Goal: Task Accomplishment & Management: Manage account settings

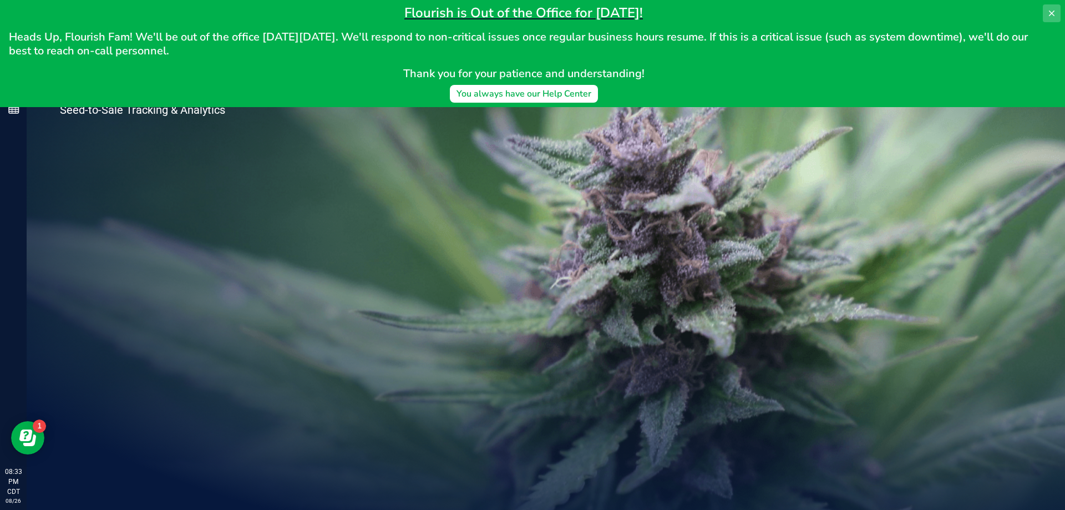
click at [1052, 10] on icon at bounding box center [1051, 13] width 9 height 9
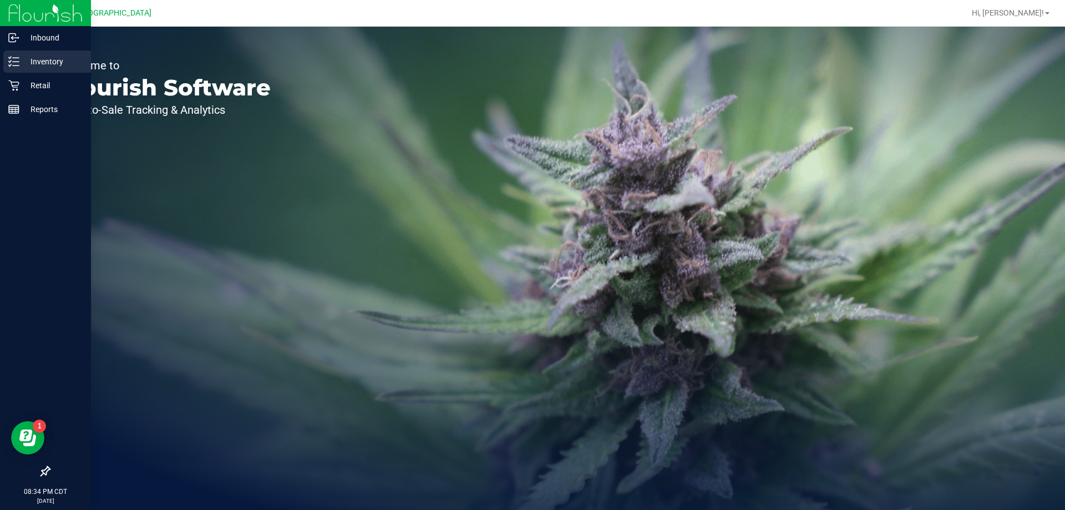
click at [33, 59] on p "Inventory" at bounding box center [52, 61] width 67 height 13
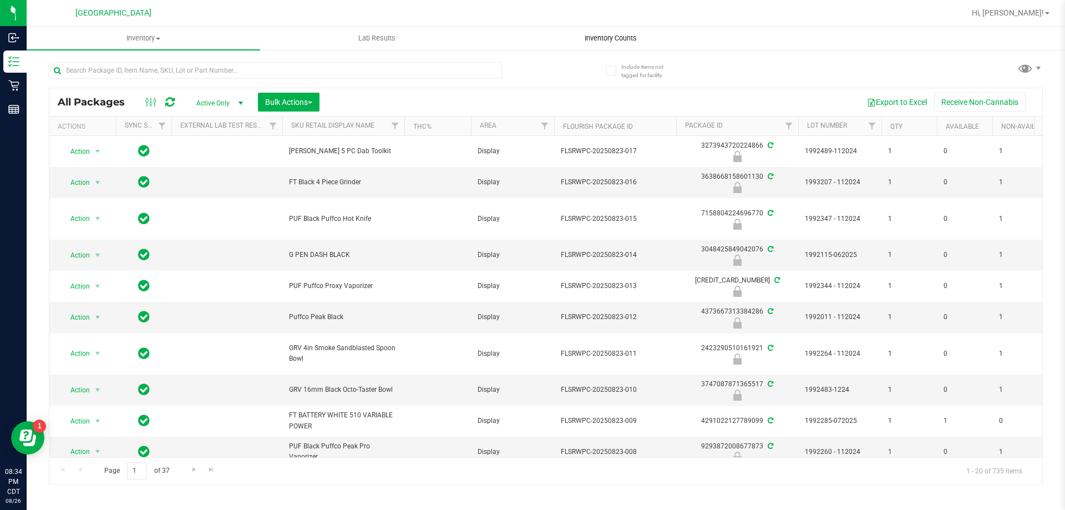
click at [636, 35] on span "Inventory Counts" at bounding box center [610, 38] width 82 height 10
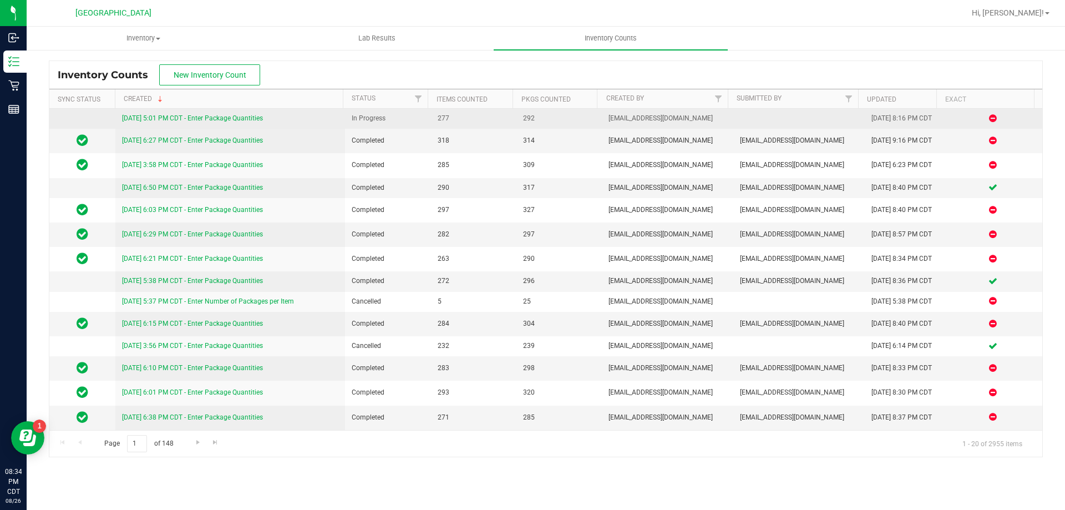
click at [128, 116] on link "8/26/25 5:01 PM CDT - Enter Package Quantities" at bounding box center [192, 118] width 141 height 8
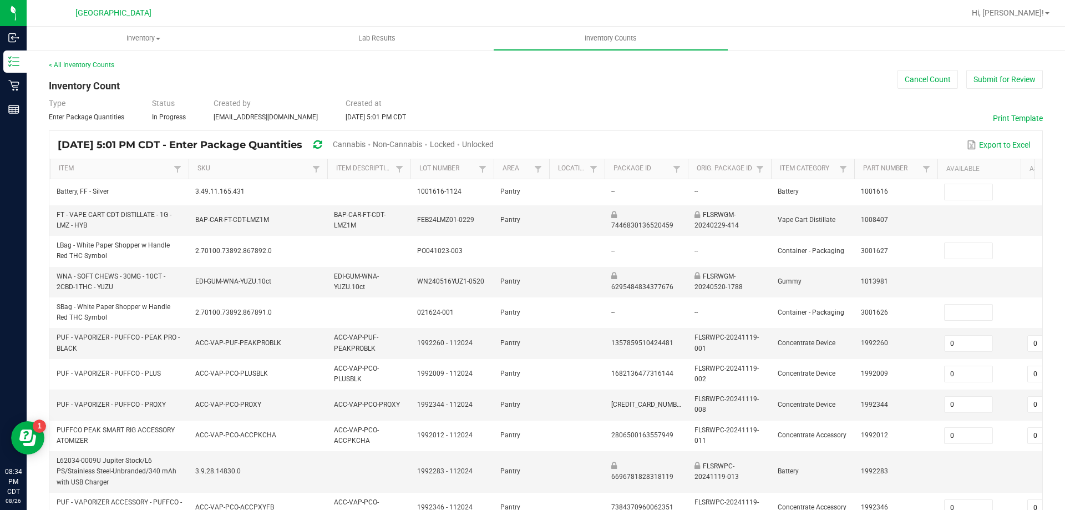
click at [365, 142] on span "Cannabis" at bounding box center [349, 144] width 33 height 9
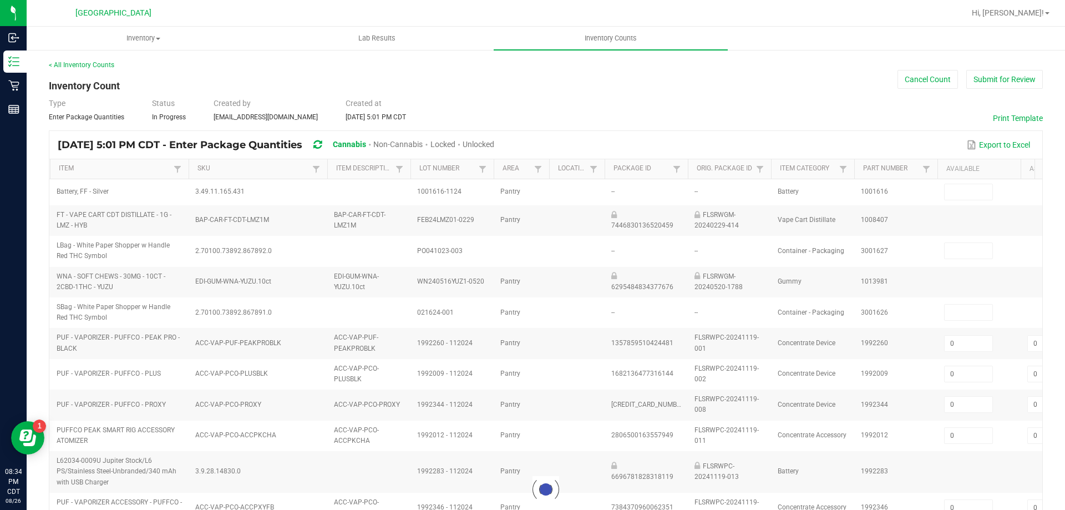
type input "0"
type input "4"
type input "1"
type input "0"
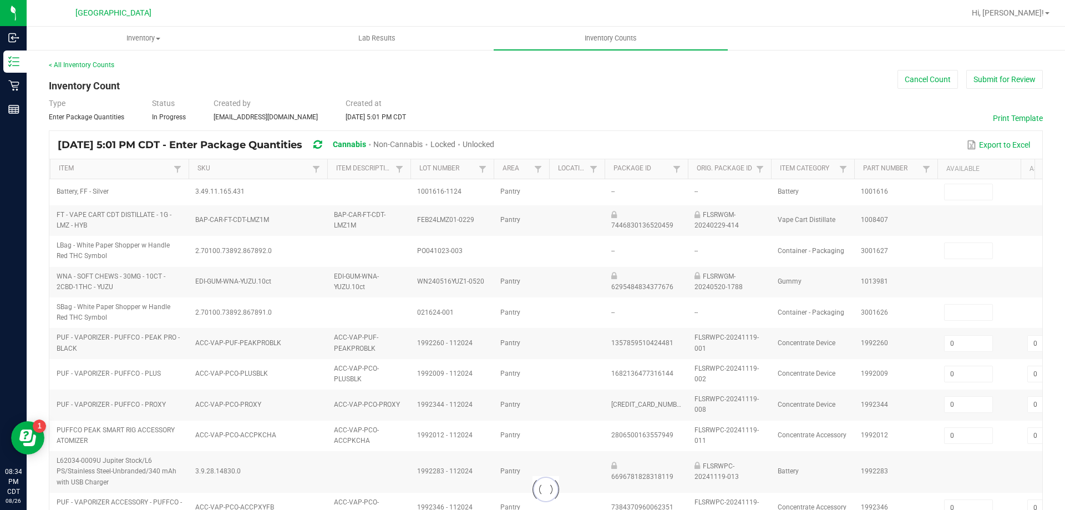
type input "9"
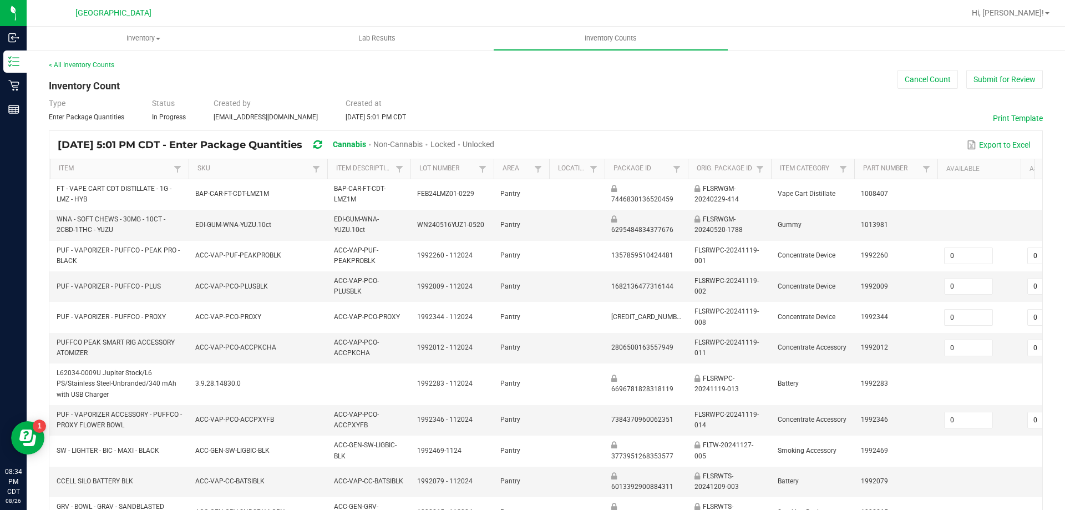
click at [494, 141] on span "Unlocked" at bounding box center [478, 144] width 32 height 9
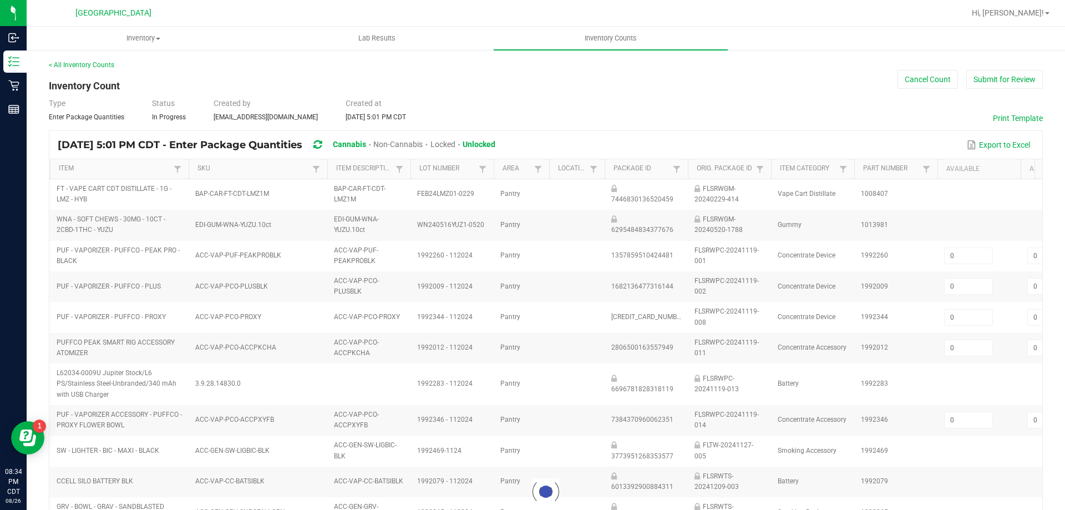
type input "4"
type input "0"
type input "2"
type input "4"
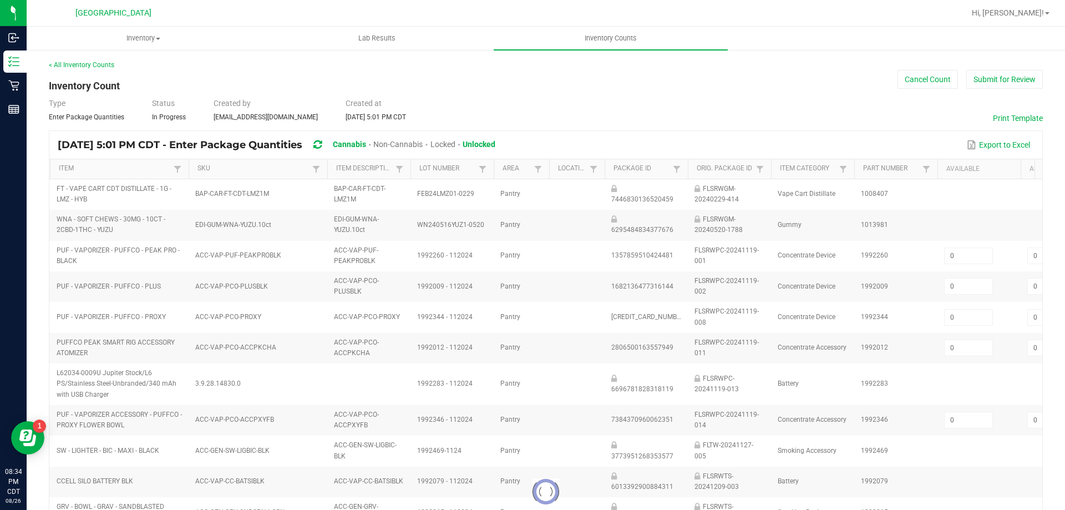
type input "0"
type input "6"
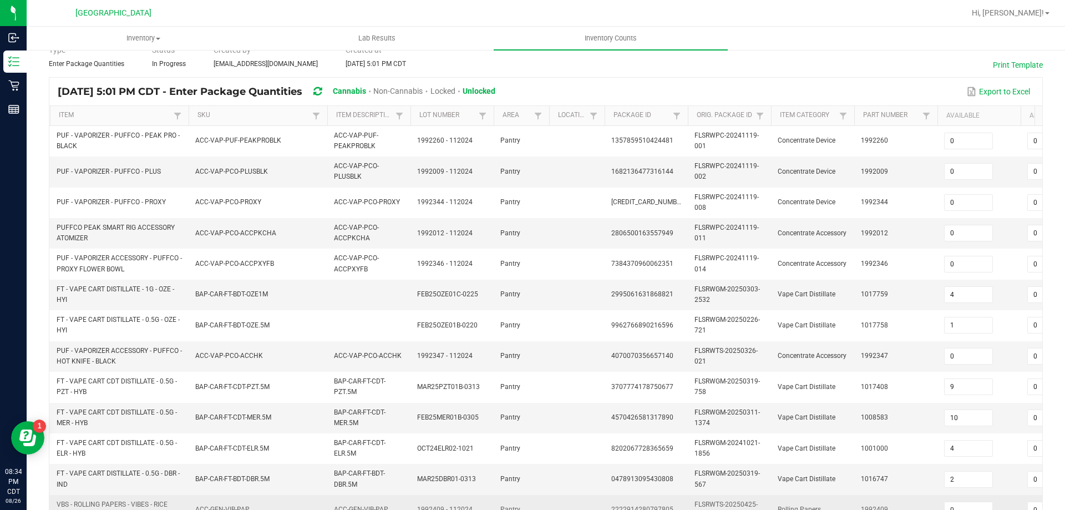
scroll to position [332, 0]
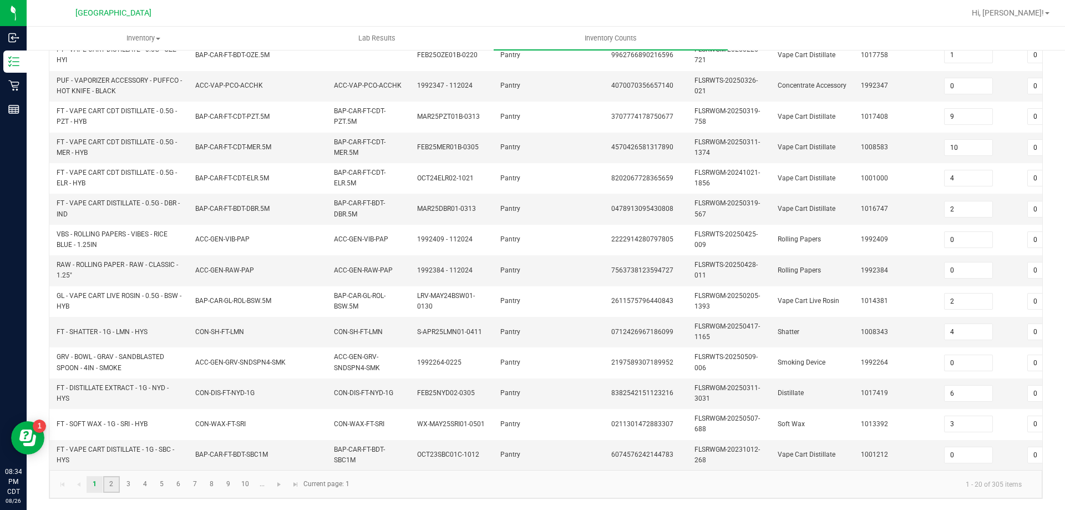
click at [114, 481] on link "2" at bounding box center [111, 484] width 16 height 17
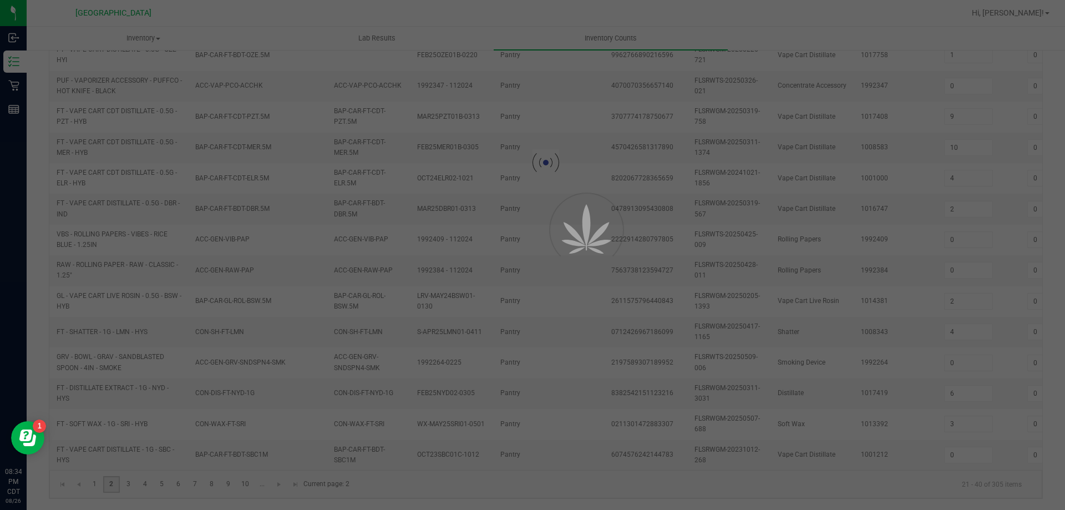
type input "3"
type input "7"
type input "2"
type input "6"
type input "11"
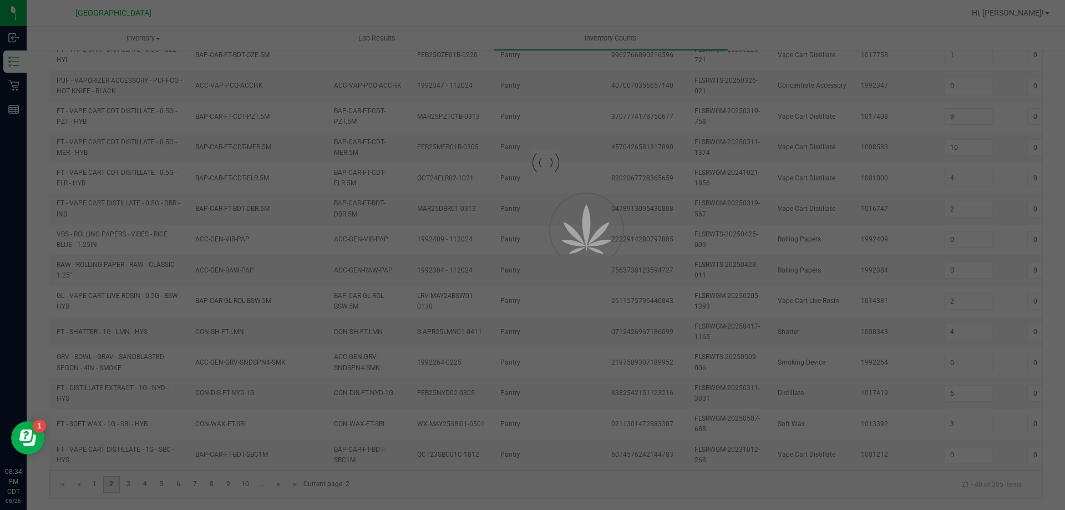
type input "5"
type input "1"
type input "0"
type input "7"
type input "2"
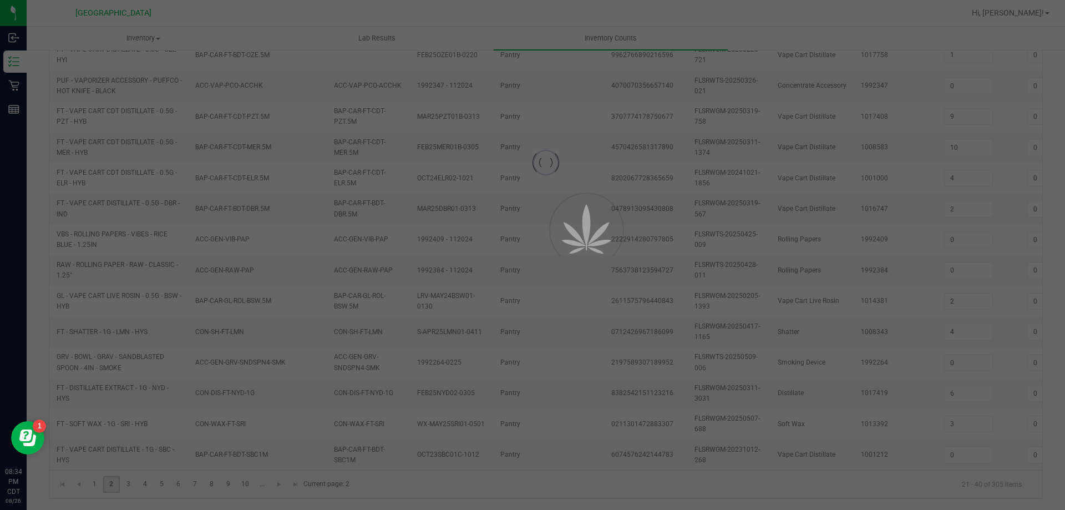
type input "1"
type input "5"
type input "6"
type input "16"
type input "0"
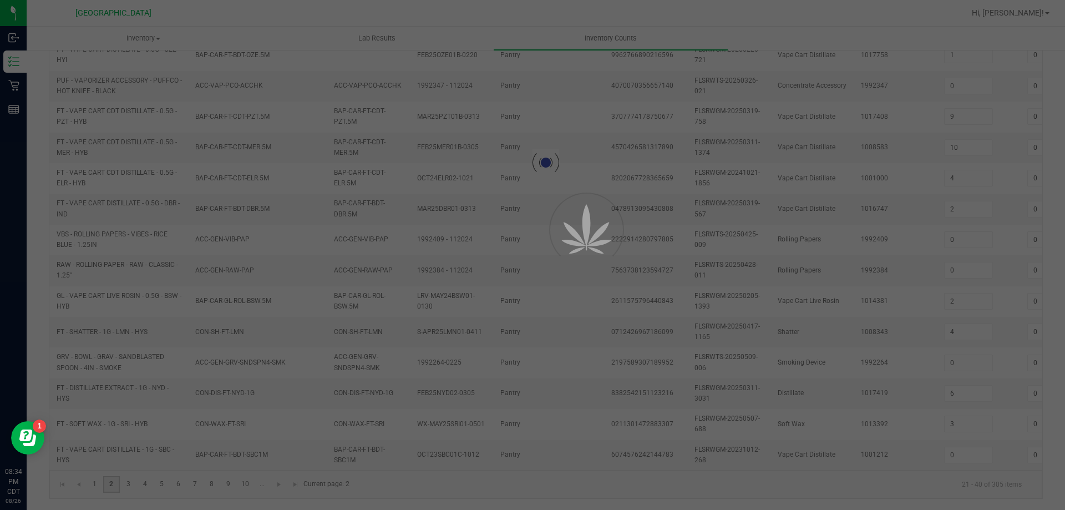
type input "3"
type input "5"
type input "13"
type input "10"
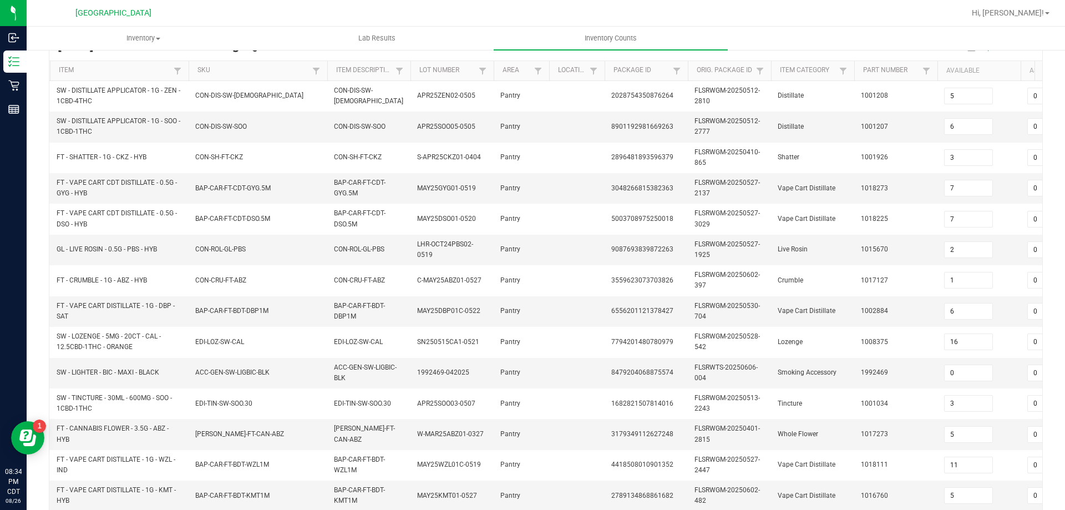
scroll to position [332, 0]
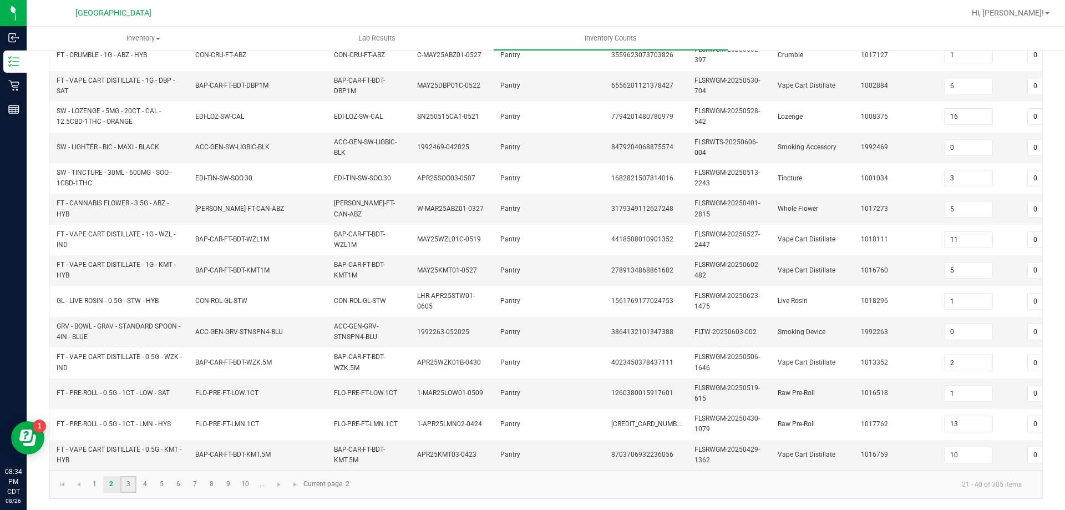
click at [131, 486] on link "3" at bounding box center [128, 484] width 16 height 17
type input "9"
type input "4"
type input "3"
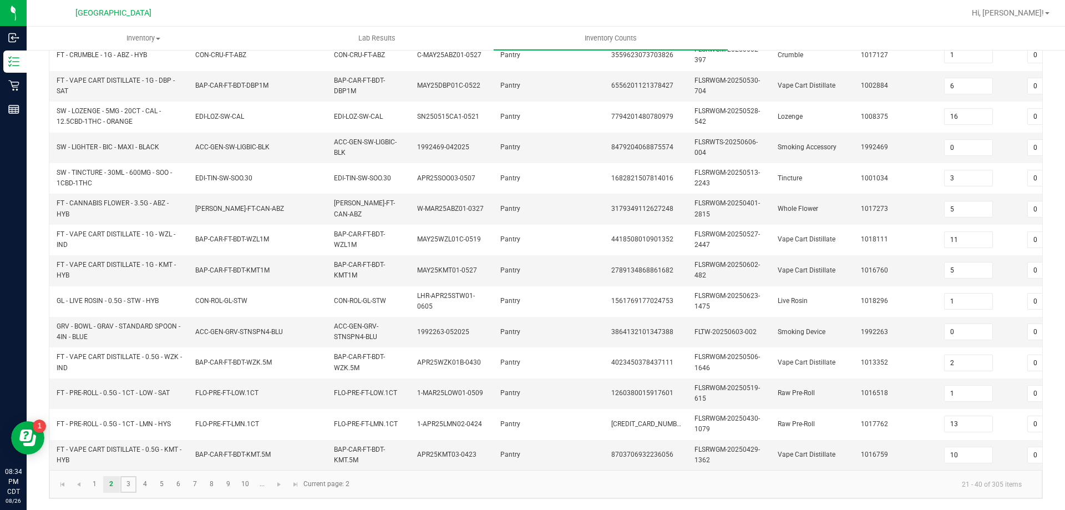
type input "0"
type input "8"
type input "3"
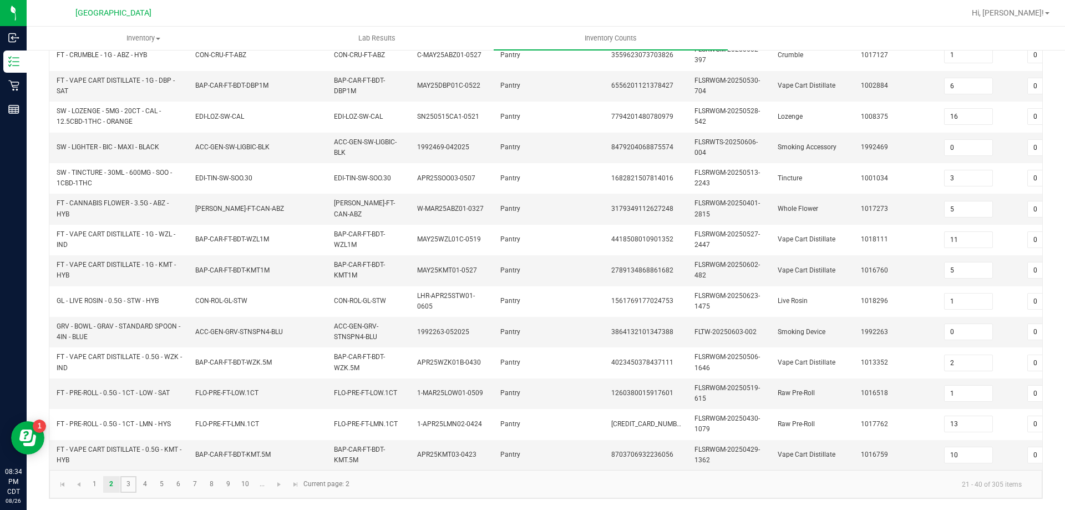
type input "4"
type input "3"
type input "19"
type input "4"
type input "11"
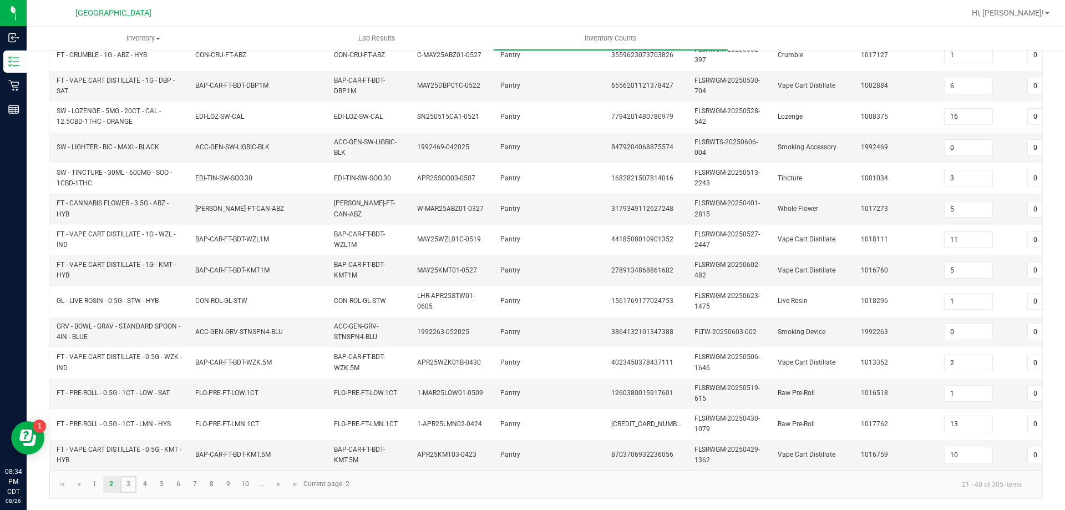
type input "13"
type input "9"
type input "6"
type input "21"
type input "6"
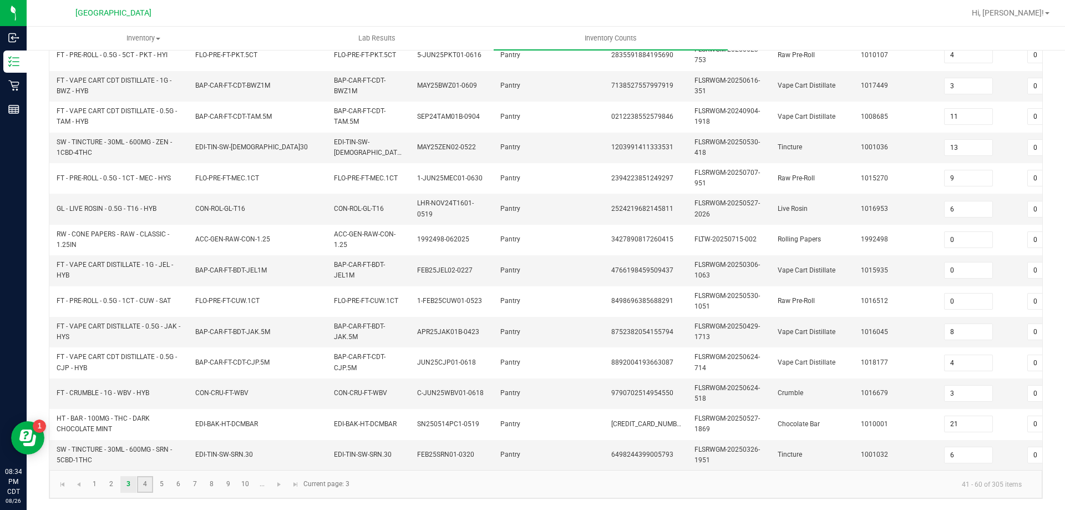
click at [146, 483] on link "4" at bounding box center [145, 484] width 16 height 17
type input "12"
type input "13"
type input "1"
type input "12"
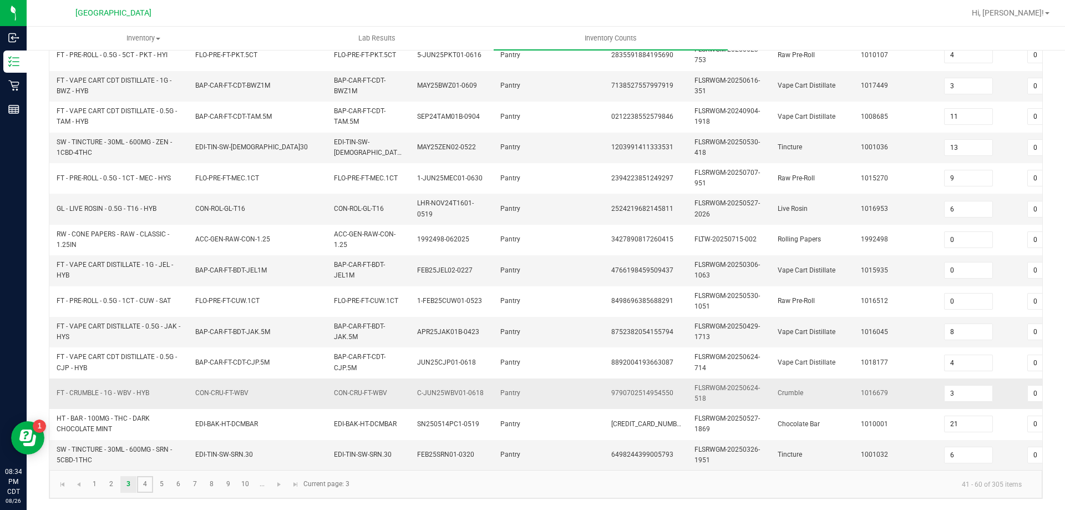
type input "12"
type input "3"
type input "13"
type input "40"
type input "7"
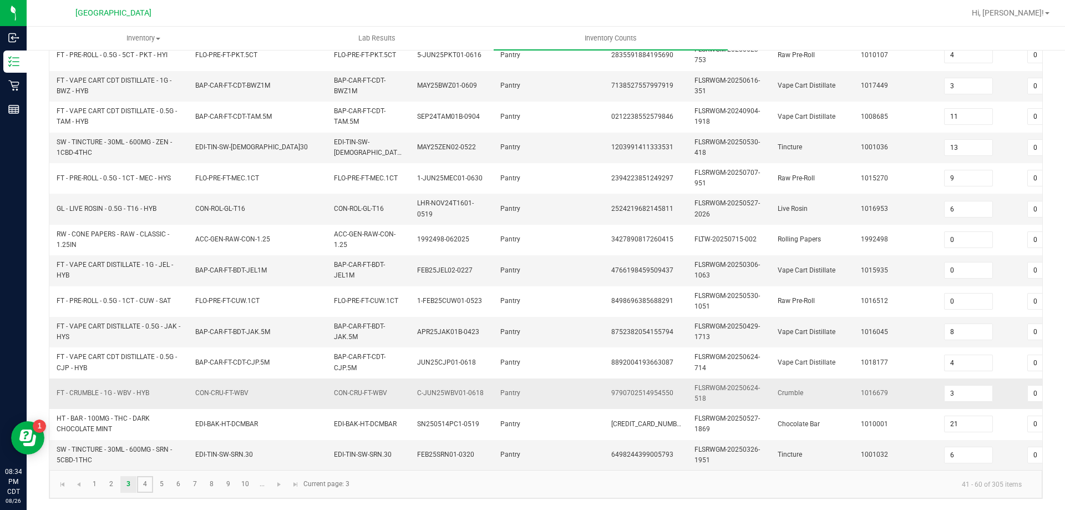
type input "6"
type input "15"
type input "10"
type input "8"
type input "21"
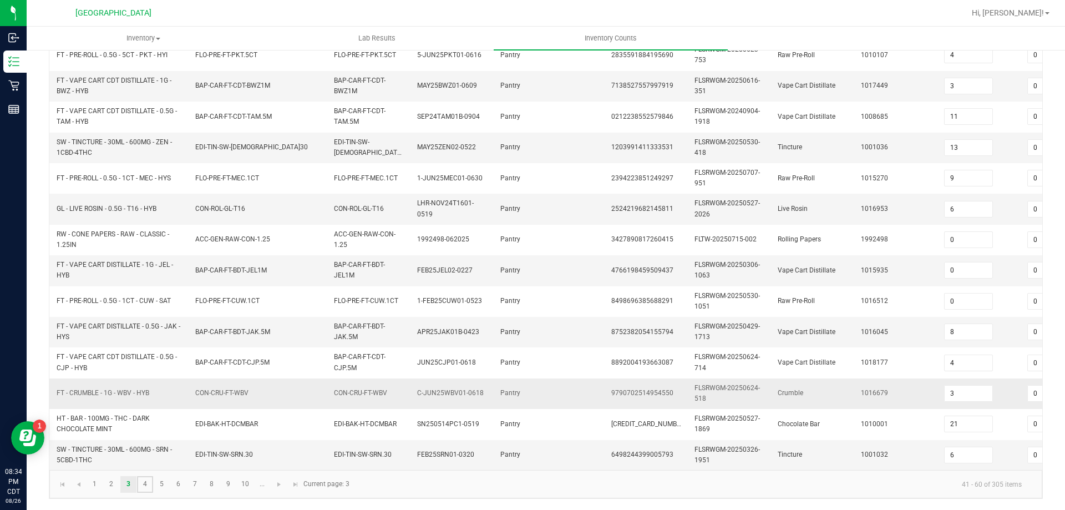
type input "7"
type input "1"
type input "8"
type input "12"
type input "5"
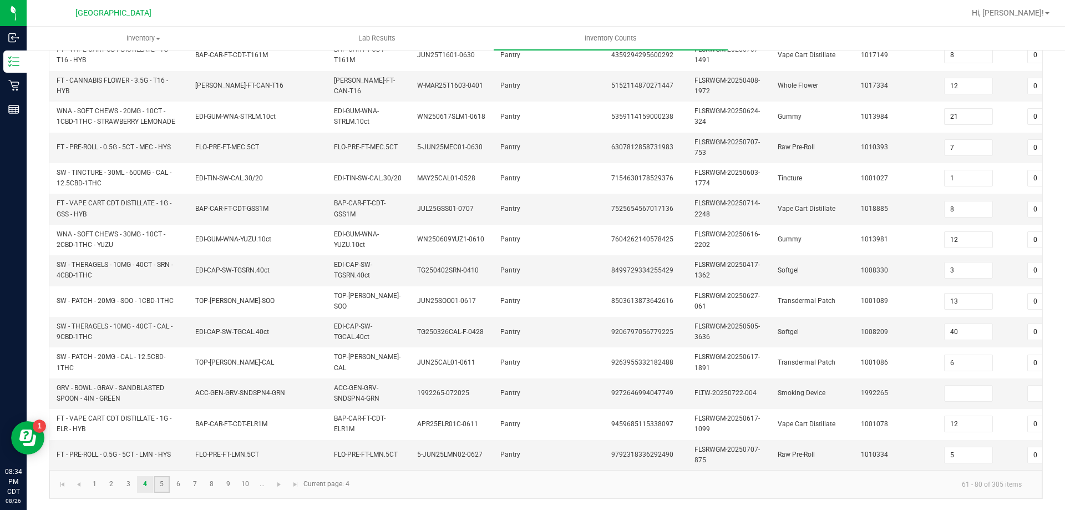
click at [161, 483] on link "5" at bounding box center [162, 484] width 16 height 17
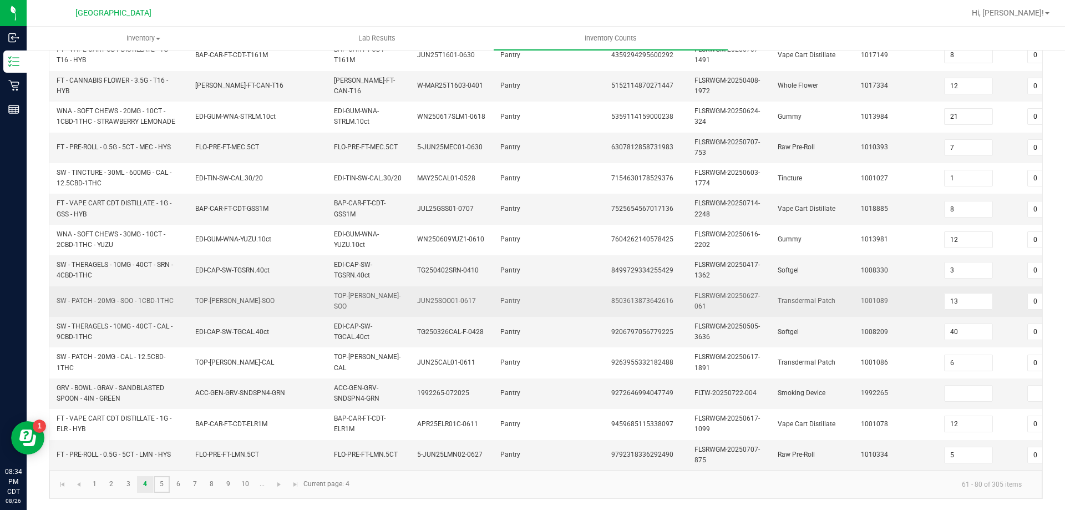
type input "2"
type input "9"
type input "6"
type input "15"
type input "12"
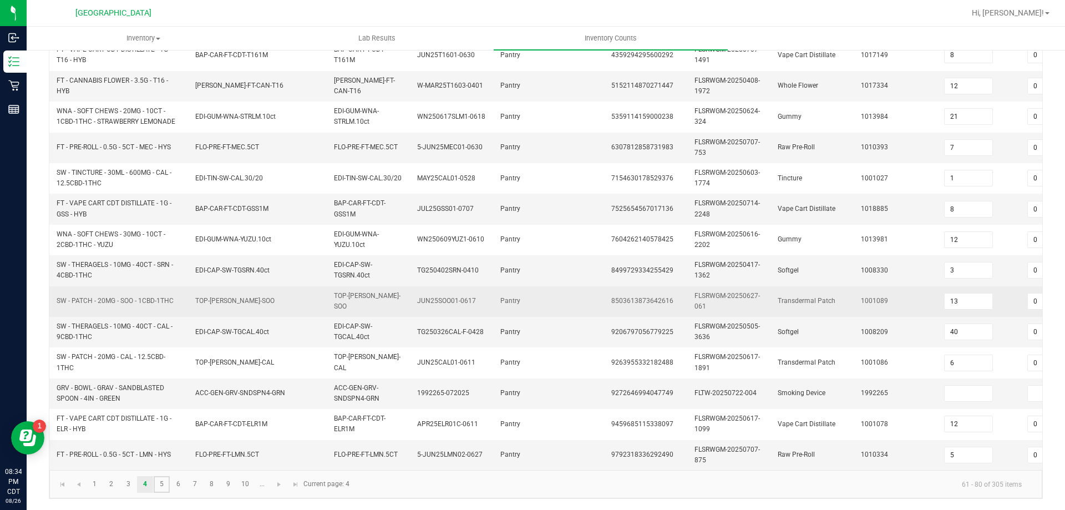
type input "7"
type input "8"
type input "5"
type input "4"
type input "11"
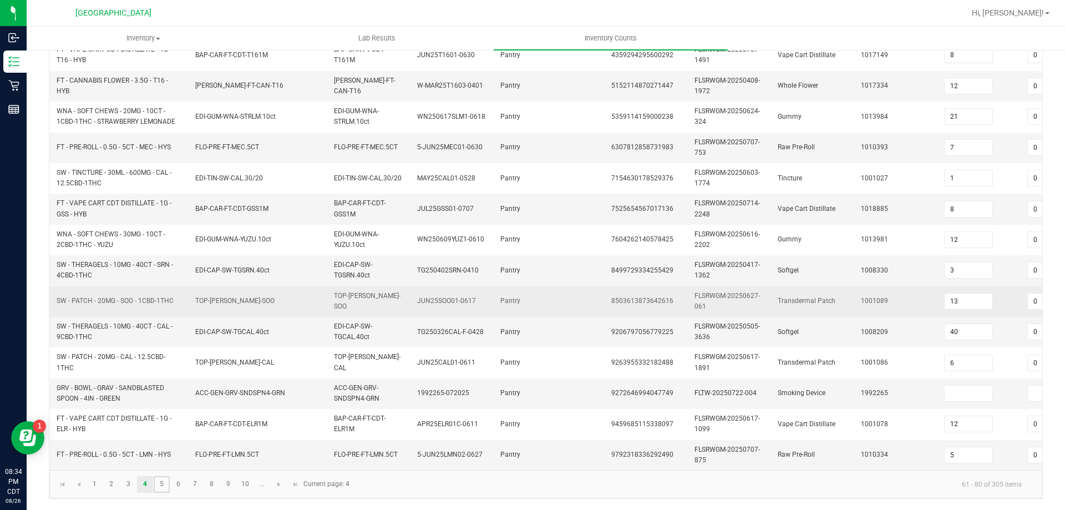
type input "0"
type input "8"
type input "3"
type input "9"
type input "26"
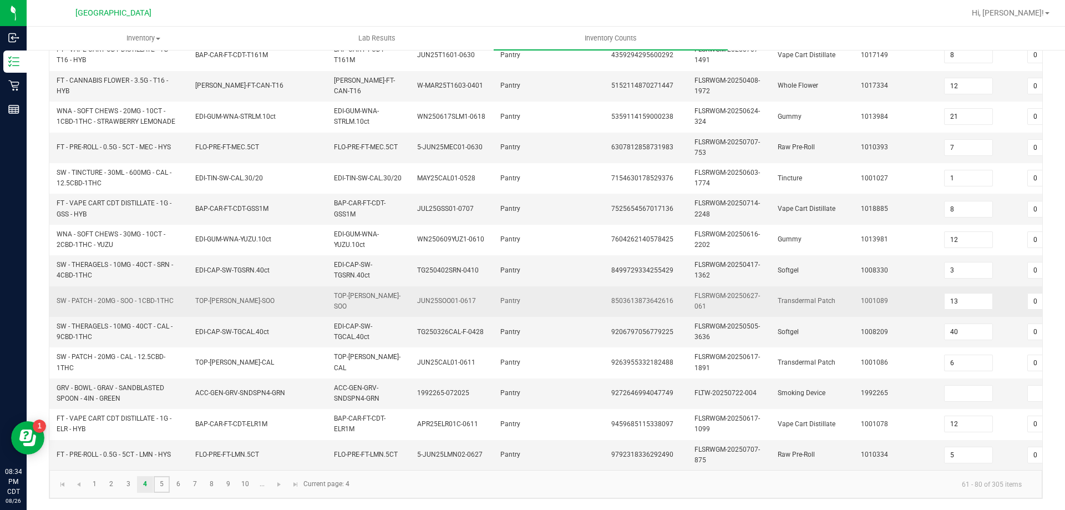
type input "9"
type input "1"
type input "9"
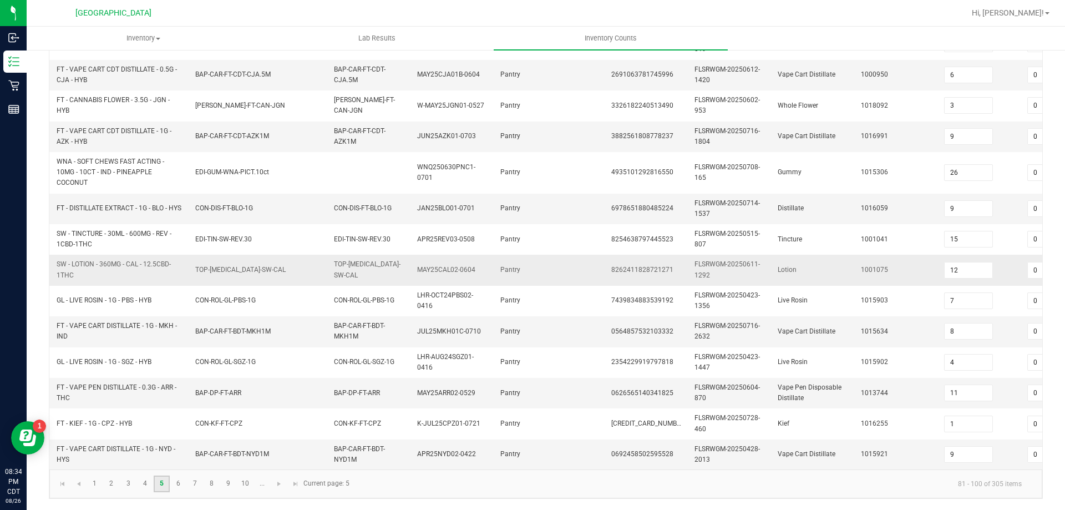
scroll to position [343, 0]
click at [180, 484] on link "6" at bounding box center [178, 483] width 16 height 17
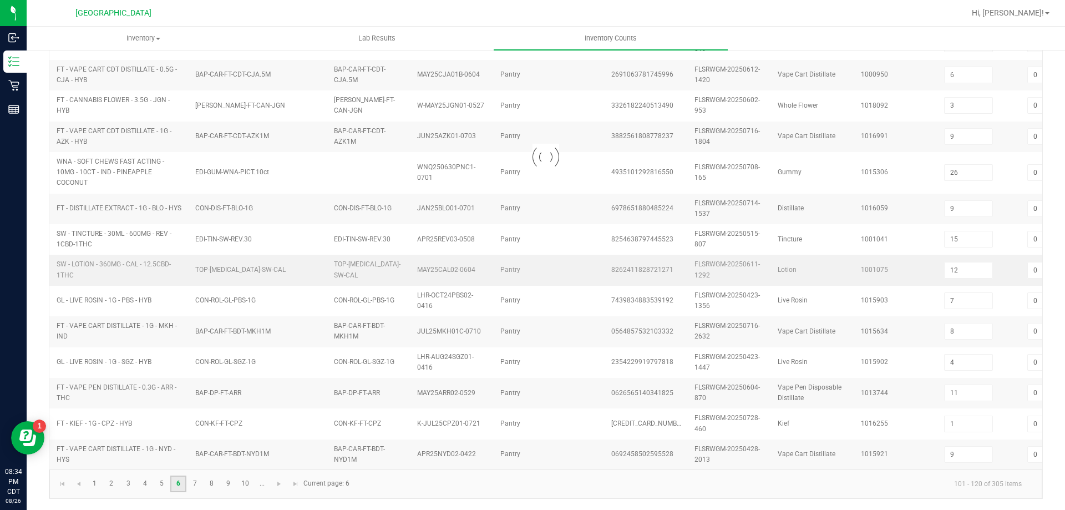
type input "8"
type input "1"
type input "3"
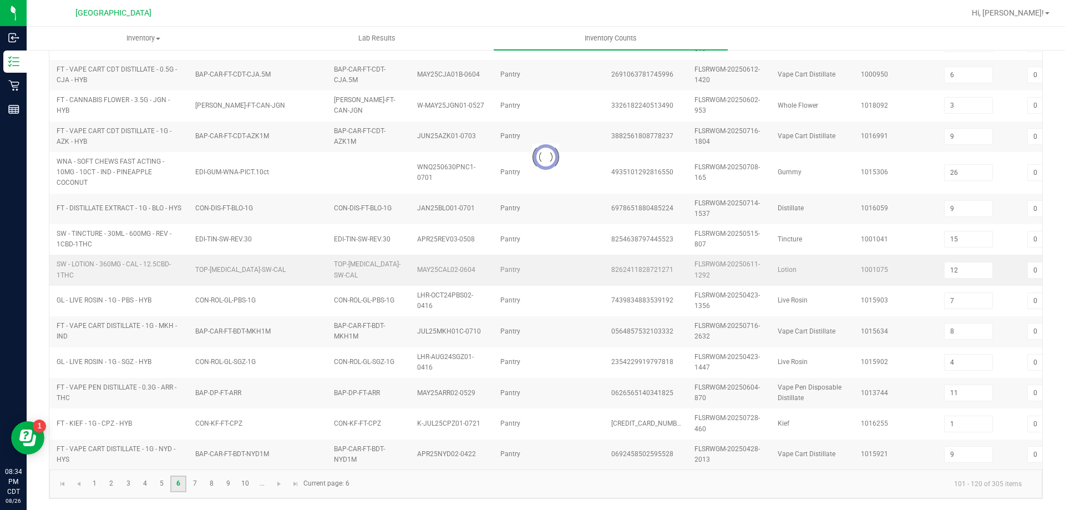
type input "3"
type input "0"
type input "8"
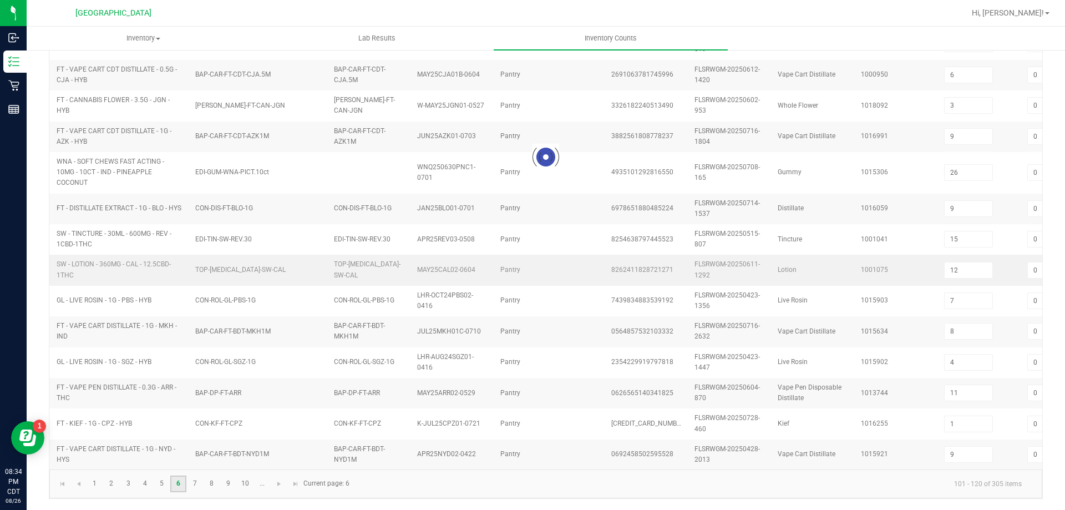
type input "5"
type input "0"
type input "12"
type input "4"
type input "0"
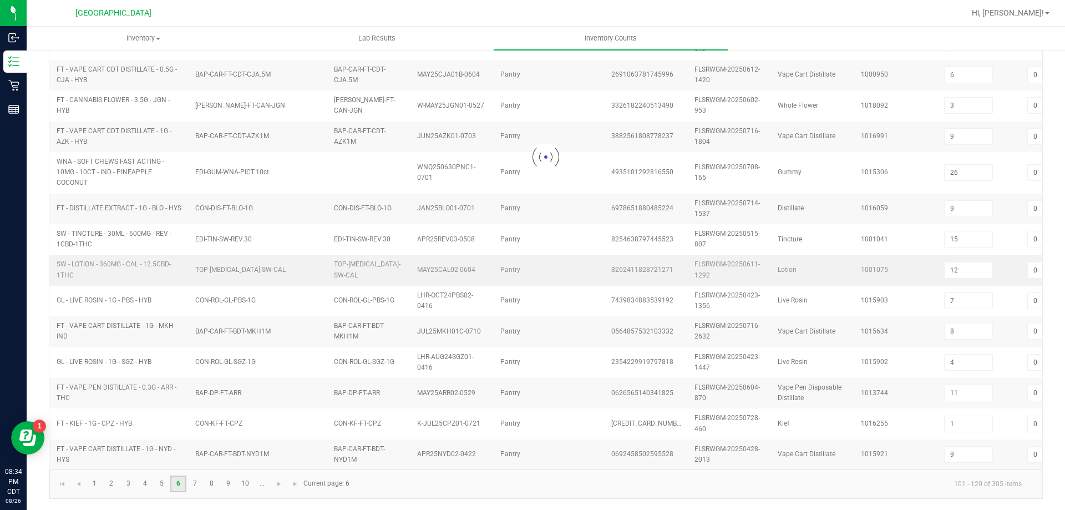
type input "8"
type input "10"
type input "9"
type input "7"
type input "8"
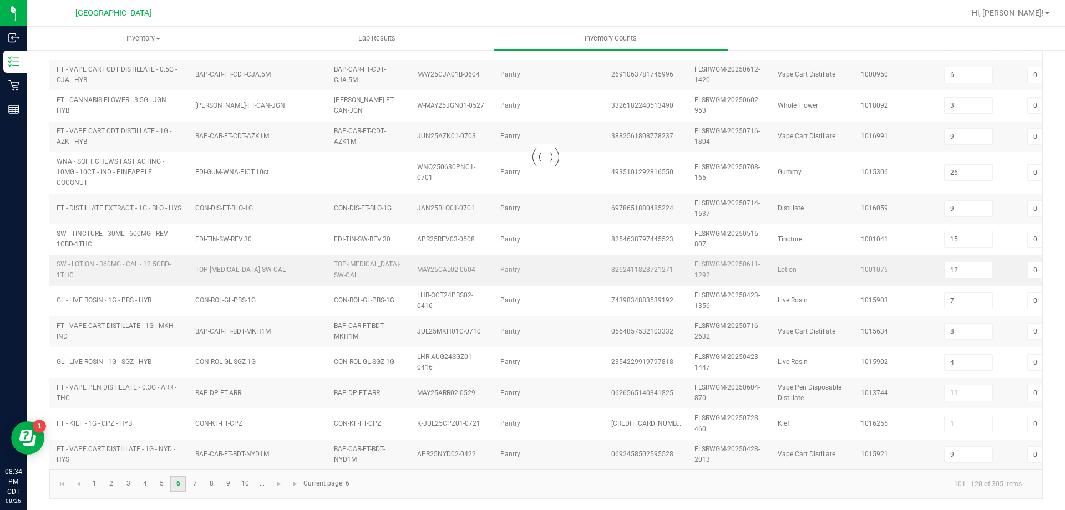
type input "4"
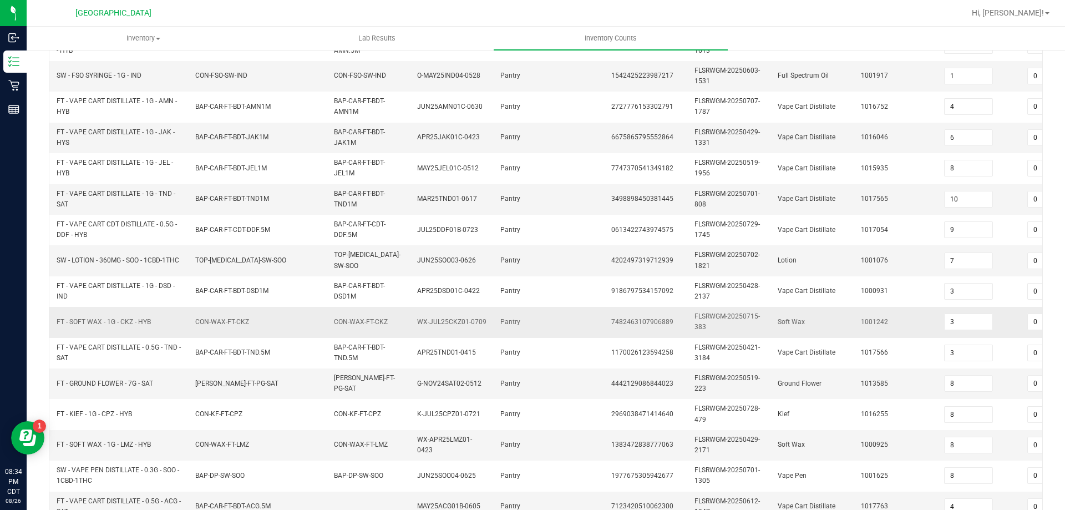
scroll to position [332, 0]
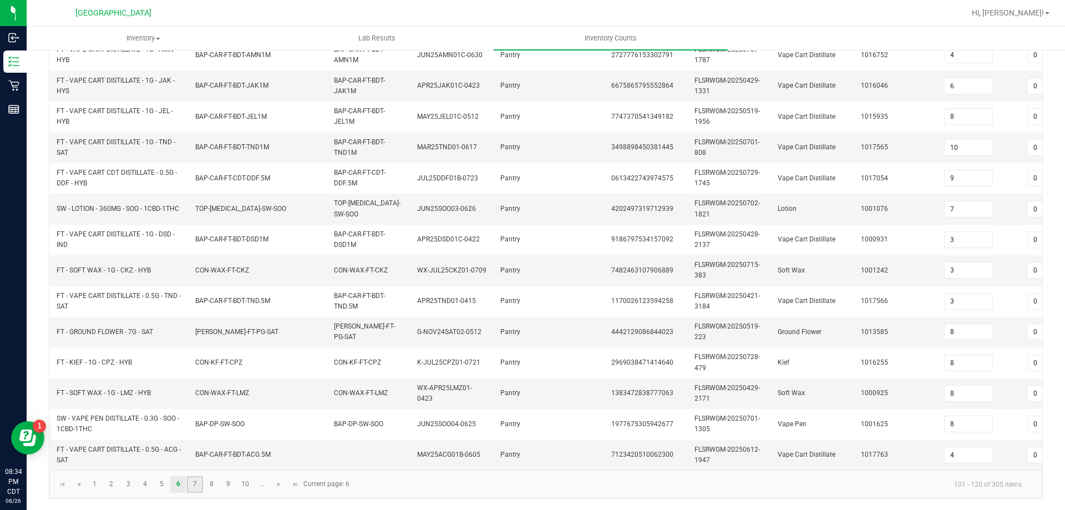
click at [202, 485] on link "7" at bounding box center [195, 484] width 16 height 17
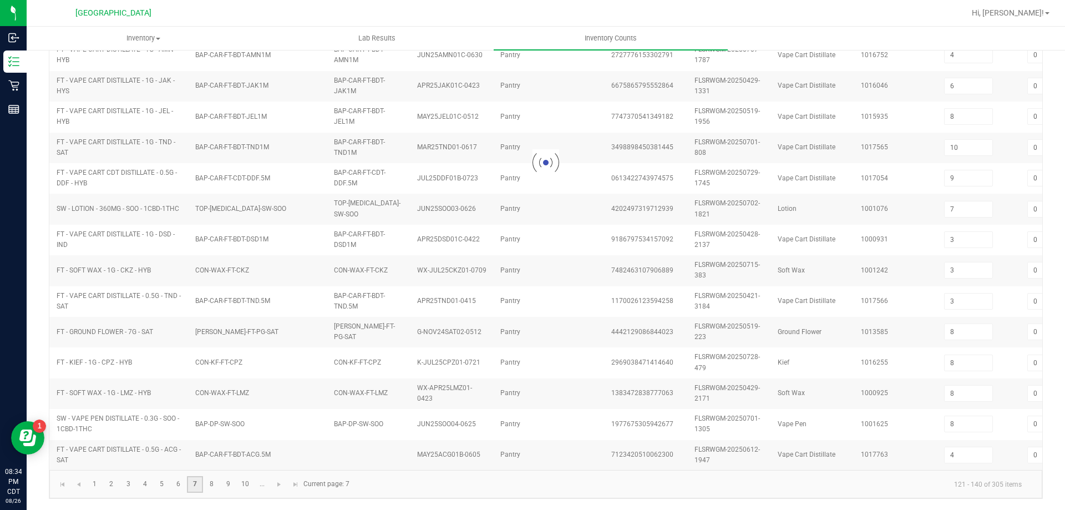
type input "11"
type input "0"
type input "9"
type input "5"
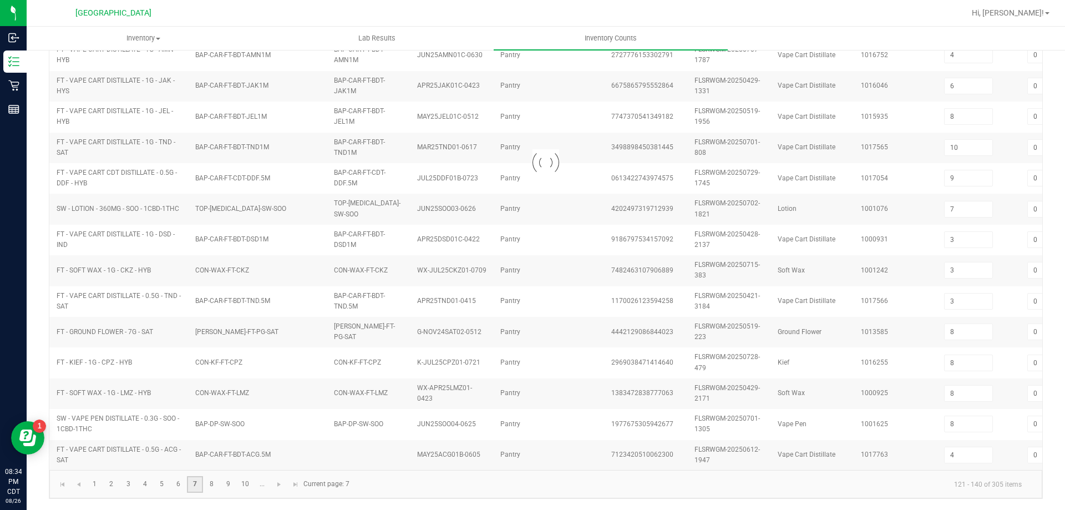
type input "10"
type input "5"
type input "1"
type input "4"
type input "7"
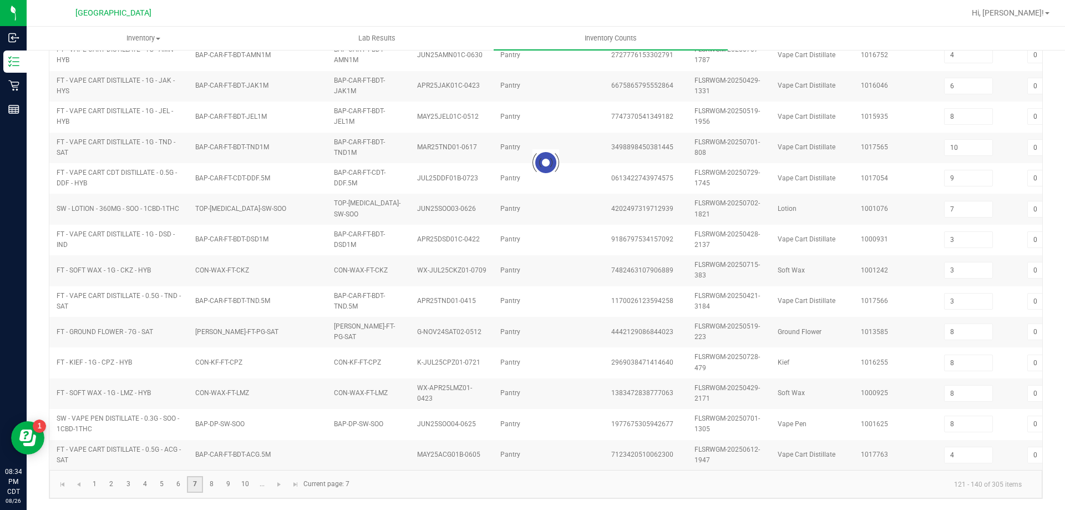
type input "7"
type input "0"
type input "13"
type input "4"
type input "45"
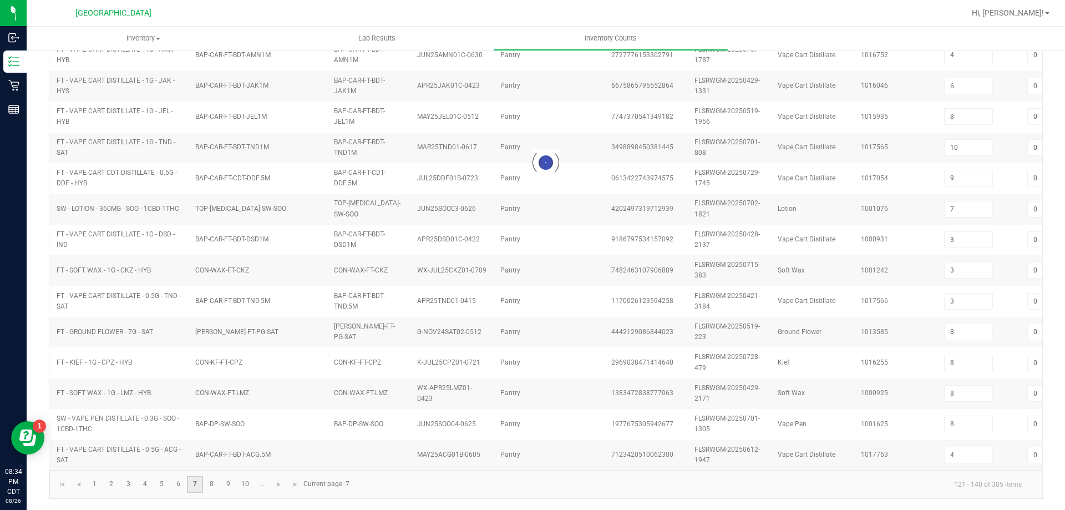
type input "1"
type input "7"
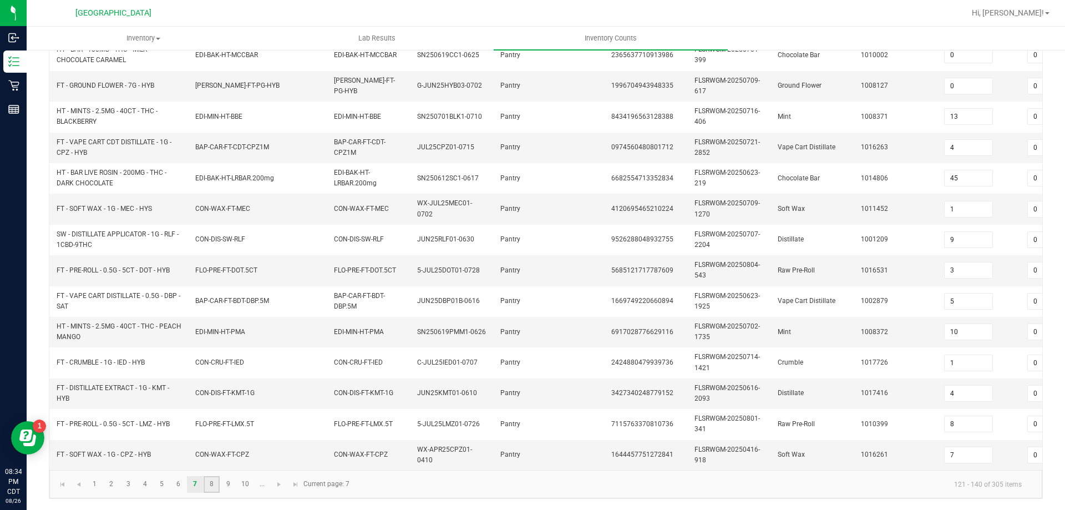
click at [209, 482] on link "8" at bounding box center [211, 484] width 16 height 17
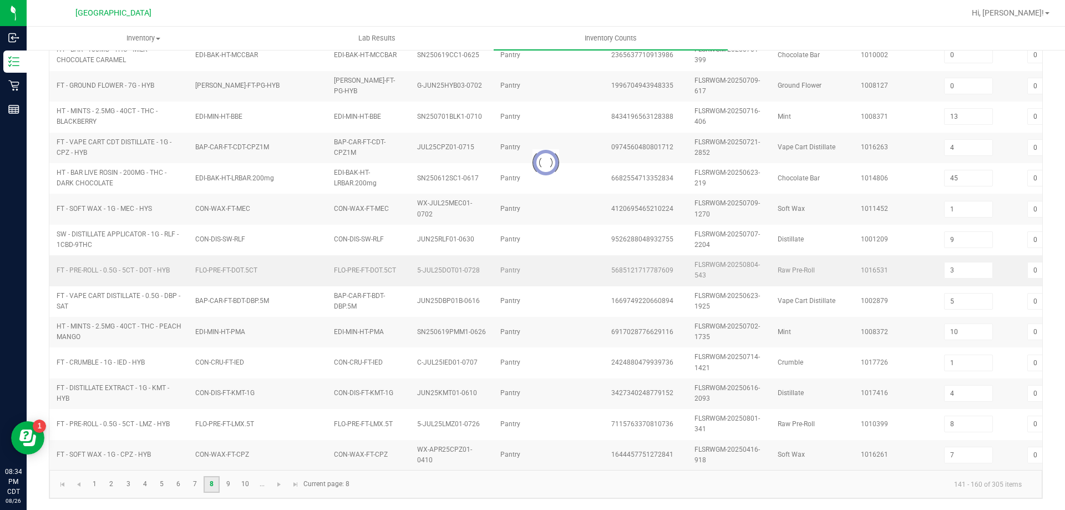
type input "0"
type input "11"
type input "7"
type input "38"
type input "10"
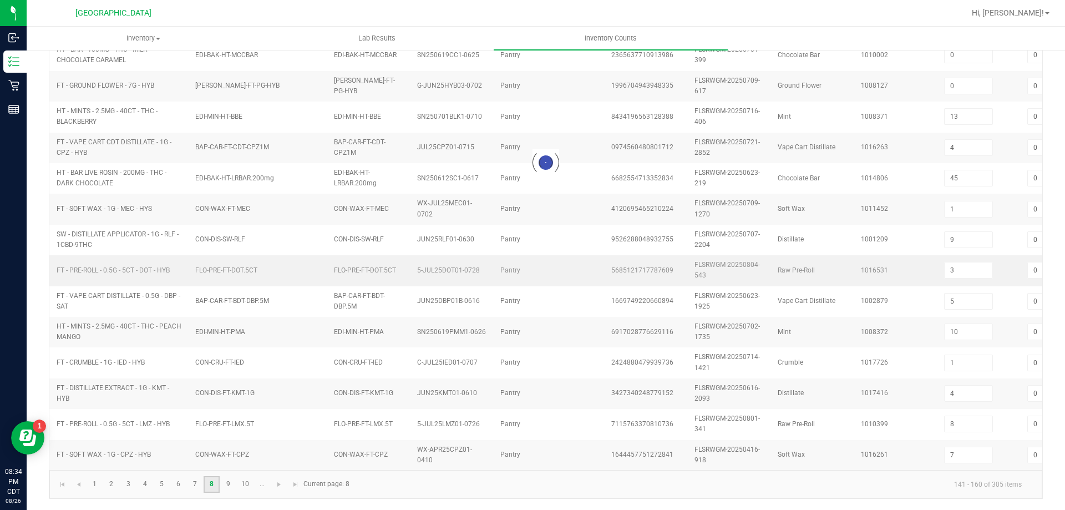
type input "5"
type input "6"
type input "9"
type input "1"
type input "0"
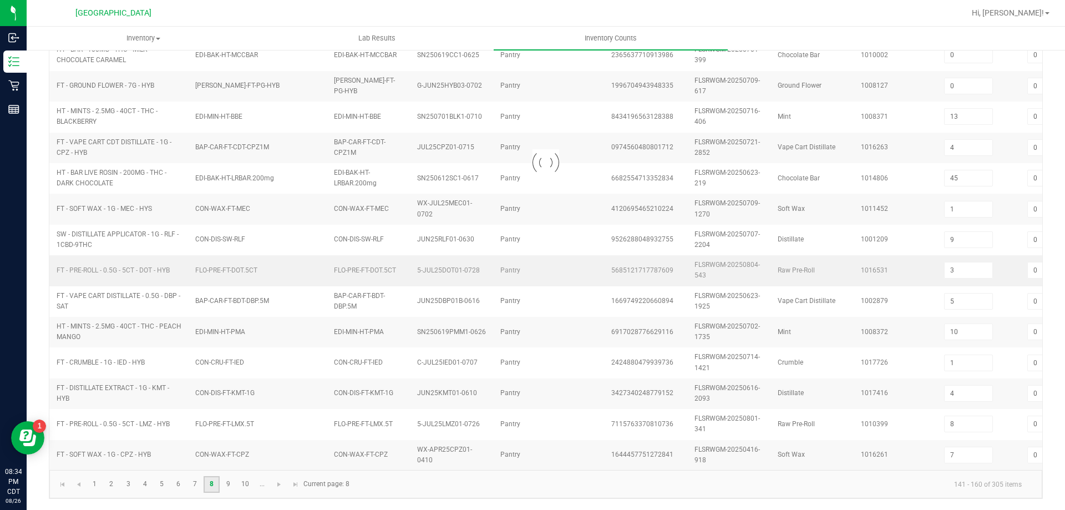
type input "12"
type input "7"
type input "8"
type input "4"
type input "20"
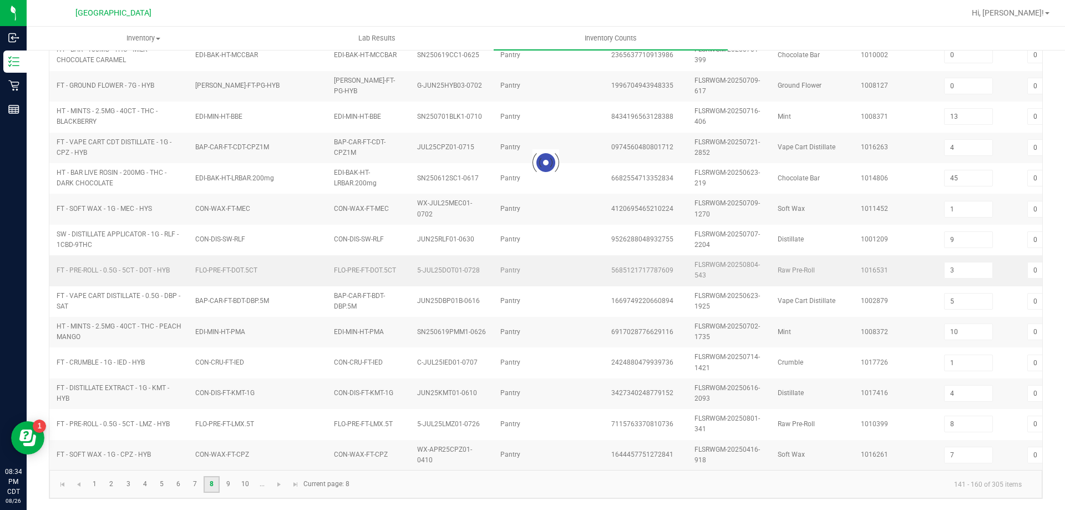
type input "14"
type input "12"
type input "13"
type input "9"
type input "18"
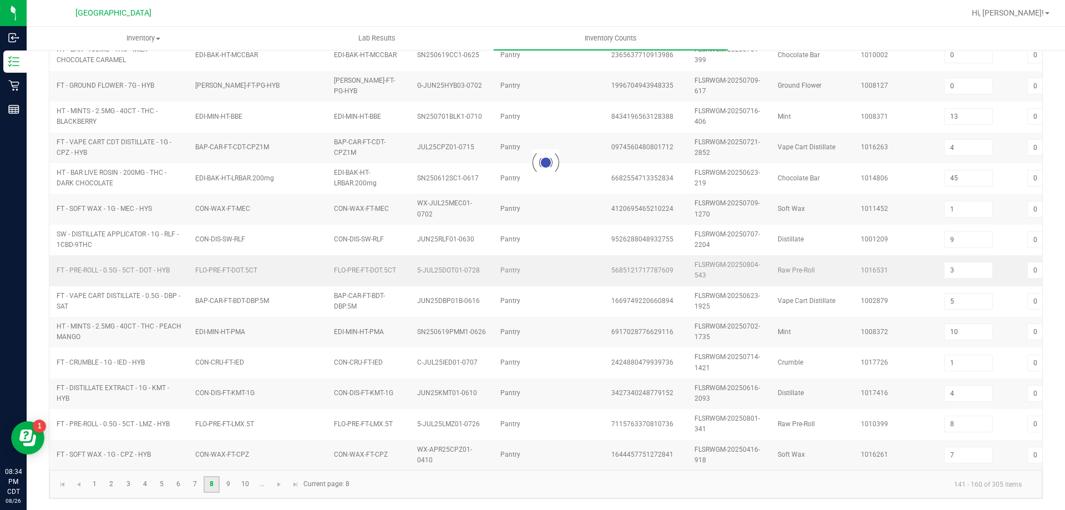
type input "5"
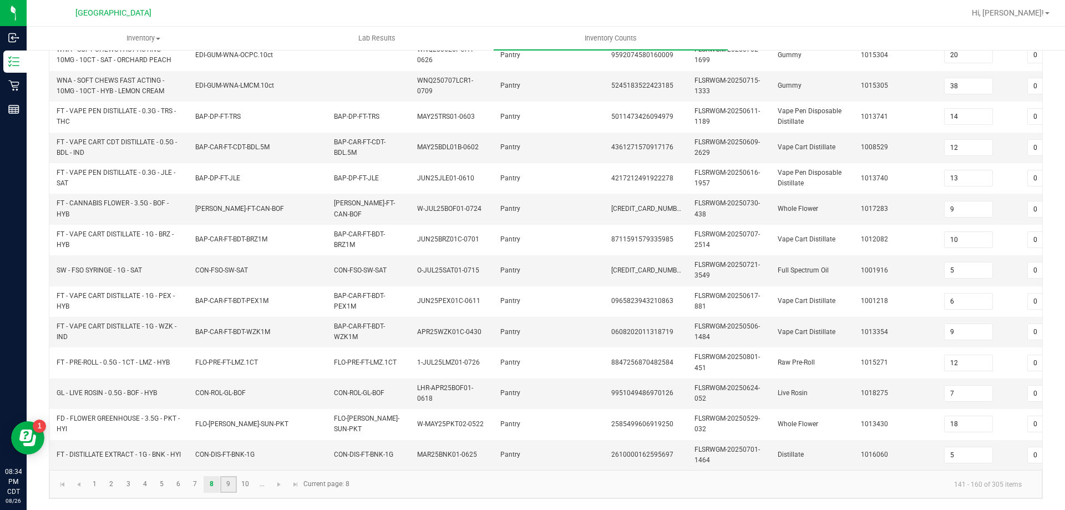
click at [231, 484] on link "9" at bounding box center [228, 484] width 16 height 17
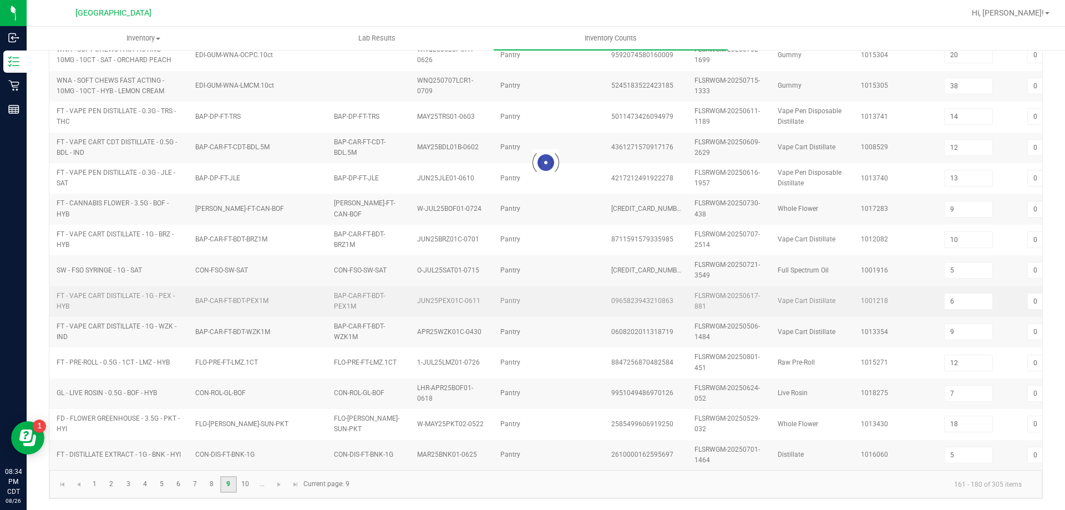
type input "7"
type input "40"
type input "8"
type input "3"
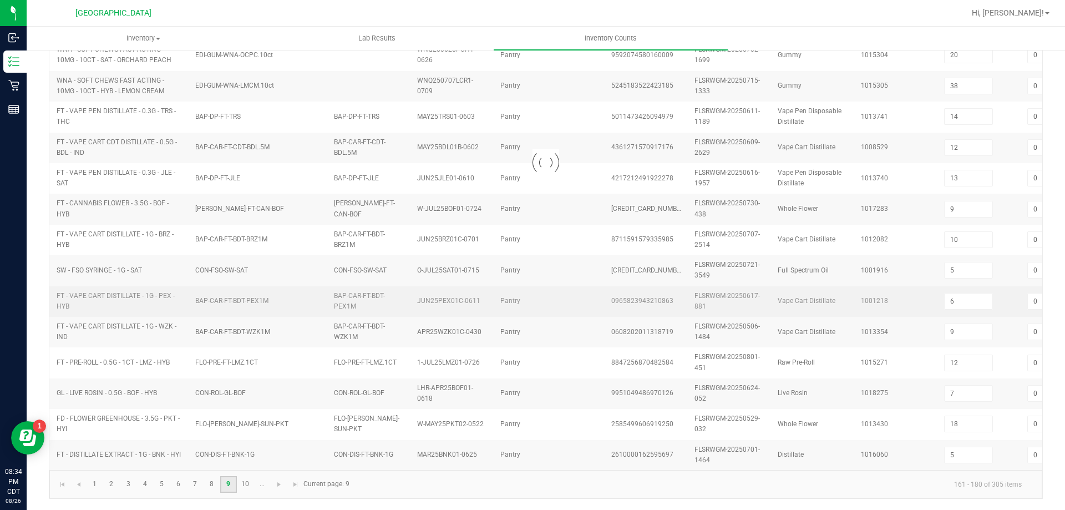
type input "11"
type input "12"
type input "4"
type input "6"
type input "1"
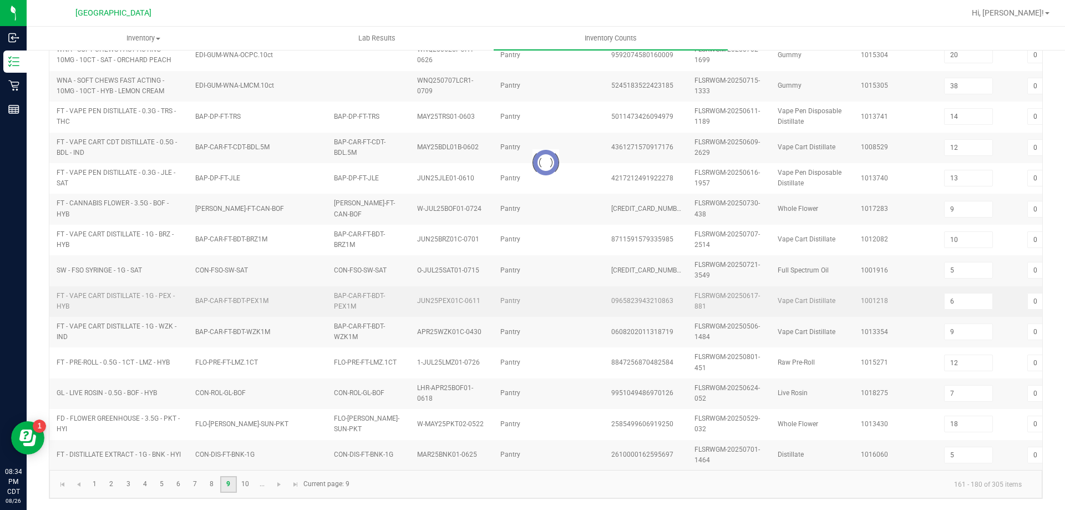
type input "50"
type input "6"
type input "13"
type input "20"
type input "24"
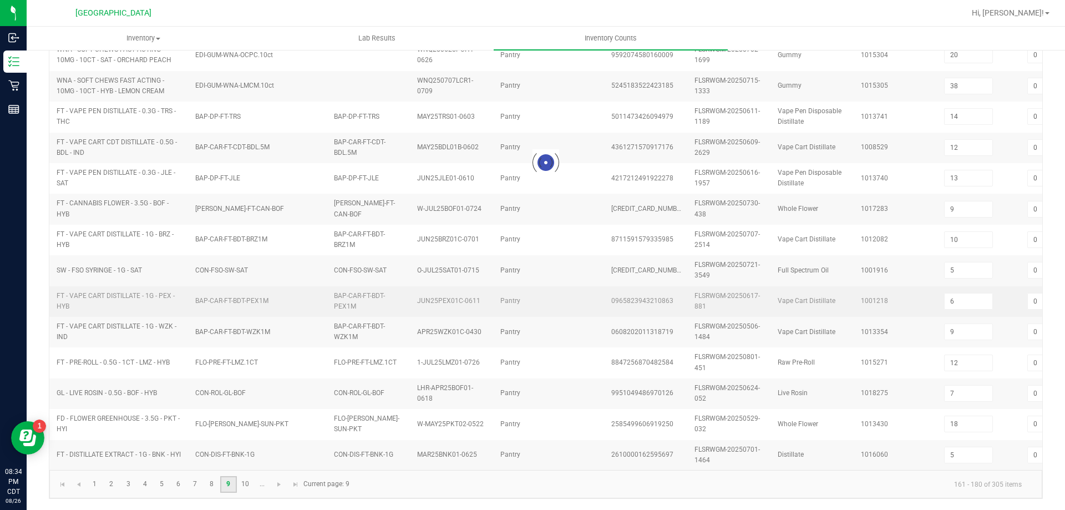
type input "12"
type input "4"
type input "0"
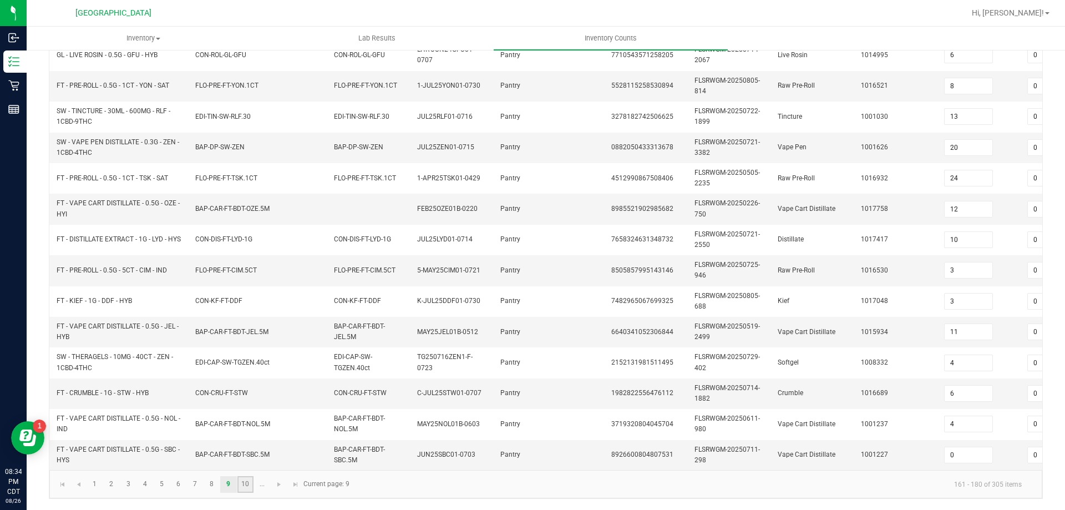
click at [247, 482] on link "10" at bounding box center [245, 484] width 16 height 17
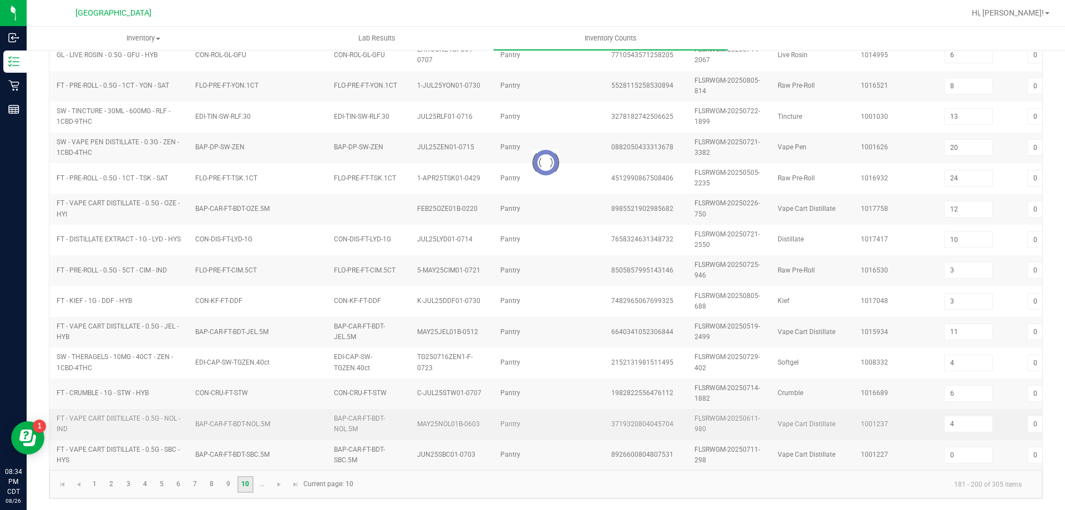
type input "6"
type input "13"
type input "2"
type input "0"
type input "16"
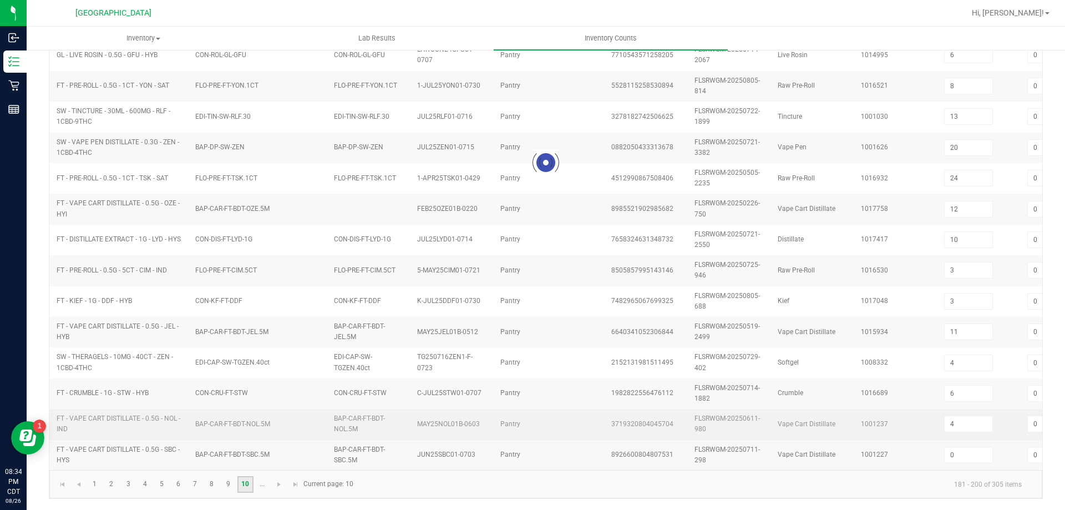
type input "5"
type input "6"
type input "0"
type input "5"
type input "1"
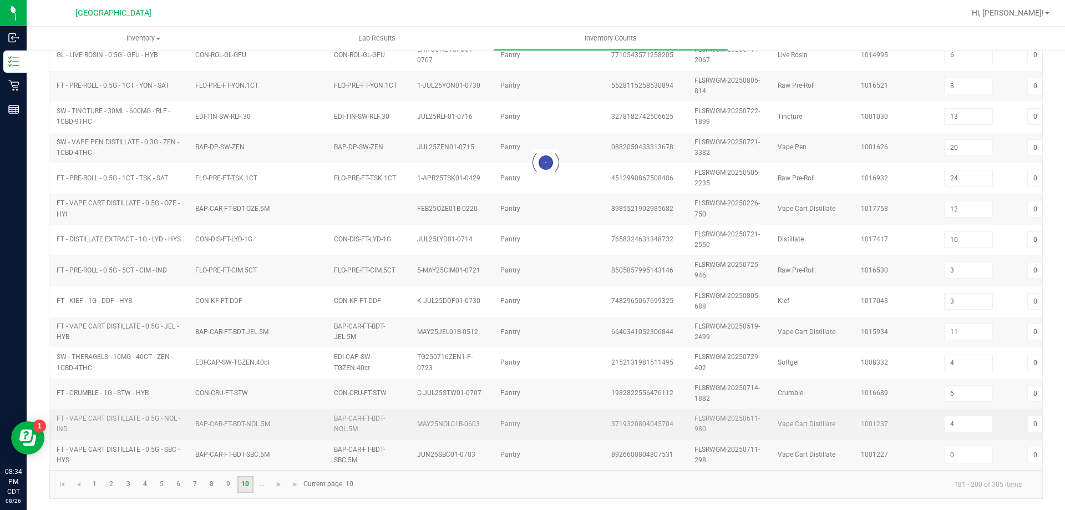
type input "0"
type input "3"
type input "10"
type input "5"
type input "0"
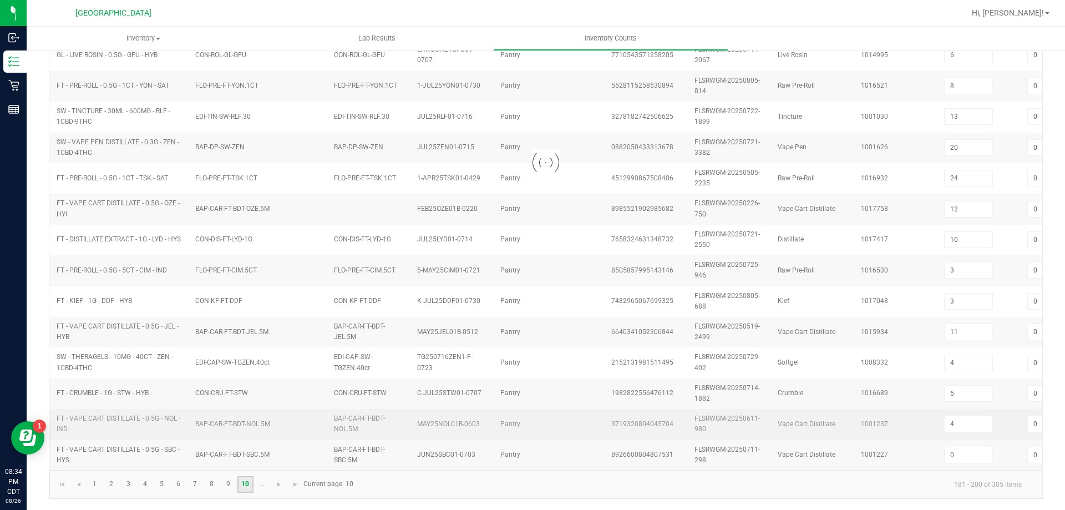
type input "3"
type input "5"
type input "10"
type input "1"
type input "2"
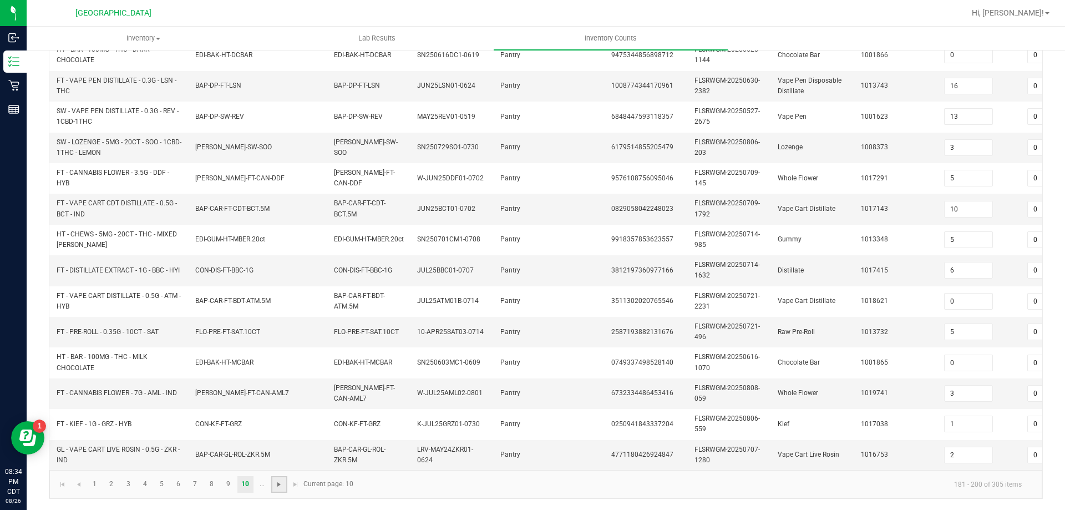
click at [280, 486] on span "Go to the next page" at bounding box center [278, 484] width 9 height 9
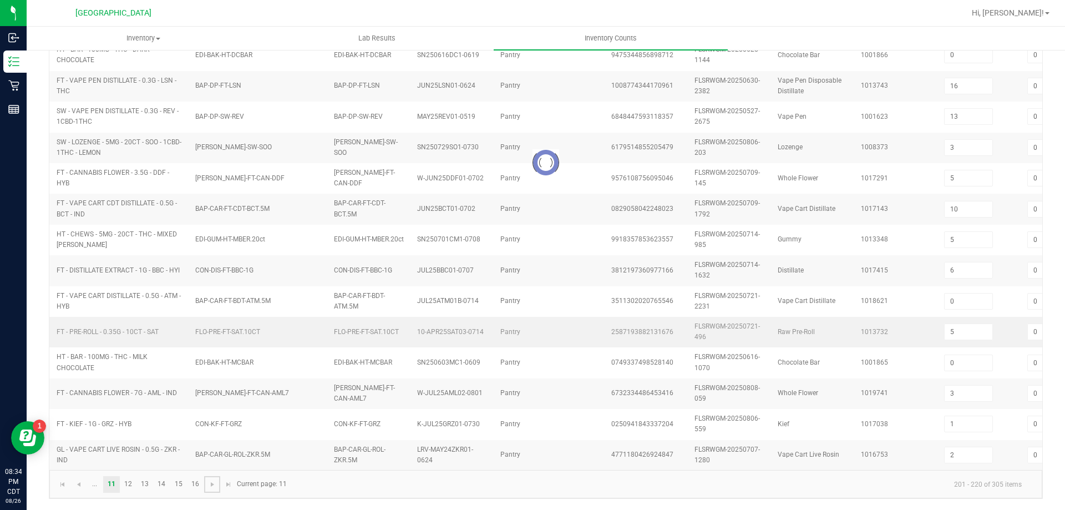
type input "12"
type input "1"
type input "17"
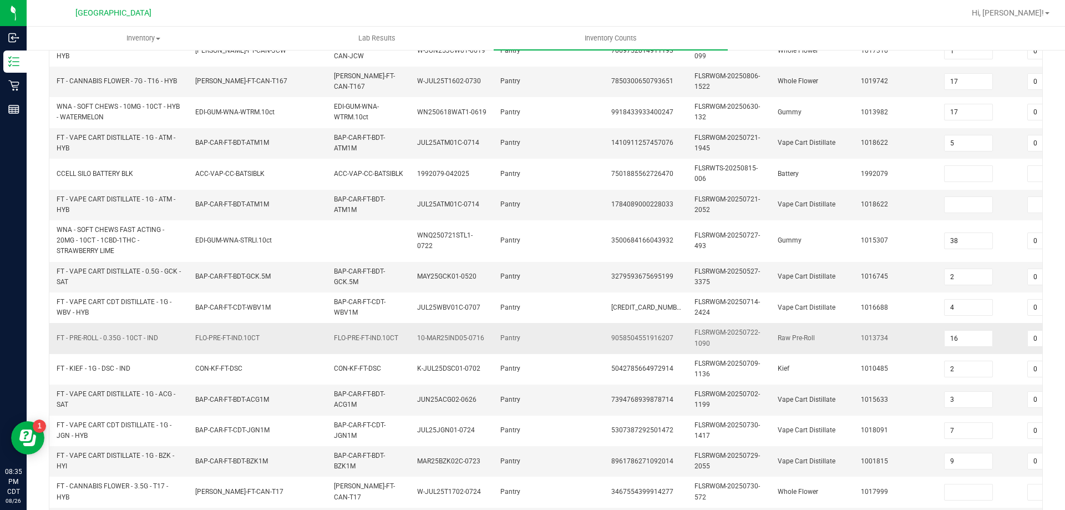
scroll to position [277, 0]
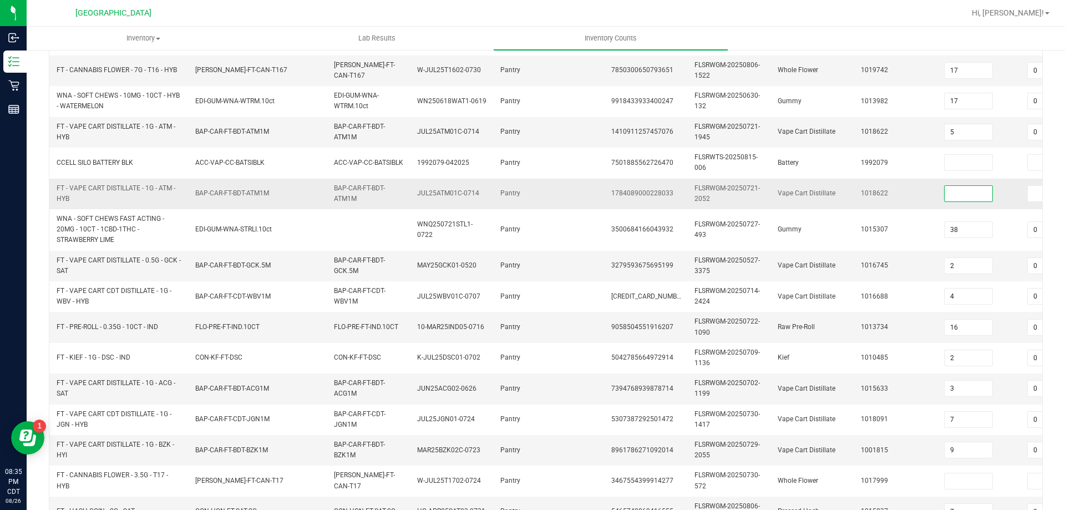
click at [955, 197] on input at bounding box center [968, 194] width 48 height 16
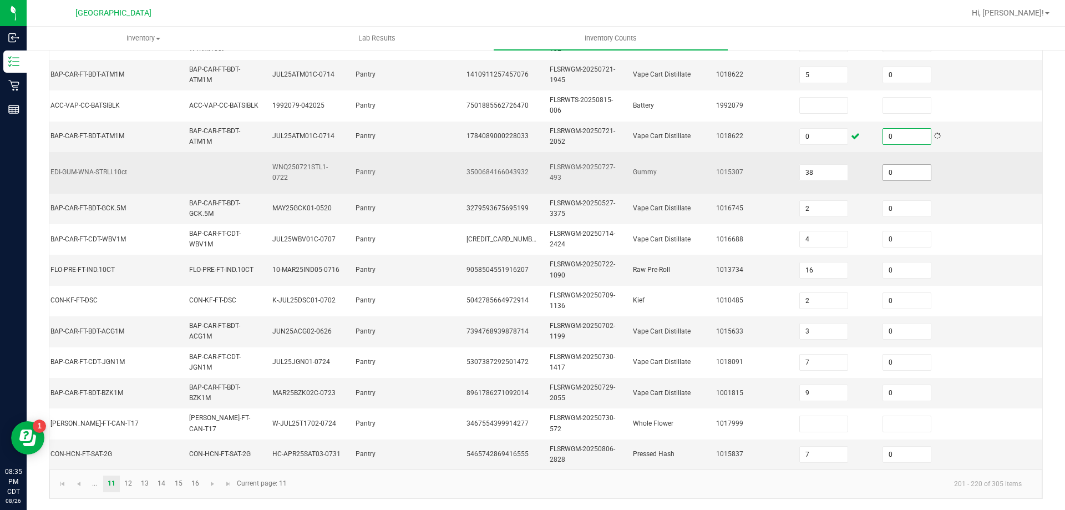
scroll to position [343, 0]
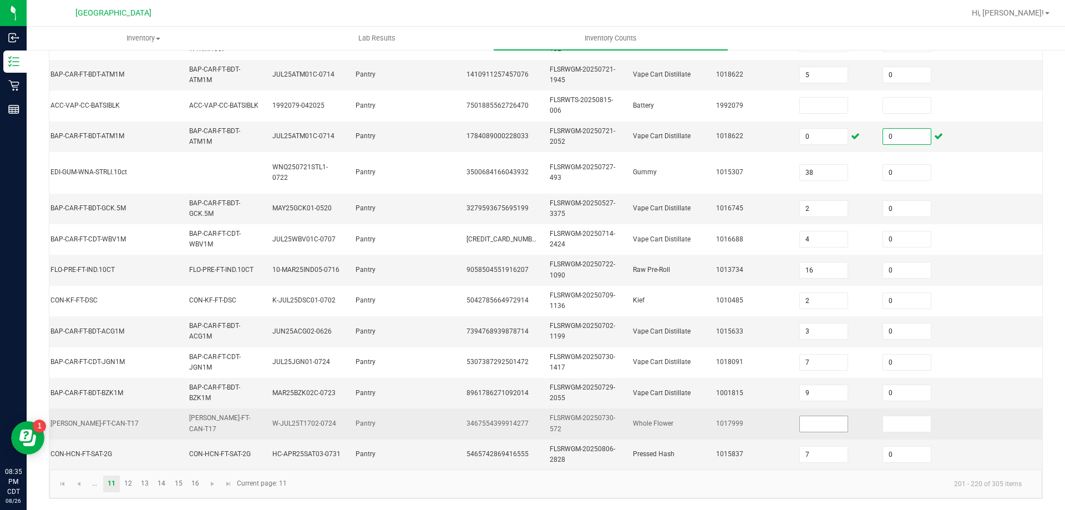
click at [800, 416] on input at bounding box center [824, 424] width 48 height 16
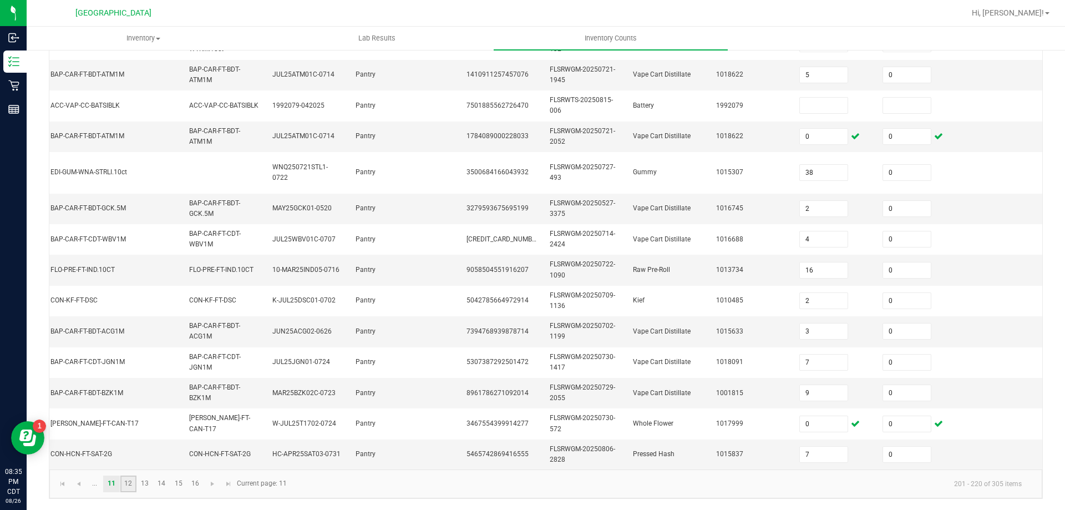
click at [130, 480] on link "12" at bounding box center [128, 483] width 16 height 17
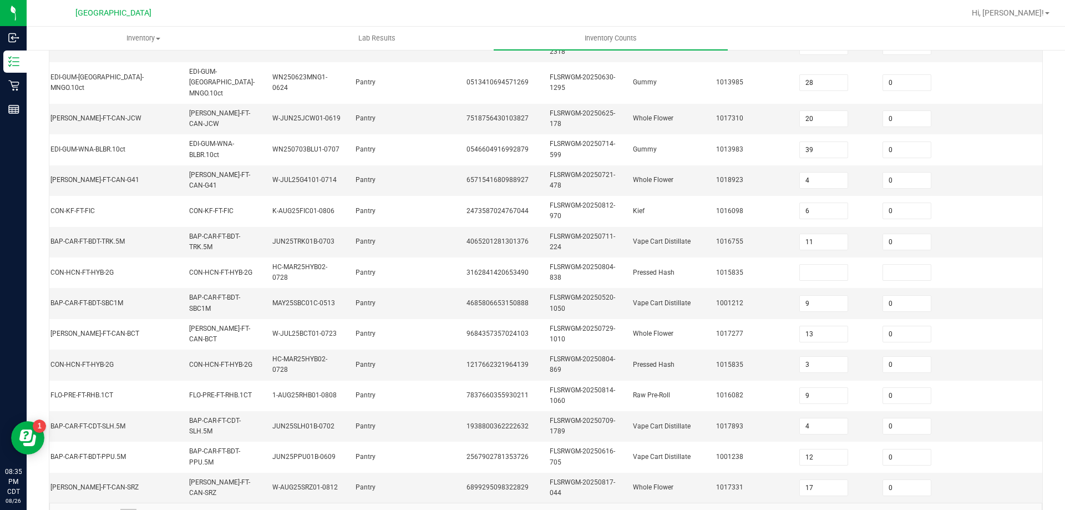
scroll to position [332, 0]
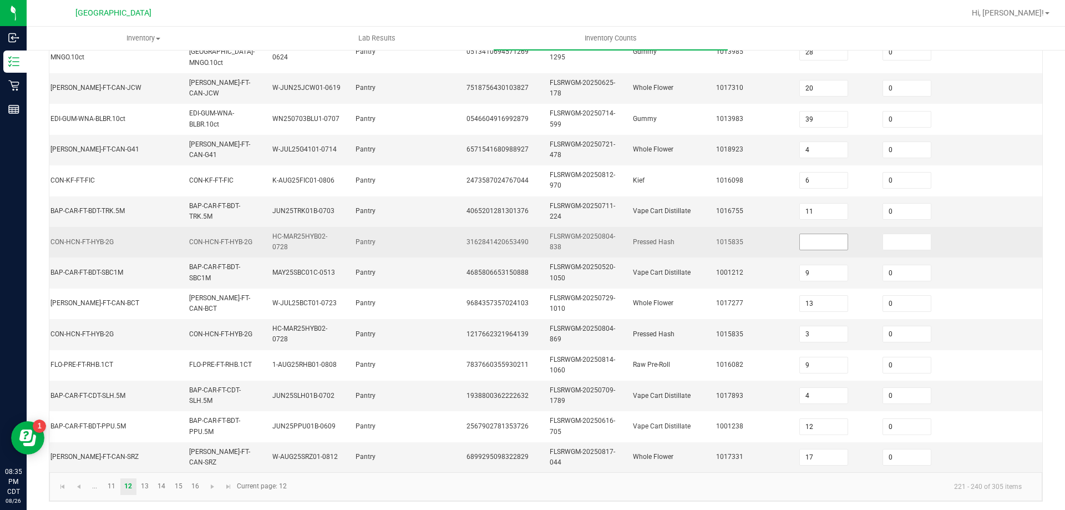
click at [810, 234] on input at bounding box center [824, 242] width 48 height 16
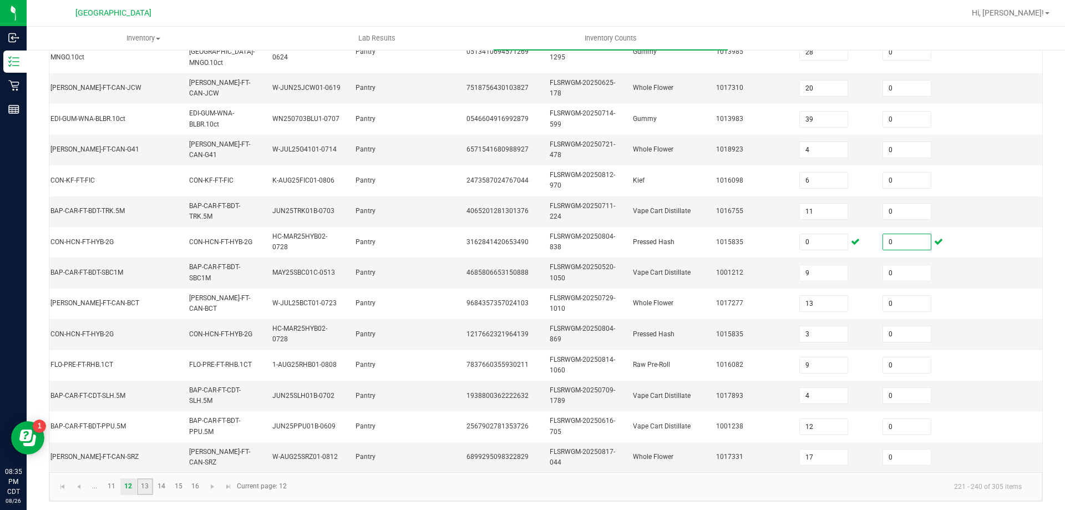
click at [142, 486] on link "13" at bounding box center [145, 486] width 16 height 17
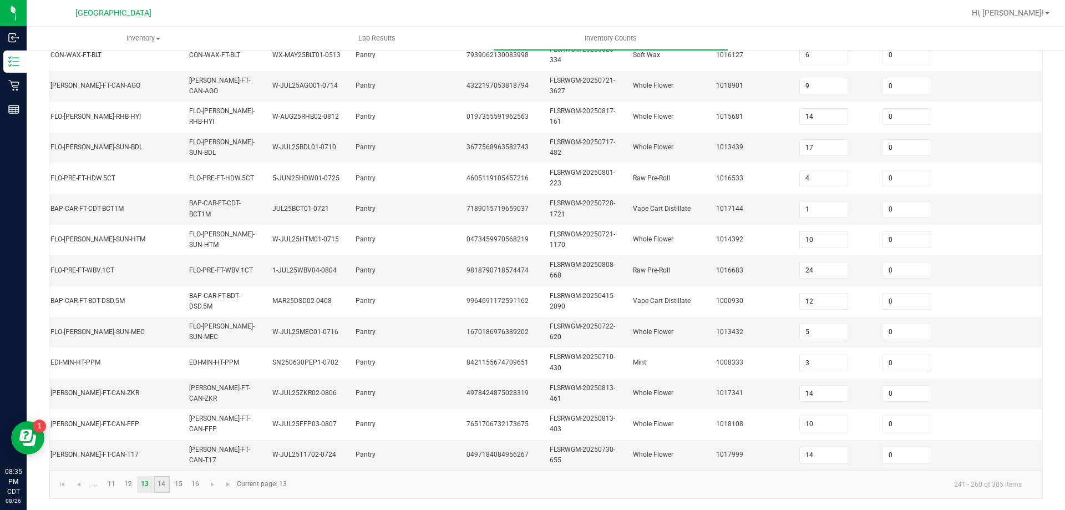
click at [163, 481] on link "14" at bounding box center [162, 484] width 16 height 17
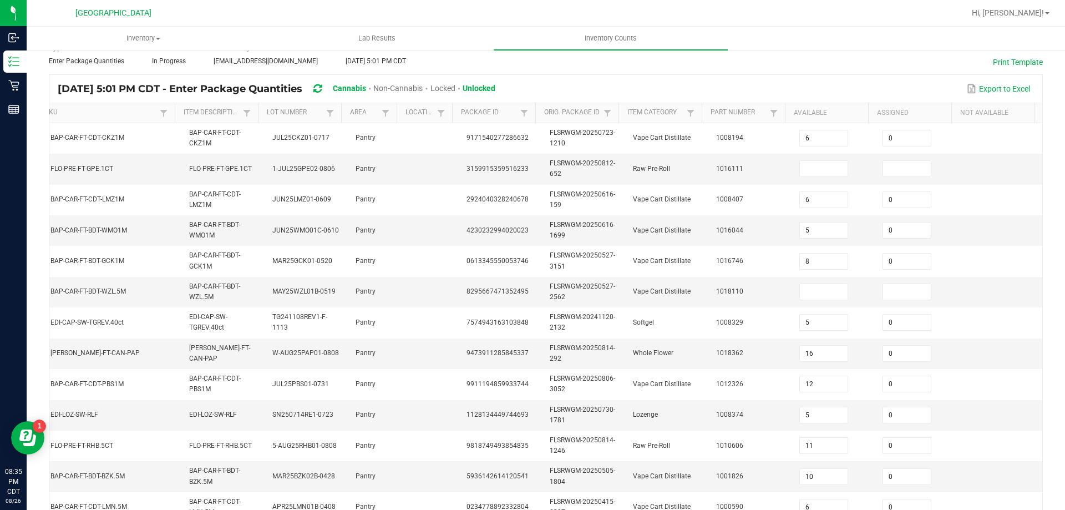
scroll to position [54, 0]
click at [829, 173] on input at bounding box center [824, 170] width 48 height 16
click at [803, 297] on input at bounding box center [824, 294] width 48 height 16
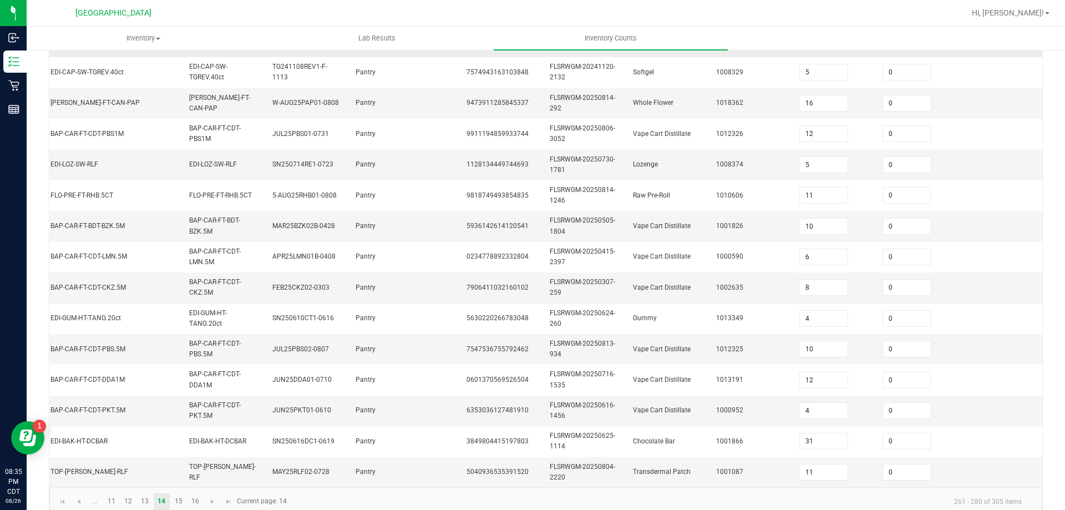
scroll to position [332, 0]
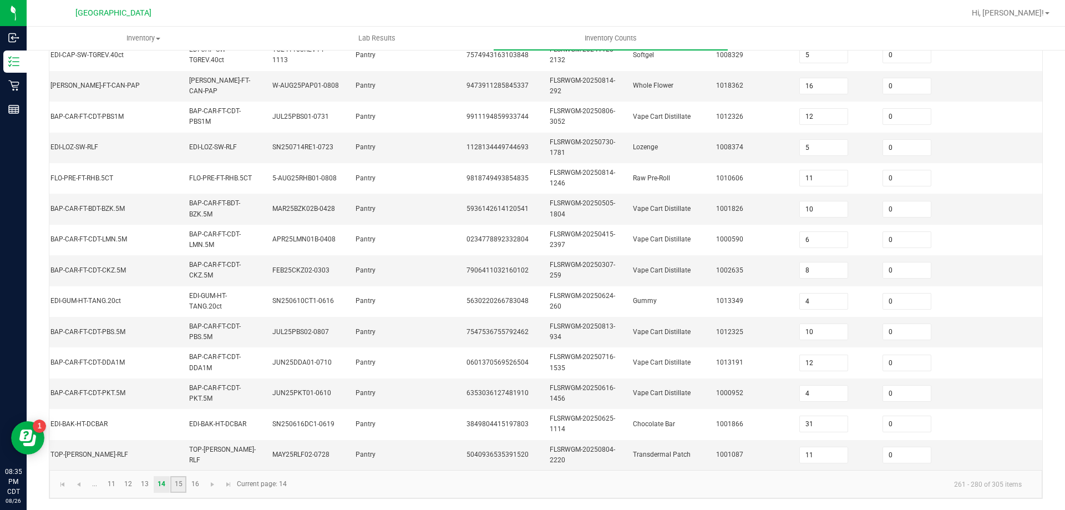
click at [177, 487] on link "15" at bounding box center [178, 484] width 16 height 17
click at [194, 487] on link "16" at bounding box center [195, 484] width 16 height 17
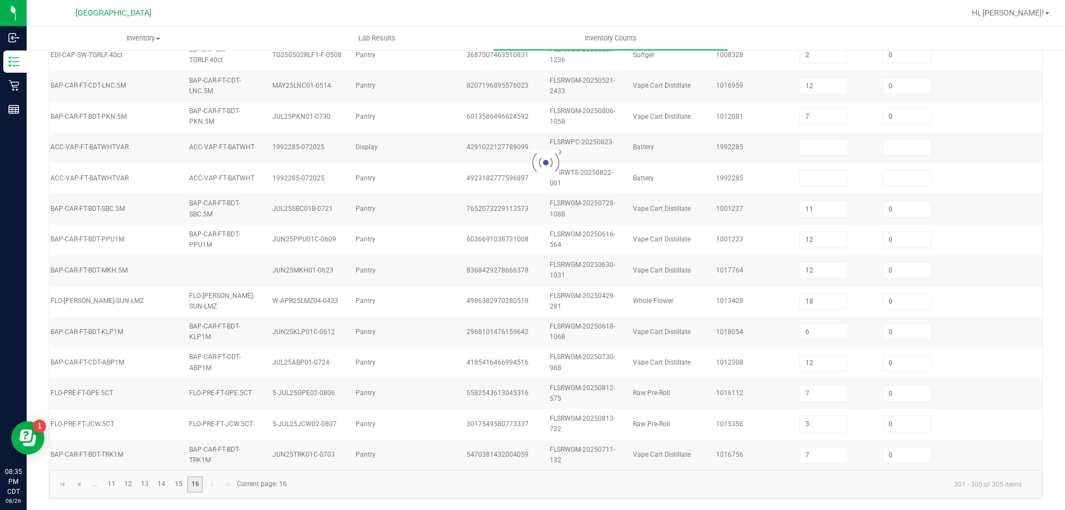
scroll to position [0, 152]
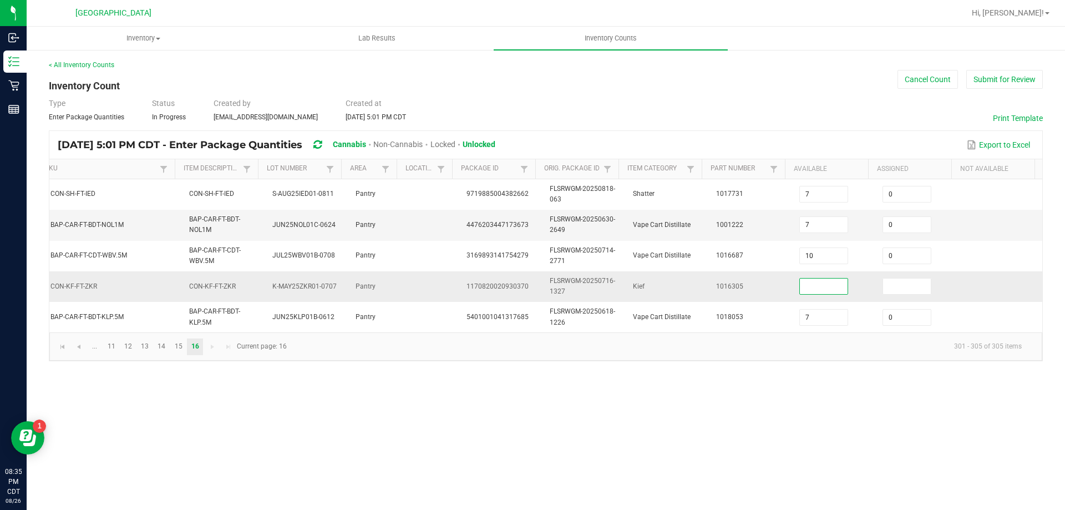
click at [829, 288] on input at bounding box center [824, 286] width 48 height 16
click at [370, 393] on div "Inventory All packages All inventory Waste log Create inventory Lab Results Inv…" at bounding box center [546, 268] width 1038 height 483
click at [997, 81] on button "Submit for Review" at bounding box center [1004, 79] width 77 height 19
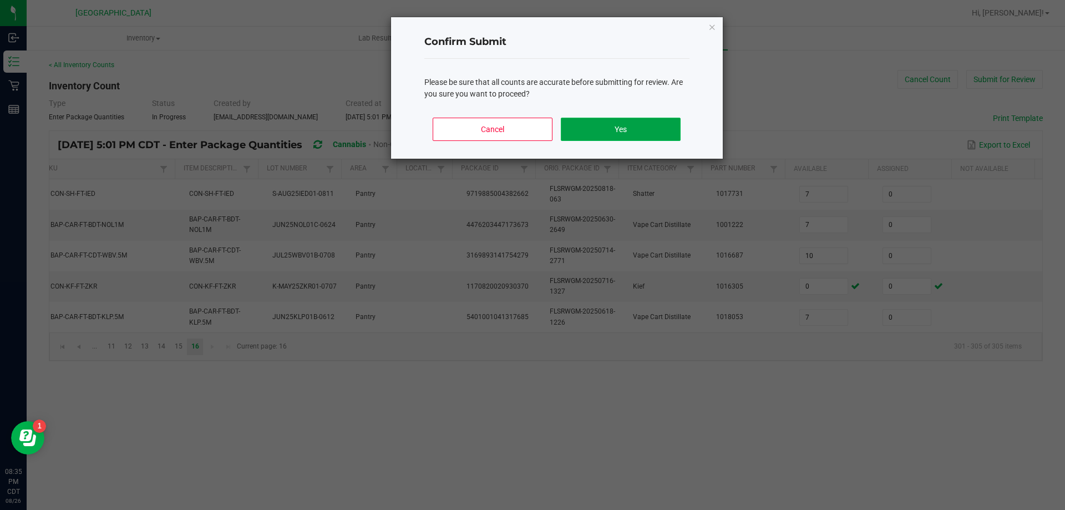
click at [613, 133] on button "Yes" at bounding box center [620, 129] width 119 height 23
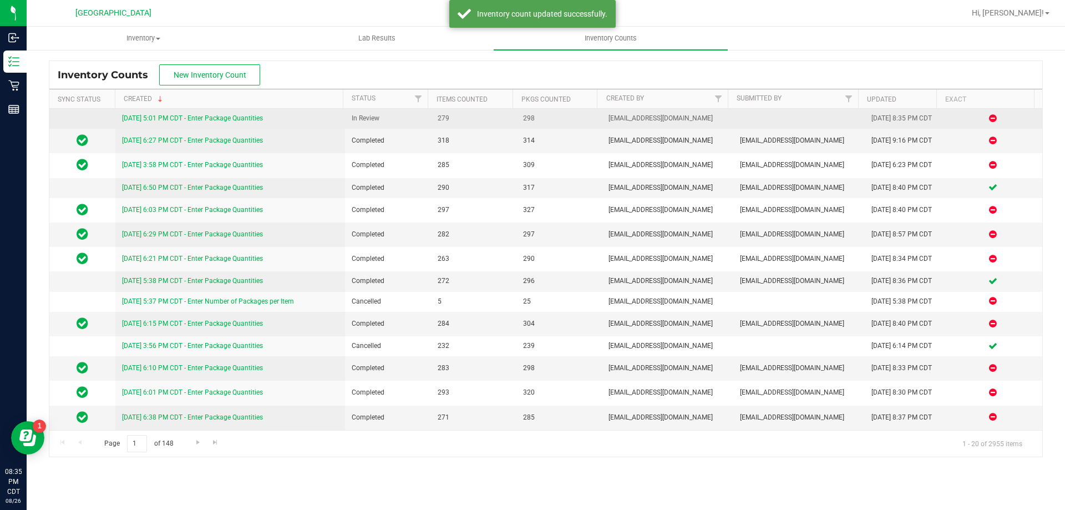
click at [171, 114] on link "8/26/25 5:01 PM CDT - Enter Package Quantities" at bounding box center [192, 118] width 141 height 8
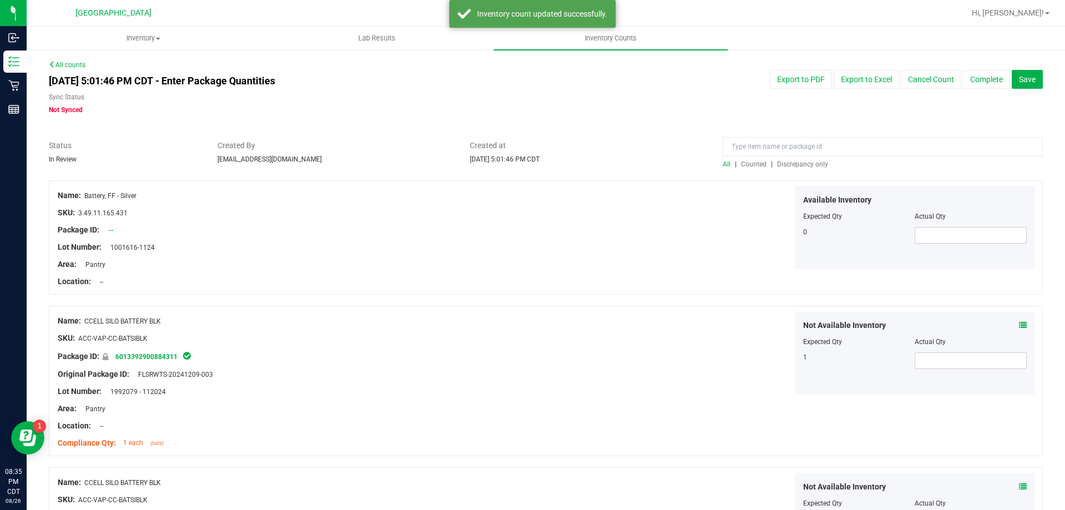
click at [777, 165] on span "Discrepancy only" at bounding box center [802, 164] width 51 height 8
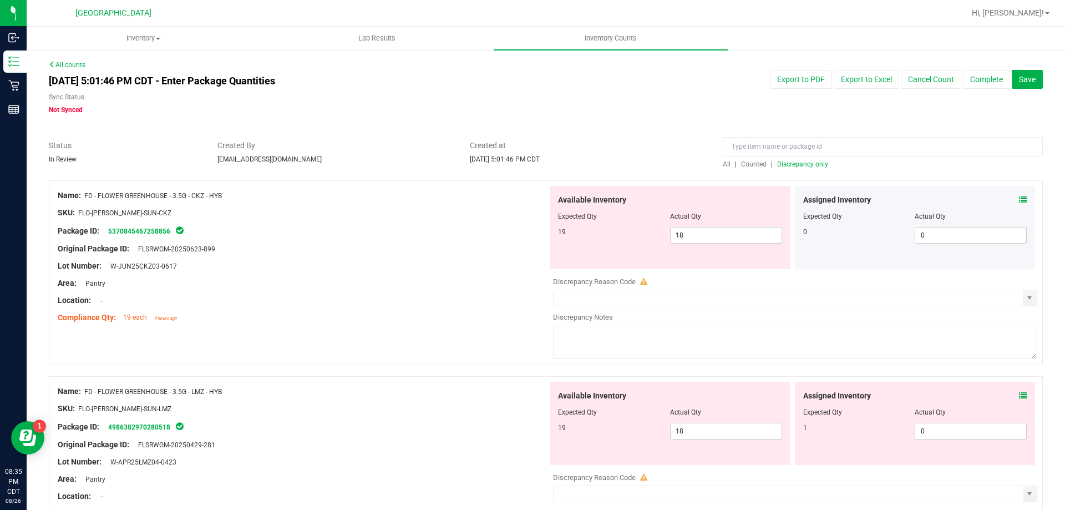
click at [1019, 199] on icon at bounding box center [1023, 200] width 8 height 8
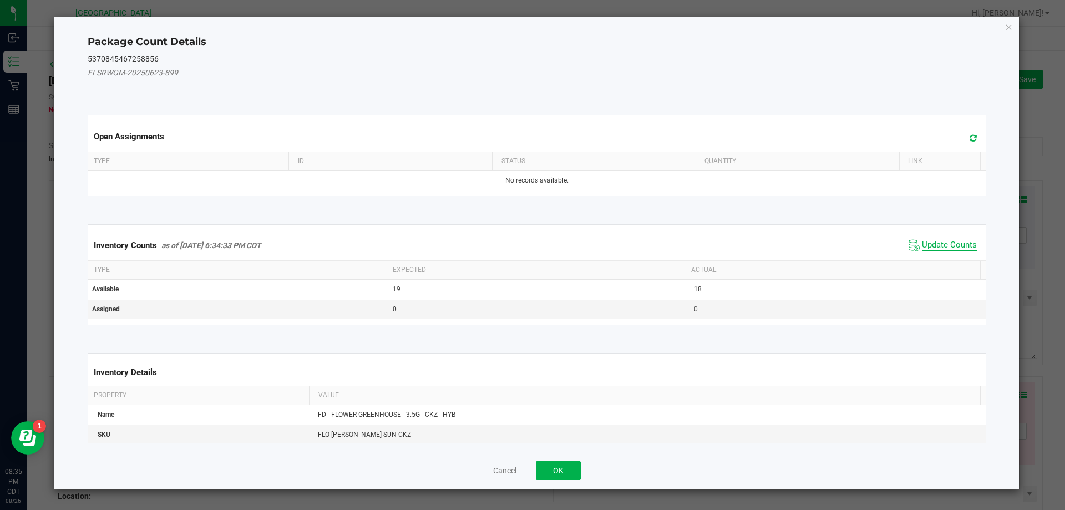
click at [954, 248] on span "Update Counts" at bounding box center [949, 245] width 55 height 11
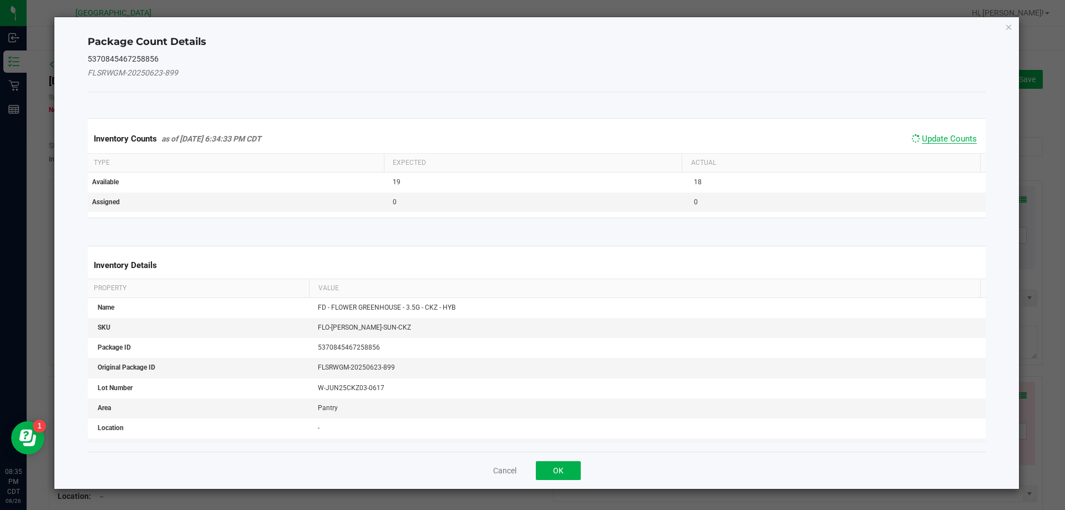
scroll to position [106, 0]
click at [553, 472] on button "OK" at bounding box center [558, 470] width 45 height 19
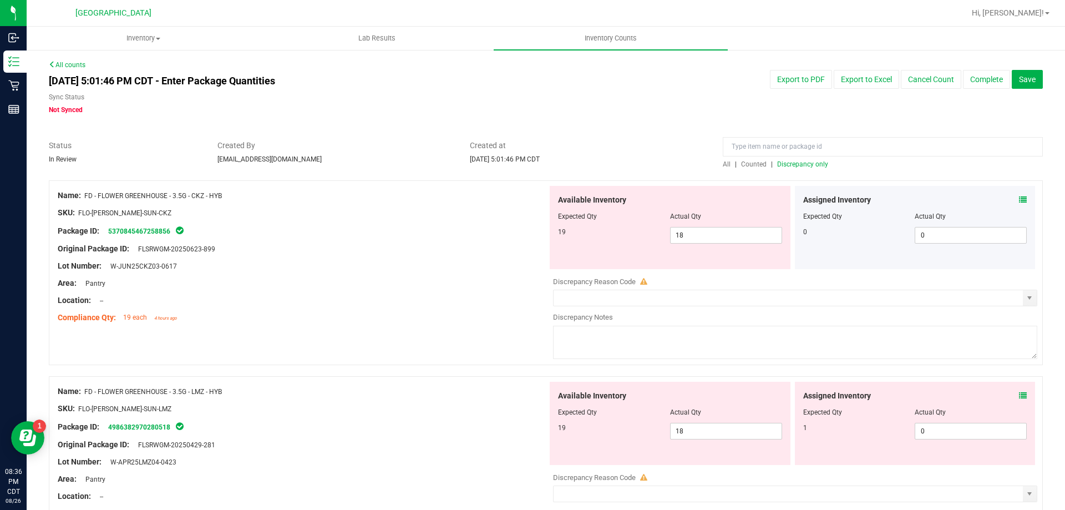
click at [1019, 395] on icon at bounding box center [1023, 395] width 8 height 8
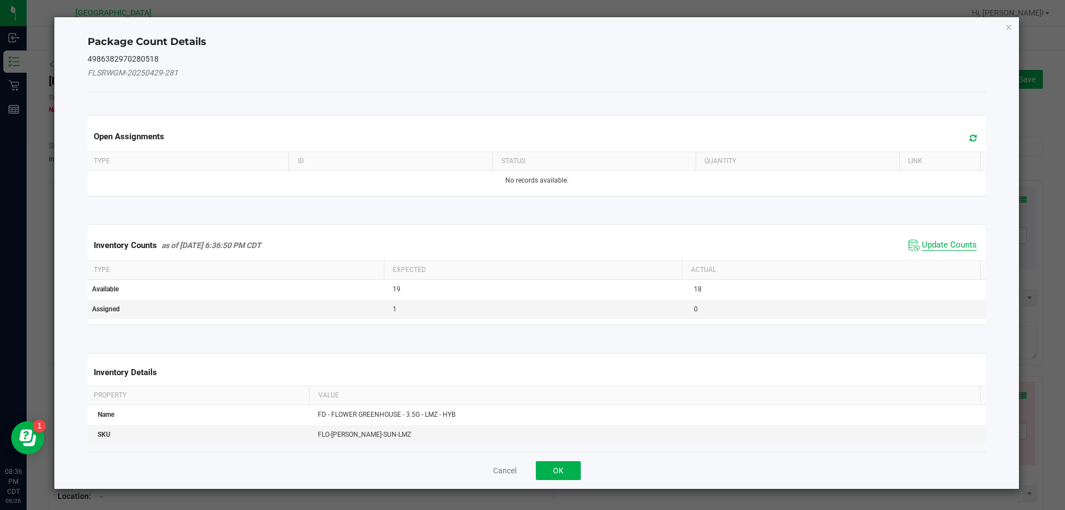
click at [944, 242] on span "Update Counts" at bounding box center [949, 245] width 55 height 11
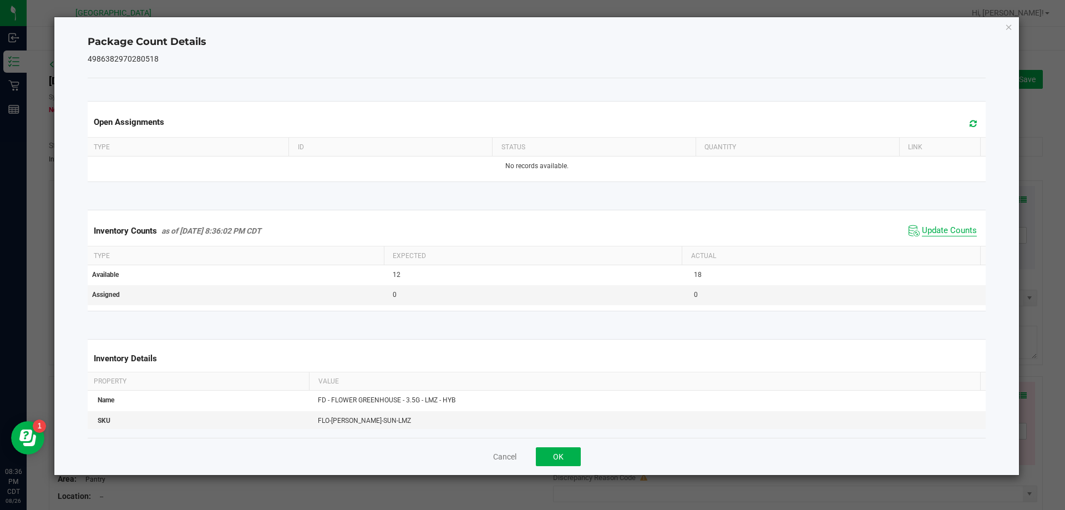
click at [945, 236] on span "Update Counts" at bounding box center [949, 230] width 55 height 11
click at [567, 459] on button "OK" at bounding box center [558, 456] width 45 height 19
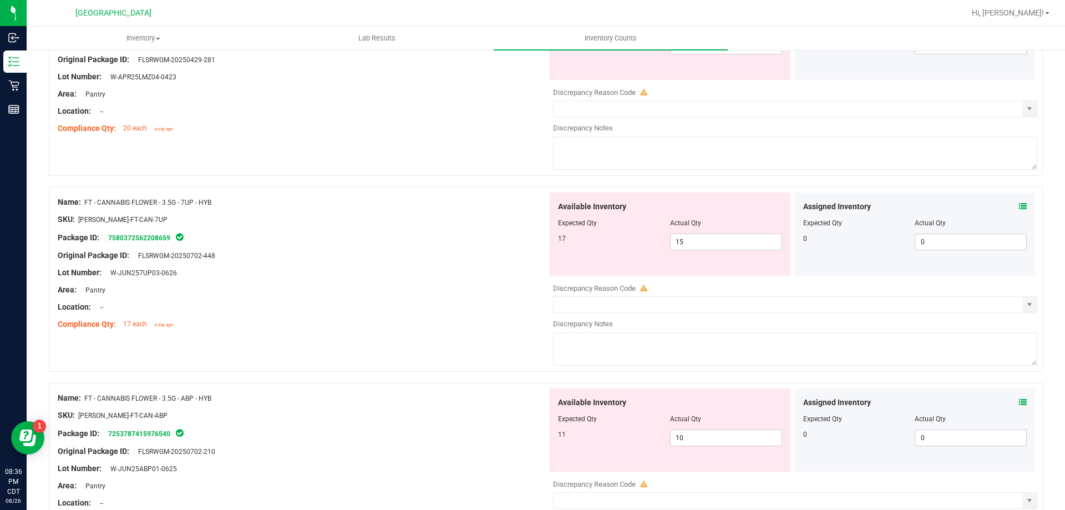
scroll to position [385, 0]
click at [1019, 208] on icon at bounding box center [1023, 206] width 8 height 8
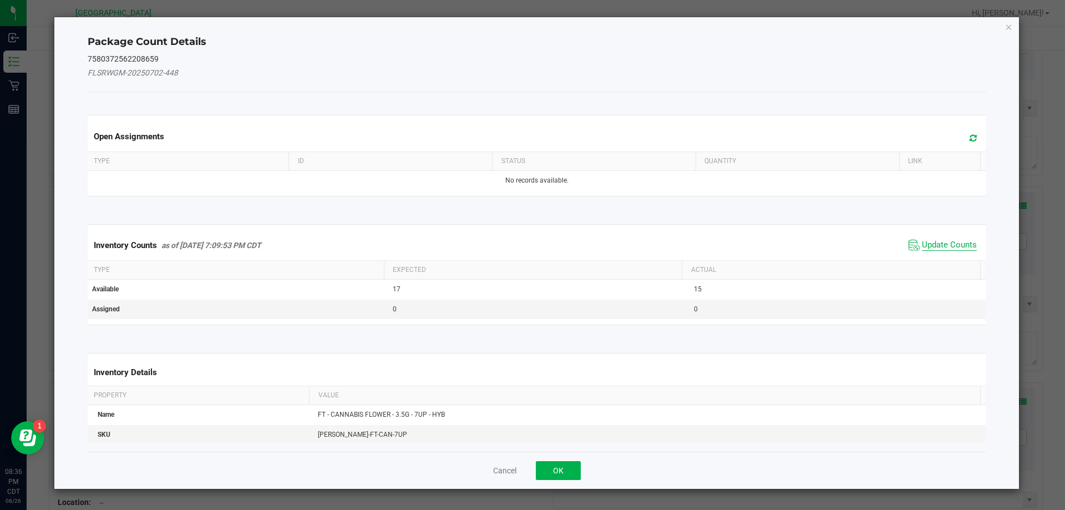
click at [946, 248] on span "Update Counts" at bounding box center [949, 245] width 55 height 11
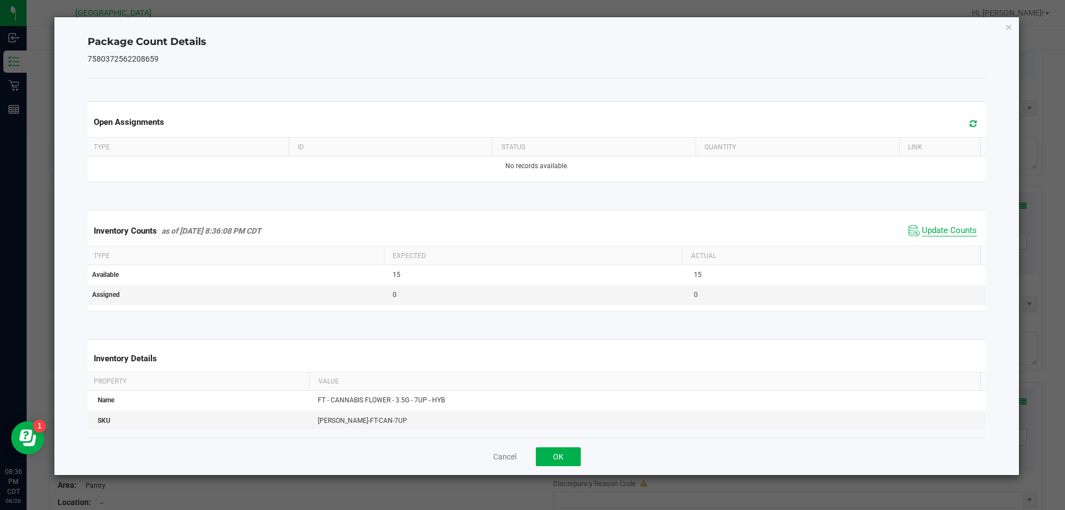
click at [947, 236] on span "Update Counts" at bounding box center [949, 230] width 55 height 11
click at [568, 463] on button "OK" at bounding box center [558, 456] width 45 height 19
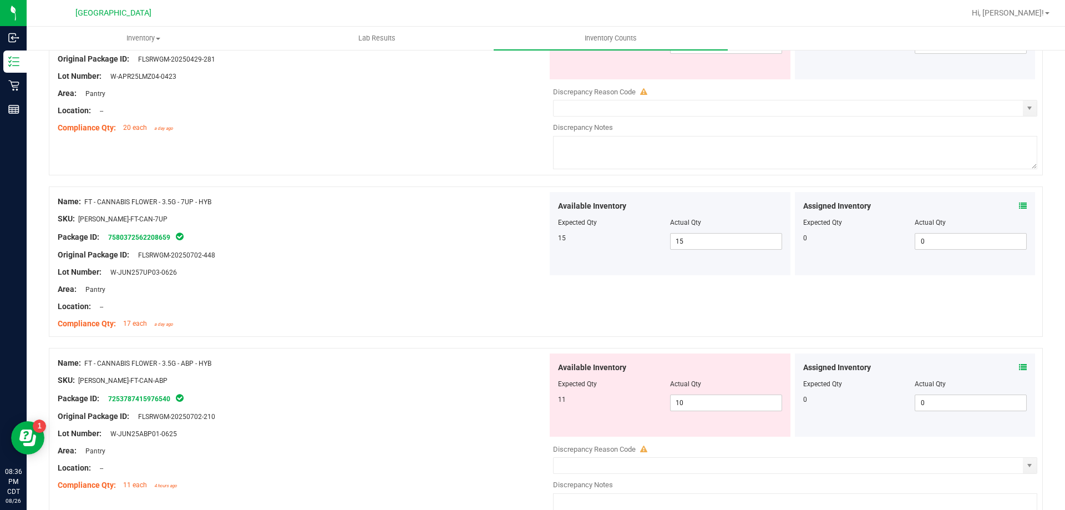
click at [1019, 367] on icon at bounding box center [1023, 367] width 8 height 8
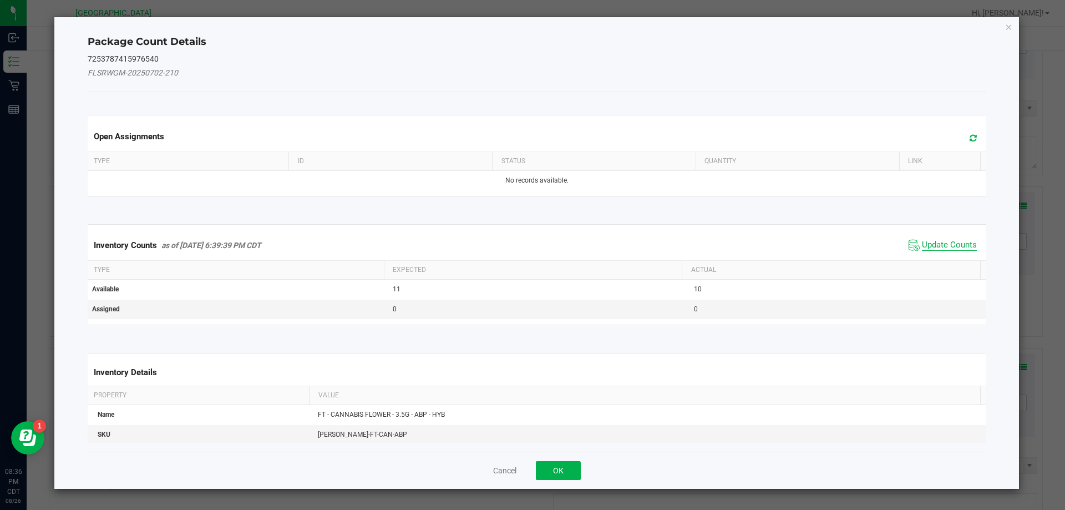
click at [953, 243] on span "Update Counts" at bounding box center [949, 245] width 55 height 11
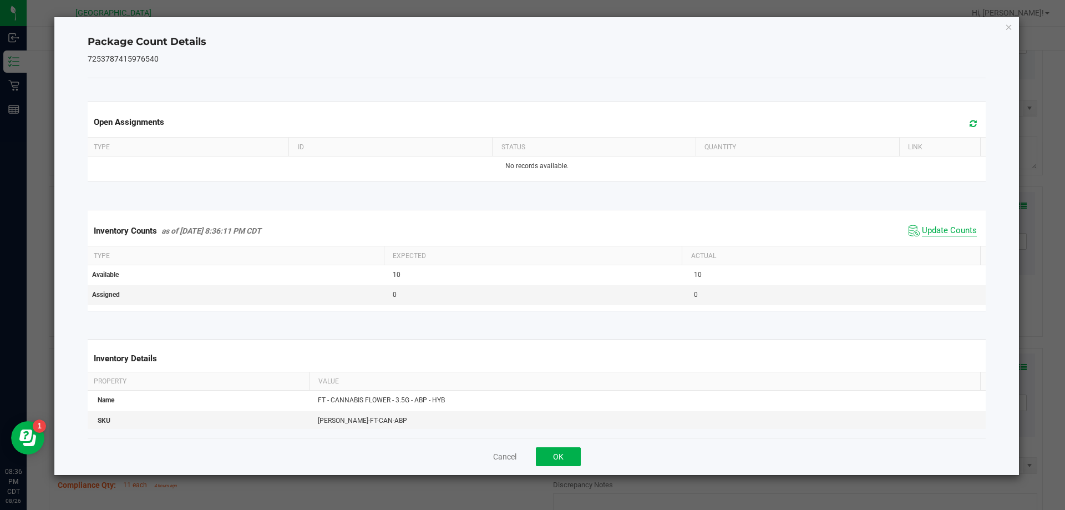
click at [954, 236] on span "Update Counts" at bounding box center [949, 230] width 55 height 11
click at [569, 459] on button "OK" at bounding box center [558, 456] width 45 height 19
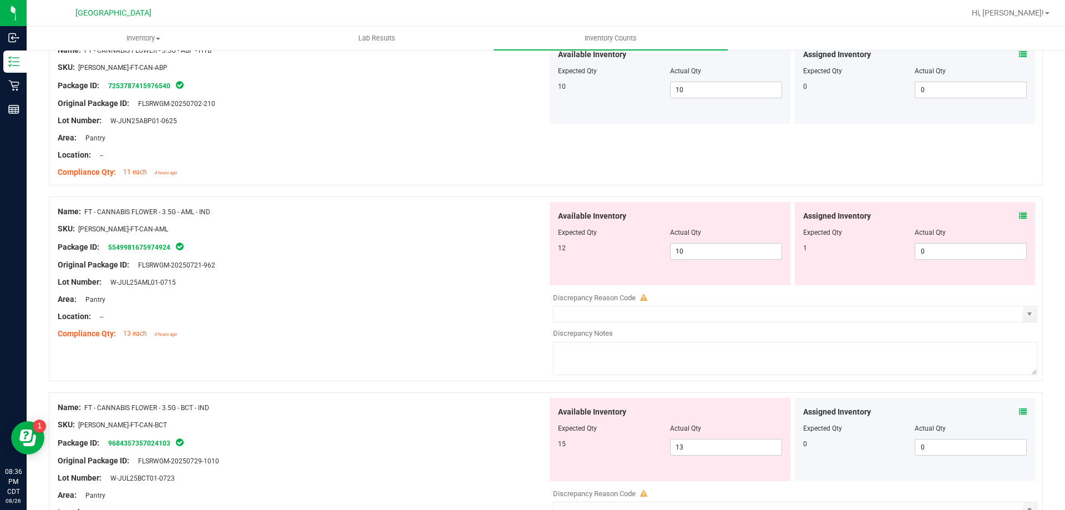
scroll to position [699, 0]
click at [1019, 215] on icon at bounding box center [1023, 215] width 8 height 8
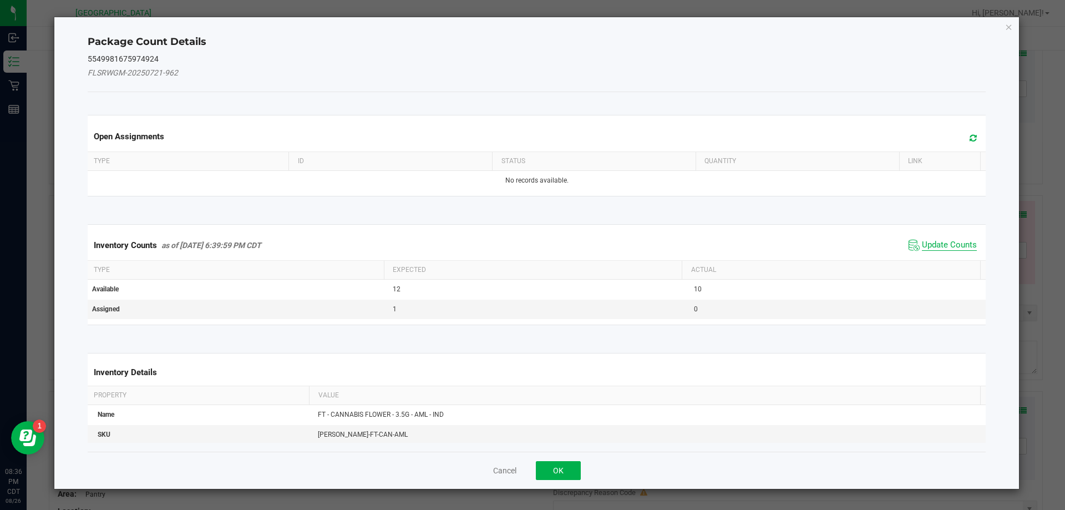
click at [961, 248] on span "Update Counts" at bounding box center [949, 245] width 55 height 11
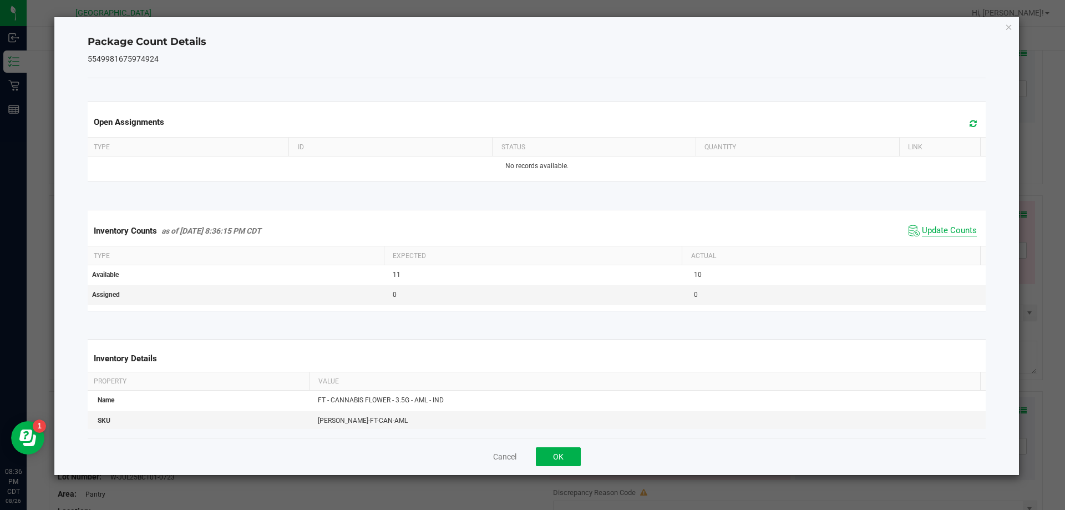
click at [959, 236] on span "Update Counts" at bounding box center [949, 230] width 55 height 11
click at [566, 459] on button "OK" at bounding box center [558, 456] width 45 height 19
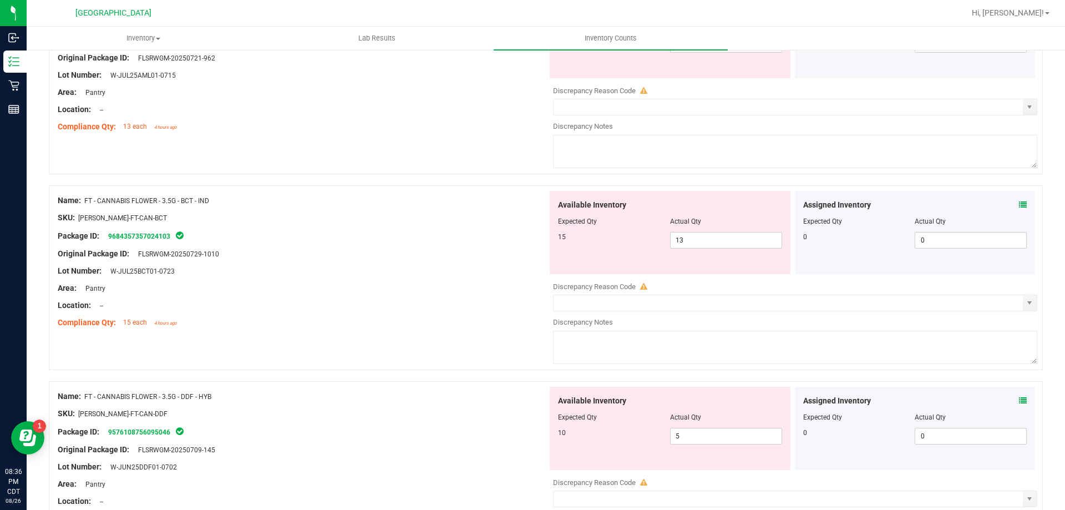
scroll to position [909, 0]
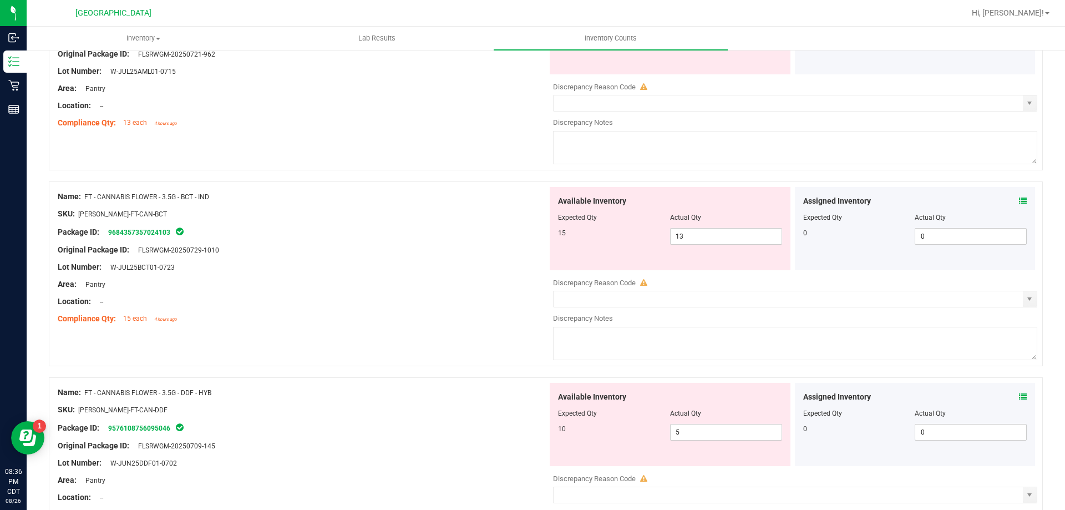
click at [1019, 197] on icon at bounding box center [1023, 201] width 8 height 8
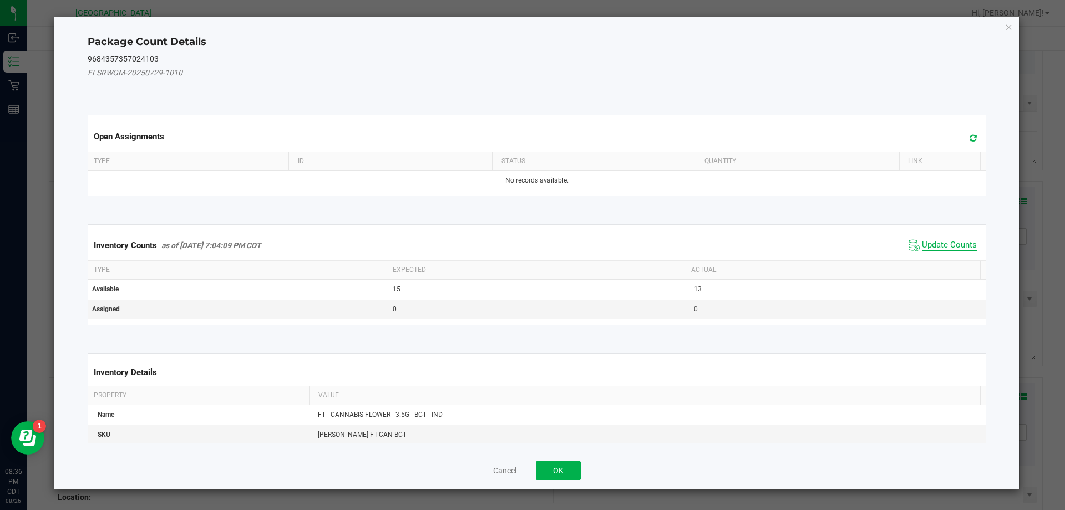
click at [949, 248] on span "Update Counts" at bounding box center [949, 245] width 55 height 11
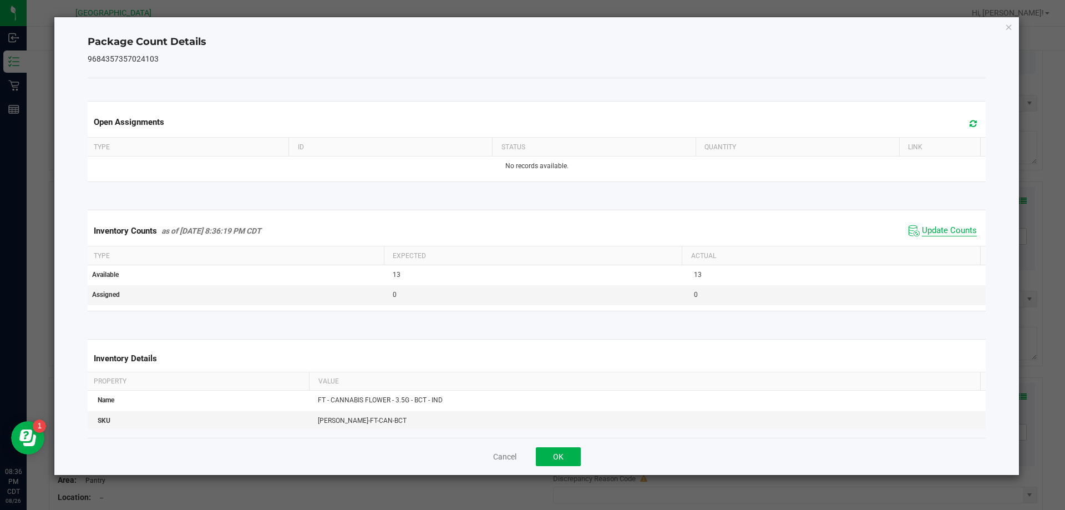
click at [948, 236] on span "Update Counts" at bounding box center [949, 230] width 55 height 11
click at [561, 458] on button "OK" at bounding box center [558, 456] width 45 height 19
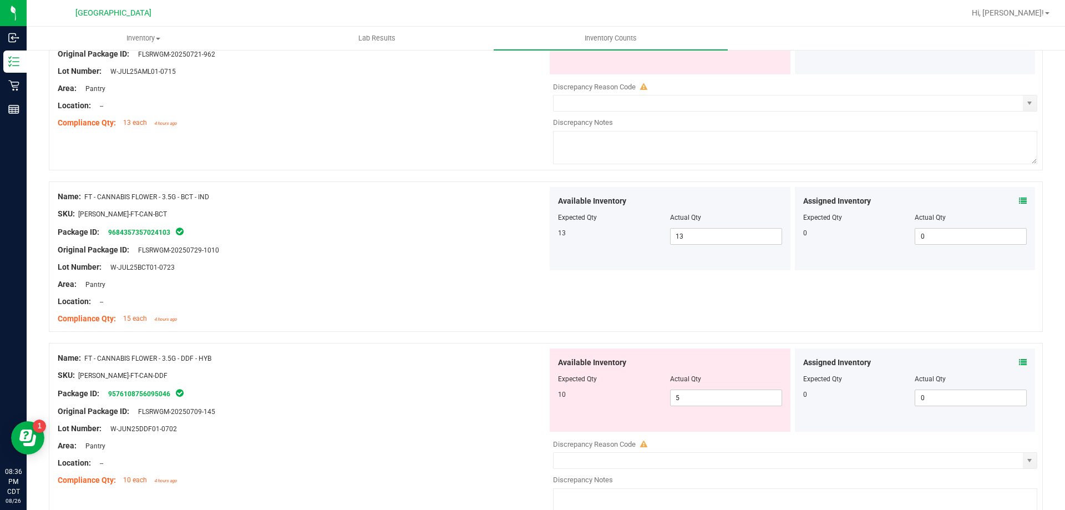
click at [1019, 362] on icon at bounding box center [1023, 362] width 8 height 8
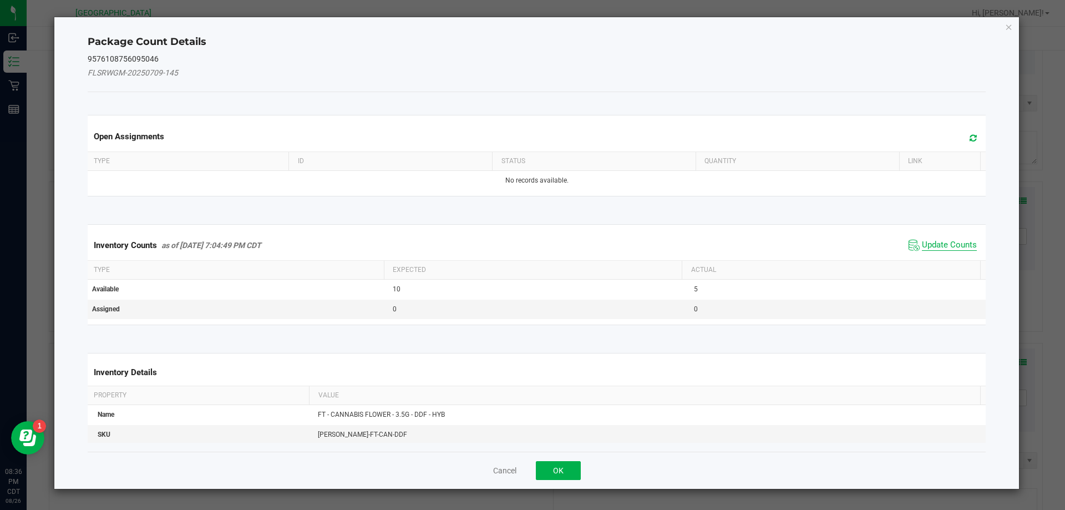
click at [945, 245] on span "Update Counts" at bounding box center [949, 245] width 55 height 11
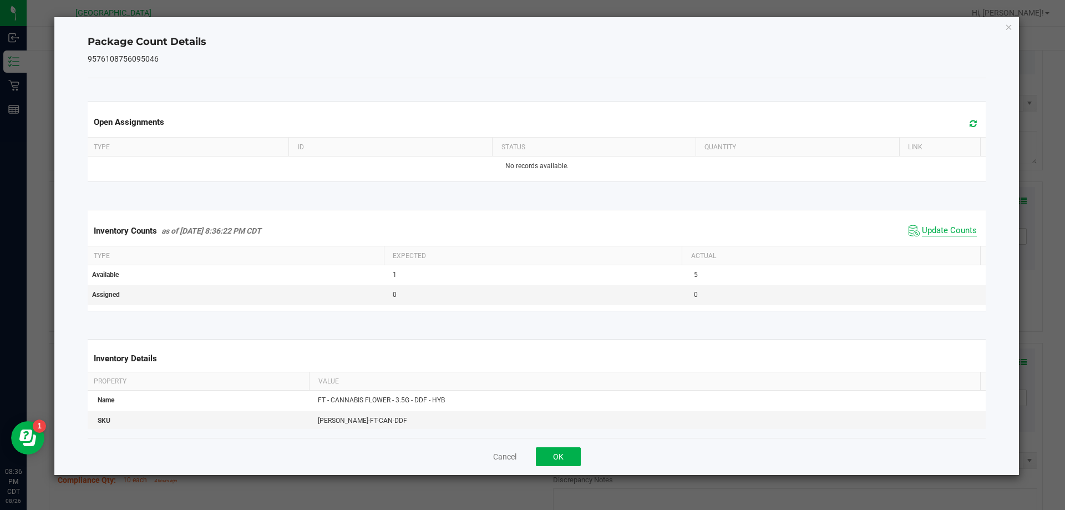
click at [944, 236] on span "Update Counts" at bounding box center [949, 230] width 55 height 11
click at [562, 457] on button "OK" at bounding box center [558, 456] width 45 height 19
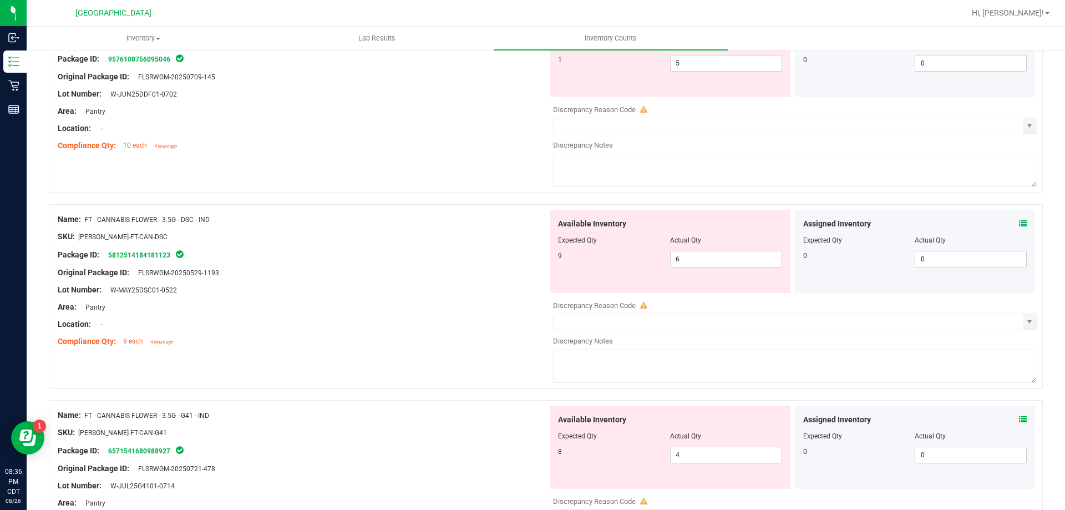
scroll to position [1243, 0]
click at [1019, 224] on icon at bounding box center [1023, 224] width 8 height 8
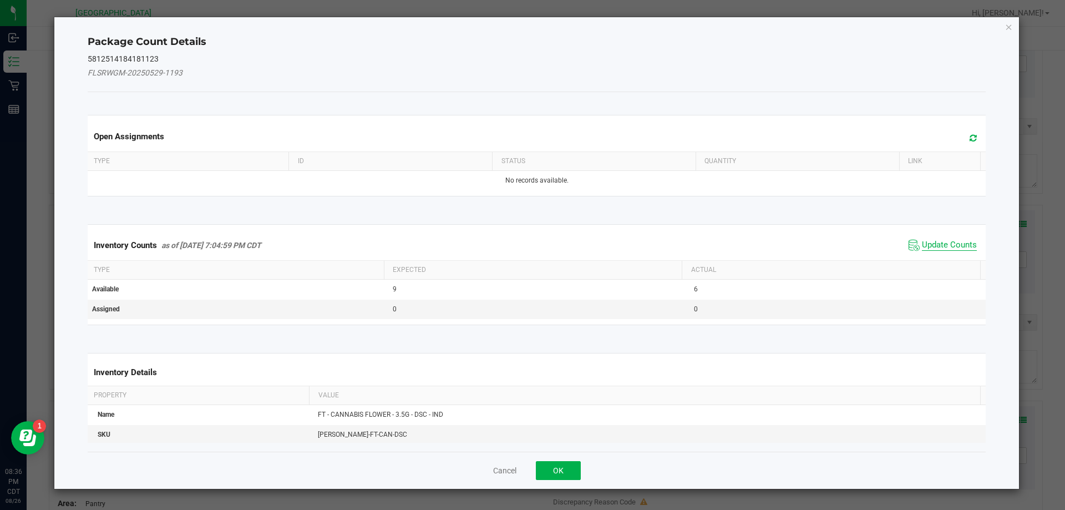
click at [960, 245] on span "Update Counts" at bounding box center [949, 245] width 55 height 11
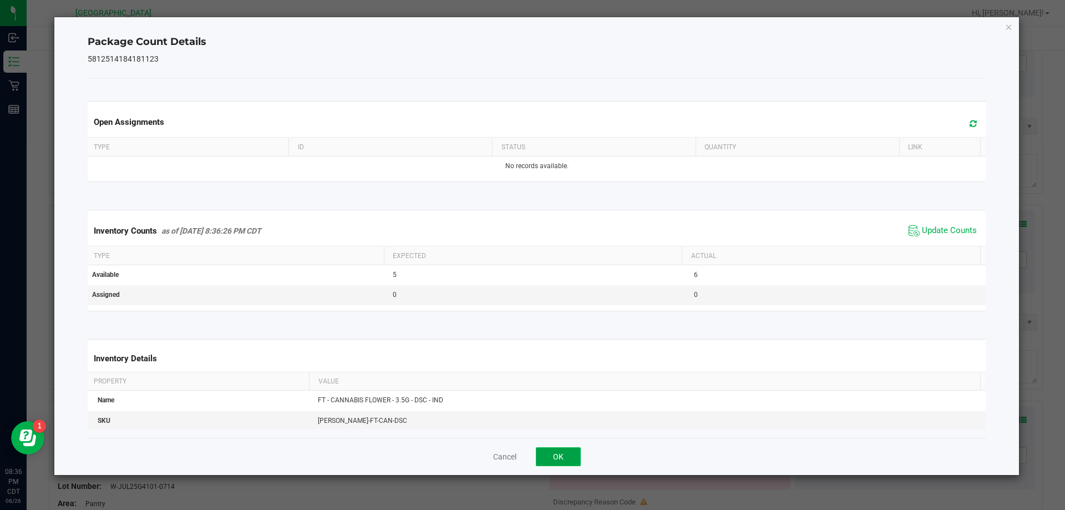
click at [556, 457] on button "OK" at bounding box center [558, 456] width 45 height 19
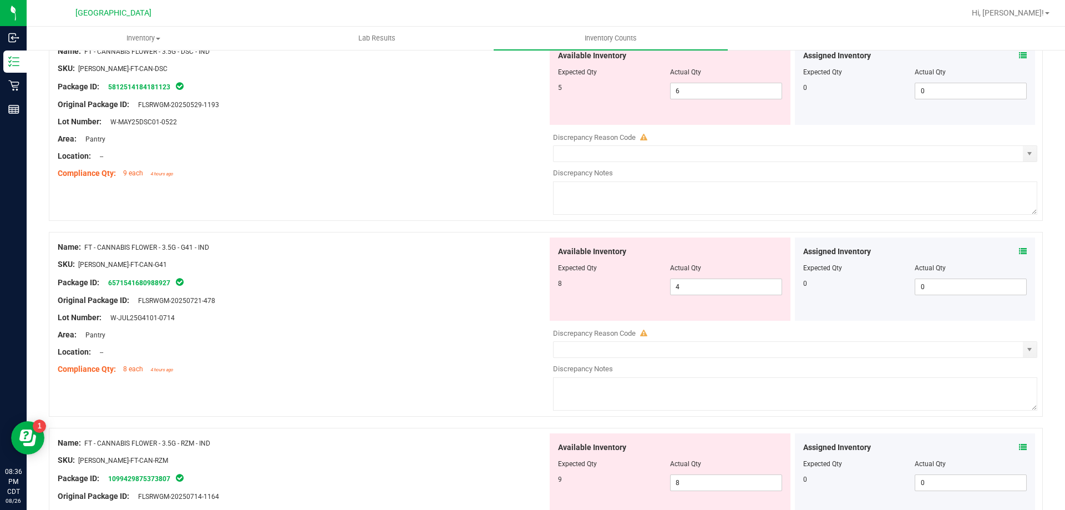
scroll to position [1414, 0]
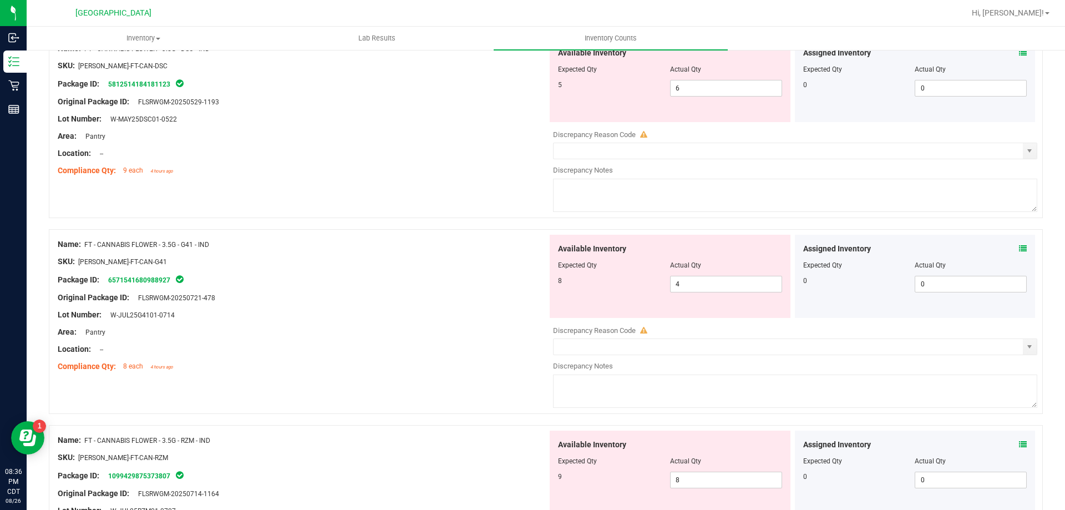
click at [1019, 248] on icon at bounding box center [1023, 249] width 8 height 8
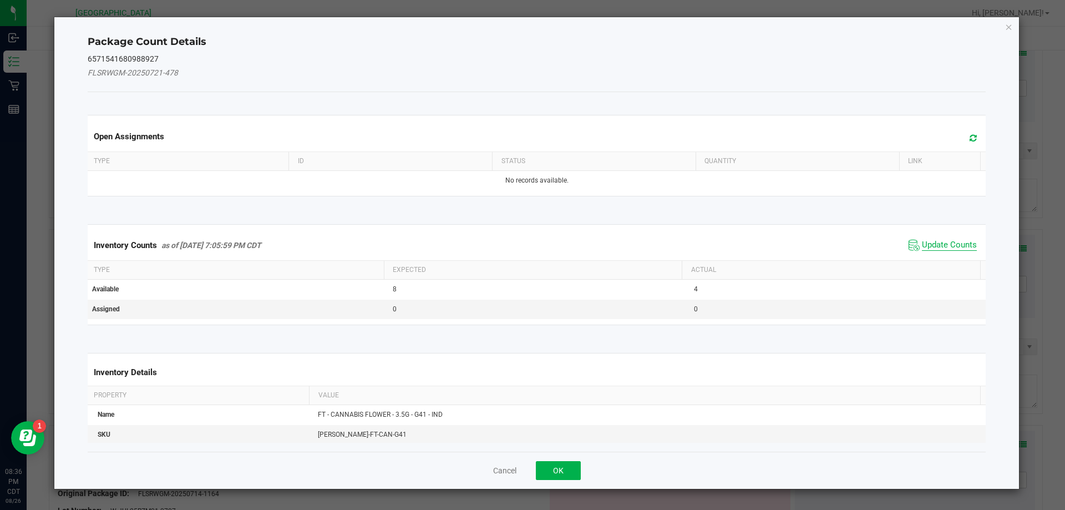
click at [944, 240] on span "Update Counts" at bounding box center [949, 245] width 55 height 11
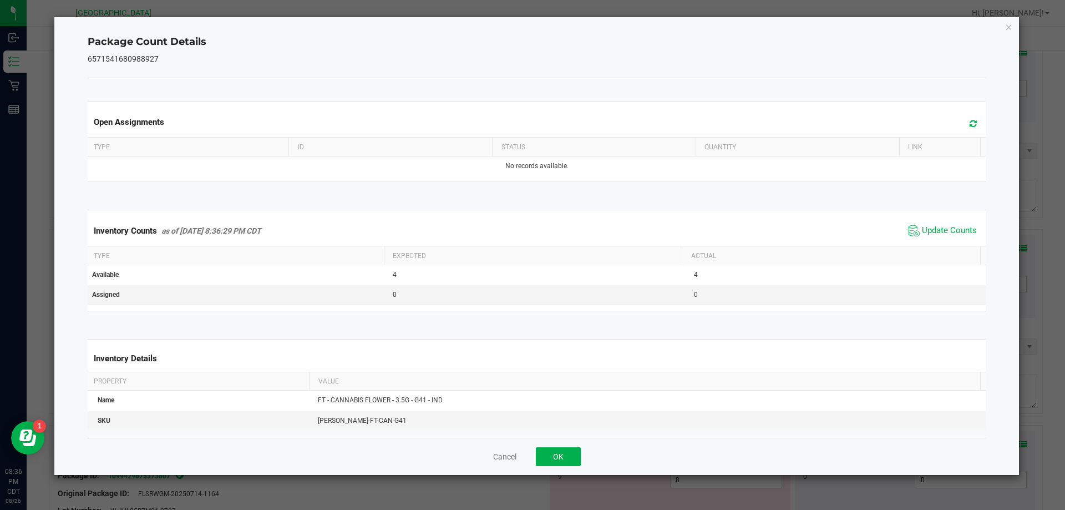
click at [942, 251] on th "Actual" at bounding box center [830, 255] width 298 height 19
click at [946, 228] on span "Update Counts" at bounding box center [949, 230] width 55 height 11
click at [561, 459] on button "OK" at bounding box center [558, 456] width 45 height 19
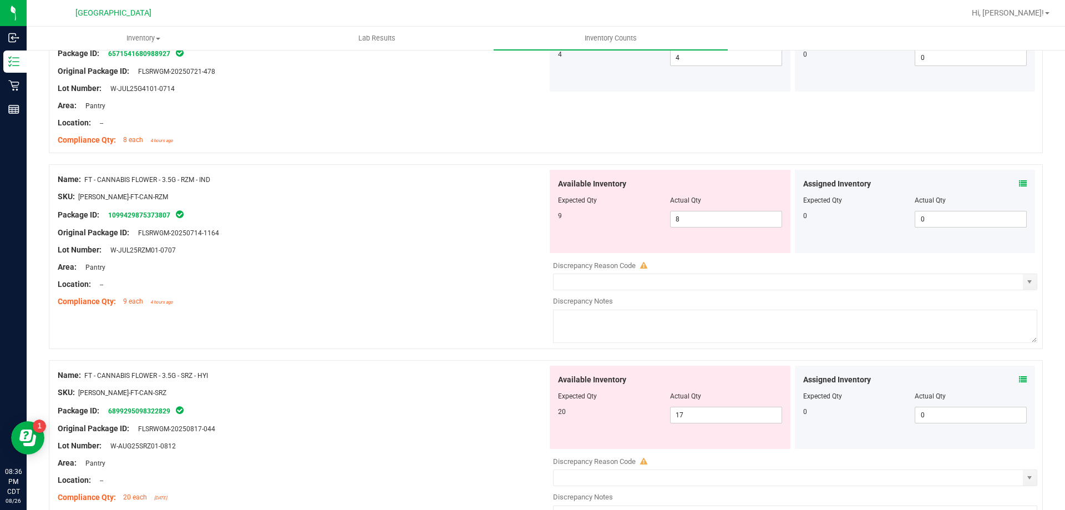
scroll to position [1640, 0]
click at [1019, 185] on icon at bounding box center [1023, 184] width 8 height 8
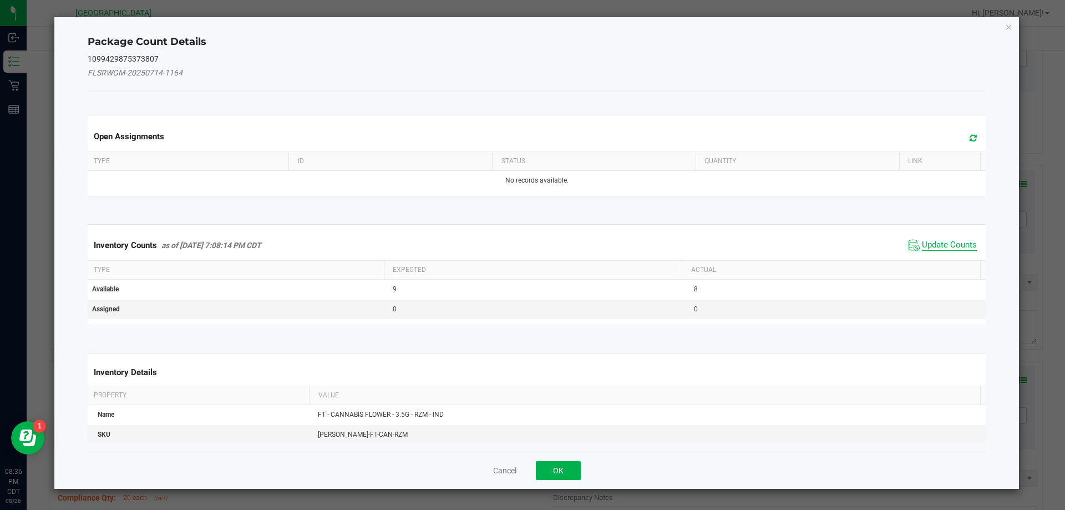
click at [939, 245] on span "Update Counts" at bounding box center [949, 245] width 55 height 11
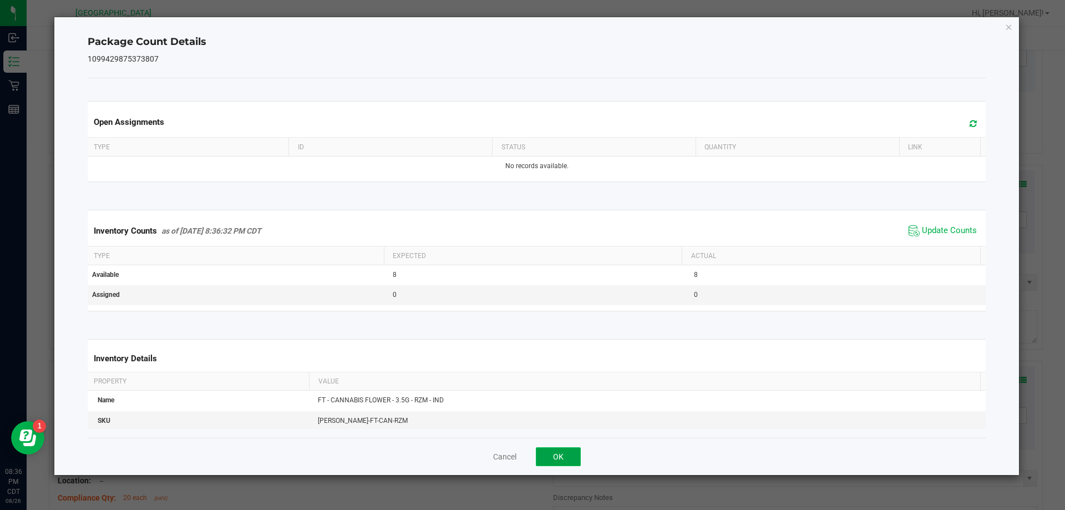
click at [571, 459] on button "OK" at bounding box center [558, 456] width 45 height 19
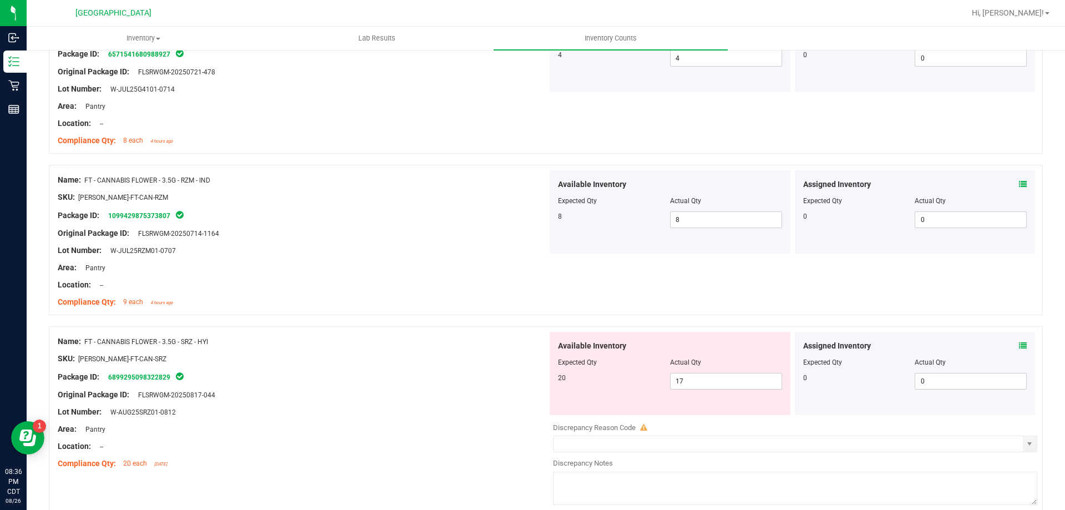
click at [1019, 345] on icon at bounding box center [1023, 346] width 8 height 8
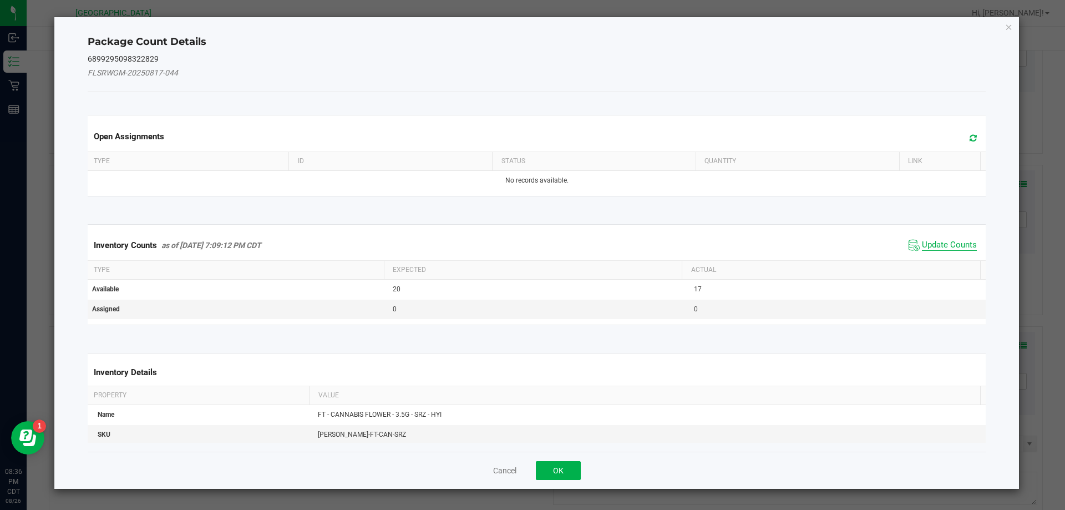
click at [948, 247] on span "Update Counts" at bounding box center [949, 245] width 55 height 11
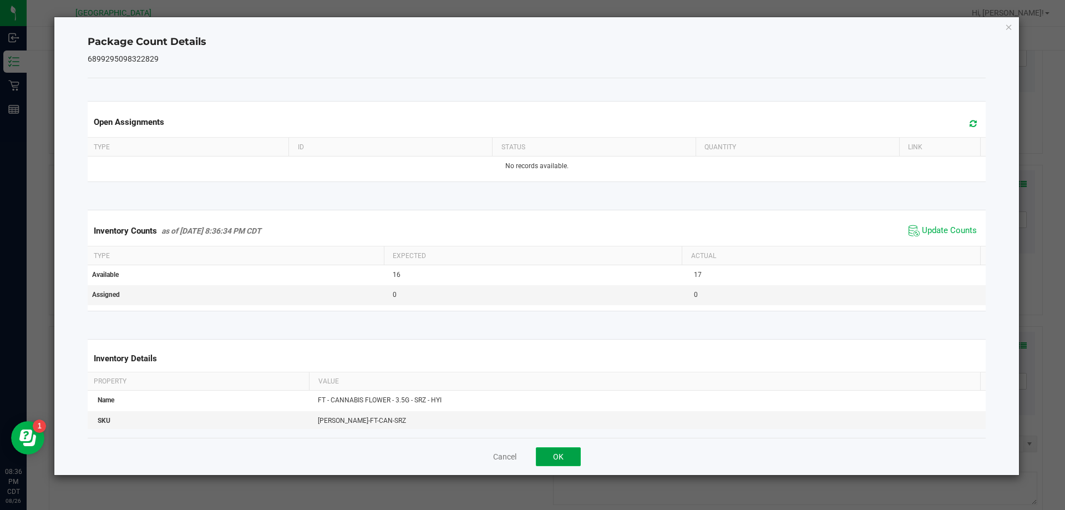
click at [566, 455] on button "OK" at bounding box center [558, 456] width 45 height 19
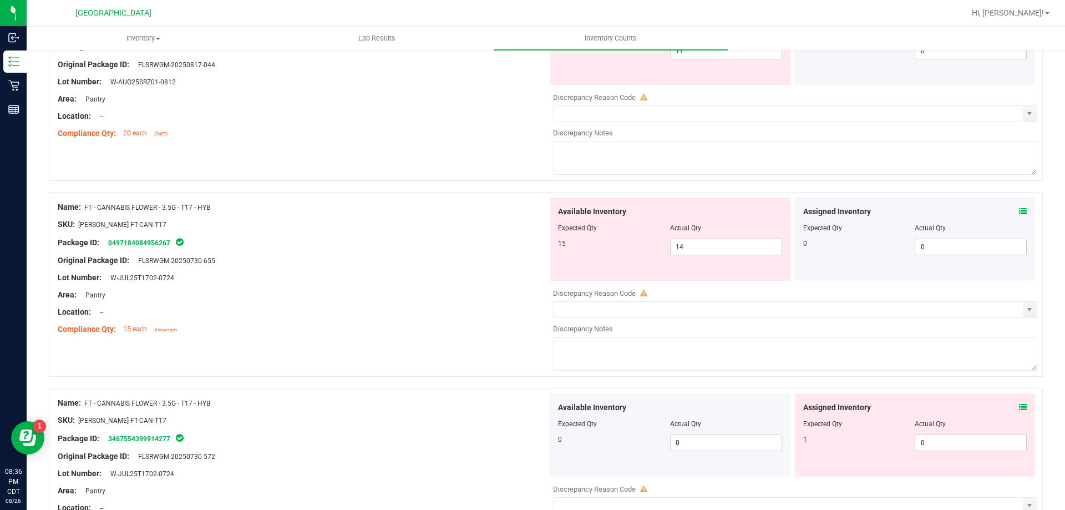
scroll to position [1977, 0]
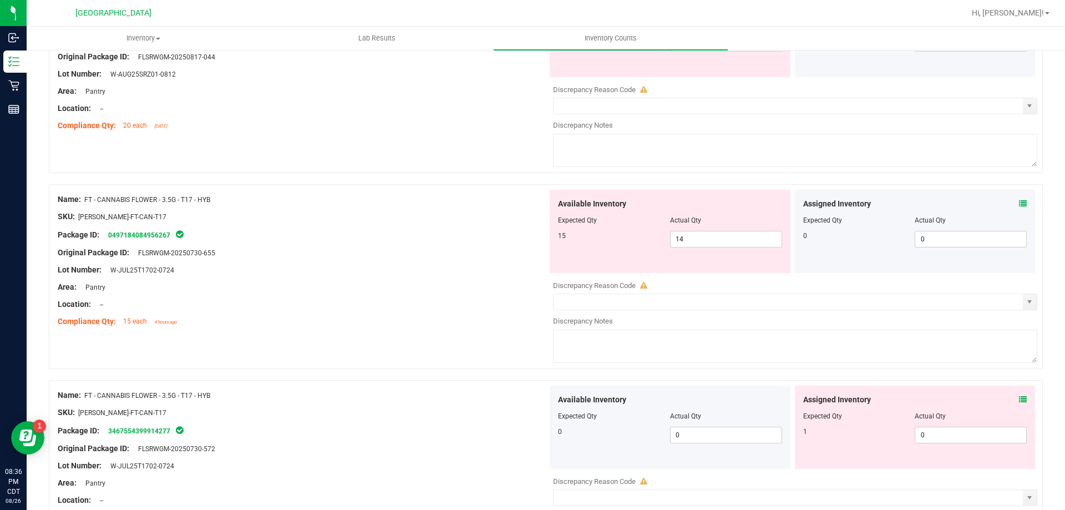
click at [1019, 203] on icon at bounding box center [1023, 204] width 8 height 8
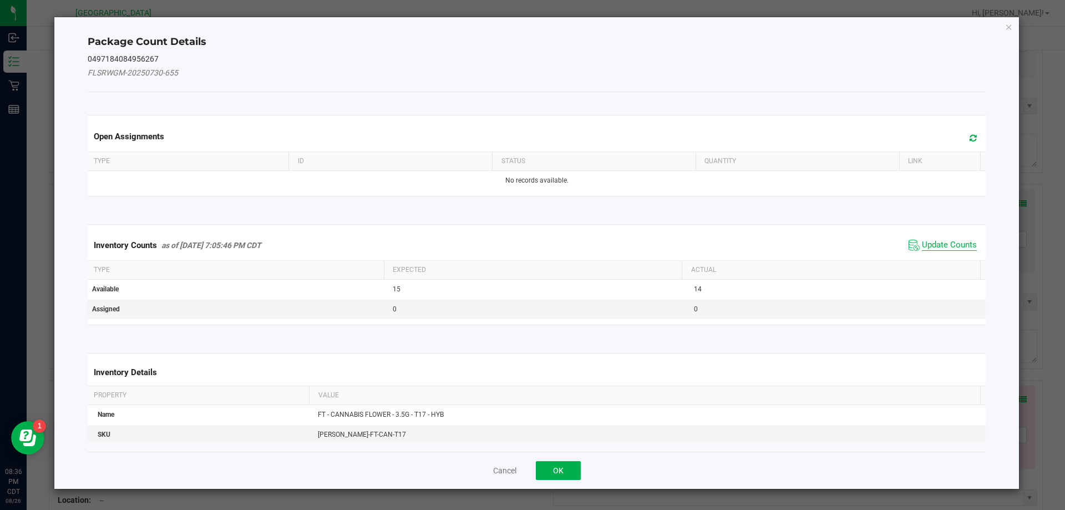
click at [943, 241] on span "Update Counts" at bounding box center [949, 245] width 55 height 11
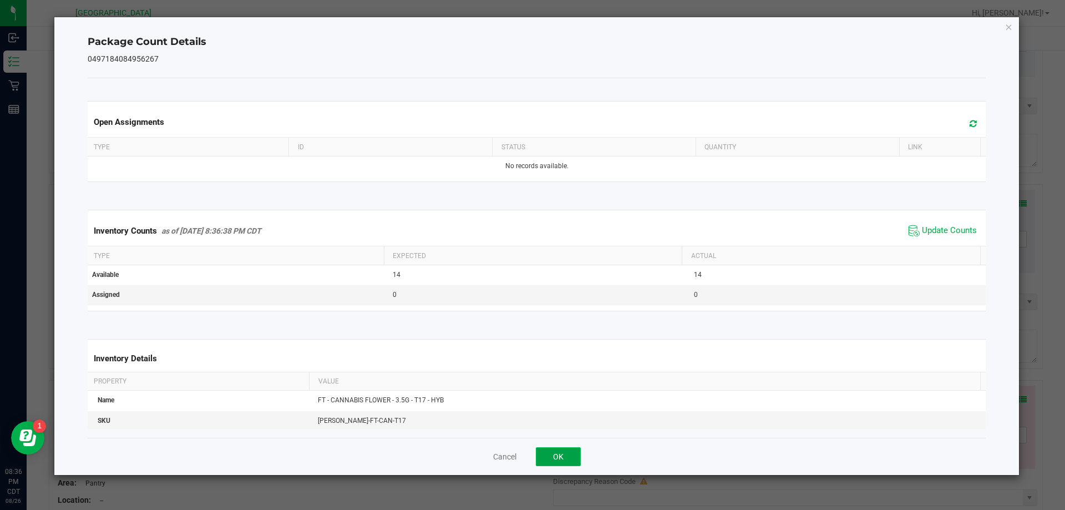
click at [554, 451] on button "OK" at bounding box center [558, 456] width 45 height 19
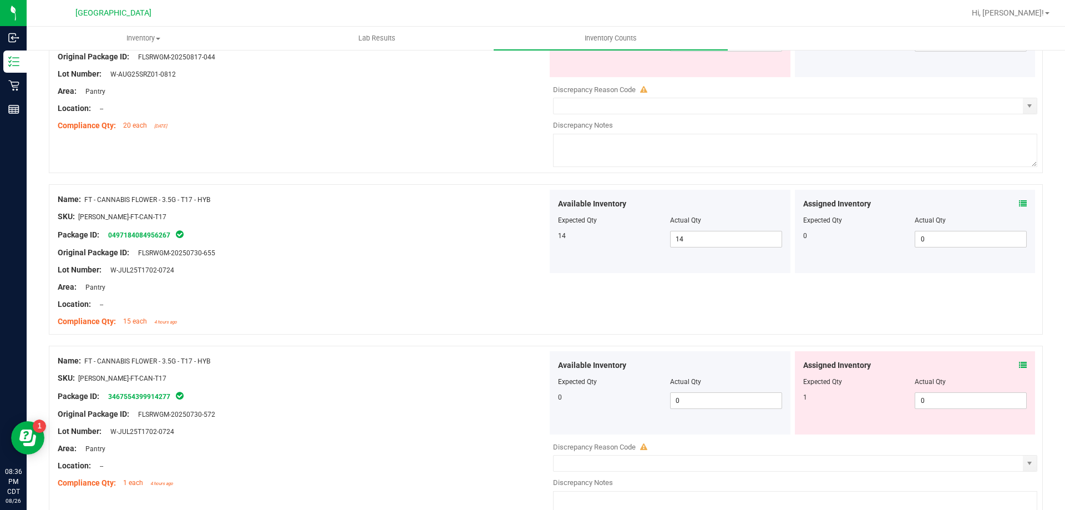
click at [1019, 365] on icon at bounding box center [1023, 365] width 8 height 8
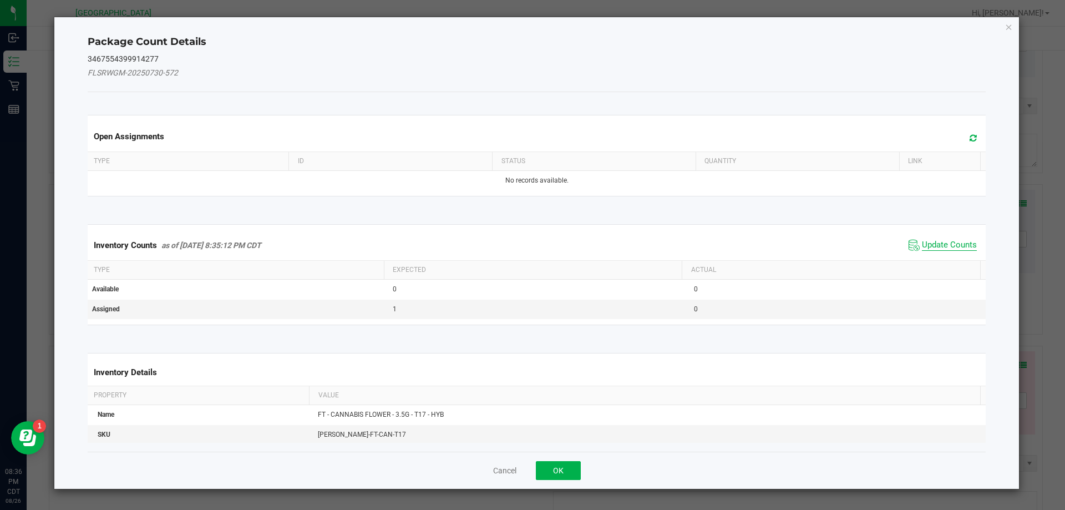
click at [952, 240] on span "Update Counts" at bounding box center [949, 245] width 55 height 11
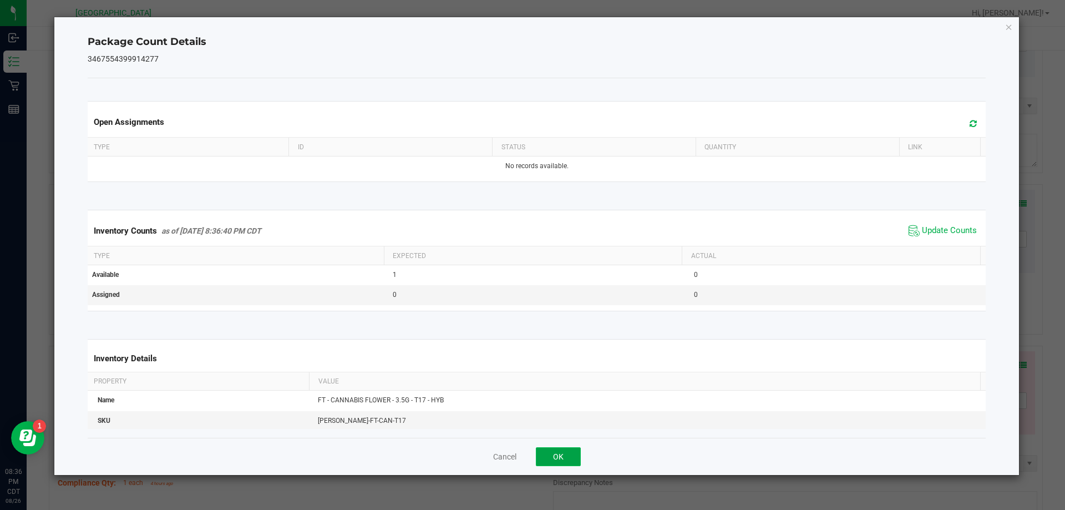
click at [558, 455] on button "OK" at bounding box center [558, 456] width 45 height 19
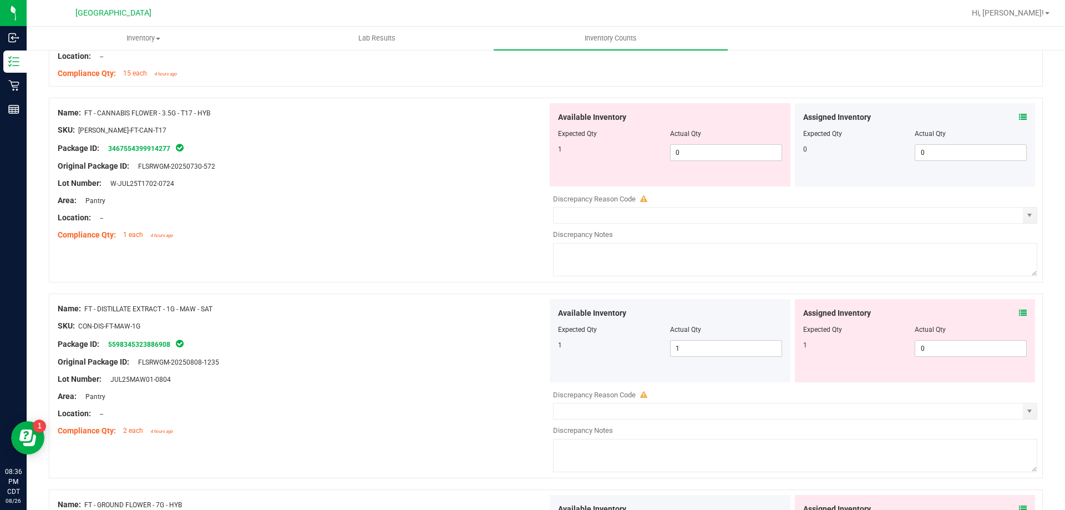
scroll to position [2230, 0]
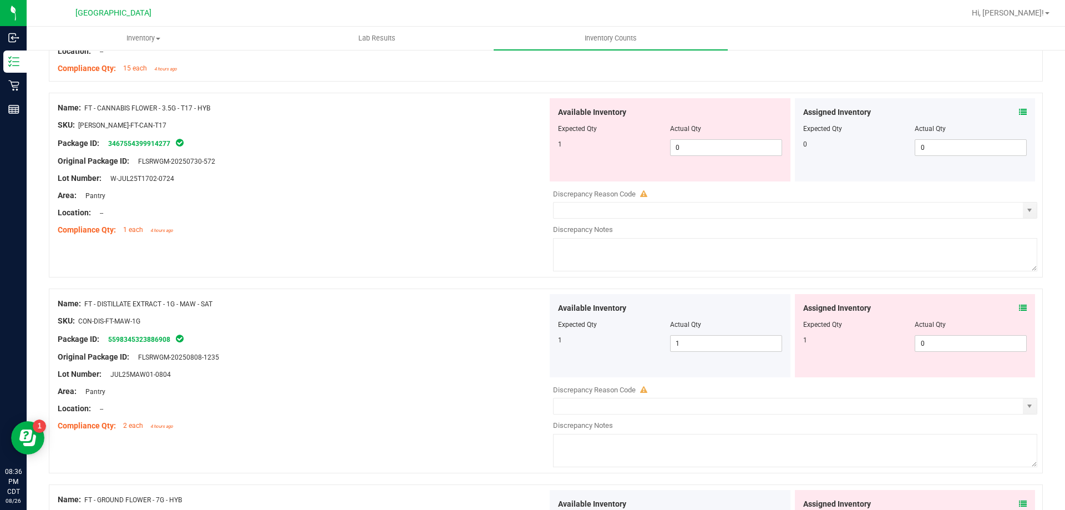
click at [1019, 111] on icon at bounding box center [1023, 112] width 8 height 8
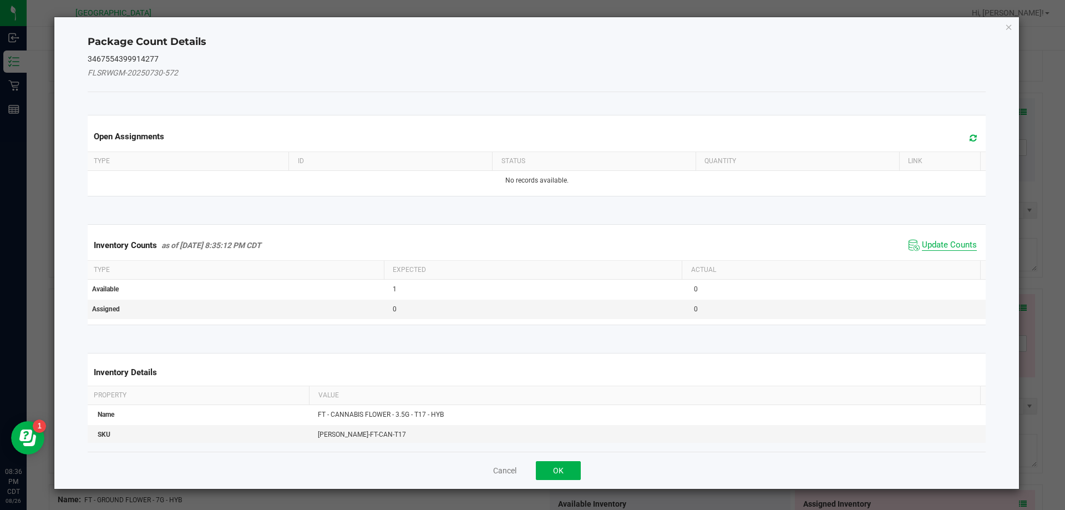
click at [934, 243] on span "Update Counts" at bounding box center [949, 245] width 55 height 11
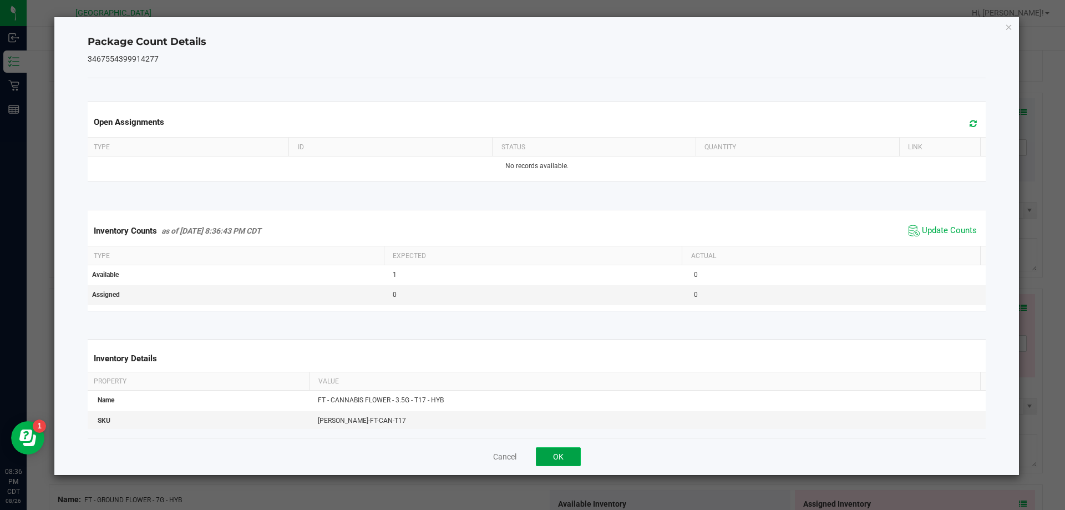
click at [558, 455] on button "OK" at bounding box center [558, 456] width 45 height 19
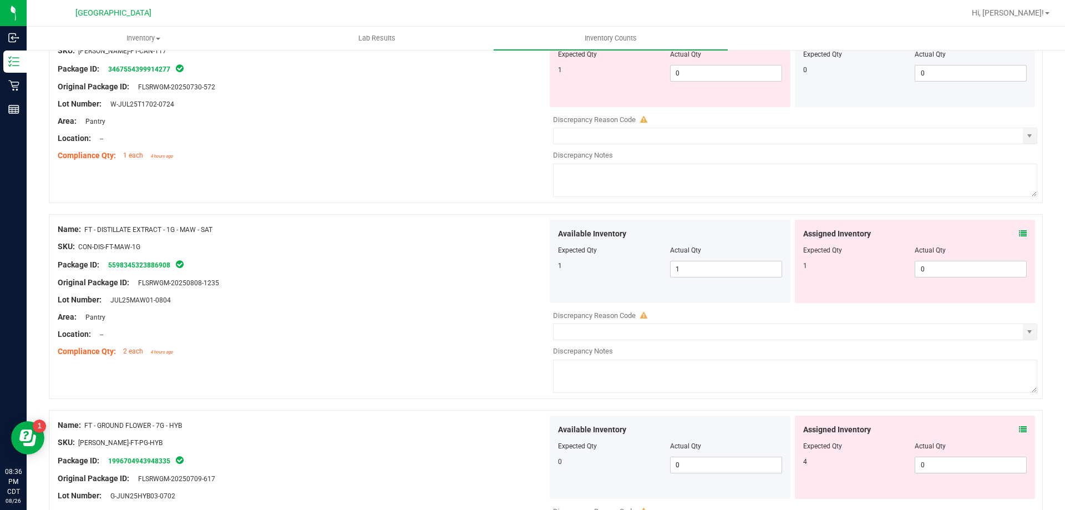
scroll to position [2304, 0]
click at [1019, 233] on icon at bounding box center [1023, 234] width 8 height 8
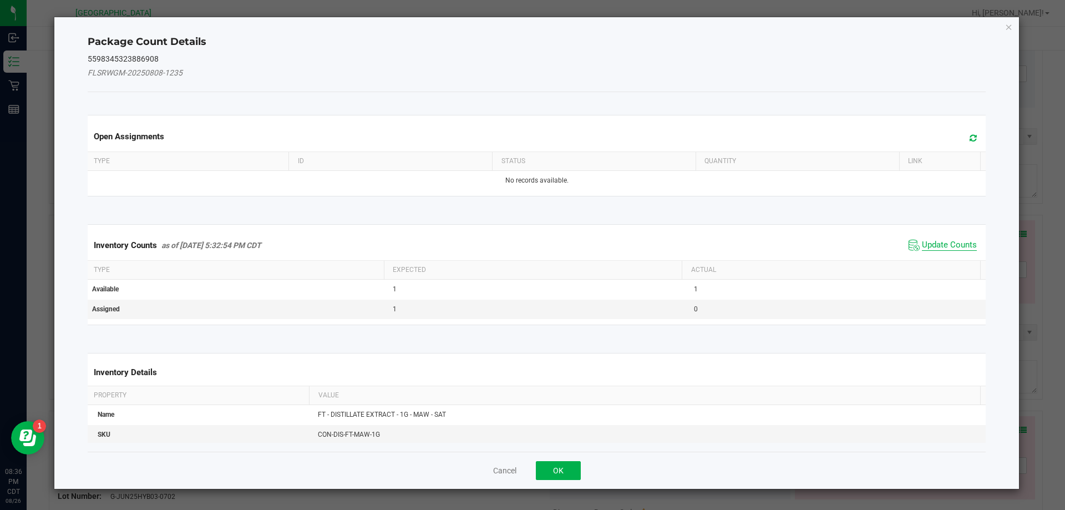
click at [948, 240] on span "Update Counts" at bounding box center [949, 245] width 55 height 11
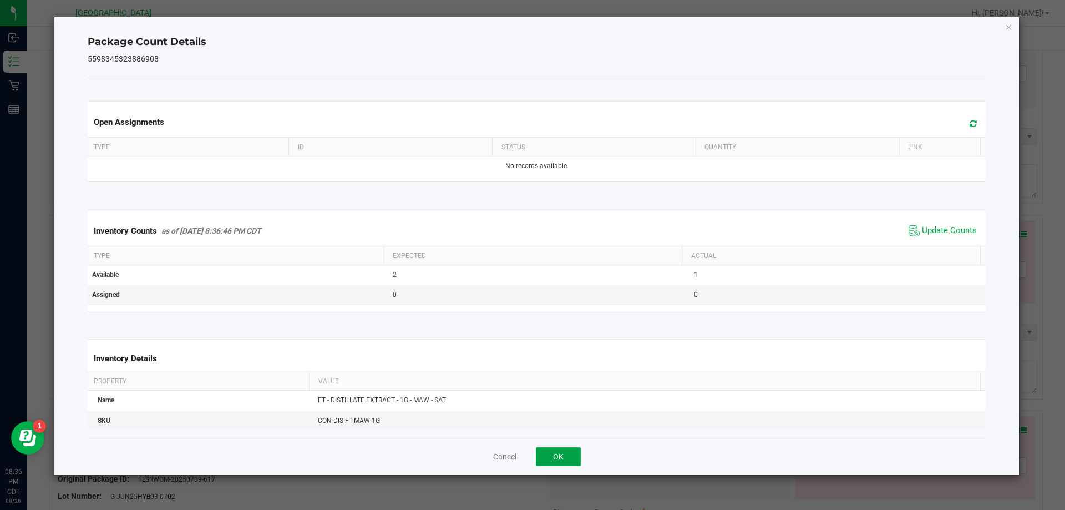
click at [559, 454] on button "OK" at bounding box center [558, 456] width 45 height 19
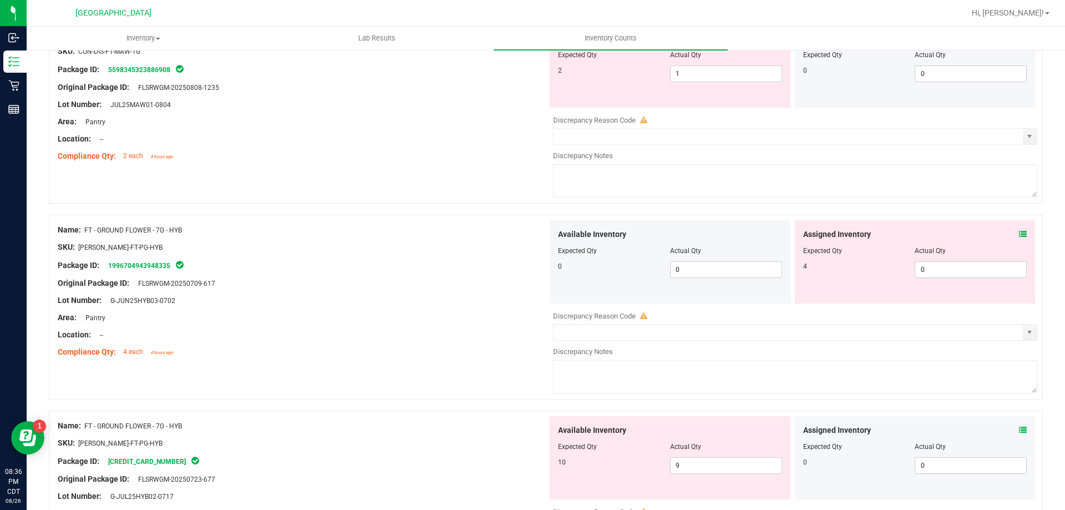
scroll to position [2500, 0]
click at [1019, 230] on icon at bounding box center [1023, 234] width 8 height 8
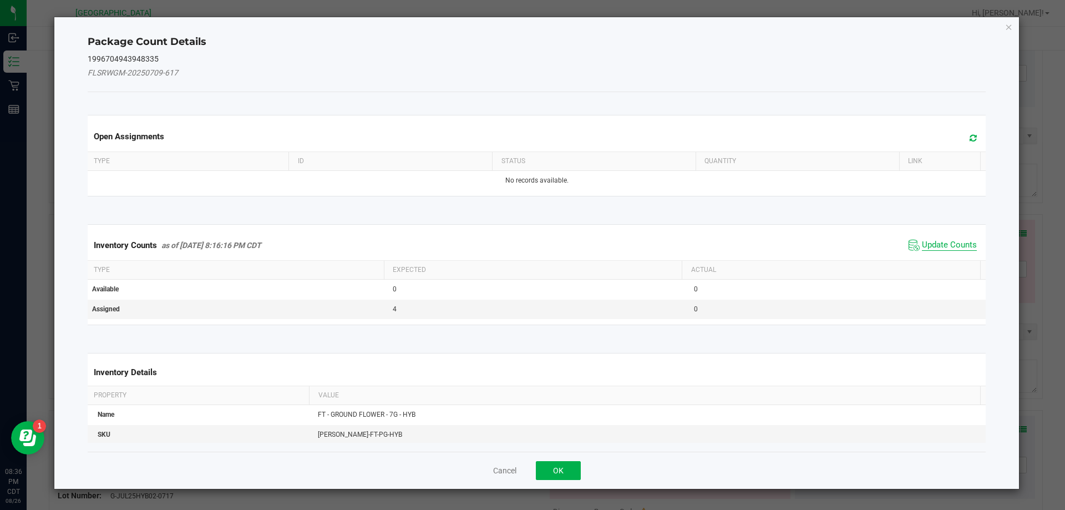
click at [950, 250] on span "Update Counts" at bounding box center [949, 245] width 55 height 11
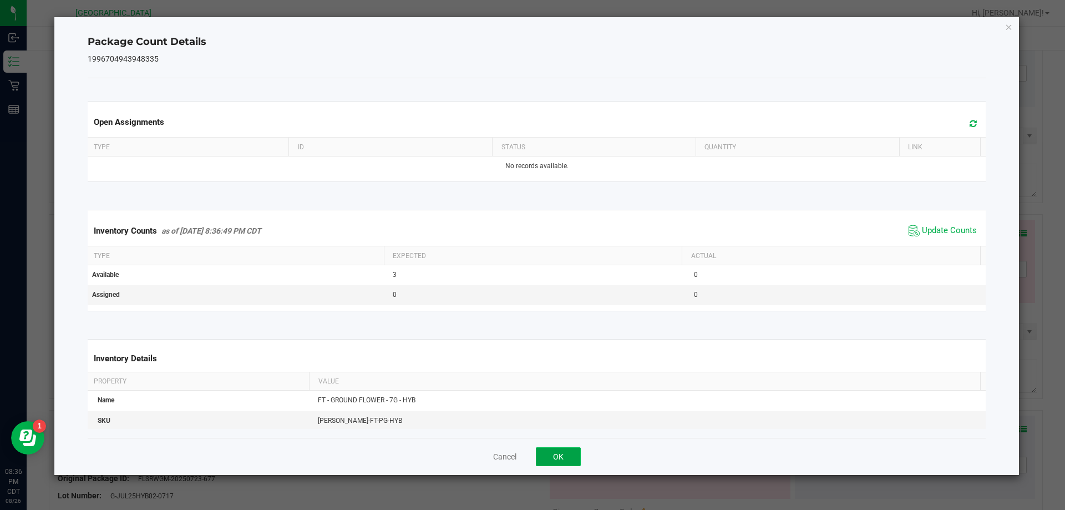
click at [558, 455] on button "OK" at bounding box center [558, 456] width 45 height 19
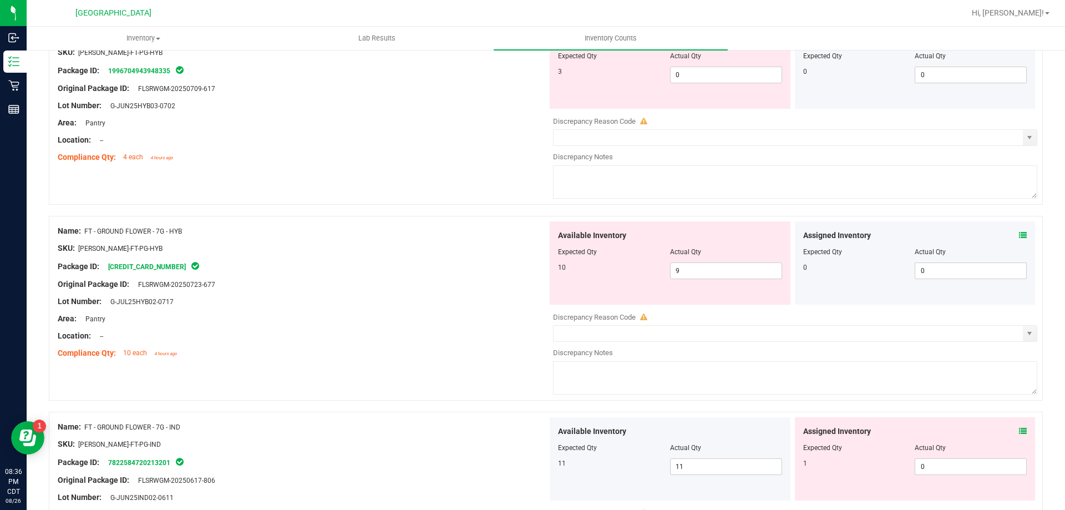
scroll to position [2745, 0]
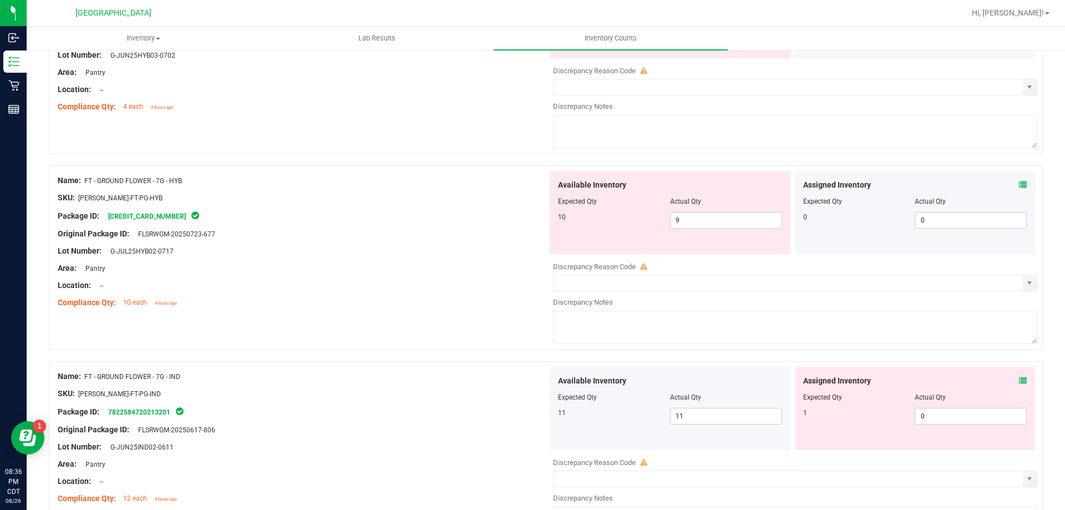
click at [1019, 185] on icon at bounding box center [1023, 185] width 8 height 8
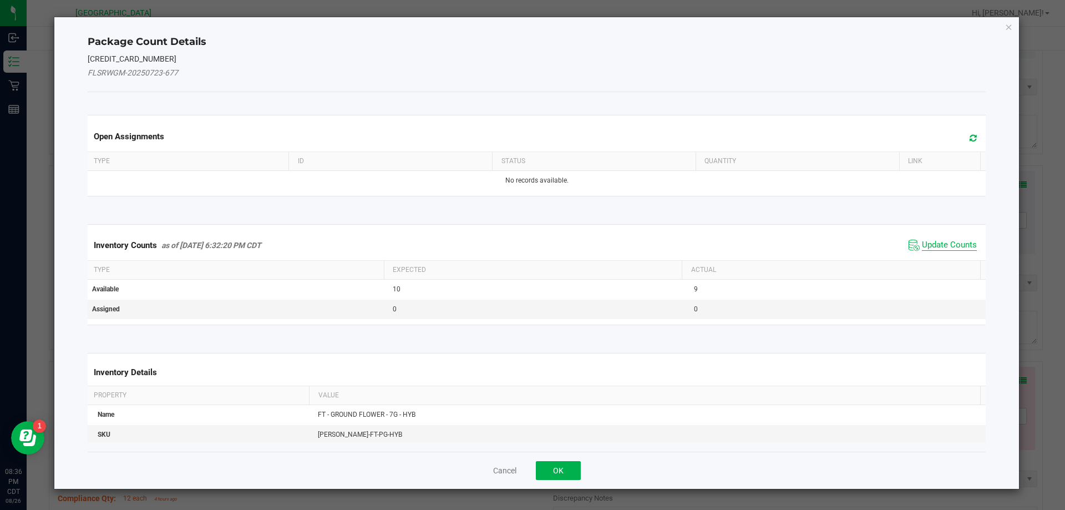
click at [946, 245] on span "Update Counts" at bounding box center [949, 245] width 55 height 11
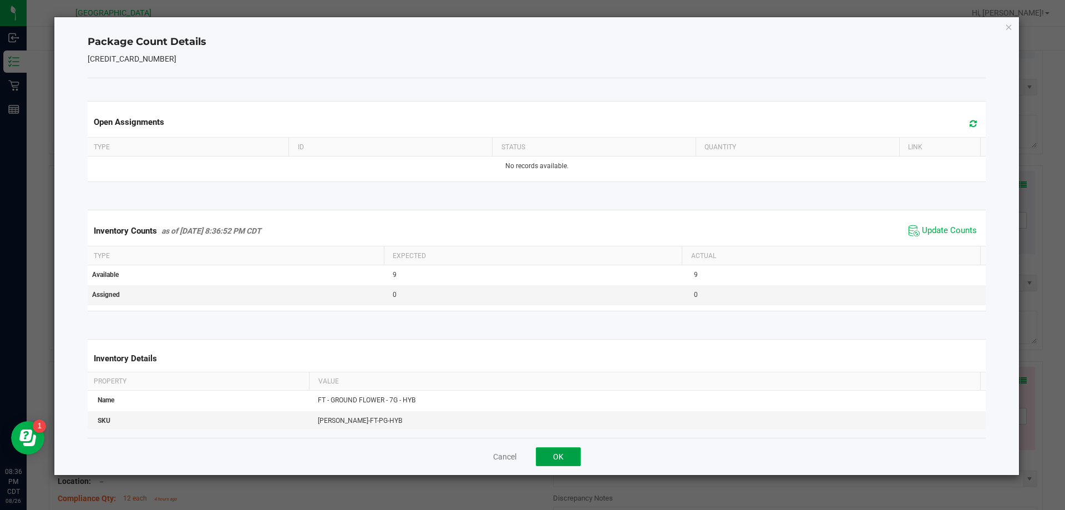
click at [562, 459] on button "OK" at bounding box center [558, 456] width 45 height 19
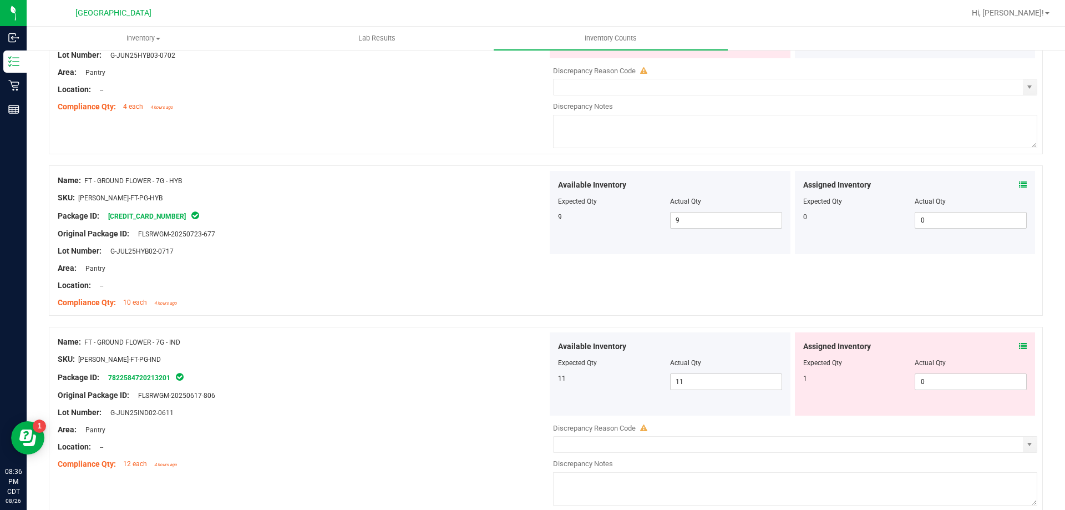
click at [1019, 344] on icon at bounding box center [1023, 346] width 8 height 8
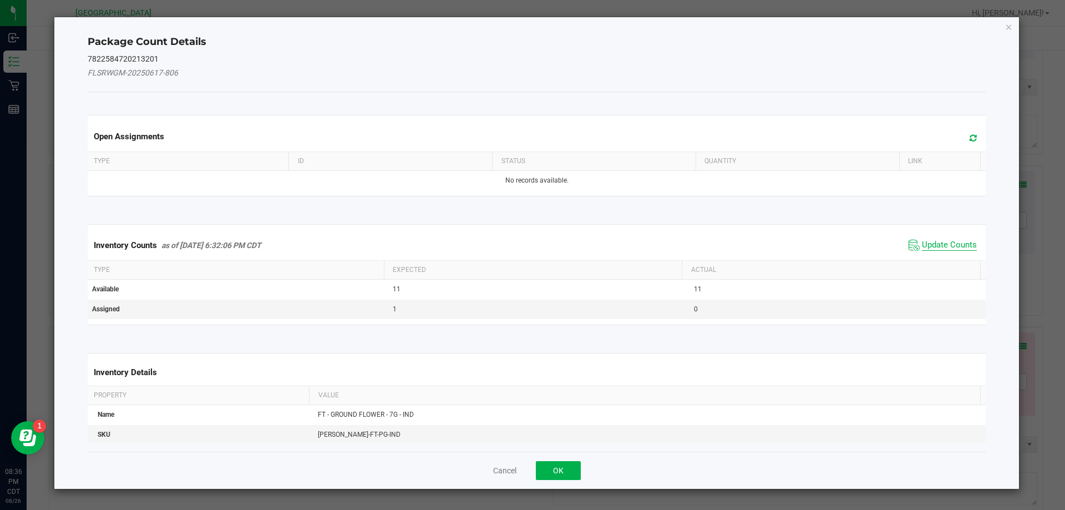
click at [952, 248] on span "Update Counts" at bounding box center [949, 245] width 55 height 11
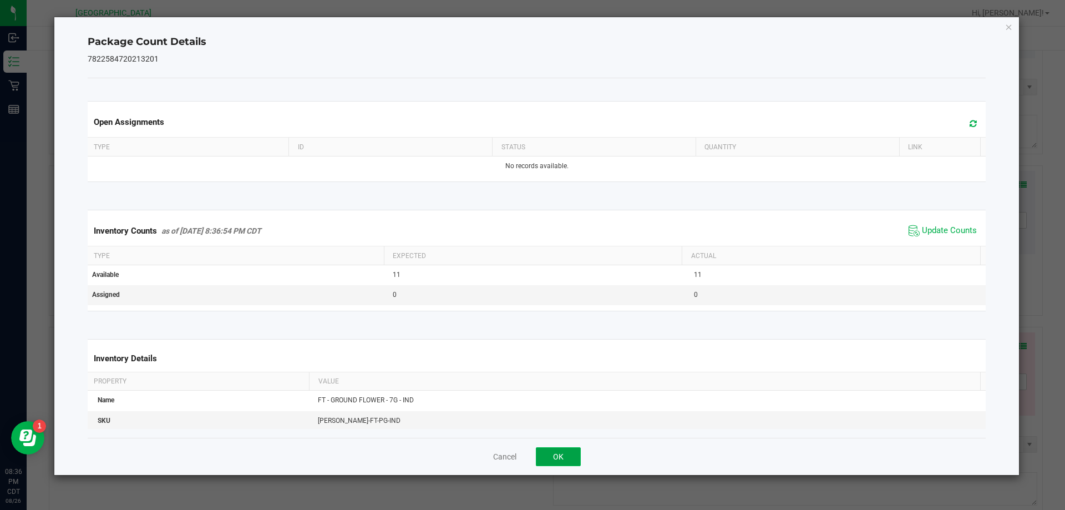
click at [562, 456] on button "OK" at bounding box center [558, 456] width 45 height 19
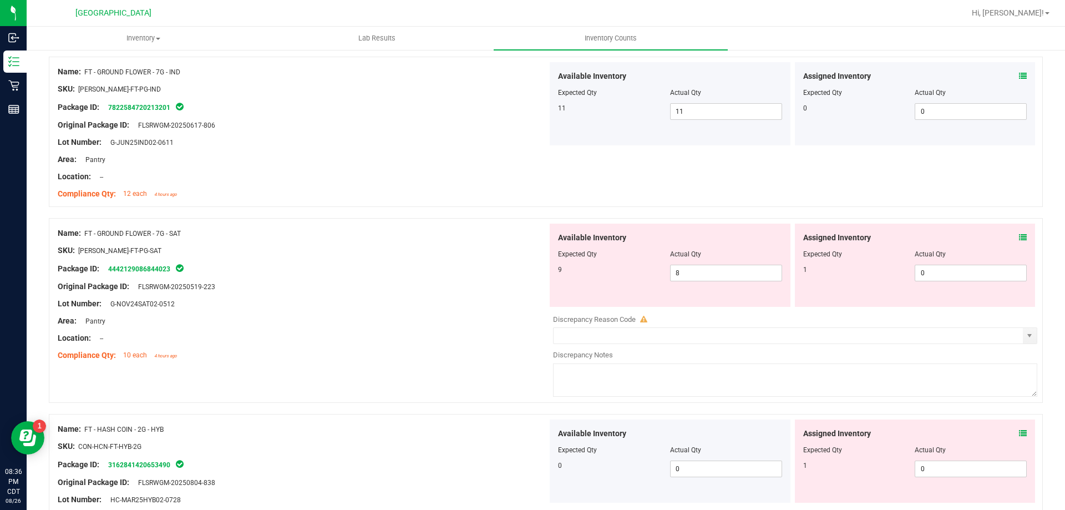
scroll to position [3019, 0]
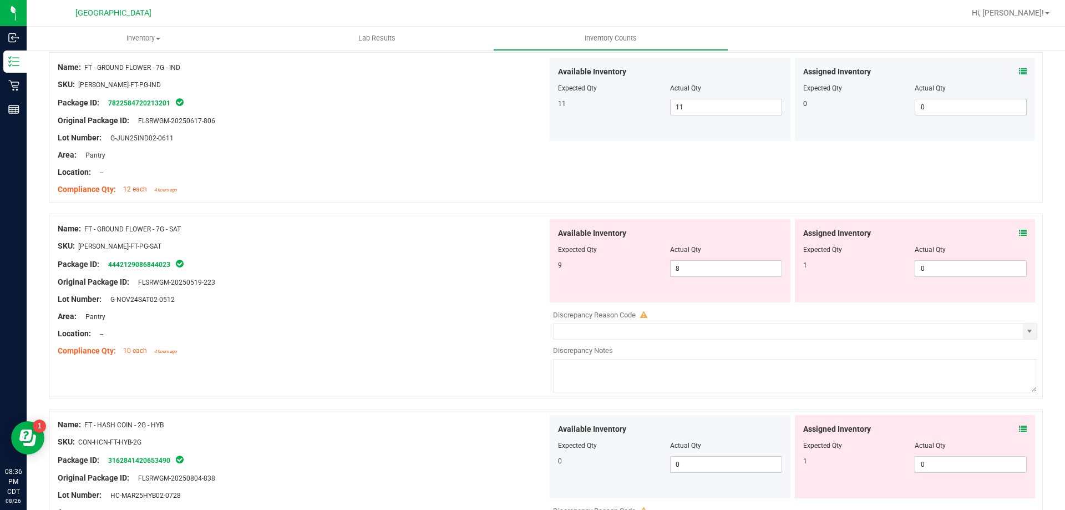
click at [1019, 231] on icon at bounding box center [1023, 233] width 8 height 8
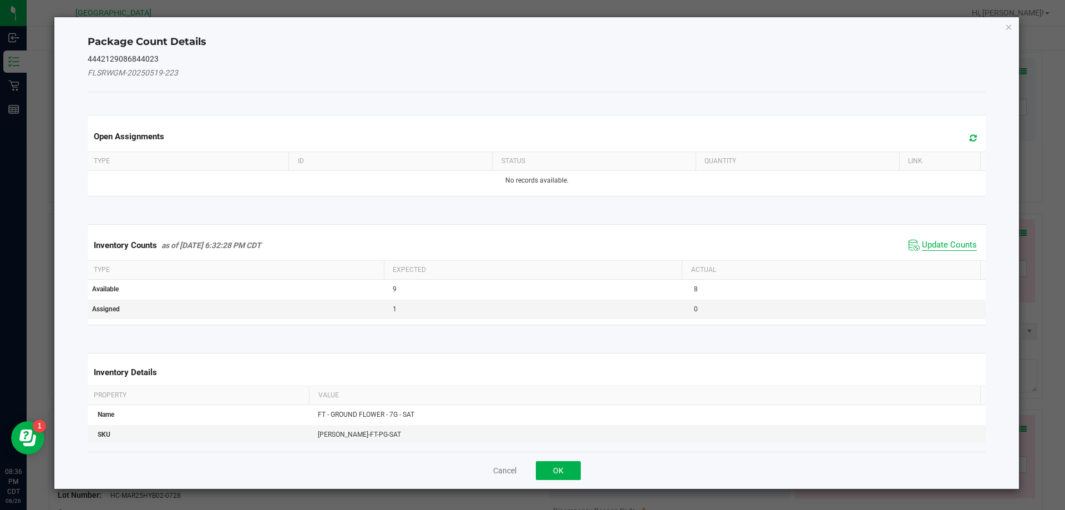
click at [943, 245] on span "Update Counts" at bounding box center [949, 245] width 55 height 11
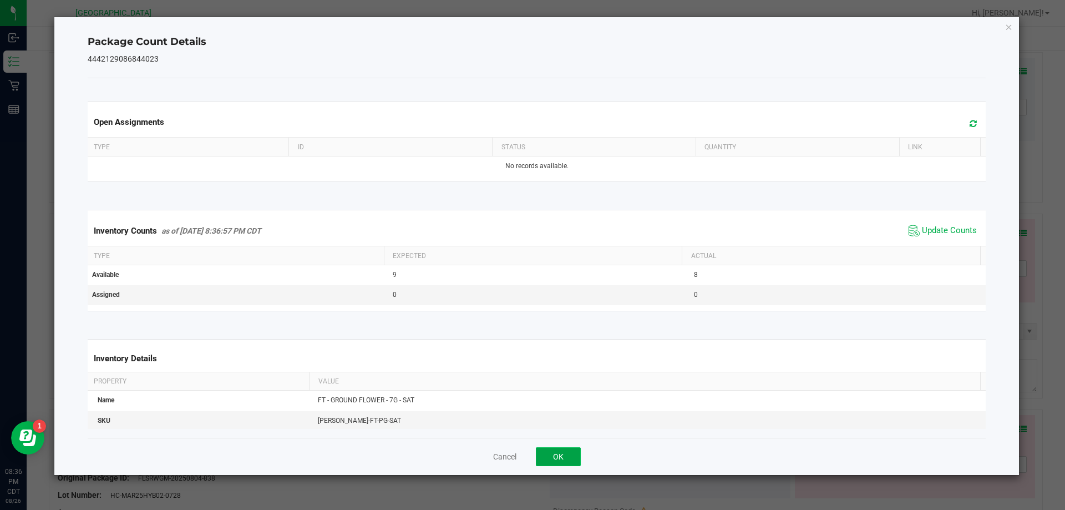
click at [565, 456] on button "OK" at bounding box center [558, 456] width 45 height 19
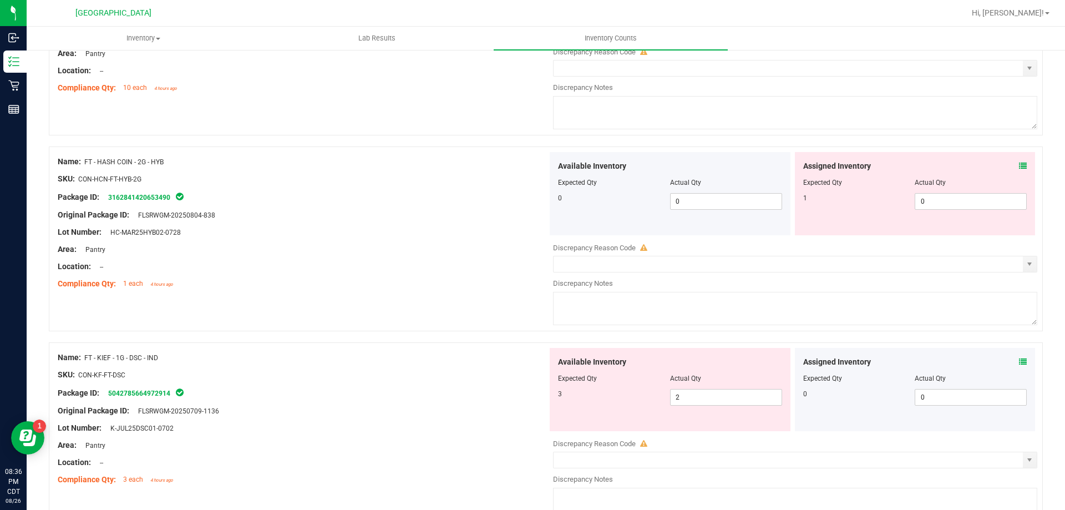
scroll to position [3281, 0]
click at [1019, 165] on icon at bounding box center [1023, 166] width 8 height 8
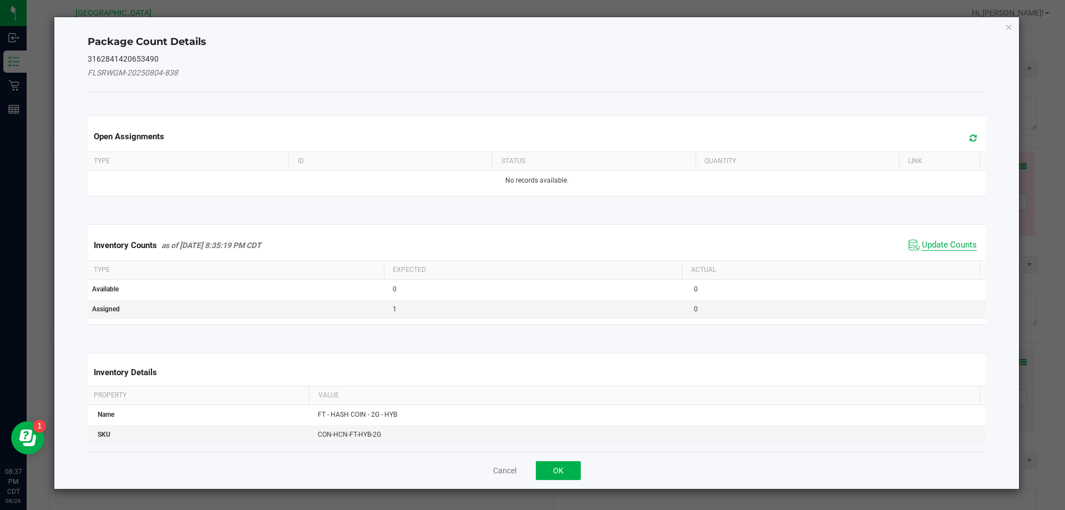
click at [954, 249] on span "Update Counts" at bounding box center [949, 245] width 55 height 11
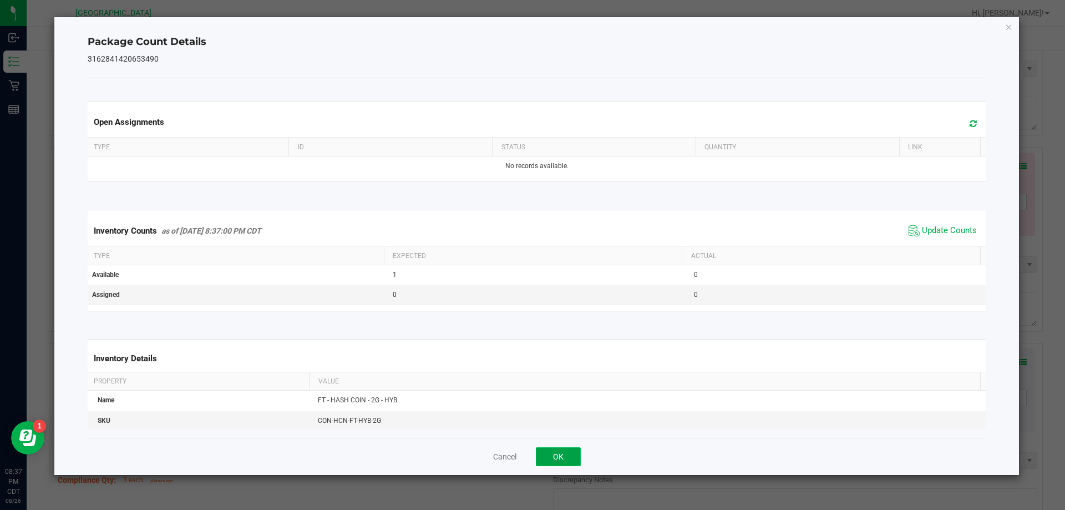
click at [562, 457] on button "OK" at bounding box center [558, 456] width 45 height 19
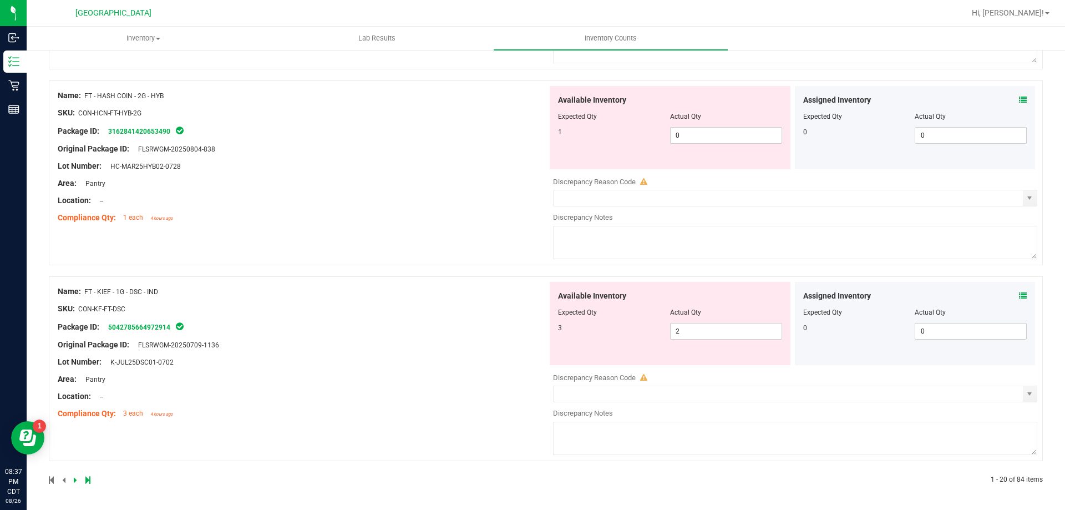
scroll to position [3346, 0]
click at [1019, 299] on icon at bounding box center [1023, 297] width 8 height 8
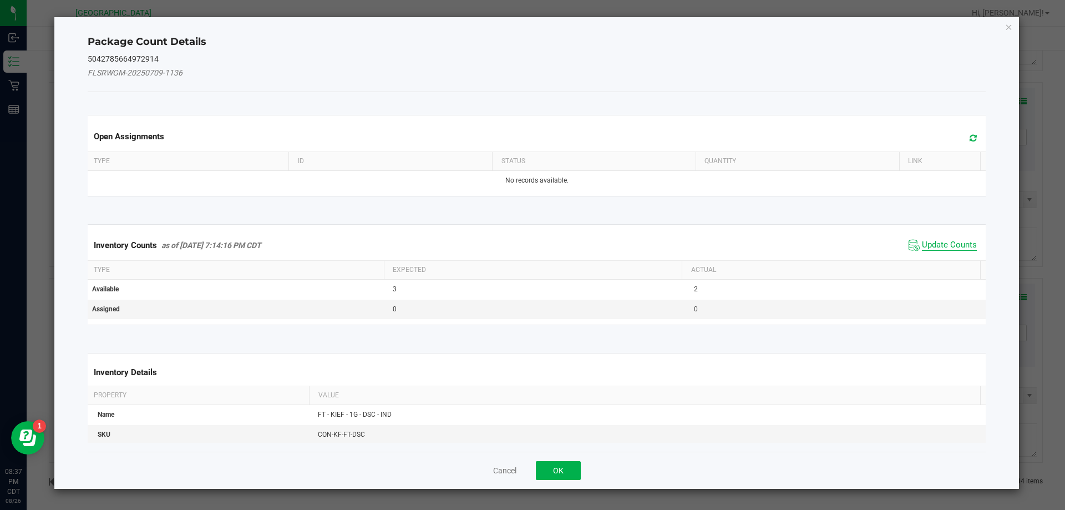
click at [959, 246] on span "Update Counts" at bounding box center [949, 245] width 55 height 11
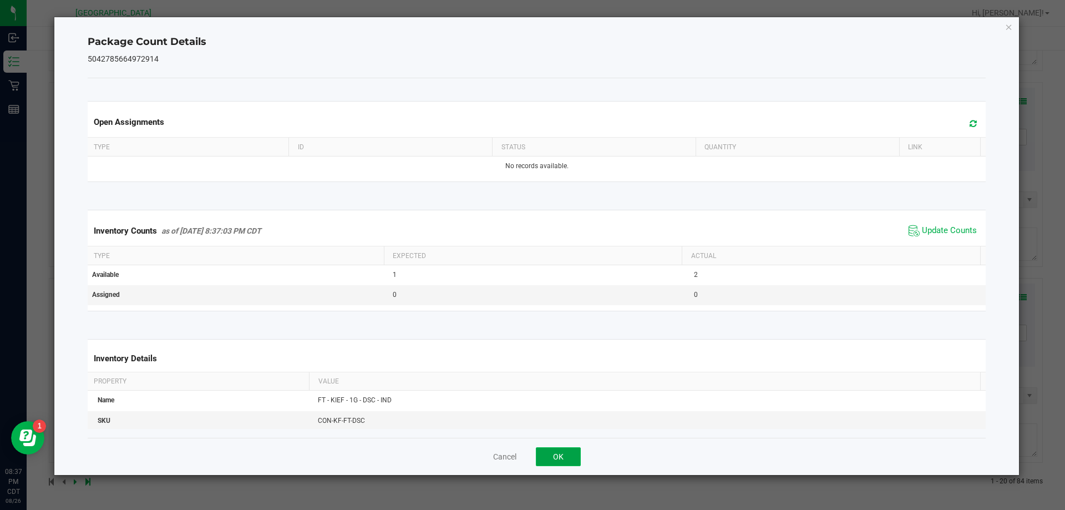
click at [563, 459] on button "OK" at bounding box center [558, 456] width 45 height 19
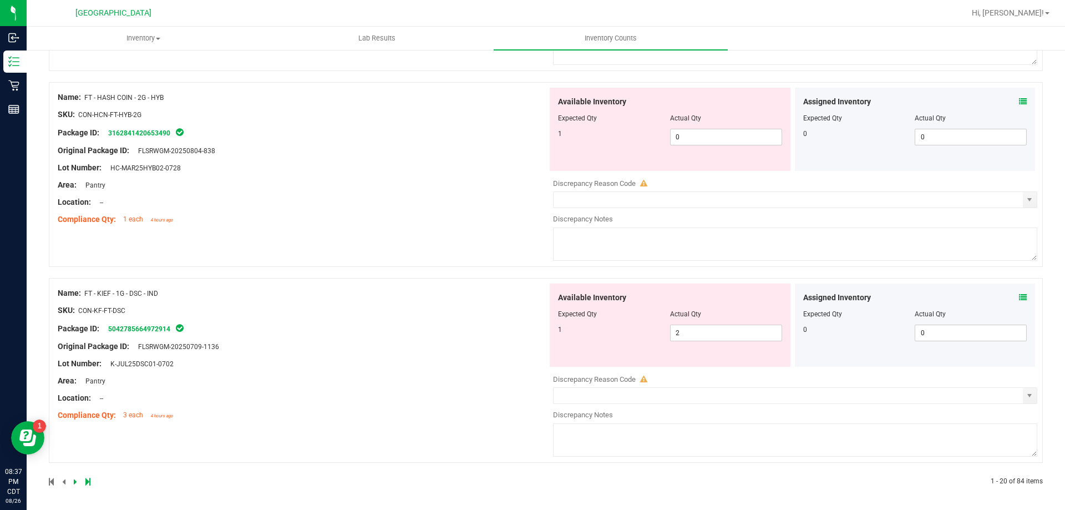
scroll to position [3348, 0]
click at [74, 481] on icon at bounding box center [75, 479] width 3 height 7
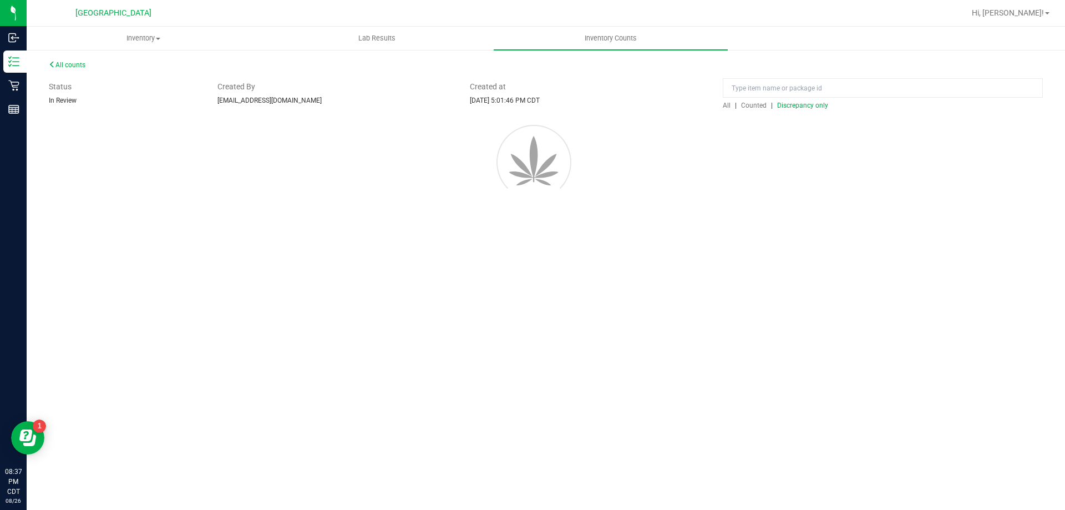
scroll to position [0, 0]
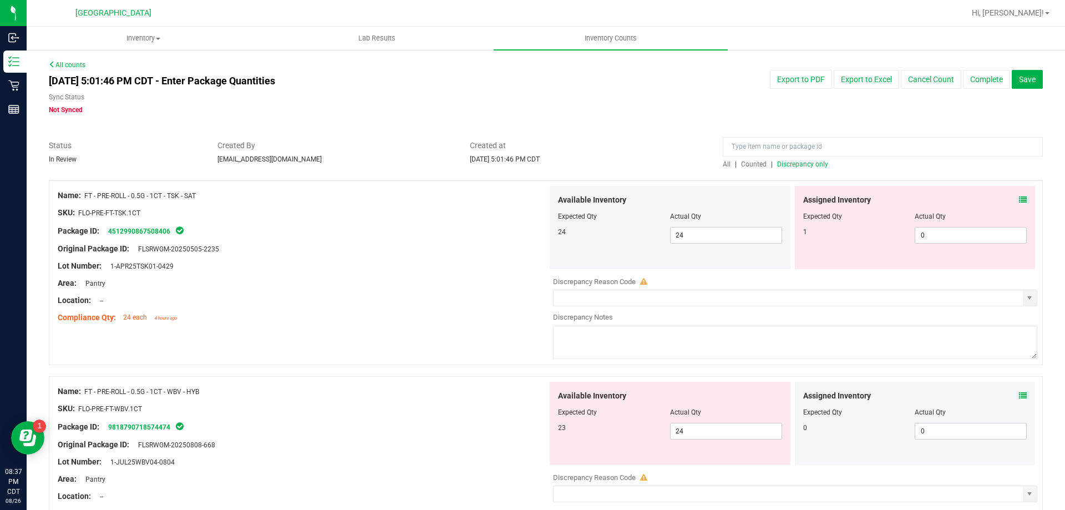
click at [1019, 199] on icon at bounding box center [1023, 200] width 8 height 8
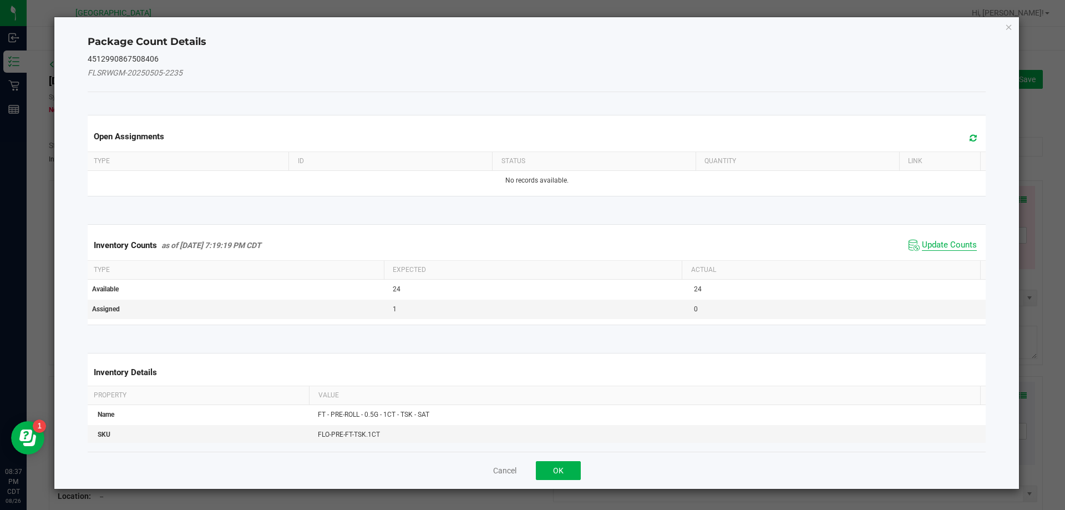
click at [939, 249] on span "Update Counts" at bounding box center [949, 245] width 55 height 11
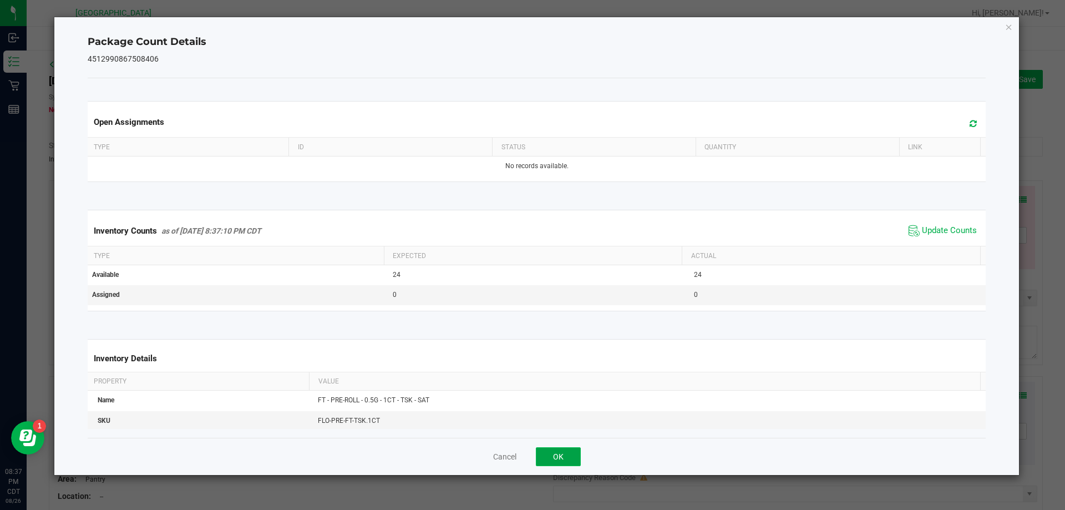
click at [549, 460] on button "OK" at bounding box center [558, 456] width 45 height 19
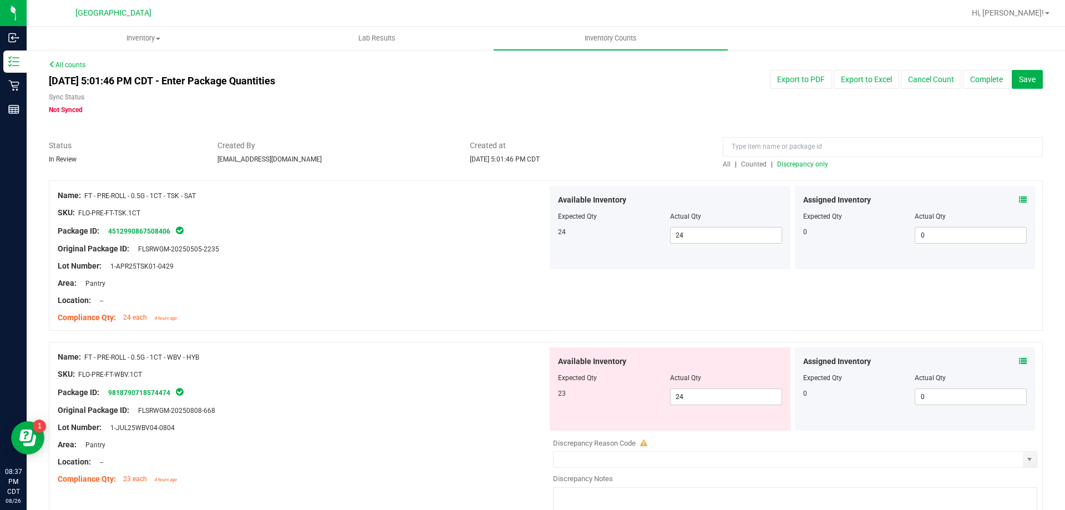
click at [1019, 357] on icon at bounding box center [1023, 361] width 8 height 8
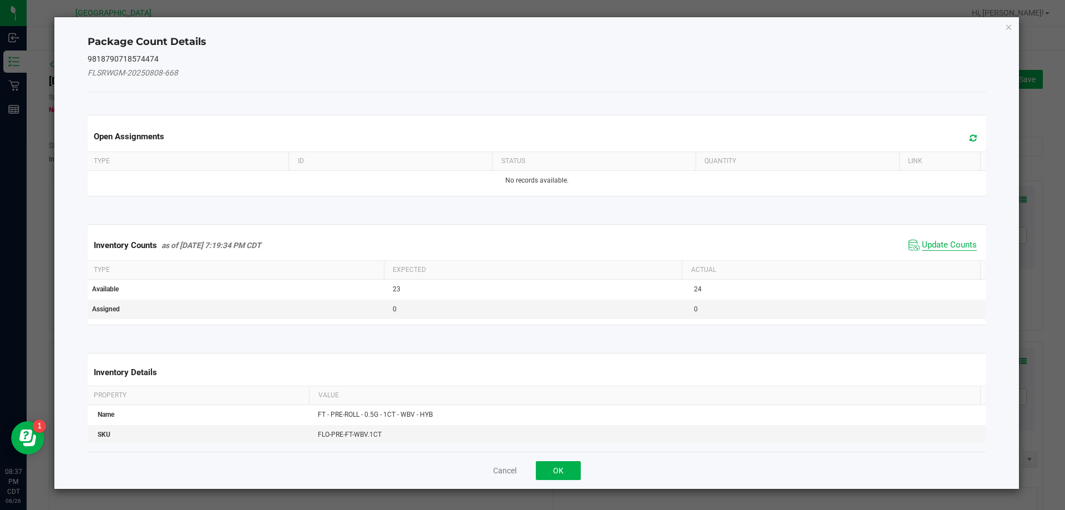
click at [948, 242] on span "Update Counts" at bounding box center [949, 245] width 55 height 11
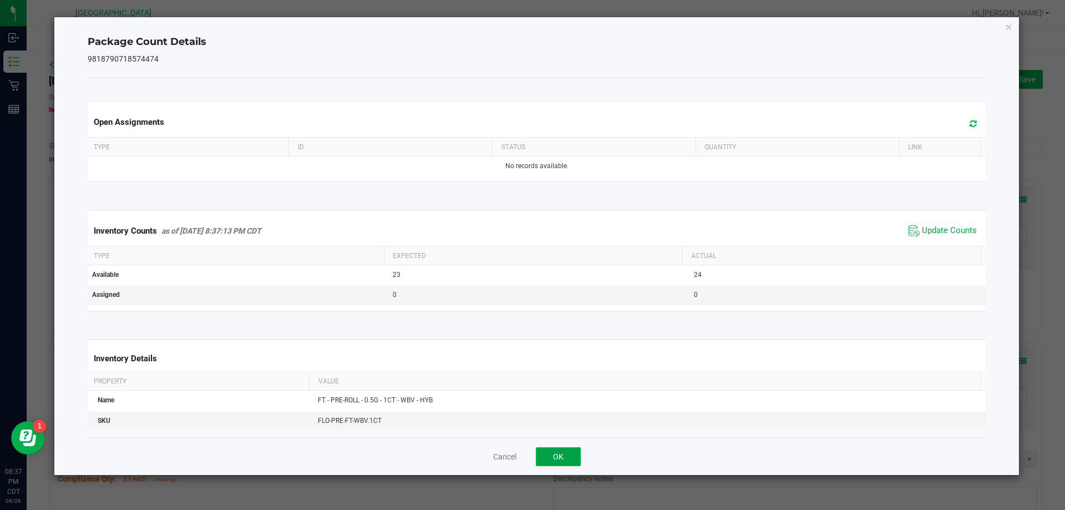
click at [567, 456] on button "OK" at bounding box center [558, 456] width 45 height 19
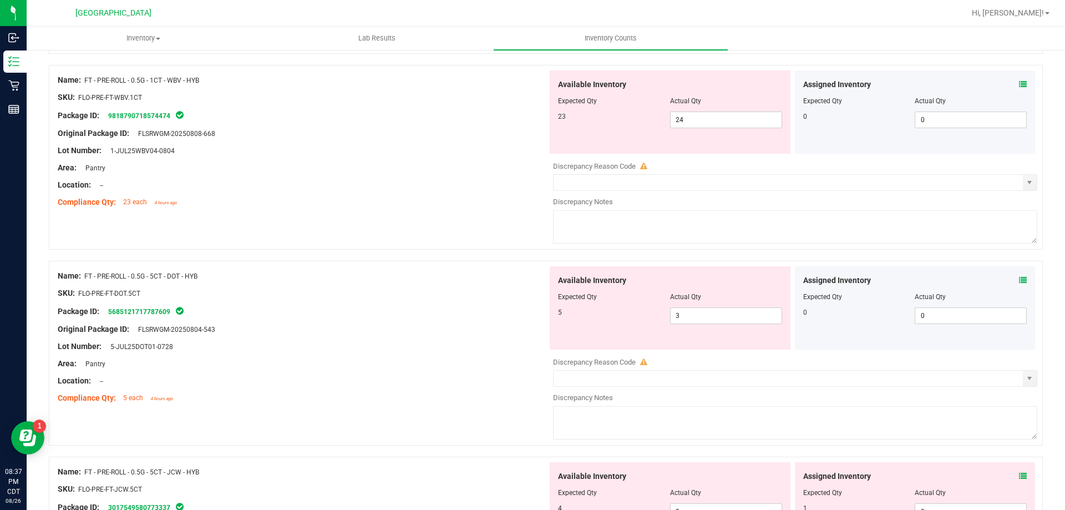
scroll to position [261, 0]
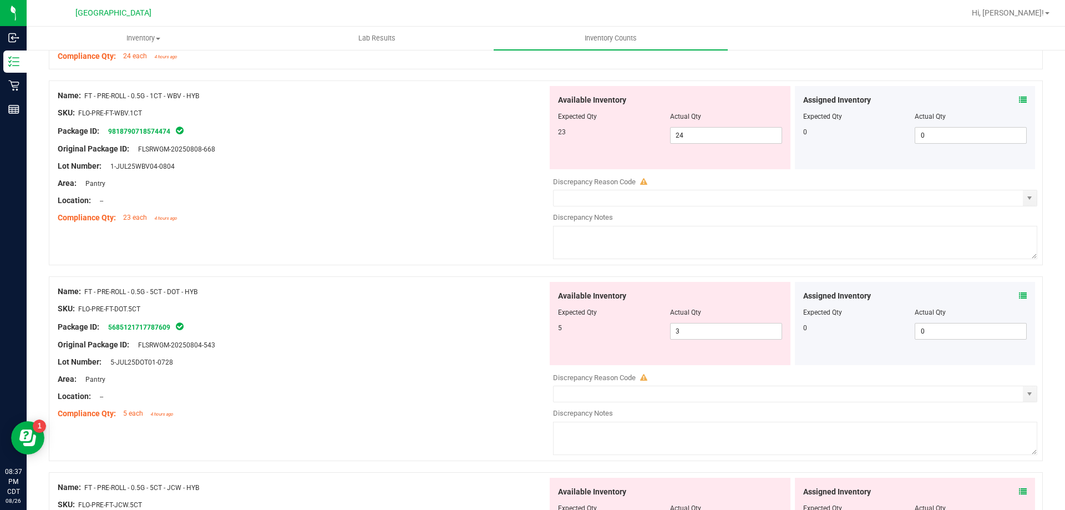
click at [1019, 100] on icon at bounding box center [1023, 100] width 8 height 8
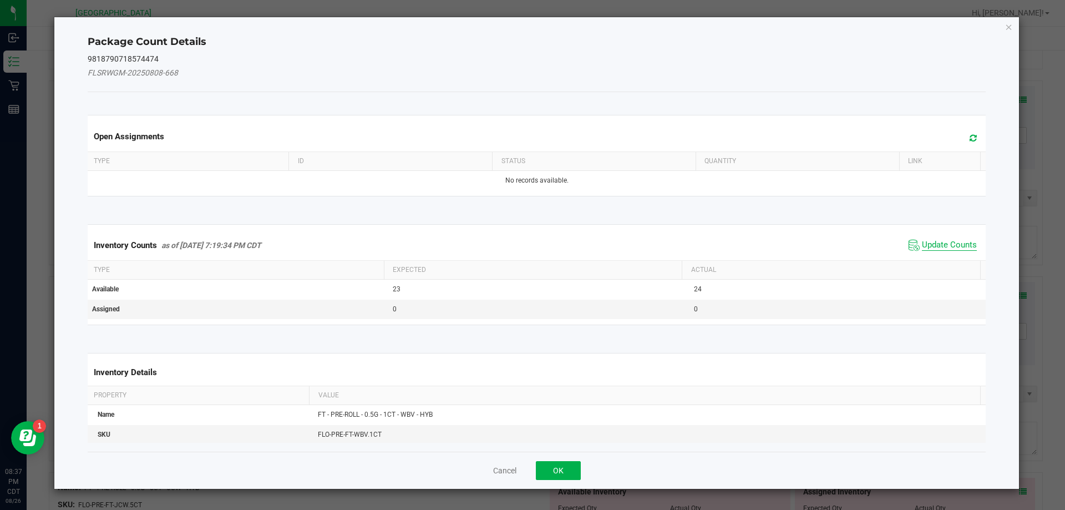
click at [937, 242] on span "Update Counts" at bounding box center [949, 245] width 55 height 11
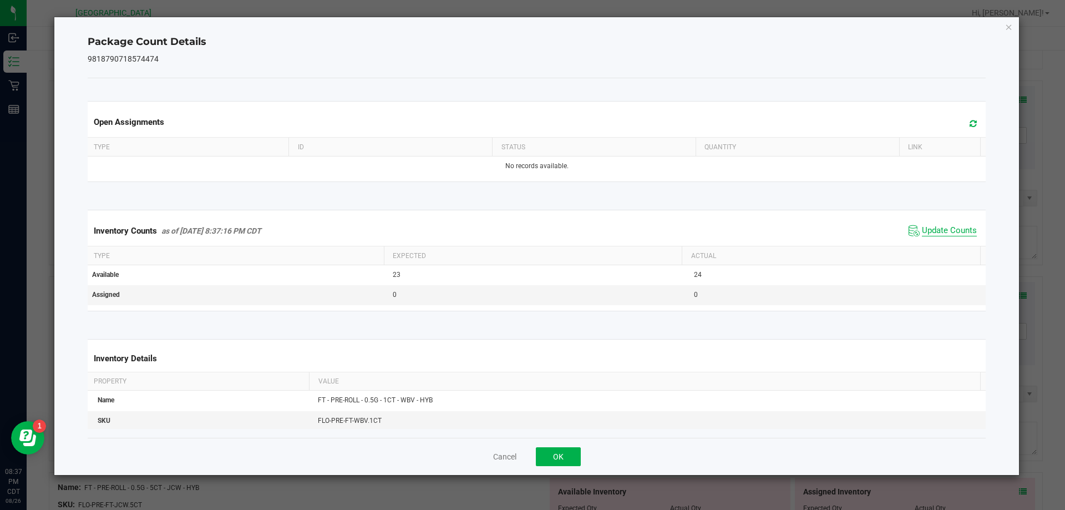
click at [934, 236] on span "Update Counts" at bounding box center [949, 230] width 55 height 11
click at [566, 455] on button "OK" at bounding box center [558, 456] width 45 height 19
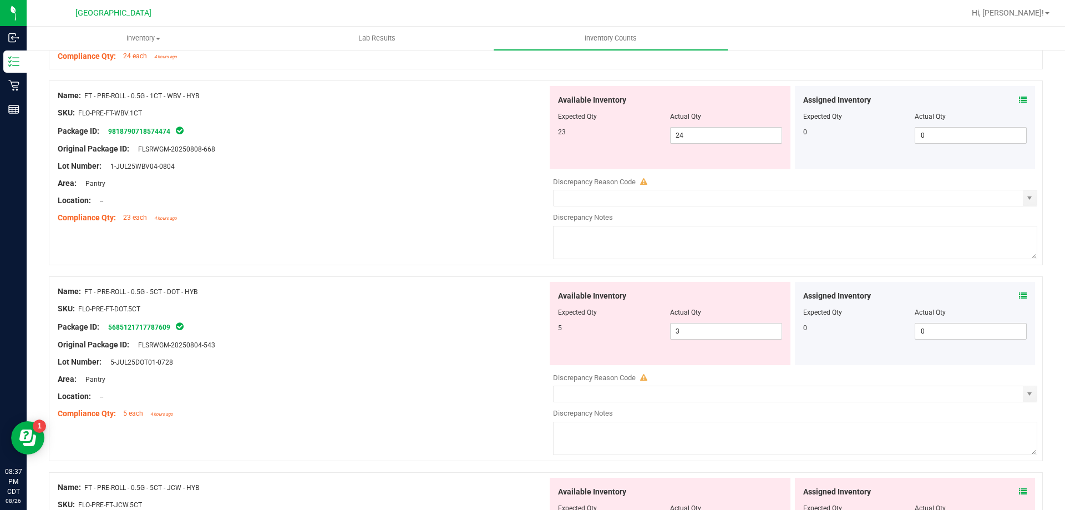
click at [1019, 297] on icon at bounding box center [1023, 296] width 8 height 8
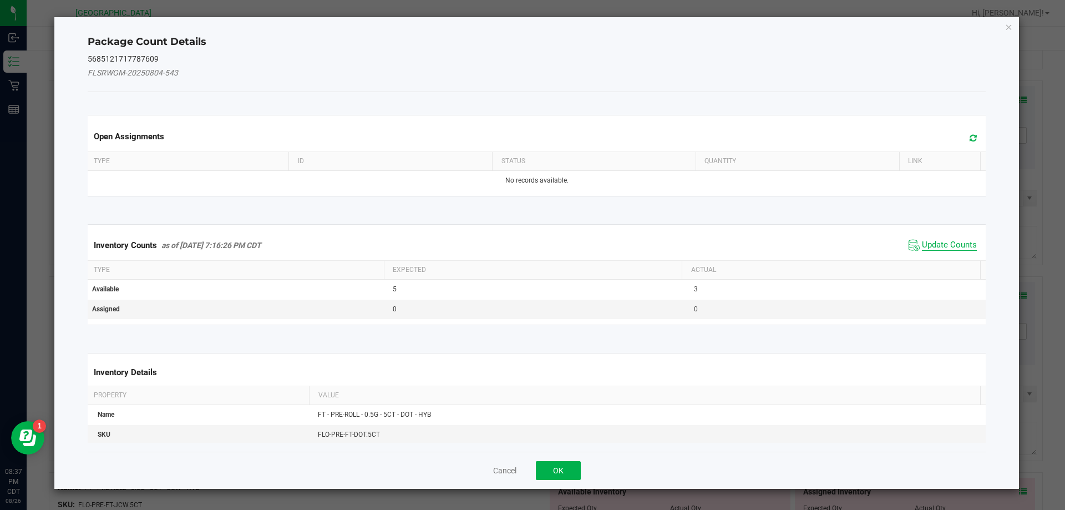
click at [949, 242] on span "Update Counts" at bounding box center [949, 245] width 55 height 11
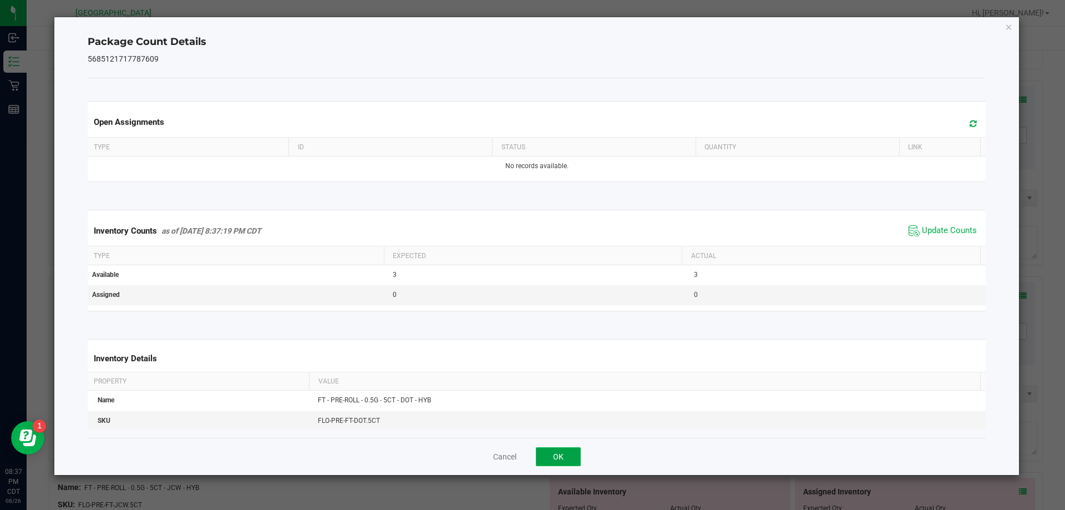
click at [559, 451] on button "OK" at bounding box center [558, 456] width 45 height 19
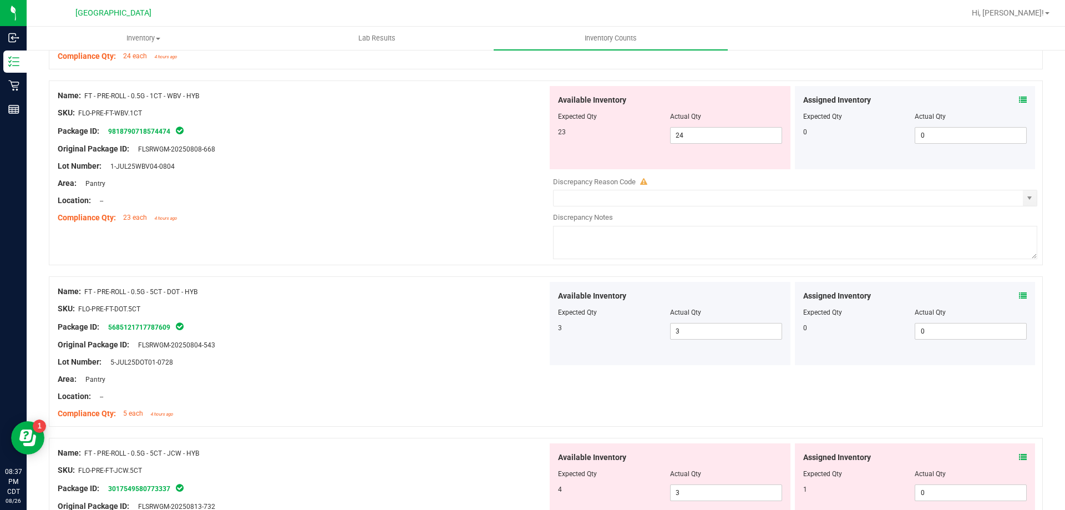
click at [1019, 456] on icon at bounding box center [1023, 457] width 8 height 8
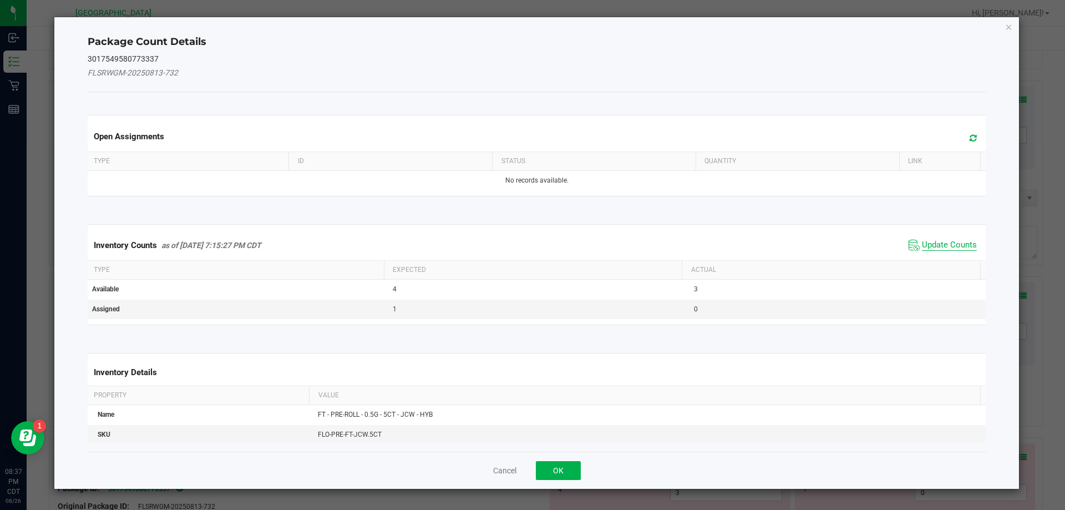
click at [951, 240] on span "Update Counts" at bounding box center [949, 245] width 55 height 11
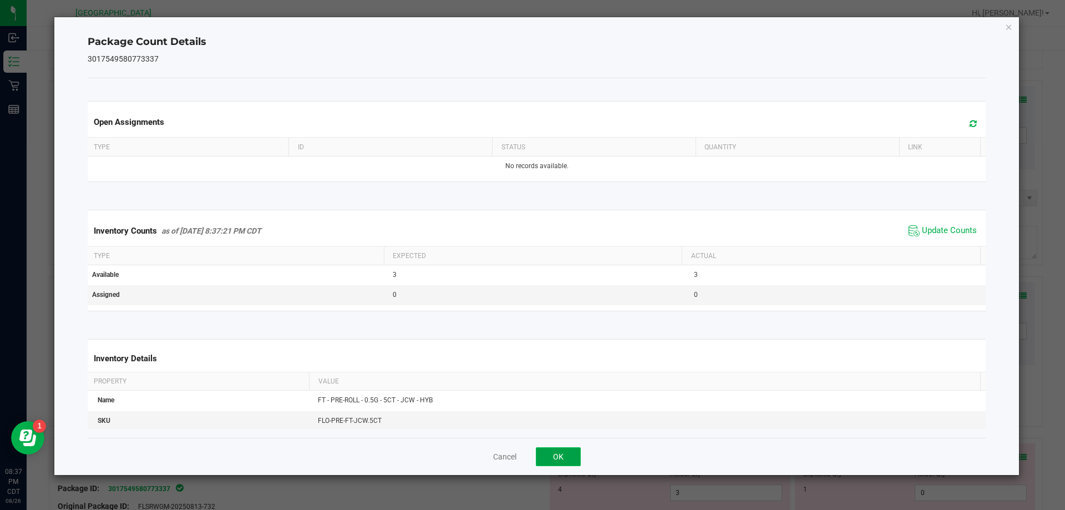
click at [558, 457] on button "OK" at bounding box center [558, 456] width 45 height 19
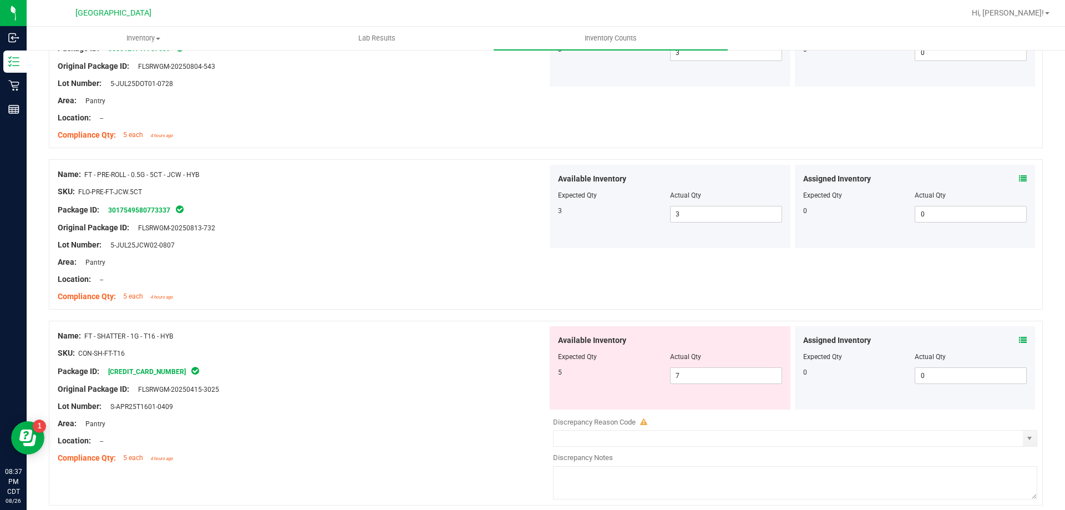
scroll to position [571, 0]
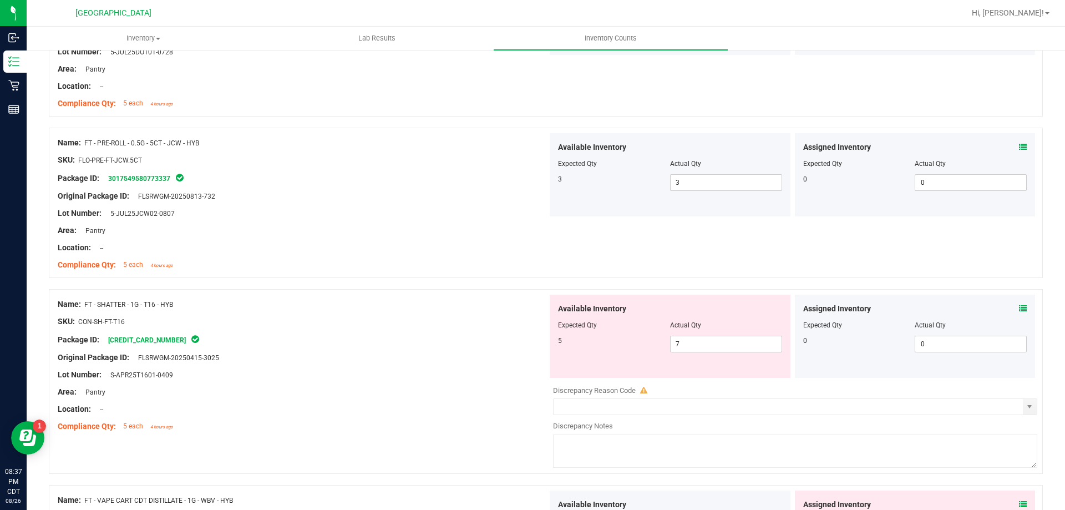
click at [1019, 306] on icon at bounding box center [1023, 308] width 8 height 8
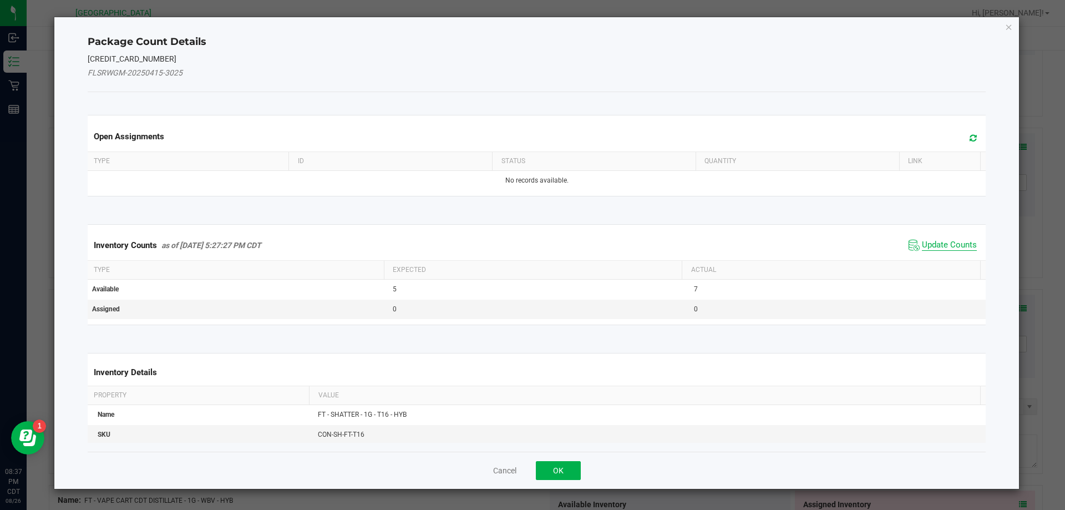
click at [933, 242] on span "Update Counts" at bounding box center [949, 245] width 55 height 11
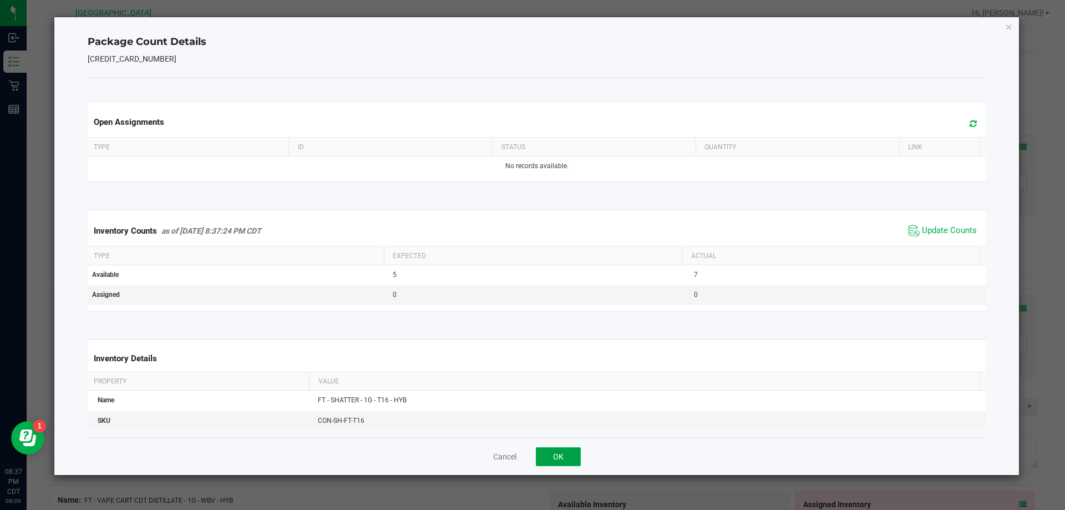
click at [566, 456] on button "OK" at bounding box center [558, 456] width 45 height 19
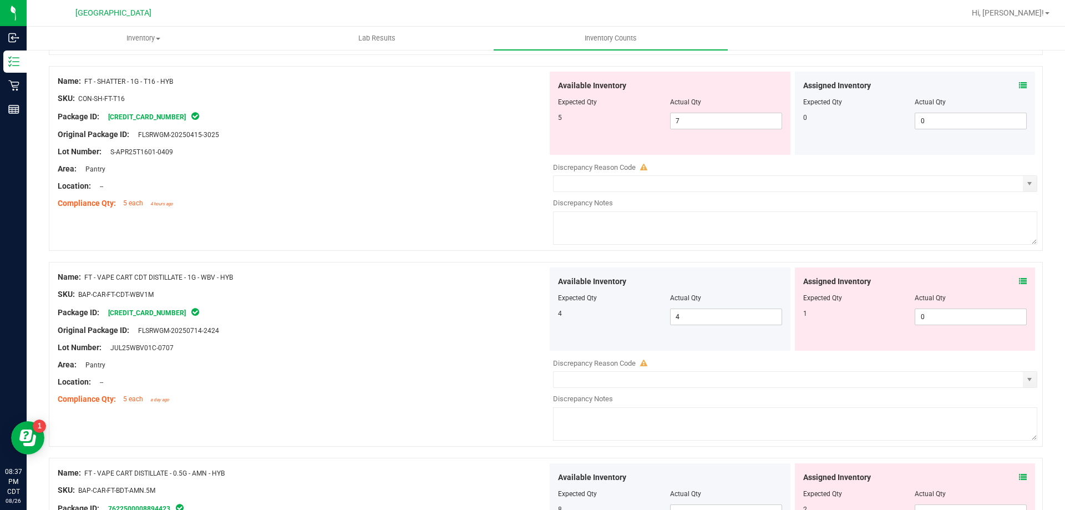
scroll to position [795, 0]
click at [1019, 282] on icon at bounding box center [1023, 281] width 8 height 8
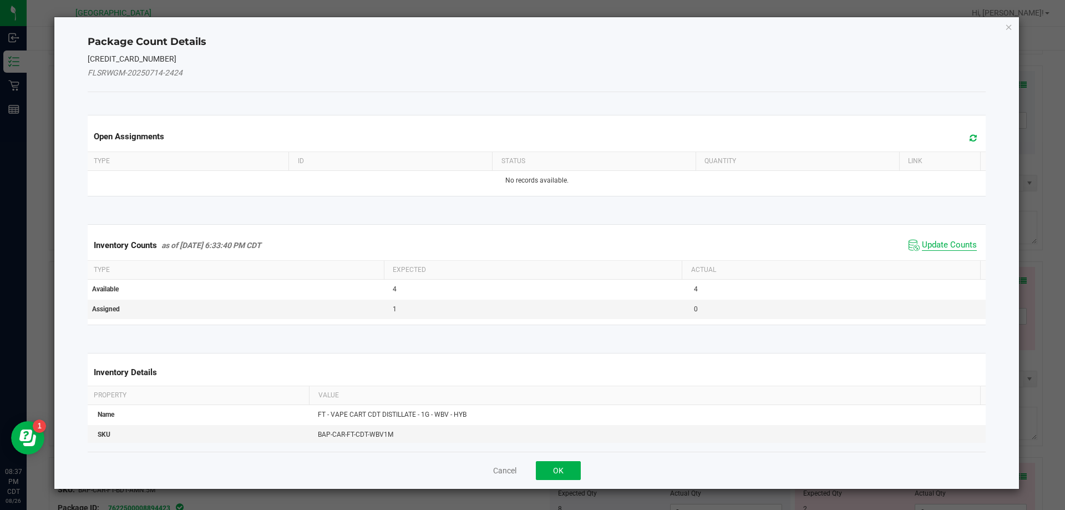
click at [943, 246] on span "Update Counts" at bounding box center [949, 245] width 55 height 11
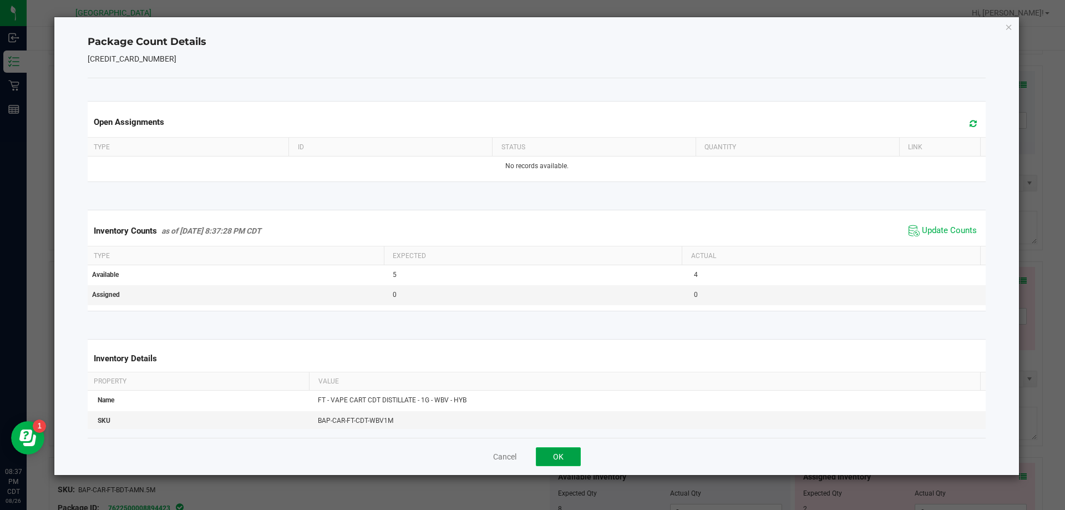
click at [557, 454] on button "OK" at bounding box center [558, 456] width 45 height 19
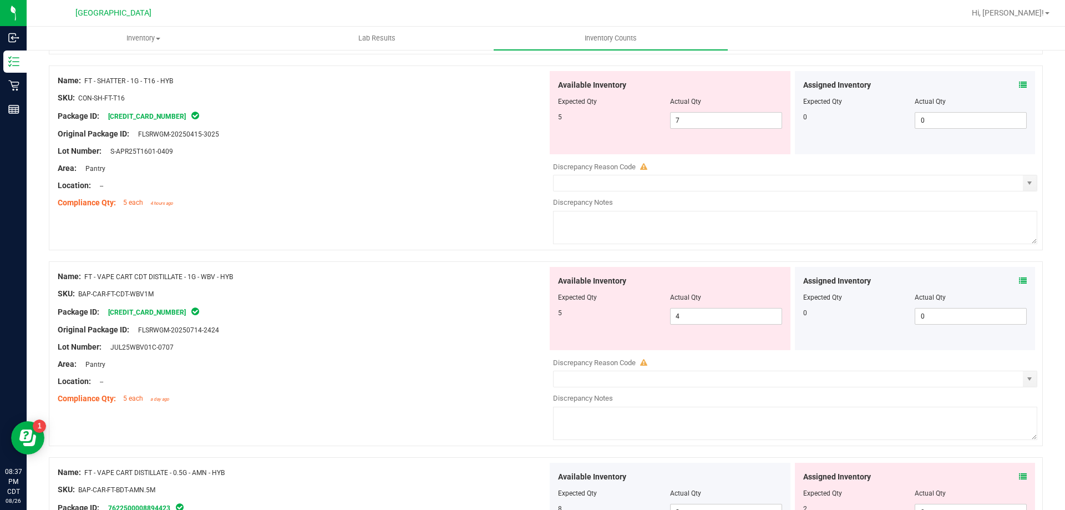
click at [1019, 475] on icon at bounding box center [1023, 476] width 8 height 8
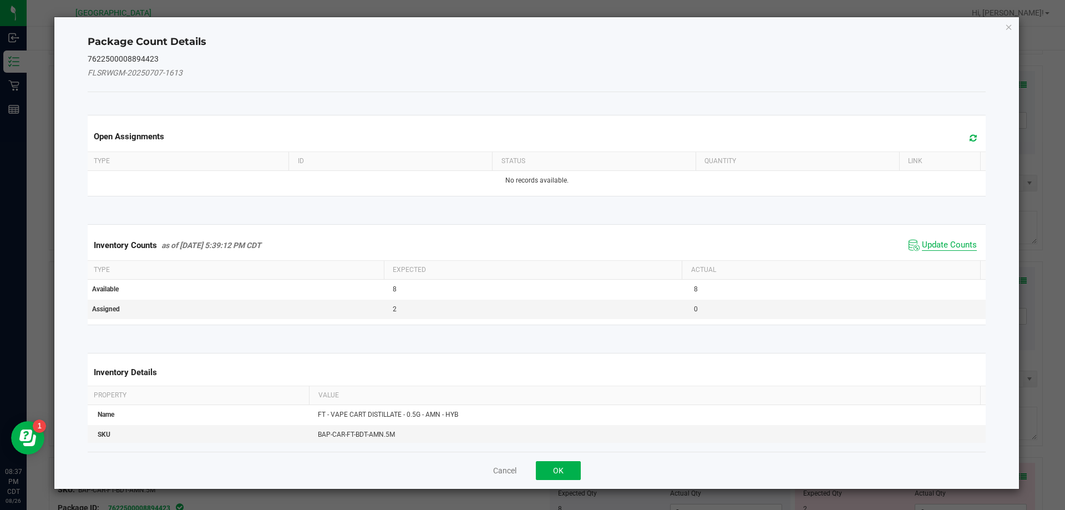
click at [946, 249] on span "Update Counts" at bounding box center [949, 245] width 55 height 11
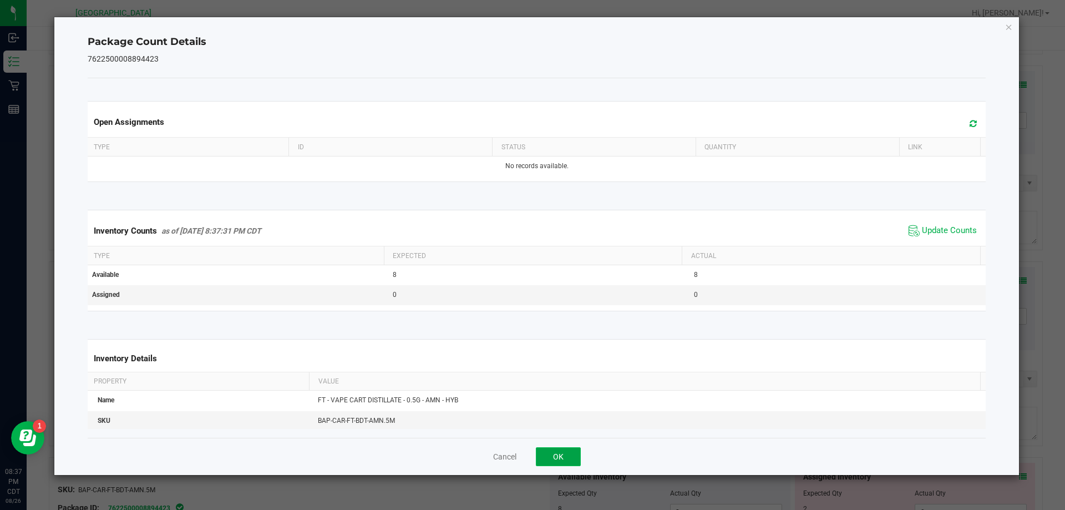
click at [556, 459] on button "OK" at bounding box center [558, 456] width 45 height 19
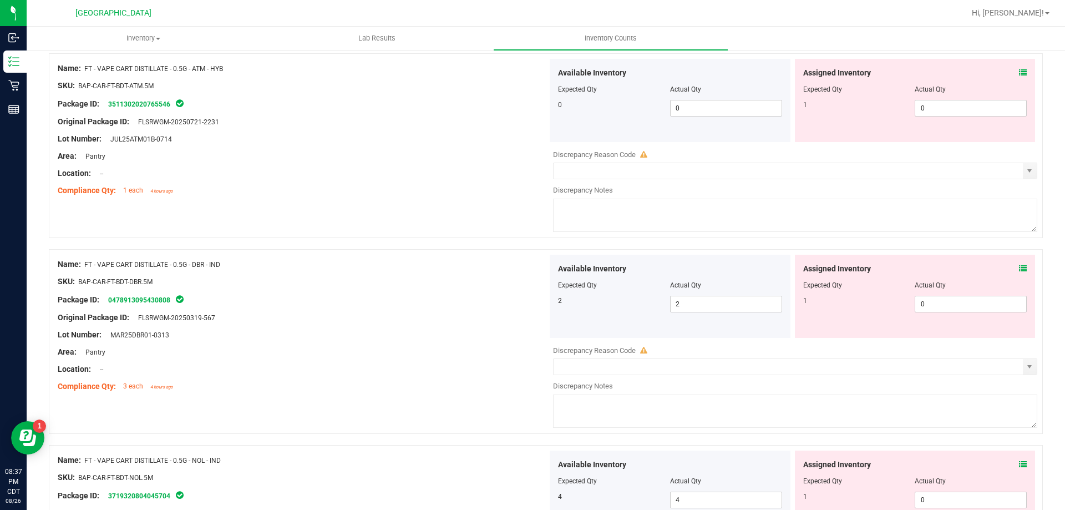
scroll to position [1358, 0]
click at [1019, 77] on icon at bounding box center [1023, 74] width 8 height 8
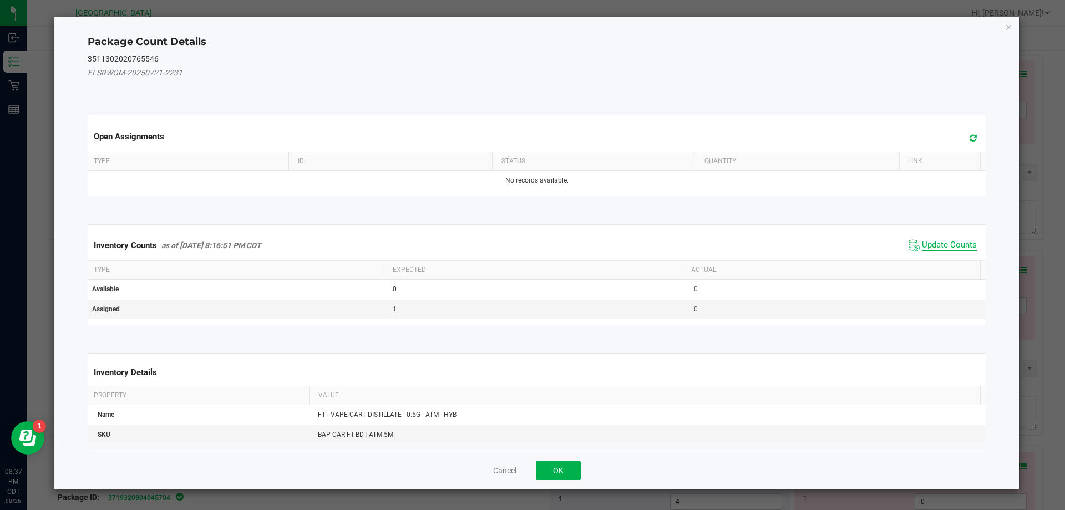
click at [942, 246] on span "Update Counts" at bounding box center [949, 245] width 55 height 11
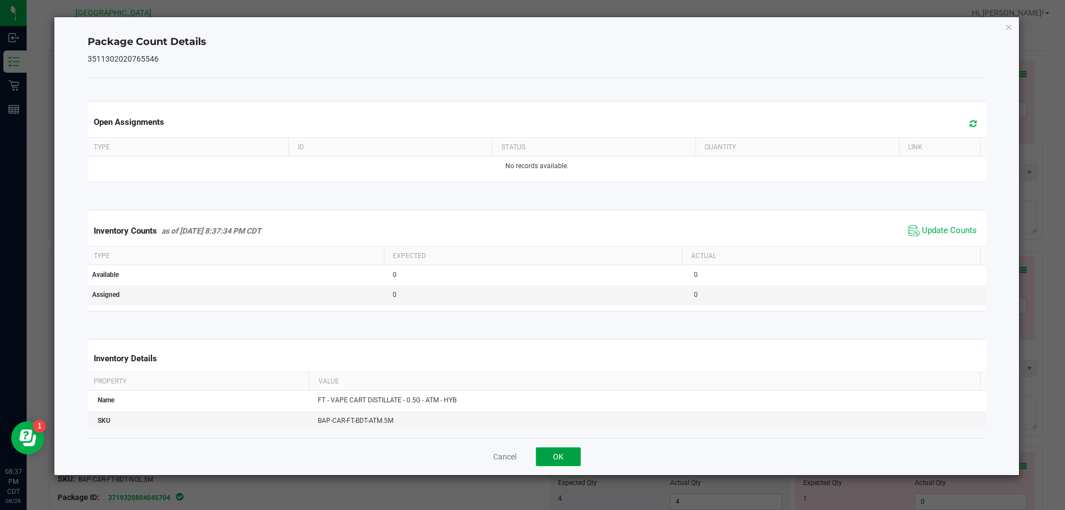
click at [556, 459] on button "OK" at bounding box center [558, 456] width 45 height 19
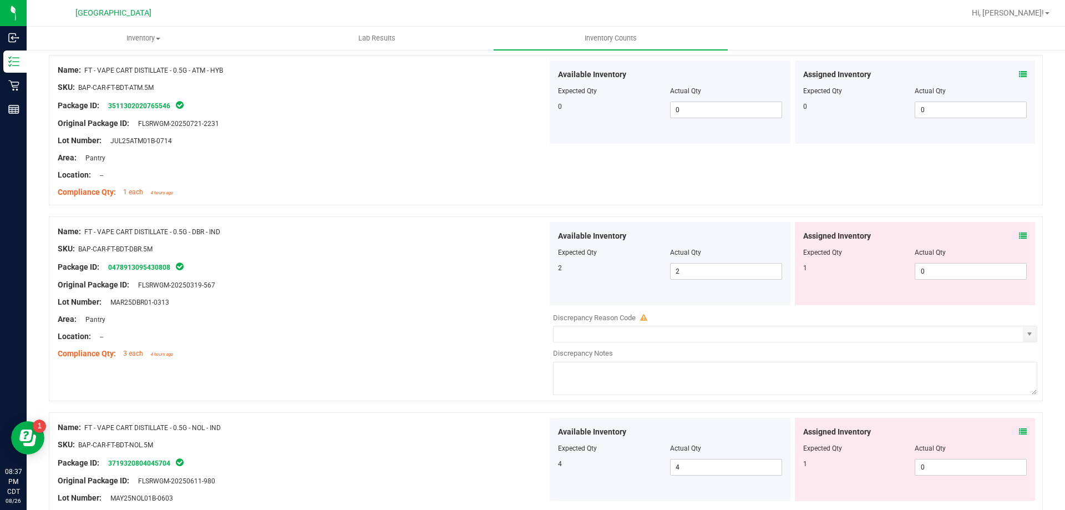
click at [1019, 431] on icon at bounding box center [1023, 431] width 8 height 8
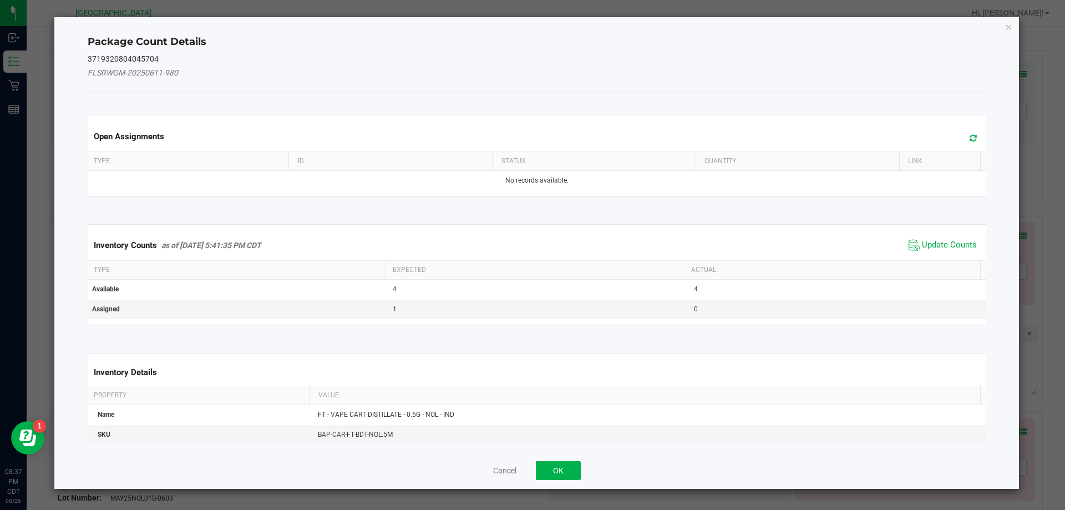
click at [956, 237] on span "Update Counts" at bounding box center [942, 245] width 74 height 17
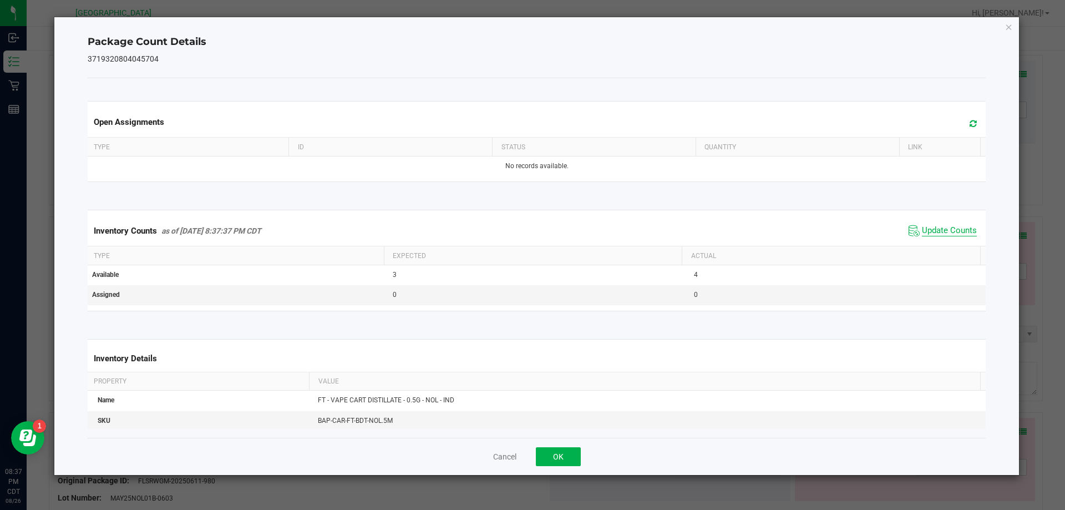
click at [953, 231] on span "Update Counts" at bounding box center [949, 230] width 55 height 11
click at [556, 459] on button "OK" at bounding box center [558, 456] width 45 height 19
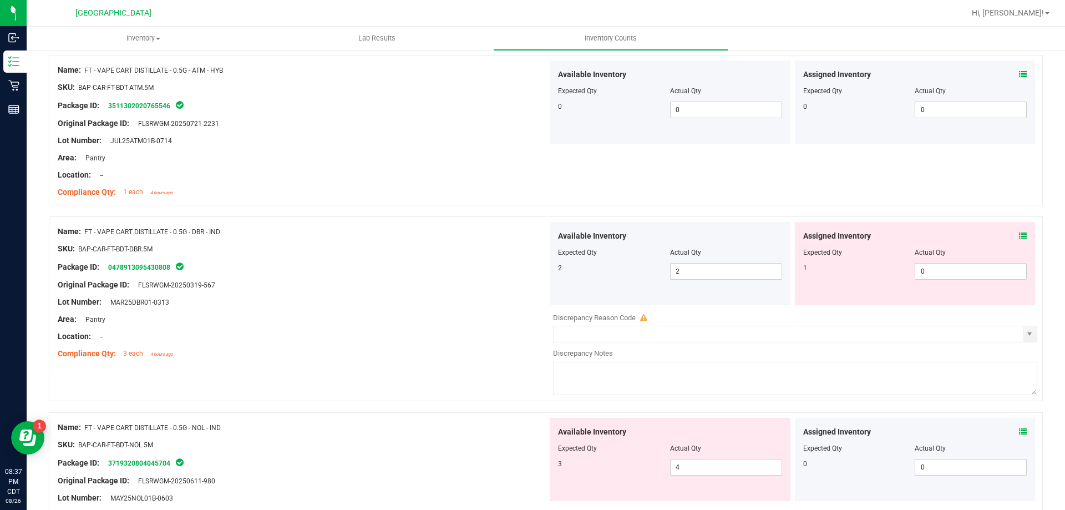
click at [1019, 238] on icon at bounding box center [1023, 236] width 8 height 8
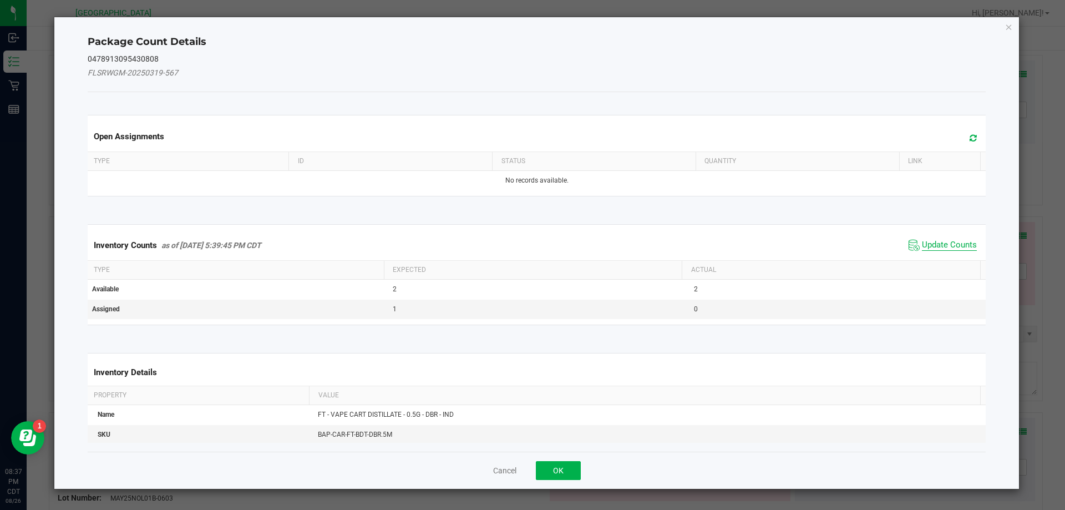
click at [949, 248] on span "Update Counts" at bounding box center [949, 245] width 55 height 11
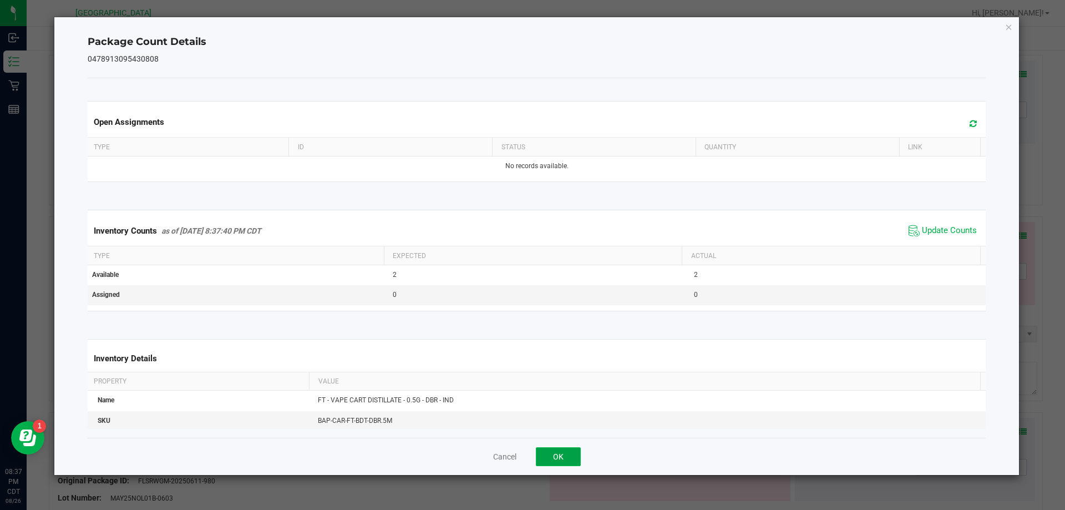
click at [558, 460] on button "OK" at bounding box center [558, 456] width 45 height 19
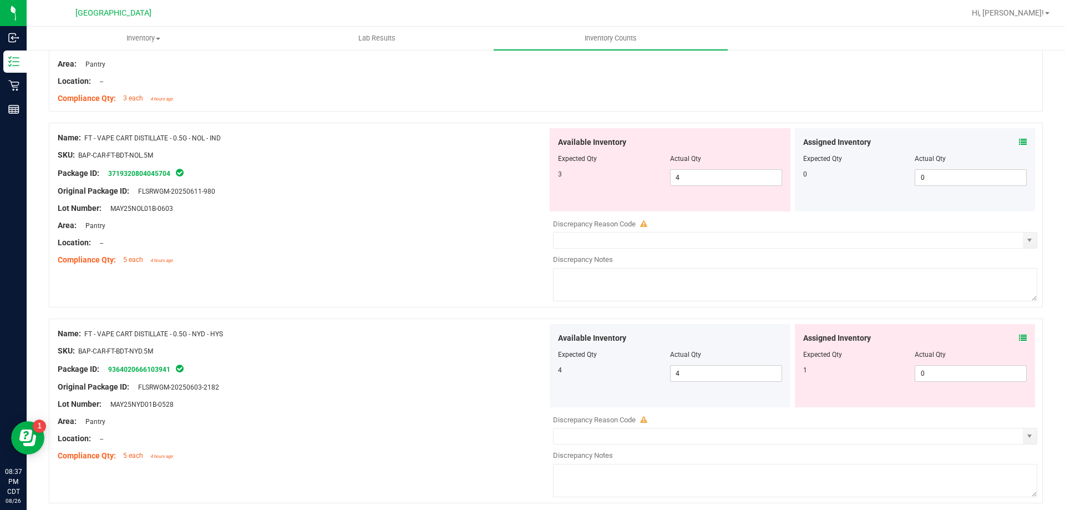
scroll to position [1617, 0]
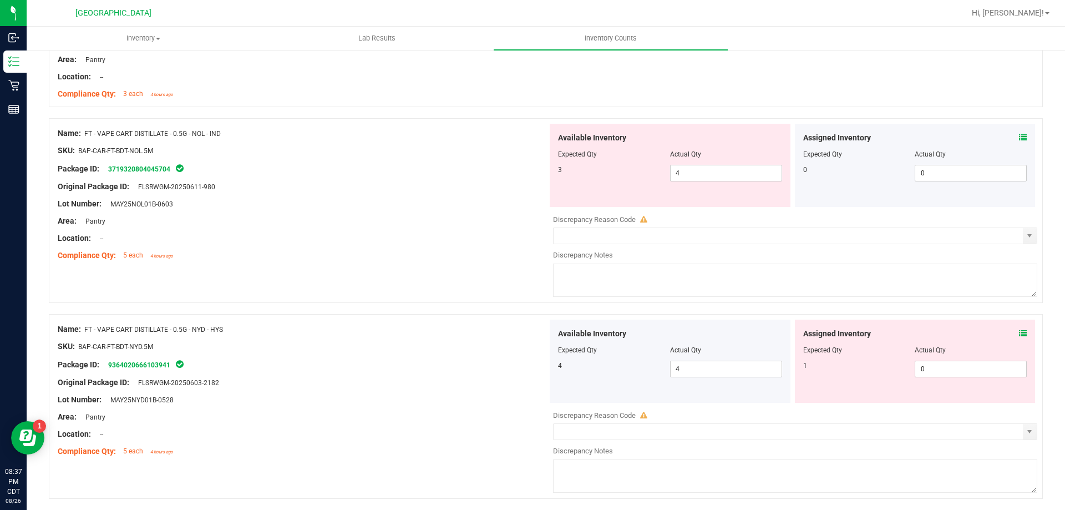
click at [1019, 136] on icon at bounding box center [1023, 138] width 8 height 8
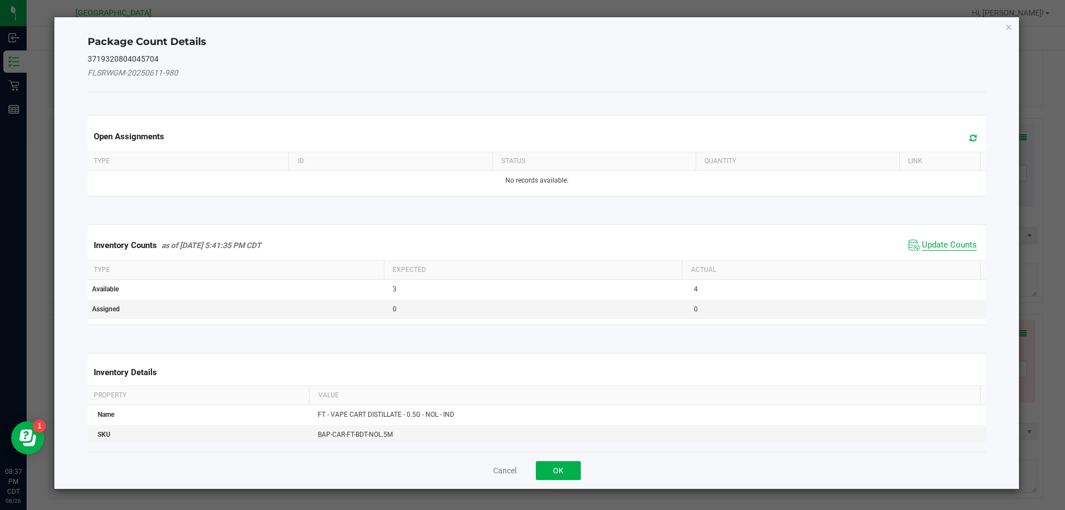
click at [938, 245] on span "Update Counts" at bounding box center [949, 245] width 55 height 11
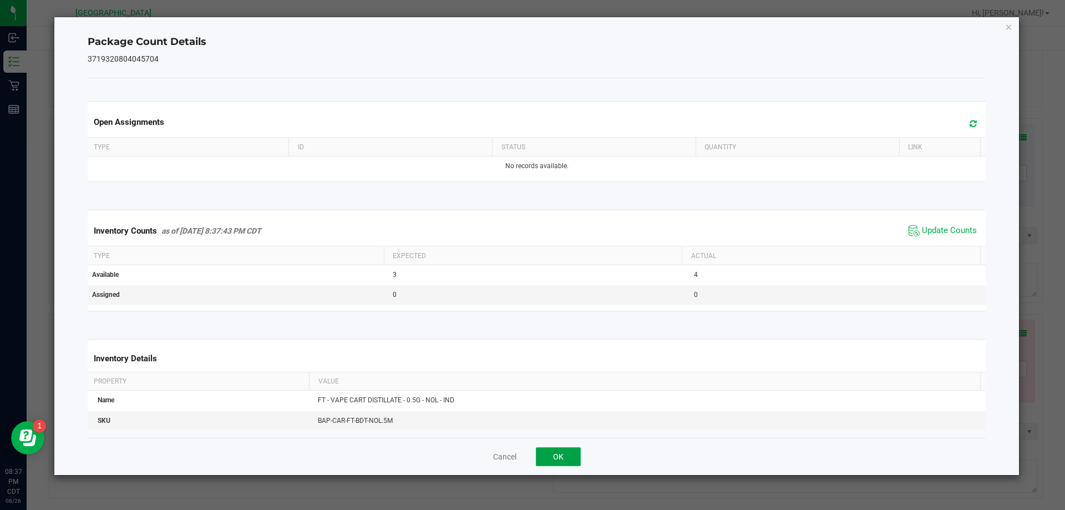
click at [561, 452] on button "OK" at bounding box center [558, 456] width 45 height 19
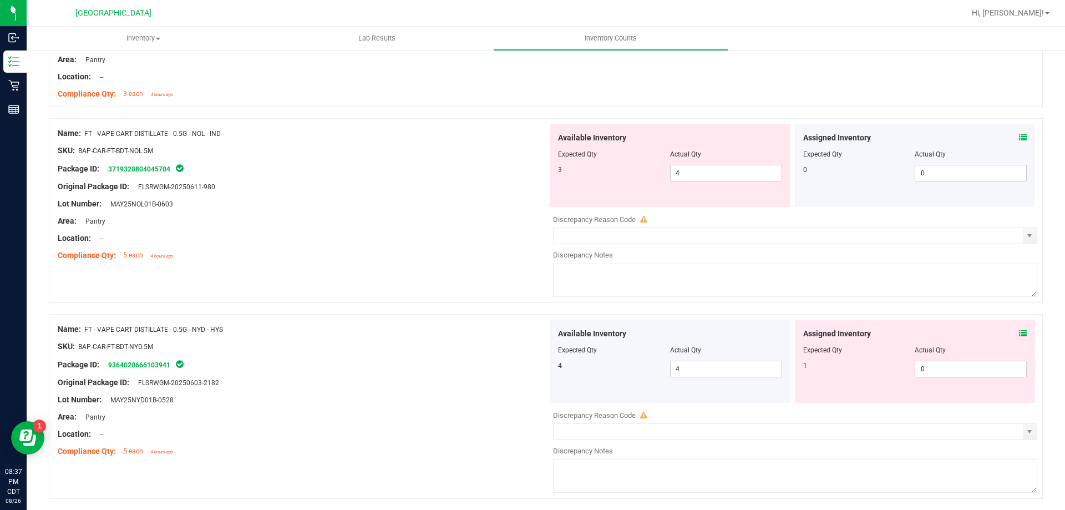
click at [1019, 329] on icon at bounding box center [1023, 333] width 8 height 8
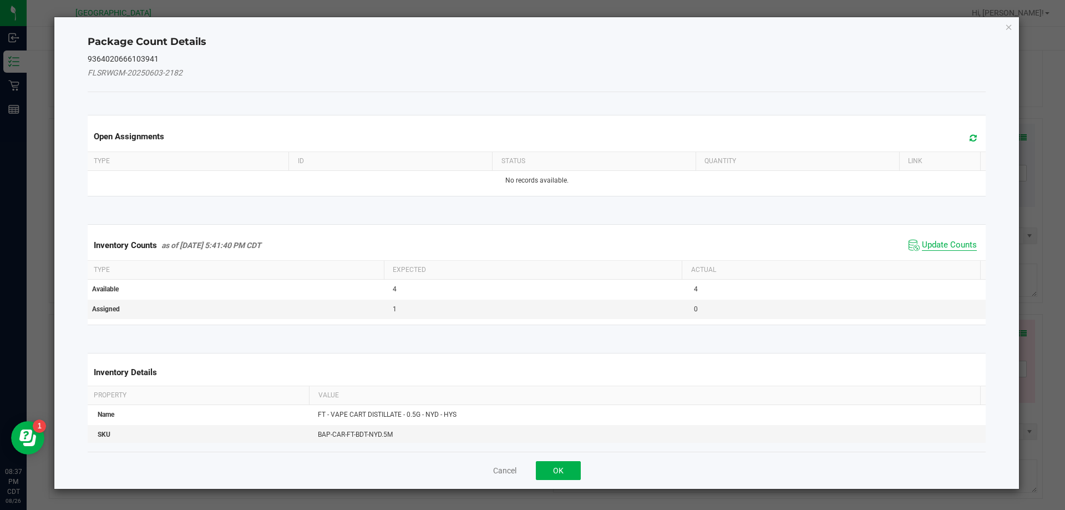
click at [949, 247] on span "Update Counts" at bounding box center [949, 245] width 55 height 11
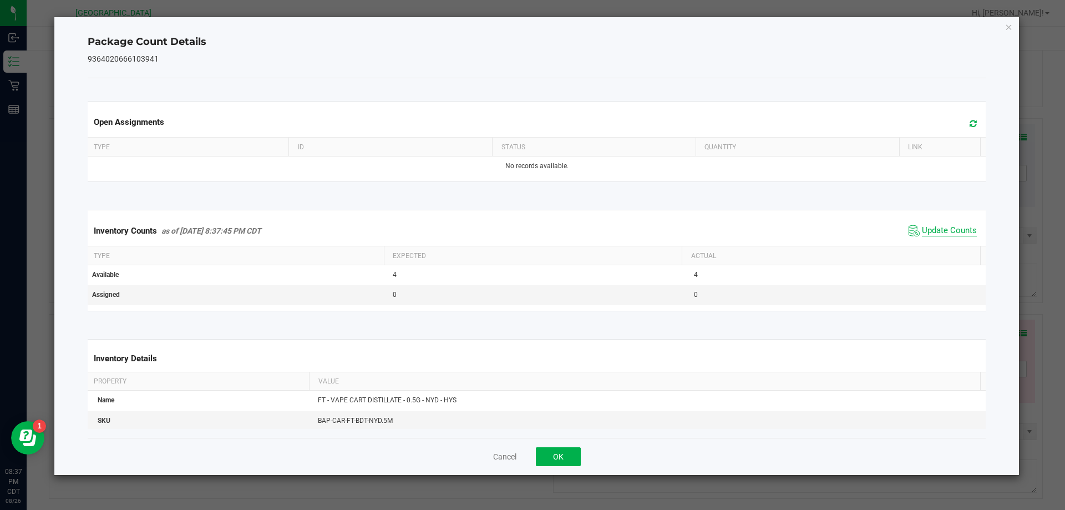
click at [944, 236] on span "Update Counts" at bounding box center [949, 230] width 55 height 11
click at [552, 450] on button "OK" at bounding box center [558, 456] width 45 height 19
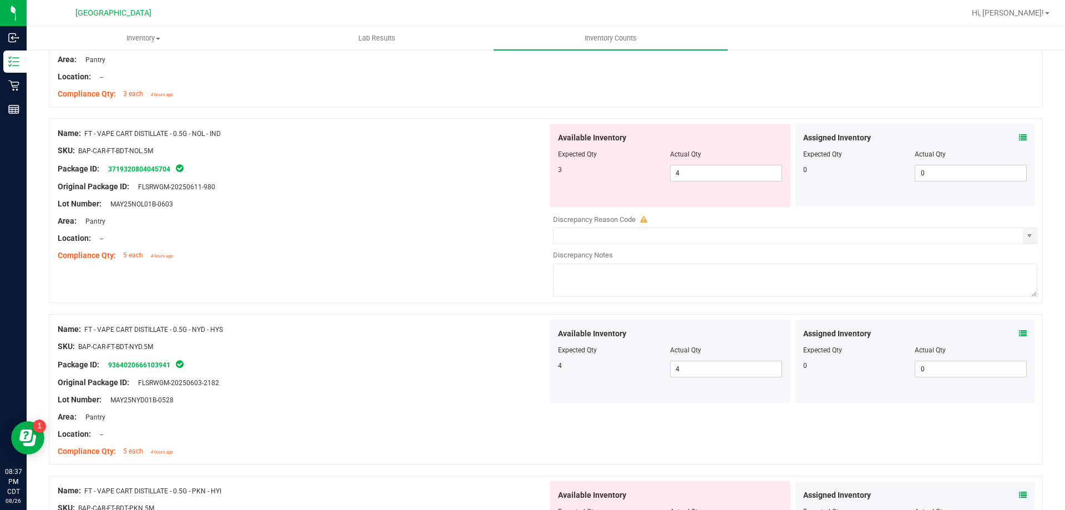
click at [1019, 139] on icon at bounding box center [1023, 138] width 8 height 8
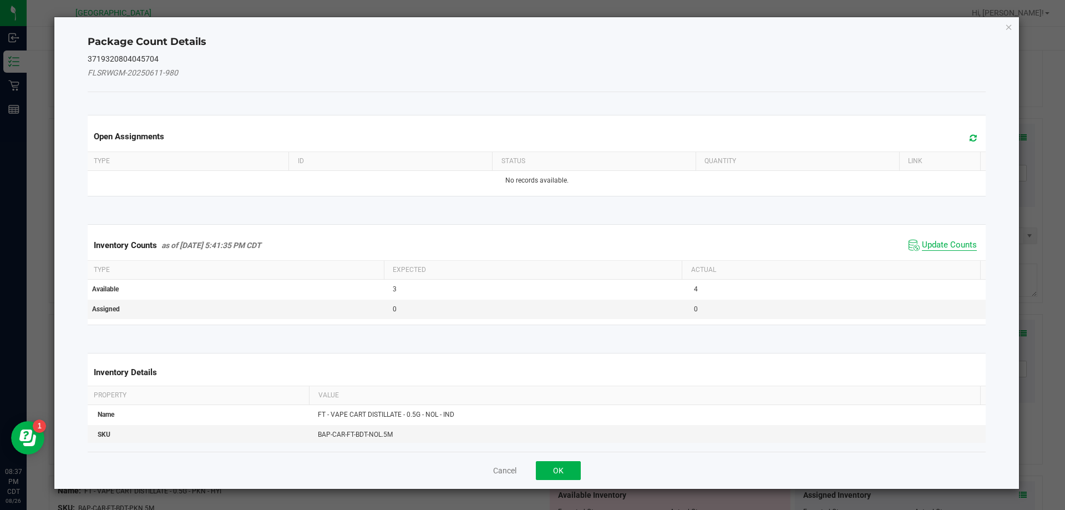
click at [933, 242] on span "Update Counts" at bounding box center [949, 245] width 55 height 11
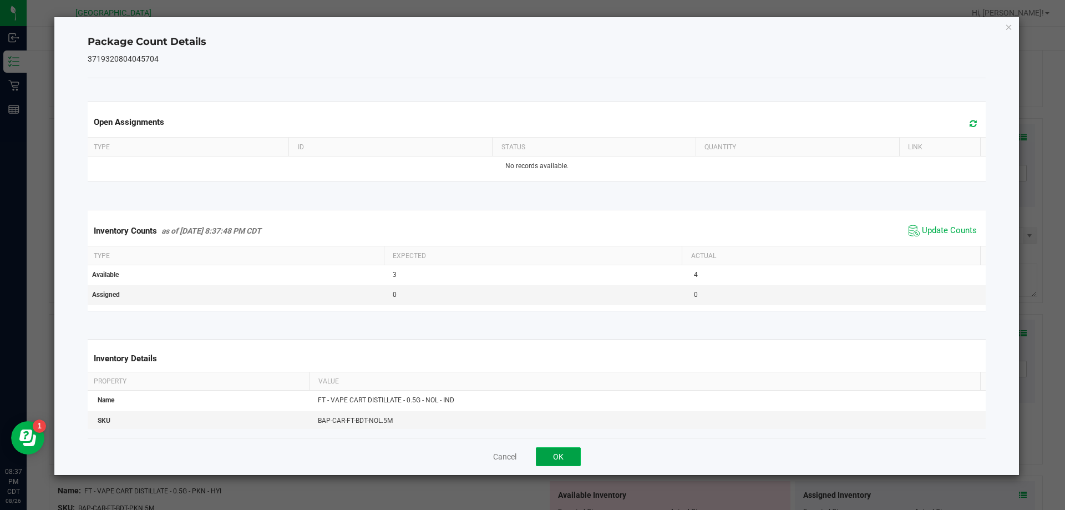
click at [558, 455] on button "OK" at bounding box center [558, 456] width 45 height 19
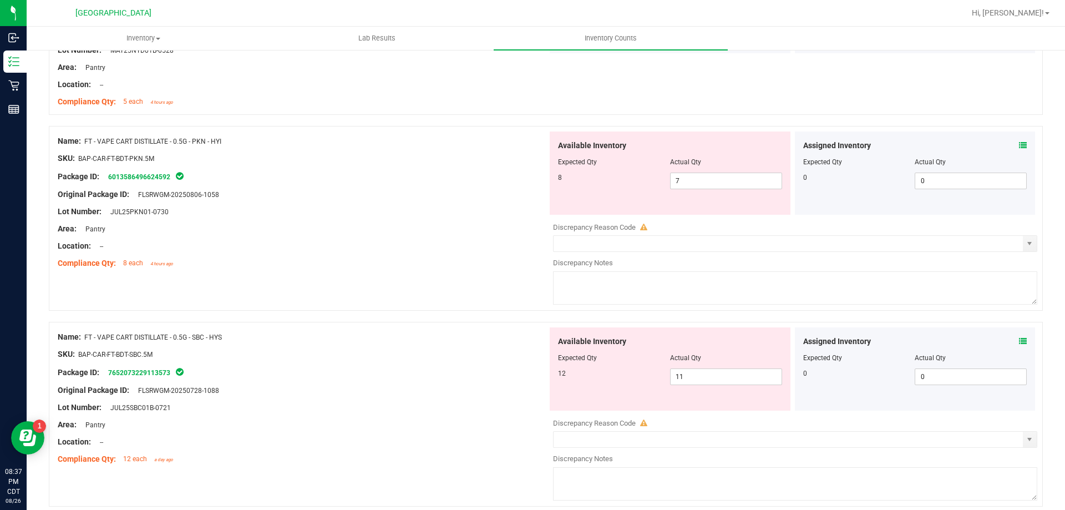
scroll to position [1972, 0]
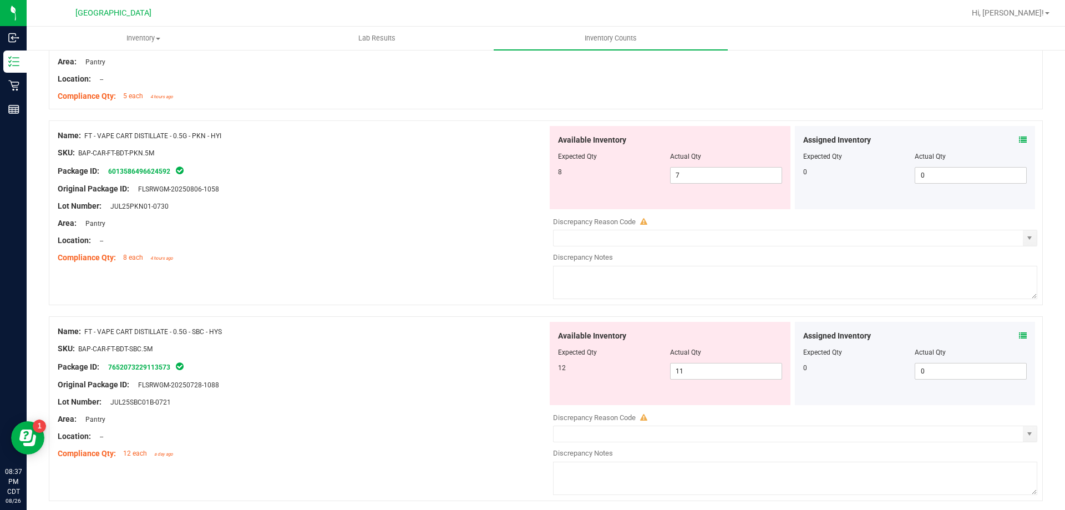
click at [1019, 139] on icon at bounding box center [1023, 140] width 8 height 8
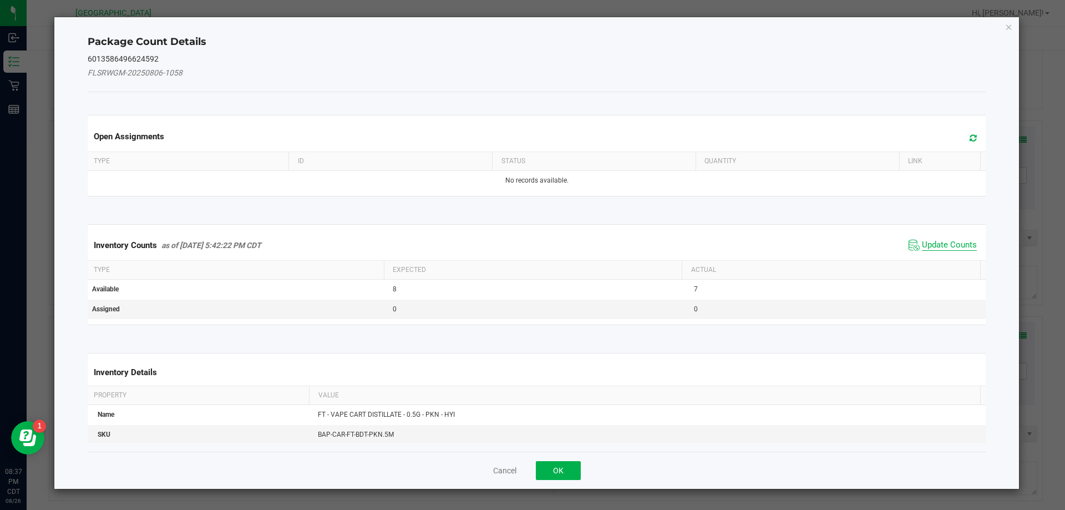
click at [956, 250] on span "Update Counts" at bounding box center [949, 245] width 55 height 11
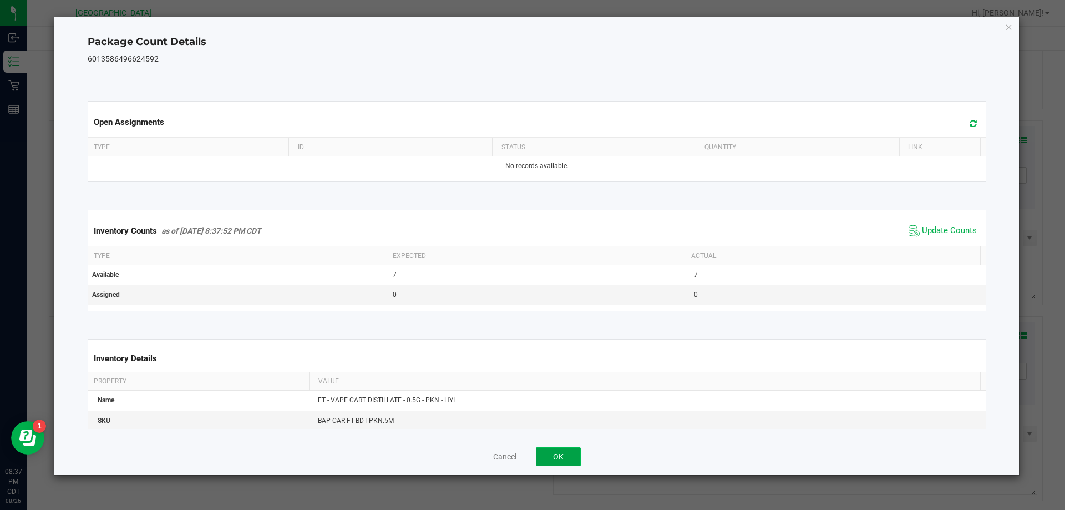
click at [561, 447] on button "OK" at bounding box center [558, 456] width 45 height 19
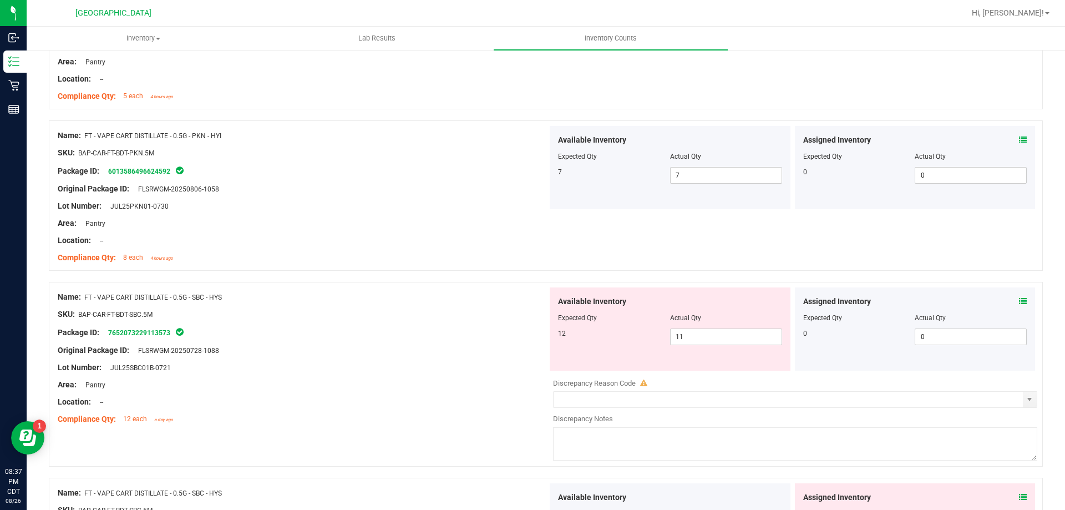
click at [1019, 303] on icon at bounding box center [1023, 301] width 8 height 8
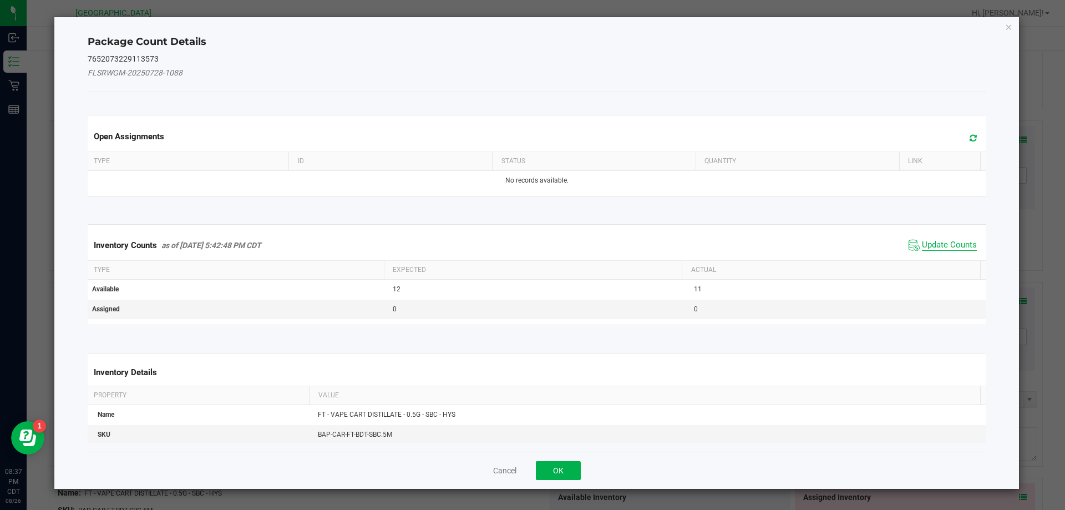
click at [953, 243] on span "Update Counts" at bounding box center [949, 245] width 55 height 11
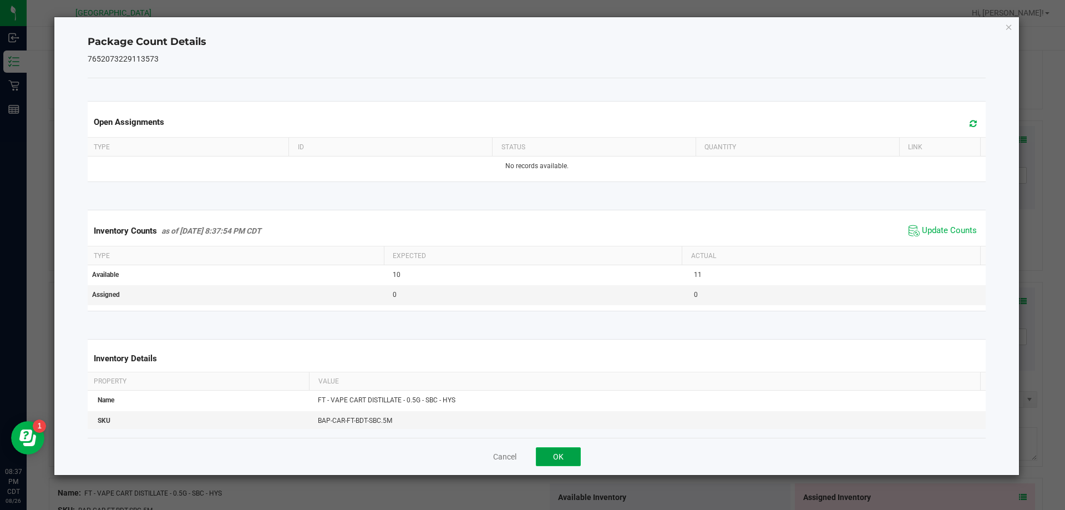
click at [566, 450] on button "OK" at bounding box center [558, 456] width 45 height 19
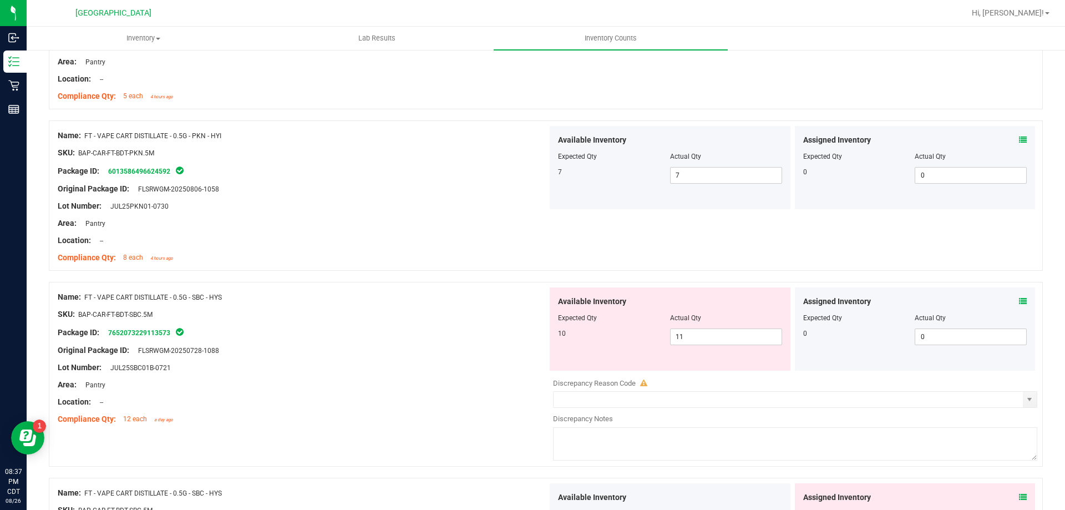
click at [1019, 301] on icon at bounding box center [1023, 301] width 8 height 8
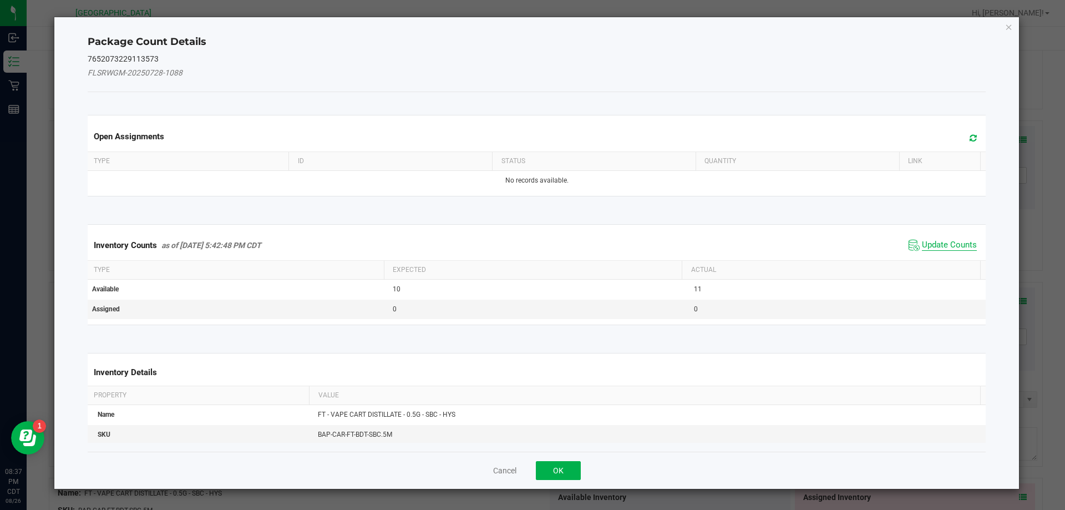
click at [951, 245] on span "Update Counts" at bounding box center [949, 245] width 55 height 11
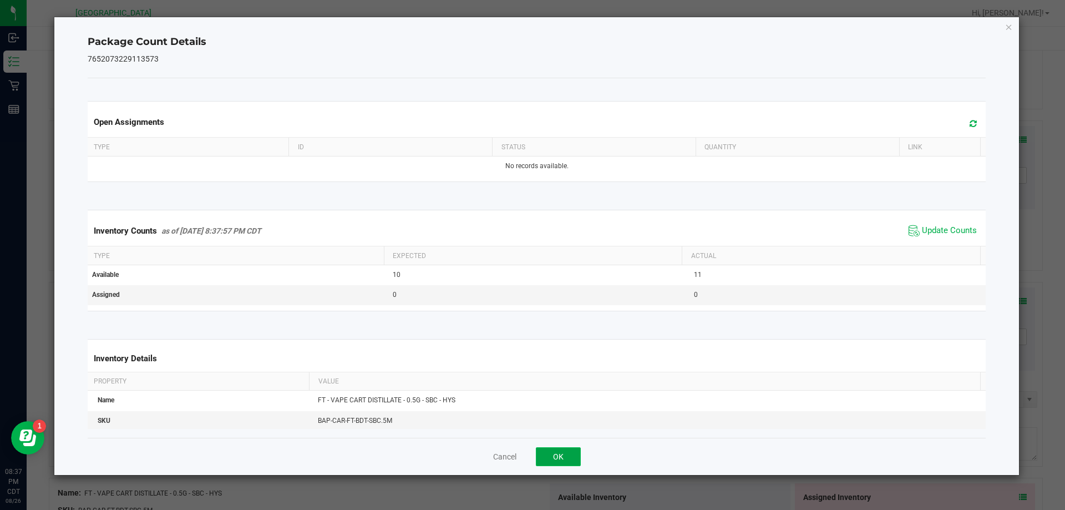
click at [561, 459] on button "OK" at bounding box center [558, 456] width 45 height 19
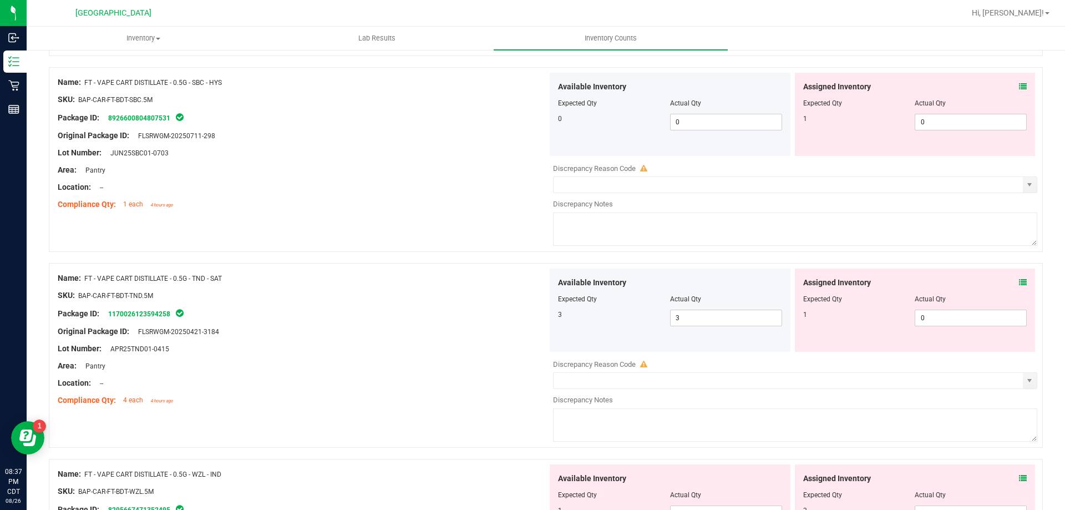
scroll to position [2357, 0]
click at [1019, 89] on icon at bounding box center [1023, 87] width 8 height 8
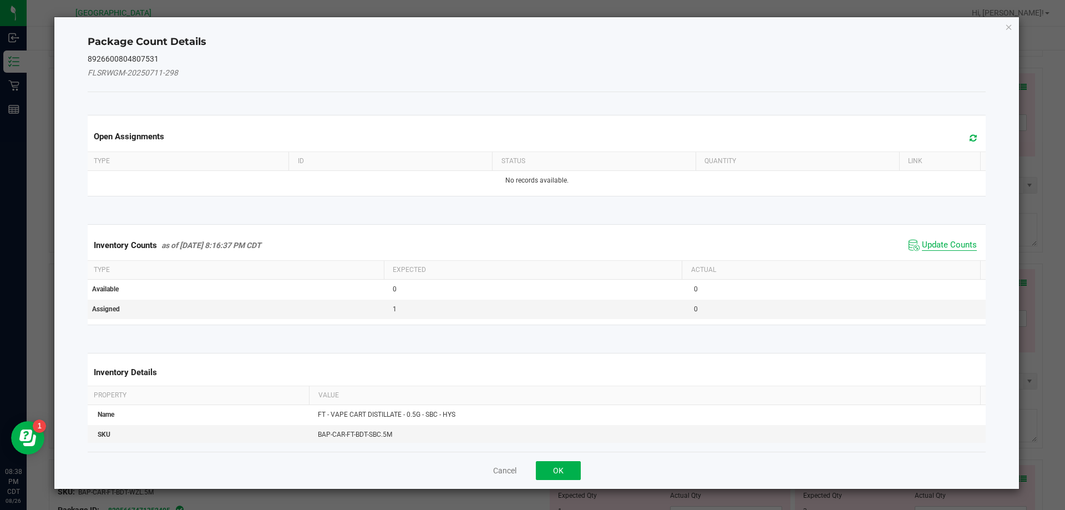
click at [945, 249] on span "Update Counts" at bounding box center [949, 245] width 55 height 11
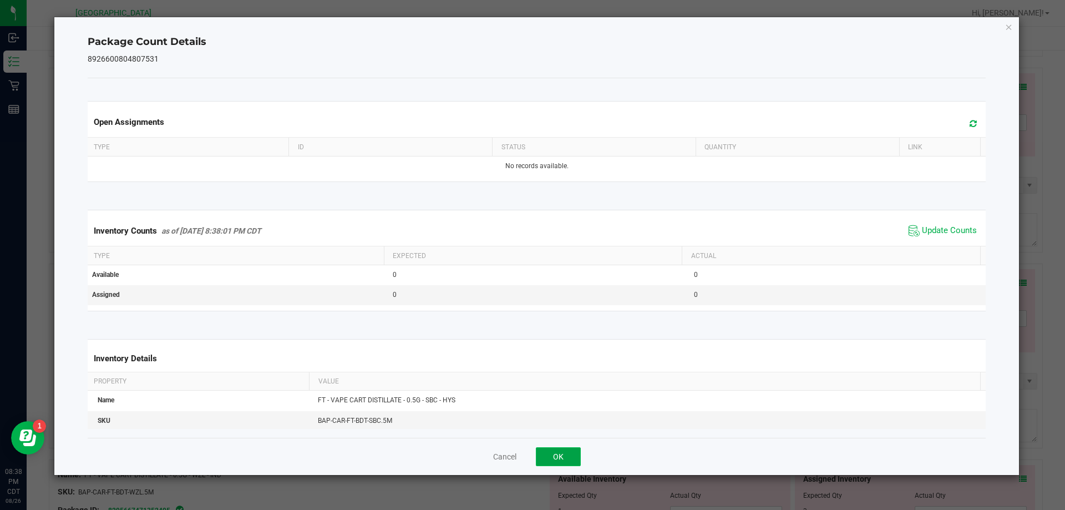
click at [567, 456] on button "OK" at bounding box center [558, 456] width 45 height 19
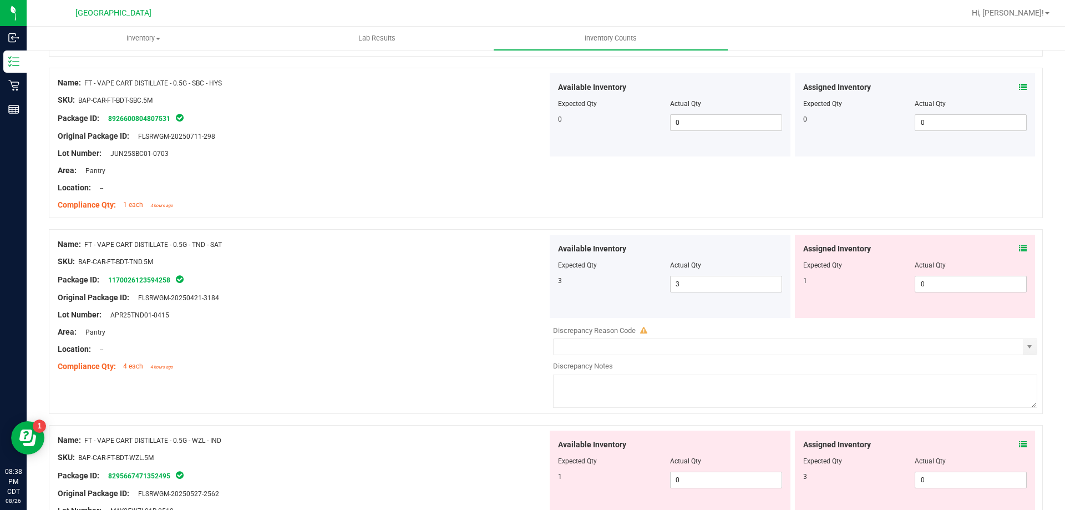
click at [1019, 248] on icon at bounding box center [1023, 249] width 8 height 8
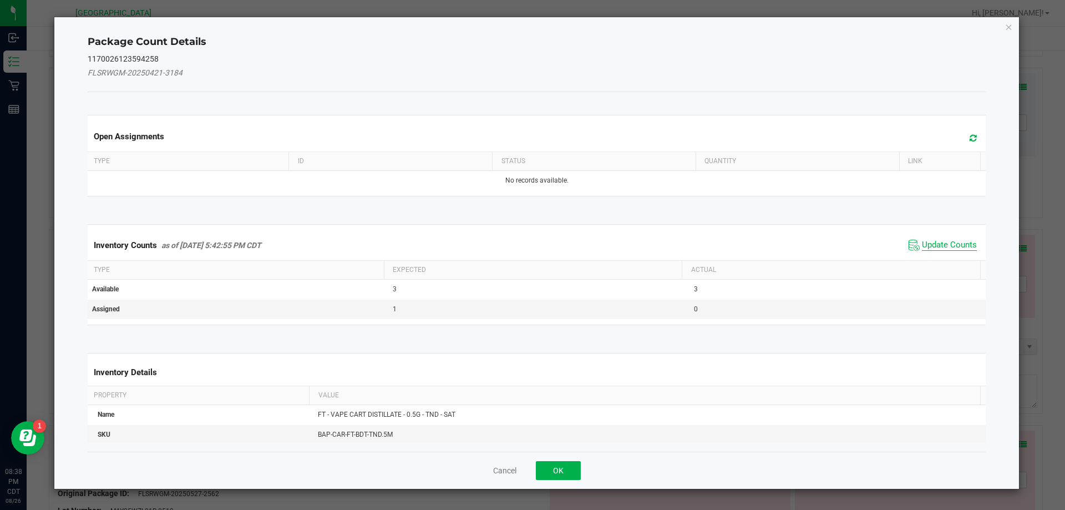
click at [948, 245] on span "Update Counts" at bounding box center [949, 245] width 55 height 11
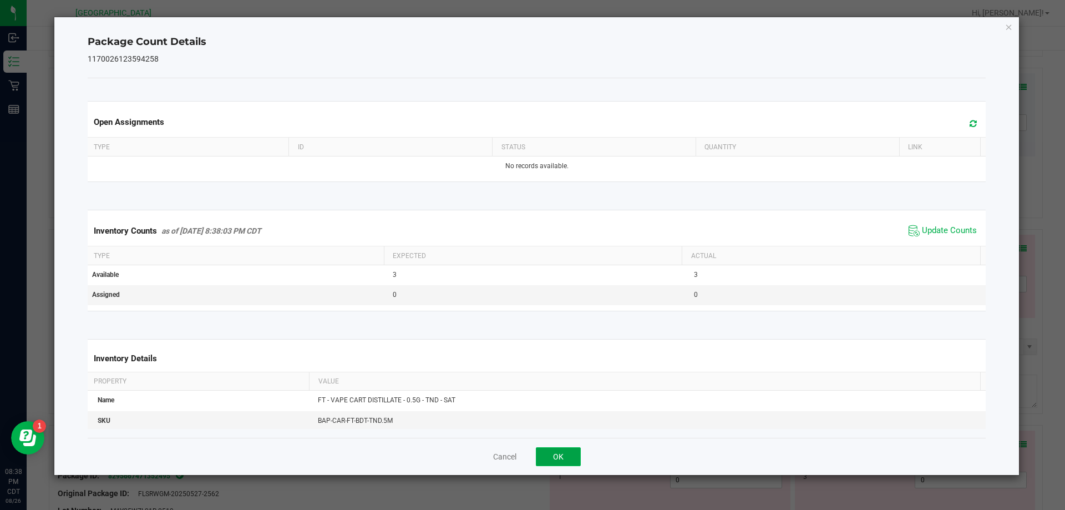
click at [569, 454] on button "OK" at bounding box center [558, 456] width 45 height 19
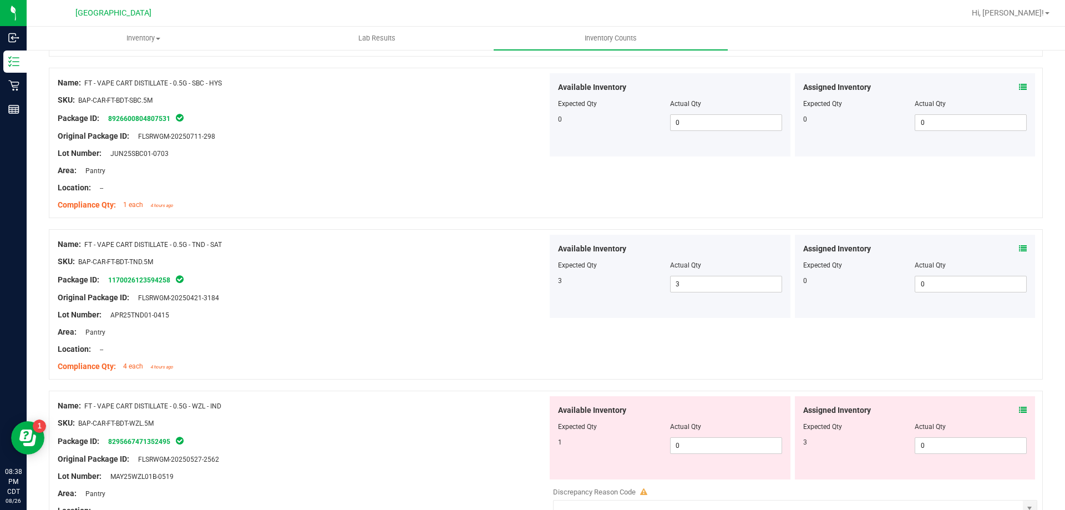
click at [1019, 409] on icon at bounding box center [1023, 410] width 8 height 8
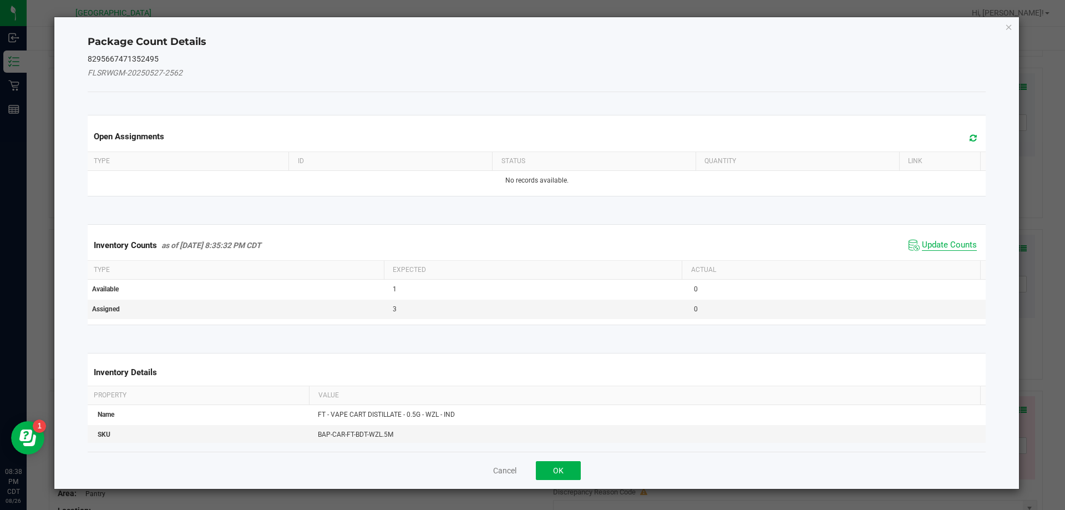
click at [959, 240] on span "Update Counts" at bounding box center [949, 245] width 55 height 11
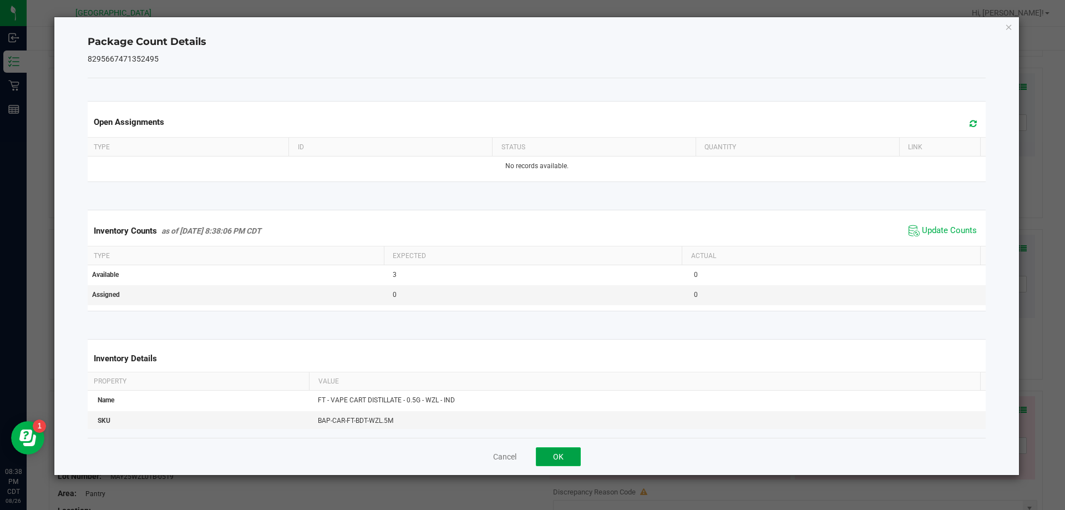
click at [577, 456] on button "OK" at bounding box center [558, 456] width 45 height 19
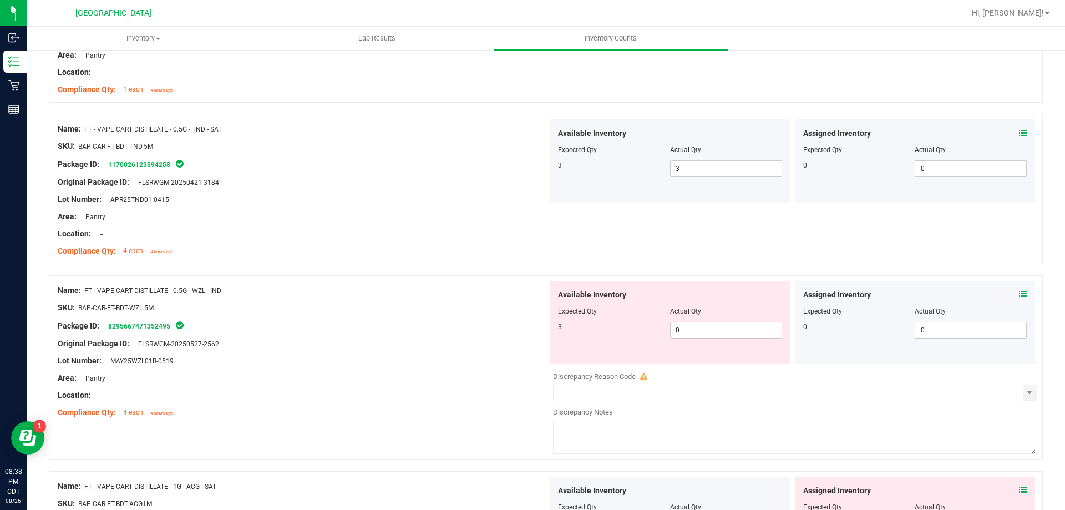
scroll to position [2600, 0]
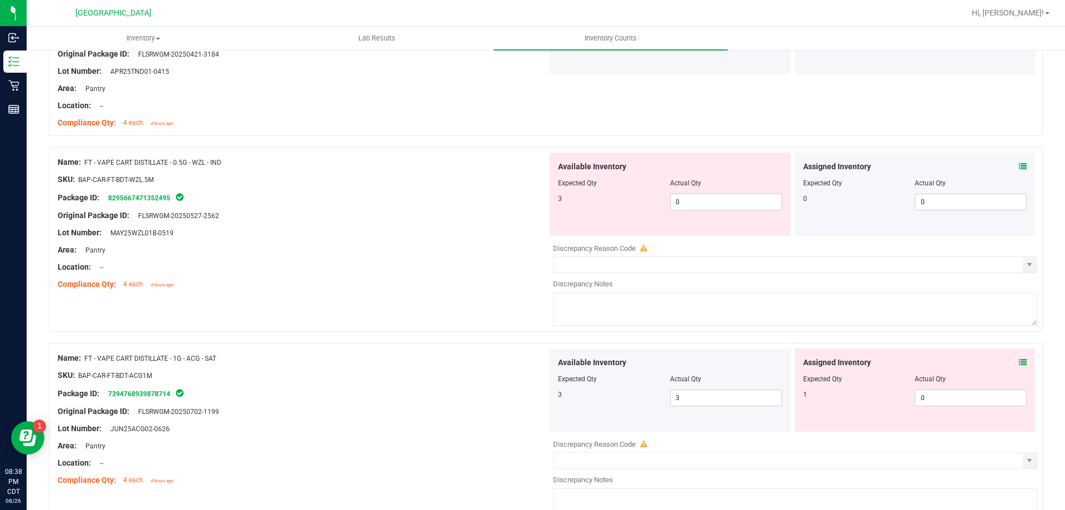
click at [1019, 164] on icon at bounding box center [1023, 166] width 8 height 8
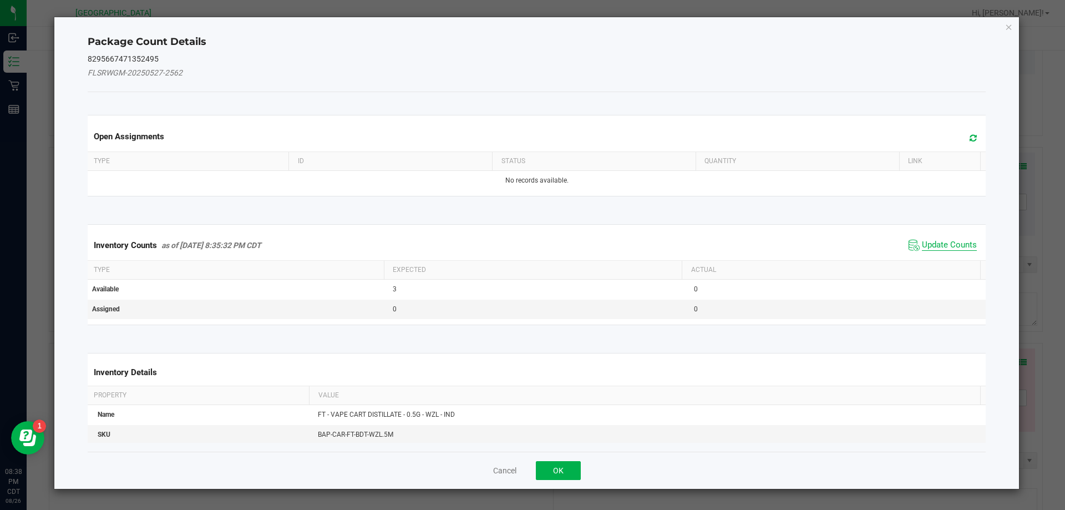
click at [944, 246] on span "Update Counts" at bounding box center [949, 245] width 55 height 11
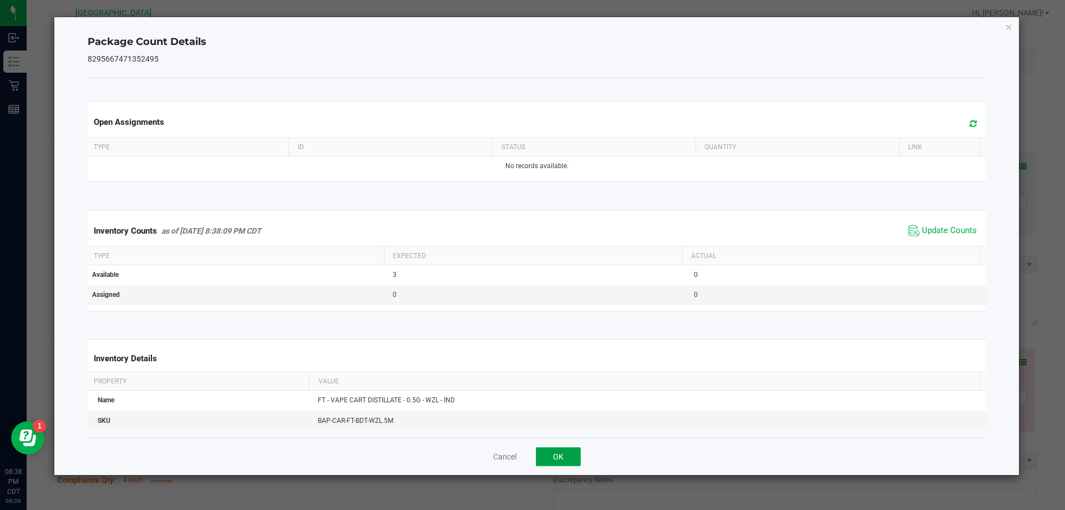
click at [562, 450] on button "OK" at bounding box center [558, 456] width 45 height 19
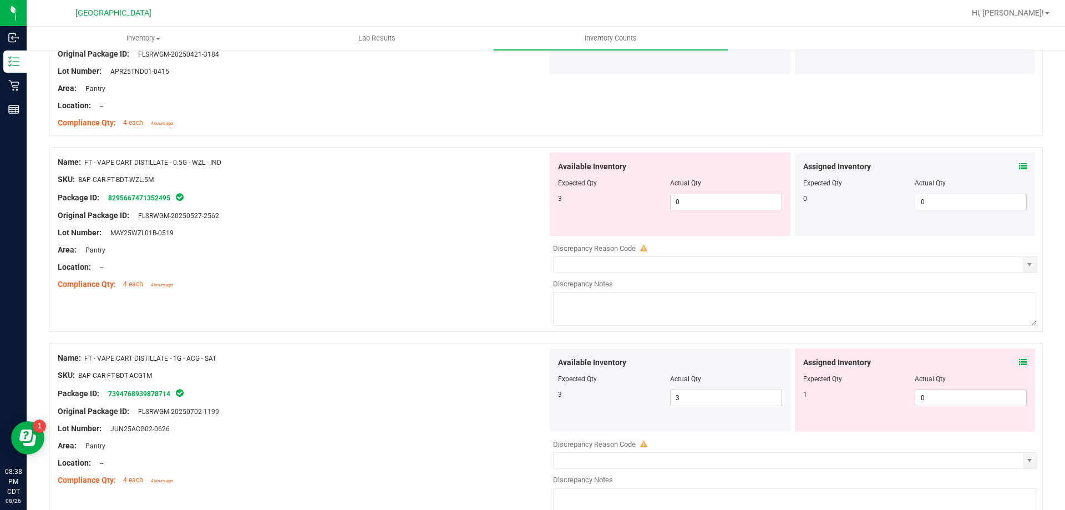
click at [1019, 364] on icon at bounding box center [1023, 362] width 8 height 8
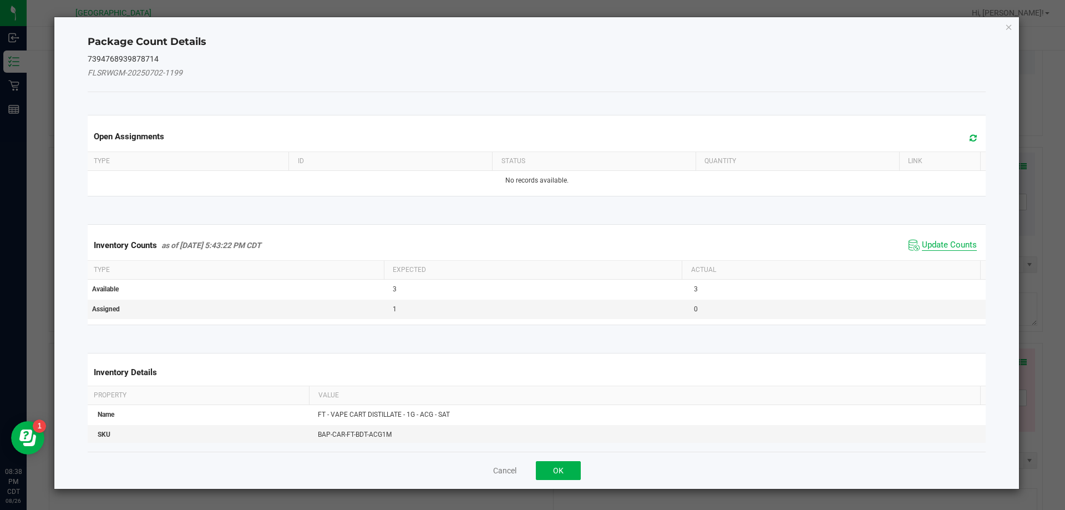
click at [946, 250] on span "Update Counts" at bounding box center [949, 245] width 55 height 11
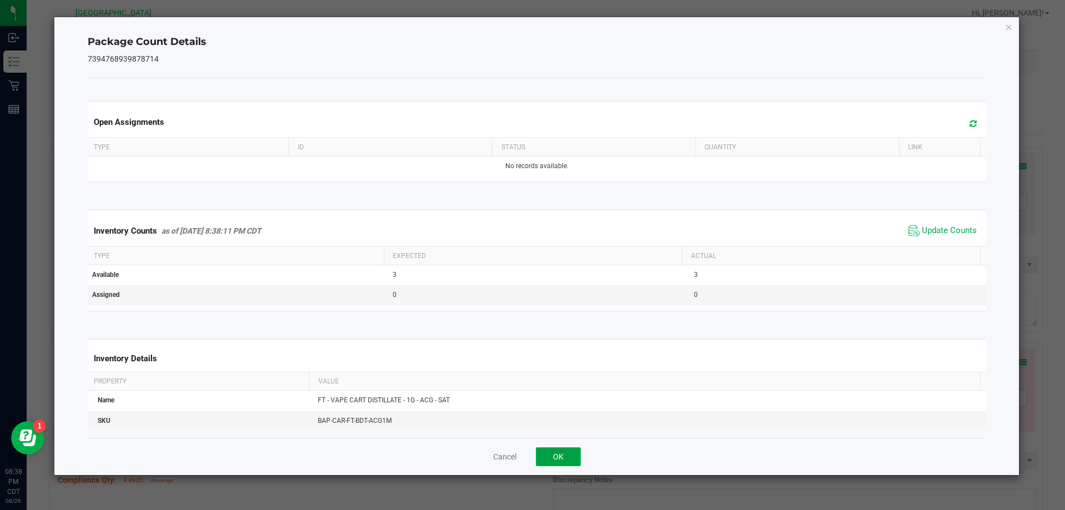
click at [572, 459] on button "OK" at bounding box center [558, 456] width 45 height 19
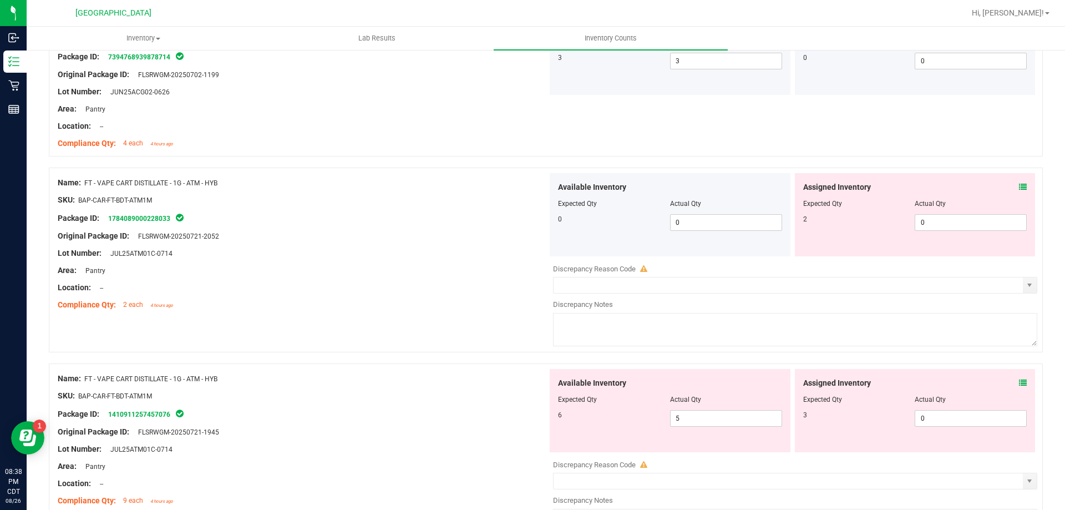
scroll to position [2958, 0]
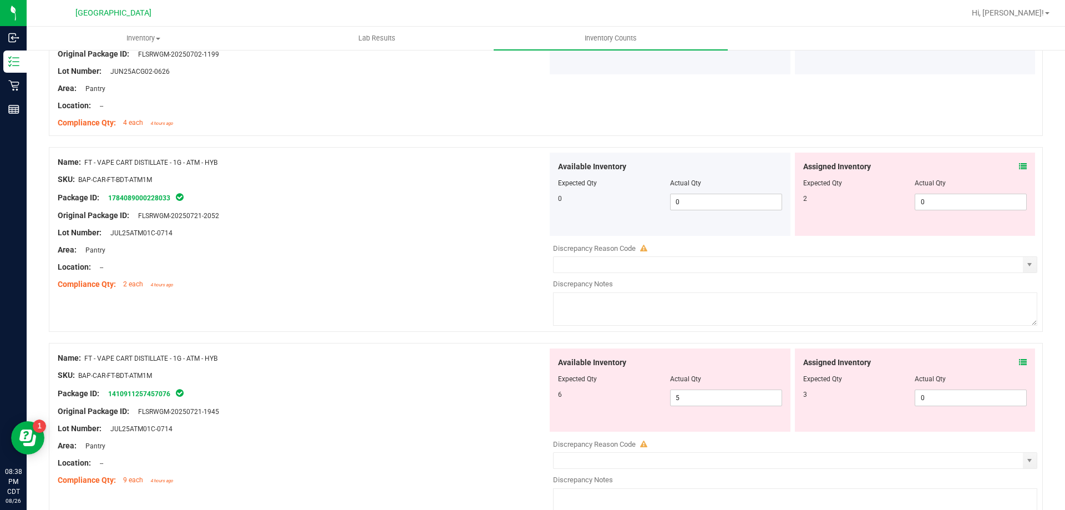
click at [1019, 170] on icon at bounding box center [1023, 166] width 8 height 8
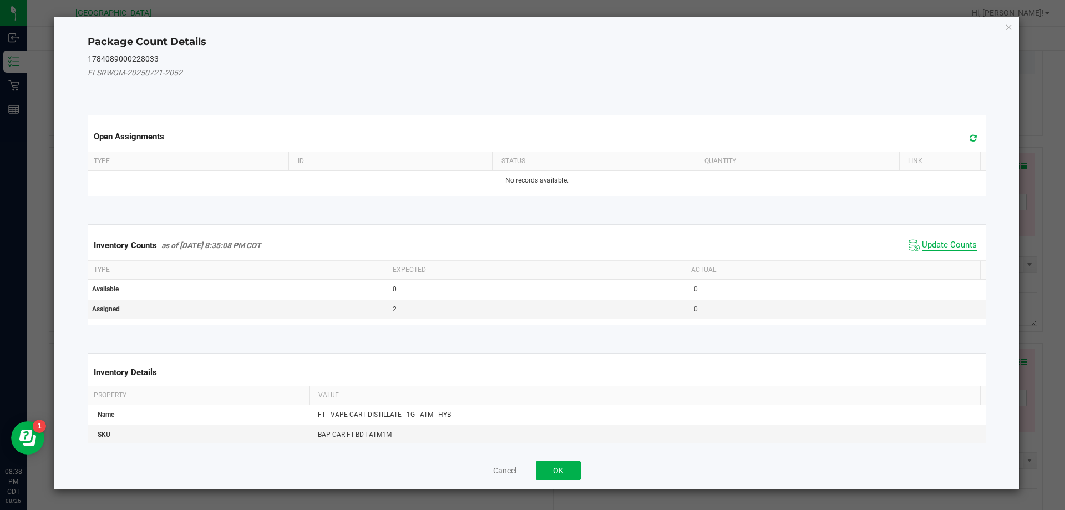
click at [958, 250] on span "Update Counts" at bounding box center [949, 245] width 55 height 11
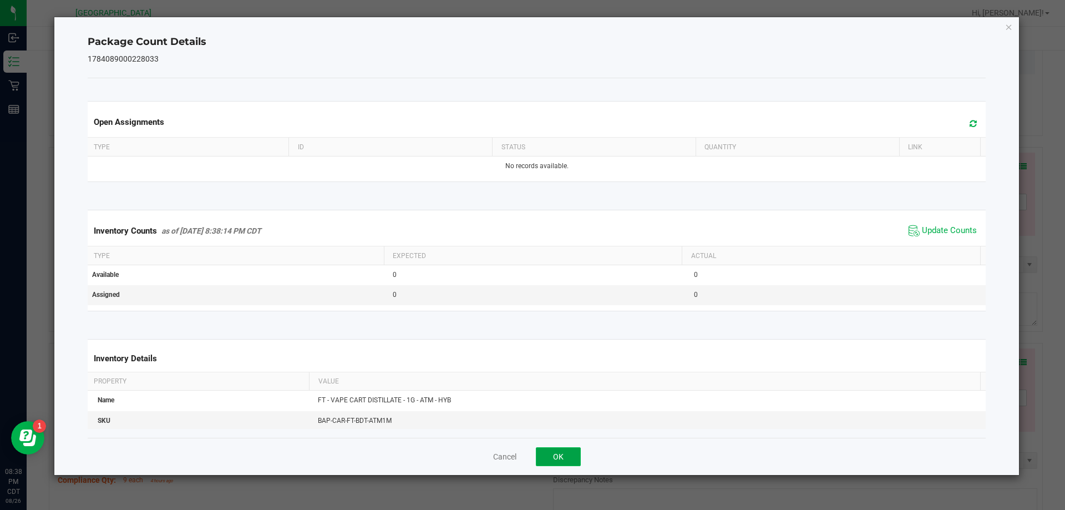
click at [552, 451] on button "OK" at bounding box center [558, 456] width 45 height 19
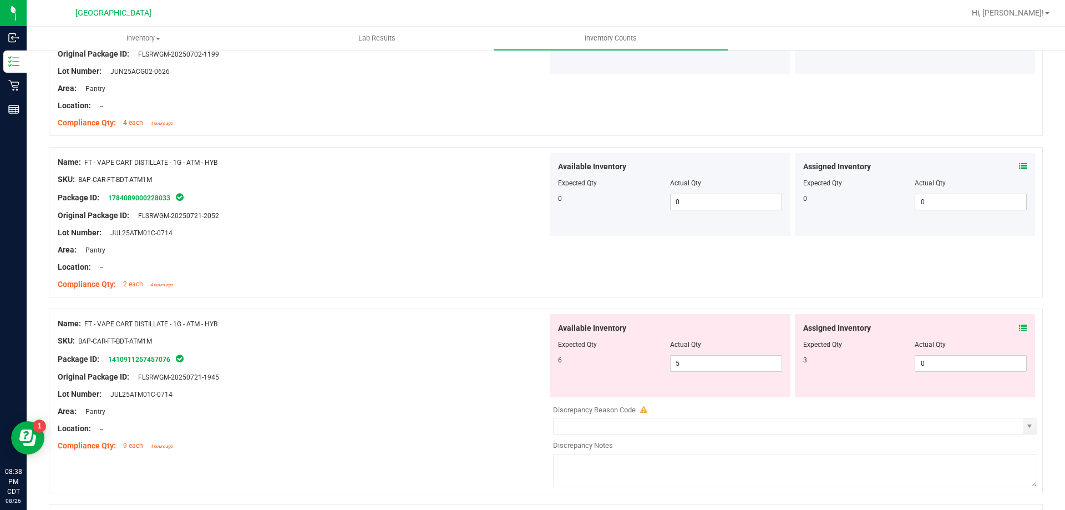
click at [1019, 330] on icon at bounding box center [1023, 328] width 8 height 8
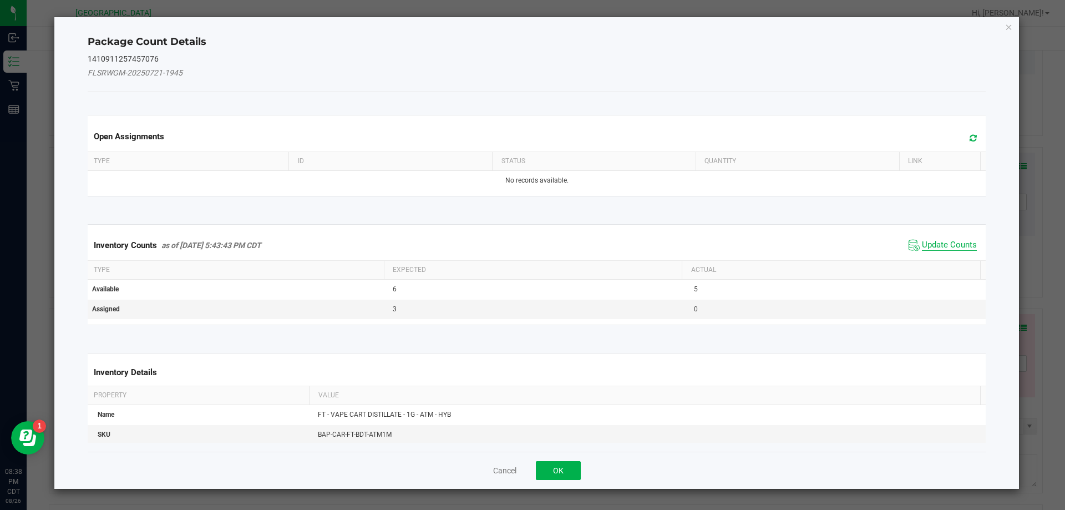
click at [944, 250] on span "Update Counts" at bounding box center [949, 245] width 55 height 11
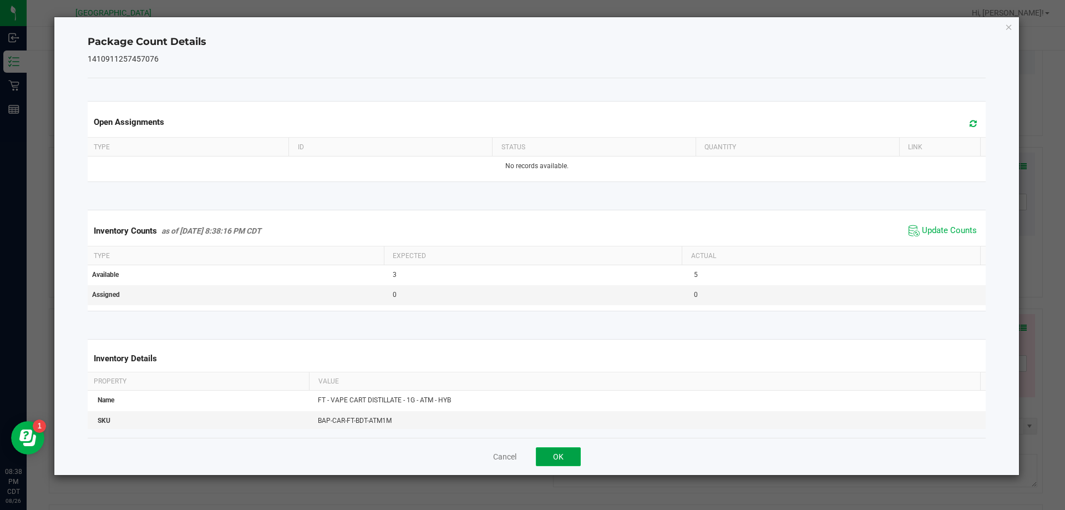
click at [561, 458] on button "OK" at bounding box center [558, 456] width 45 height 19
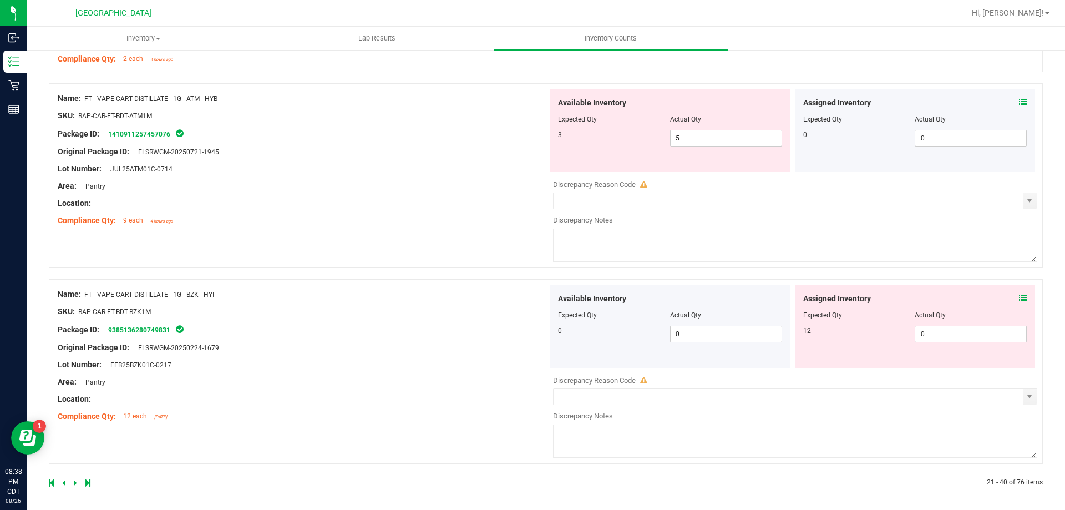
scroll to position [3182, 0]
click at [1019, 298] on icon at bounding box center [1023, 299] width 8 height 8
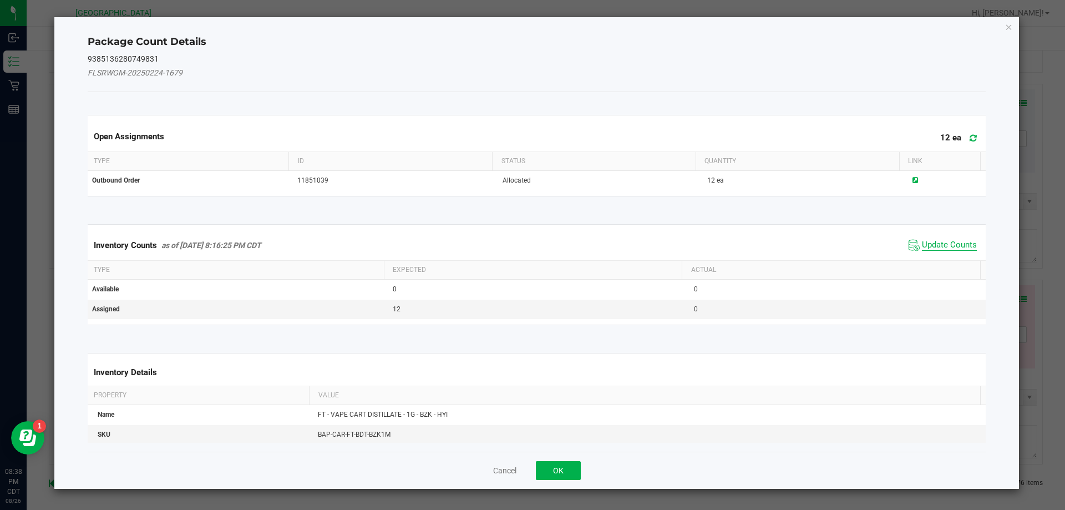
click at [956, 243] on span "Update Counts" at bounding box center [949, 245] width 55 height 11
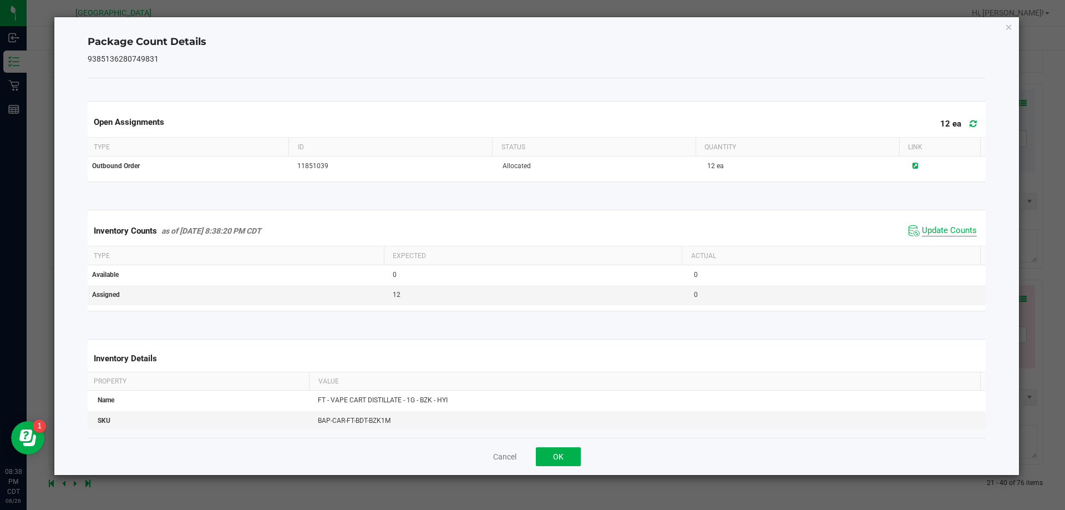
click at [955, 226] on span "Update Counts" at bounding box center [949, 230] width 55 height 11
click at [557, 457] on button "OK" at bounding box center [558, 456] width 45 height 19
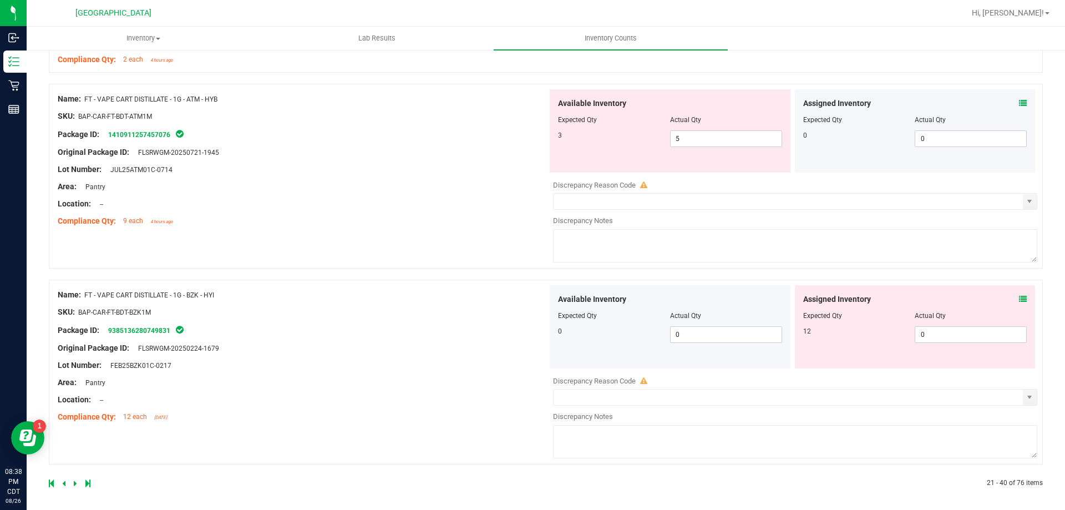
click at [88, 486] on icon at bounding box center [87, 483] width 5 height 7
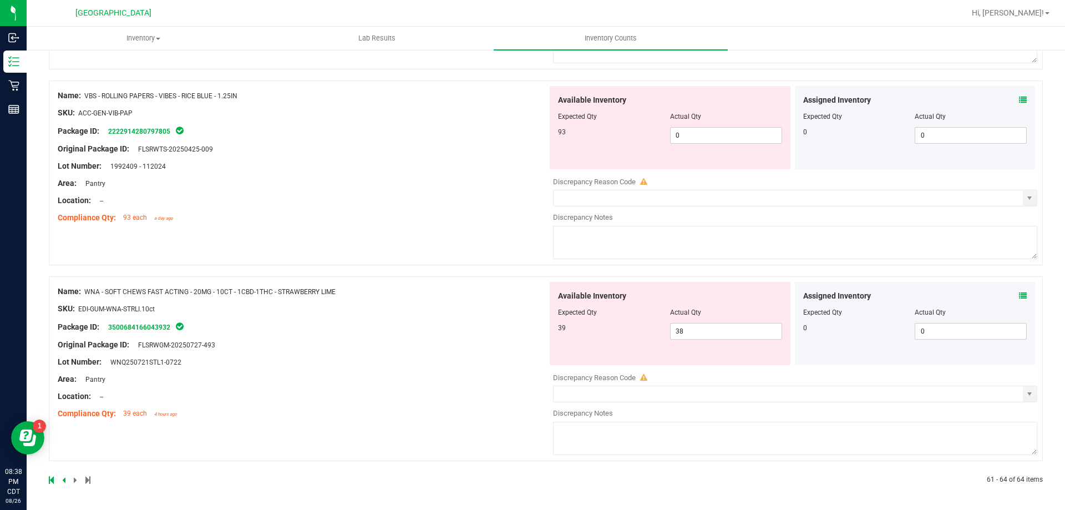
scroll to position [0, 0]
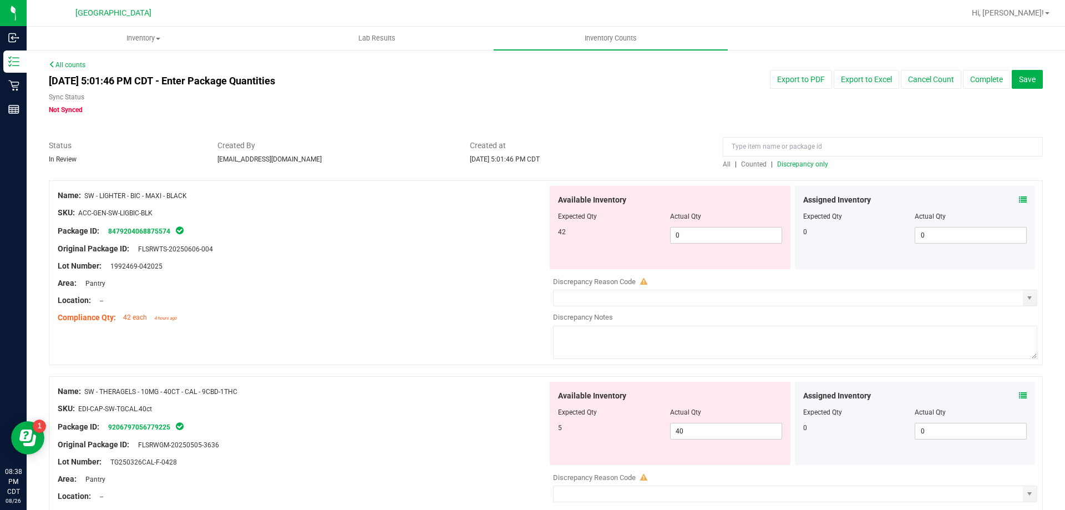
click at [74, 488] on div at bounding box center [303, 488] width 490 height 6
click at [815, 165] on span "Discrepancy only" at bounding box center [802, 164] width 51 height 8
click at [1019, 199] on icon at bounding box center [1023, 200] width 8 height 8
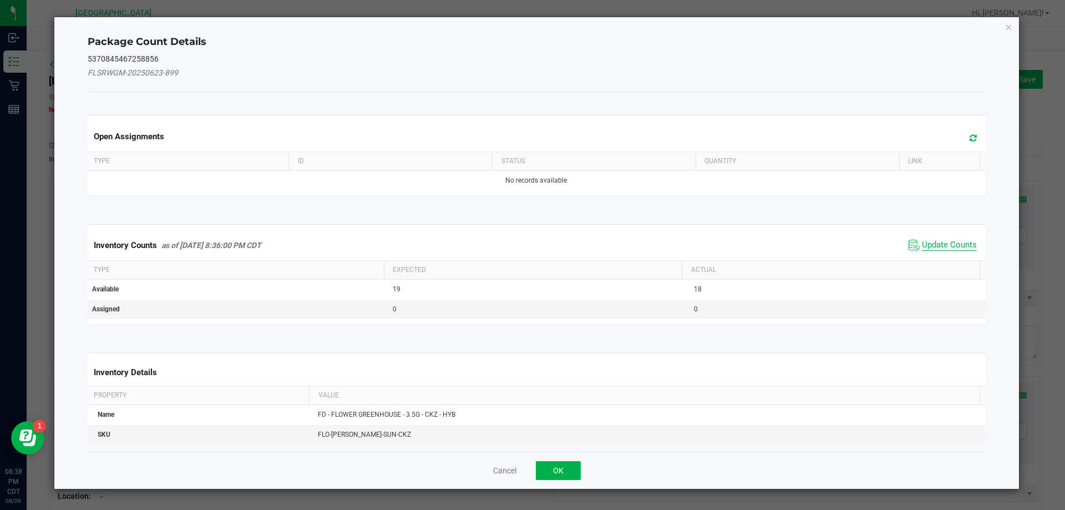
click at [950, 249] on span "Update Counts" at bounding box center [949, 245] width 55 height 11
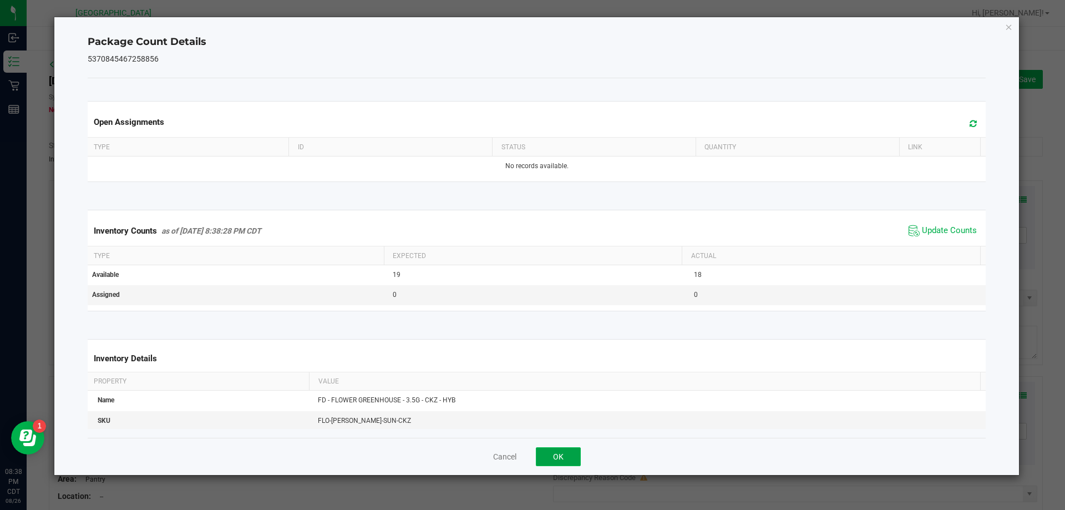
click at [568, 459] on button "OK" at bounding box center [558, 456] width 45 height 19
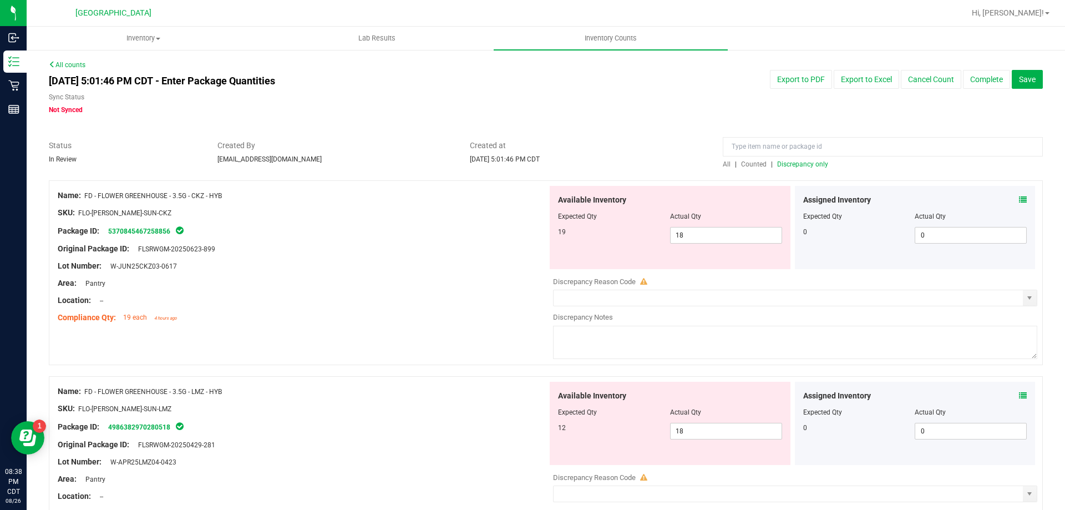
click at [1019, 395] on icon at bounding box center [1023, 395] width 8 height 8
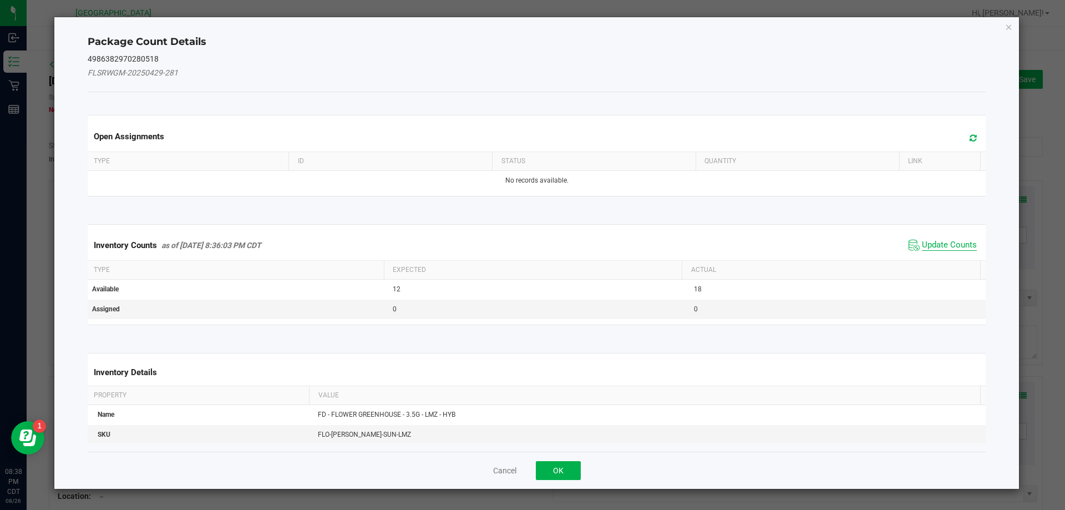
click at [945, 243] on span "Update Counts" at bounding box center [949, 245] width 55 height 11
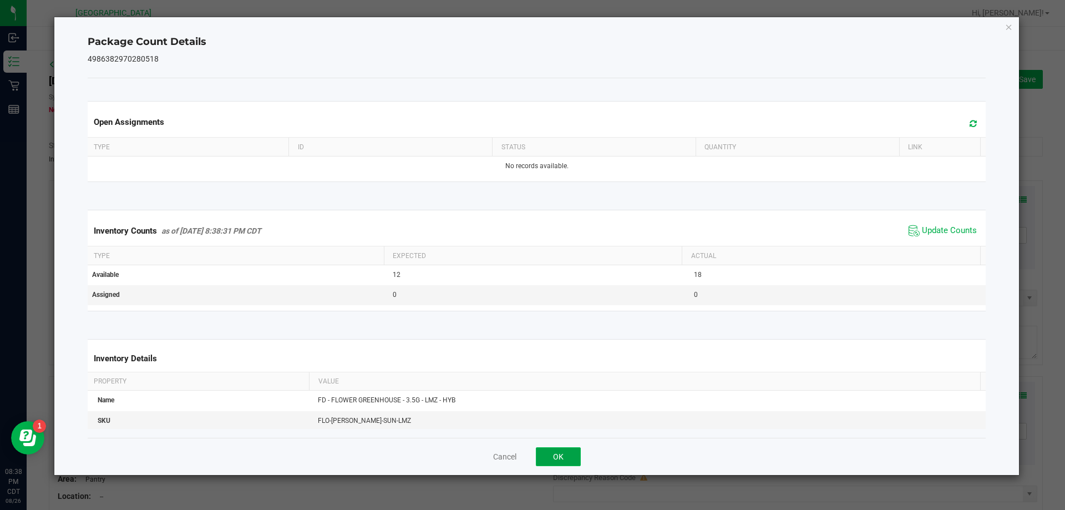
click at [569, 461] on button "OK" at bounding box center [558, 456] width 45 height 19
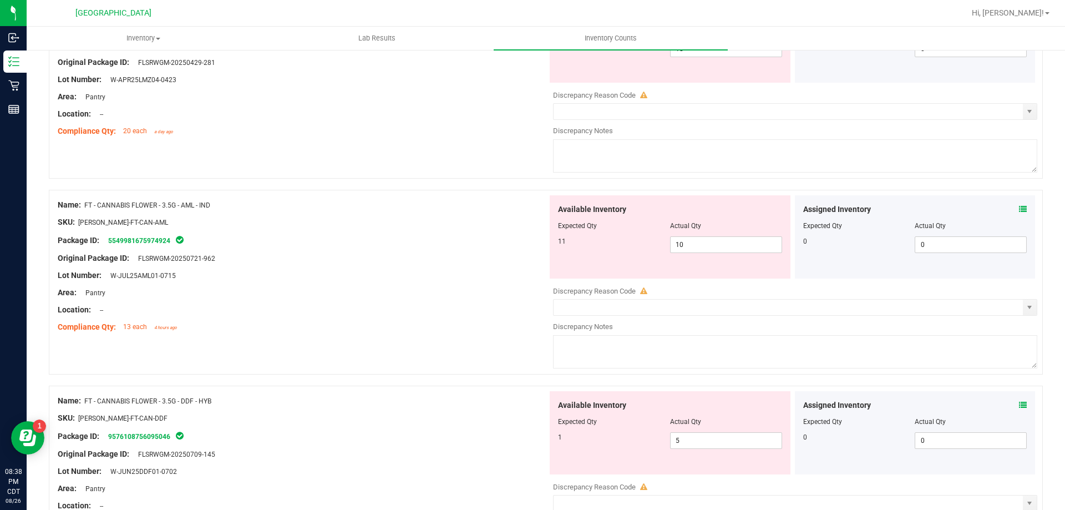
scroll to position [388, 0]
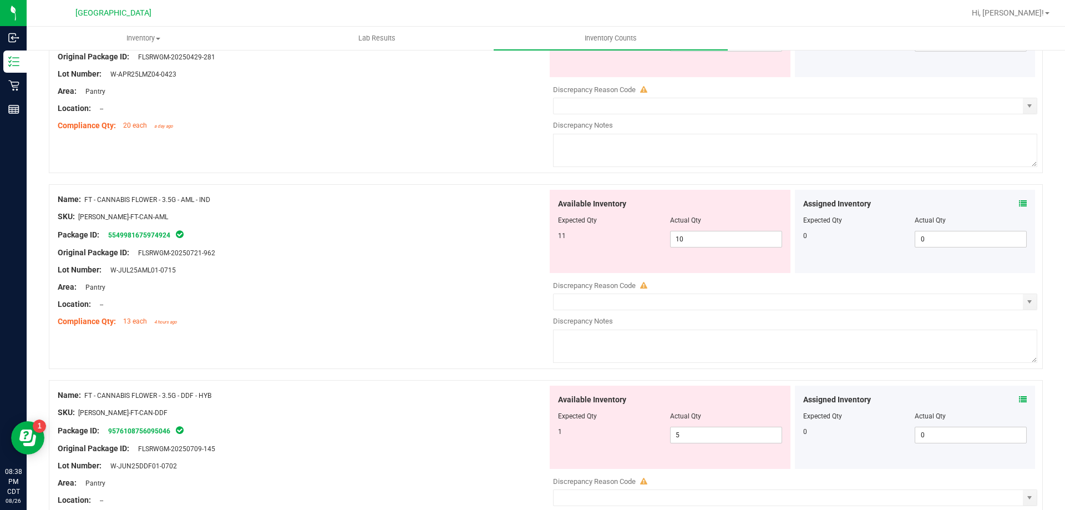
click at [1019, 200] on icon at bounding box center [1023, 204] width 8 height 8
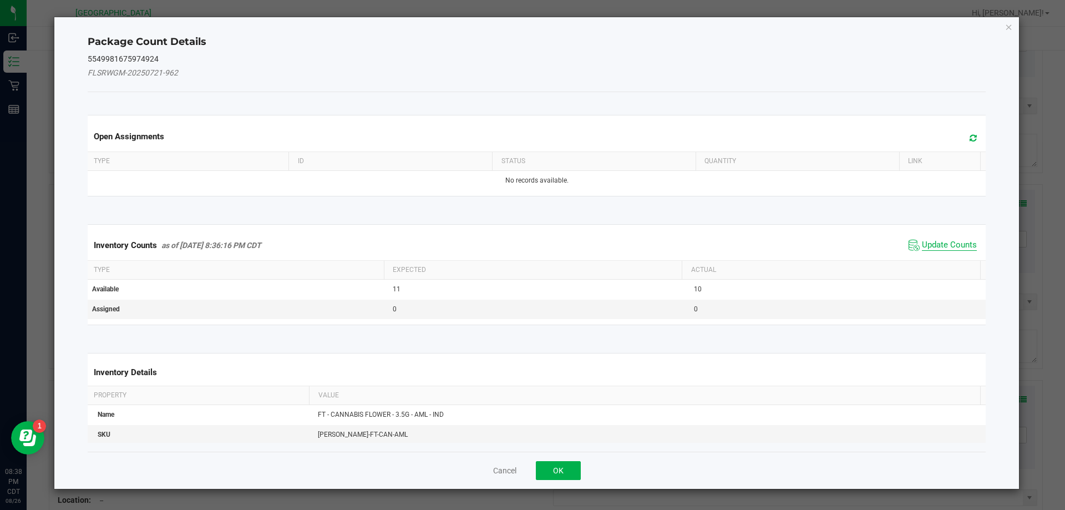
click at [961, 244] on span "Update Counts" at bounding box center [949, 245] width 55 height 11
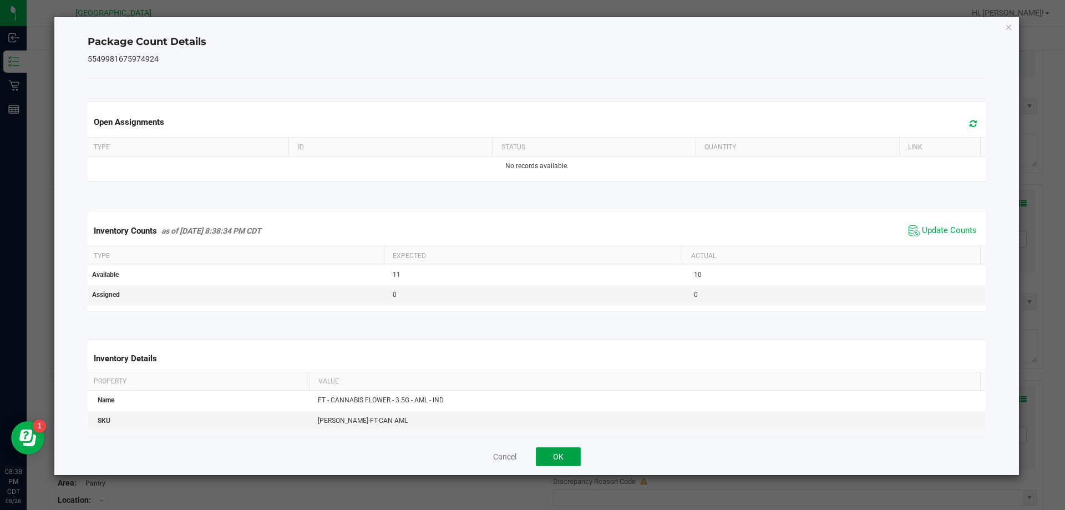
click at [572, 457] on button "OK" at bounding box center [558, 456] width 45 height 19
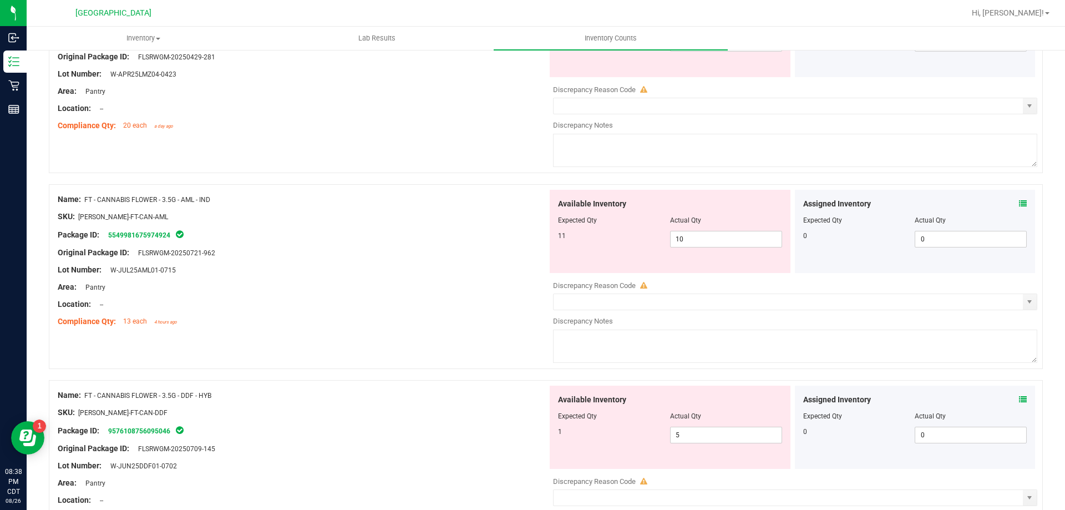
click at [1019, 397] on icon at bounding box center [1023, 399] width 8 height 8
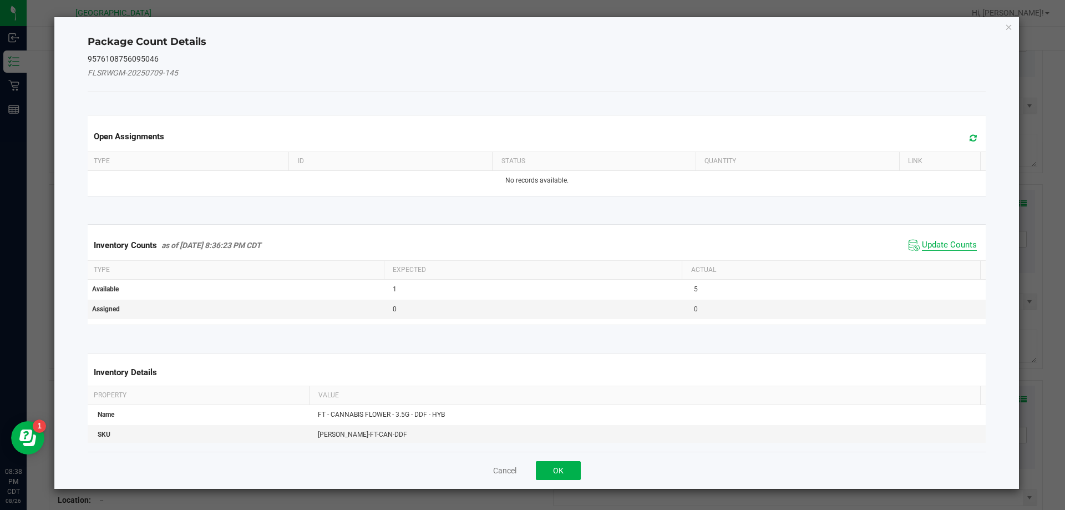
click at [946, 241] on span "Update Counts" at bounding box center [949, 245] width 55 height 11
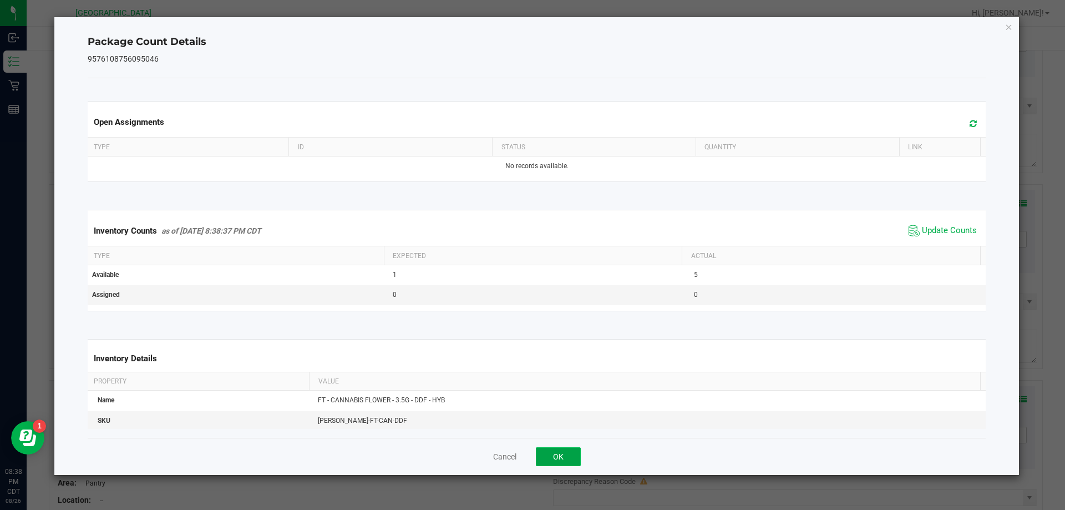
click at [565, 456] on button "OK" at bounding box center [558, 456] width 45 height 19
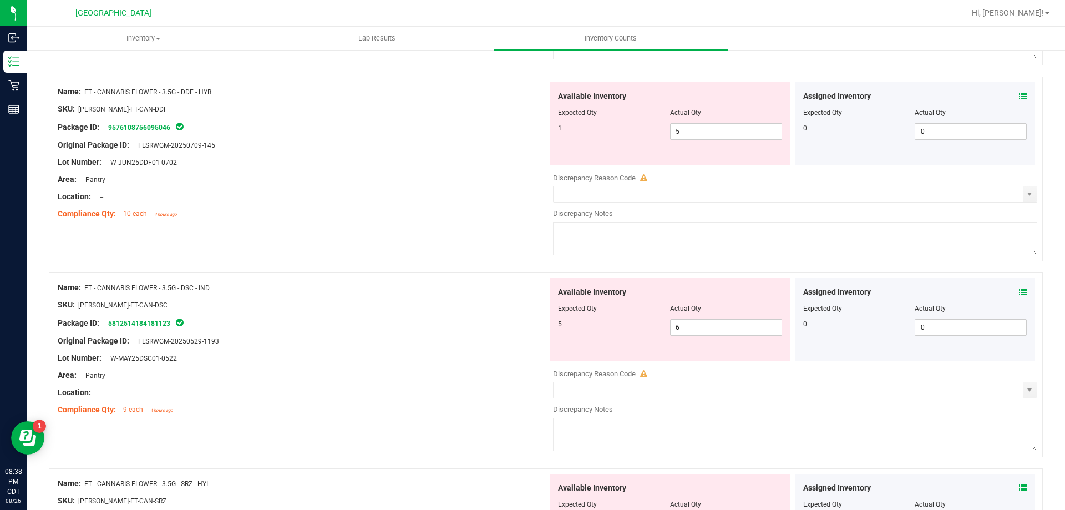
scroll to position [690, 0]
click at [1019, 290] on icon at bounding box center [1023, 292] width 8 height 8
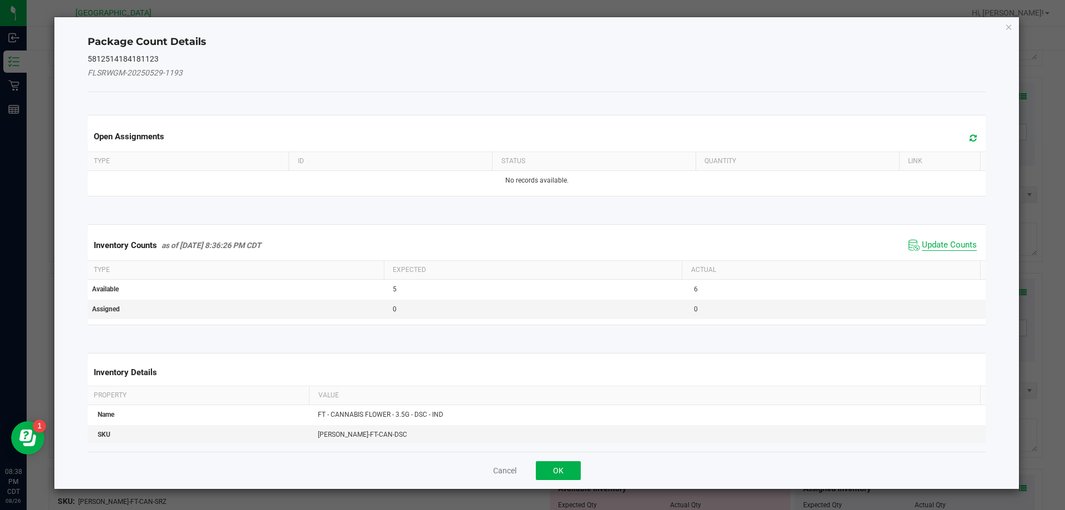
click at [950, 242] on span "Update Counts" at bounding box center [949, 245] width 55 height 11
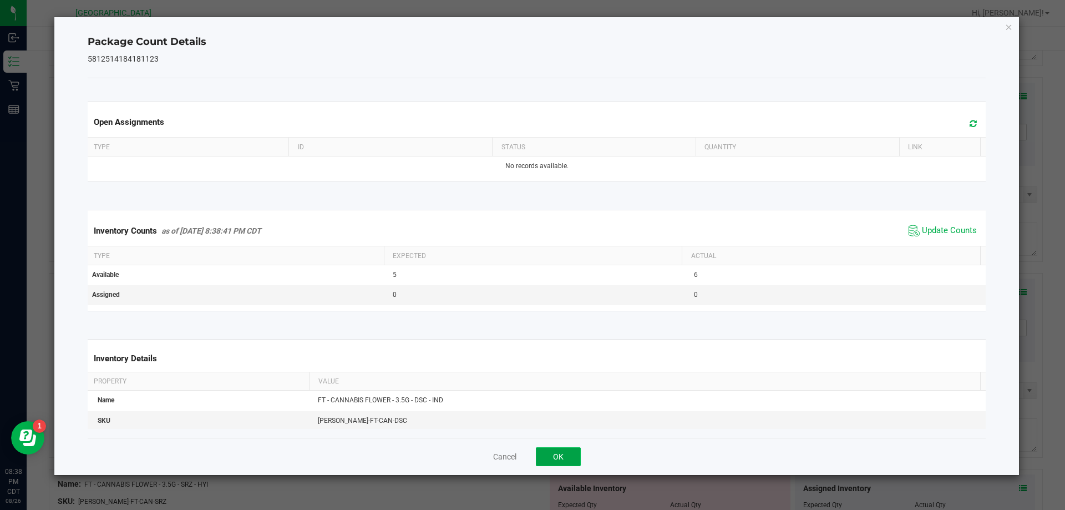
click at [562, 452] on button "OK" at bounding box center [558, 456] width 45 height 19
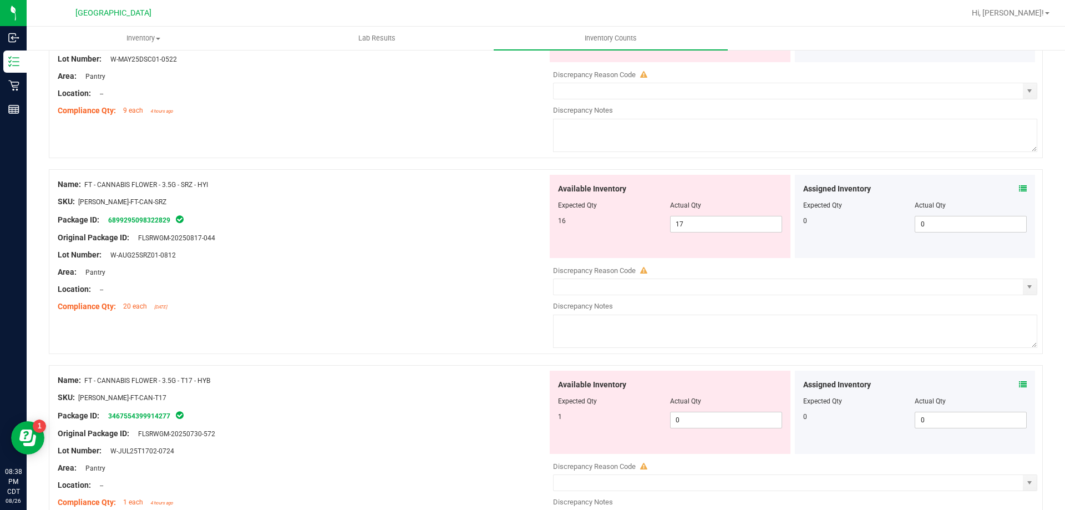
scroll to position [991, 0]
click at [1019, 187] on icon at bounding box center [1023, 188] width 8 height 8
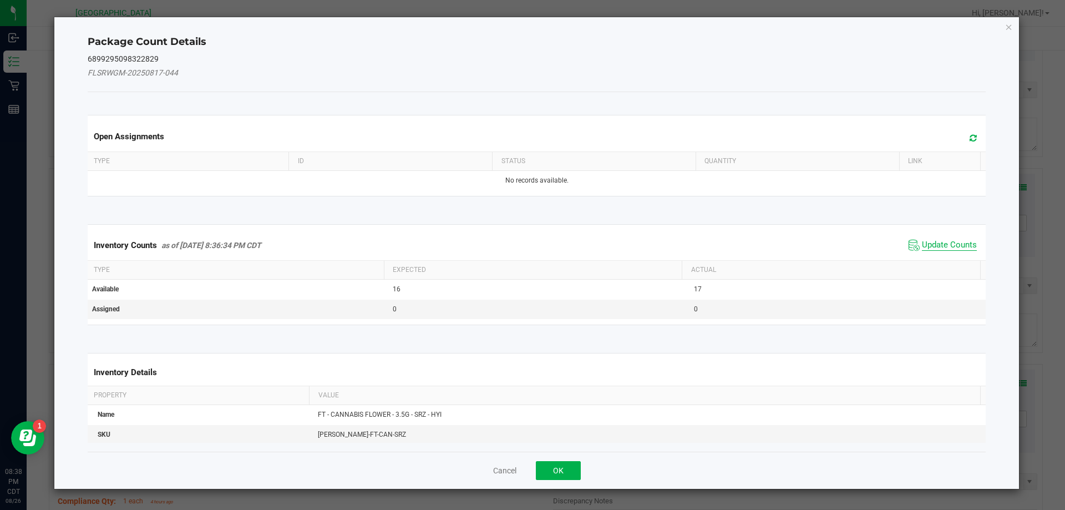
click at [965, 248] on span "Update Counts" at bounding box center [949, 245] width 55 height 11
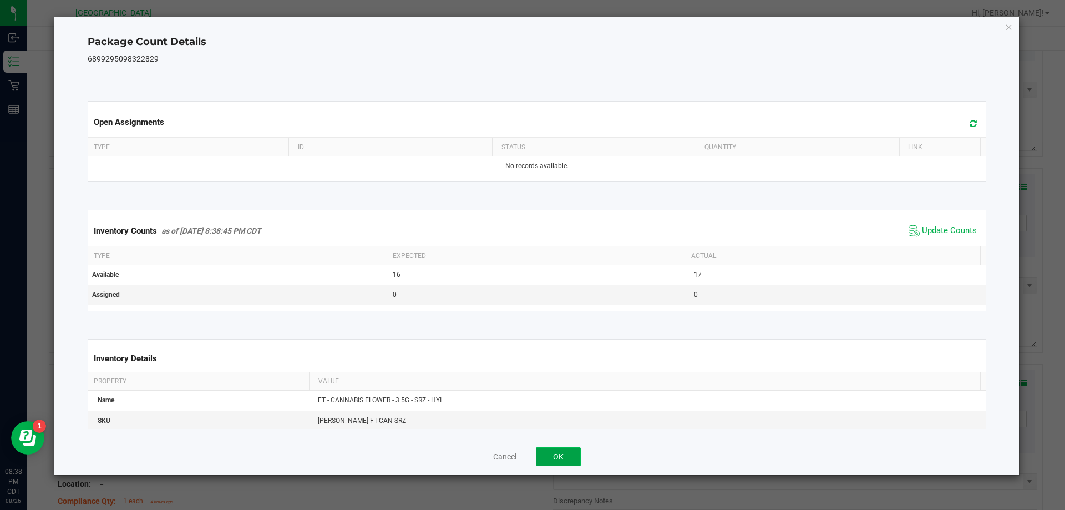
click at [569, 459] on button "OK" at bounding box center [558, 456] width 45 height 19
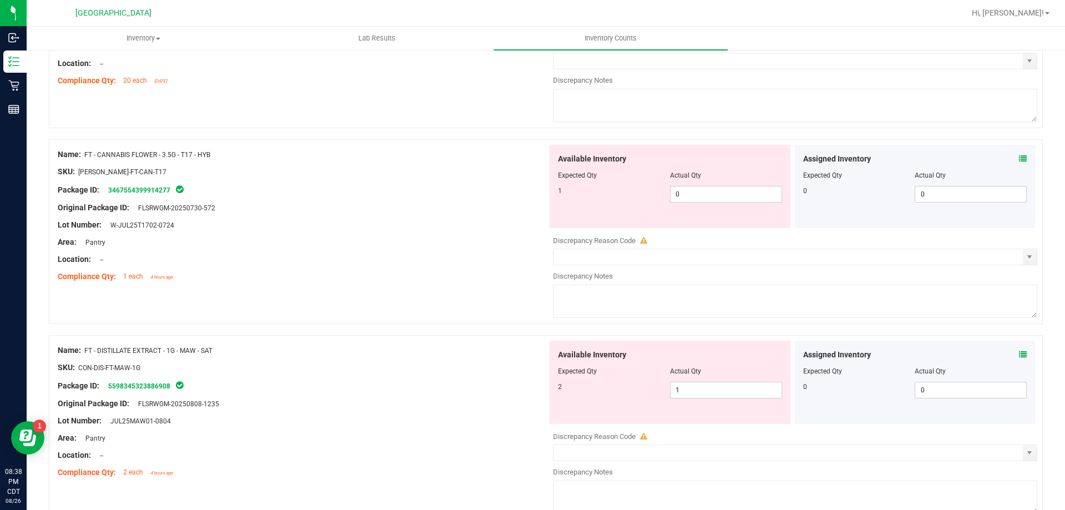
scroll to position [1219, 0]
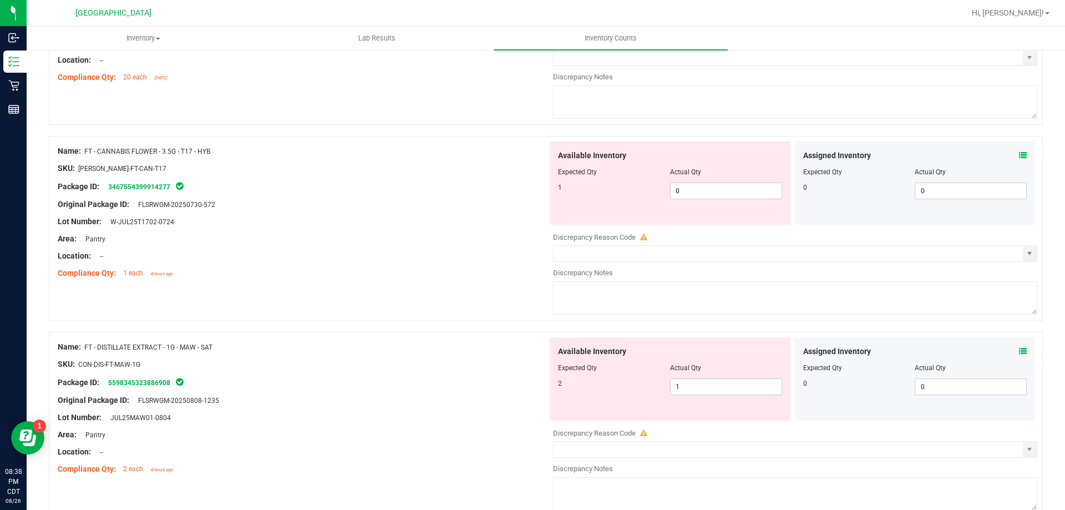
click at [1019, 155] on icon at bounding box center [1023, 155] width 8 height 8
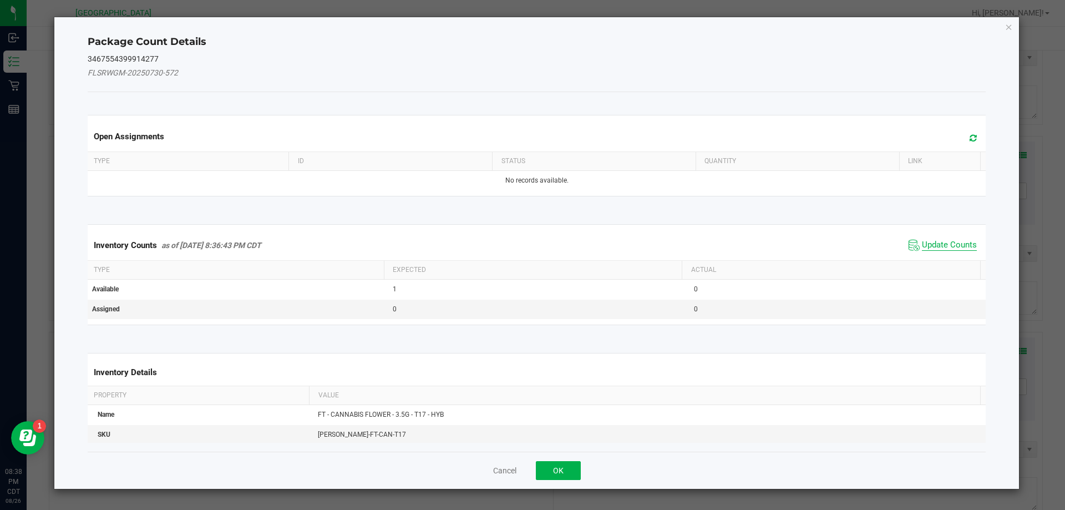
click at [956, 241] on span "Update Counts" at bounding box center [949, 245] width 55 height 11
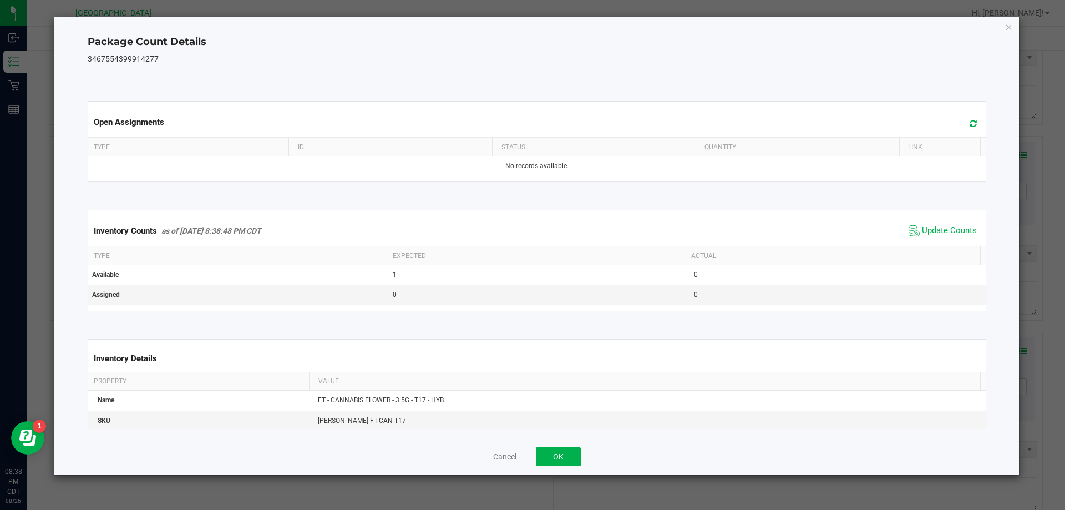
click at [956, 236] on span "Update Counts" at bounding box center [949, 230] width 55 height 11
click at [572, 451] on button "OK" at bounding box center [558, 456] width 45 height 19
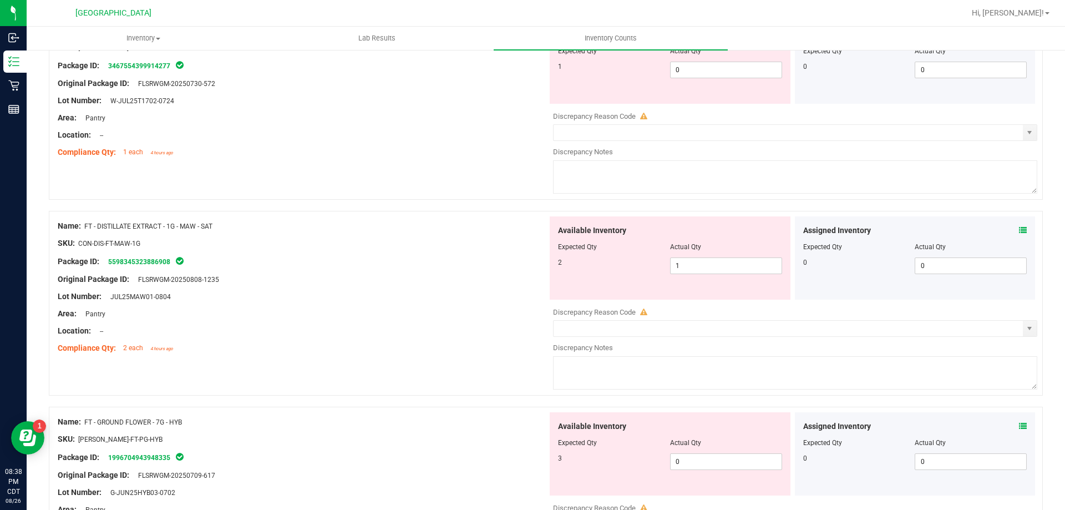
scroll to position [1340, 0]
click at [1019, 226] on icon at bounding box center [1023, 230] width 8 height 8
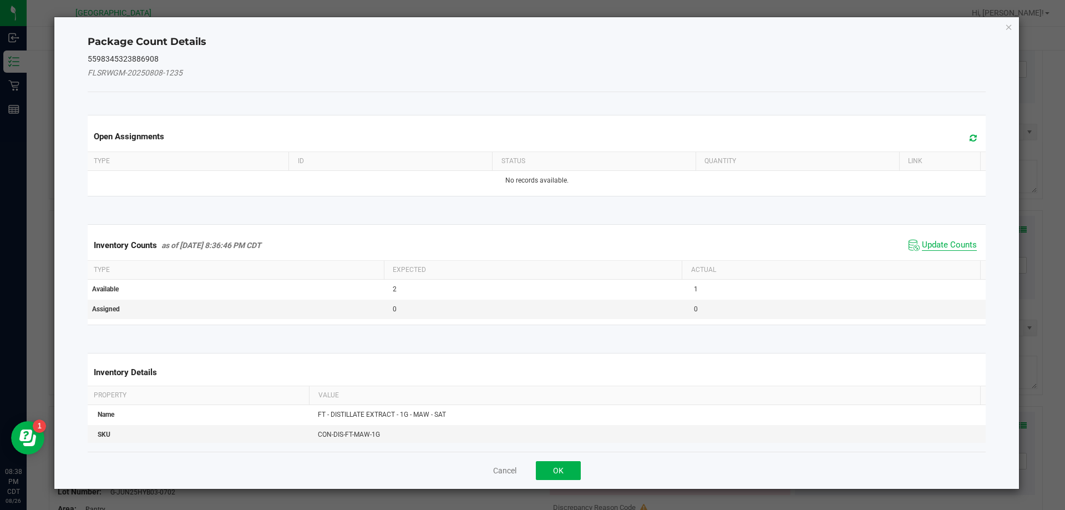
click at [961, 244] on span "Update Counts" at bounding box center [949, 245] width 55 height 11
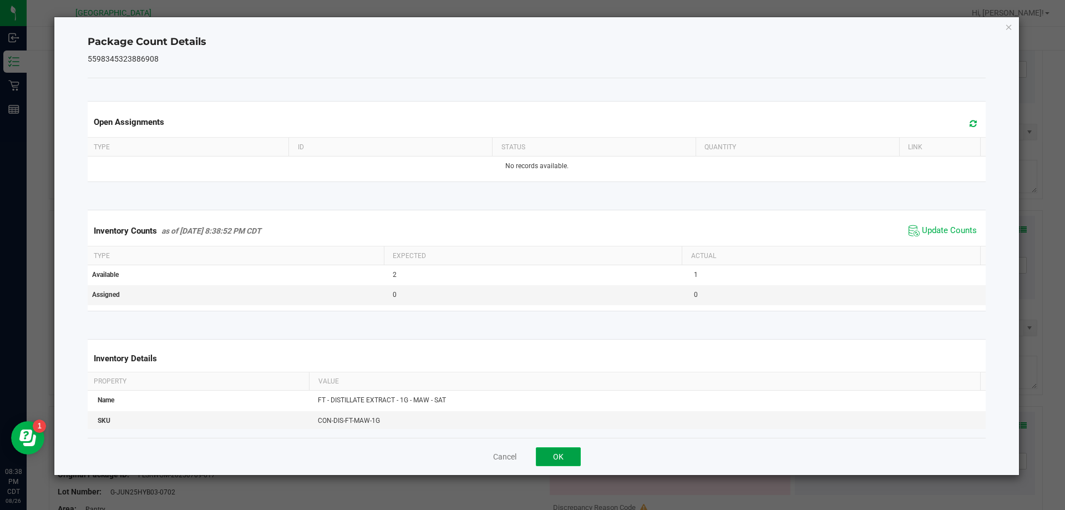
click at [563, 456] on button "OK" at bounding box center [558, 456] width 45 height 19
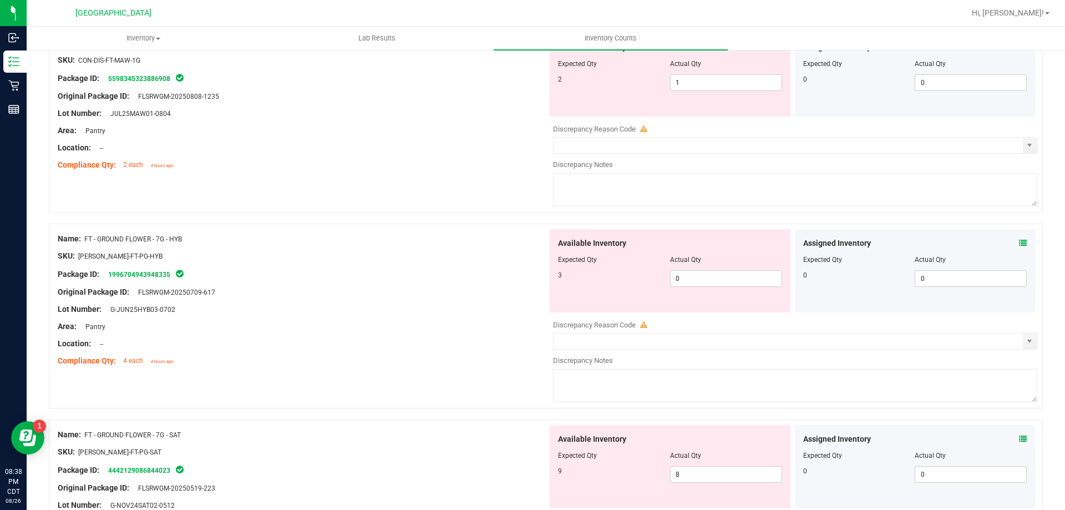
scroll to position [1530, 0]
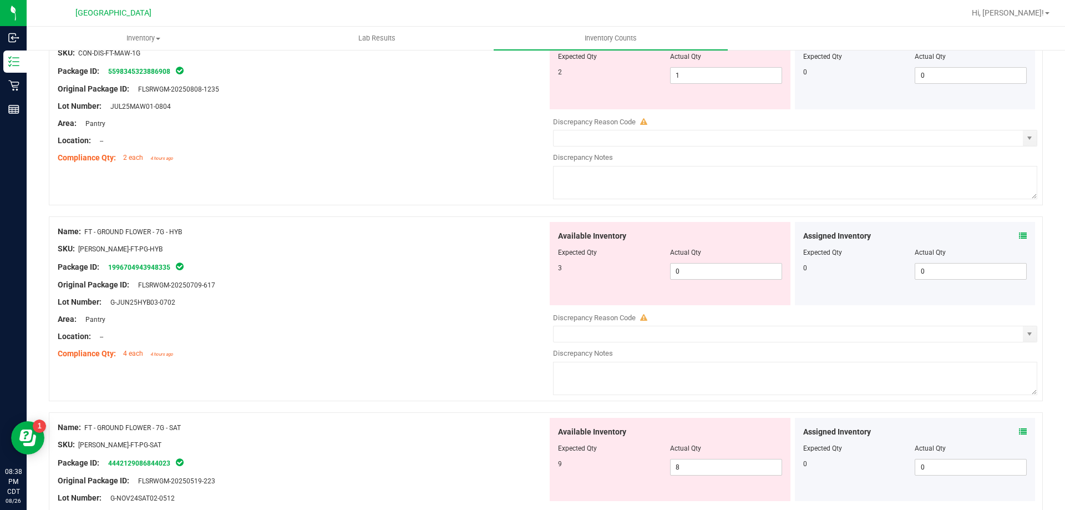
click at [1019, 235] on icon at bounding box center [1023, 236] width 8 height 8
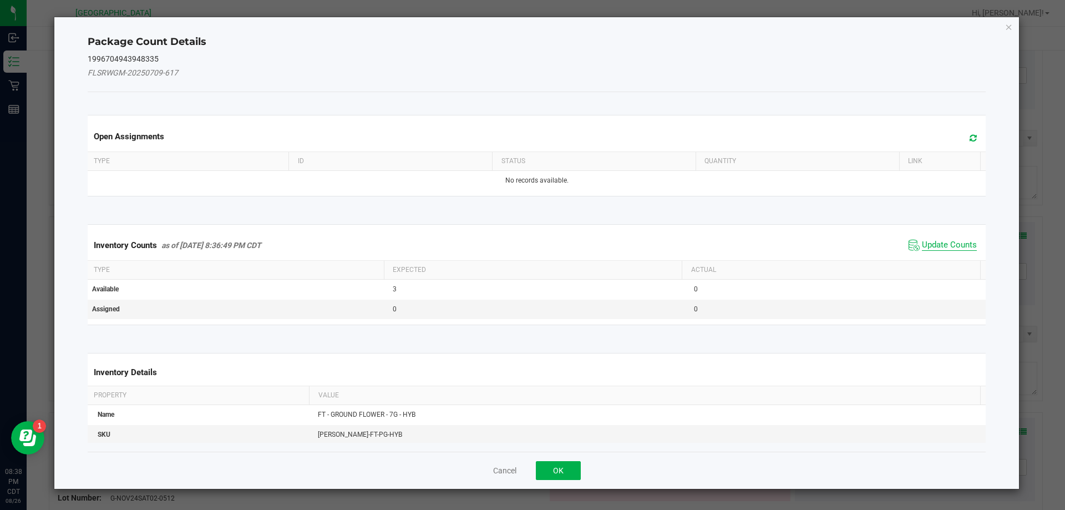
click at [952, 243] on span "Update Counts" at bounding box center [949, 245] width 55 height 11
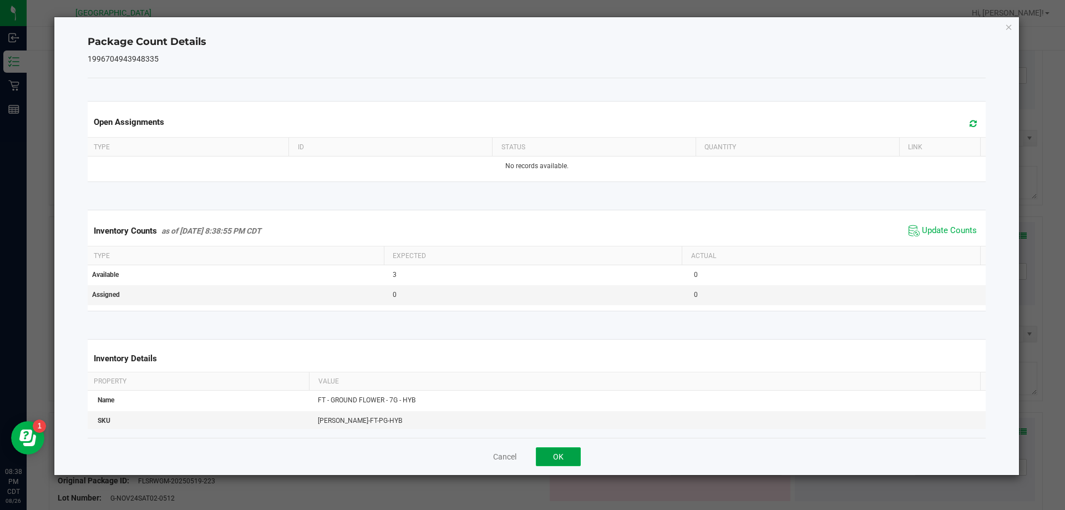
click at [554, 456] on button "OK" at bounding box center [558, 456] width 45 height 19
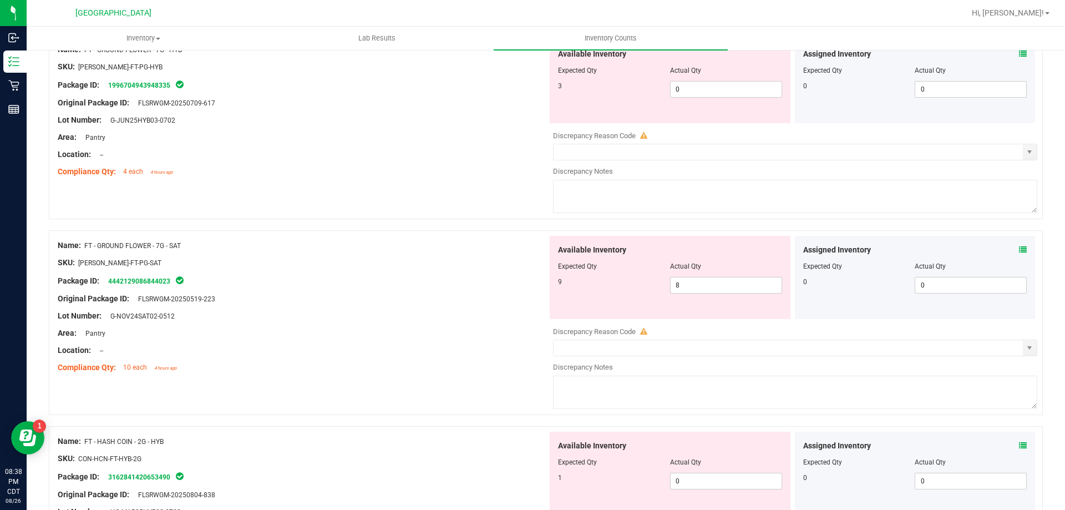
scroll to position [1712, 0]
click at [1019, 248] on icon at bounding box center [1023, 249] width 8 height 8
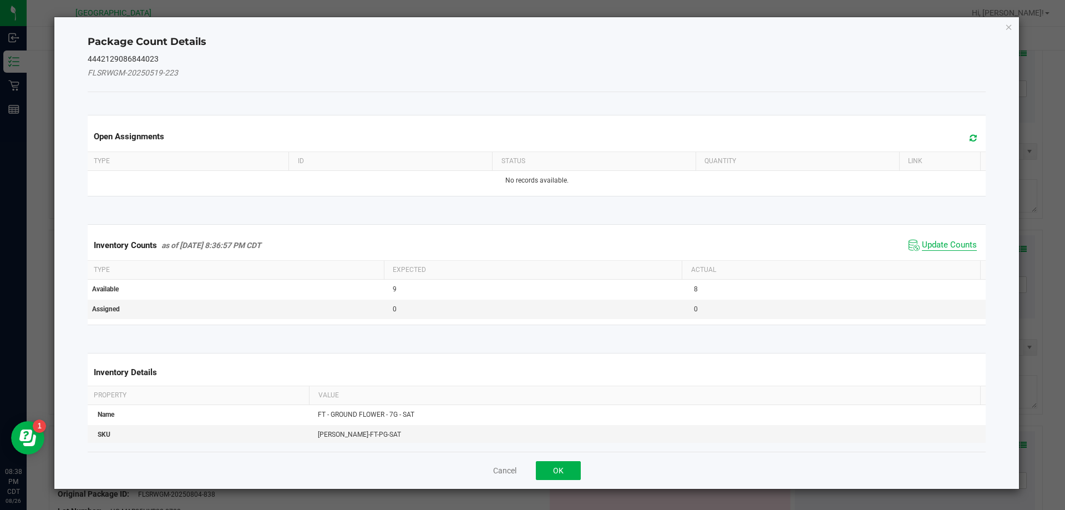
click at [946, 245] on span "Update Counts" at bounding box center [949, 245] width 55 height 11
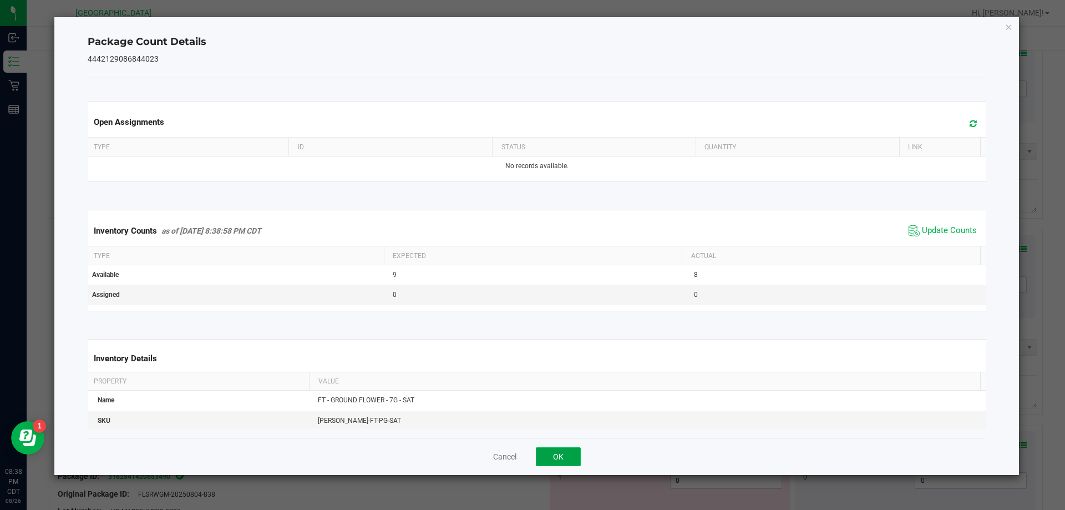
click at [558, 454] on button "OK" at bounding box center [558, 456] width 45 height 19
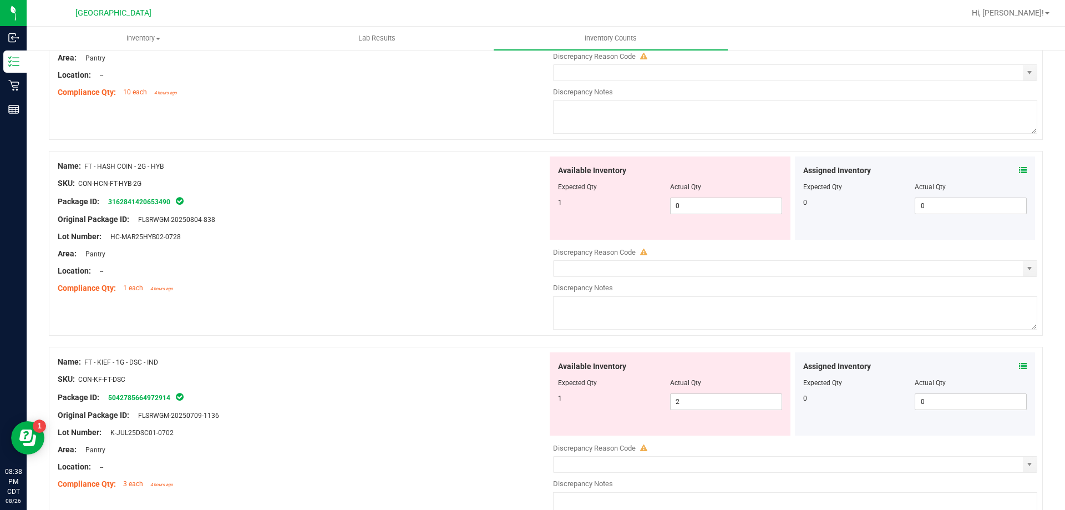
scroll to position [1985, 0]
click at [1019, 171] on icon at bounding box center [1023, 172] width 8 height 8
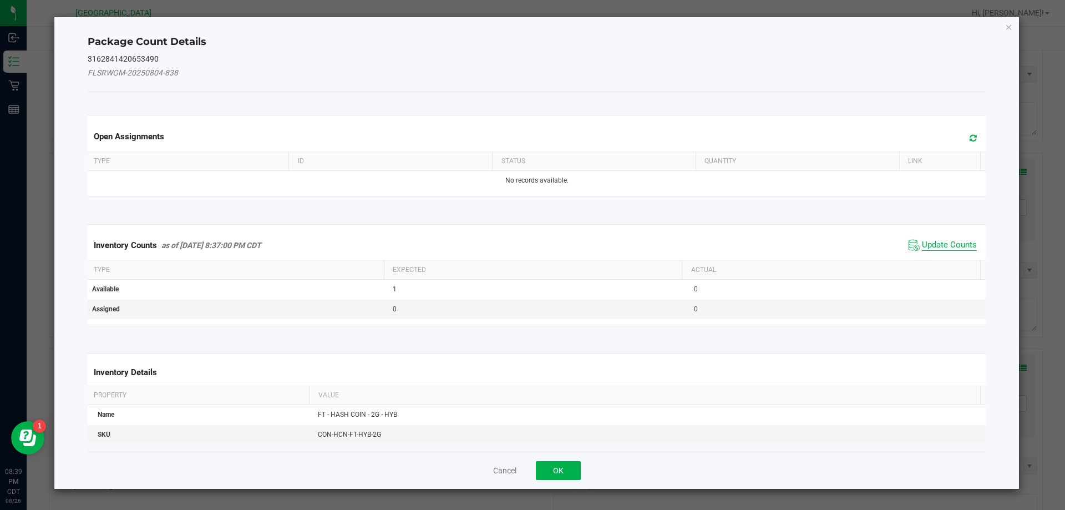
click at [955, 247] on span "Update Counts" at bounding box center [949, 245] width 55 height 11
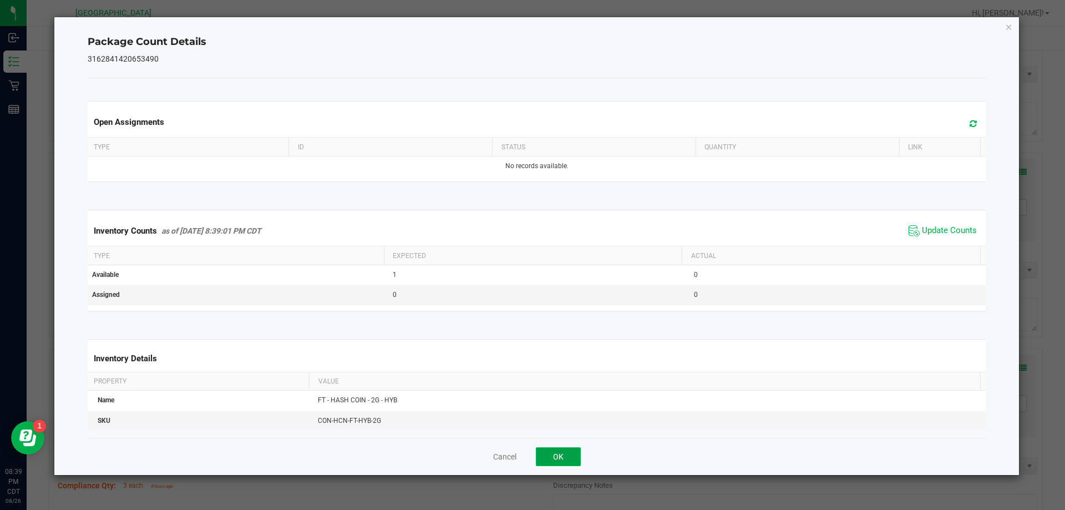
click at [571, 454] on button "OK" at bounding box center [558, 456] width 45 height 19
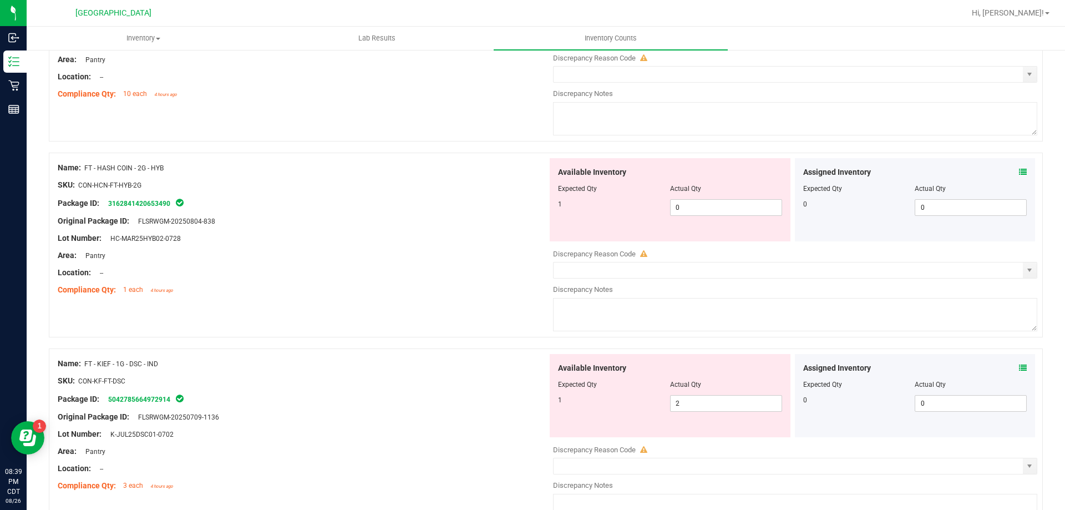
click at [1019, 367] on icon at bounding box center [1023, 368] width 8 height 8
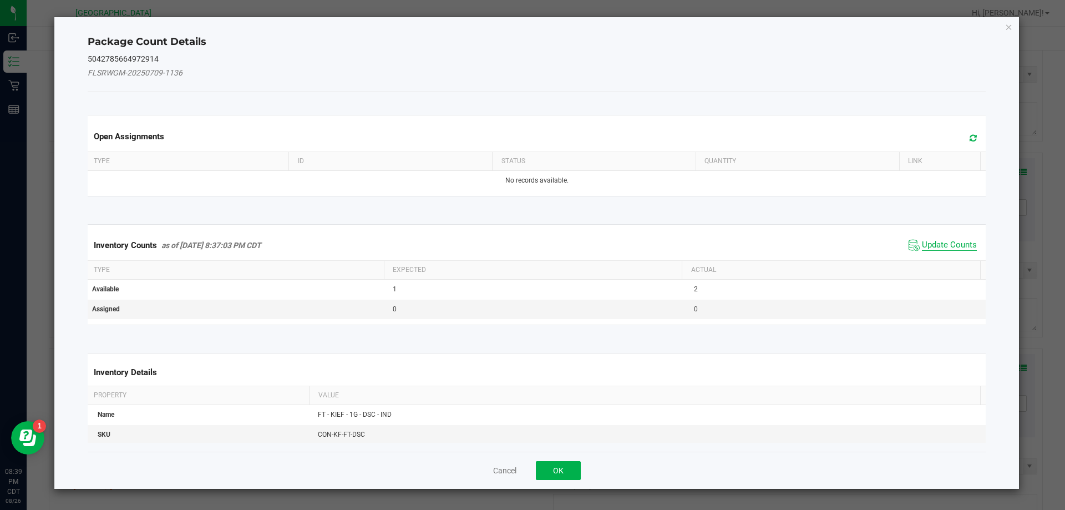
click at [948, 247] on span "Update Counts" at bounding box center [949, 245] width 55 height 11
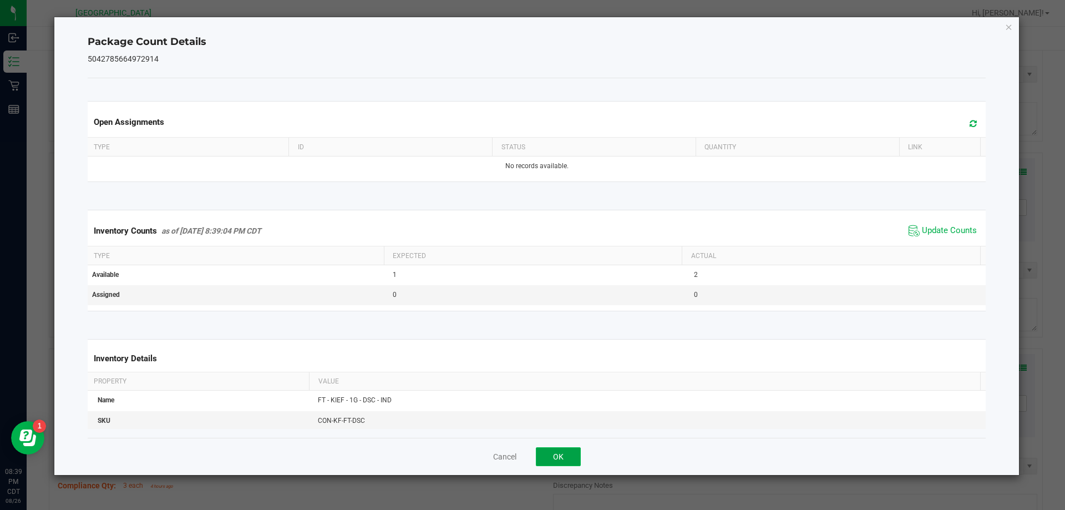
click at [560, 459] on button "OK" at bounding box center [558, 456] width 45 height 19
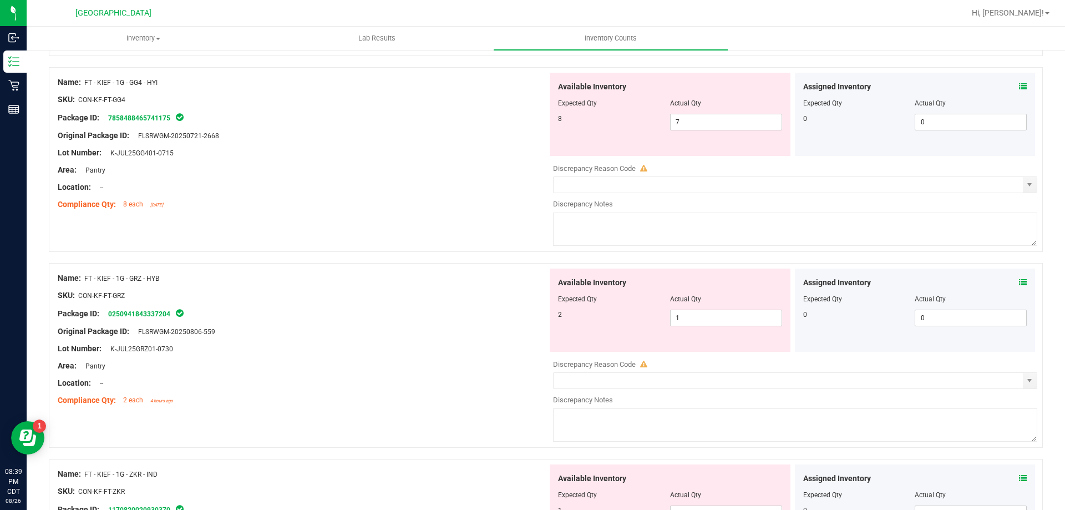
scroll to position [2460, 0]
click at [1019, 85] on icon at bounding box center [1023, 88] width 8 height 8
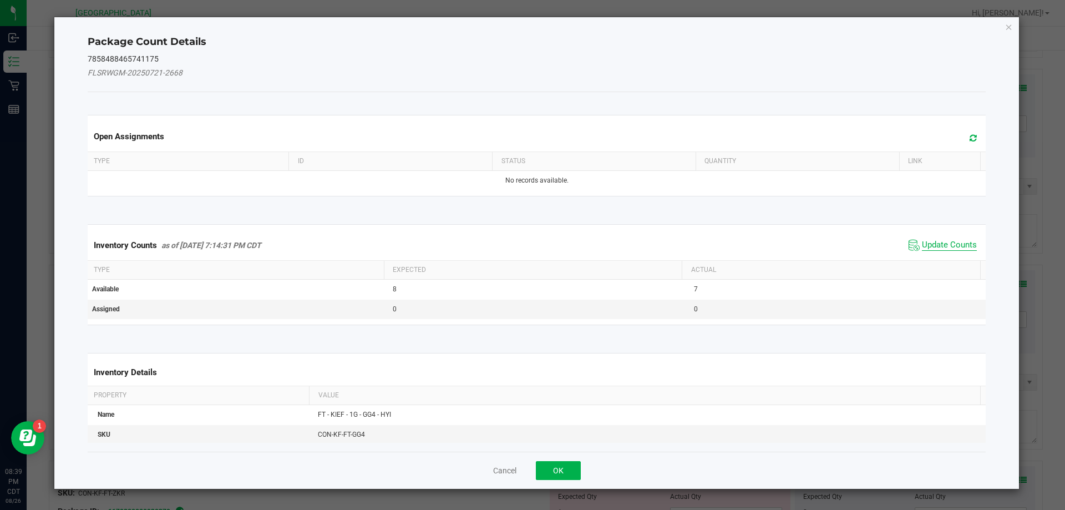
click at [932, 247] on span "Update Counts" at bounding box center [949, 245] width 55 height 11
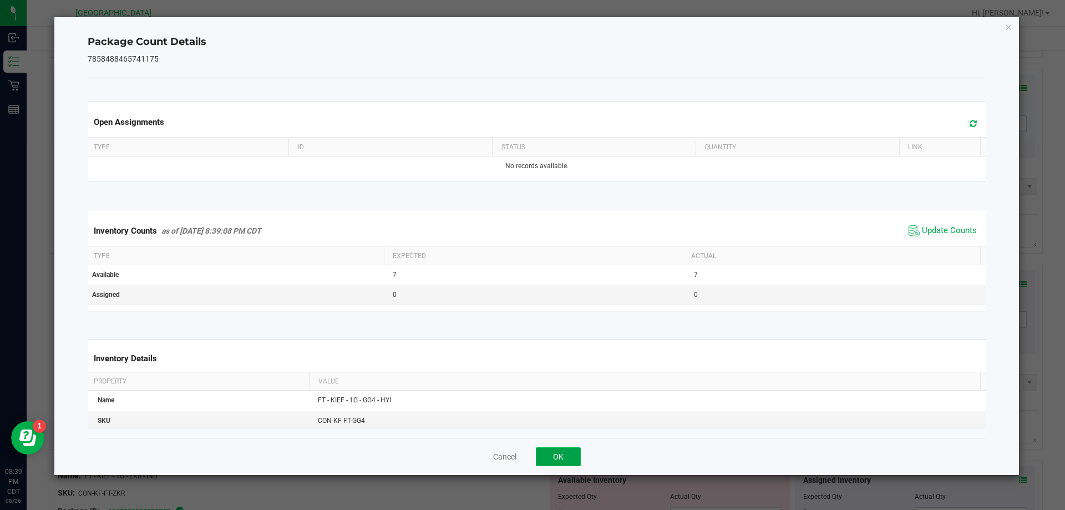
click at [574, 463] on button "OK" at bounding box center [558, 456] width 45 height 19
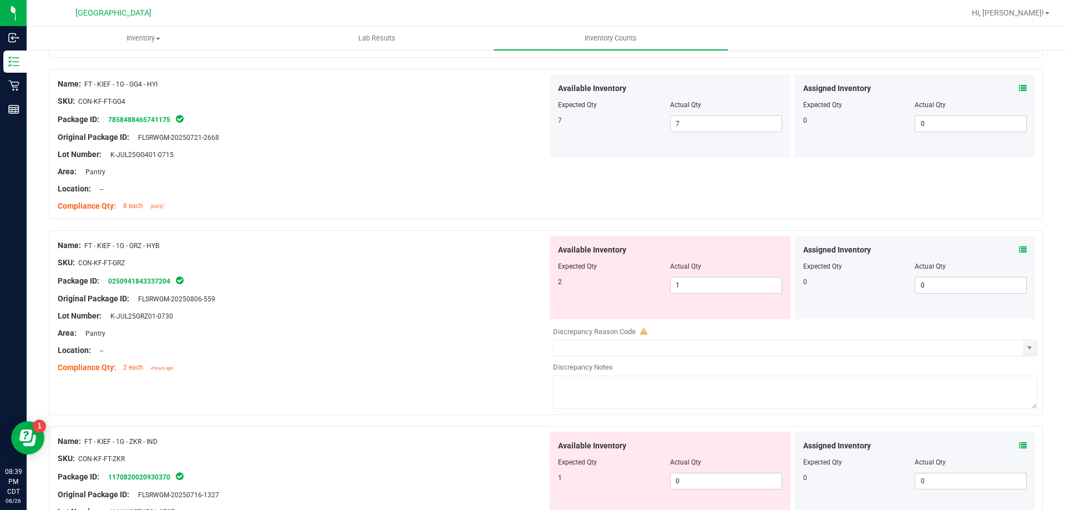
click at [1019, 251] on icon at bounding box center [1023, 250] width 8 height 8
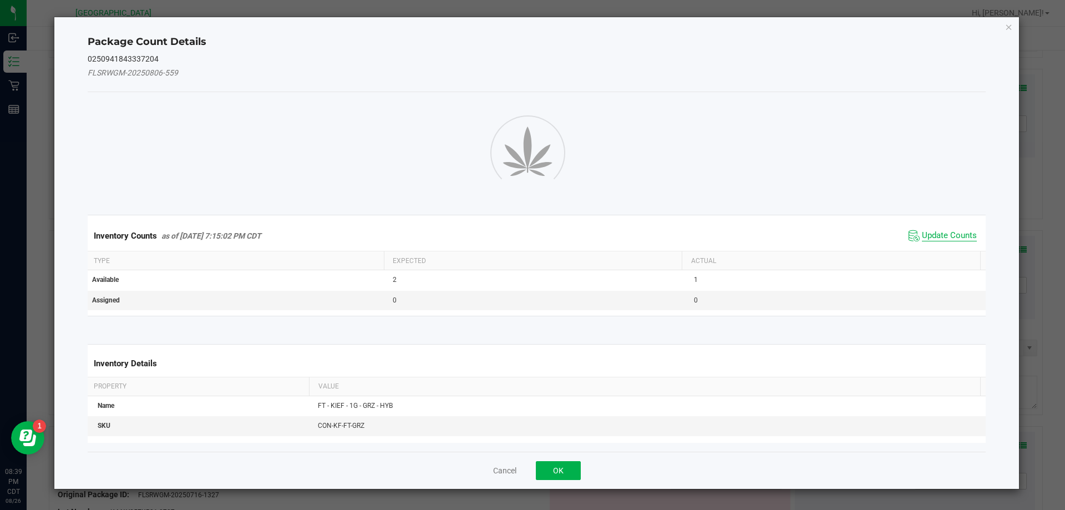
click at [943, 236] on span "Update Counts" at bounding box center [949, 235] width 55 height 11
click at [558, 469] on button "OK" at bounding box center [558, 470] width 45 height 19
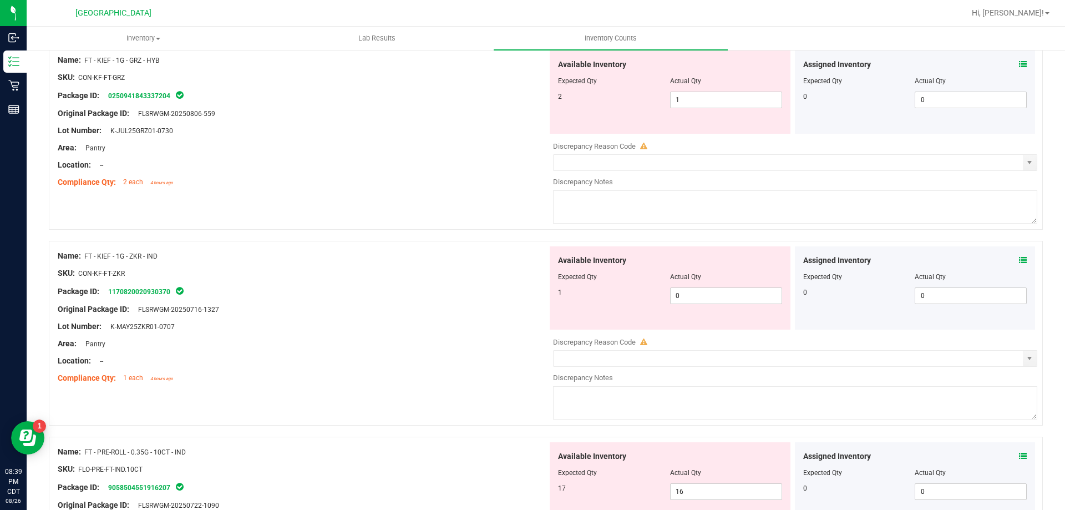
scroll to position [2651, 0]
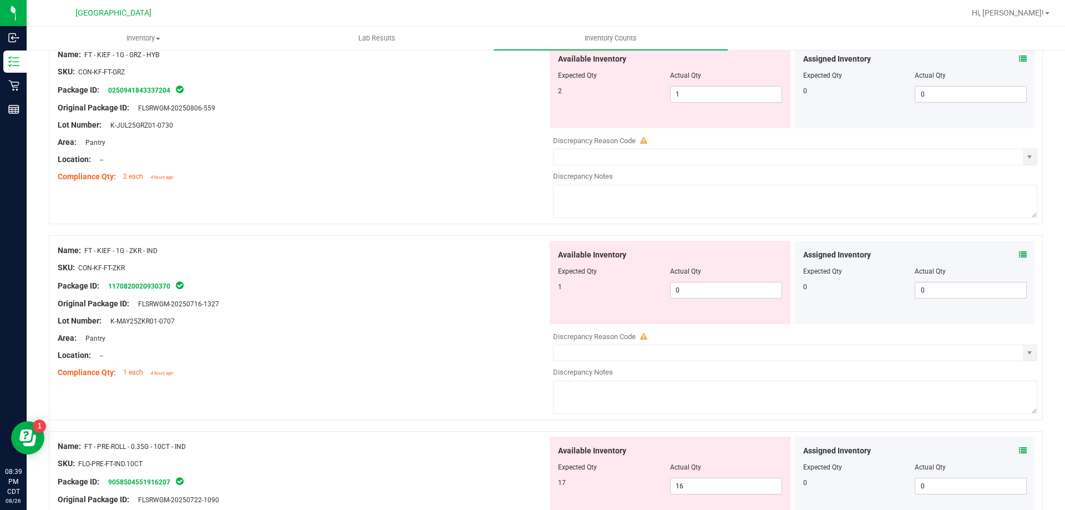
click at [1019, 254] on icon at bounding box center [1023, 255] width 8 height 8
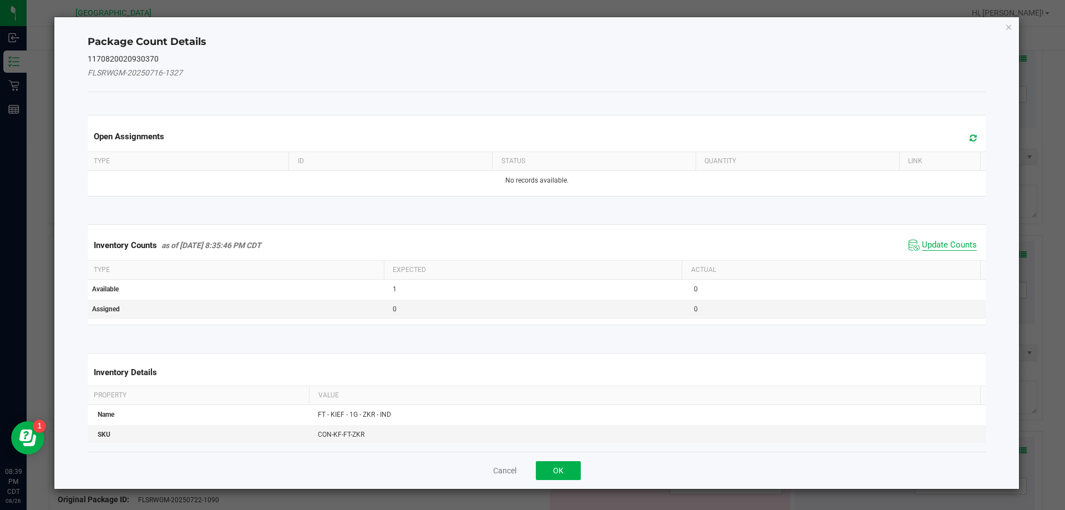
click at [948, 244] on span "Update Counts" at bounding box center [949, 245] width 55 height 11
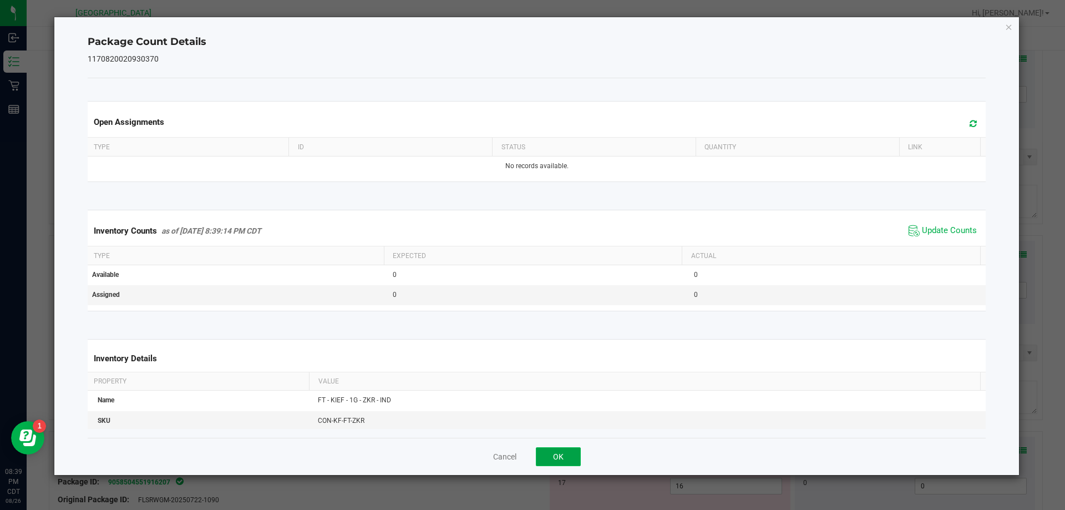
click at [566, 459] on button "OK" at bounding box center [558, 456] width 45 height 19
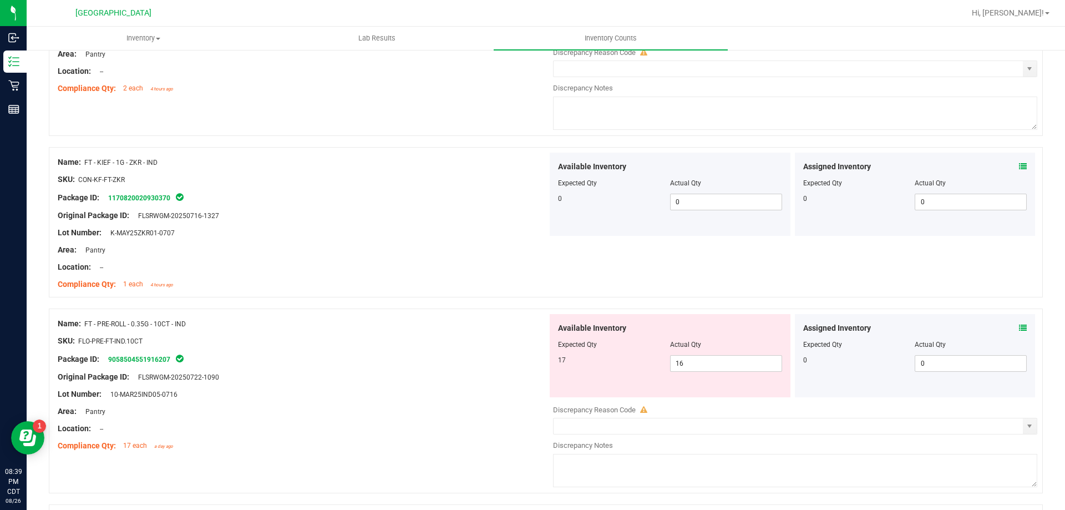
scroll to position [2848, 0]
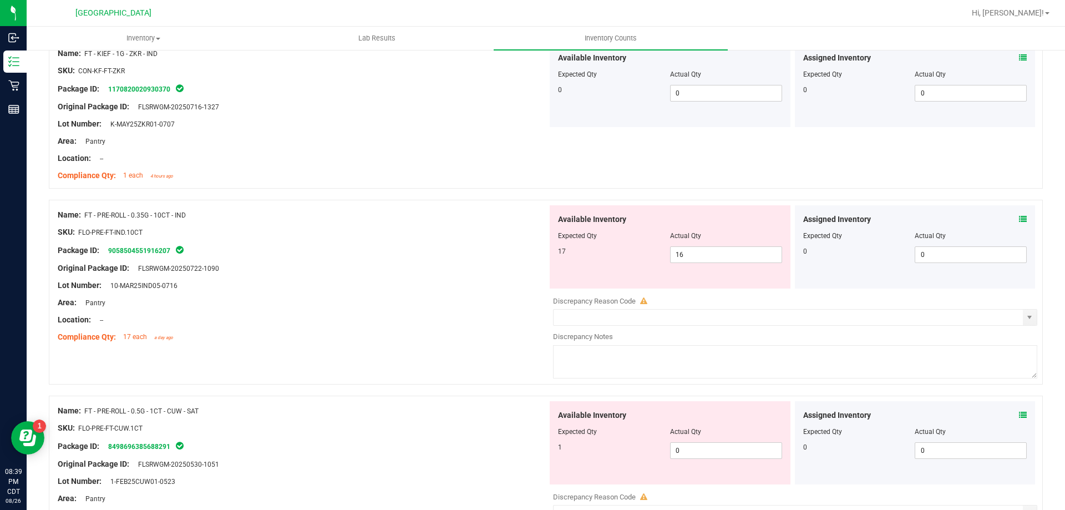
click at [1019, 218] on icon at bounding box center [1023, 219] width 8 height 8
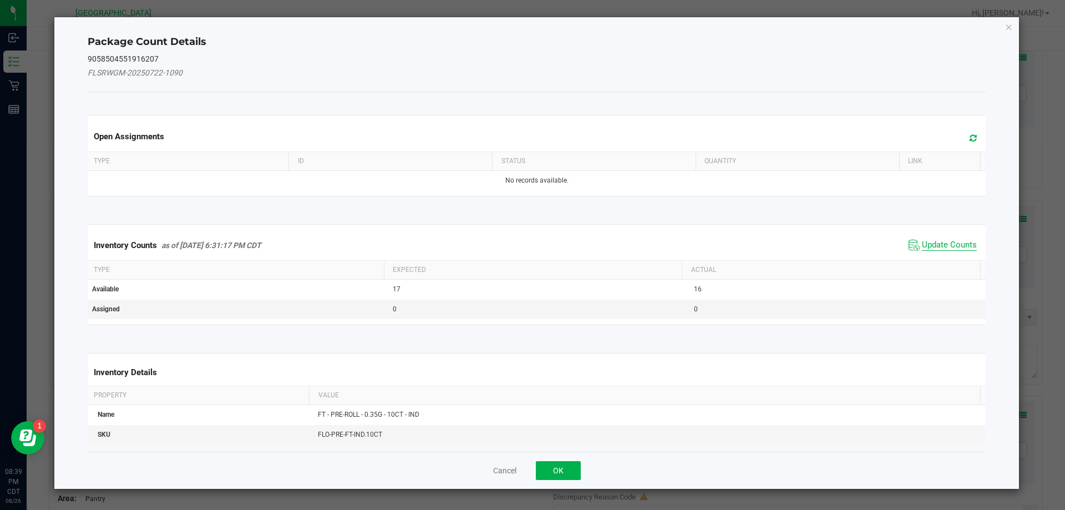
click at [942, 247] on span "Update Counts" at bounding box center [949, 245] width 55 height 11
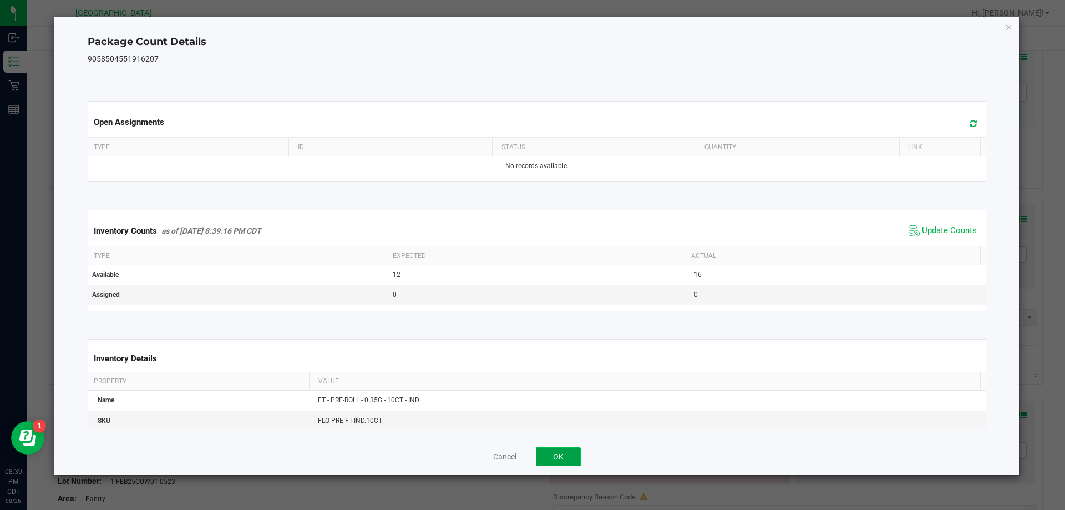
click at [571, 459] on button "OK" at bounding box center [558, 456] width 45 height 19
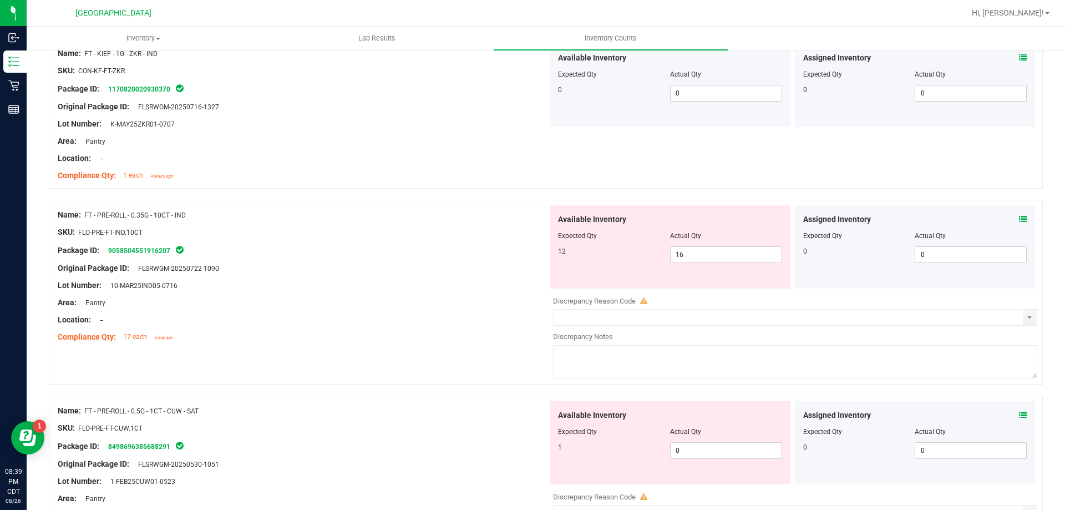
click at [1019, 415] on icon at bounding box center [1023, 415] width 8 height 8
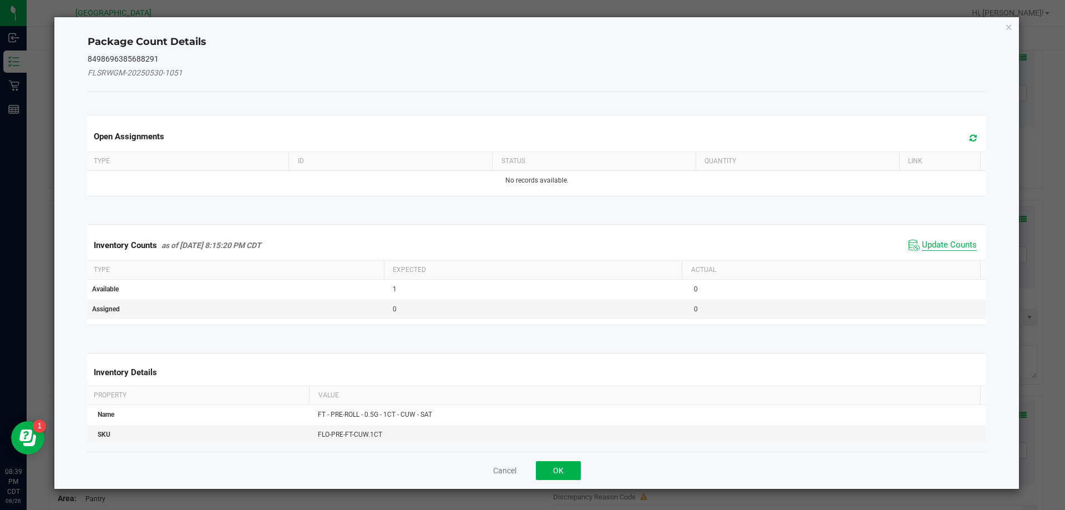
click at [951, 240] on span "Update Counts" at bounding box center [949, 245] width 55 height 11
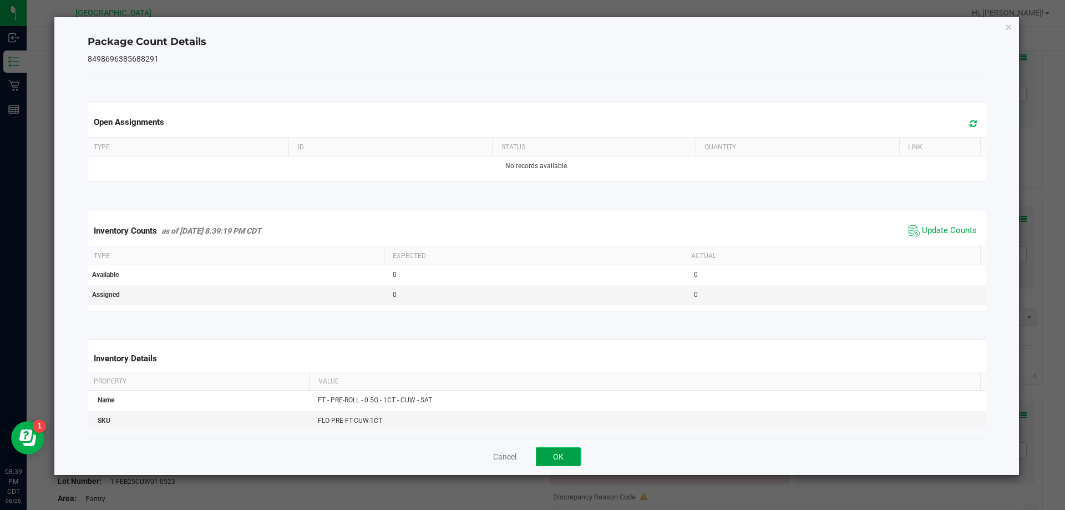
click at [564, 457] on button "OK" at bounding box center [558, 456] width 45 height 19
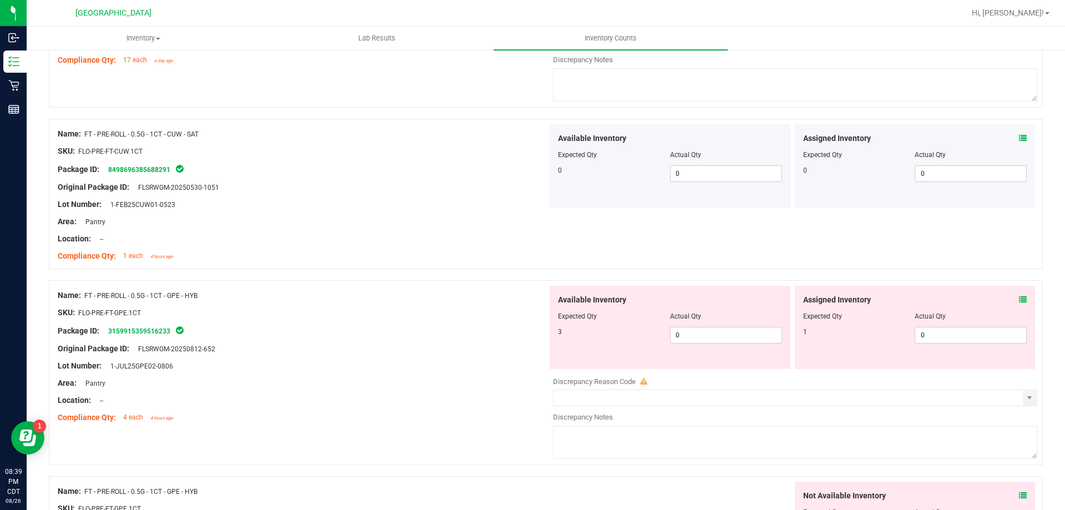
scroll to position [3152, 0]
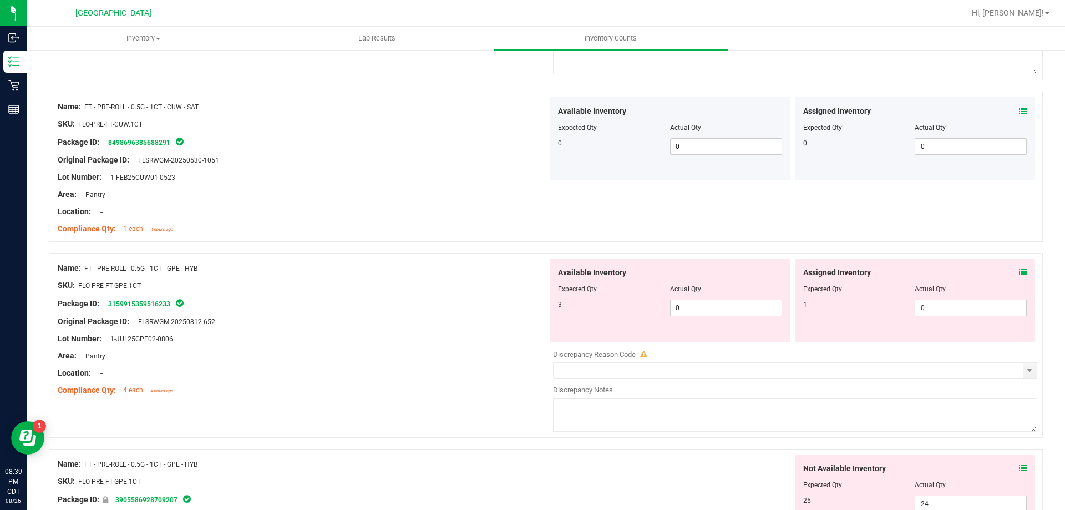
click at [1019, 272] on icon at bounding box center [1023, 272] width 8 height 8
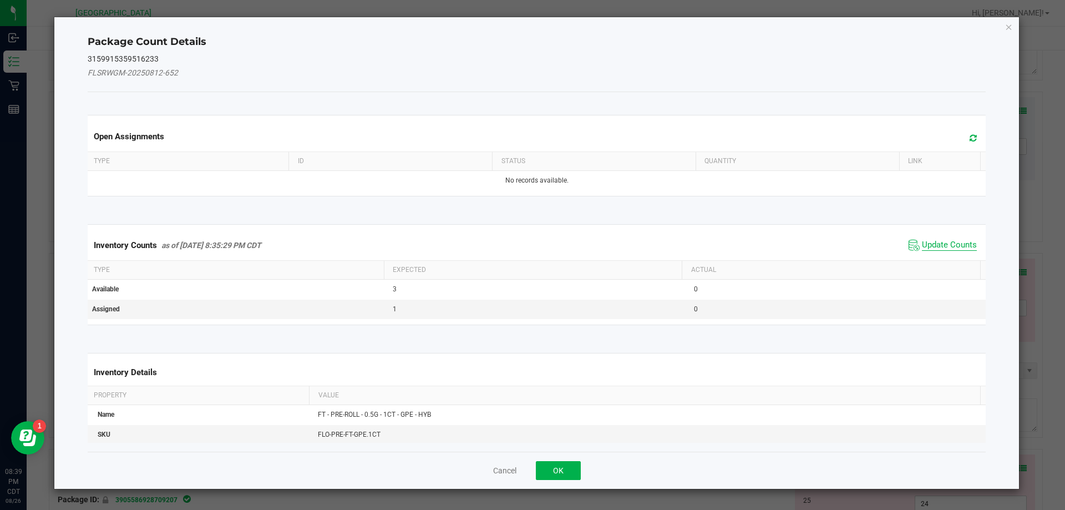
click at [959, 245] on span "Update Counts" at bounding box center [949, 245] width 55 height 11
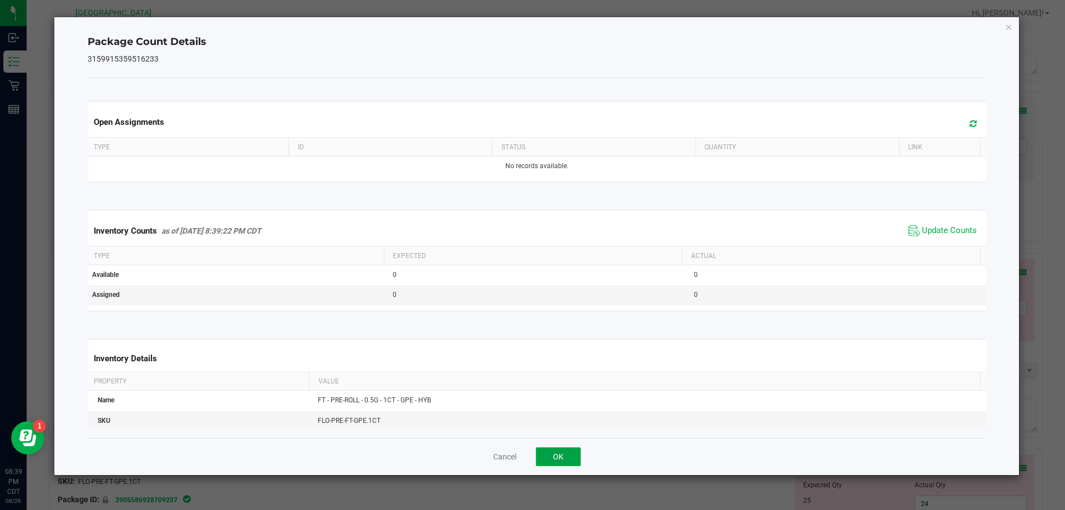
click at [566, 461] on button "OK" at bounding box center [558, 456] width 45 height 19
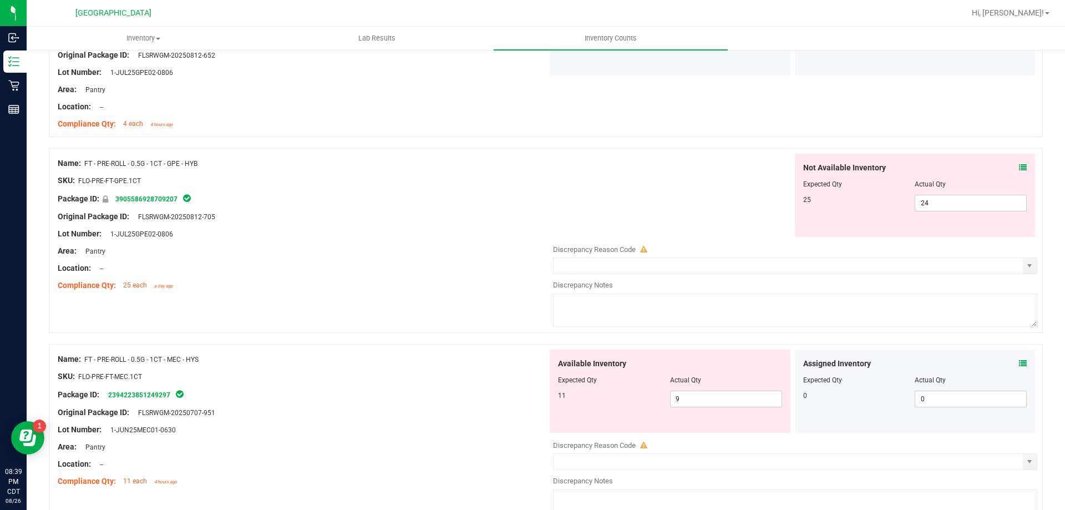
scroll to position [3428, 0]
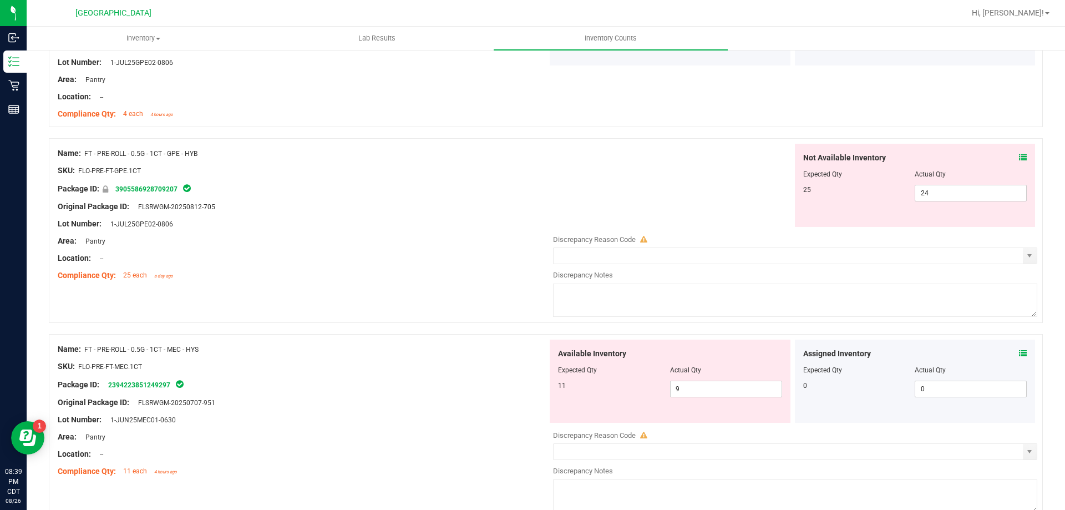
click at [1019, 159] on icon at bounding box center [1023, 158] width 8 height 8
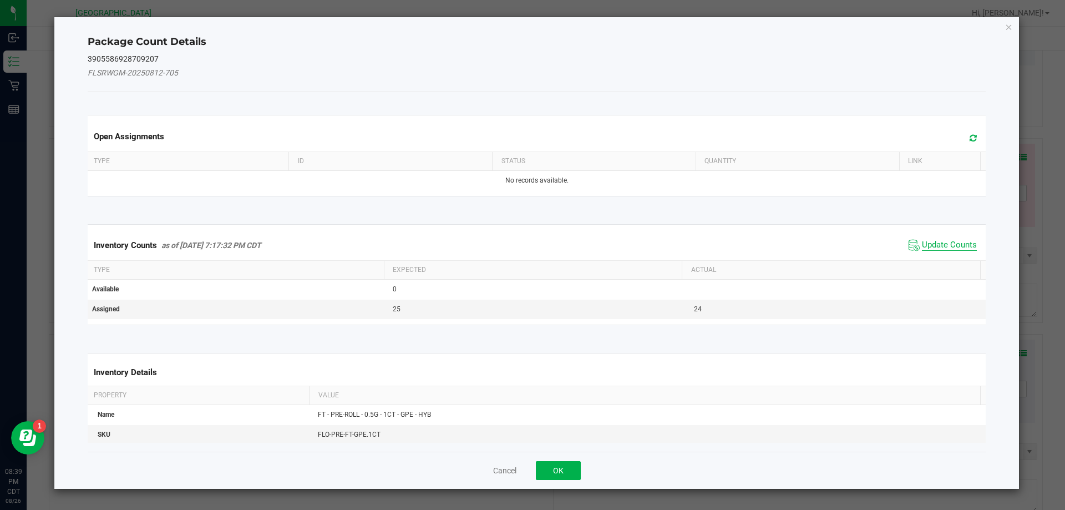
click at [944, 250] on span "Update Counts" at bounding box center [949, 245] width 55 height 11
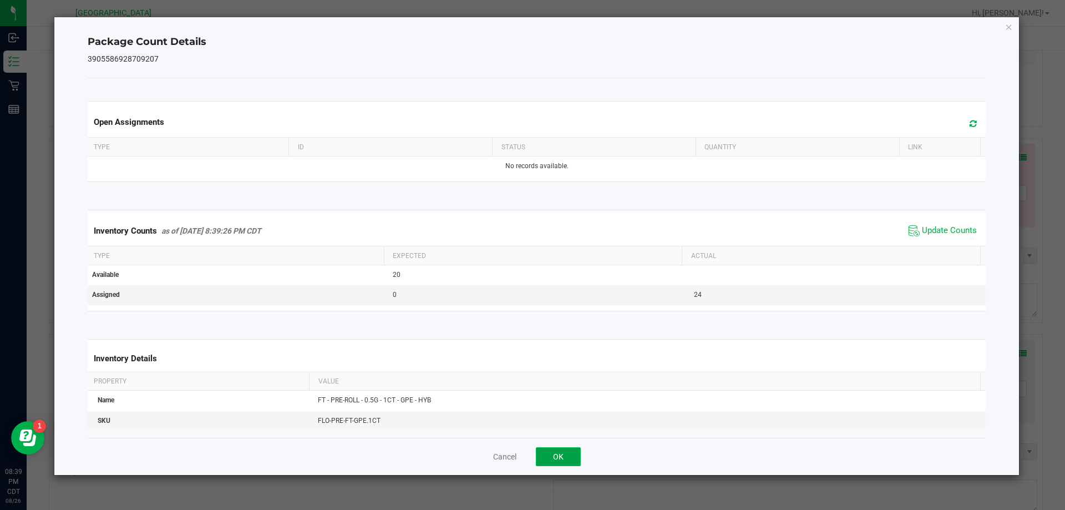
click at [558, 462] on button "OK" at bounding box center [558, 456] width 45 height 19
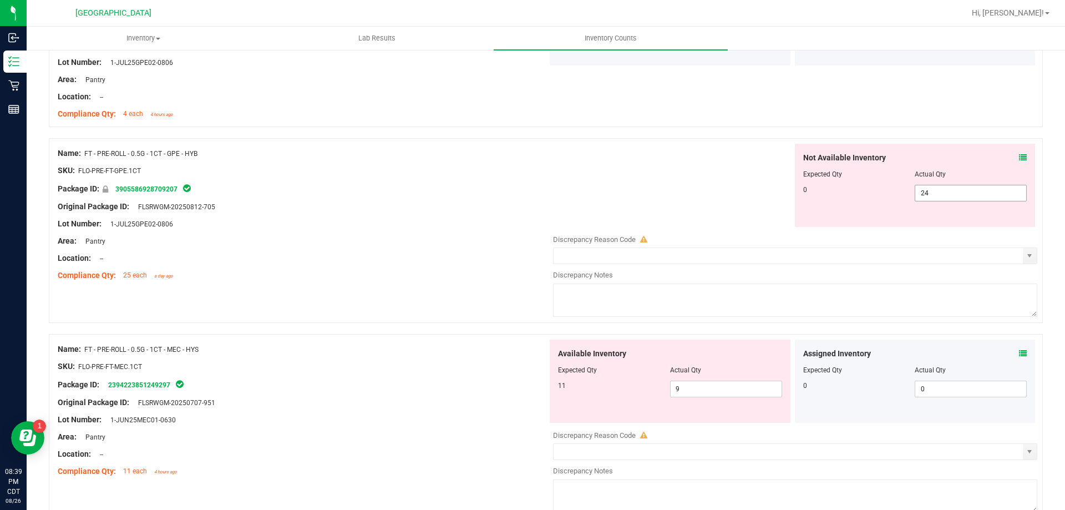
click at [944, 190] on input "24" at bounding box center [970, 193] width 111 height 16
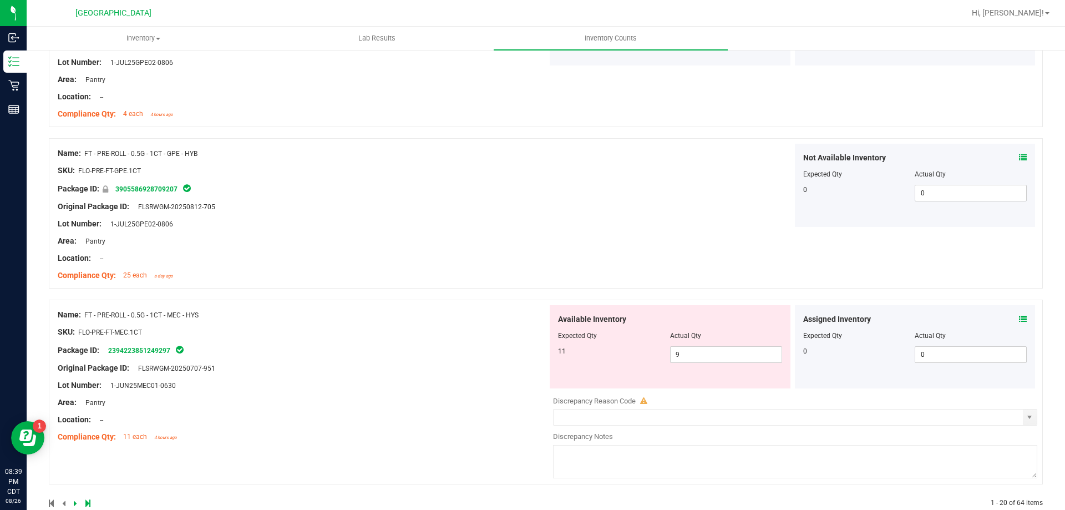
scroll to position [3451, 0]
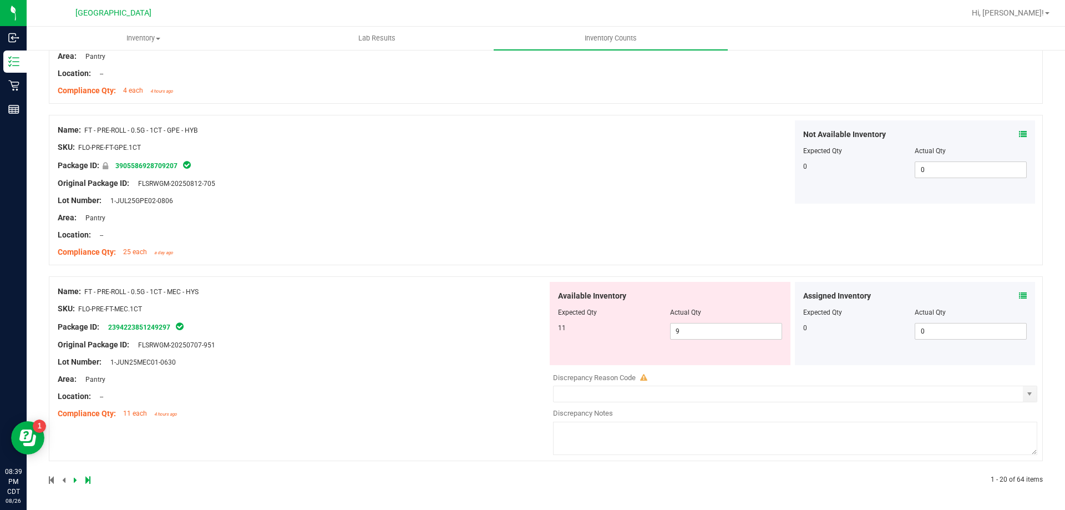
click at [1019, 298] on icon at bounding box center [1023, 296] width 8 height 8
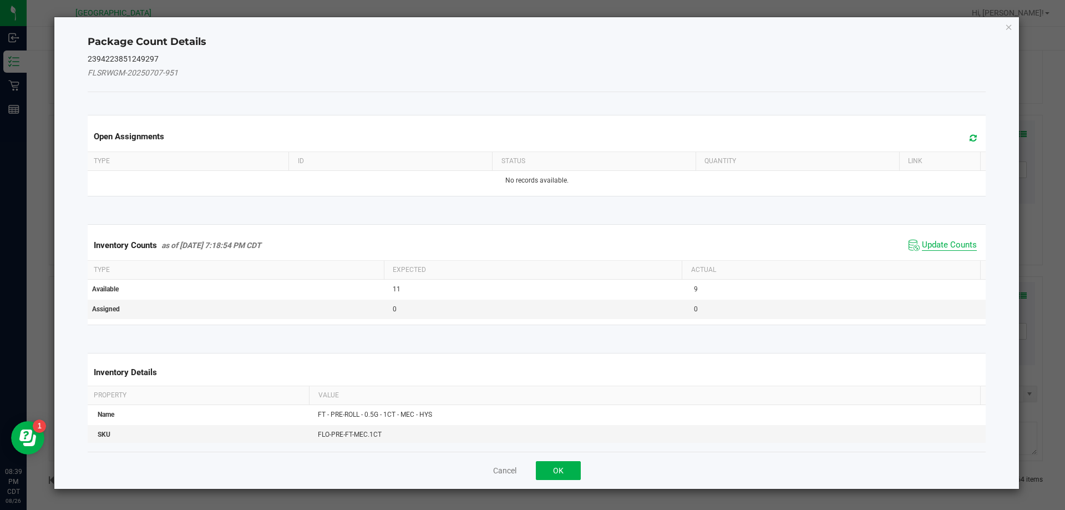
click at [935, 248] on span "Update Counts" at bounding box center [949, 245] width 55 height 11
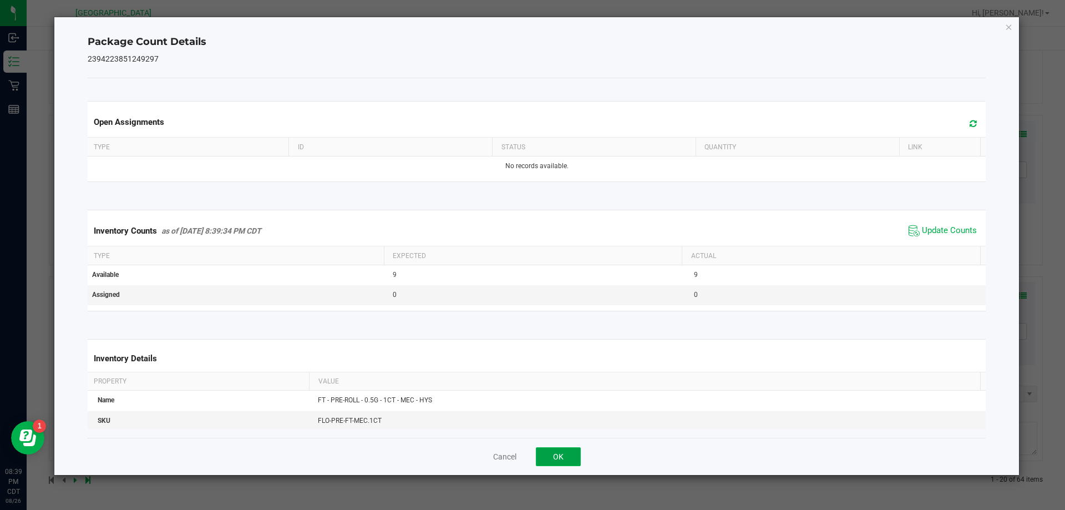
click at [549, 452] on button "OK" at bounding box center [558, 456] width 45 height 19
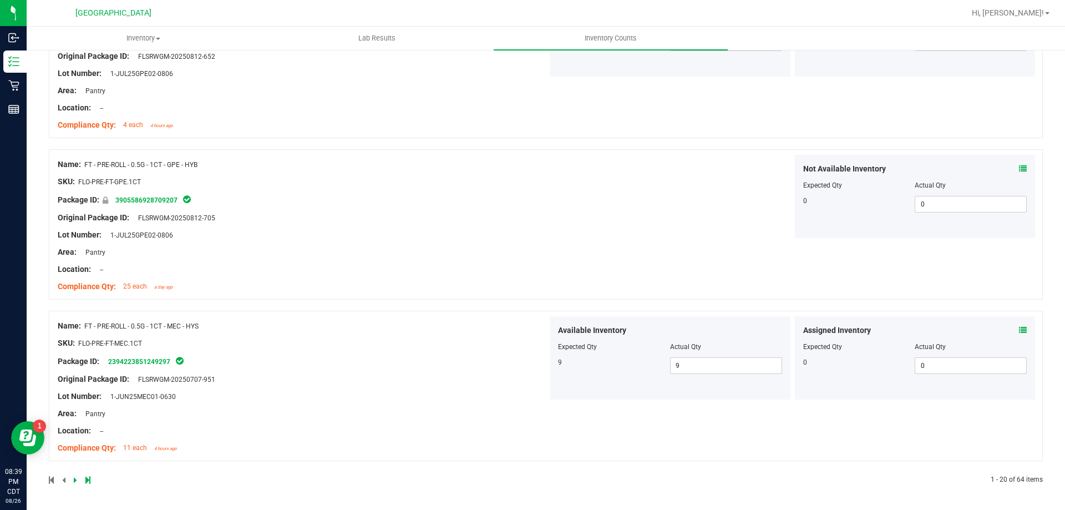
scroll to position [3417, 0]
click at [75, 481] on icon at bounding box center [75, 479] width 3 height 7
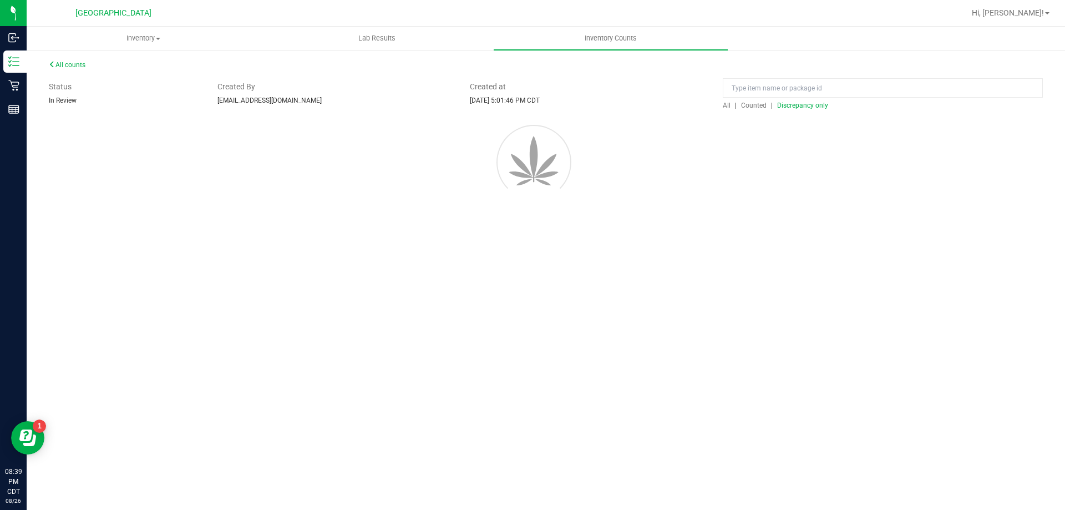
scroll to position [0, 0]
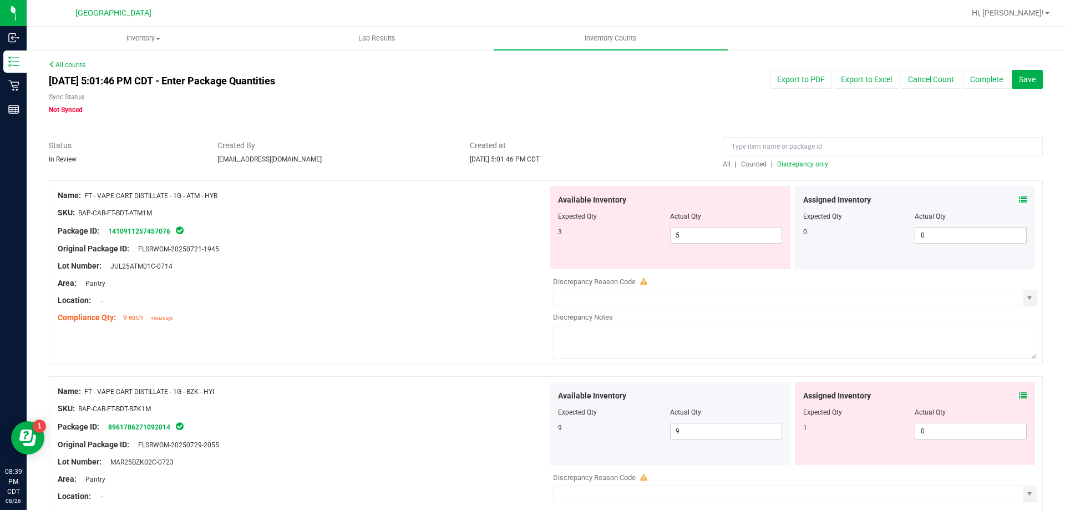
click at [1019, 201] on icon at bounding box center [1023, 200] width 8 height 8
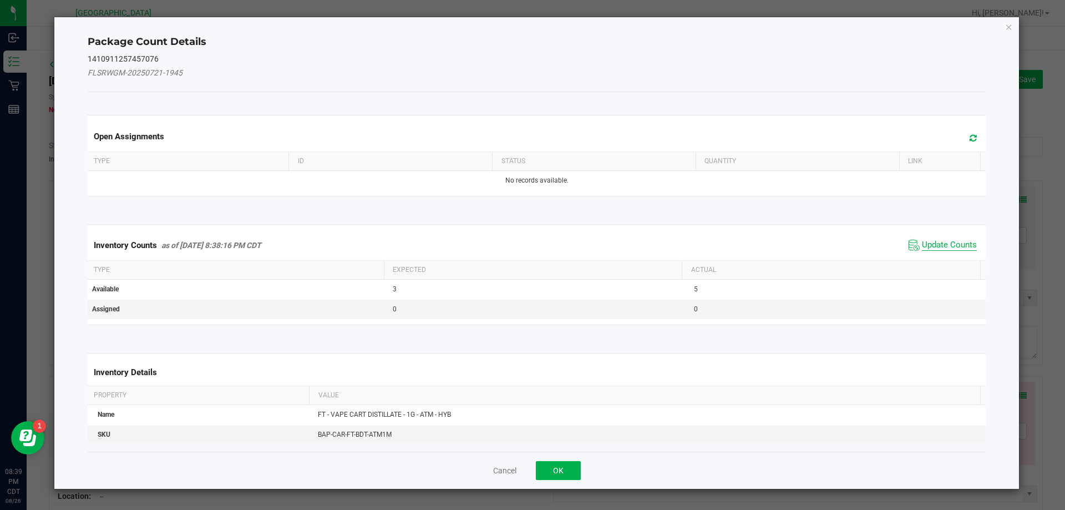
click at [938, 242] on span "Update Counts" at bounding box center [949, 245] width 55 height 11
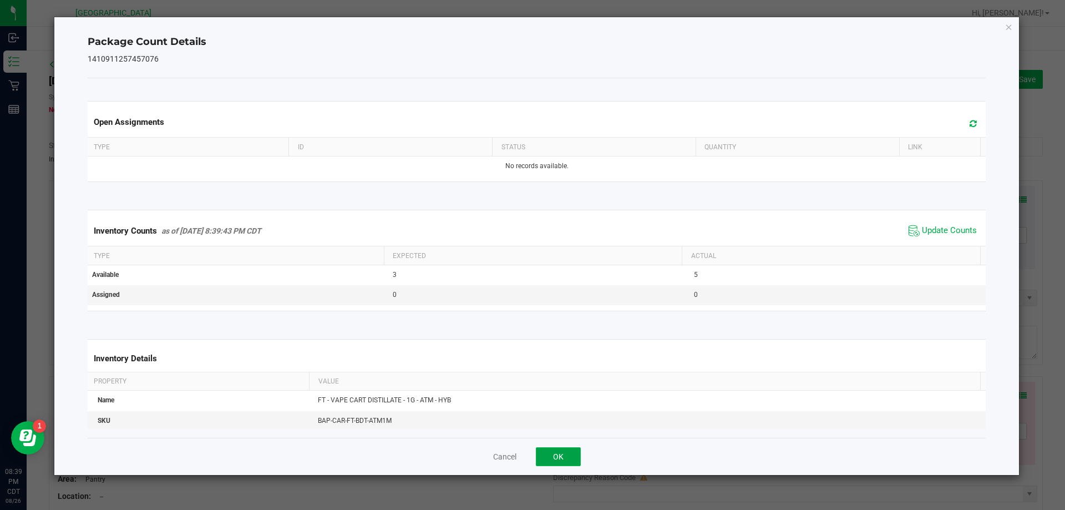
click at [560, 454] on button "OK" at bounding box center [558, 456] width 45 height 19
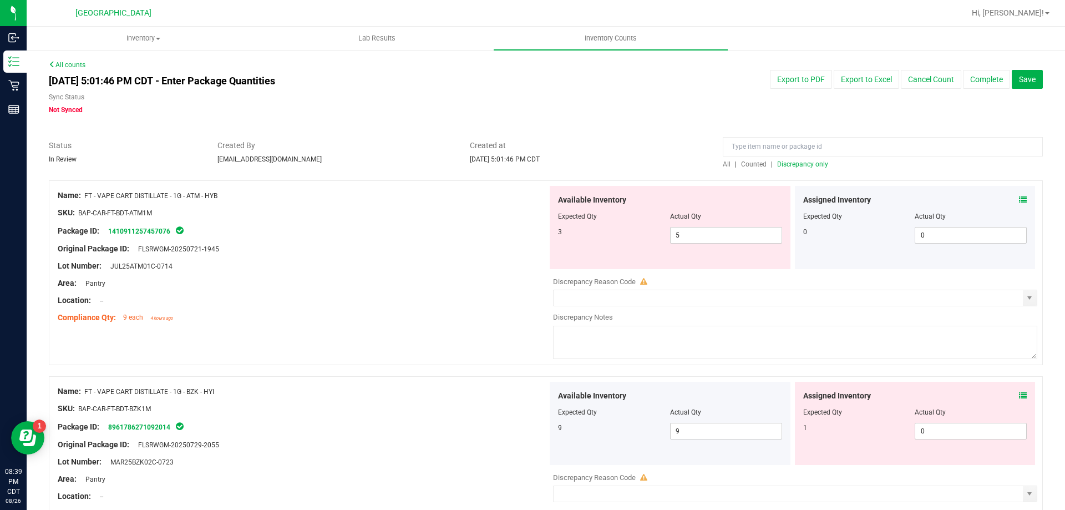
click at [1019, 395] on icon at bounding box center [1023, 395] width 8 height 8
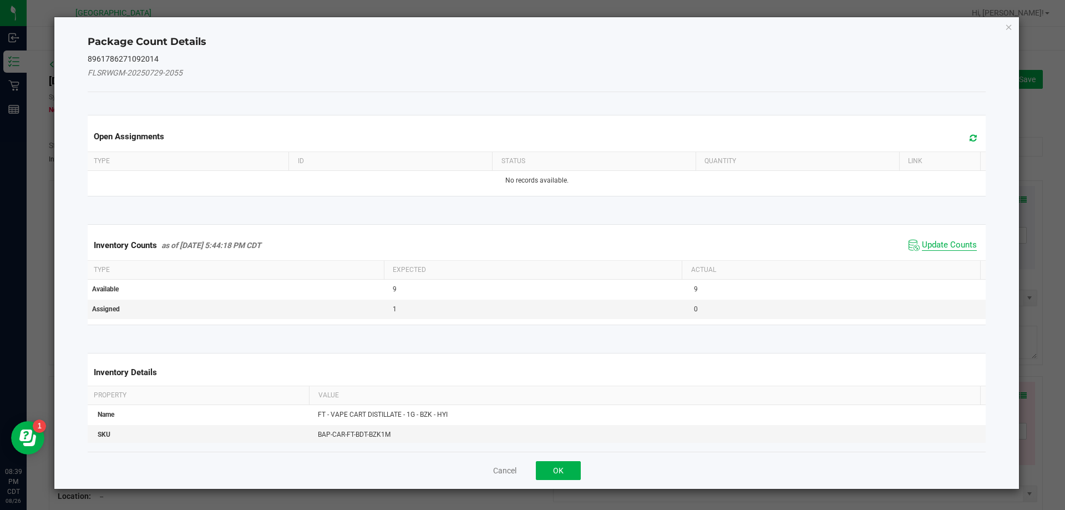
click at [952, 247] on span "Update Counts" at bounding box center [949, 245] width 55 height 11
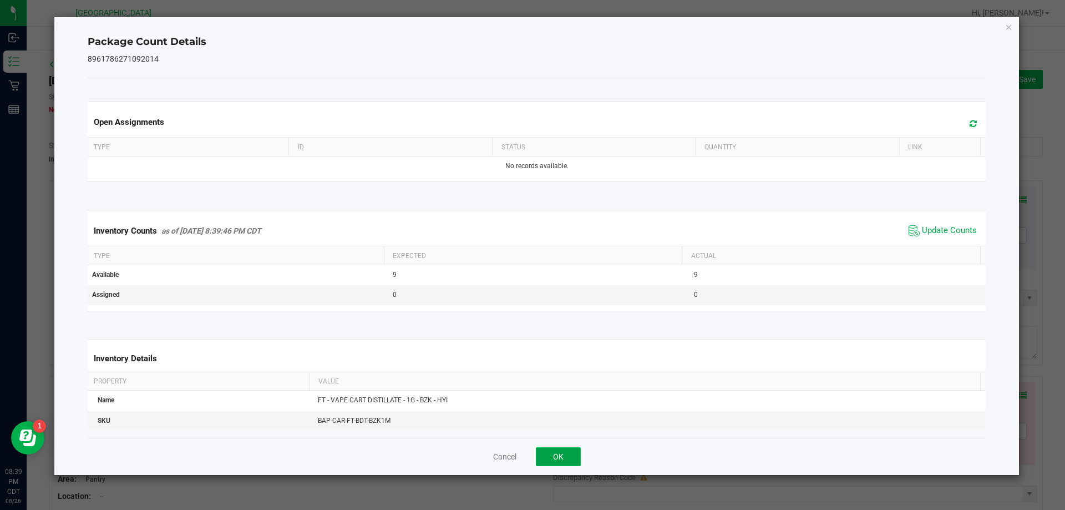
click at [558, 456] on button "OK" at bounding box center [558, 456] width 45 height 19
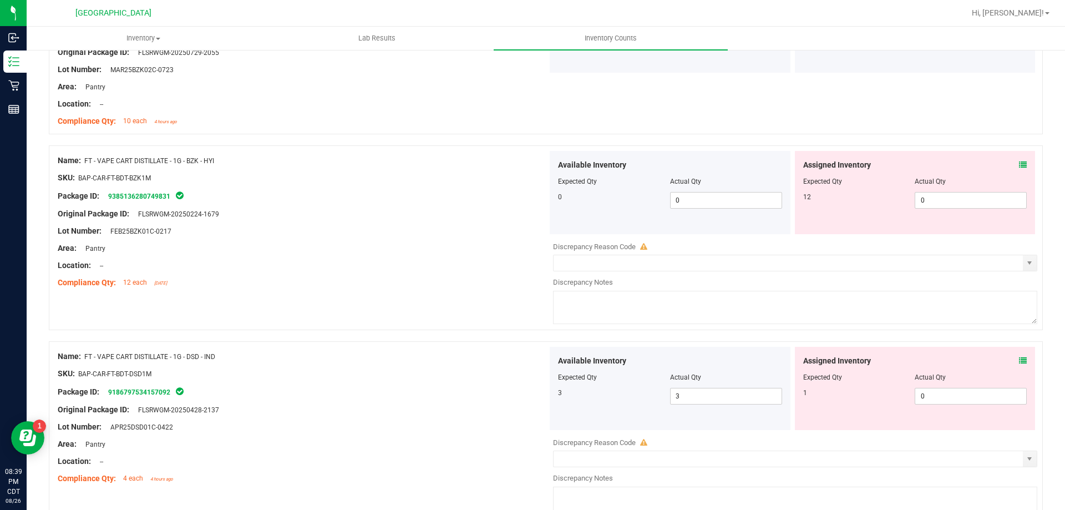
scroll to position [389, 0]
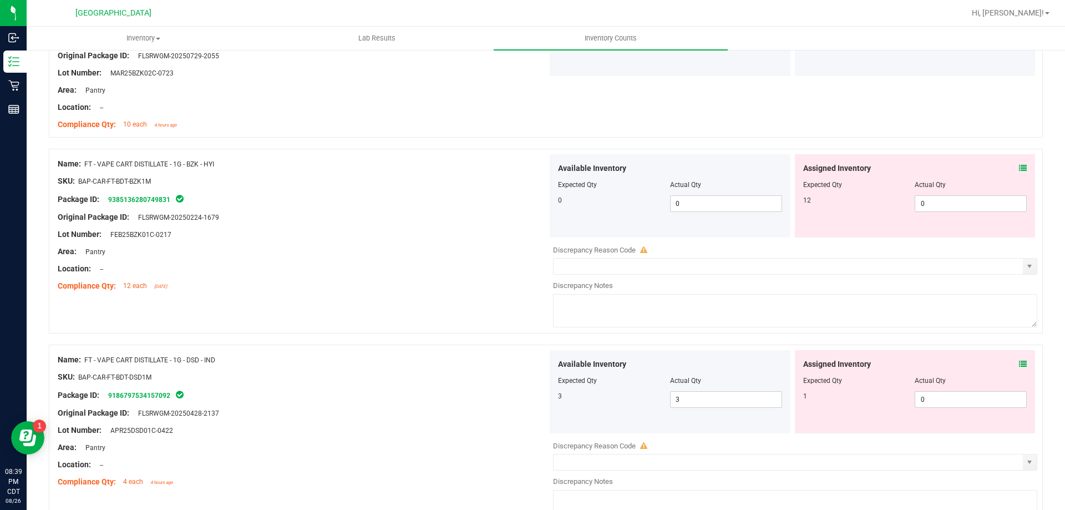
click at [1019, 168] on icon at bounding box center [1023, 168] width 8 height 8
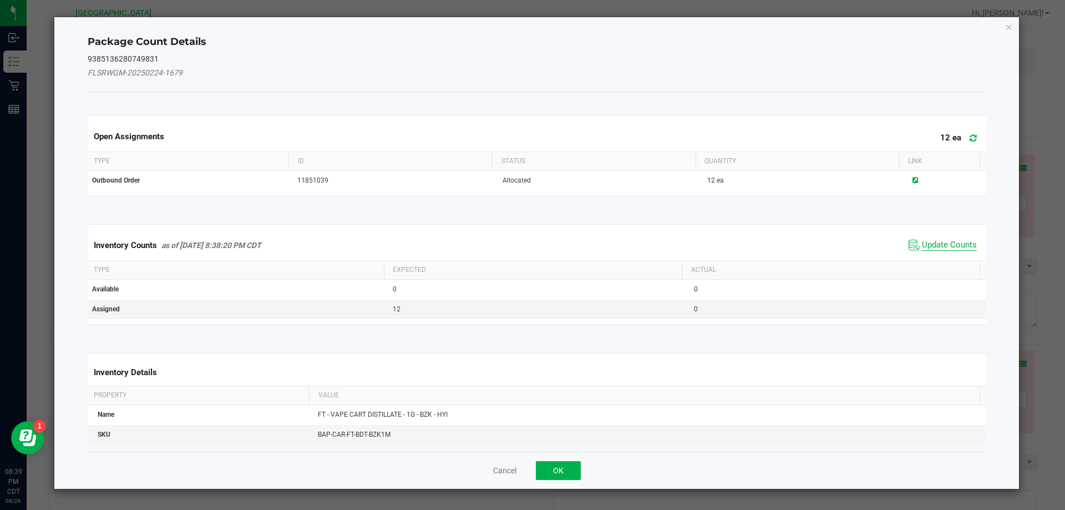
click at [955, 242] on span "Update Counts" at bounding box center [949, 245] width 55 height 11
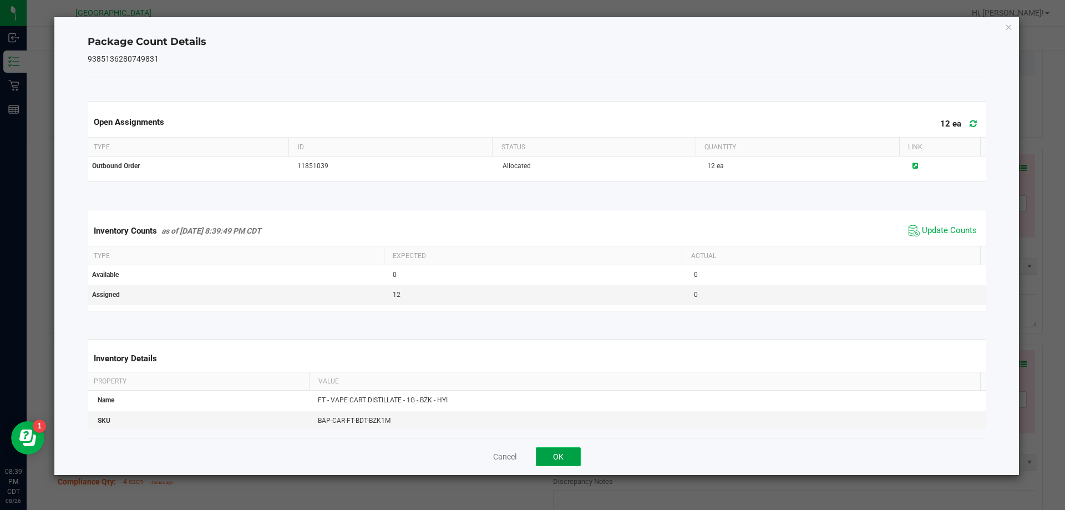
click at [557, 454] on button "OK" at bounding box center [558, 456] width 45 height 19
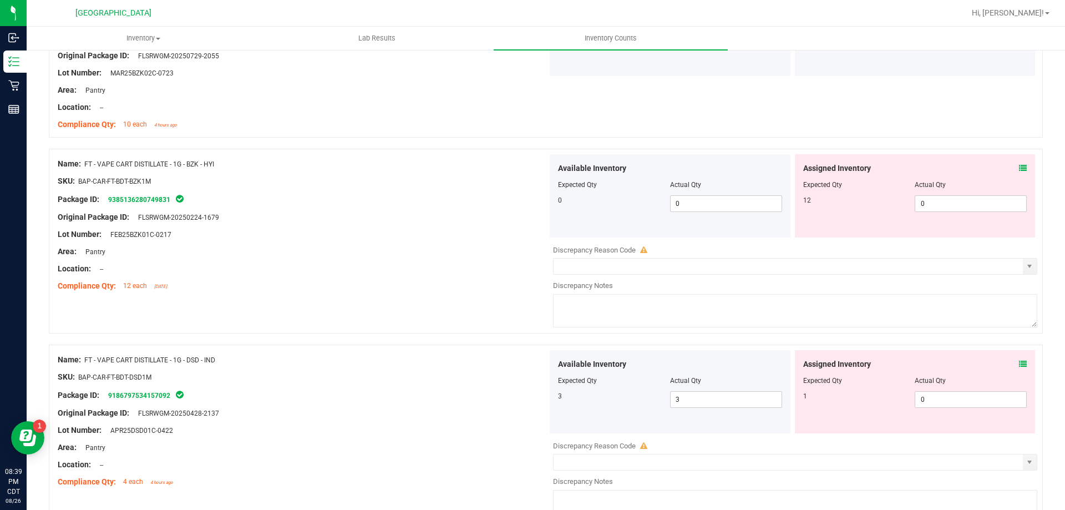
click at [1019, 362] on icon at bounding box center [1023, 364] width 8 height 8
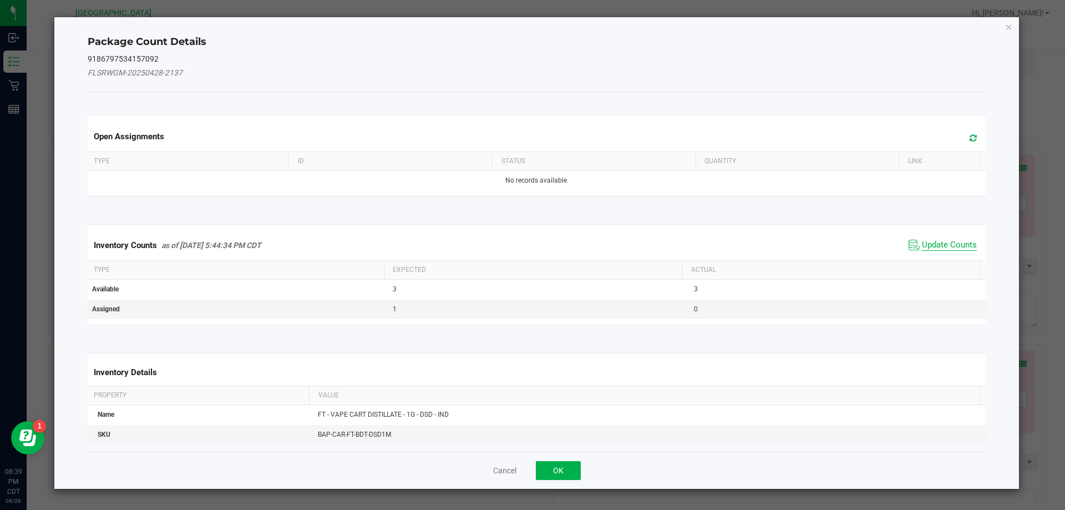
click at [944, 242] on span "Update Counts" at bounding box center [949, 245] width 55 height 11
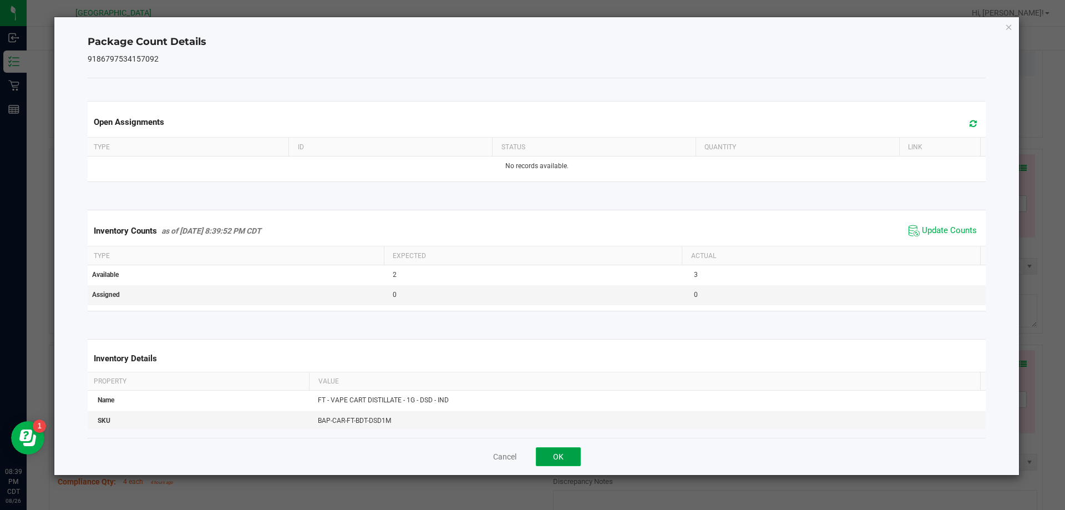
click at [565, 461] on button "OK" at bounding box center [558, 456] width 45 height 19
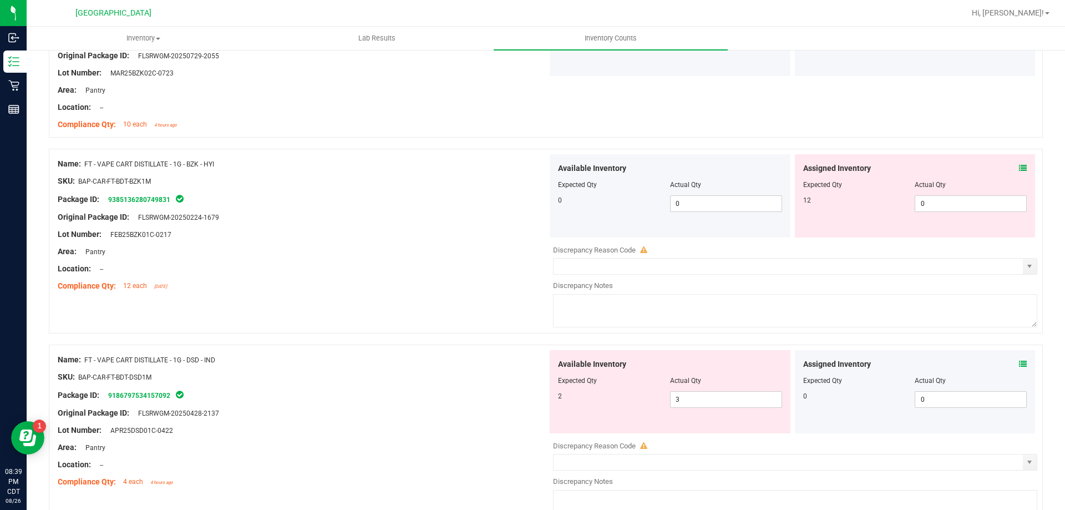
click at [1019, 169] on icon at bounding box center [1023, 168] width 8 height 8
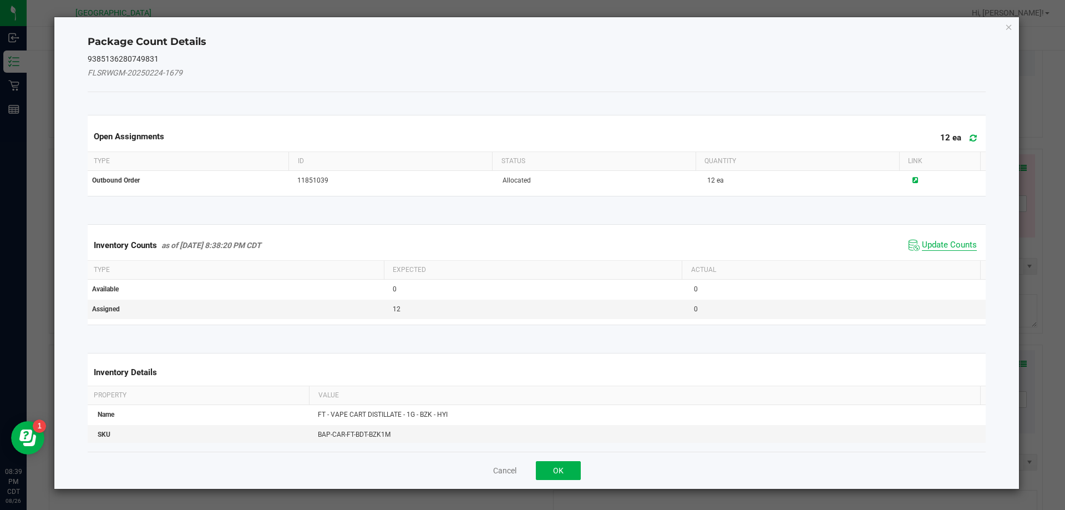
click at [943, 241] on span "Update Counts" at bounding box center [949, 245] width 55 height 11
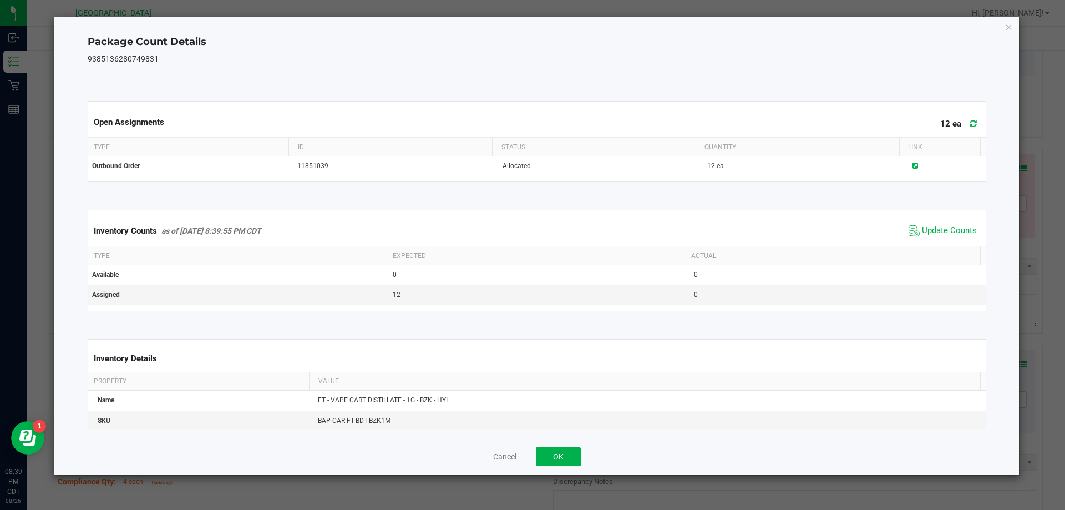
click at [943, 236] on span "Update Counts" at bounding box center [949, 230] width 55 height 11
click at [558, 456] on button "OK" at bounding box center [558, 456] width 45 height 19
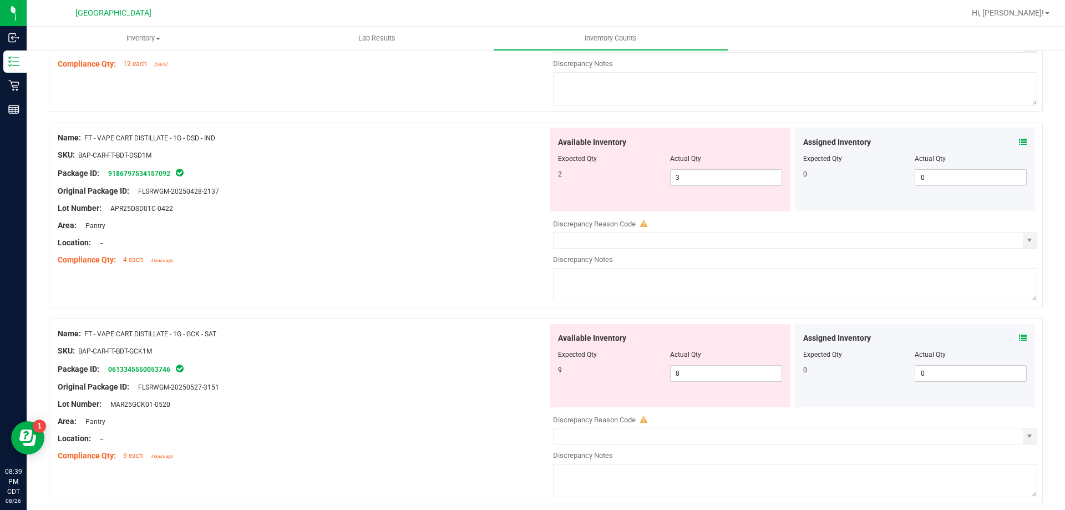
scroll to position [609, 0]
click at [1019, 144] on icon at bounding box center [1023, 143] width 8 height 8
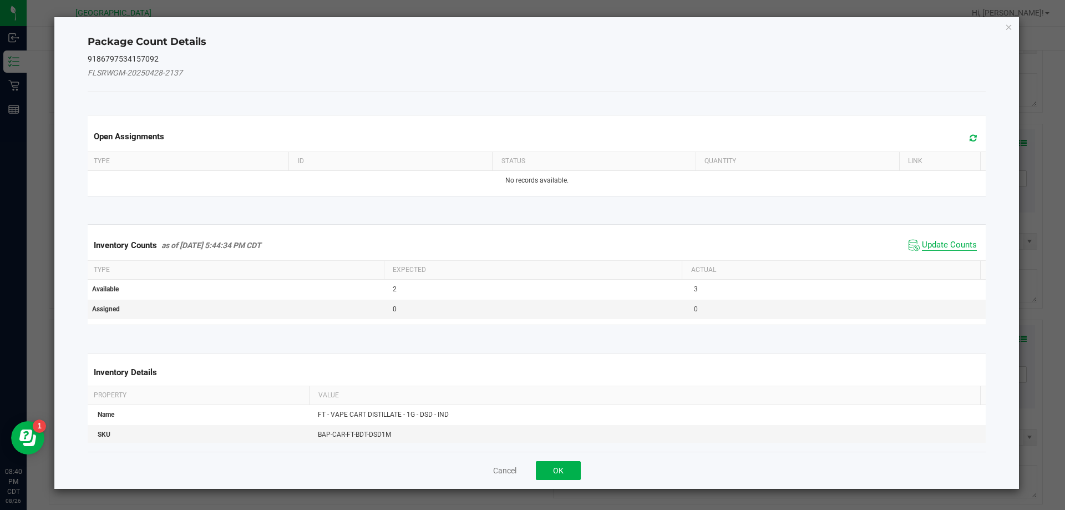
click at [954, 249] on span "Update Counts" at bounding box center [949, 245] width 55 height 11
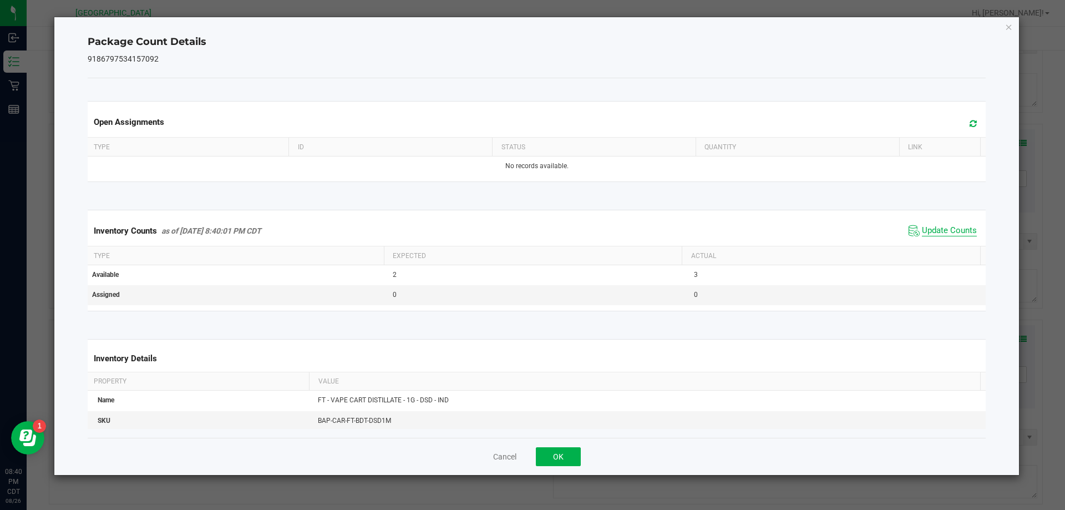
click at [951, 236] on span "Update Counts" at bounding box center [949, 230] width 55 height 11
click at [566, 456] on button "OK" at bounding box center [558, 456] width 45 height 19
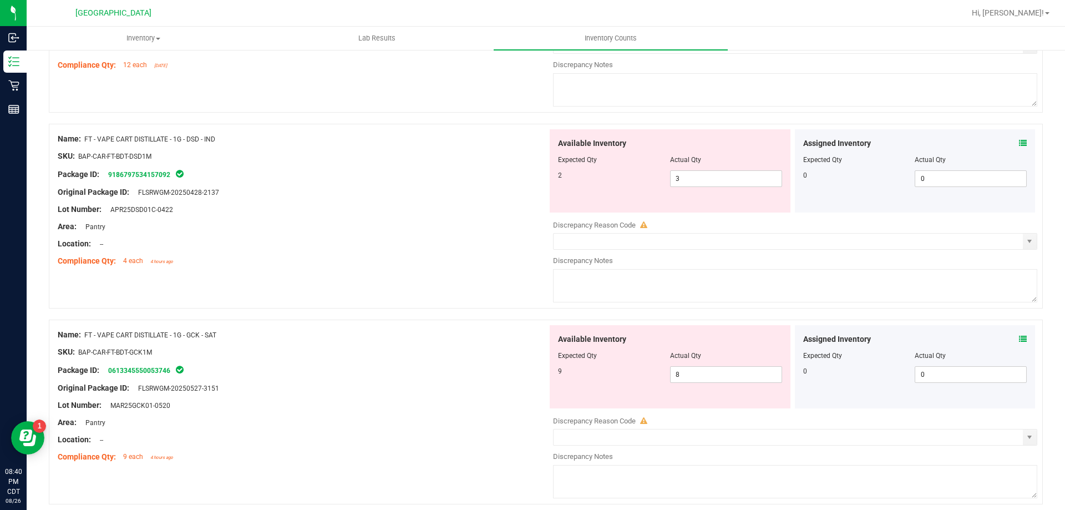
click at [1019, 336] on icon at bounding box center [1023, 339] width 8 height 8
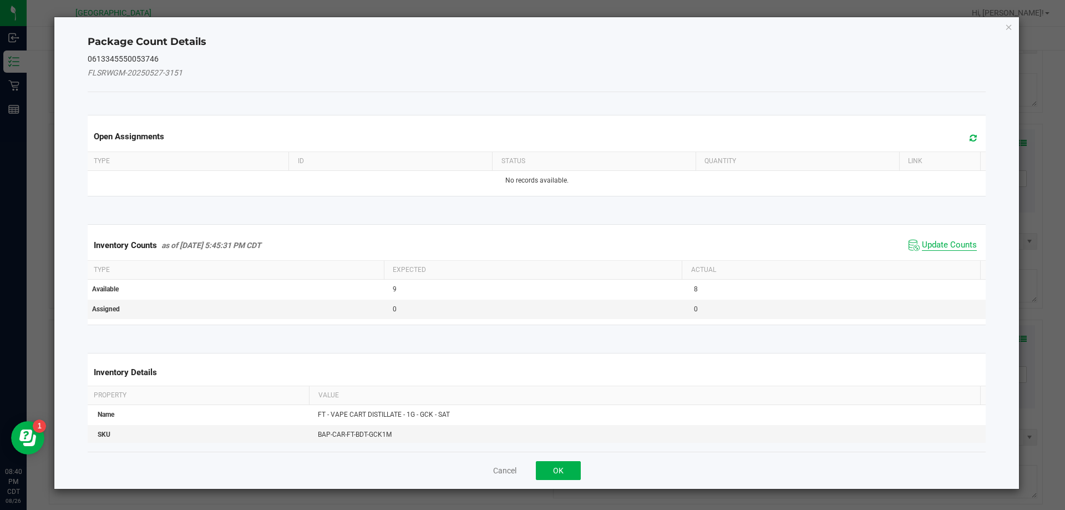
click at [960, 246] on span "Update Counts" at bounding box center [949, 245] width 55 height 11
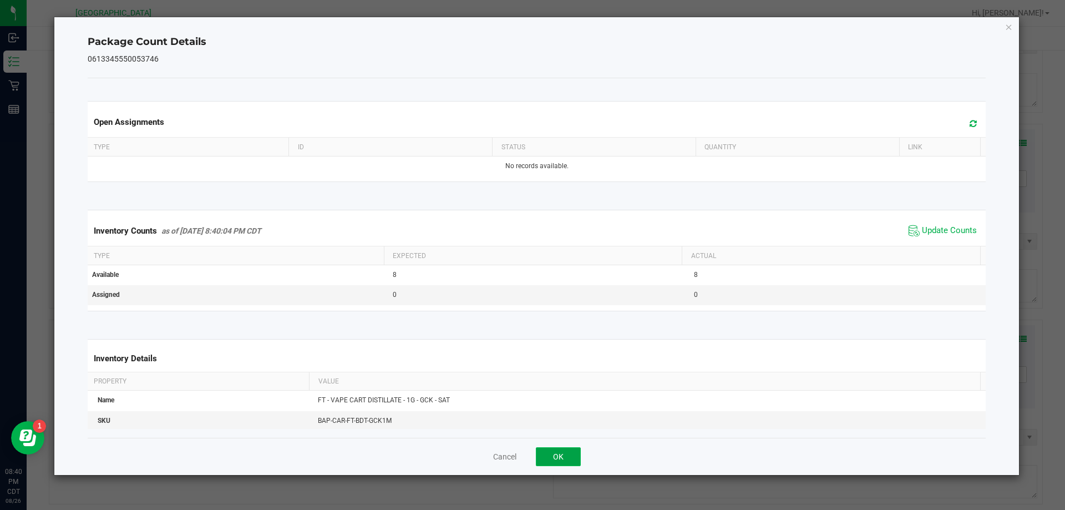
click at [576, 459] on button "OK" at bounding box center [558, 456] width 45 height 19
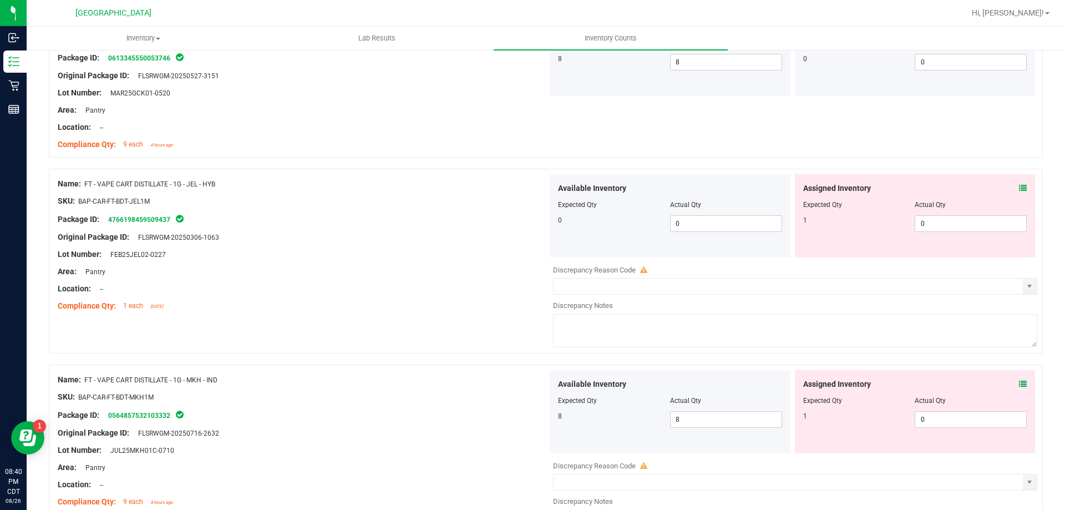
scroll to position [931, 0]
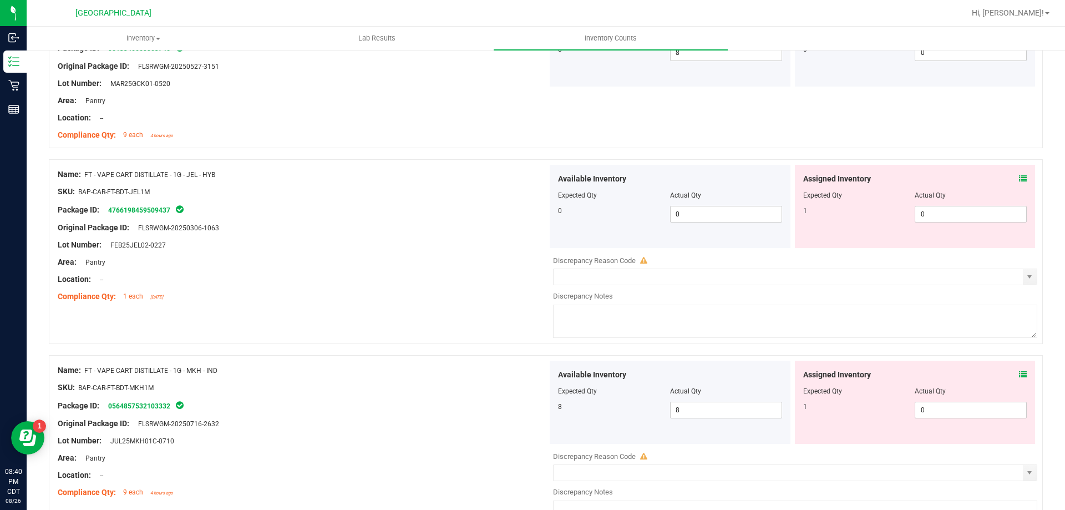
click at [1019, 177] on icon at bounding box center [1023, 179] width 8 height 8
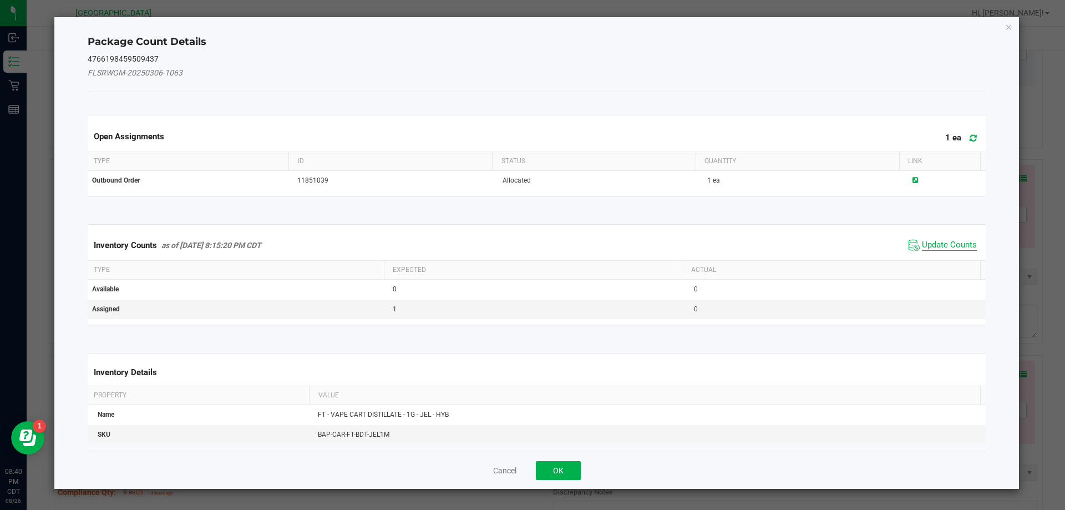
click at [939, 250] on span "Update Counts" at bounding box center [949, 245] width 55 height 11
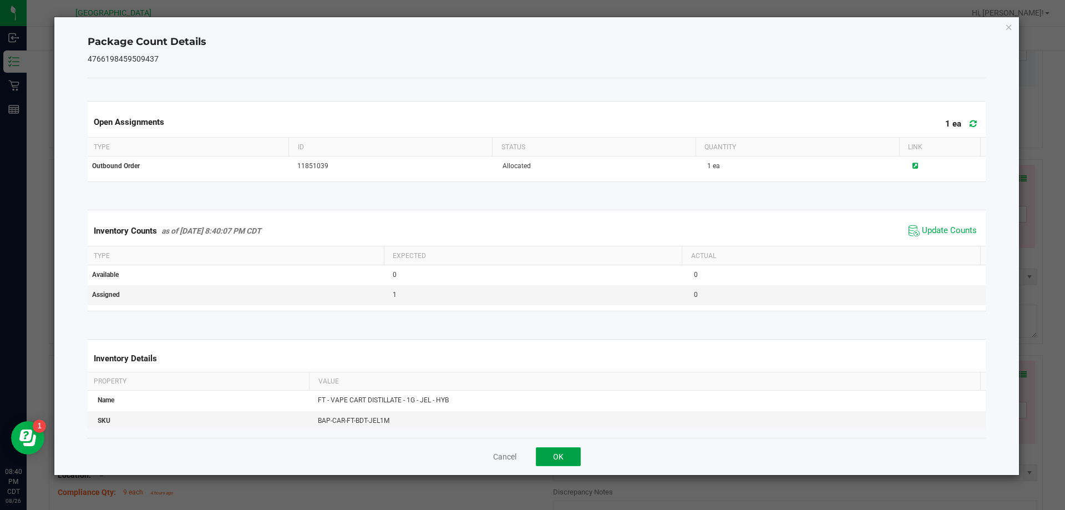
click at [569, 458] on button "OK" at bounding box center [558, 456] width 45 height 19
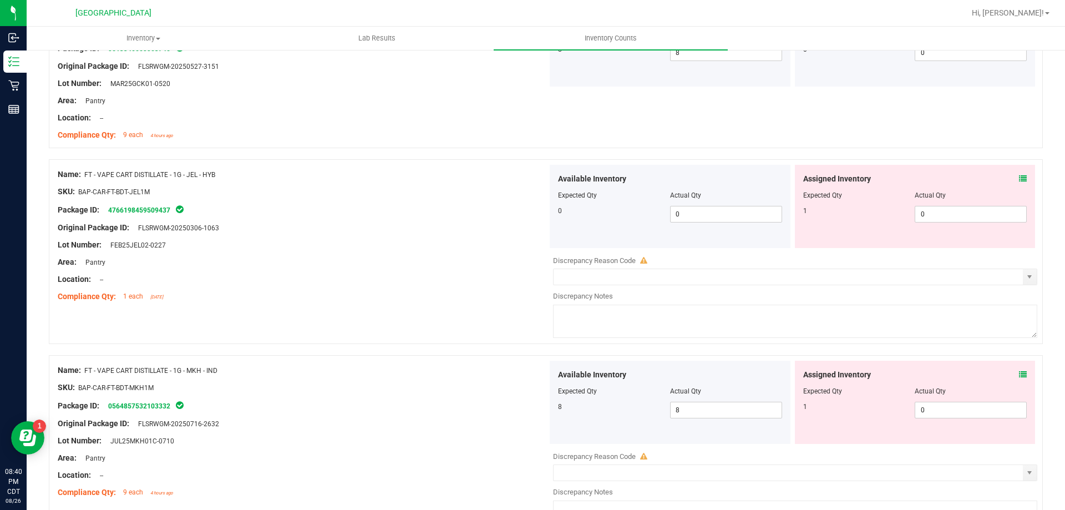
click at [1019, 181] on icon at bounding box center [1023, 179] width 8 height 8
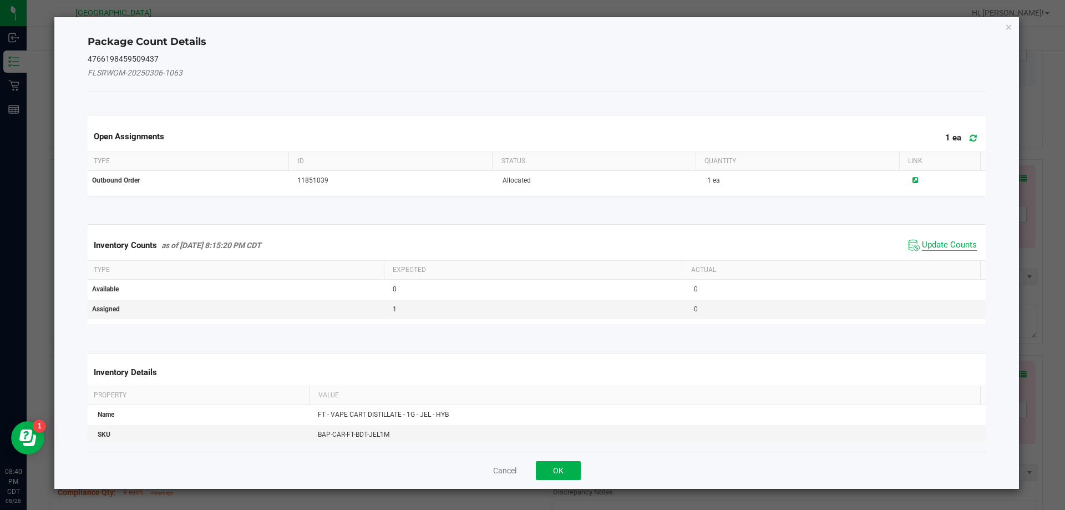
click at [946, 250] on span "Update Counts" at bounding box center [949, 245] width 55 height 11
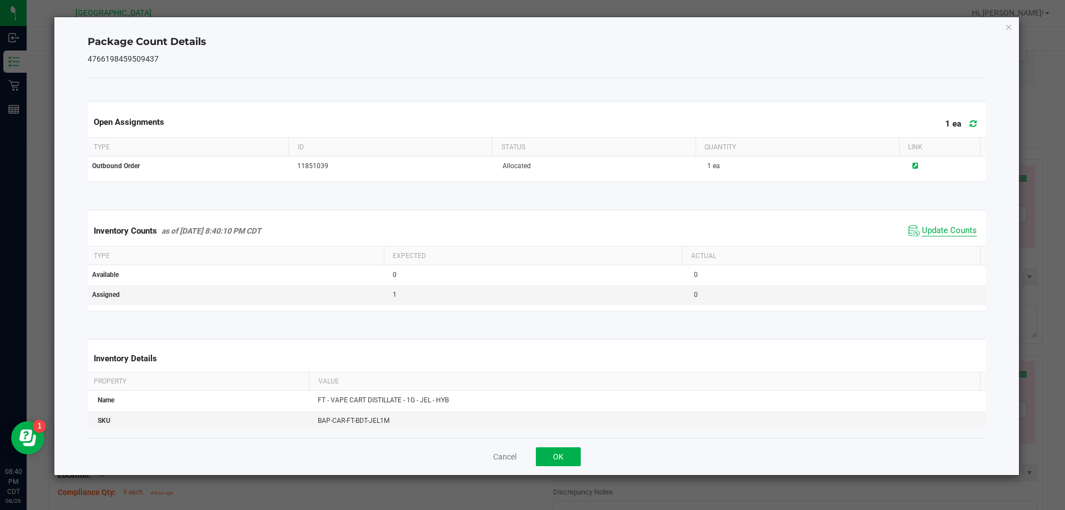
click at [953, 236] on span "Update Counts" at bounding box center [949, 230] width 55 height 11
click at [566, 462] on button "OK" at bounding box center [558, 456] width 45 height 19
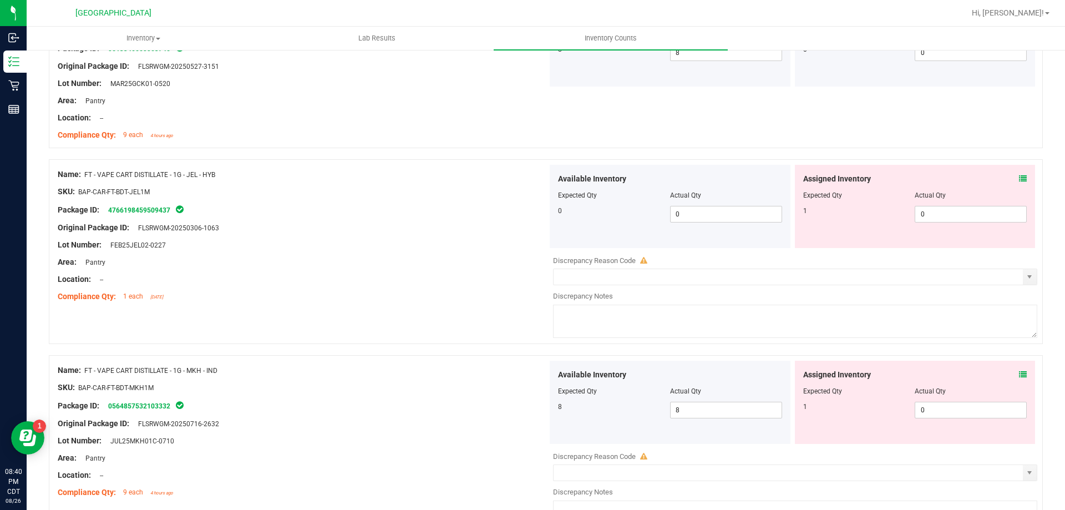
click at [1019, 376] on icon at bounding box center [1023, 374] width 8 height 8
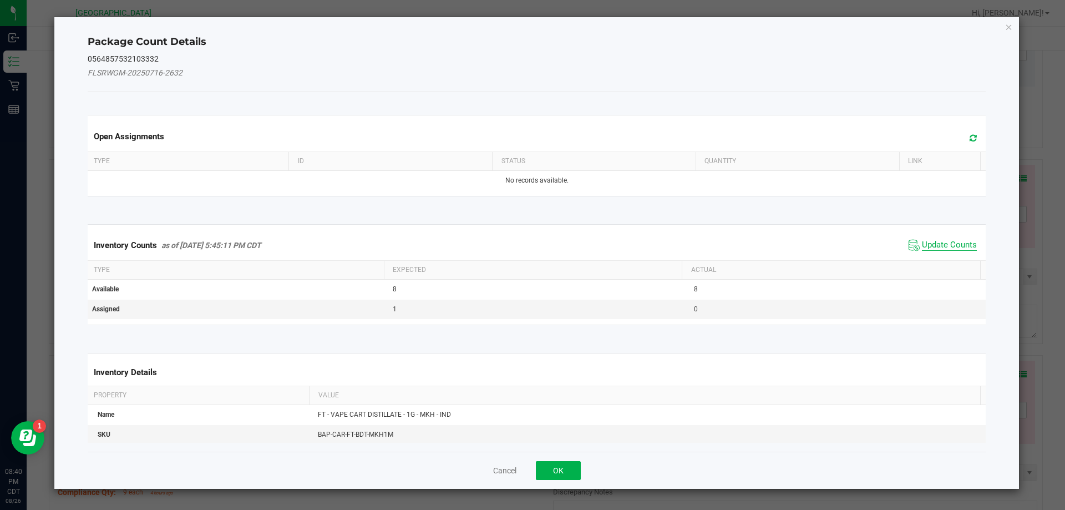
click at [959, 241] on span "Update Counts" at bounding box center [949, 245] width 55 height 11
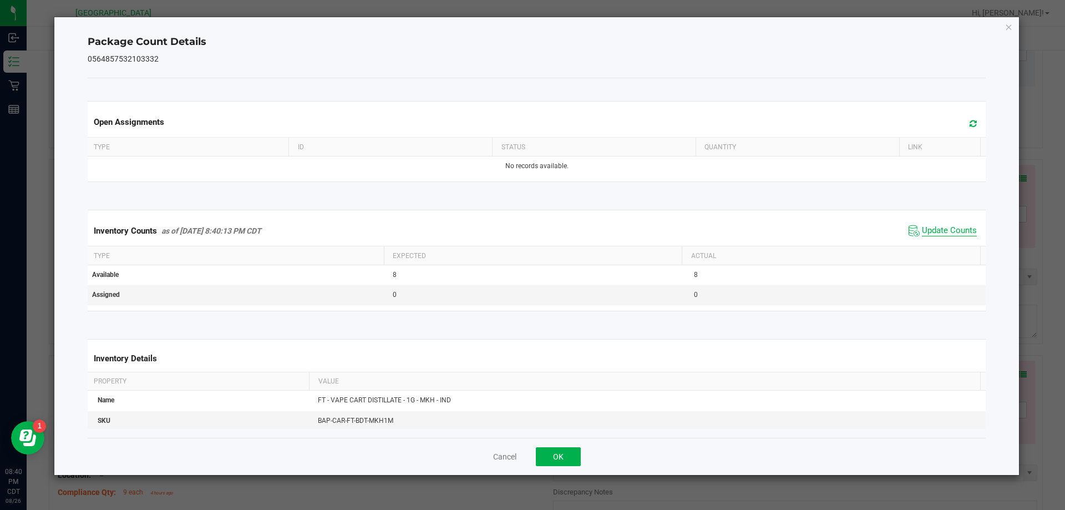
click at [951, 236] on span "Update Counts" at bounding box center [949, 230] width 55 height 11
click at [569, 454] on button "OK" at bounding box center [558, 456] width 45 height 19
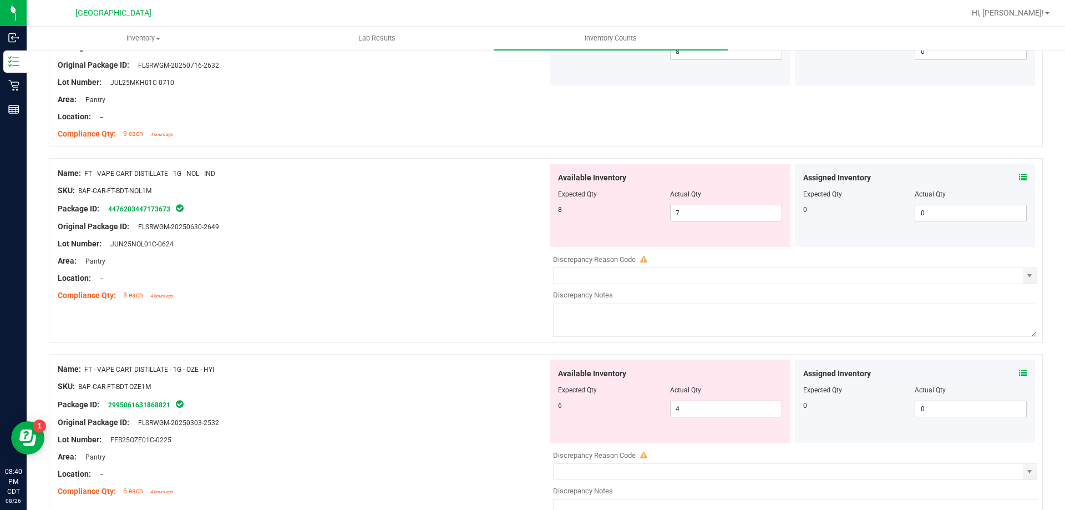
scroll to position [1294, 0]
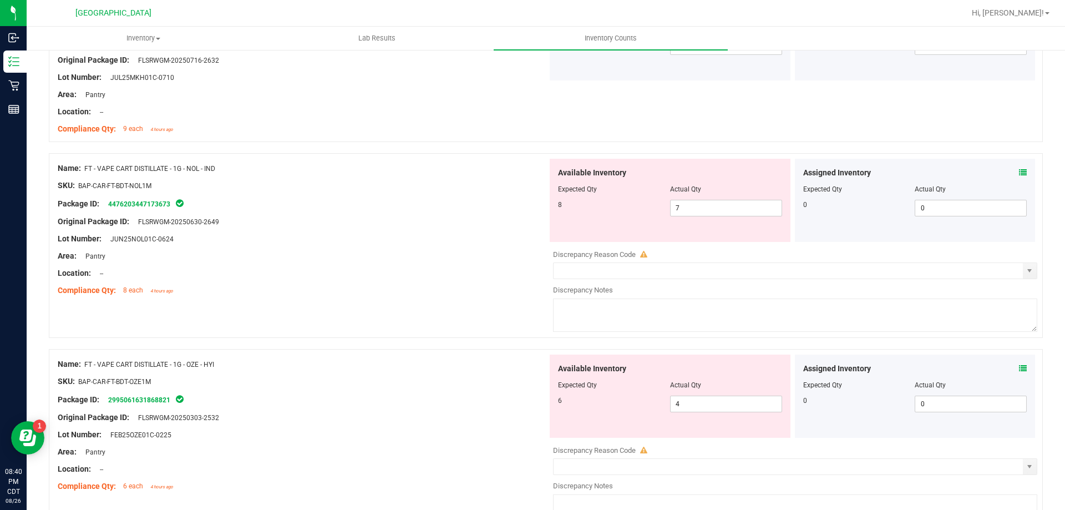
click at [1019, 172] on icon at bounding box center [1023, 173] width 8 height 8
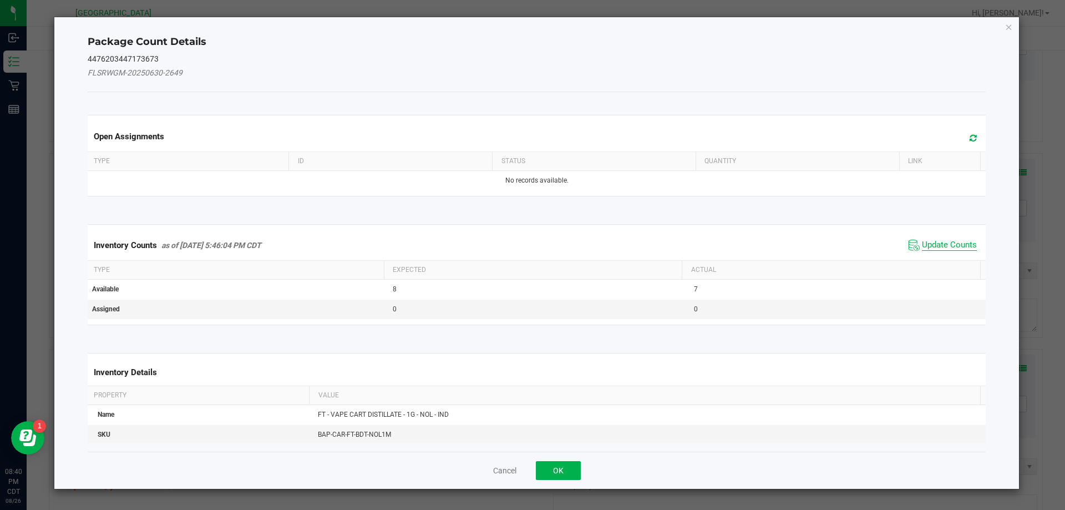
click at [944, 240] on span "Update Counts" at bounding box center [949, 245] width 55 height 11
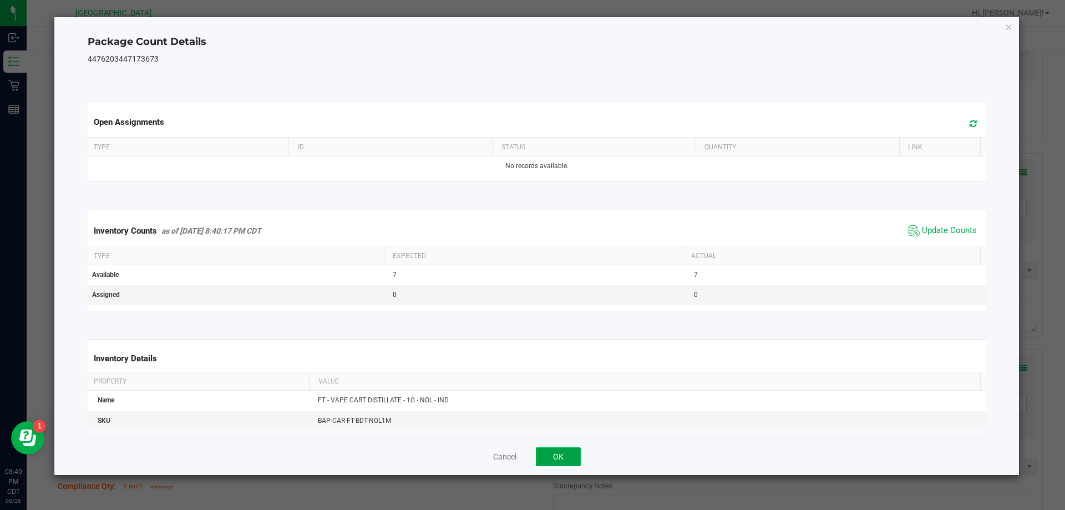
click at [557, 462] on button "OK" at bounding box center [558, 456] width 45 height 19
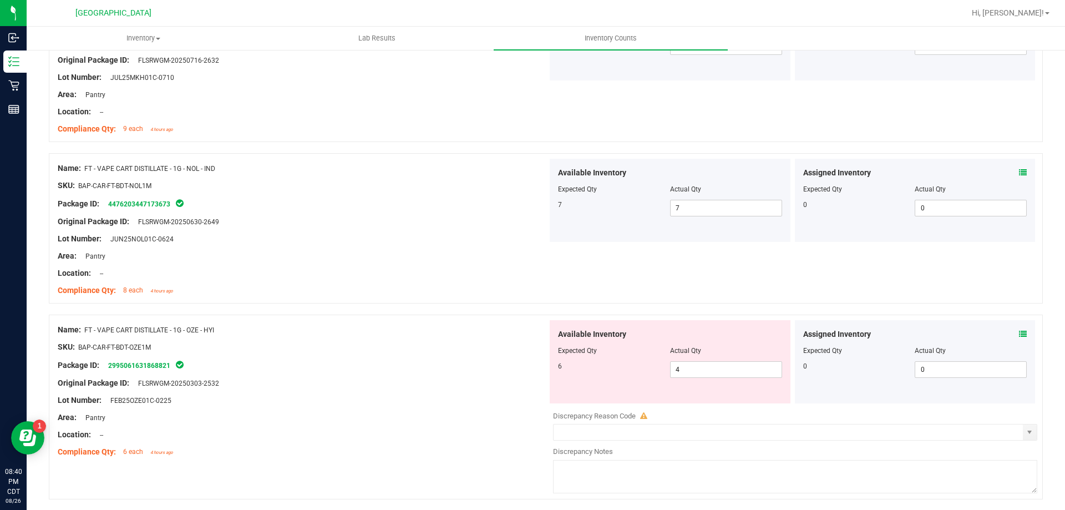
click at [1019, 334] on icon at bounding box center [1023, 334] width 8 height 8
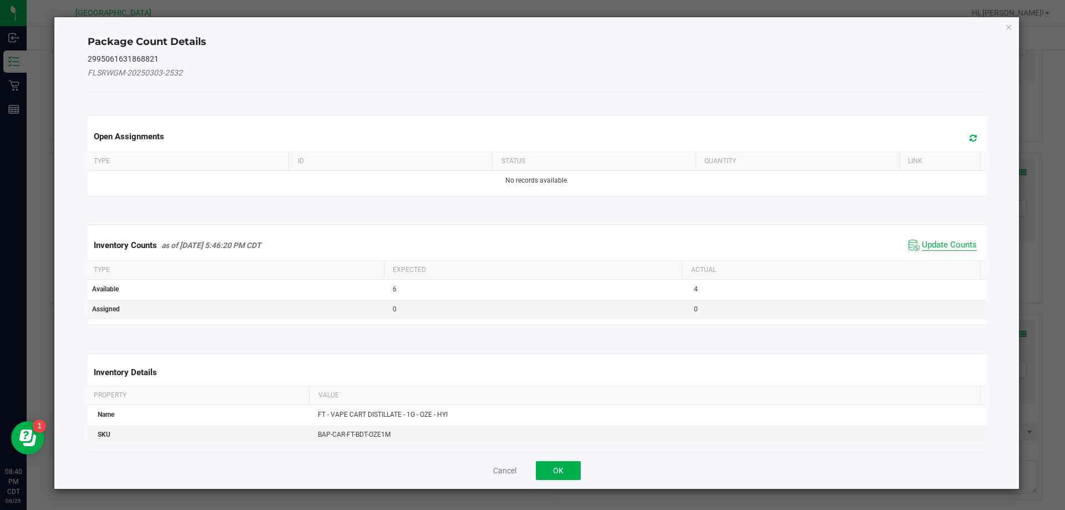
click at [941, 247] on span "Update Counts" at bounding box center [949, 245] width 55 height 11
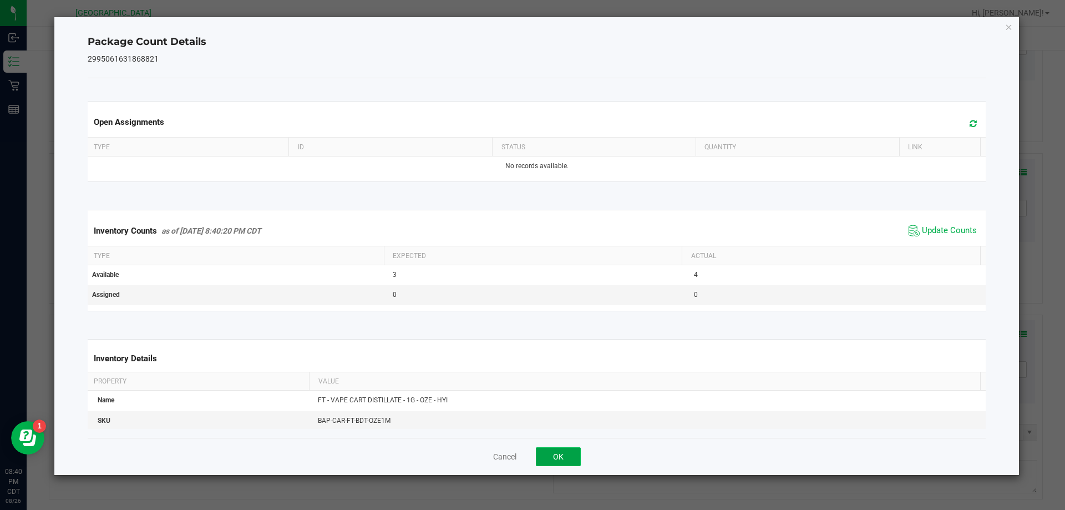
click at [571, 455] on button "OK" at bounding box center [558, 456] width 45 height 19
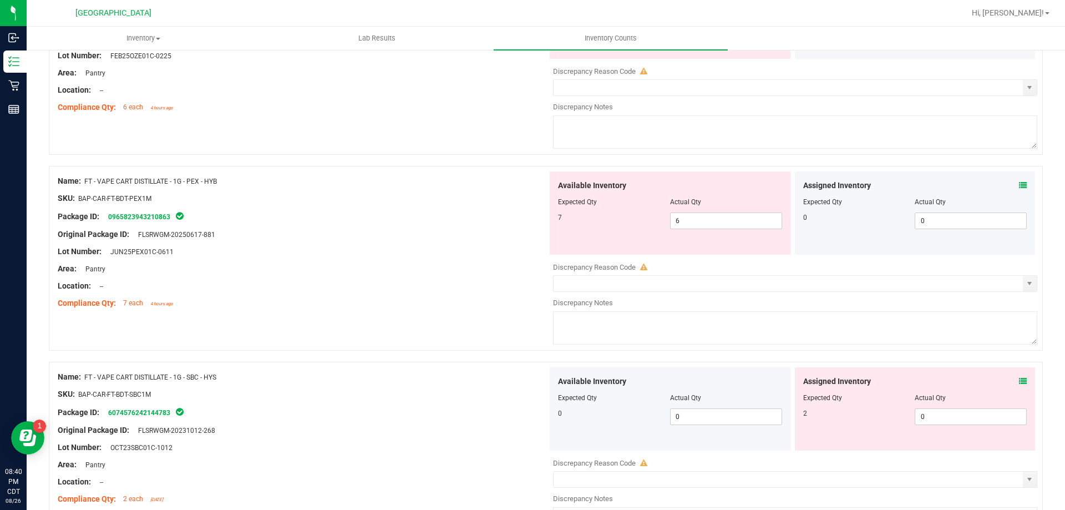
scroll to position [1638, 0]
click at [1019, 185] on icon at bounding box center [1023, 186] width 8 height 8
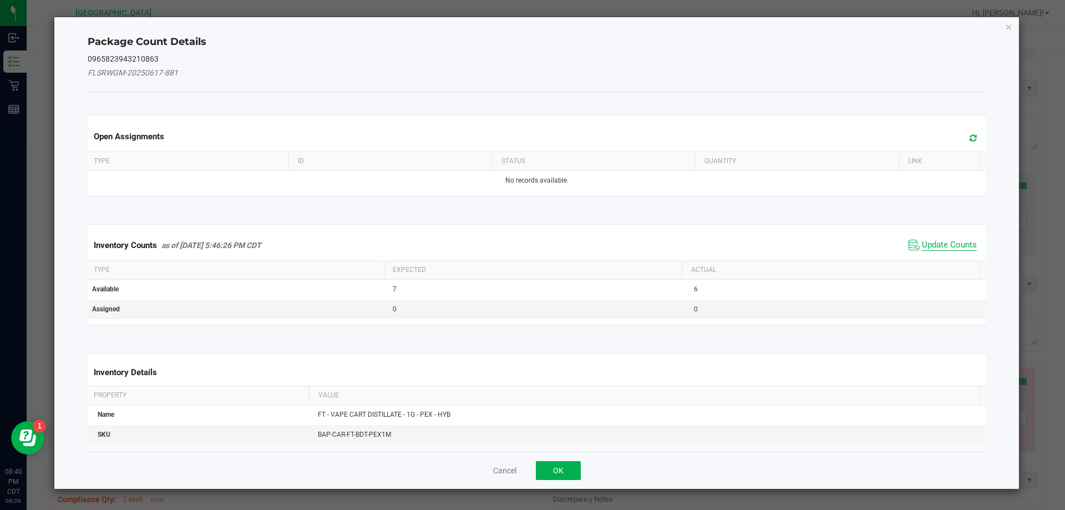
click at [946, 249] on span "Update Counts" at bounding box center [949, 245] width 55 height 11
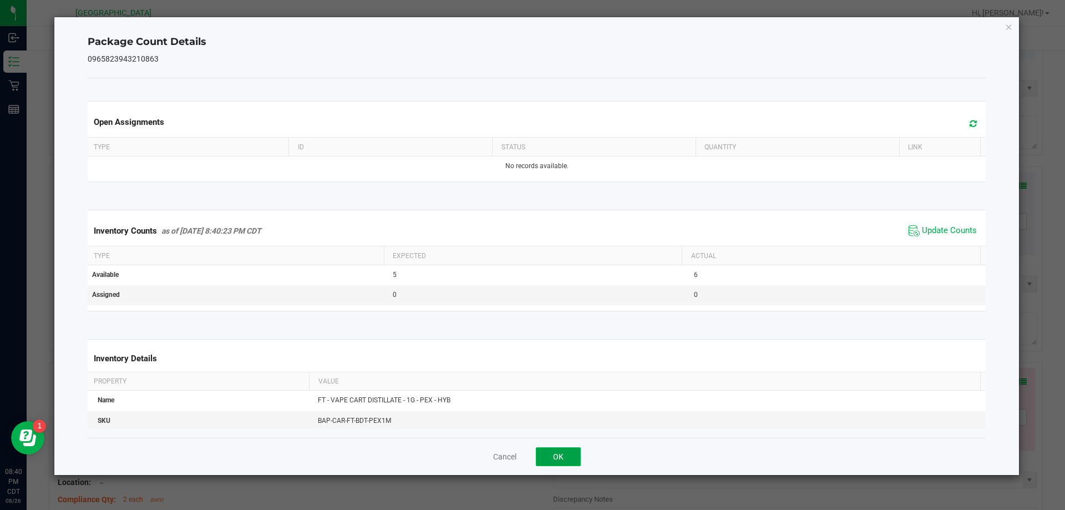
click at [557, 459] on button "OK" at bounding box center [558, 456] width 45 height 19
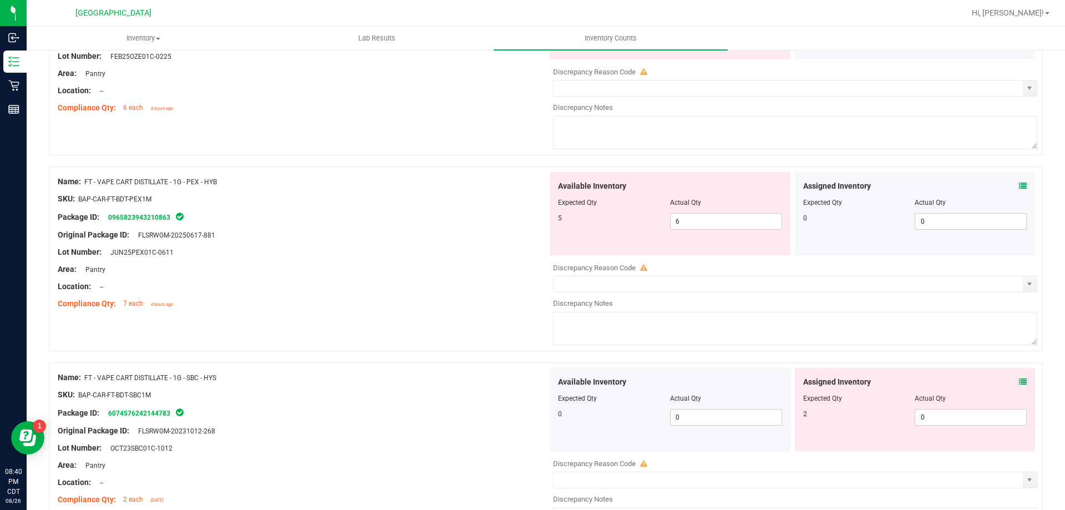
click at [1019, 384] on icon at bounding box center [1023, 382] width 8 height 8
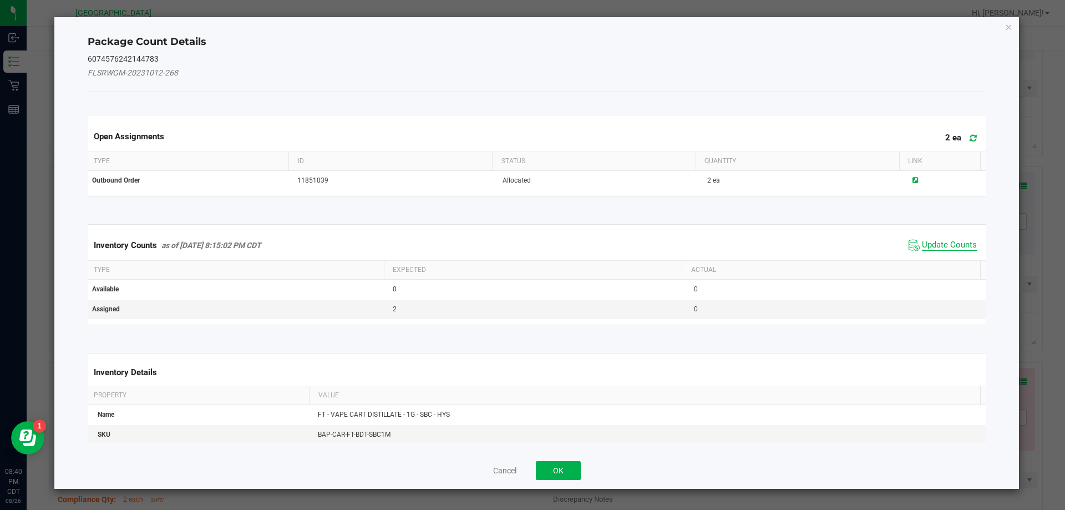
click at [939, 246] on span "Update Counts" at bounding box center [949, 245] width 55 height 11
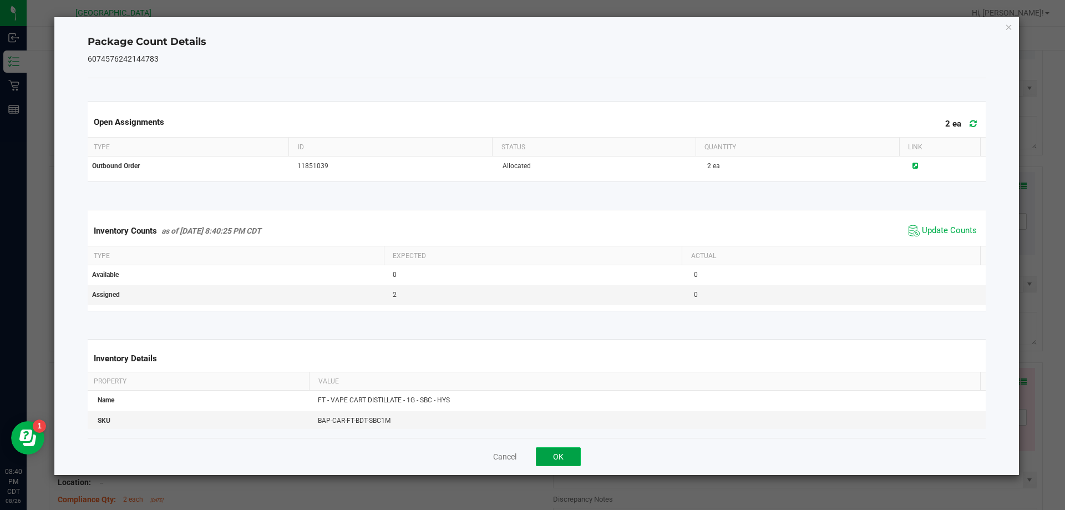
click at [559, 460] on button "OK" at bounding box center [558, 456] width 45 height 19
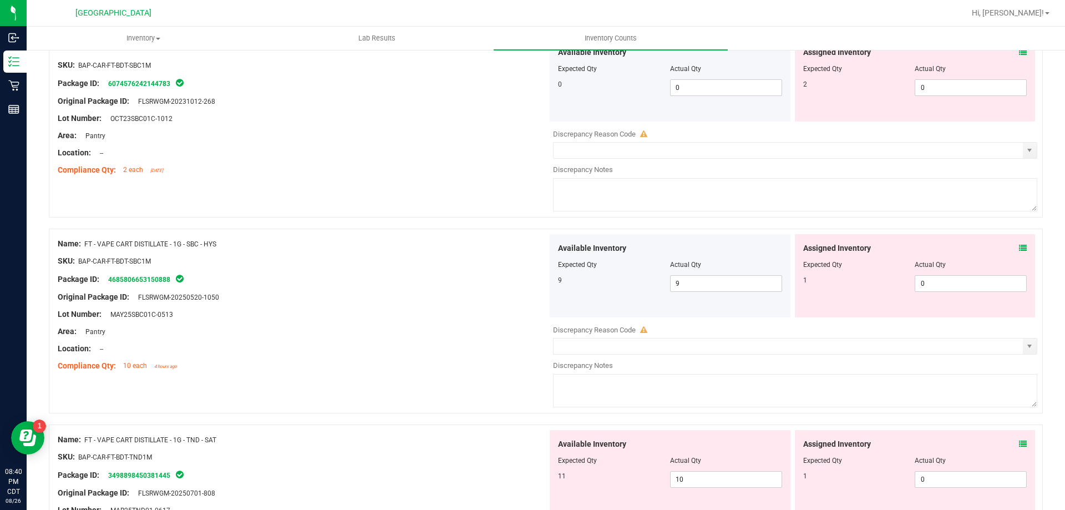
scroll to position [1969, 0]
click at [1019, 246] on icon at bounding box center [1023, 246] width 8 height 8
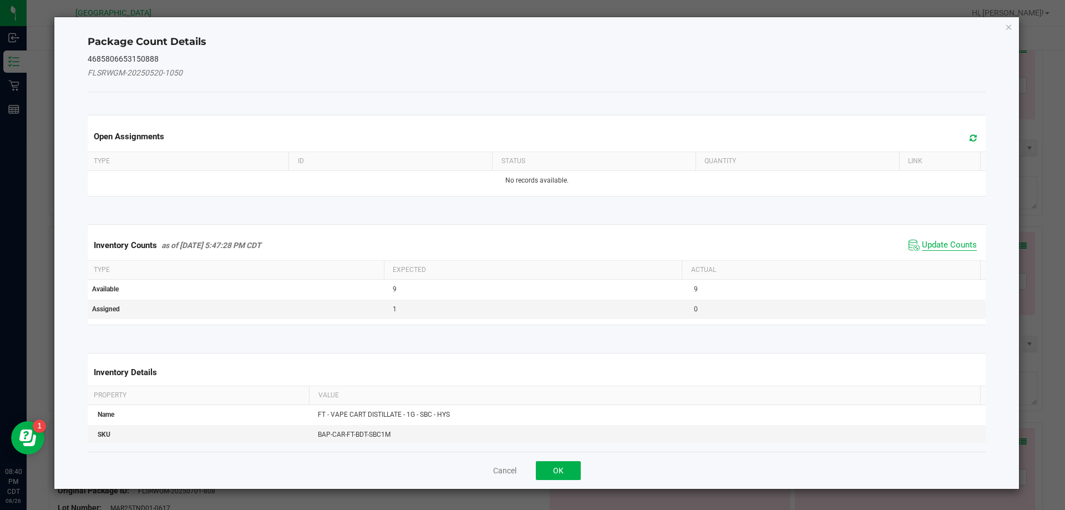
click at [956, 246] on span "Update Counts" at bounding box center [949, 245] width 55 height 11
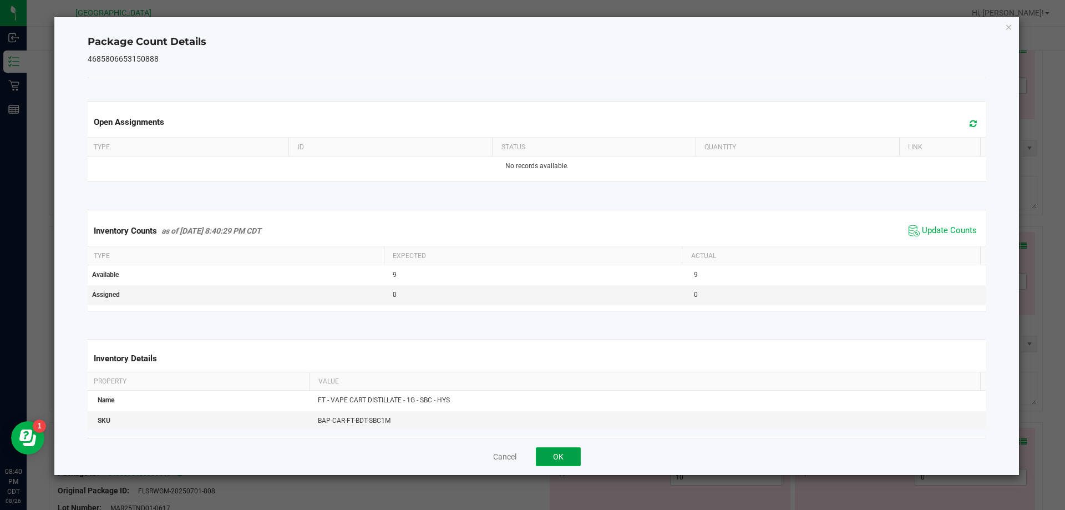
click at [562, 456] on button "OK" at bounding box center [558, 456] width 45 height 19
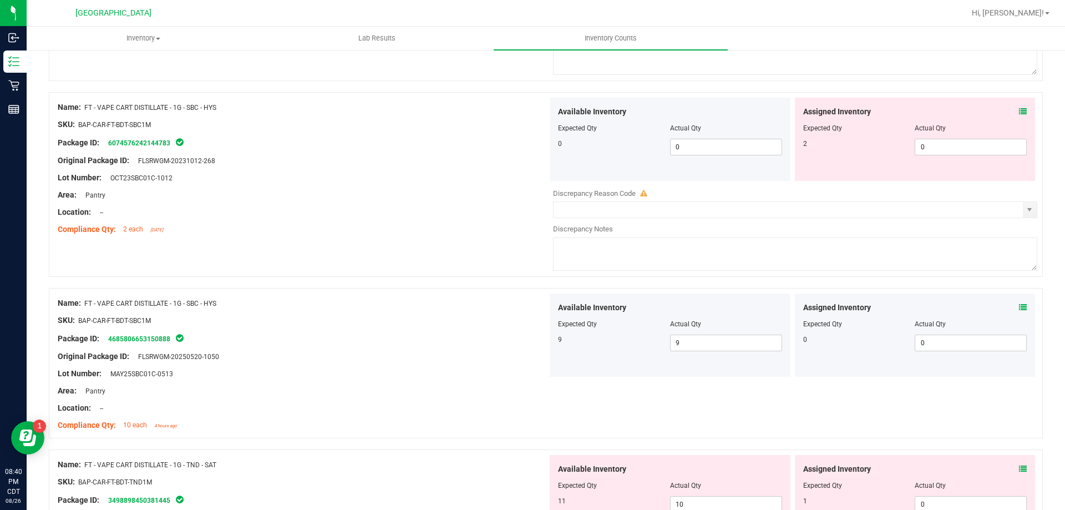
scroll to position [1889, 0]
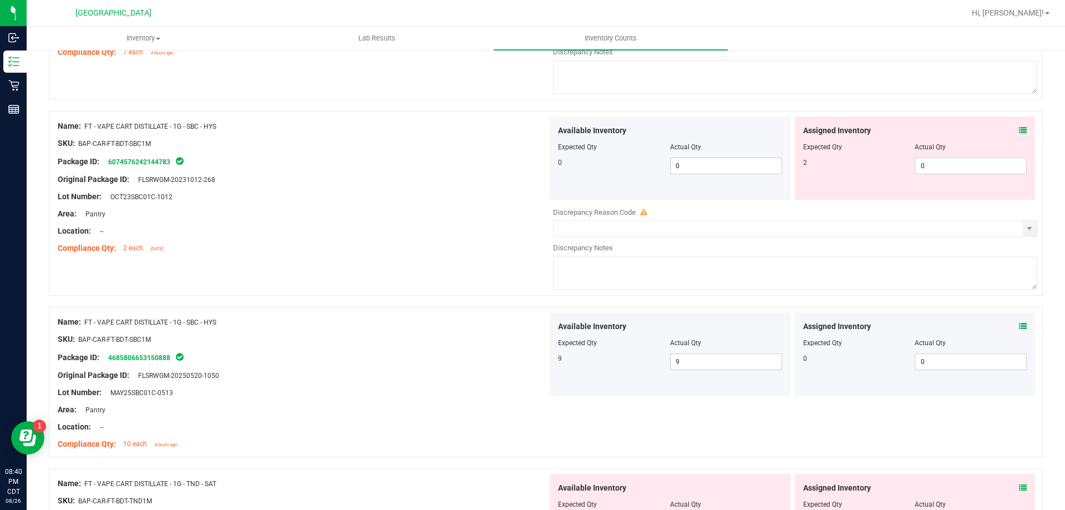
click at [1019, 129] on icon at bounding box center [1023, 130] width 8 height 8
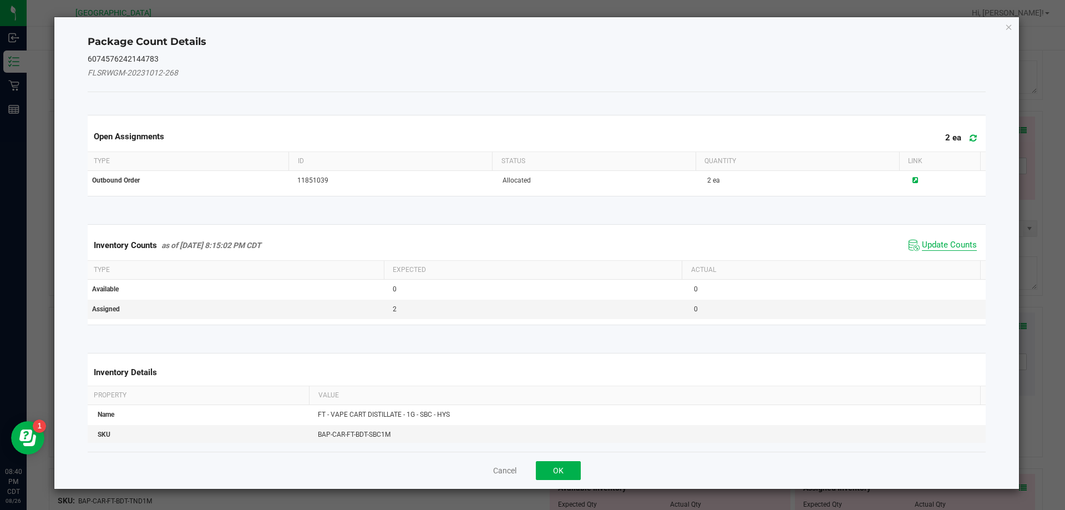
click at [944, 241] on span "Update Counts" at bounding box center [949, 245] width 55 height 11
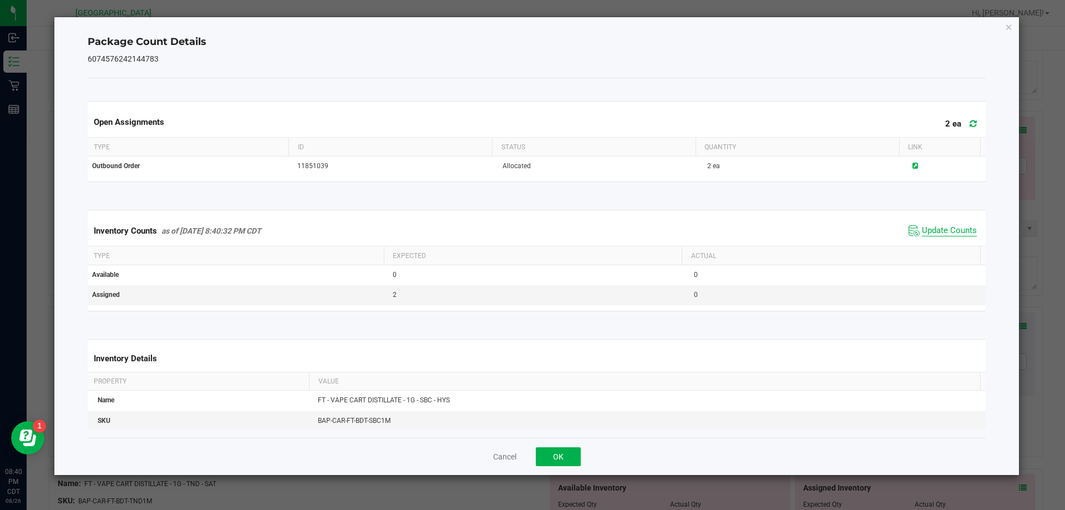
click at [935, 236] on span "Update Counts" at bounding box center [949, 230] width 55 height 11
click at [553, 461] on button "OK" at bounding box center [558, 456] width 45 height 19
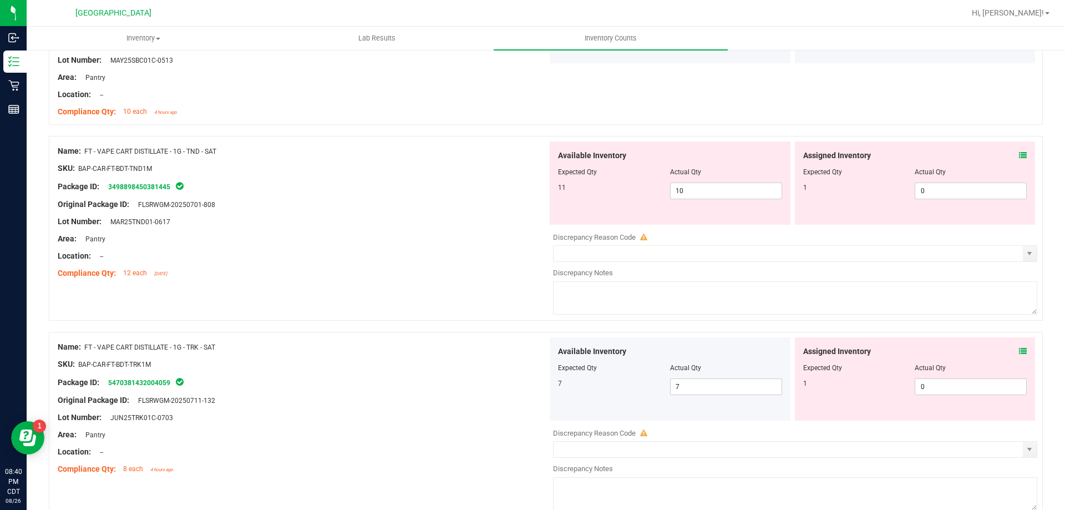
scroll to position [2221, 0]
click at [1019, 152] on icon at bounding box center [1023, 156] width 8 height 8
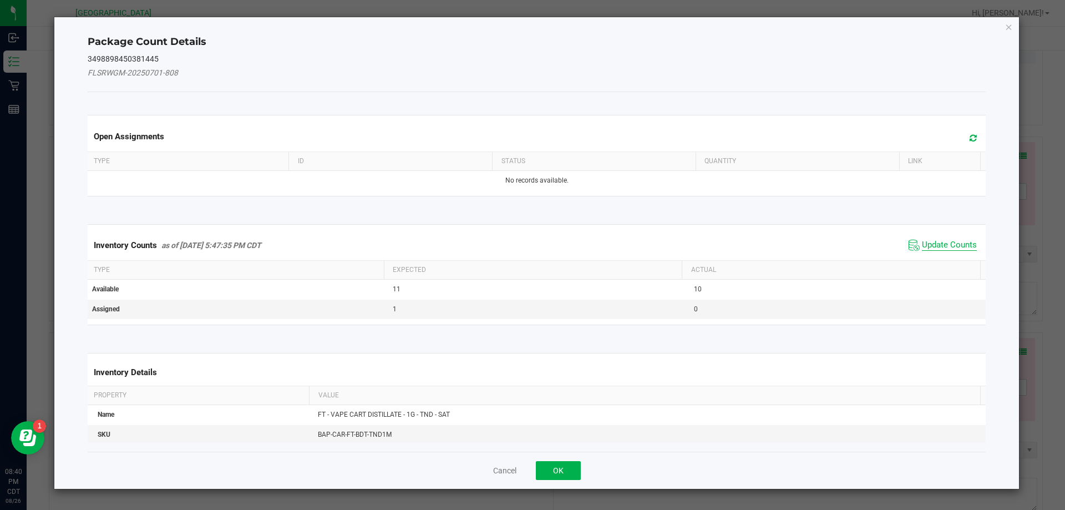
click at [944, 242] on span "Update Counts" at bounding box center [949, 245] width 55 height 11
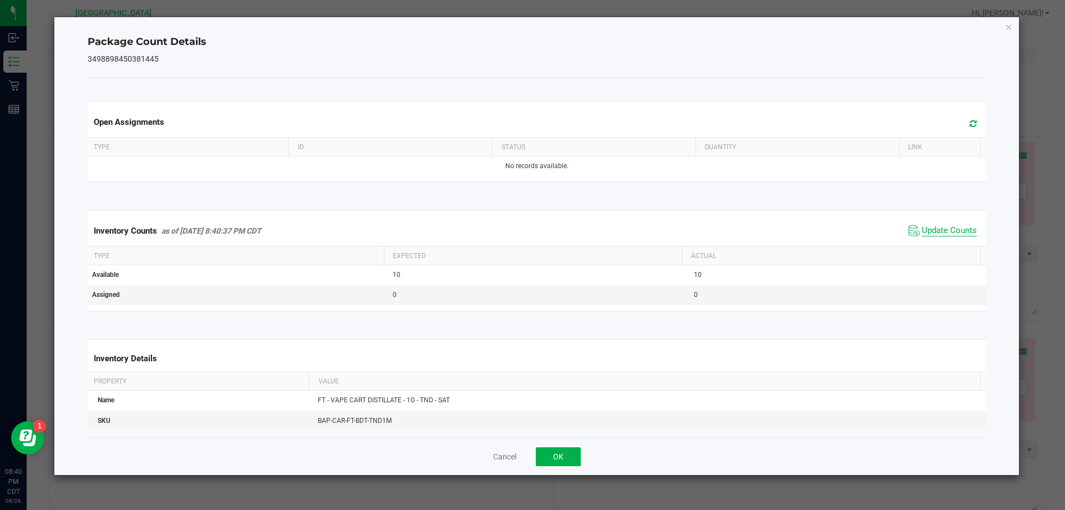
click at [948, 236] on span "Update Counts" at bounding box center [949, 230] width 55 height 11
click at [558, 457] on button "OK" at bounding box center [558, 456] width 45 height 19
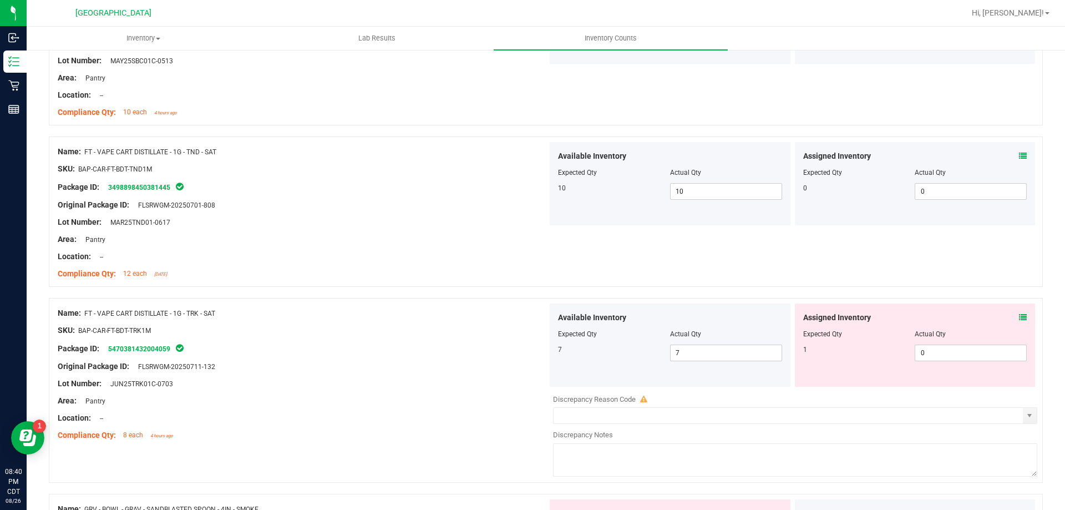
click at [1019, 317] on icon at bounding box center [1023, 317] width 8 height 8
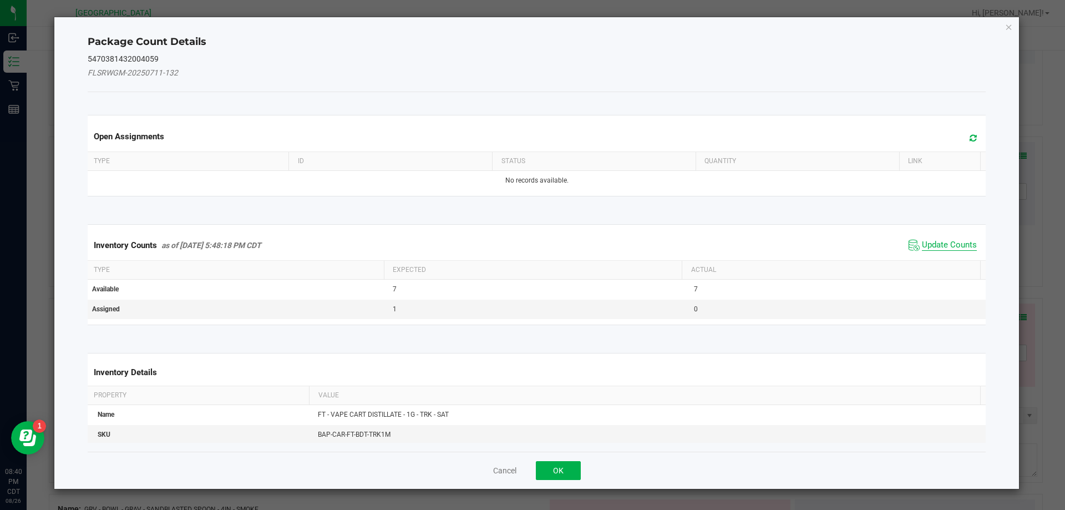
click at [943, 246] on span "Update Counts" at bounding box center [949, 245] width 55 height 11
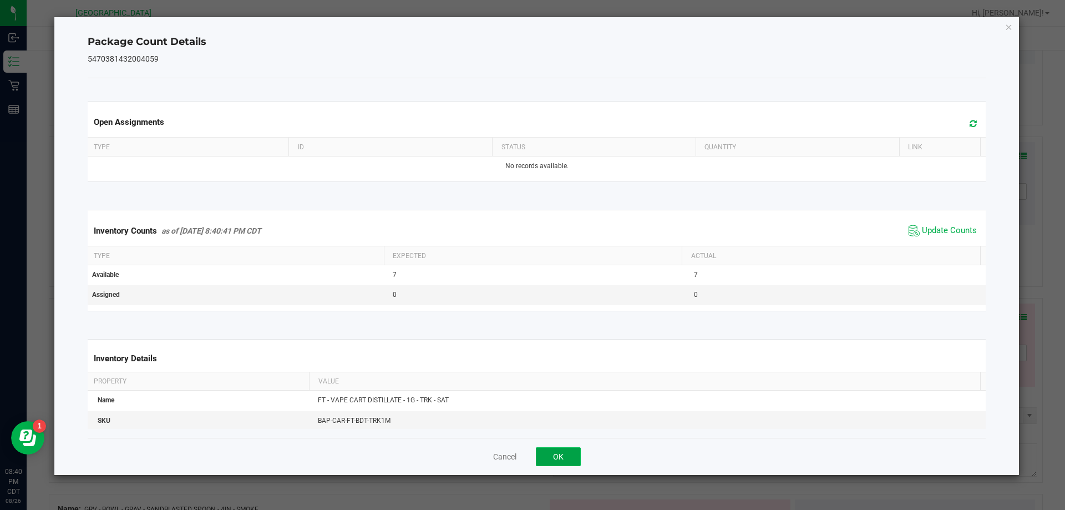
click at [569, 460] on button "OK" at bounding box center [558, 456] width 45 height 19
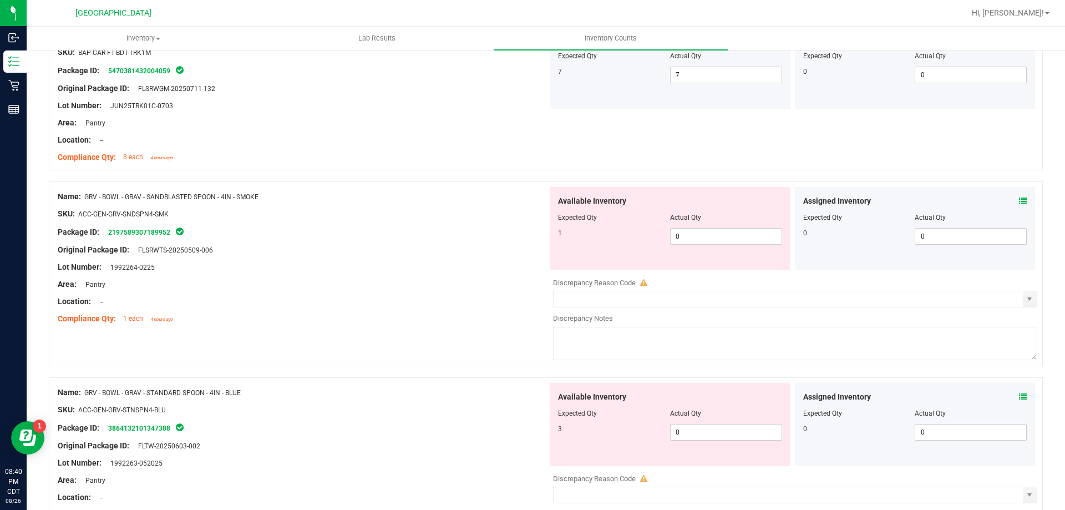
scroll to position [2518, 0]
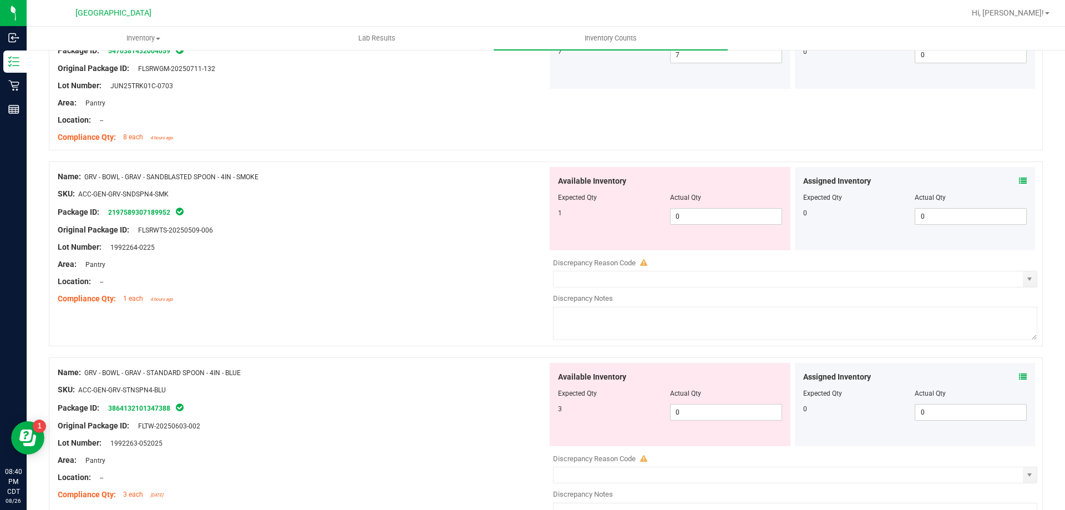
click at [1019, 180] on icon at bounding box center [1023, 181] width 8 height 8
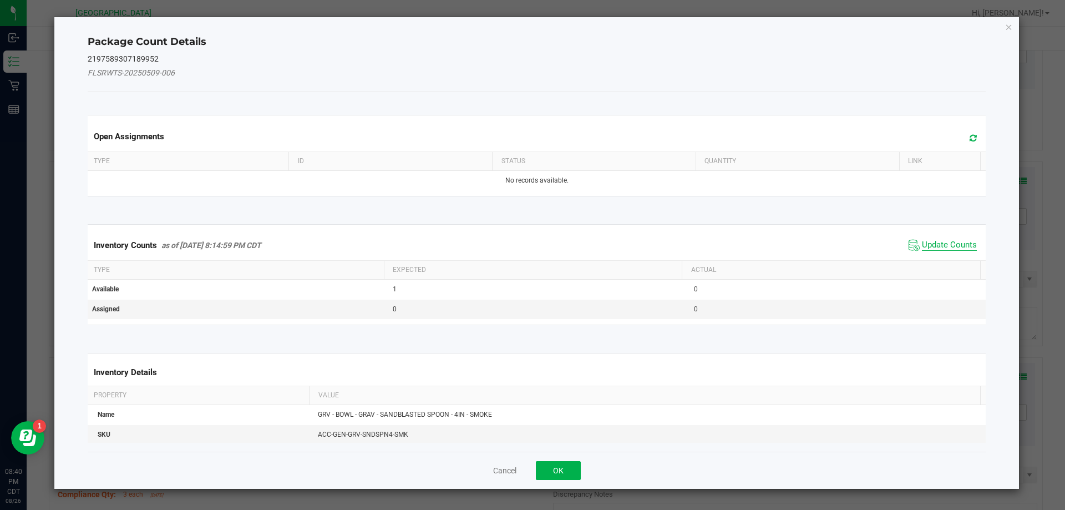
click at [961, 245] on span "Update Counts" at bounding box center [949, 245] width 55 height 11
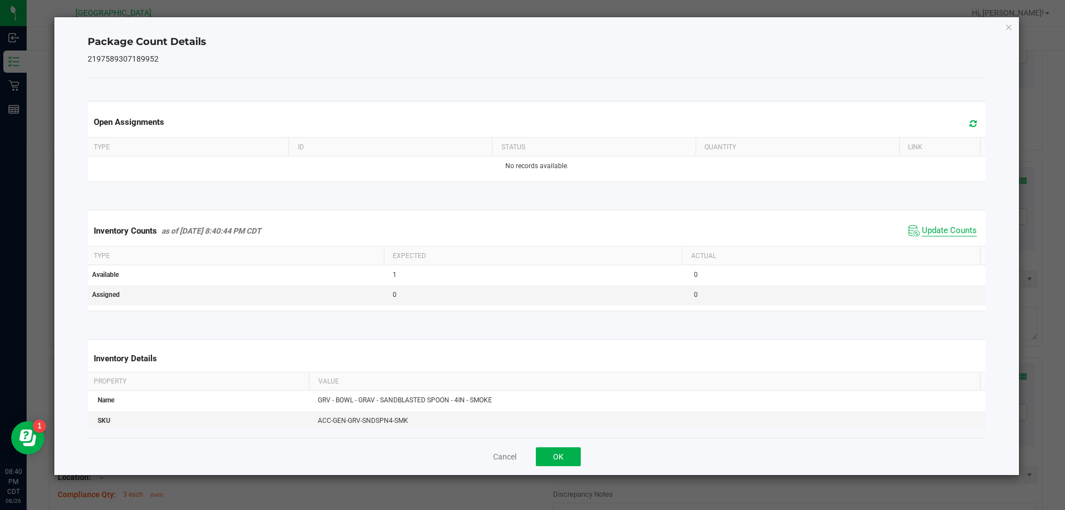
click at [952, 236] on span "Update Counts" at bounding box center [949, 230] width 55 height 11
click at [558, 464] on button "OK" at bounding box center [558, 456] width 45 height 19
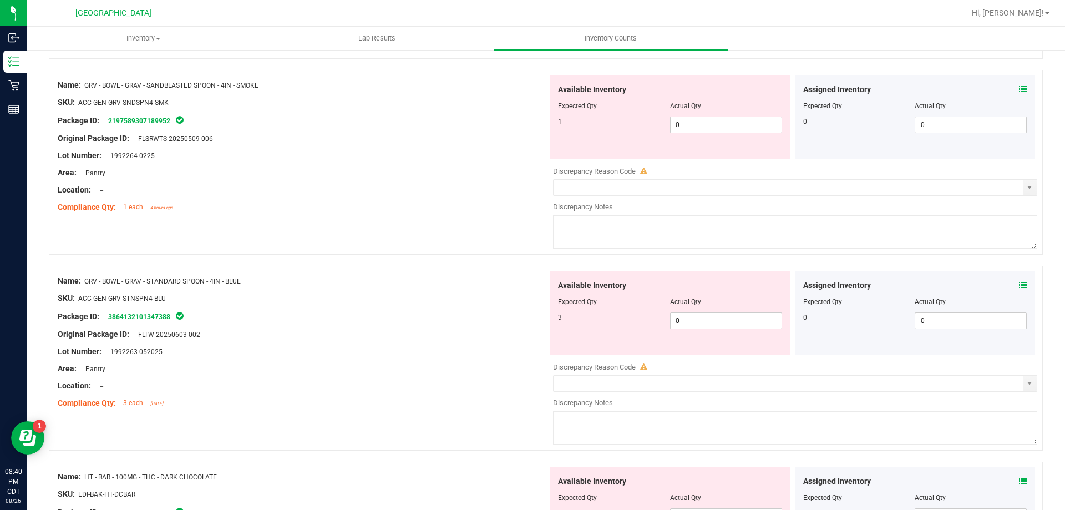
scroll to position [2649, 0]
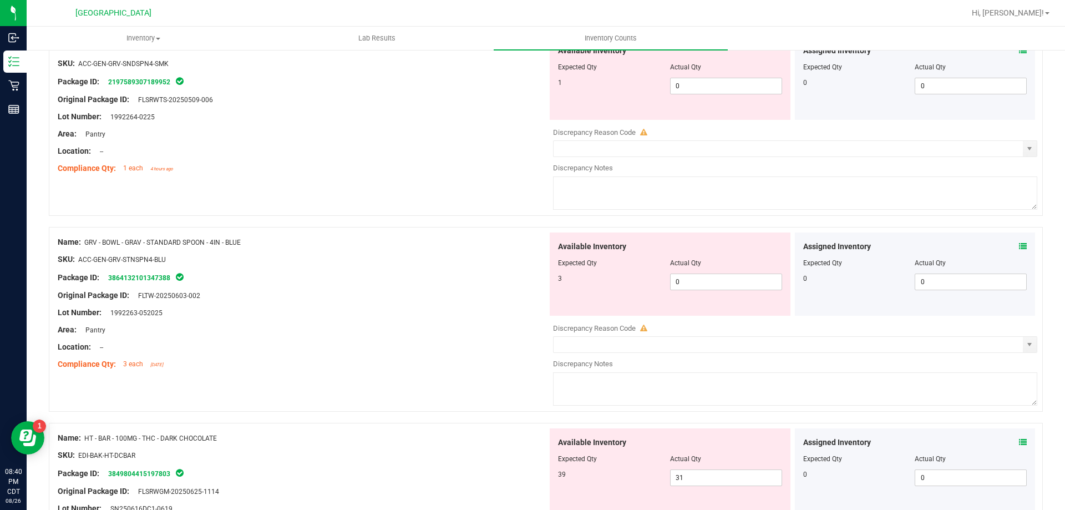
click at [1019, 245] on icon at bounding box center [1023, 246] width 8 height 8
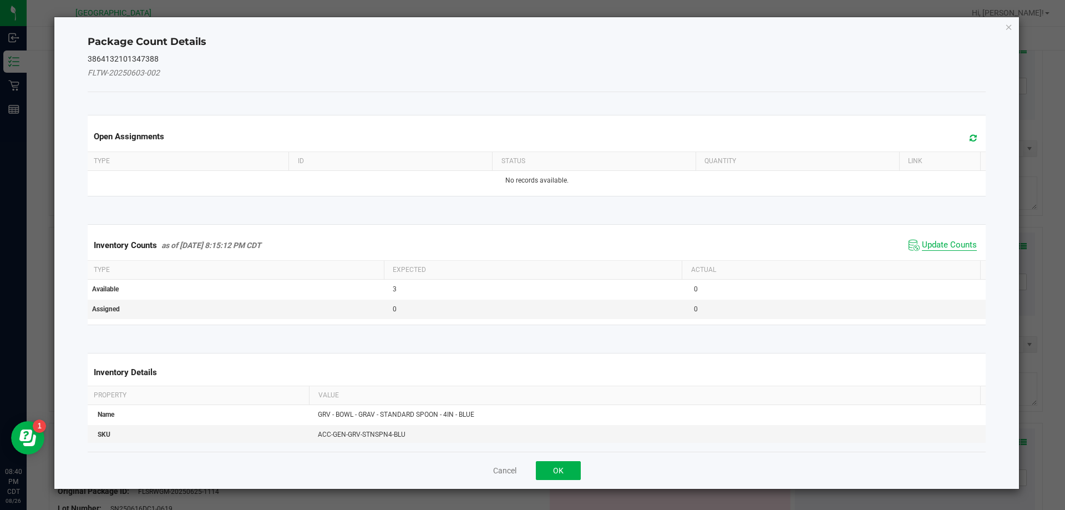
click at [959, 240] on span "Update Counts" at bounding box center [949, 245] width 55 height 11
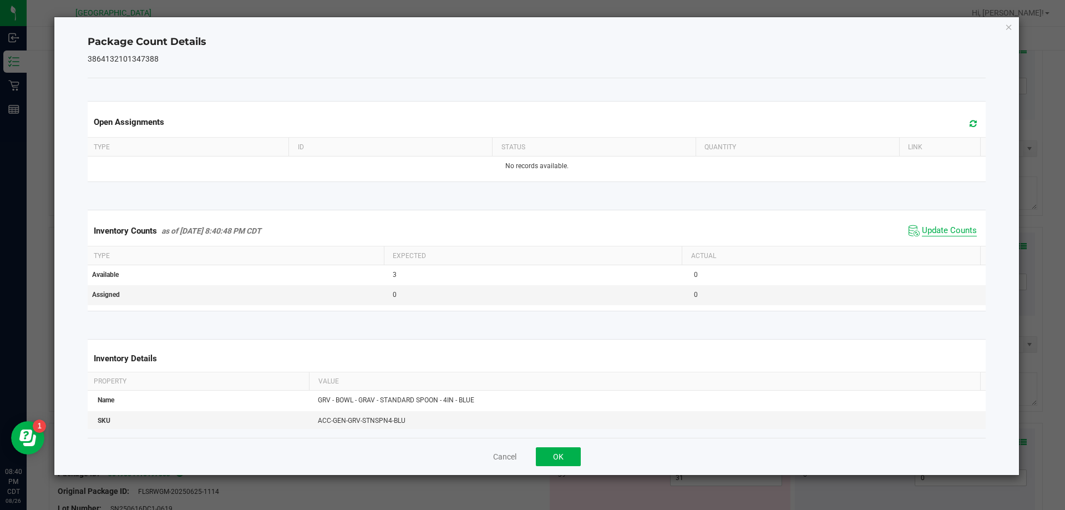
click at [949, 236] on span "Update Counts" at bounding box center [949, 230] width 55 height 11
click at [543, 453] on button "OK" at bounding box center [558, 456] width 45 height 19
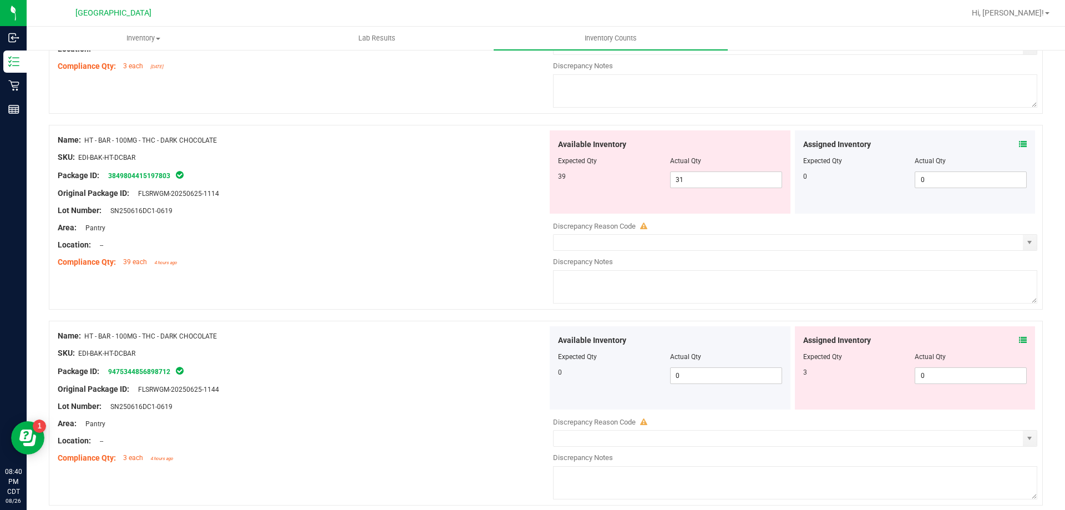
scroll to position [2944, 0]
click at [1019, 148] on icon at bounding box center [1023, 146] width 8 height 8
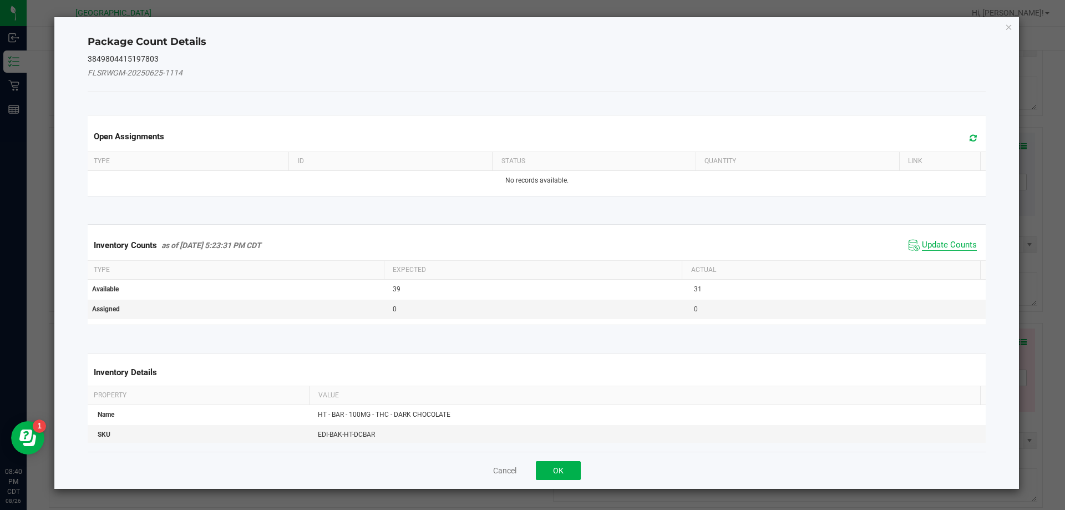
click at [956, 250] on span "Update Counts" at bounding box center [949, 245] width 55 height 11
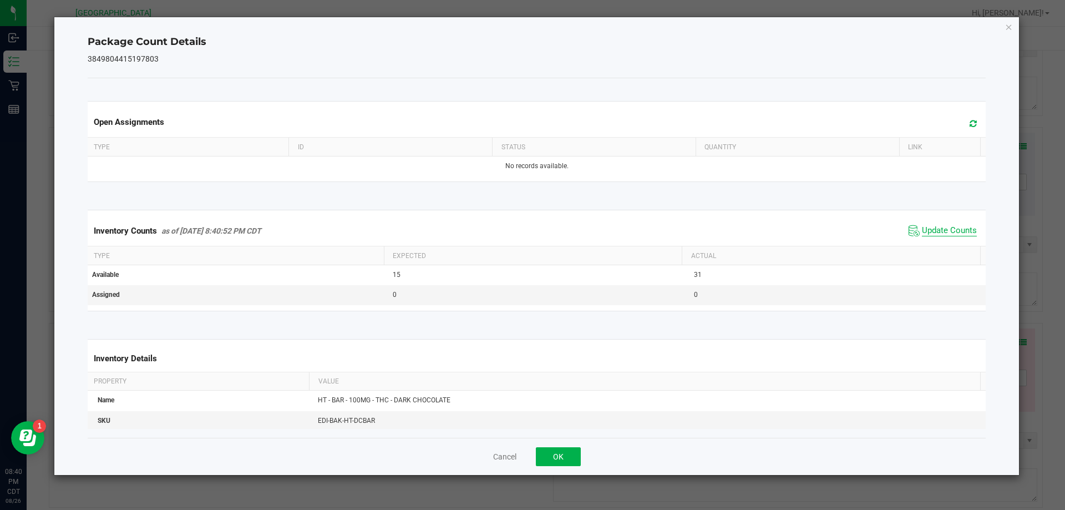
click at [953, 236] on span "Update Counts" at bounding box center [949, 230] width 55 height 11
click at [562, 461] on button "OK" at bounding box center [558, 456] width 45 height 19
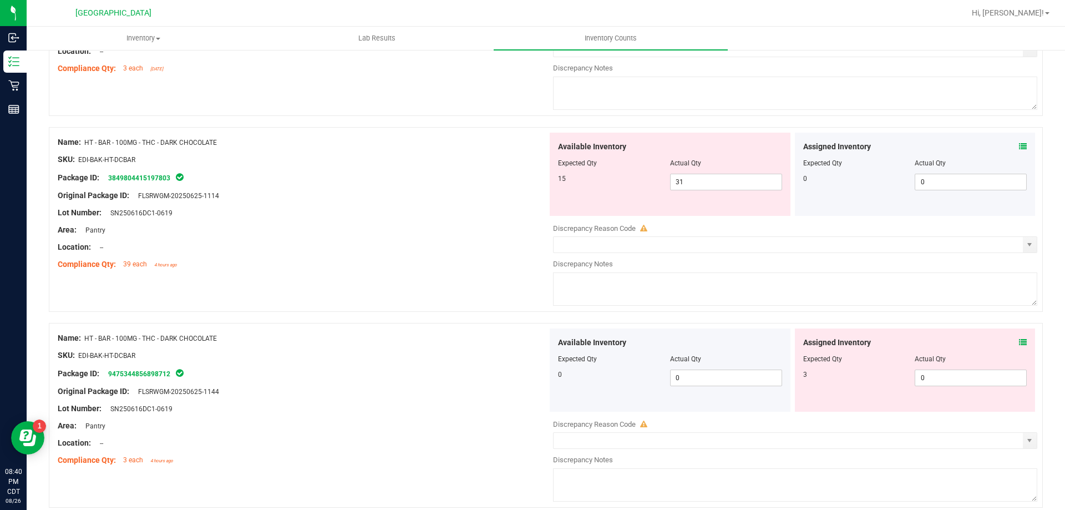
click at [1019, 338] on icon at bounding box center [1023, 342] width 8 height 8
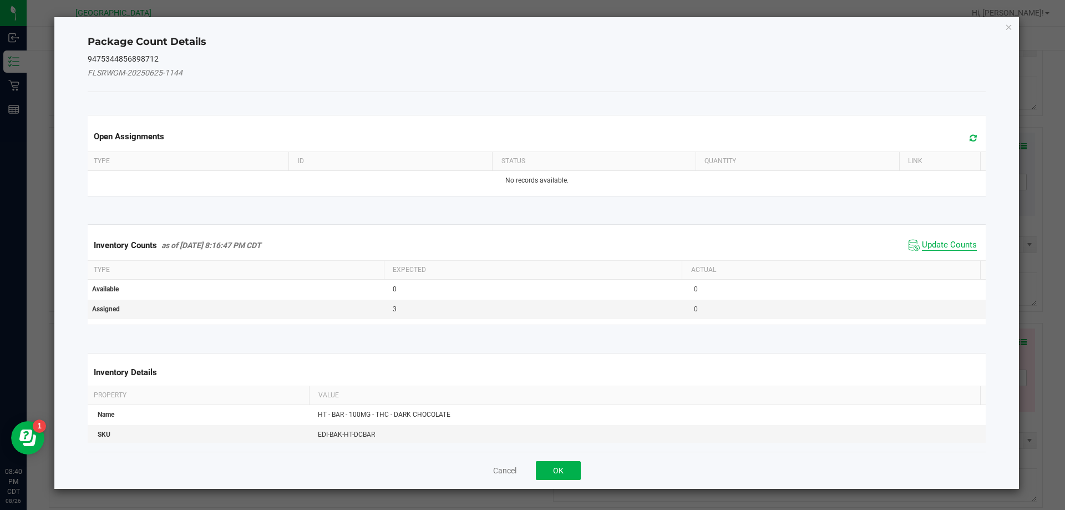
click at [958, 250] on span "Update Counts" at bounding box center [949, 245] width 55 height 11
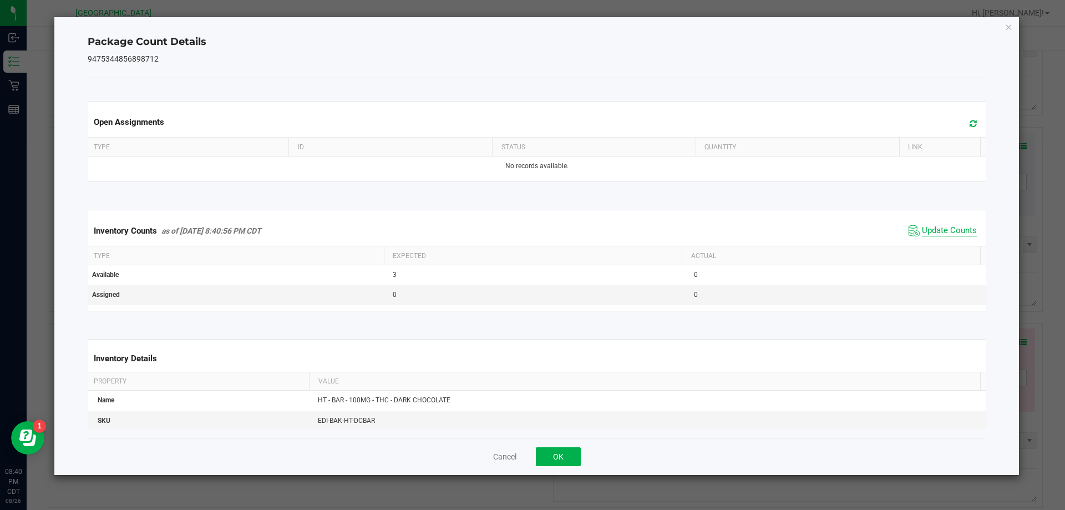
click at [956, 236] on span "Update Counts" at bounding box center [949, 230] width 55 height 11
click at [554, 447] on button "OK" at bounding box center [558, 456] width 45 height 19
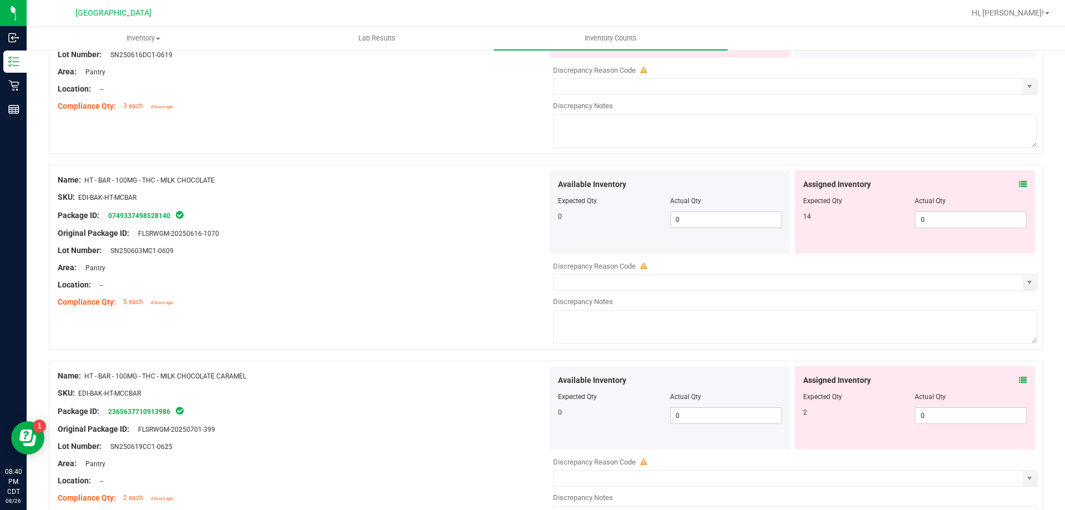
scroll to position [3306, 0]
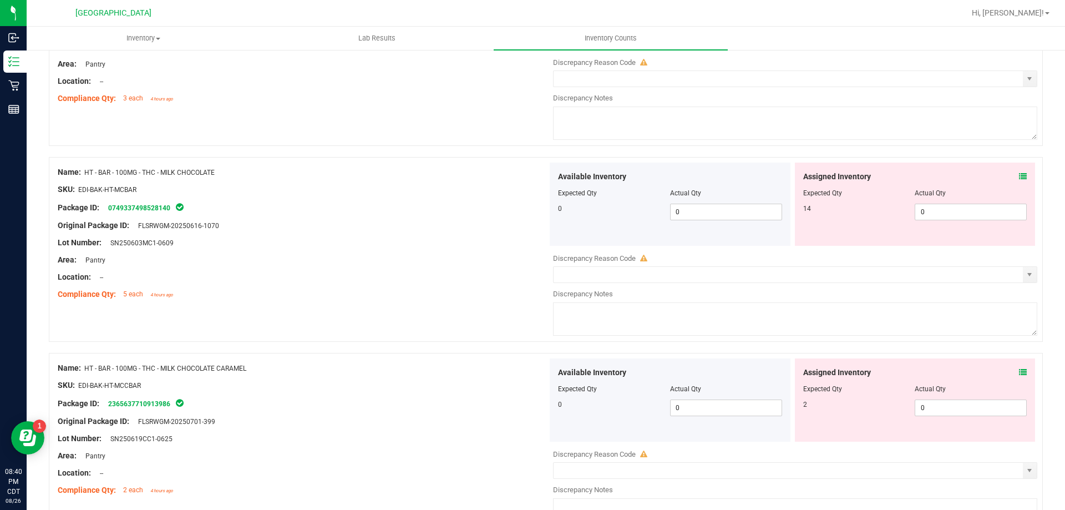
click at [1019, 176] on icon at bounding box center [1023, 176] width 8 height 8
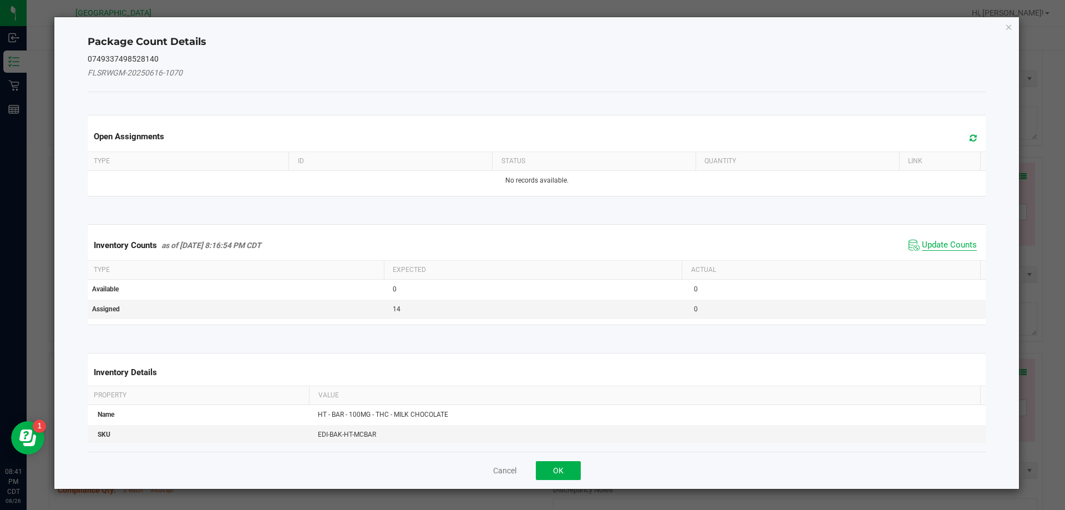
click at [948, 246] on span "Update Counts" at bounding box center [949, 245] width 55 height 11
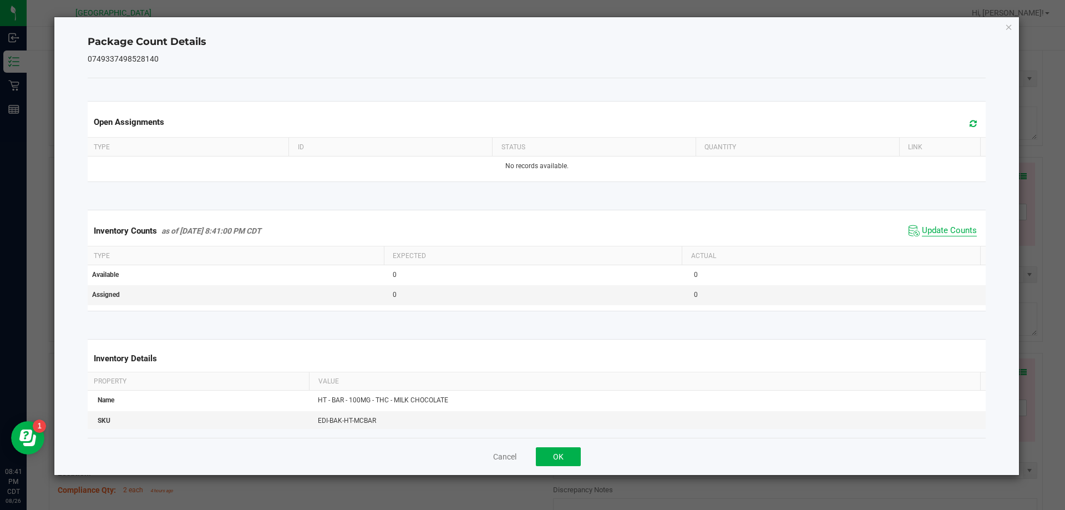
click at [947, 236] on span "Update Counts" at bounding box center [949, 230] width 55 height 11
click at [564, 461] on button "OK" at bounding box center [558, 456] width 45 height 19
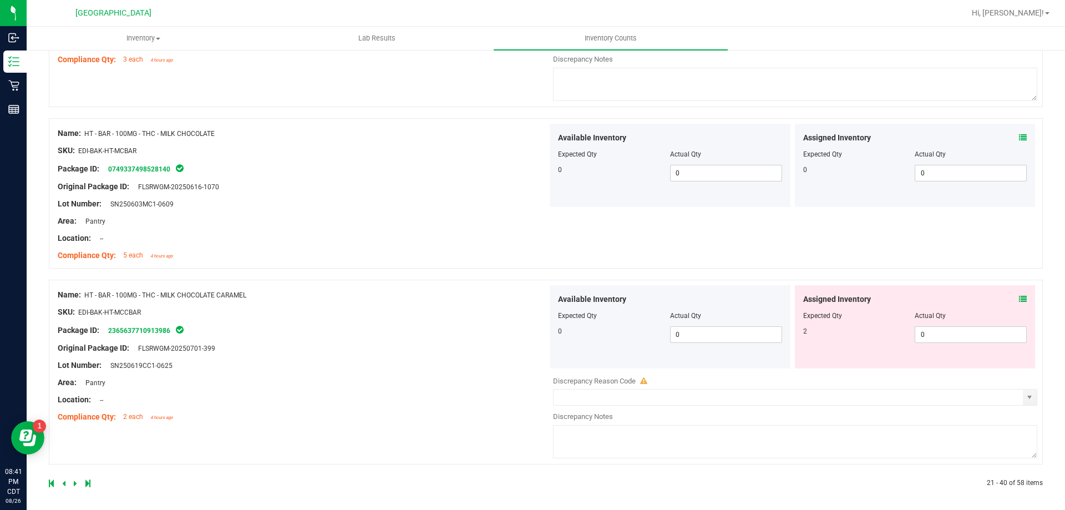
scroll to position [3344, 0]
click at [1019, 299] on icon at bounding box center [1023, 300] width 8 height 8
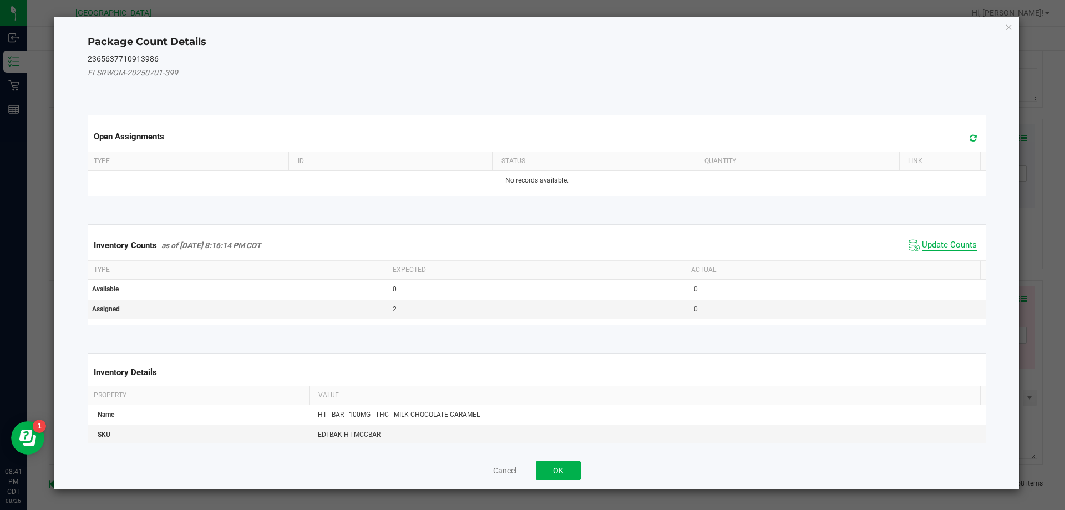
click at [954, 242] on span "Update Counts" at bounding box center [949, 245] width 55 height 11
click at [950, 259] on th "Actual" at bounding box center [830, 268] width 298 height 19
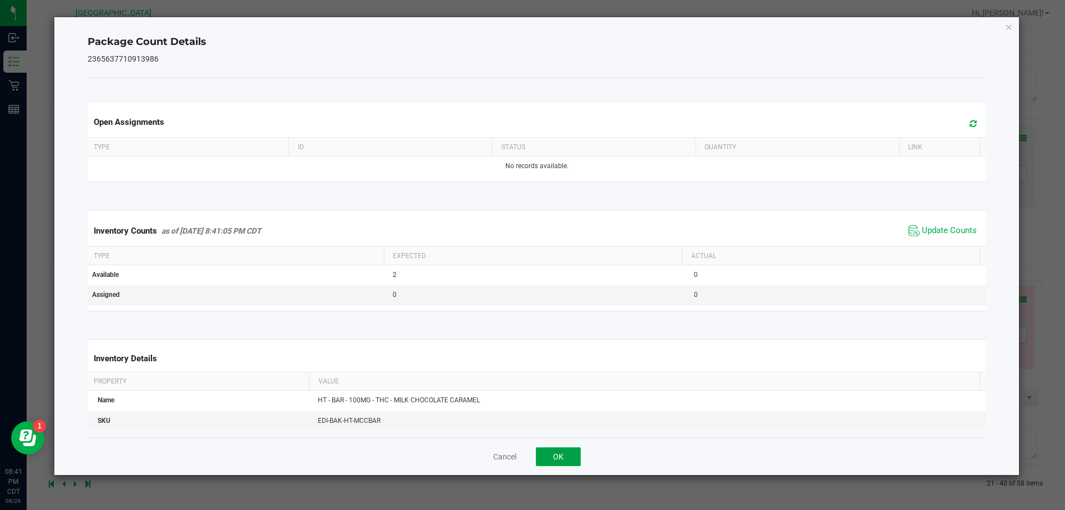
click at [548, 457] on button "OK" at bounding box center [558, 456] width 45 height 19
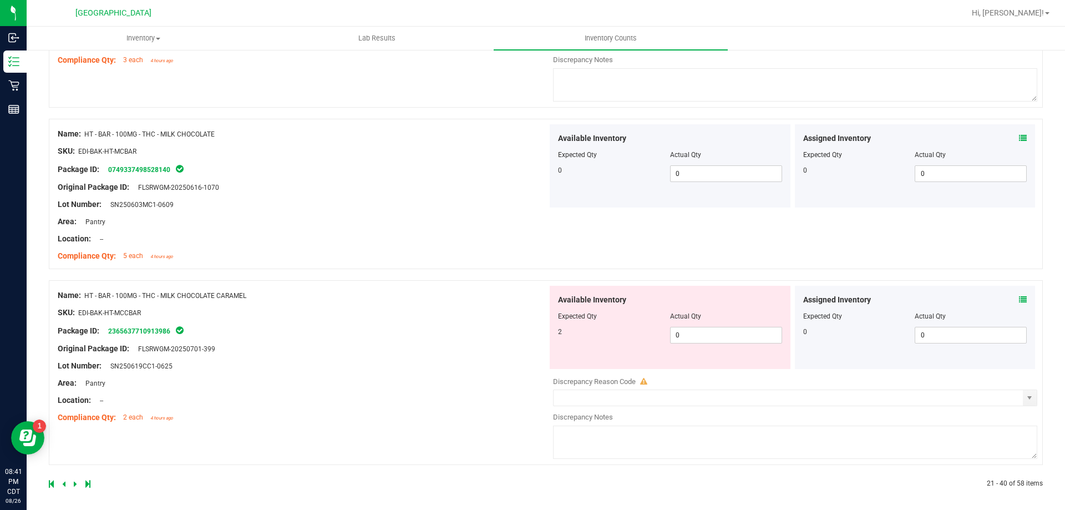
click at [74, 483] on icon at bounding box center [75, 483] width 3 height 7
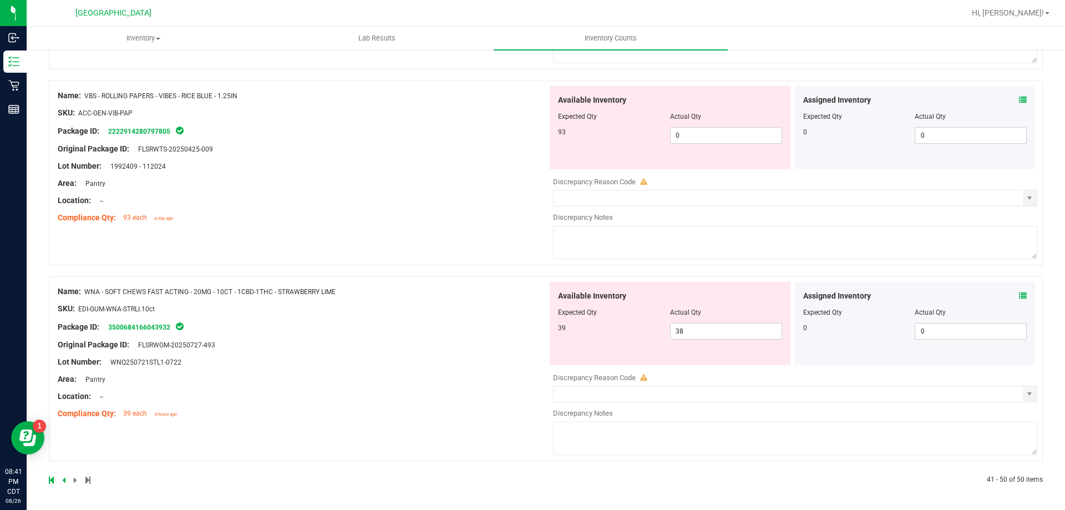
scroll to position [0, 0]
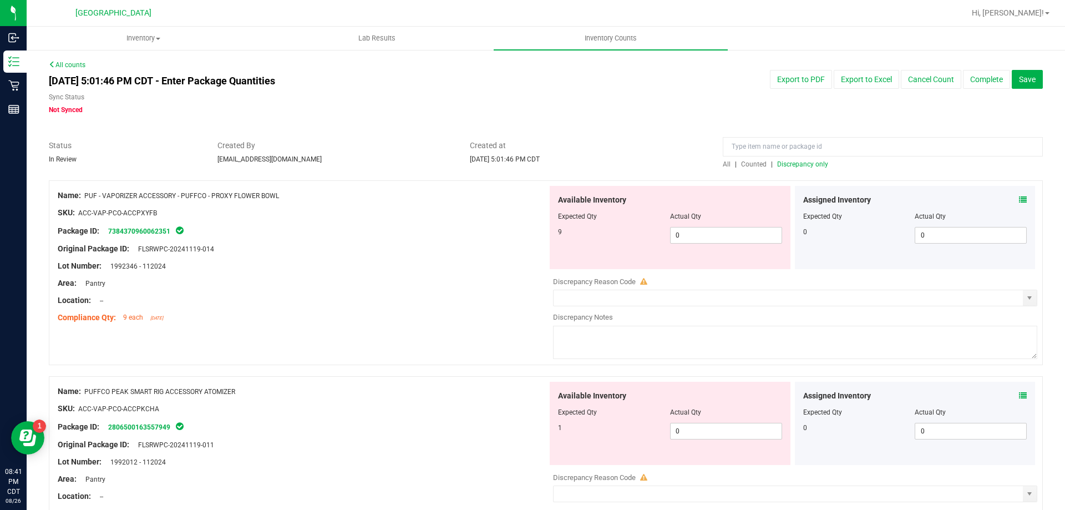
click at [1019, 200] on icon at bounding box center [1023, 200] width 8 height 8
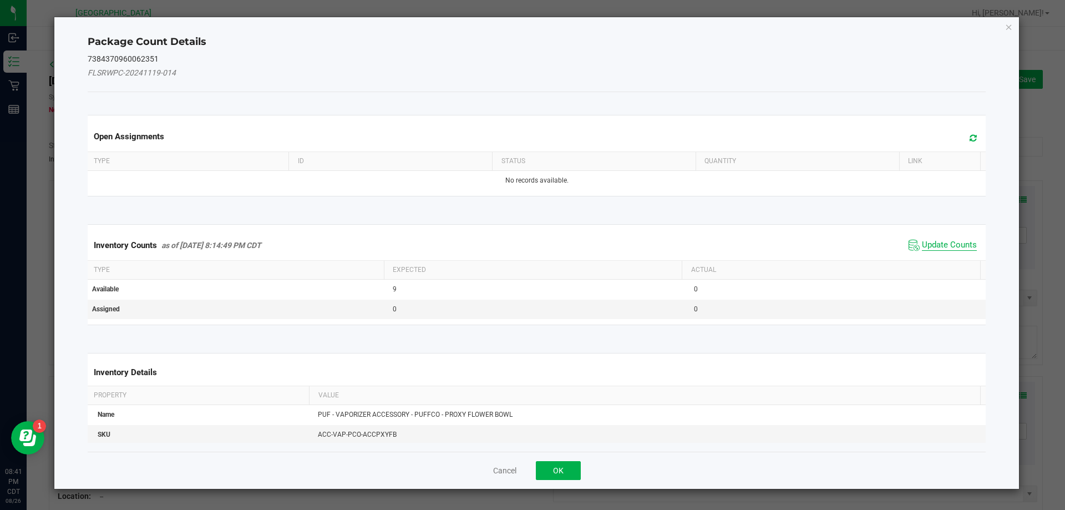
click at [943, 250] on span "Update Counts" at bounding box center [949, 245] width 55 height 11
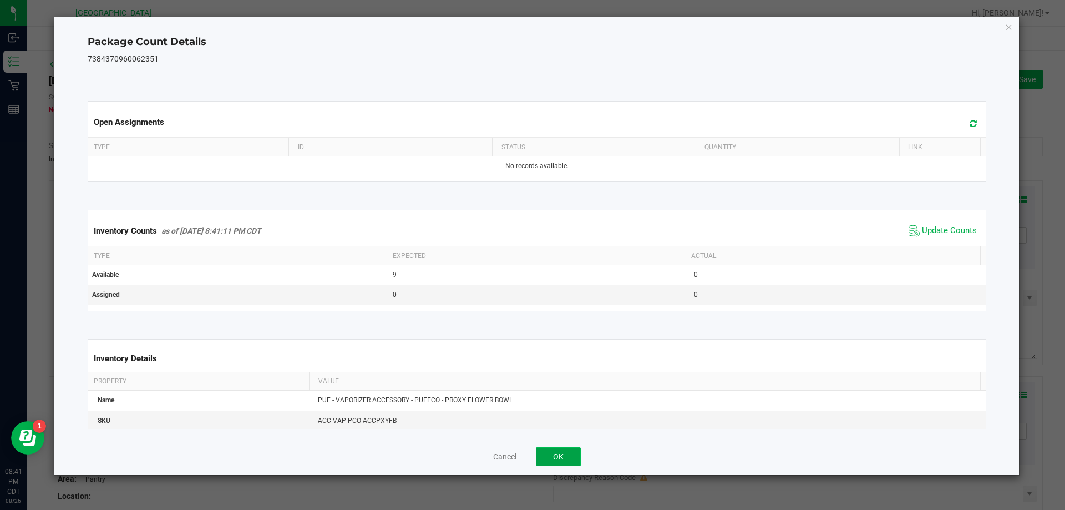
click at [562, 457] on button "OK" at bounding box center [558, 456] width 45 height 19
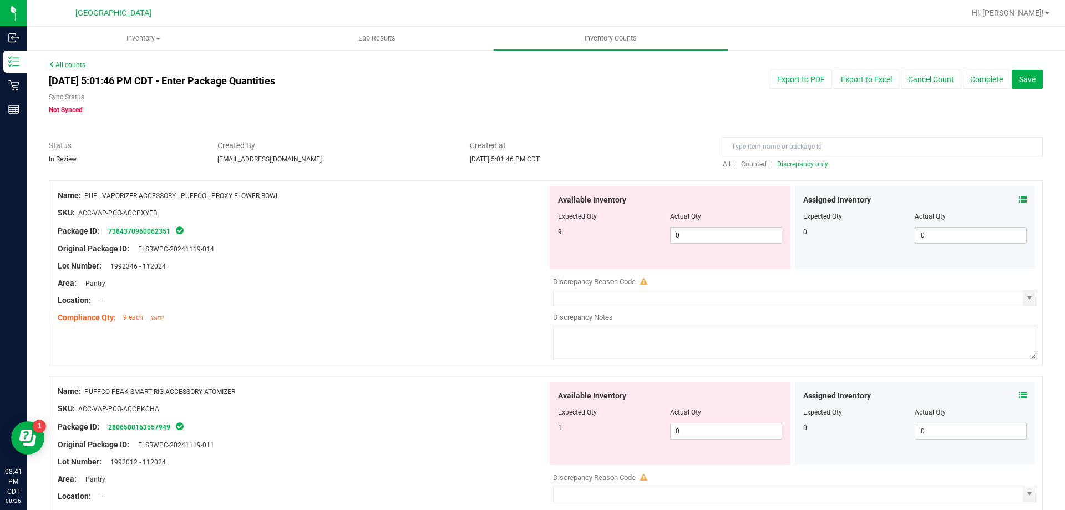
click at [1019, 399] on icon at bounding box center [1023, 395] width 8 height 8
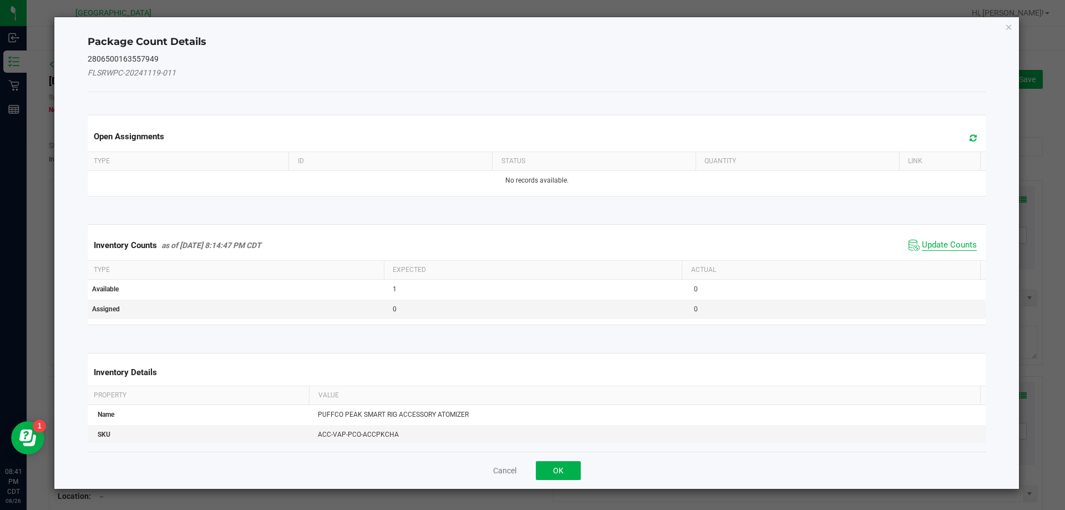
click at [959, 241] on span "Update Counts" at bounding box center [949, 245] width 55 height 11
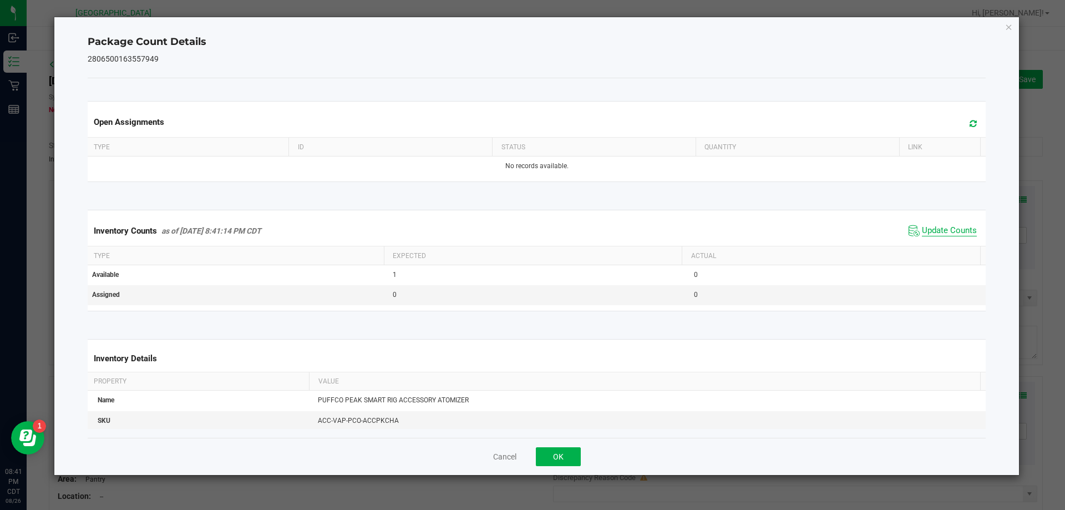
click at [955, 227] on span "Update Counts" at bounding box center [949, 230] width 55 height 11
click at [574, 465] on button "OK" at bounding box center [558, 456] width 45 height 19
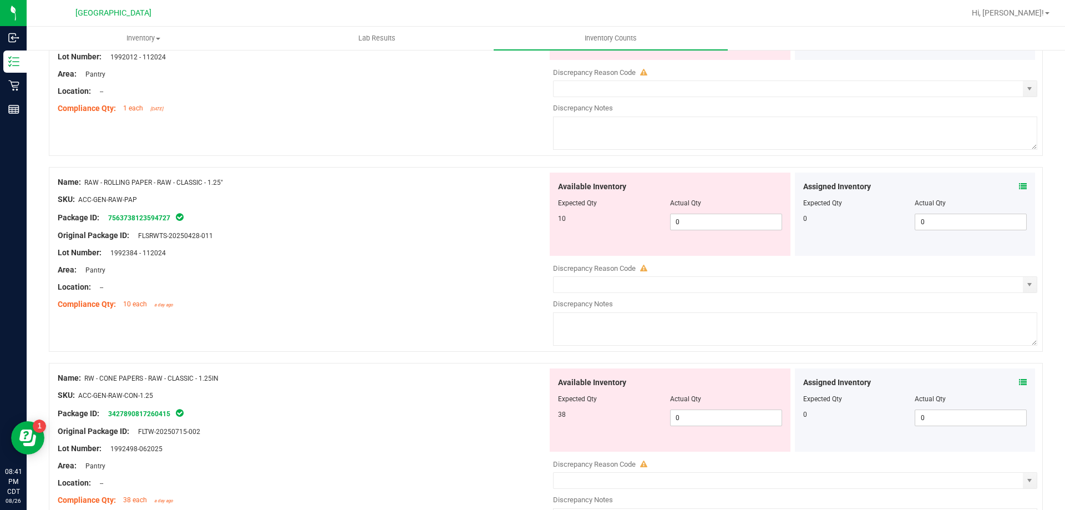
scroll to position [403, 0]
click at [1019, 189] on icon at bounding box center [1023, 188] width 8 height 8
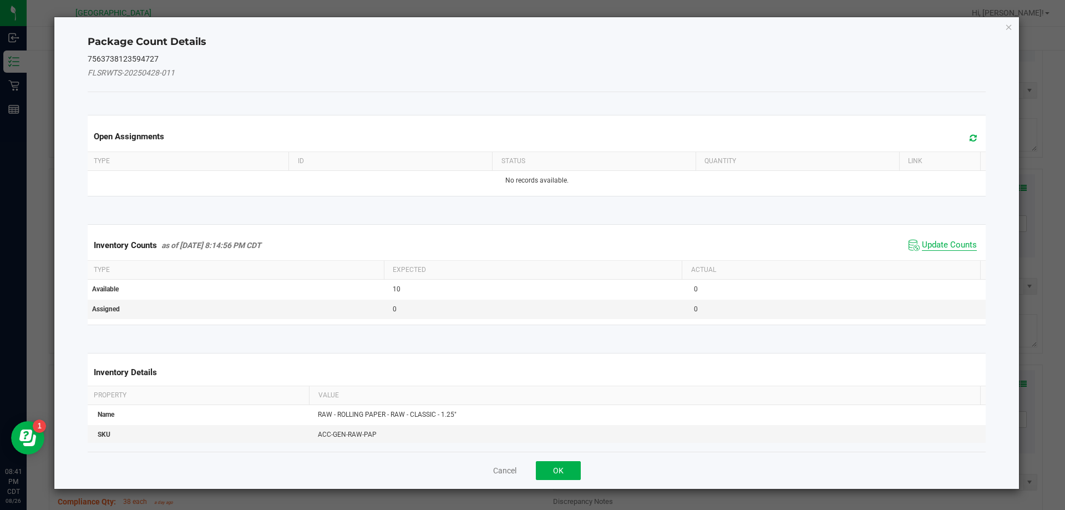
click at [945, 245] on span "Update Counts" at bounding box center [949, 245] width 55 height 11
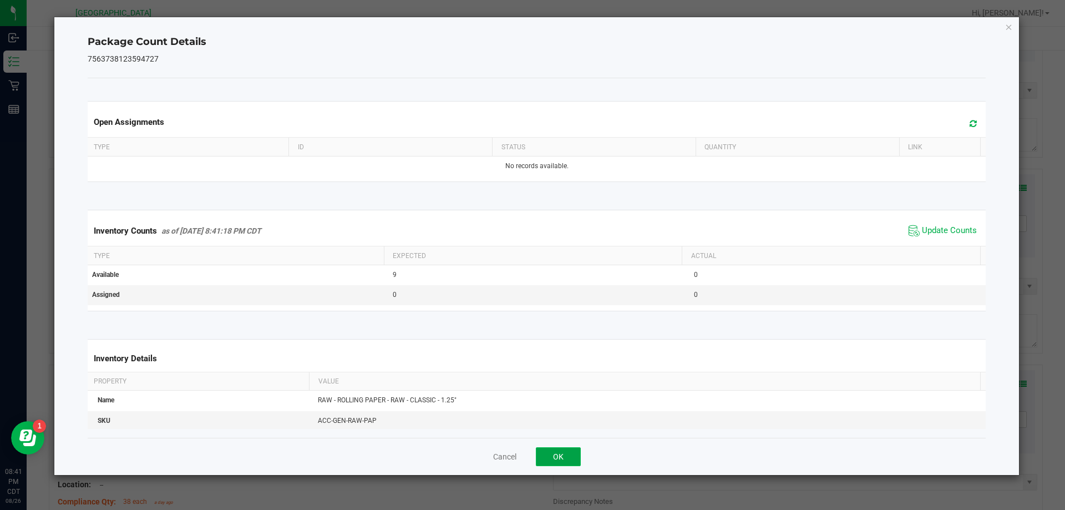
click at [562, 457] on button "OK" at bounding box center [558, 456] width 45 height 19
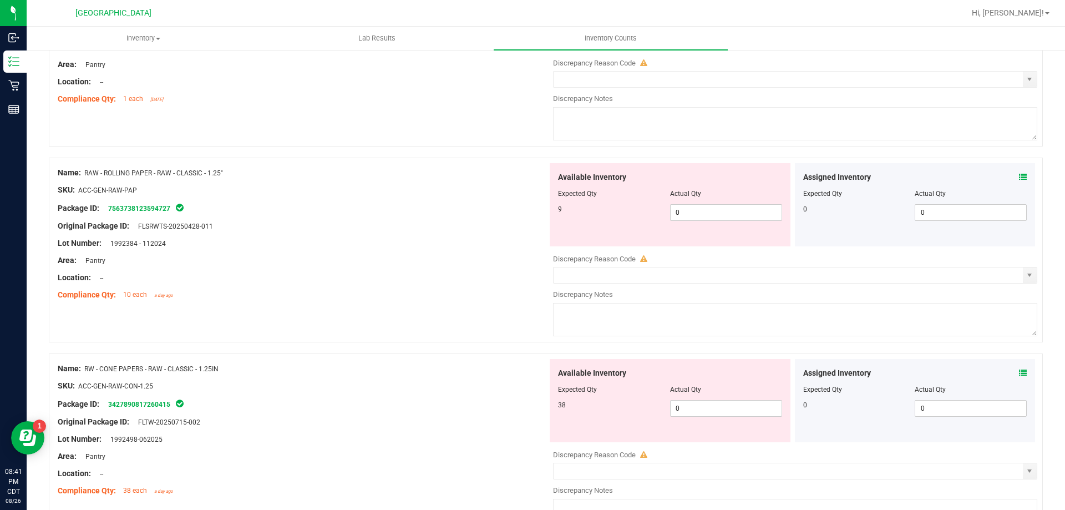
scroll to position [415, 0]
click at [756, 407] on input "0" at bounding box center [725, 408] width 111 height 16
click at [721, 211] on input "0" at bounding box center [725, 212] width 111 height 16
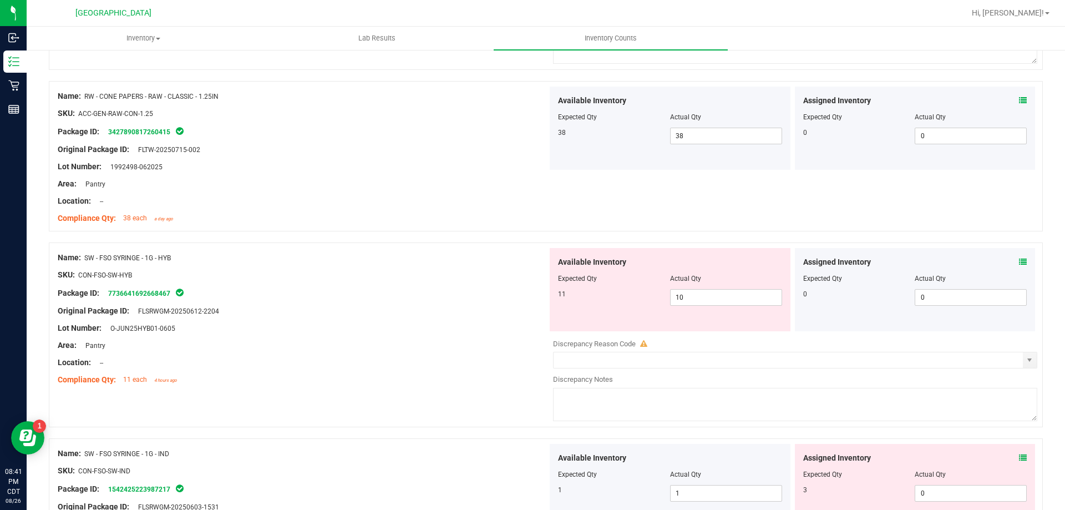
scroll to position [687, 0]
click at [1011, 260] on div "Assigned Inventory Expected Qty Actual Qty 0 0 0" at bounding box center [915, 288] width 241 height 83
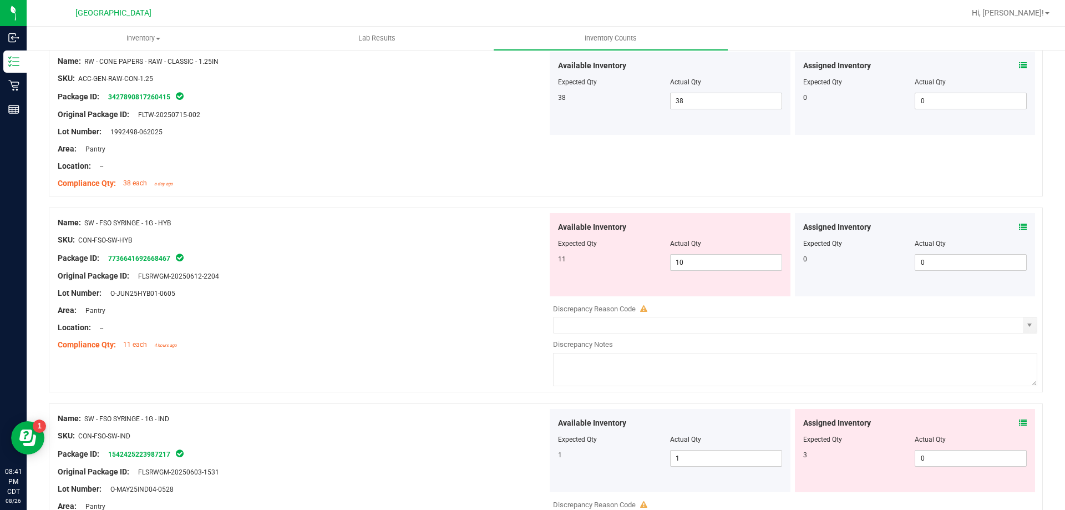
click at [1019, 227] on icon at bounding box center [1023, 227] width 8 height 8
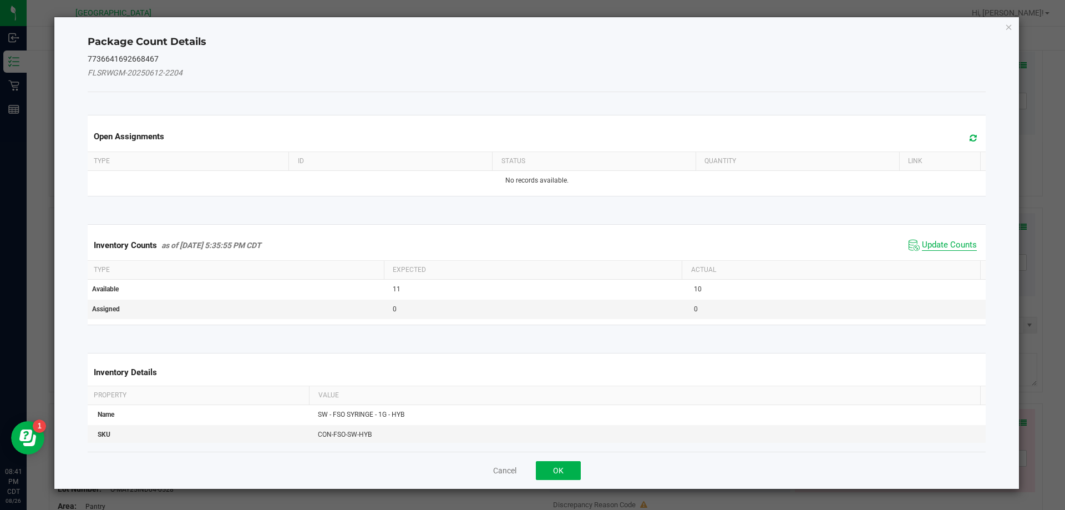
click at [950, 246] on span "Update Counts" at bounding box center [949, 245] width 55 height 11
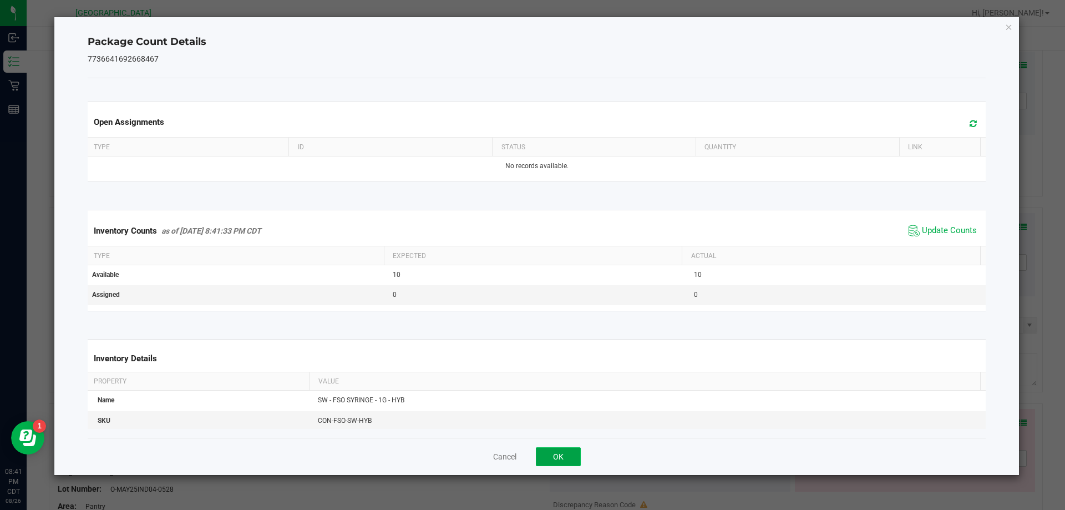
click at [558, 461] on button "OK" at bounding box center [558, 456] width 45 height 19
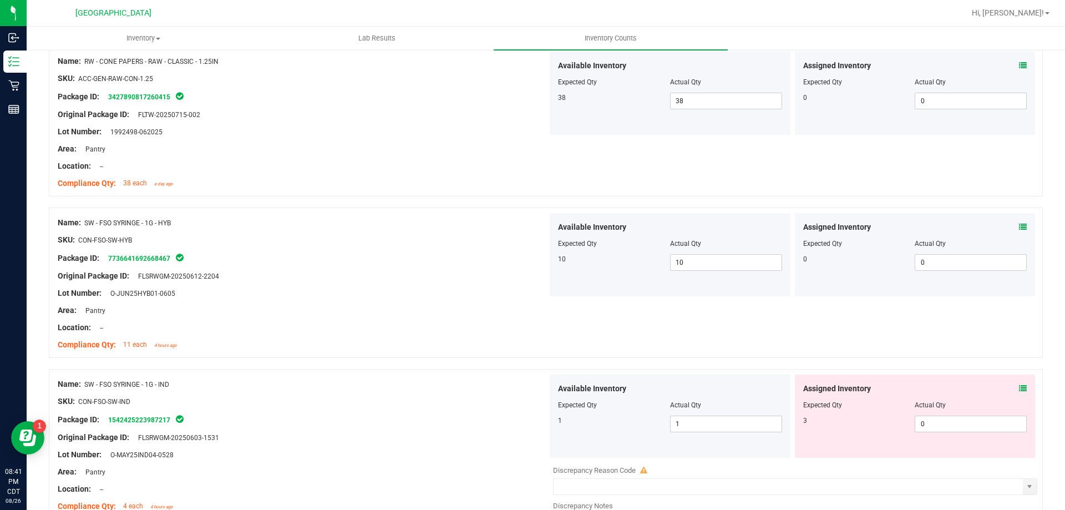
click at [1019, 389] on icon at bounding box center [1023, 388] width 8 height 8
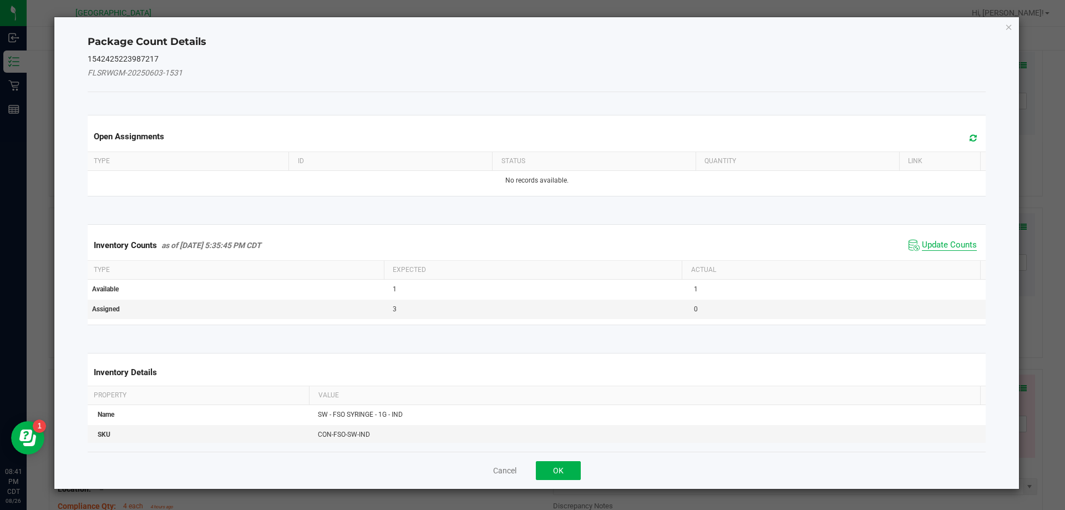
click at [960, 246] on span "Update Counts" at bounding box center [949, 245] width 55 height 11
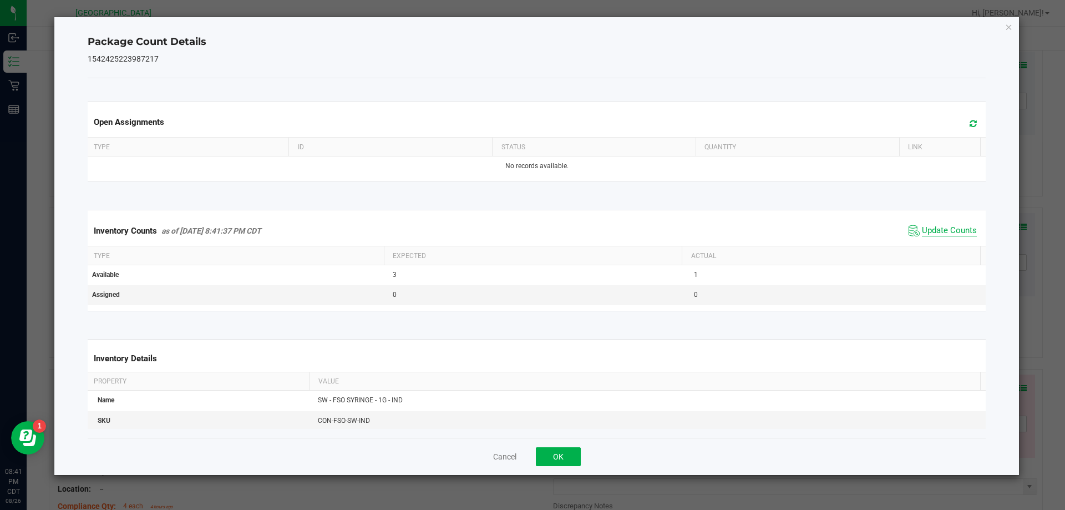
click at [954, 236] on span "Update Counts" at bounding box center [949, 230] width 55 height 11
click at [558, 457] on button "OK" at bounding box center [558, 456] width 45 height 19
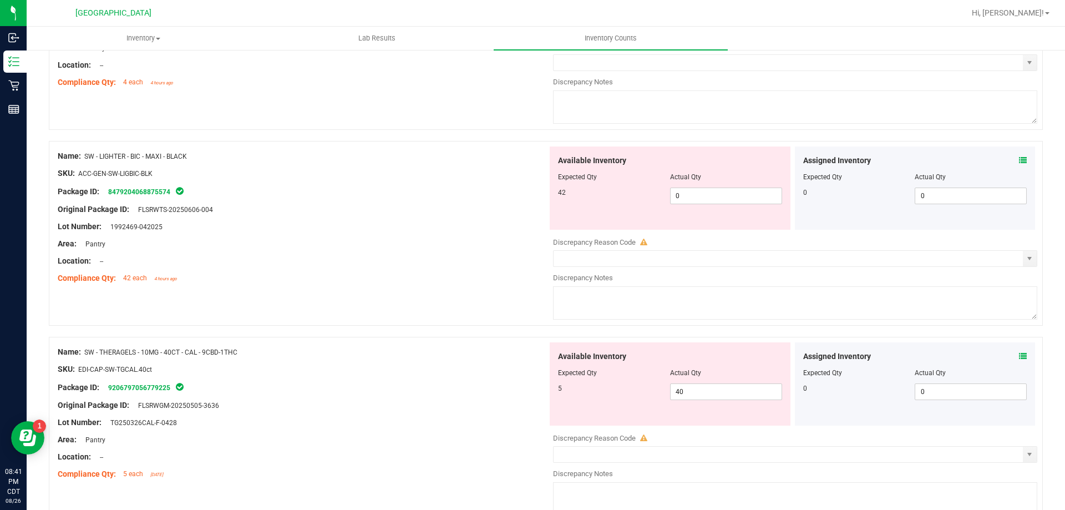
scroll to position [1109, 0]
click at [681, 194] on input "0" at bounding box center [725, 197] width 111 height 16
click at [1017, 360] on div "Assigned Inventory Expected Qty Actual Qty 0 0 0" at bounding box center [915, 384] width 241 height 83
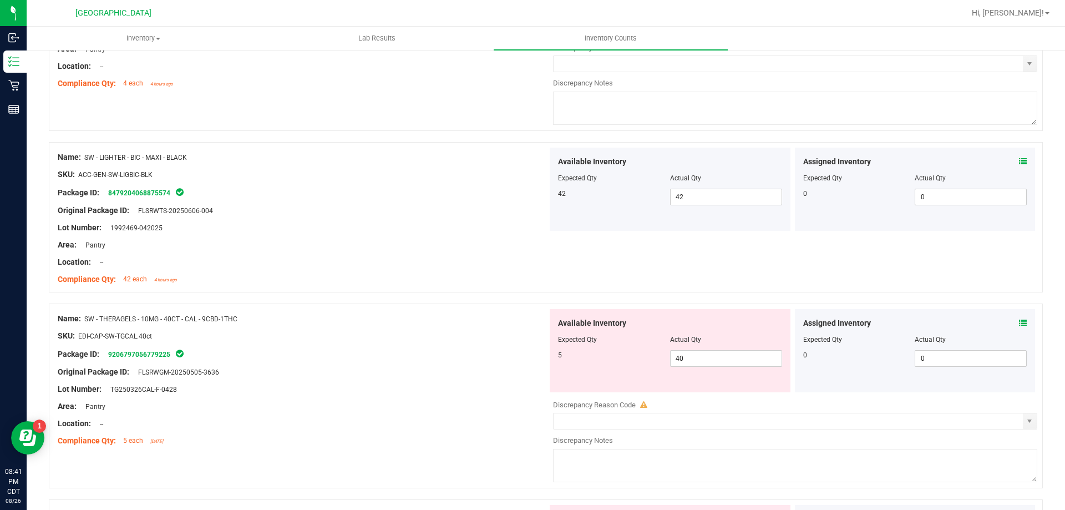
click at [1019, 322] on icon at bounding box center [1023, 323] width 8 height 8
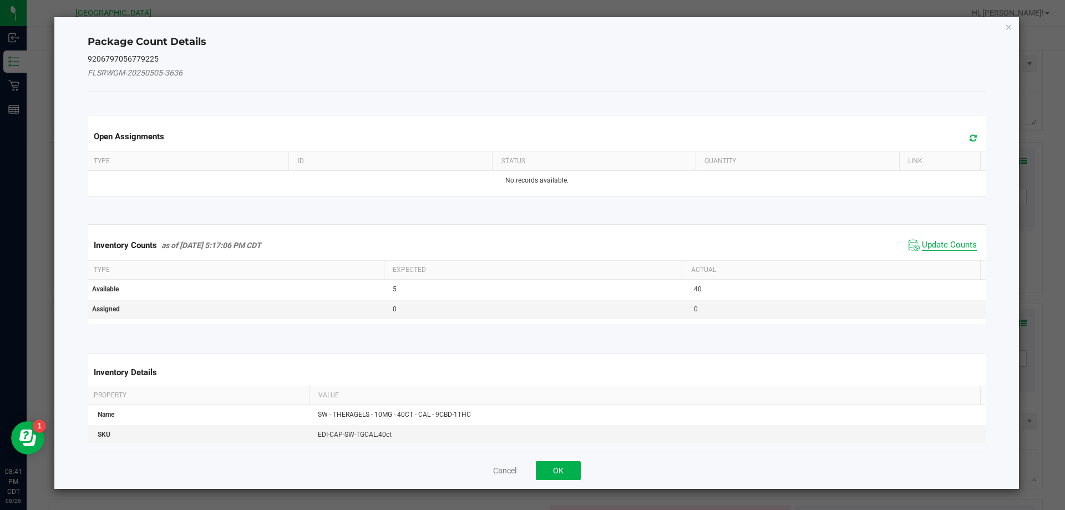
click at [959, 248] on span "Update Counts" at bounding box center [949, 245] width 55 height 11
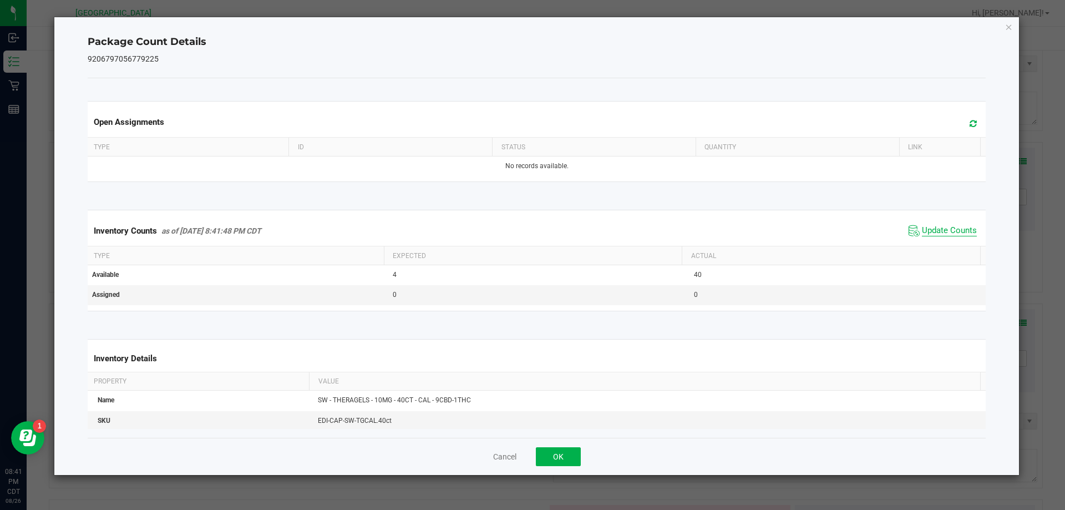
click at [950, 236] on span "Update Counts" at bounding box center [949, 230] width 55 height 11
click at [554, 464] on button "OK" at bounding box center [558, 456] width 45 height 19
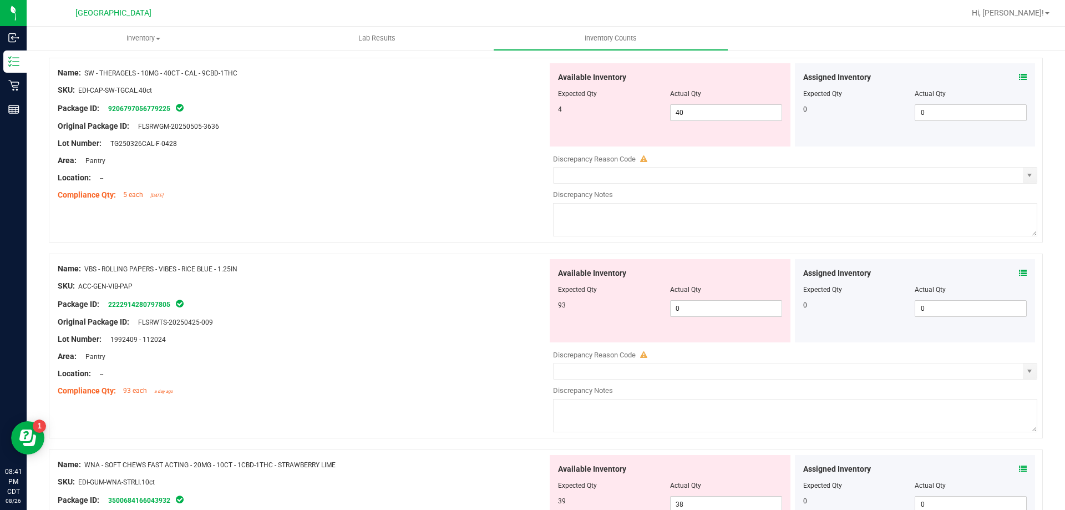
scroll to position [1353, 0]
click at [763, 311] on input "0" at bounding box center [725, 310] width 111 height 16
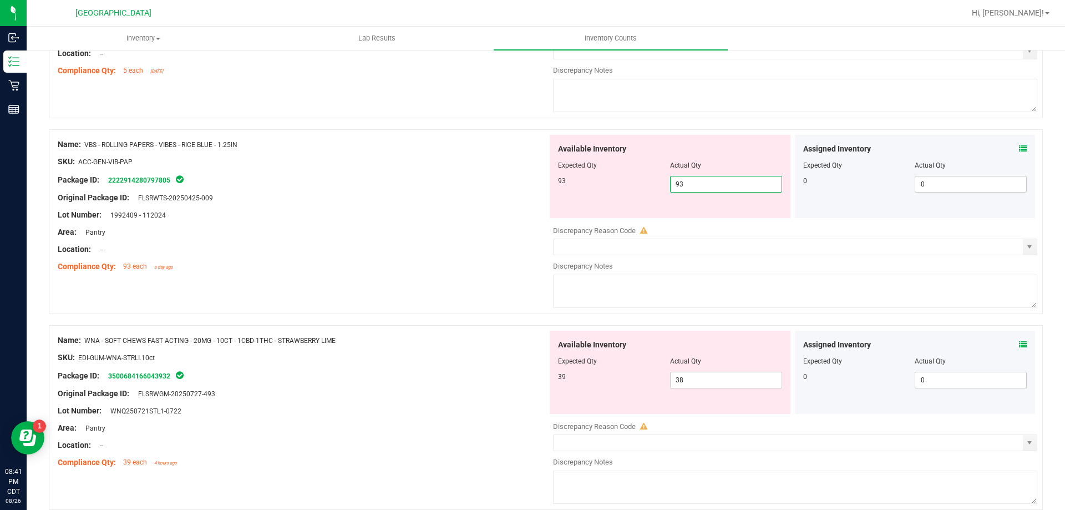
scroll to position [1480, 0]
click at [1014, 343] on div "Assigned Inventory Expected Qty Actual Qty 0 0 0" at bounding box center [915, 371] width 241 height 83
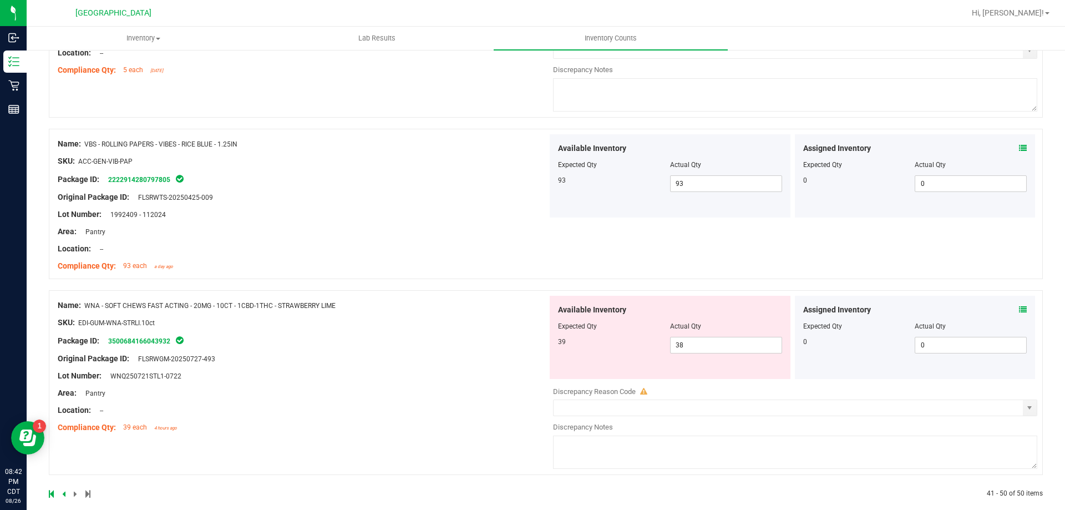
click at [1019, 312] on icon at bounding box center [1023, 310] width 8 height 8
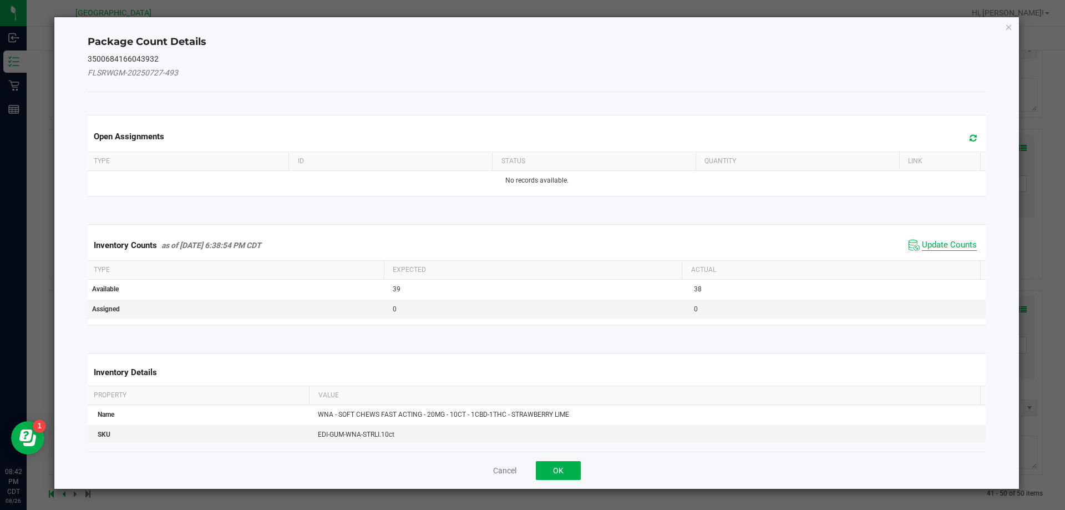
click at [957, 245] on span "Update Counts" at bounding box center [949, 245] width 55 height 11
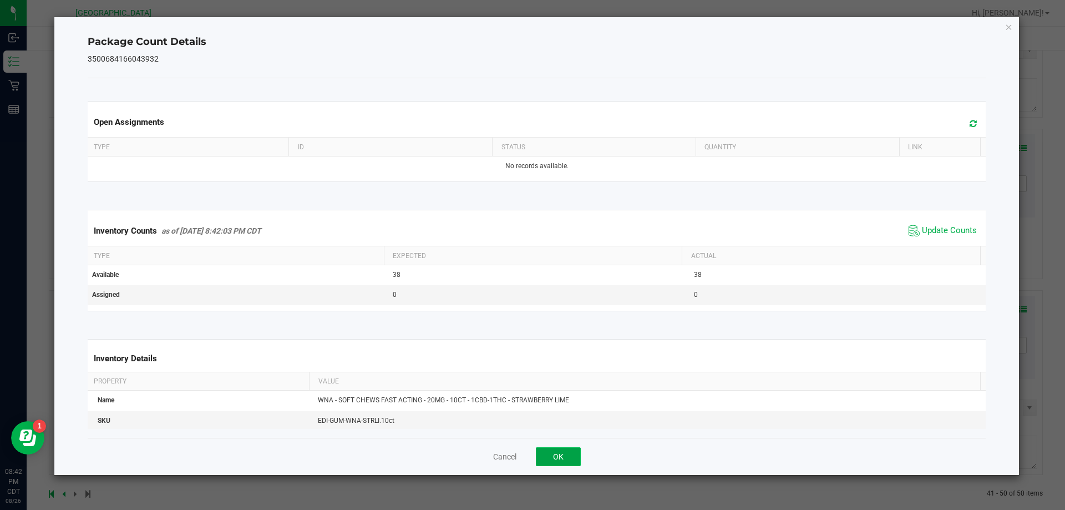
click at [556, 462] on button "OK" at bounding box center [558, 456] width 45 height 19
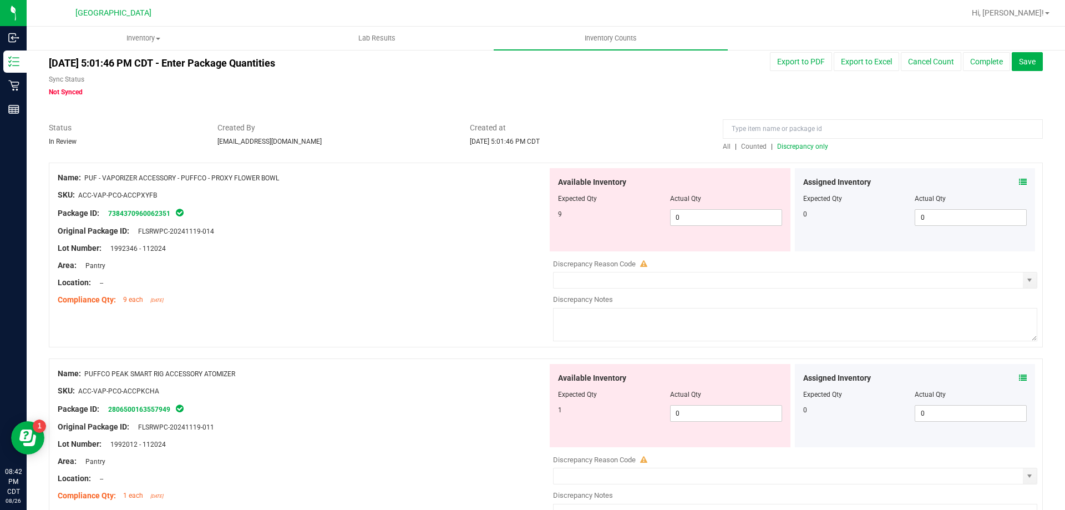
scroll to position [0, 0]
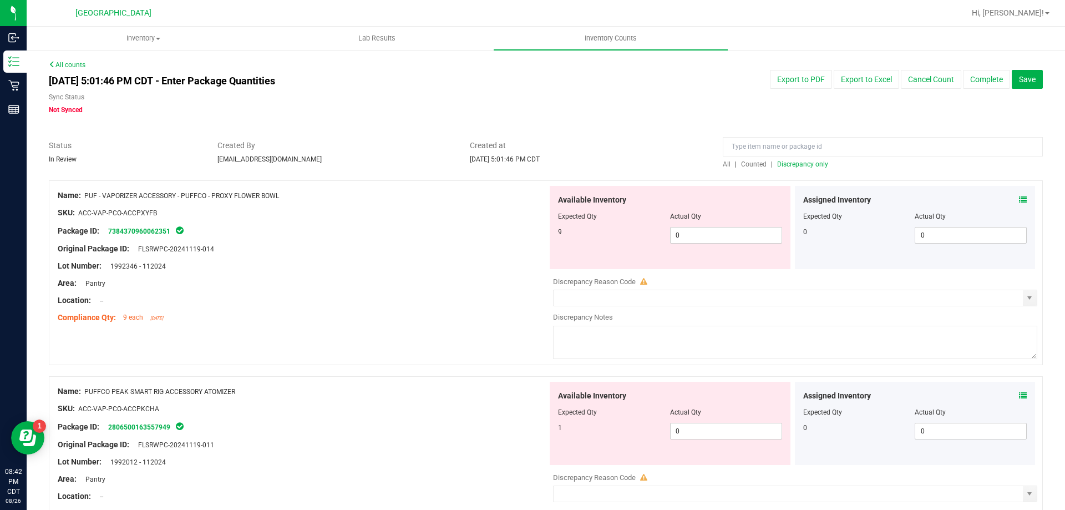
click at [798, 164] on span "Discrepancy only" at bounding box center [802, 164] width 51 height 8
drag, startPoint x: 701, startPoint y: 237, endPoint x: 622, endPoint y: 240, distance: 79.3
click at [627, 240] on div "19 18 18" at bounding box center [670, 235] width 224 height 17
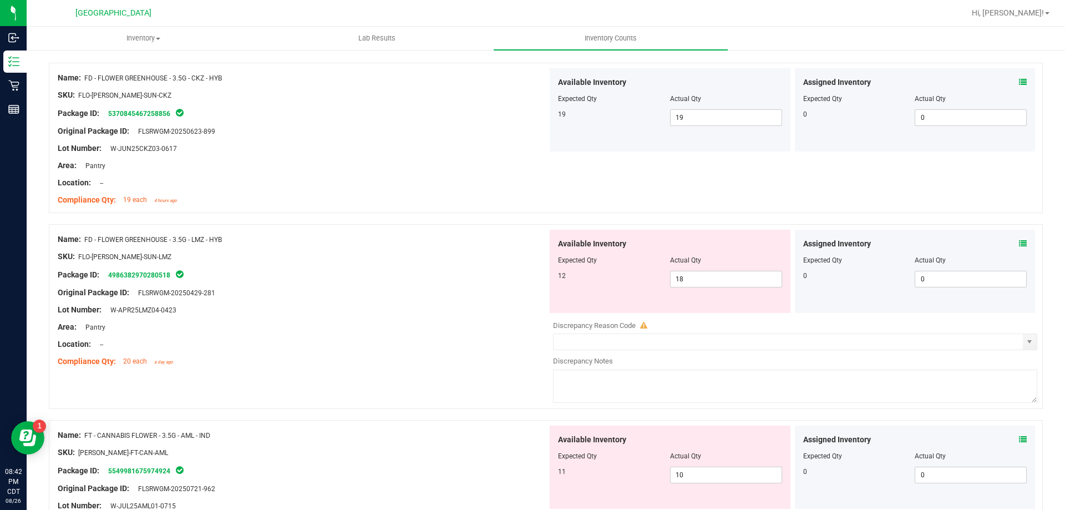
scroll to position [166, 0]
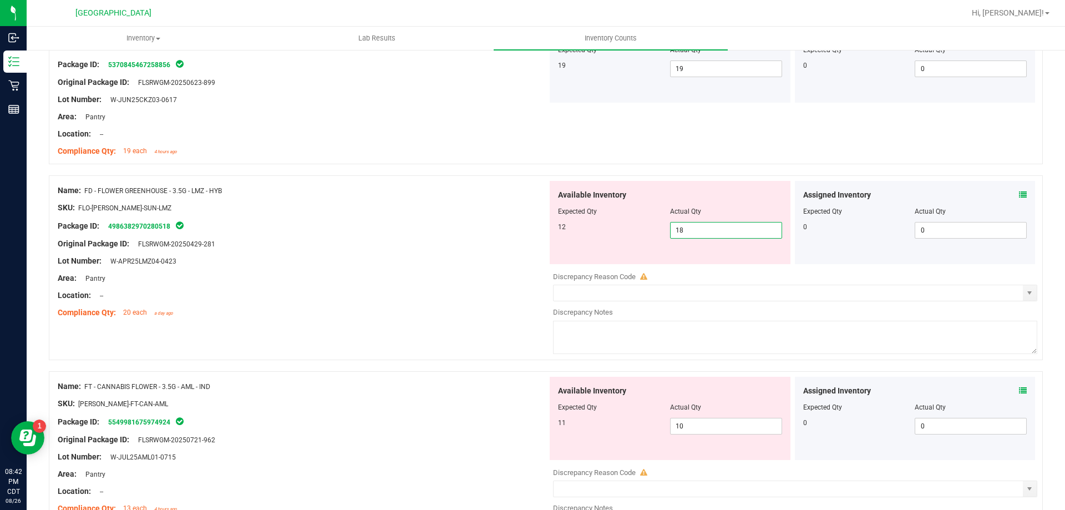
drag, startPoint x: 700, startPoint y: 225, endPoint x: 541, endPoint y: 231, distance: 159.8
click at [549, 241] on div "Available Inventory Expected Qty Actual Qty 12 18 18" at bounding box center [669, 222] width 241 height 83
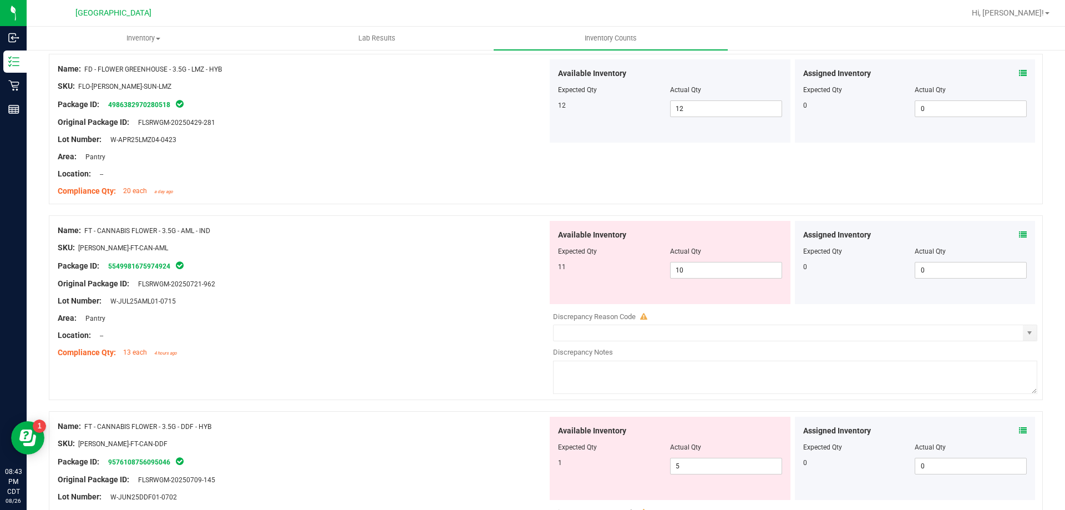
scroll to position [388, 0]
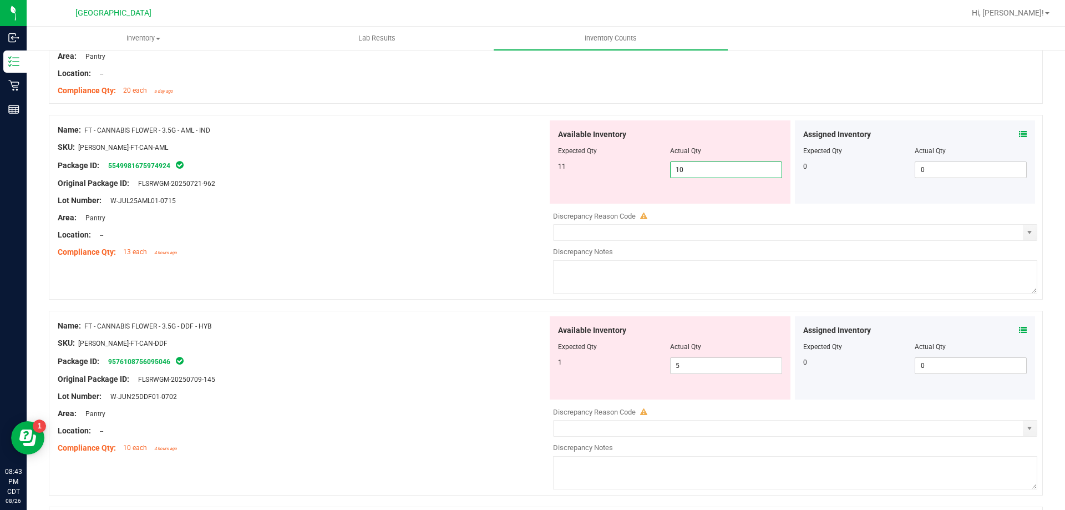
drag, startPoint x: 701, startPoint y: 163, endPoint x: 644, endPoint y: 173, distance: 58.5
click at [648, 173] on div "11 10 10" at bounding box center [670, 169] width 224 height 17
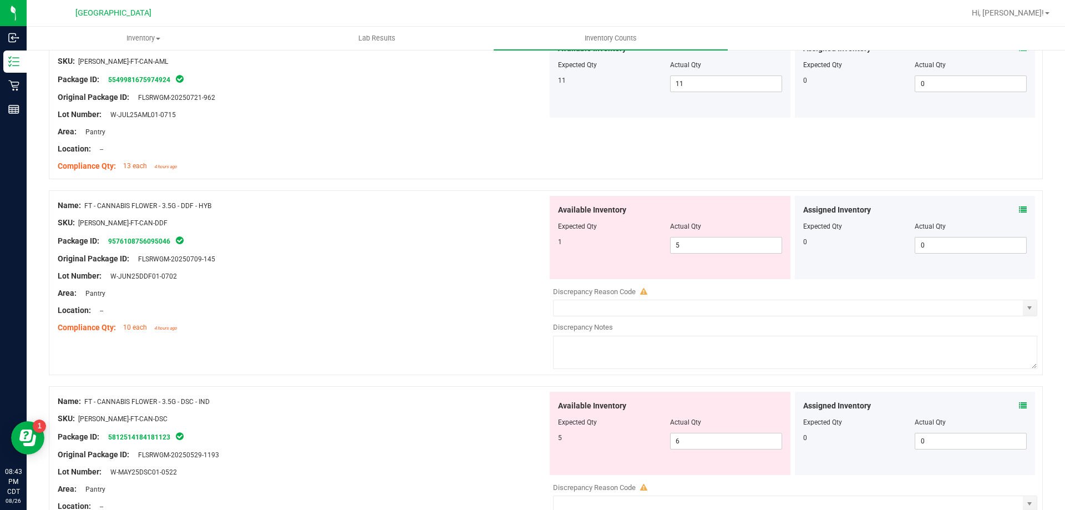
scroll to position [499, 0]
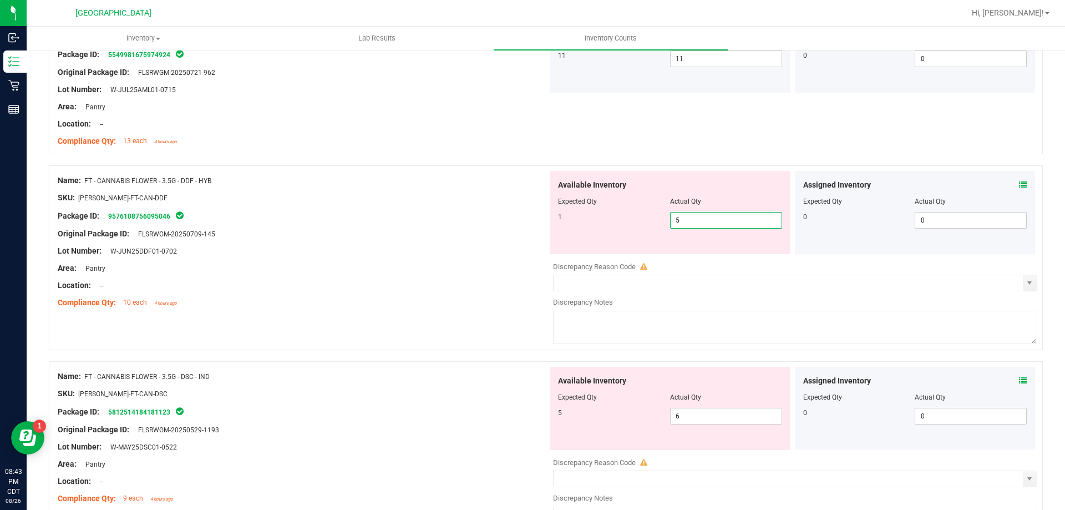
drag, startPoint x: 699, startPoint y: 215, endPoint x: 643, endPoint y: 221, distance: 56.3
click at [644, 221] on div "1 5 5" at bounding box center [670, 220] width 224 height 17
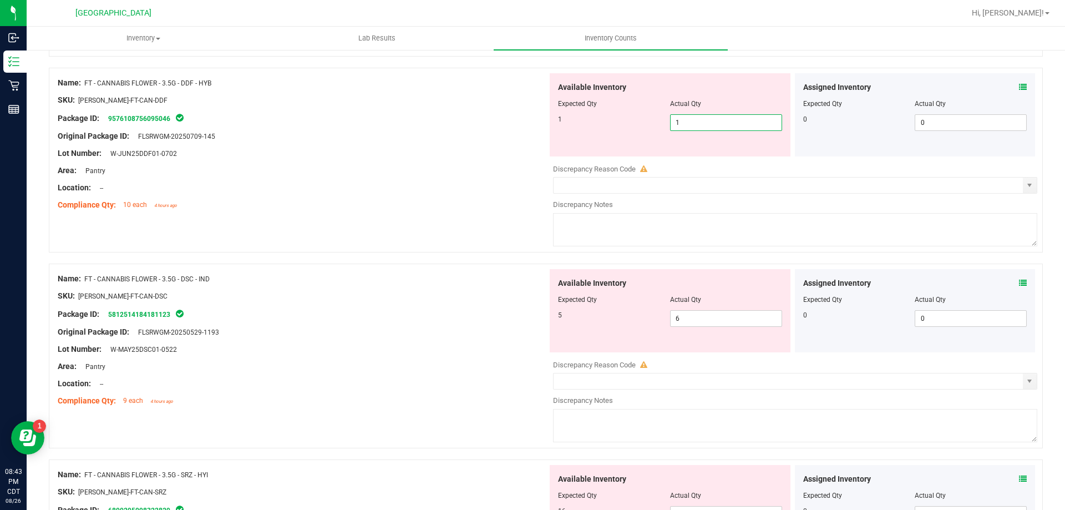
scroll to position [721, 0]
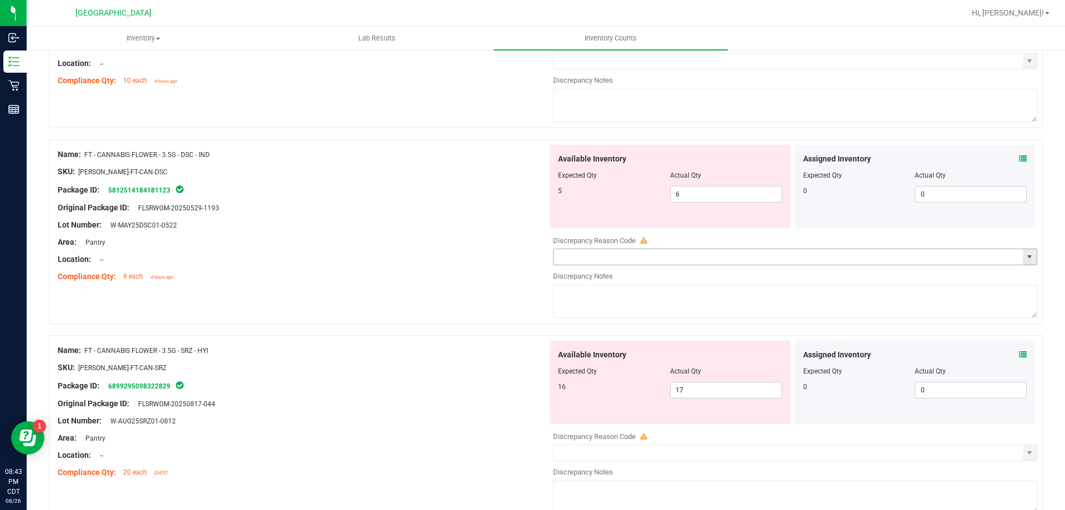
click at [689, 251] on div "Discrepancy Reason Code Discrepancy Notes" at bounding box center [795, 275] width 484 height 91
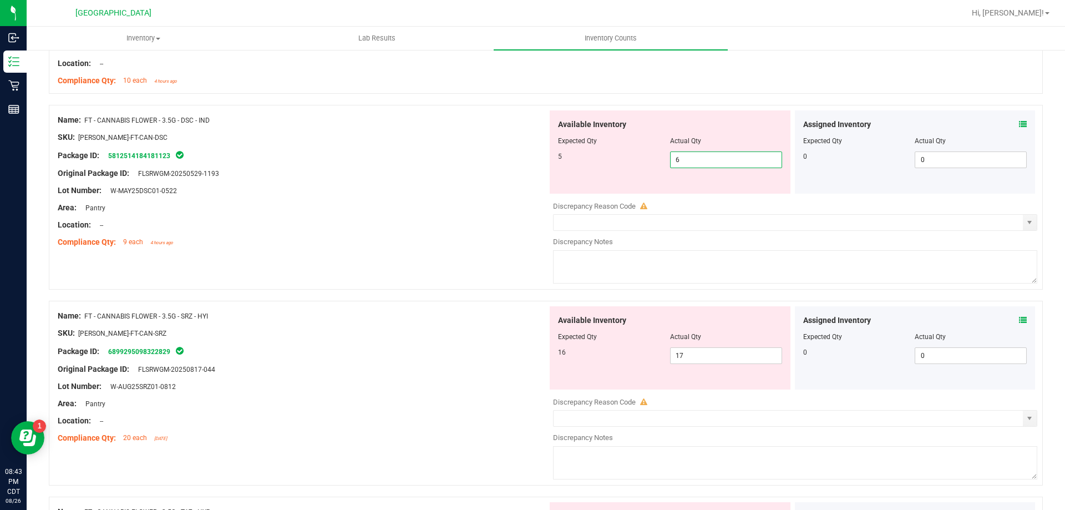
drag, startPoint x: 698, startPoint y: 165, endPoint x: 647, endPoint y: 164, distance: 51.0
click at [648, 164] on div "5 6 6" at bounding box center [670, 159] width 224 height 17
click at [853, 427] on div "Discrepancy Reason Code Discrepancy Notes" at bounding box center [795, 436] width 484 height 91
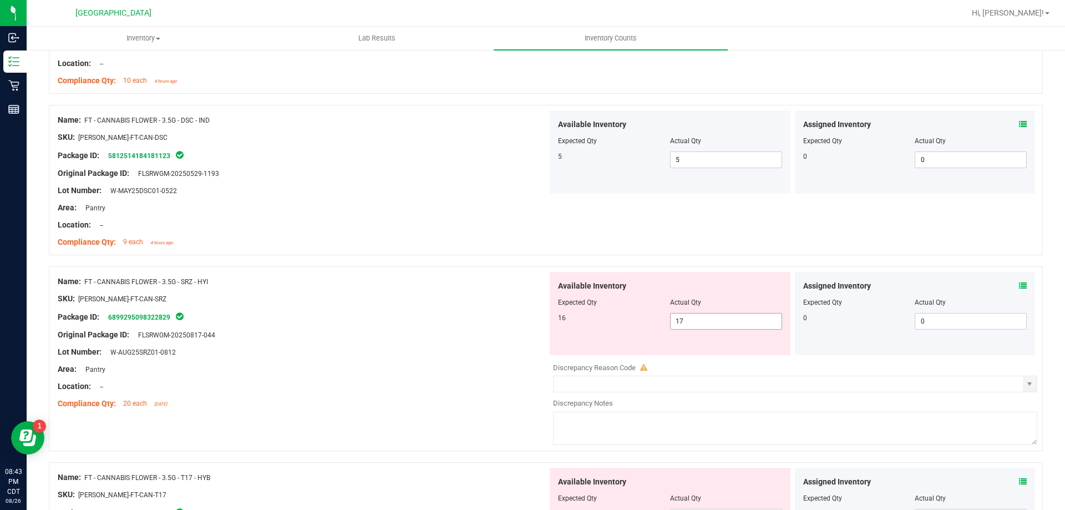
drag, startPoint x: 722, startPoint y: 327, endPoint x: 677, endPoint y: 327, distance: 44.9
click at [681, 328] on span "17 17" at bounding box center [726, 321] width 112 height 17
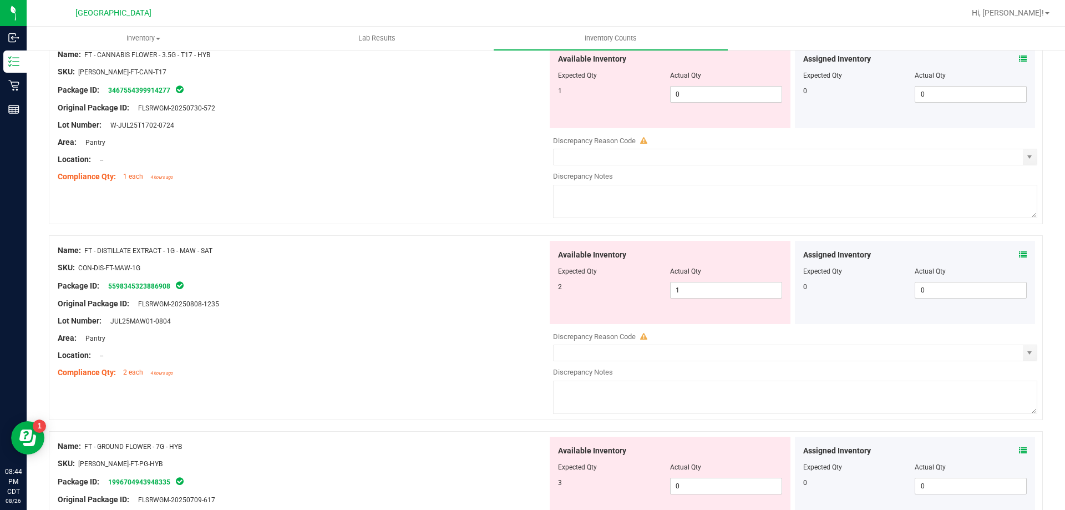
scroll to position [1053, 0]
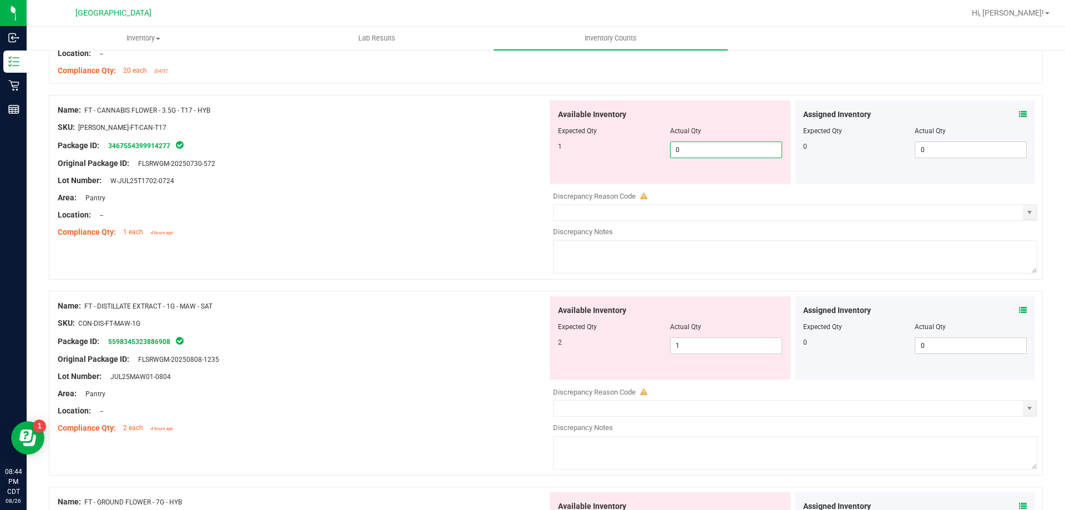
drag, startPoint x: 695, startPoint y: 152, endPoint x: 643, endPoint y: 158, distance: 53.0
click at [643, 158] on div "Available Inventory Expected Qty Actual Qty 1 0 0" at bounding box center [669, 141] width 241 height 83
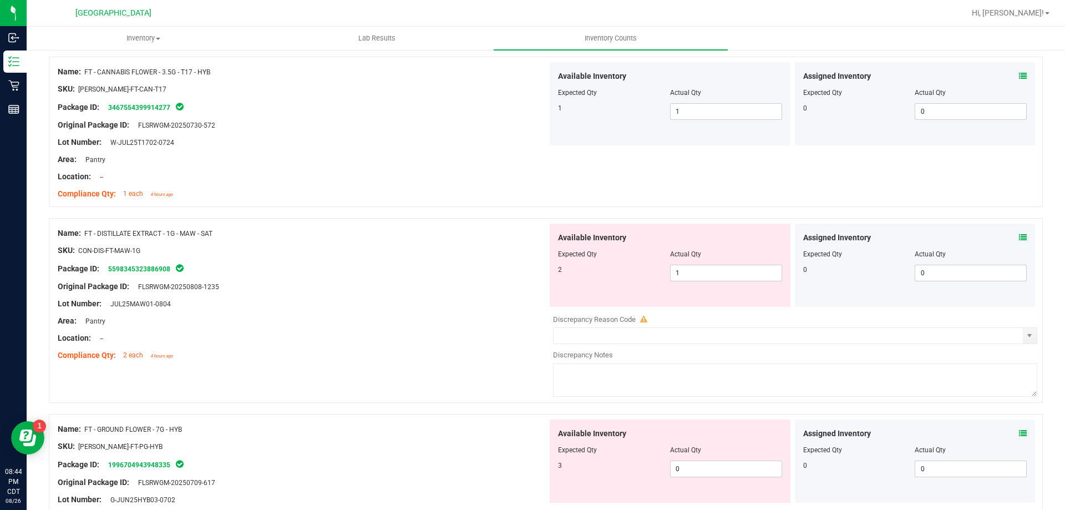
scroll to position [1109, 0]
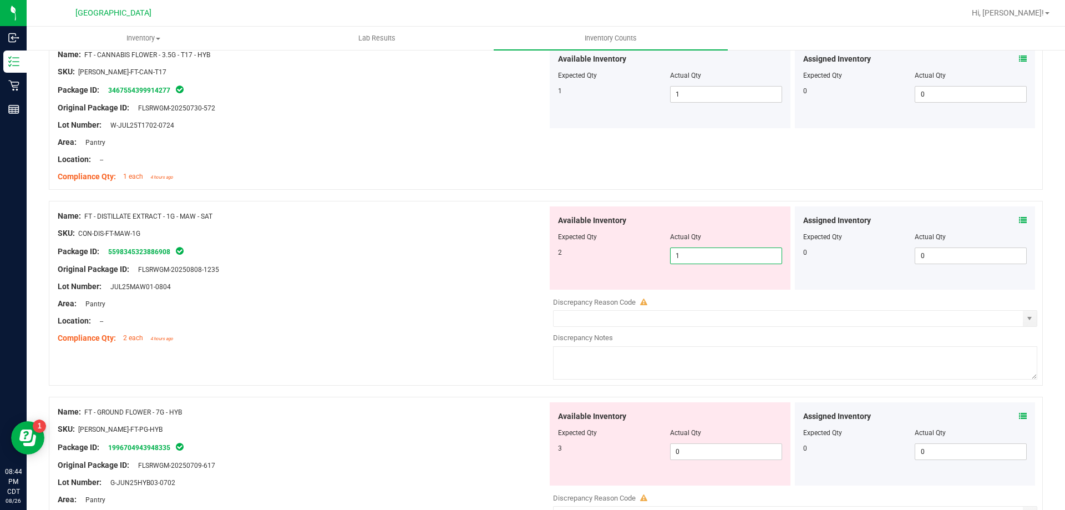
drag, startPoint x: 675, startPoint y: 254, endPoint x: 632, endPoint y: 253, distance: 43.3
click at [633, 253] on div "2 1 1" at bounding box center [670, 255] width 224 height 17
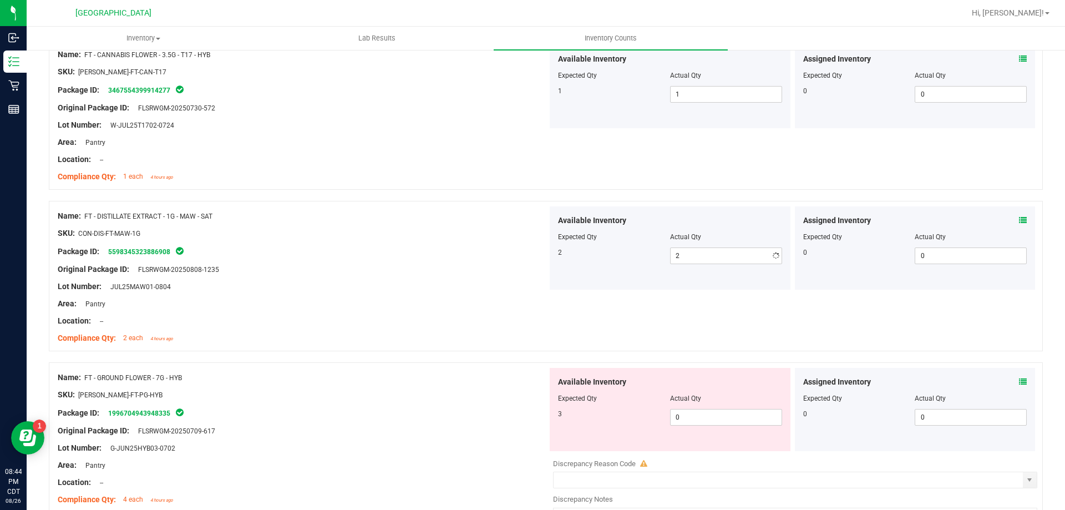
click at [721, 282] on div "Available Inventory Expected Qty Actual Qty 2 2 2" at bounding box center [669, 247] width 241 height 83
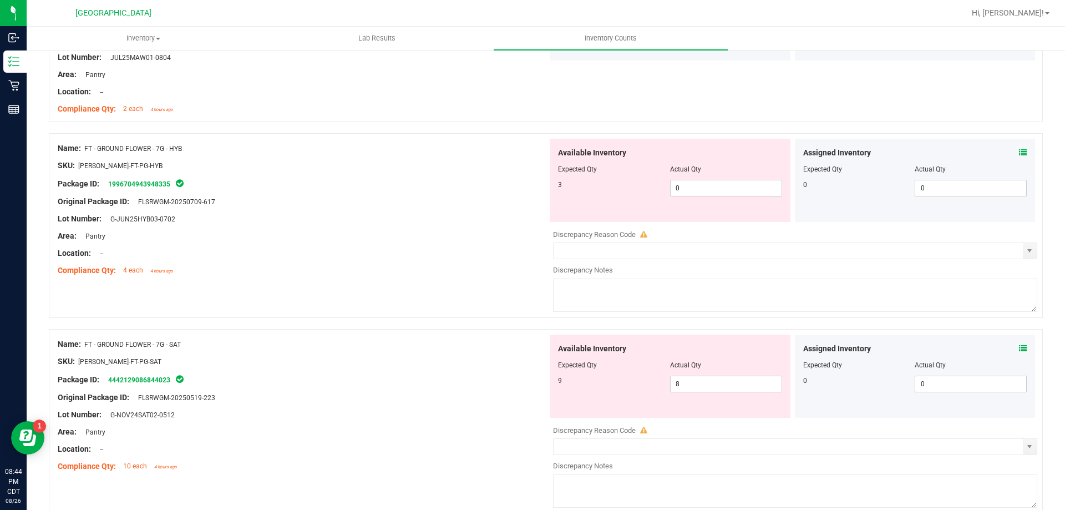
scroll to position [1386, 0]
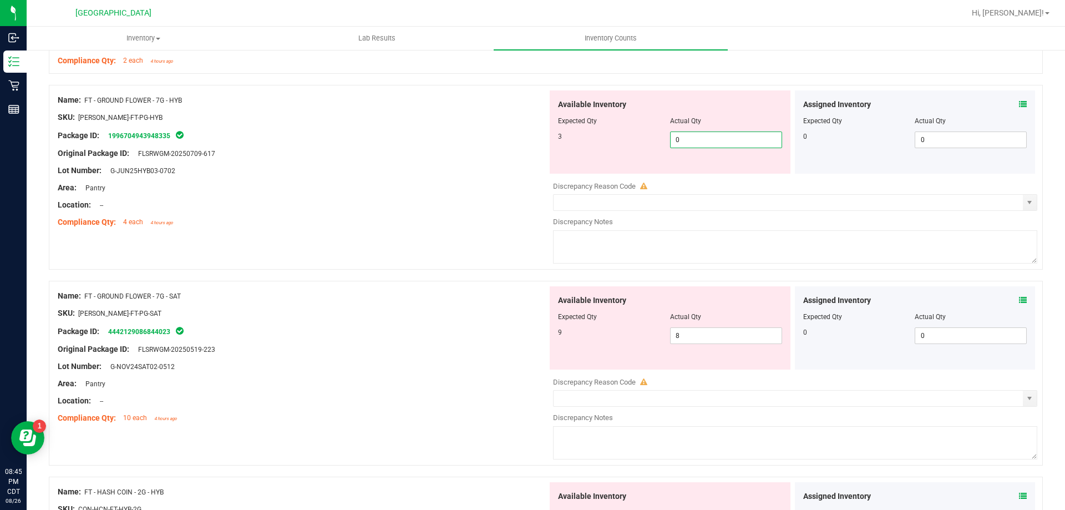
drag, startPoint x: 660, startPoint y: 138, endPoint x: 648, endPoint y: 140, distance: 12.3
click at [648, 140] on div "3 0 0" at bounding box center [670, 139] width 224 height 17
click at [783, 284] on div "Name: FT - GROUND FLOWER - 7G - SAT SKU: FLO-BUD-FT-PG-SAT Package ID: 44421290…" at bounding box center [546, 373] width 994 height 185
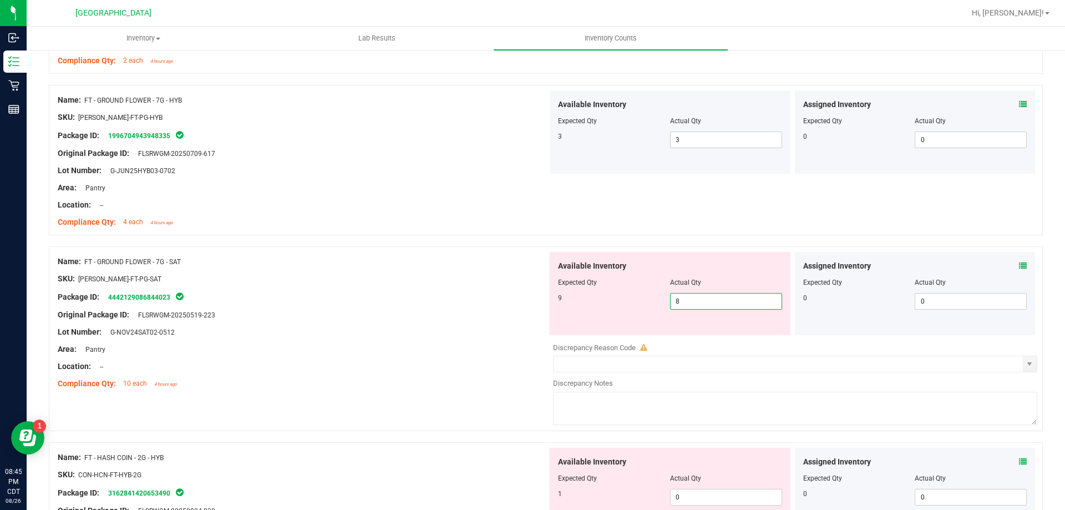
drag, startPoint x: 729, startPoint y: 308, endPoint x: 627, endPoint y: 310, distance: 102.0
click at [627, 310] on div "Available Inventory Expected Qty Actual Qty 9 8 8" at bounding box center [669, 293] width 241 height 83
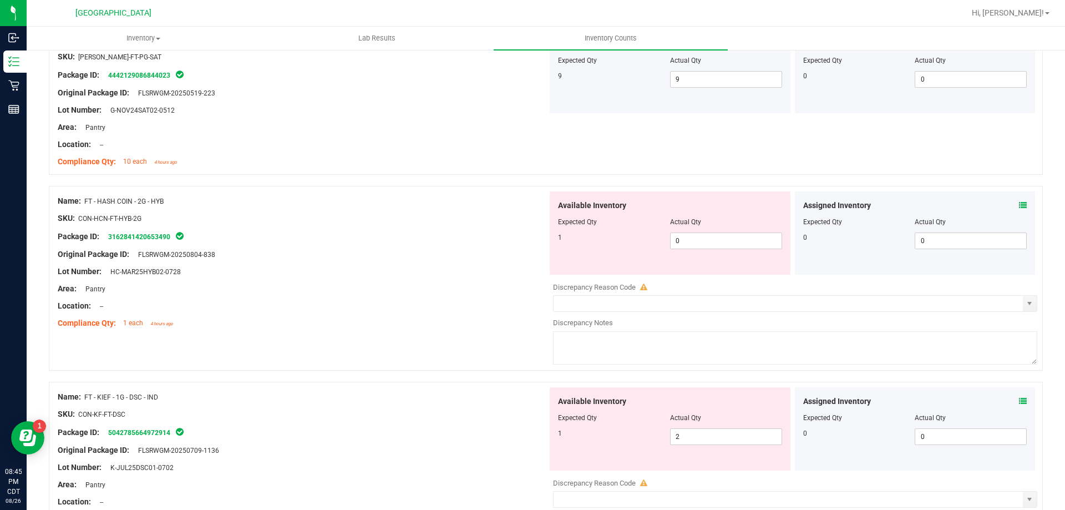
scroll to position [1663, 0]
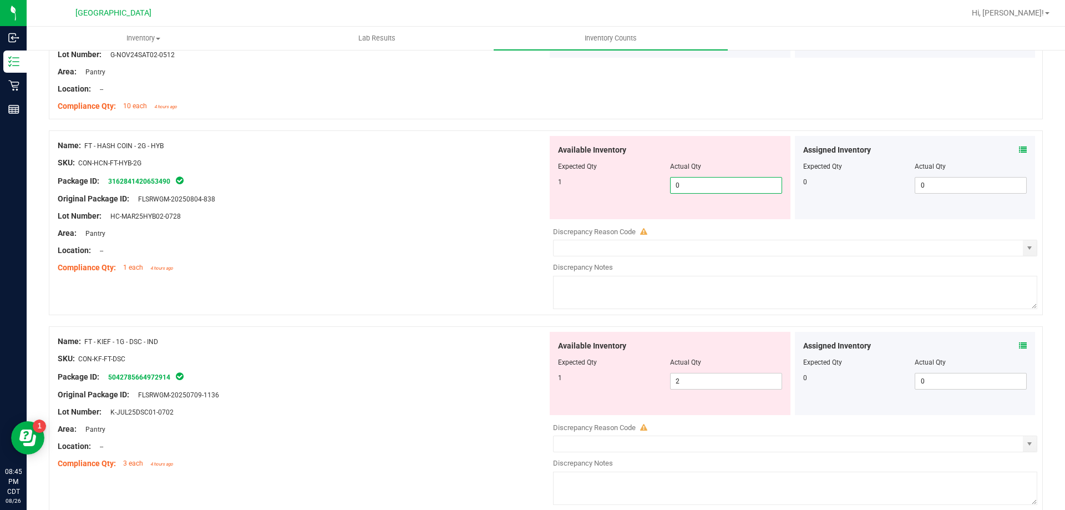
drag, startPoint x: 688, startPoint y: 181, endPoint x: 648, endPoint y: 185, distance: 40.1
click at [648, 185] on div "1 0 0" at bounding box center [670, 185] width 224 height 17
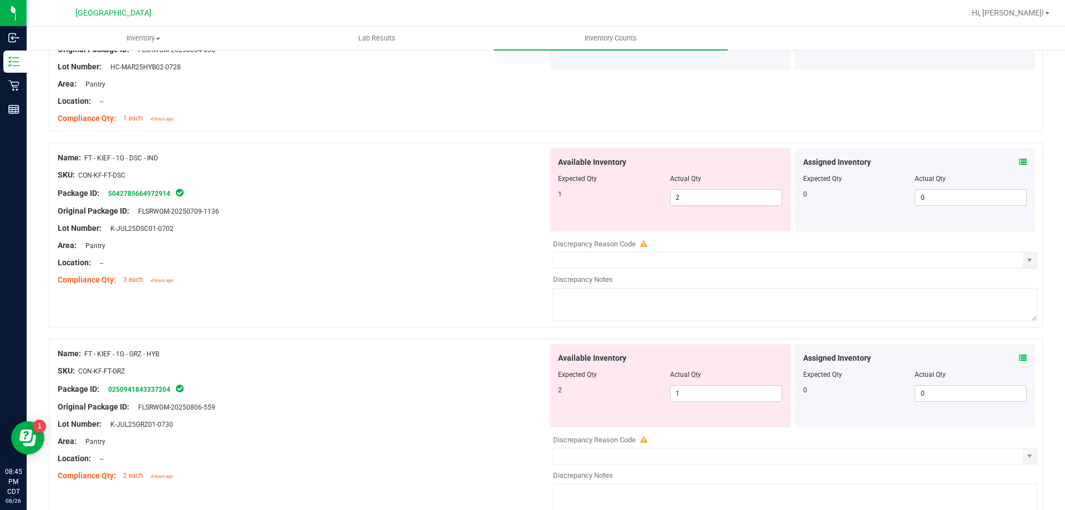
scroll to position [1885, 0]
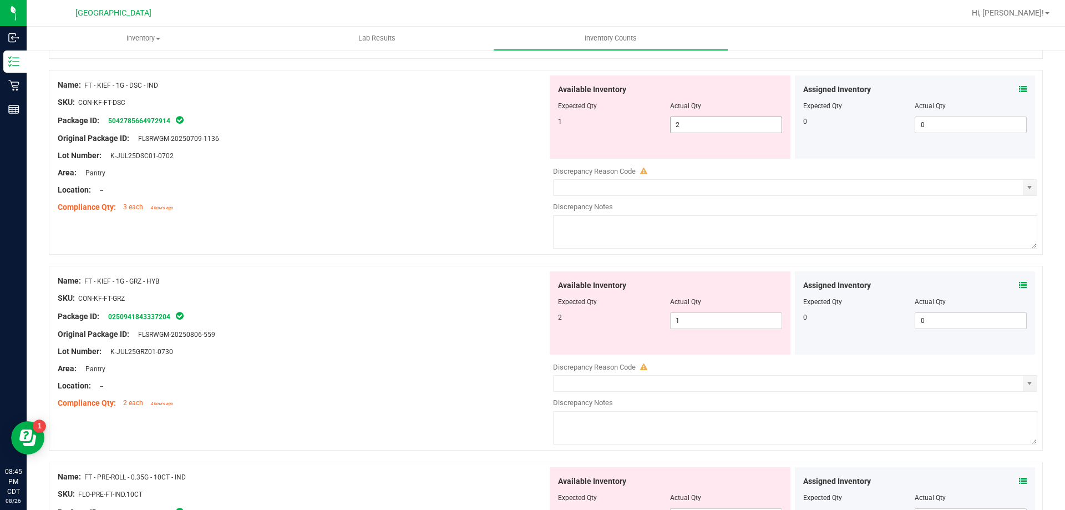
drag, startPoint x: 695, startPoint y: 123, endPoint x: 645, endPoint y: 124, distance: 50.5
click at [647, 124] on div "1 2 2" at bounding box center [670, 124] width 224 height 17
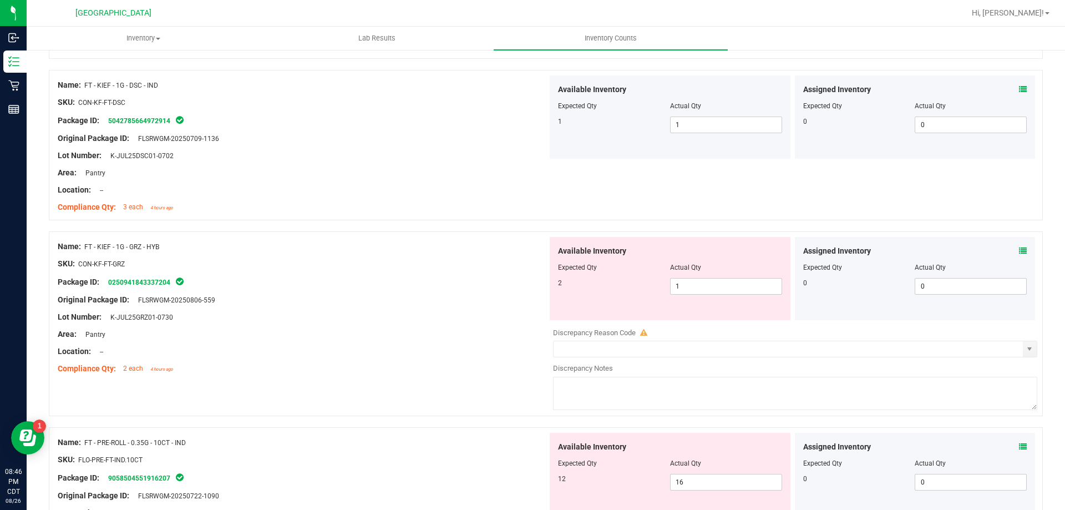
click at [1019, 252] on icon at bounding box center [1023, 251] width 8 height 8
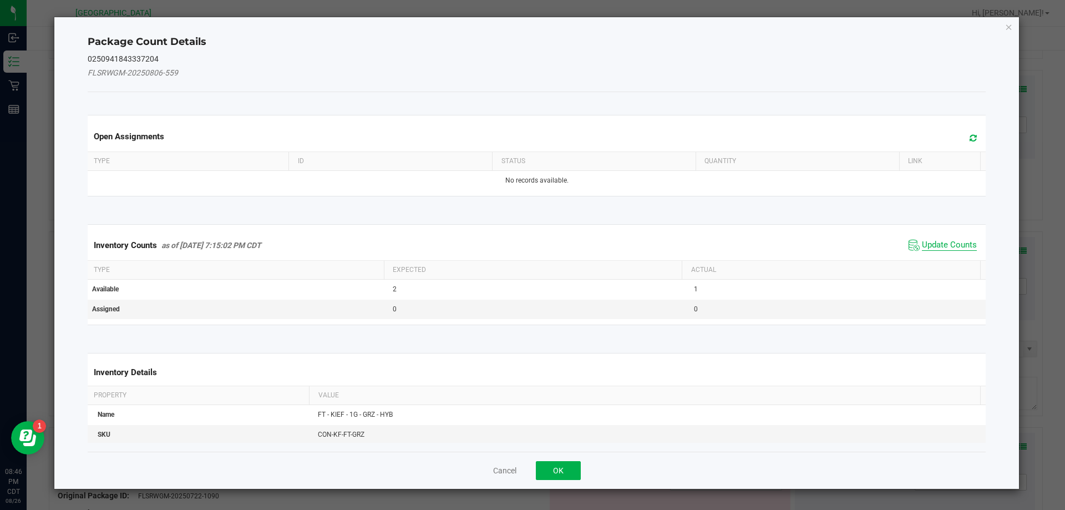
click at [937, 240] on span "Update Counts" at bounding box center [949, 245] width 55 height 11
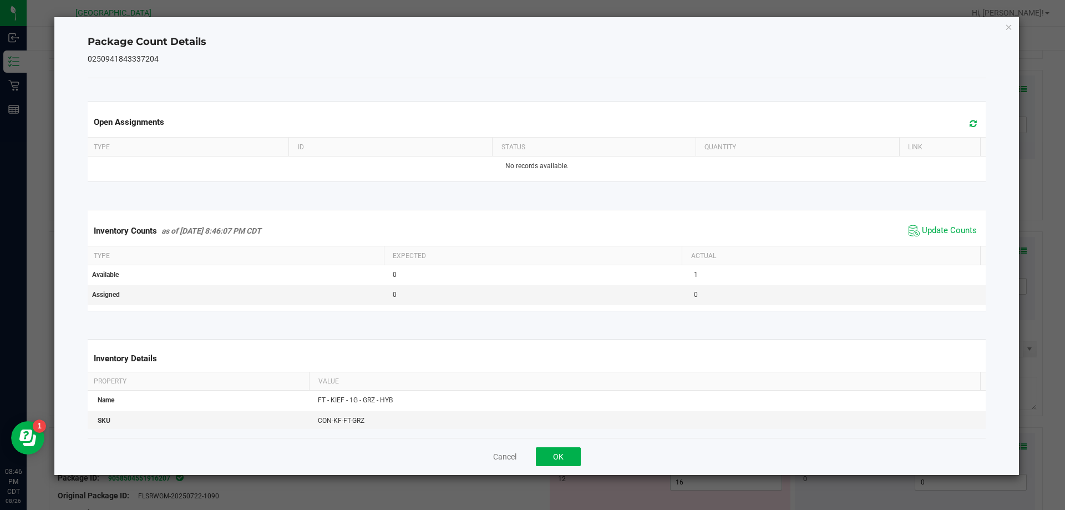
click at [939, 245] on div "Inventory Counts as of Aug 26, 2025 8:46:07 PM CDT Update Counts" at bounding box center [536, 231] width 903 height 30
click at [946, 224] on span "Update Counts" at bounding box center [942, 230] width 74 height 17
click at [559, 455] on button "OK" at bounding box center [558, 456] width 45 height 19
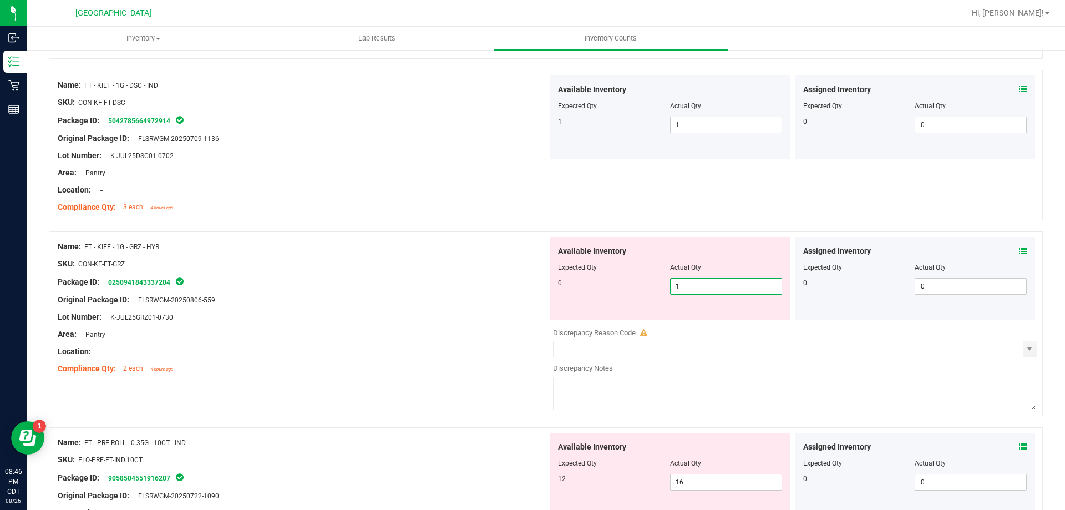
drag, startPoint x: 686, startPoint y: 289, endPoint x: 749, endPoint y: 269, distance: 65.9
click at [649, 291] on div "0 1 1" at bounding box center [670, 286] width 224 height 17
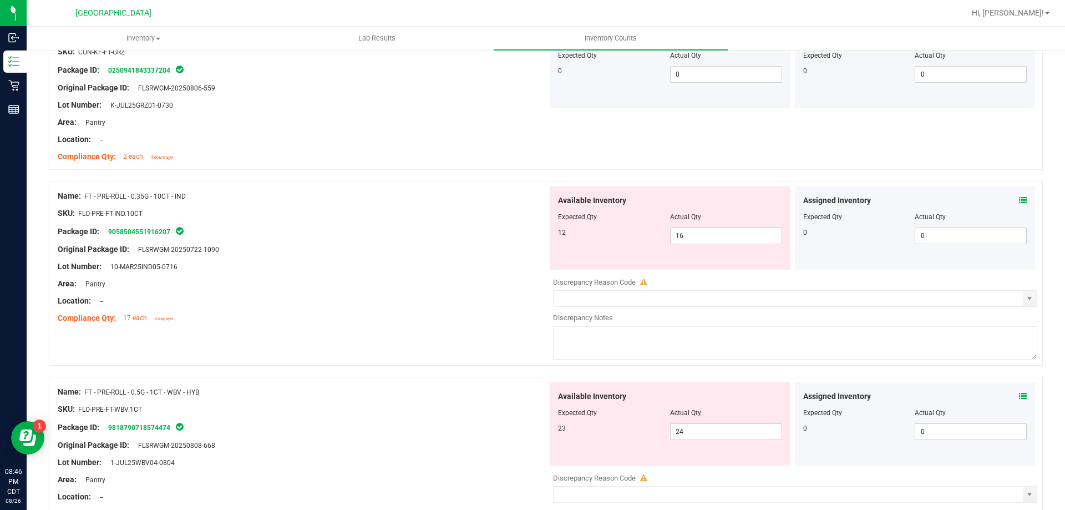
scroll to position [2107, 0]
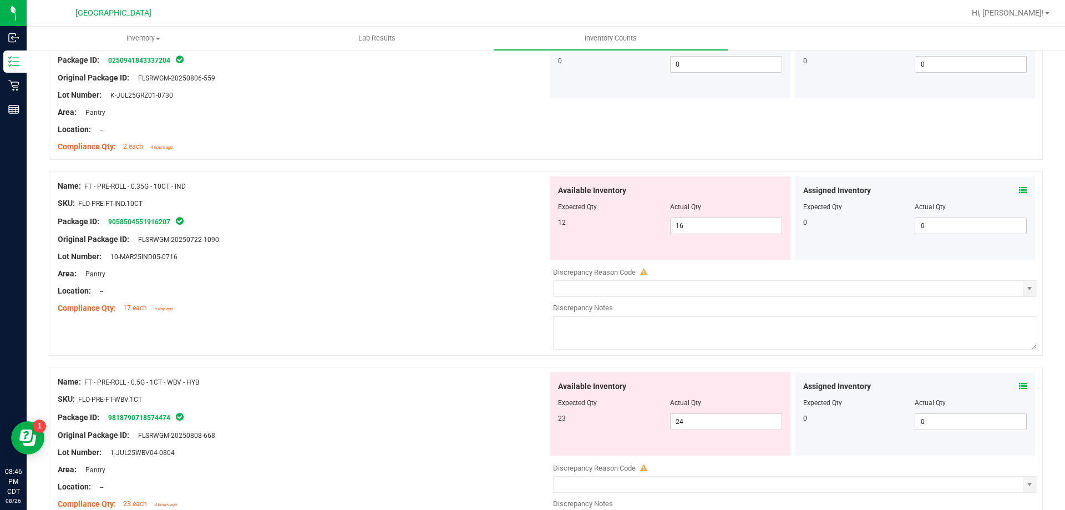
click at [1019, 190] on icon at bounding box center [1023, 190] width 8 height 8
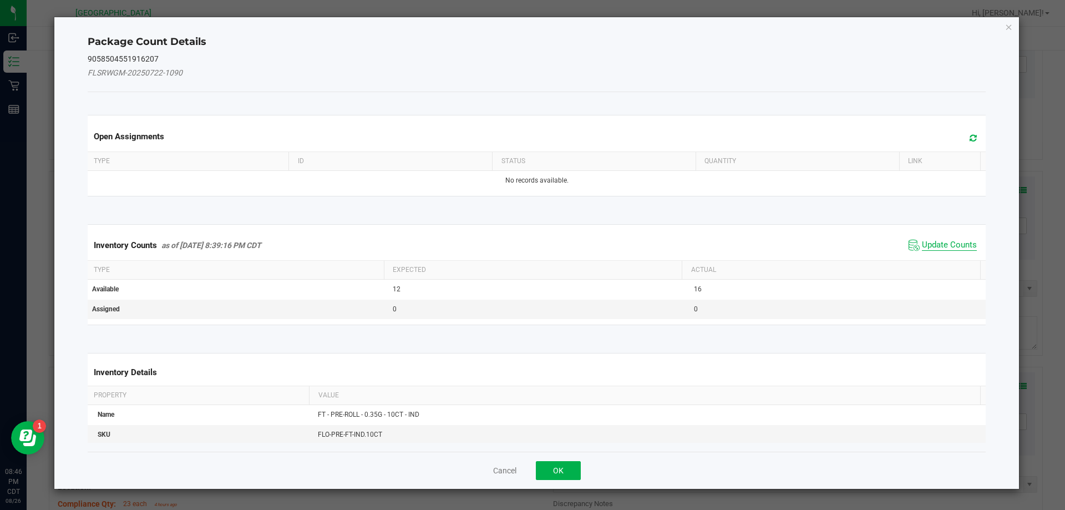
click at [964, 243] on span "Update Counts" at bounding box center [949, 245] width 55 height 11
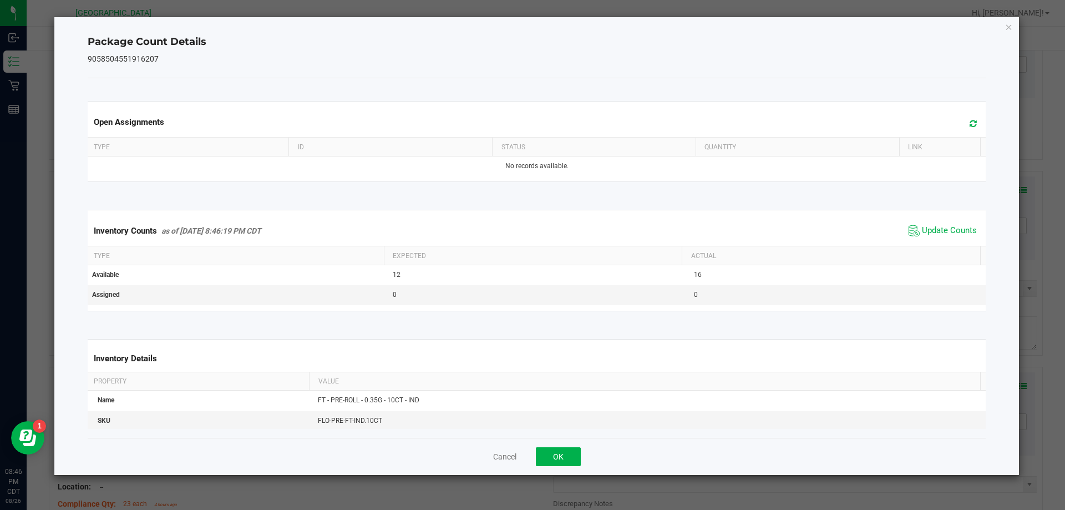
click at [961, 247] on th "Actual" at bounding box center [830, 255] width 298 height 19
click at [949, 229] on span "Update Counts" at bounding box center [949, 230] width 55 height 11
click at [943, 236] on span "Update Counts" at bounding box center [949, 230] width 55 height 11
click at [574, 447] on button "OK" at bounding box center [558, 456] width 45 height 19
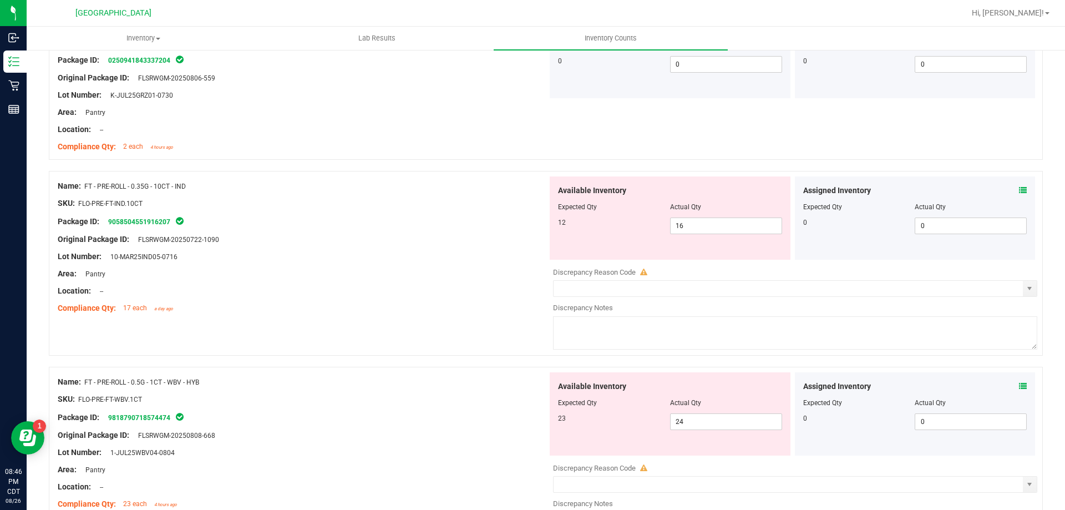
click at [569, 462] on div "Discrepancy Reason Code" at bounding box center [795, 467] width 484 height 11
drag, startPoint x: 721, startPoint y: 223, endPoint x: 607, endPoint y: 228, distance: 114.9
click at [613, 228] on div "12 16 16" at bounding box center [670, 225] width 224 height 17
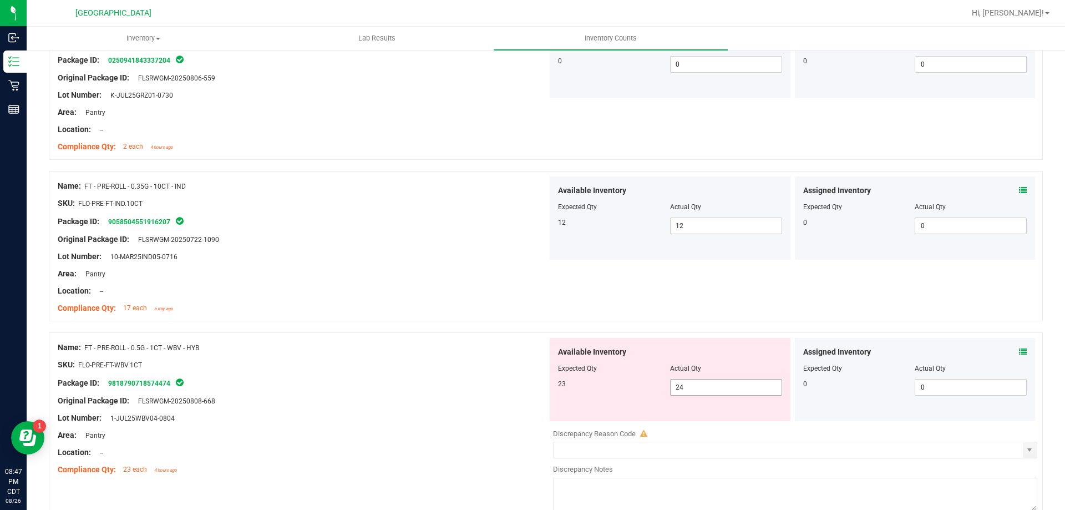
drag, startPoint x: 709, startPoint y: 380, endPoint x: 649, endPoint y: 389, distance: 60.5
click at [651, 388] on div "23 24 24" at bounding box center [670, 387] width 224 height 17
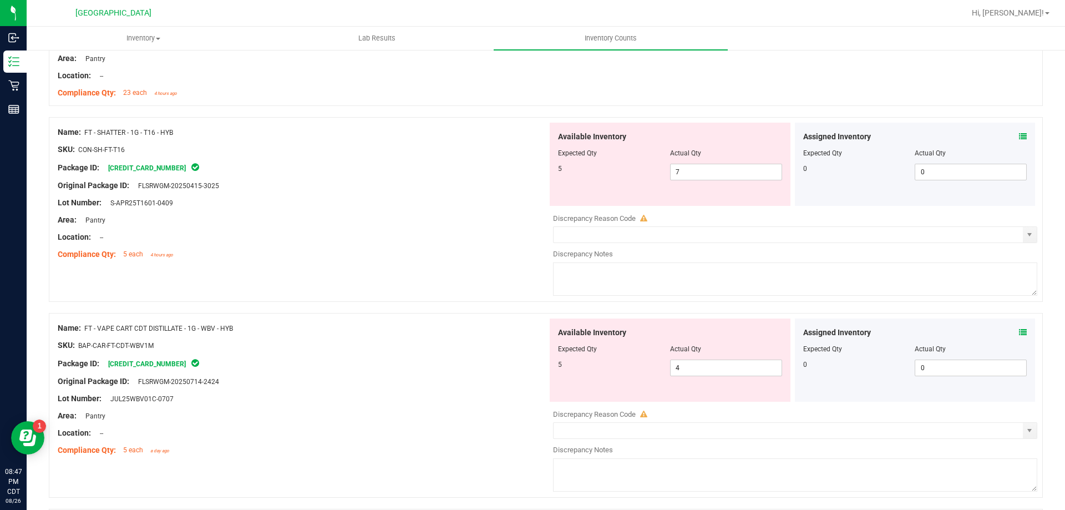
scroll to position [2495, 0]
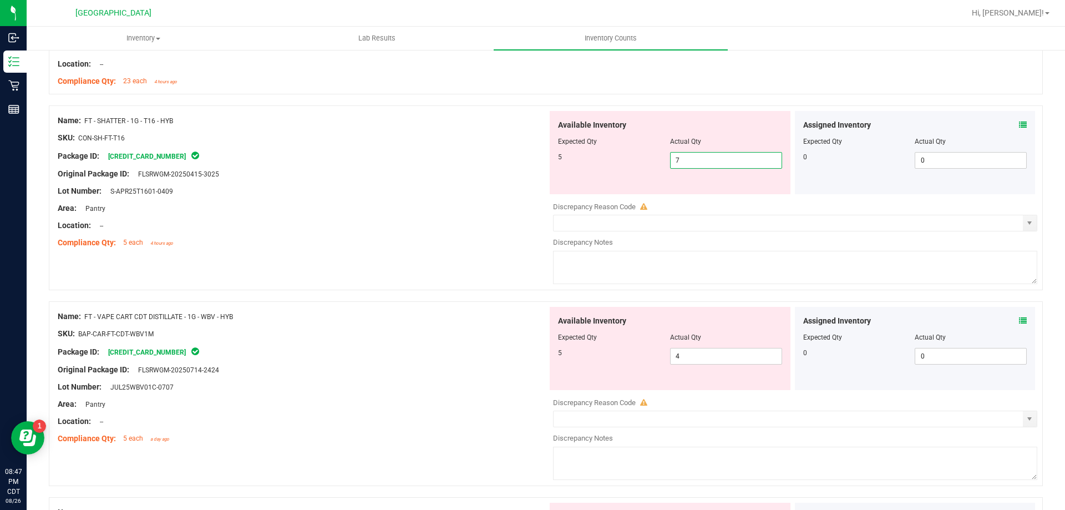
drag, startPoint x: 691, startPoint y: 159, endPoint x: 646, endPoint y: 190, distance: 54.3
click at [646, 189] on div "Available Inventory Expected Qty Actual Qty 5 7 7" at bounding box center [669, 152] width 241 height 83
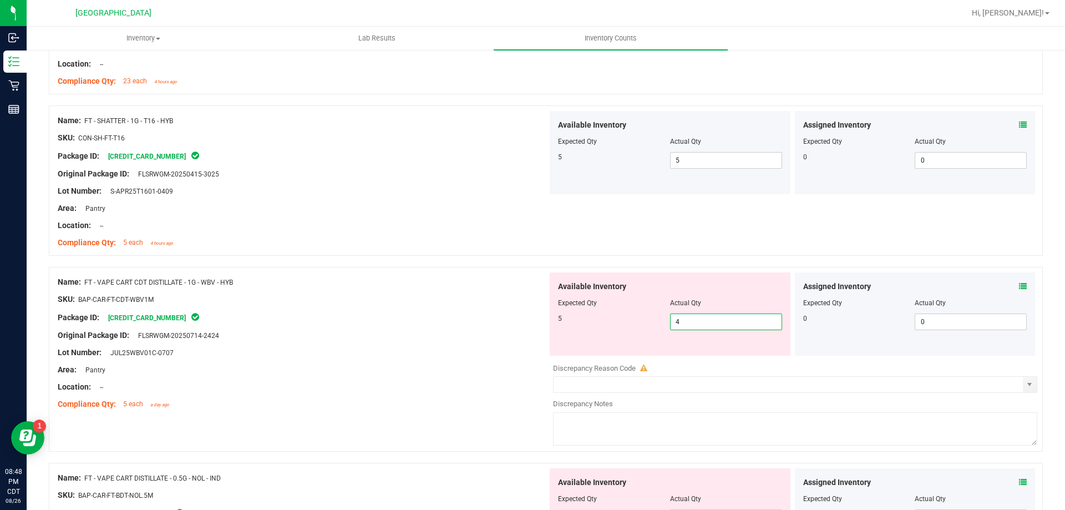
drag, startPoint x: 693, startPoint y: 325, endPoint x: 643, endPoint y: 332, distance: 50.3
click at [644, 332] on div "Available Inventory Expected Qty Actual Qty 5 4 4" at bounding box center [669, 313] width 241 height 83
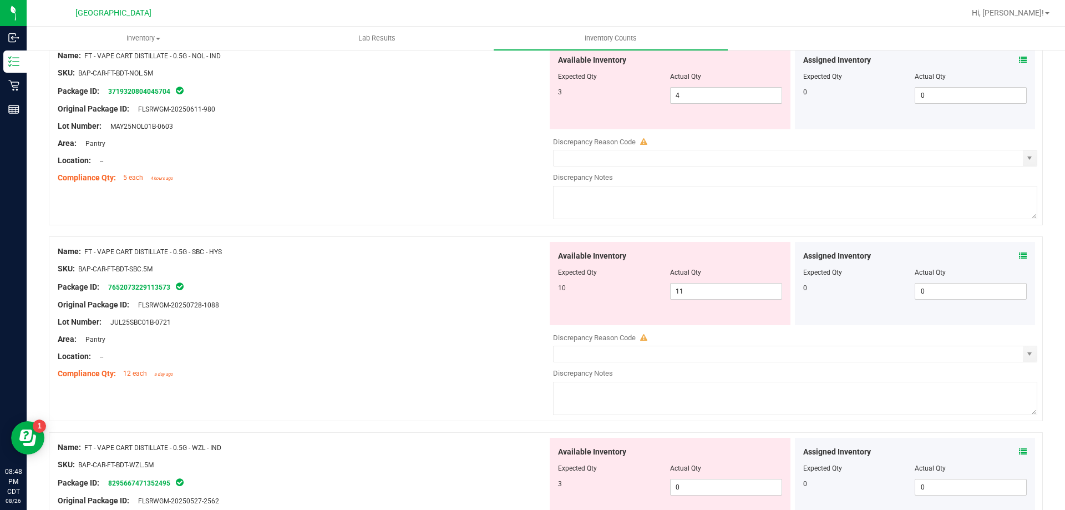
scroll to position [2883, 0]
drag, startPoint x: 715, startPoint y: 90, endPoint x: 678, endPoint y: 75, distance: 40.3
click at [685, 80] on div "Available Inventory Expected Qty Actual Qty 3 4 4" at bounding box center [669, 86] width 241 height 83
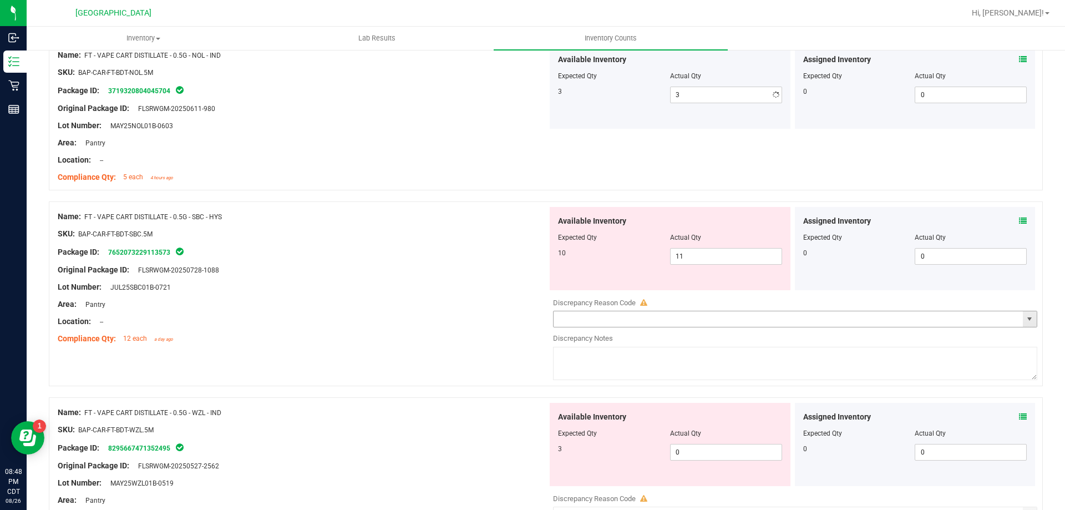
click at [714, 320] on div "Available Inventory Expected Qty Actual Qty 10 11 11" at bounding box center [792, 295] width 490 height 176
click at [725, 266] on div "Available Inventory Expected Qty Actual Qty 10 11 11" at bounding box center [669, 248] width 241 height 83
click at [724, 266] on div "Available Inventory Expected Qty Actual Qty 10 11 11" at bounding box center [669, 248] width 241 height 83
click at [724, 258] on span "11 11" at bounding box center [726, 256] width 112 height 17
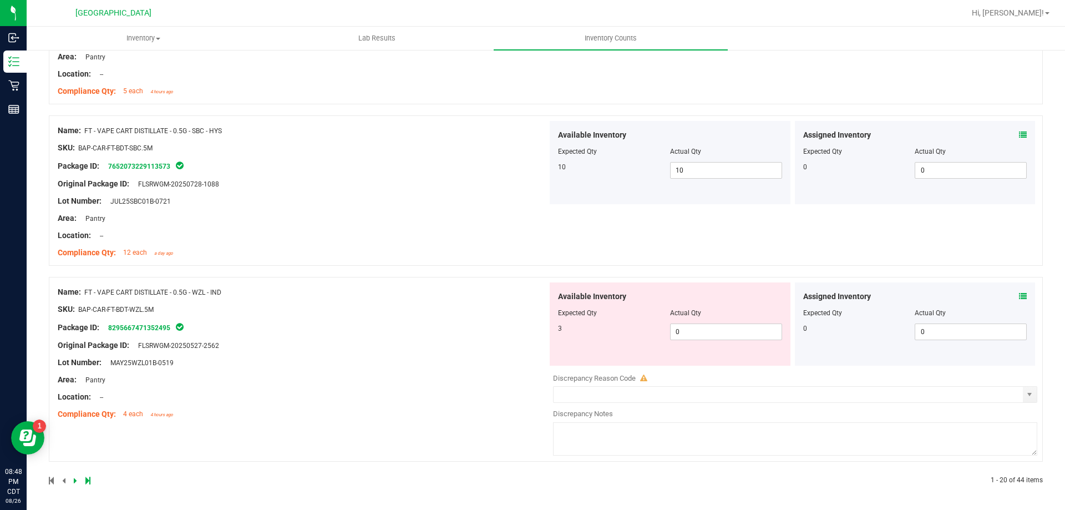
scroll to position [2970, 0]
drag, startPoint x: 687, startPoint y: 325, endPoint x: 619, endPoint y: 309, distance: 69.5
click at [628, 321] on div "Available Inventory Expected Qty Actual Qty 3 0 0" at bounding box center [669, 323] width 241 height 83
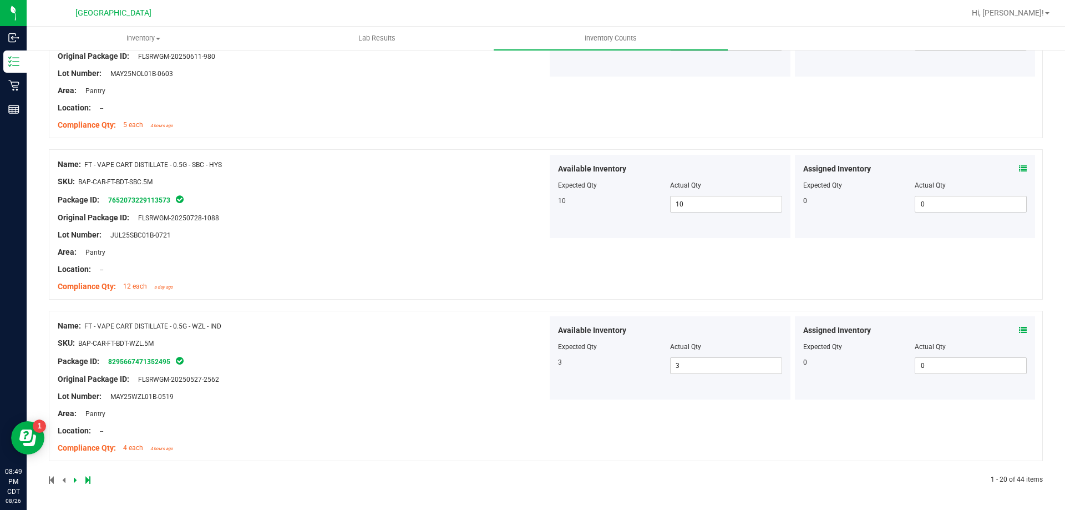
click at [74, 478] on icon at bounding box center [75, 479] width 3 height 7
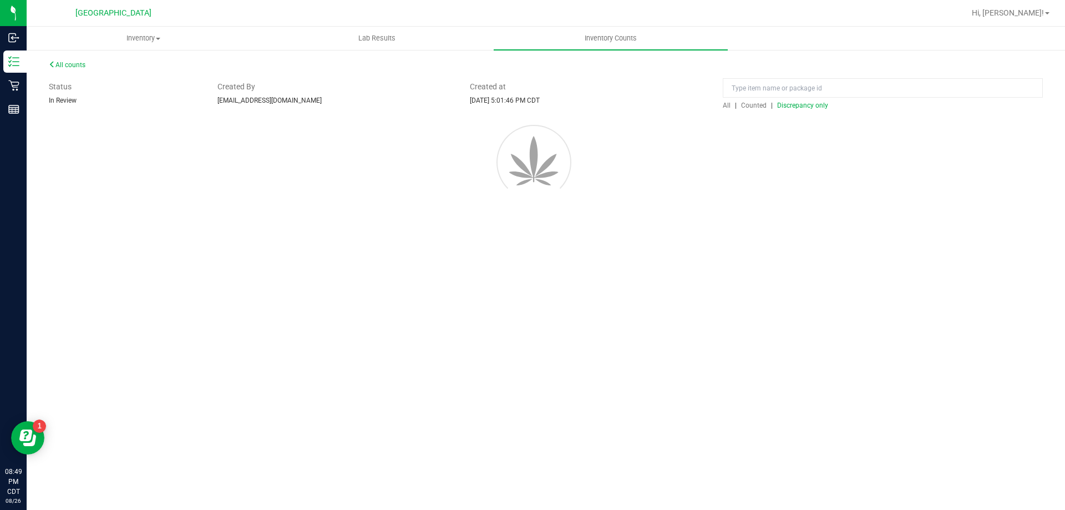
scroll to position [0, 0]
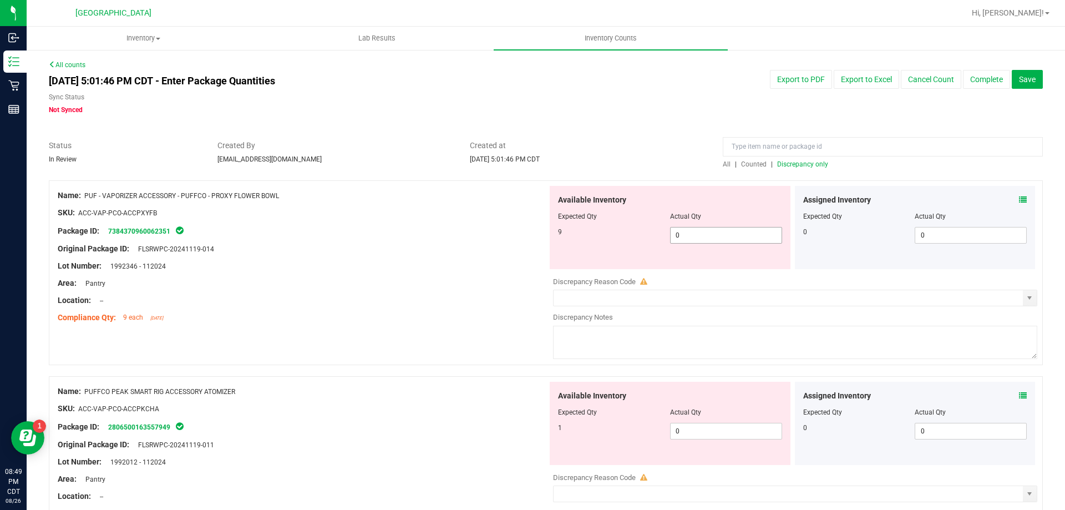
click at [712, 227] on span "0 0" at bounding box center [726, 235] width 112 height 17
drag, startPoint x: 694, startPoint y: 230, endPoint x: 643, endPoint y: 213, distance: 53.7
click at [654, 231] on div "9 0 0" at bounding box center [670, 235] width 224 height 17
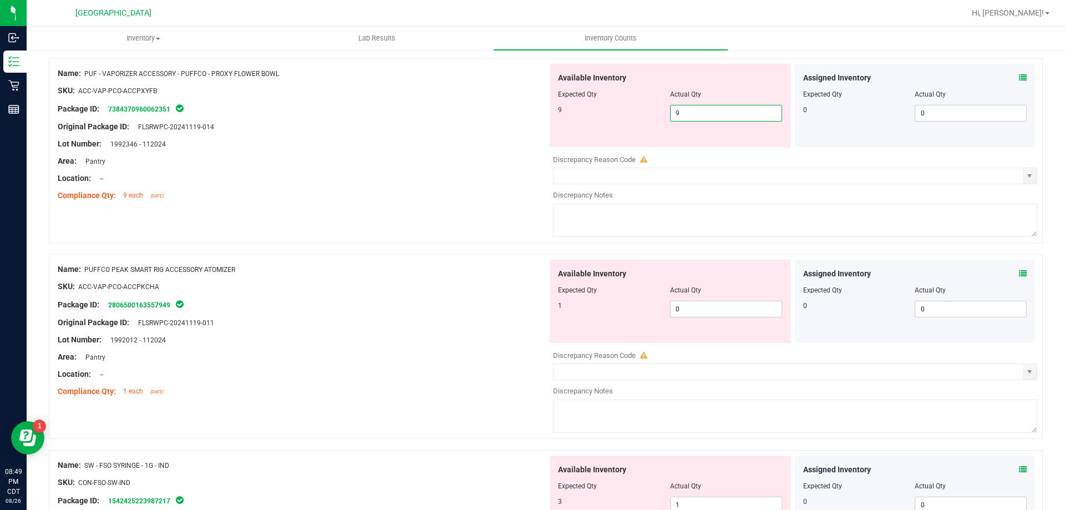
scroll to position [166, 0]
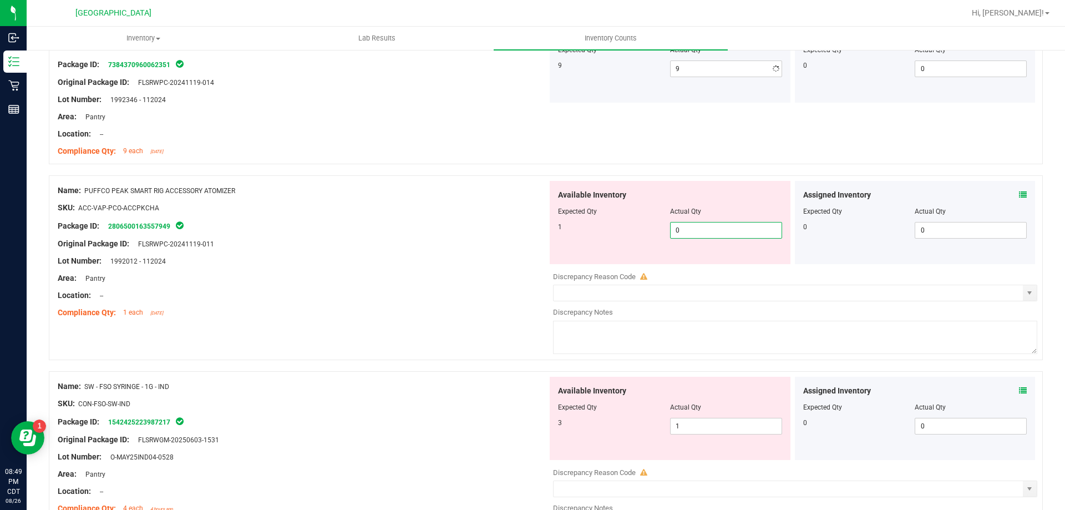
drag, startPoint x: 685, startPoint y: 259, endPoint x: 655, endPoint y: 265, distance: 30.5
click at [655, 265] on div "Available Inventory Expected Qty Actual Qty 1 0 0" at bounding box center [792, 269] width 490 height 176
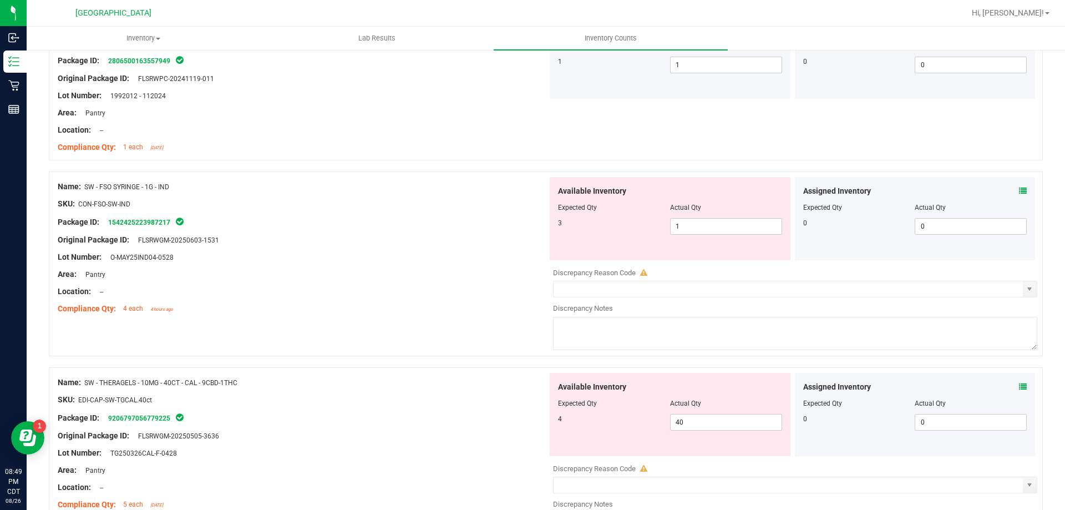
scroll to position [333, 0]
drag, startPoint x: 682, startPoint y: 218, endPoint x: 647, endPoint y: 209, distance: 36.2
click at [644, 217] on div "3 1 1" at bounding box center [670, 225] width 224 height 17
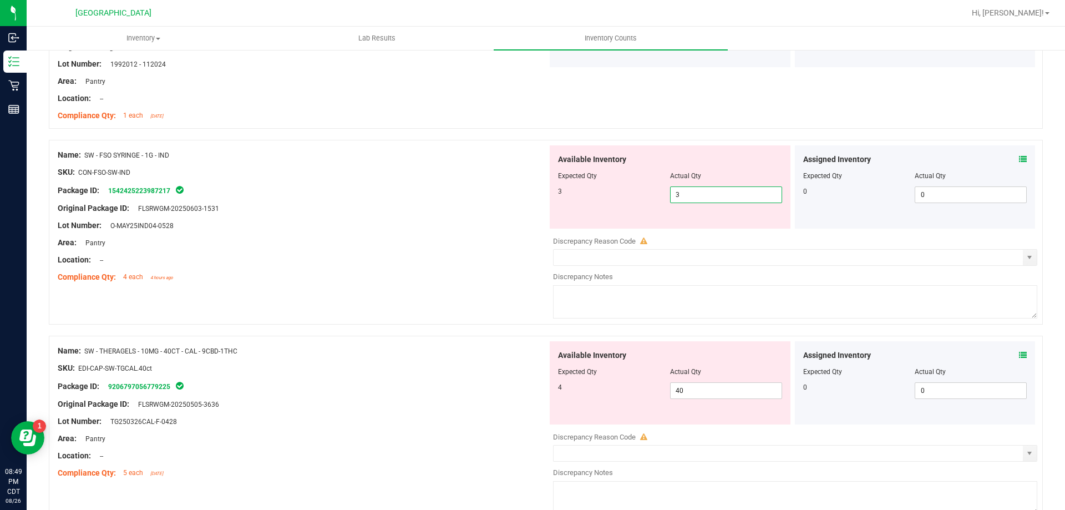
scroll to position [388, 0]
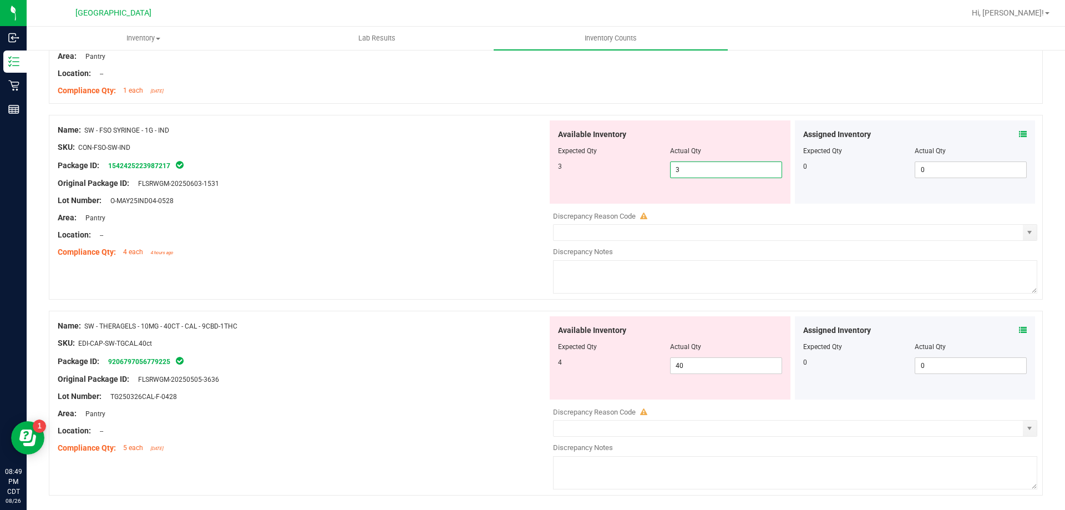
click at [727, 333] on div "Available Inventory Expected Qty Actual Qty 4 40 40" at bounding box center [669, 357] width 241 height 83
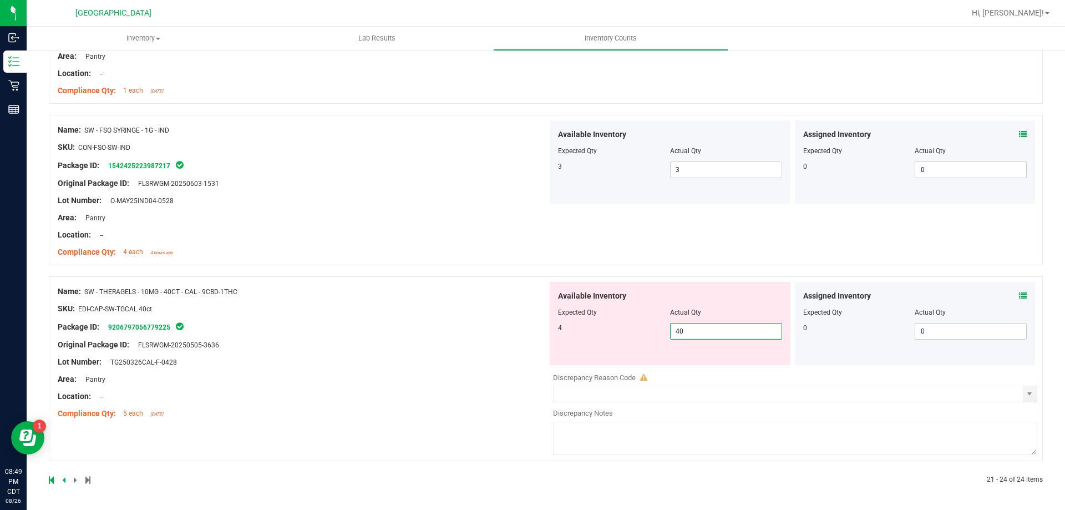
click at [716, 338] on span "40 40" at bounding box center [726, 331] width 112 height 17
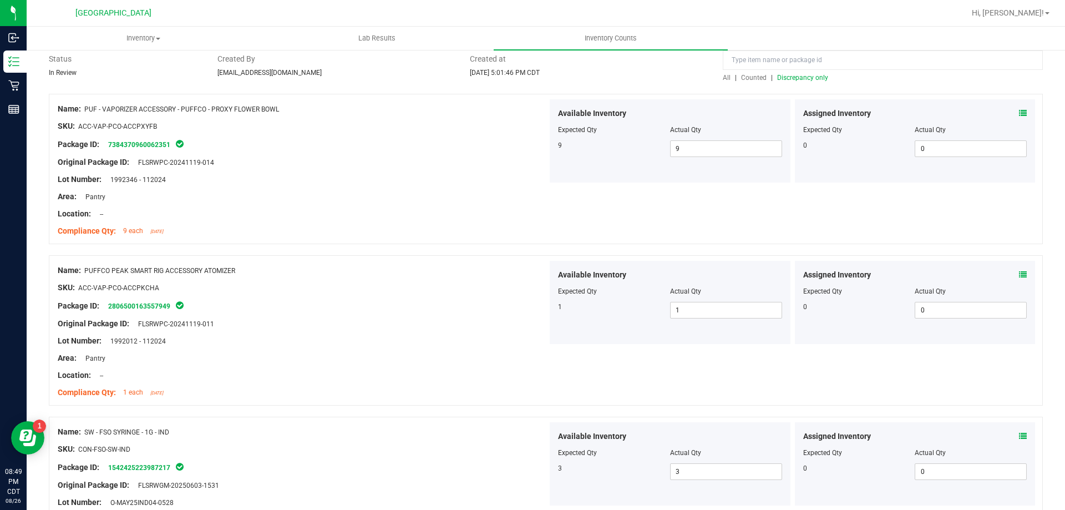
scroll to position [0, 0]
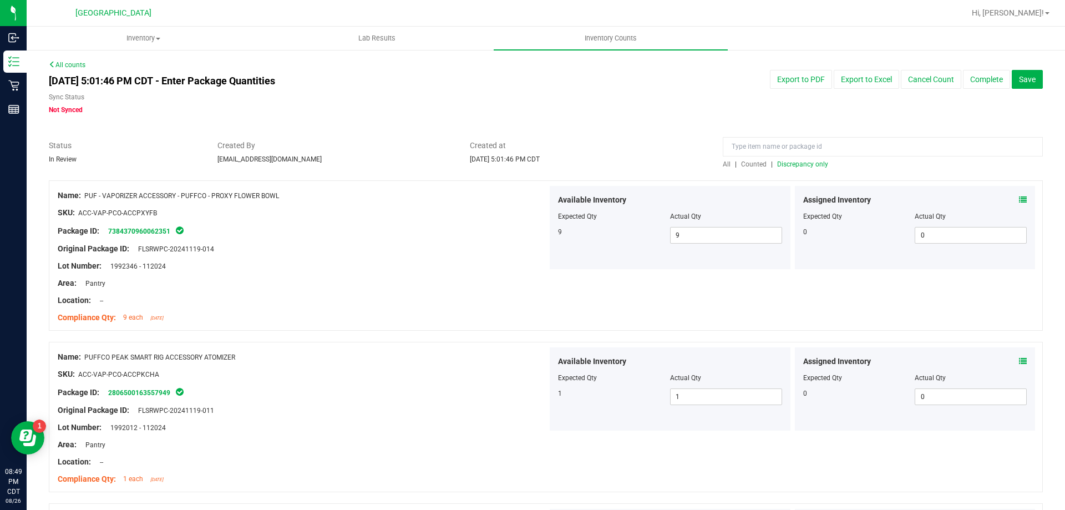
click at [796, 164] on span "Discrepancy only" at bounding box center [802, 164] width 51 height 8
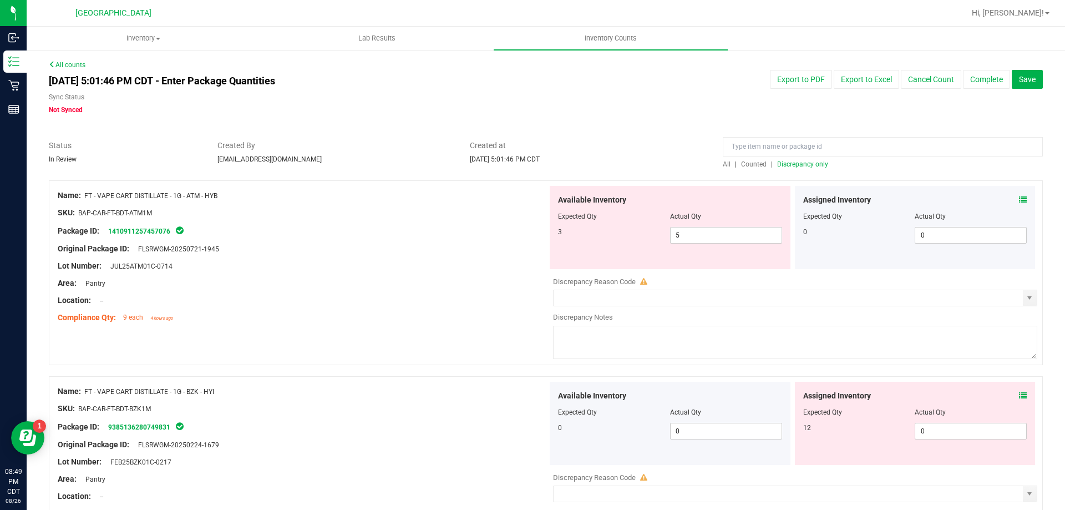
click at [806, 164] on span "Discrepancy only" at bounding box center [802, 164] width 51 height 8
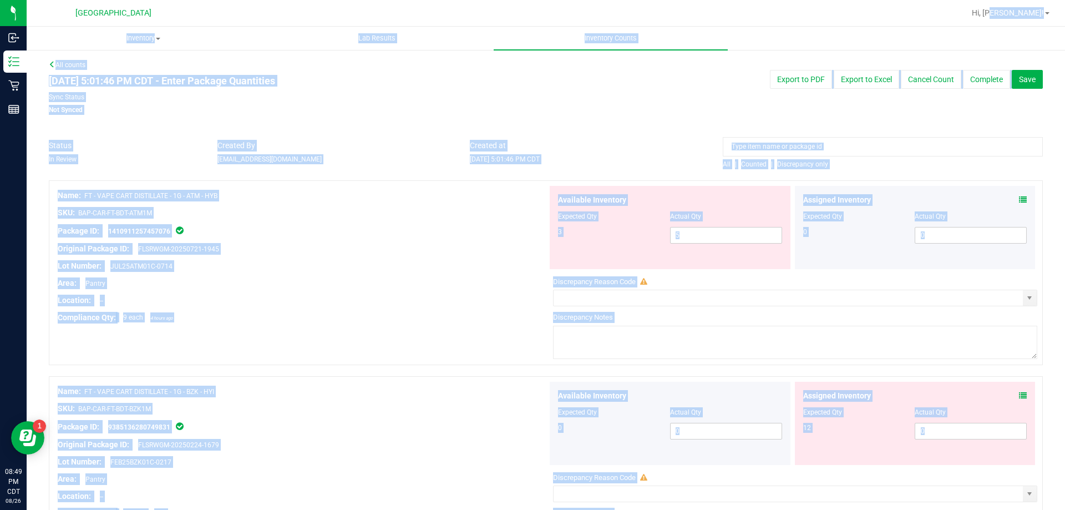
drag, startPoint x: 1053, startPoint y: 457, endPoint x: 1025, endPoint y: -1, distance: 458.9
click at [1025, 0] on html "Inbound Inventory Retail Reports 08:49 PM CDT 08/26/2025 08/26 Panama City WC H…" at bounding box center [532, 255] width 1065 height 510
click at [913, 303] on input "text" at bounding box center [787, 298] width 469 height 16
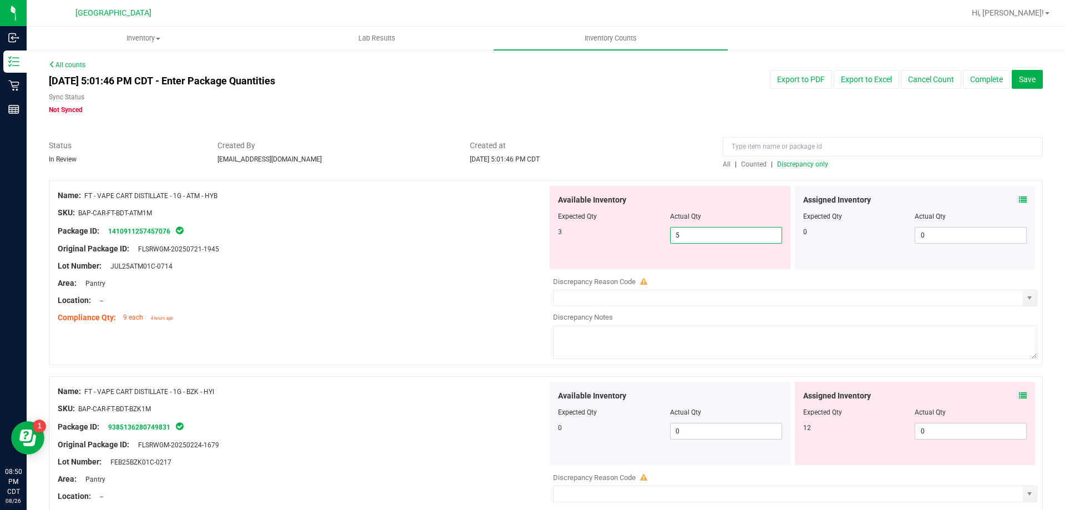
click at [673, 231] on span "5 5" at bounding box center [726, 235] width 112 height 17
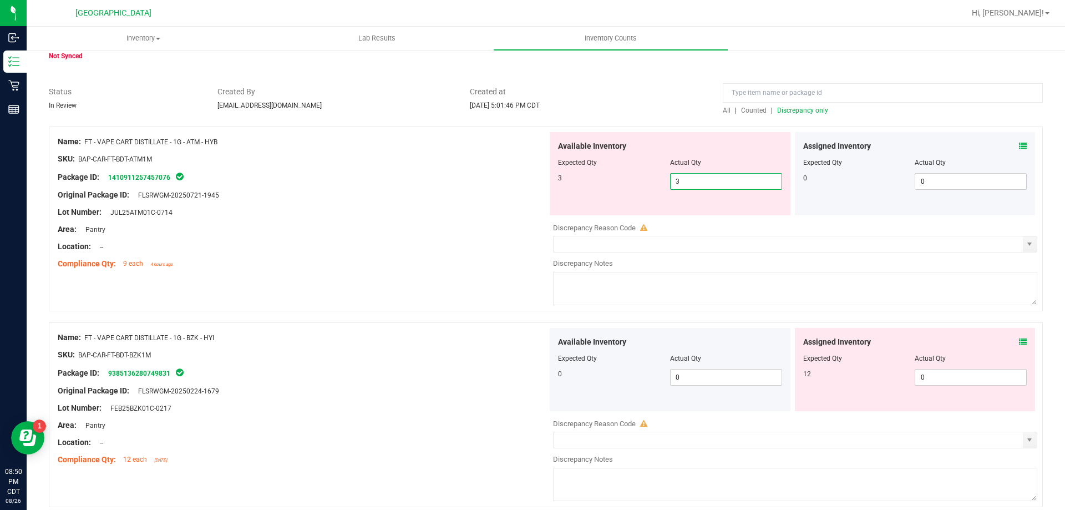
scroll to position [111, 0]
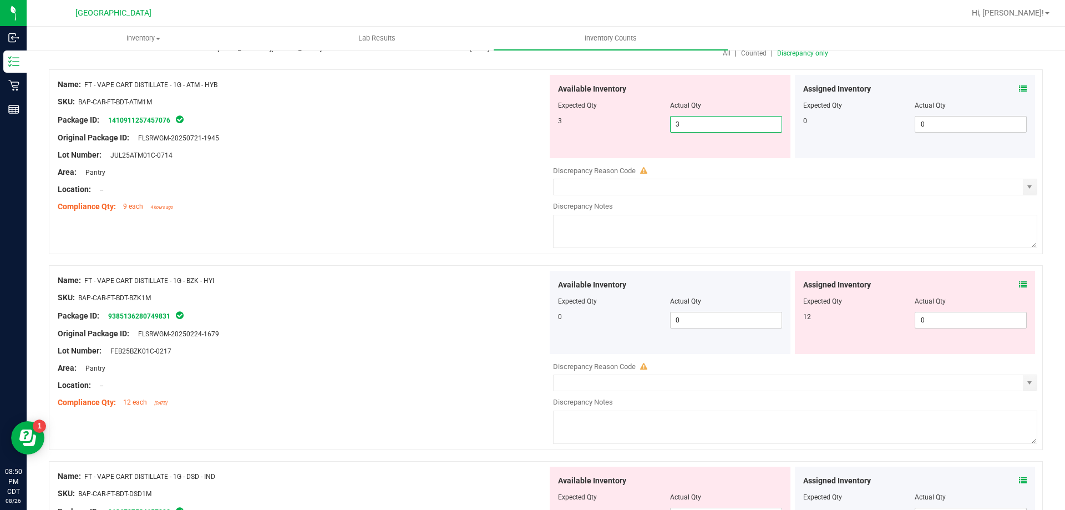
click at [1015, 285] on div "Assigned Inventory Expected Qty Actual Qty 12 0 0" at bounding box center [915, 312] width 241 height 83
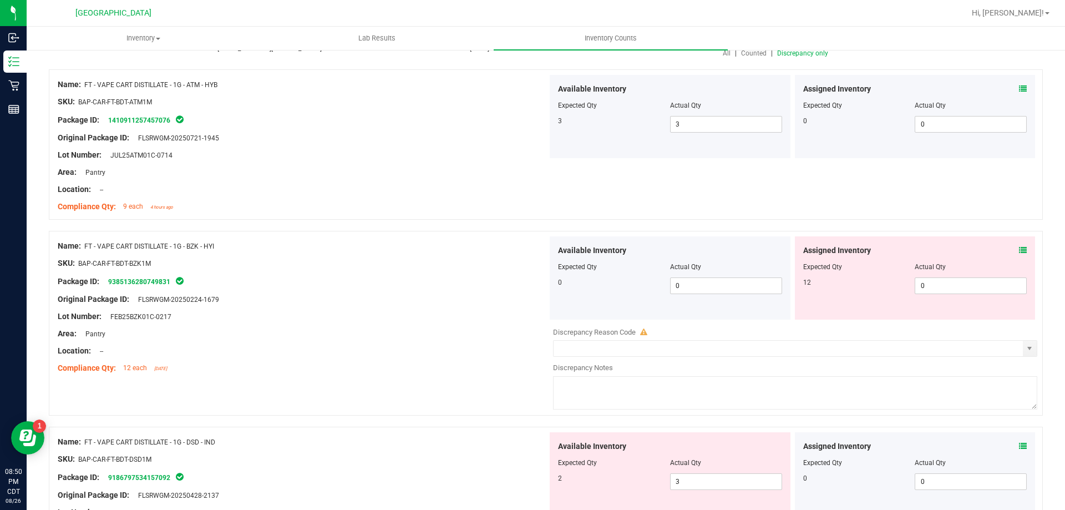
click at [1019, 250] on icon at bounding box center [1023, 250] width 8 height 8
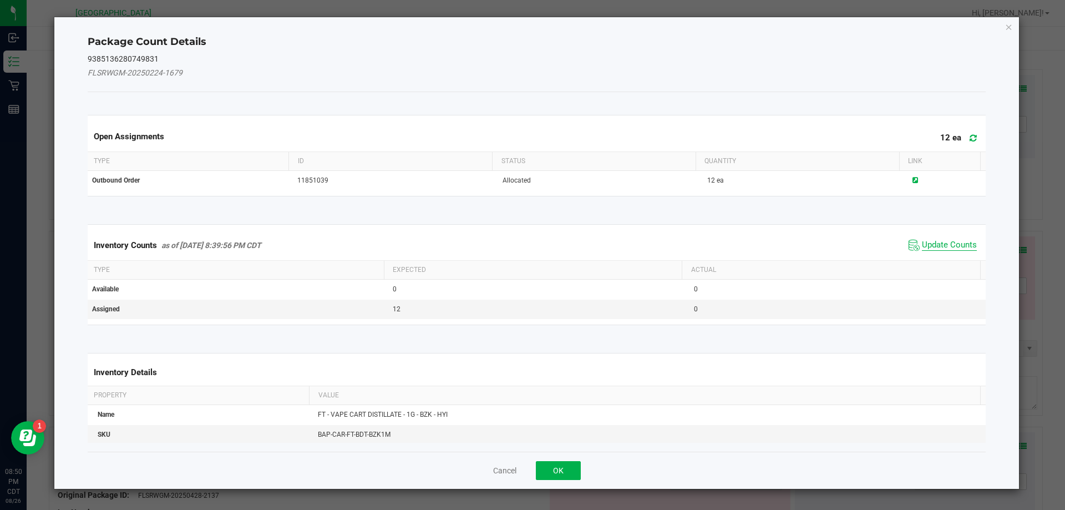
click at [957, 243] on span "Update Counts" at bounding box center [949, 245] width 55 height 11
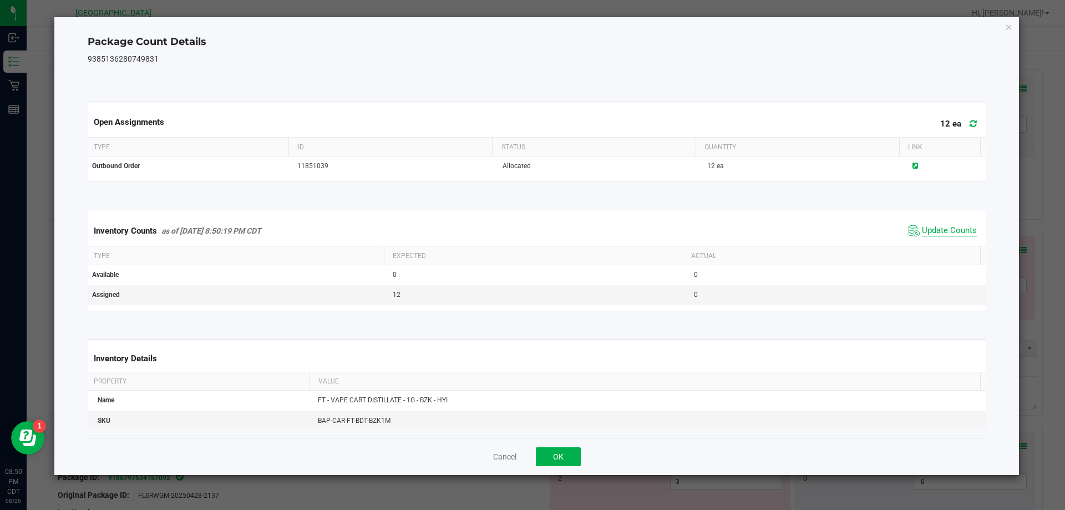
click at [957, 243] on div "Inventory Counts as of Aug 26, 2025 8:50:19 PM CDT Update Counts" at bounding box center [536, 231] width 903 height 30
click at [958, 228] on span "Update Counts" at bounding box center [949, 230] width 55 height 11
click at [561, 451] on button "OK" at bounding box center [558, 456] width 45 height 19
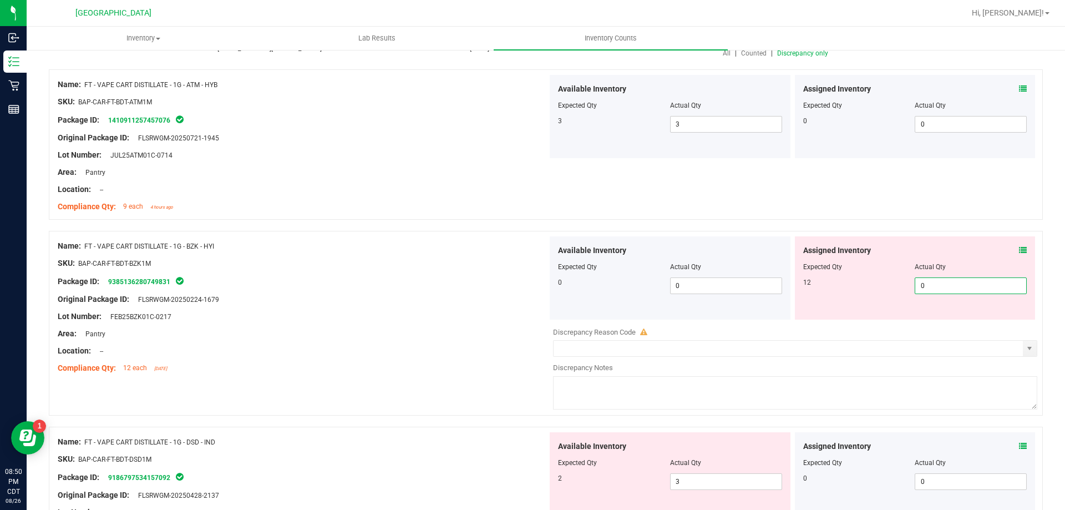
drag, startPoint x: 925, startPoint y: 283, endPoint x: 910, endPoint y: 285, distance: 14.6
click at [914, 285] on span "0 0" at bounding box center [970, 285] width 112 height 17
click at [1019, 253] on icon at bounding box center [1023, 250] width 8 height 8
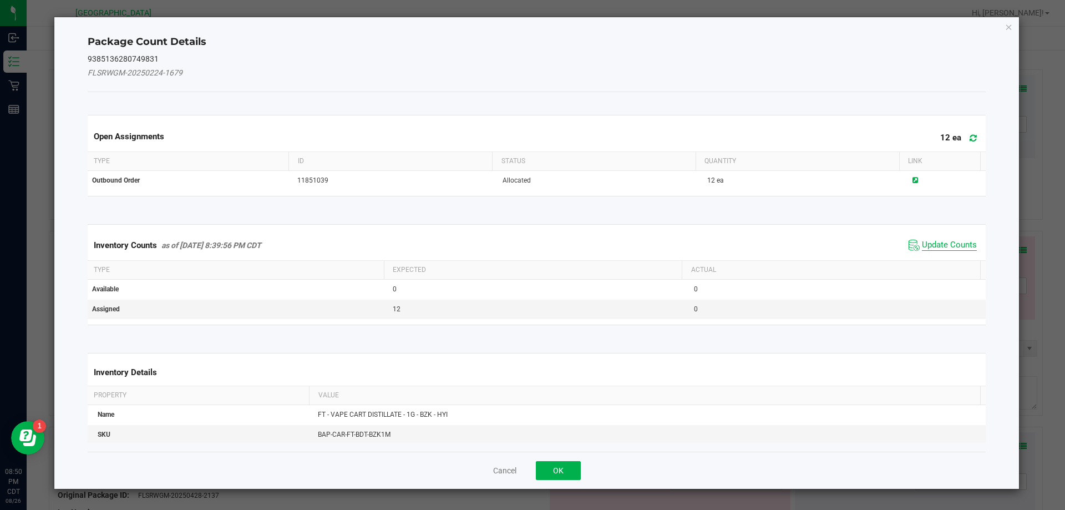
click at [931, 241] on span "Update Counts" at bounding box center [949, 245] width 55 height 11
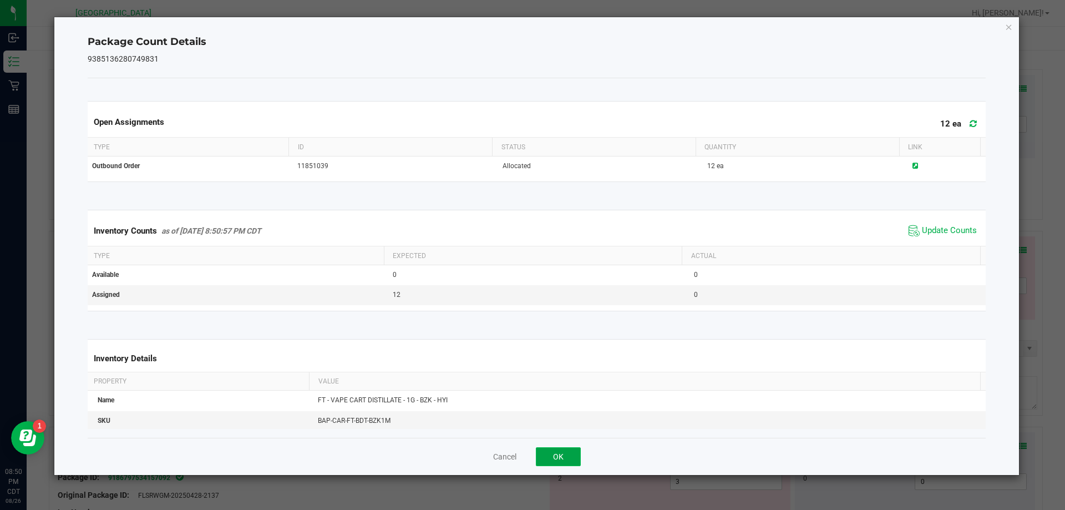
click at [559, 456] on button "OK" at bounding box center [558, 456] width 45 height 19
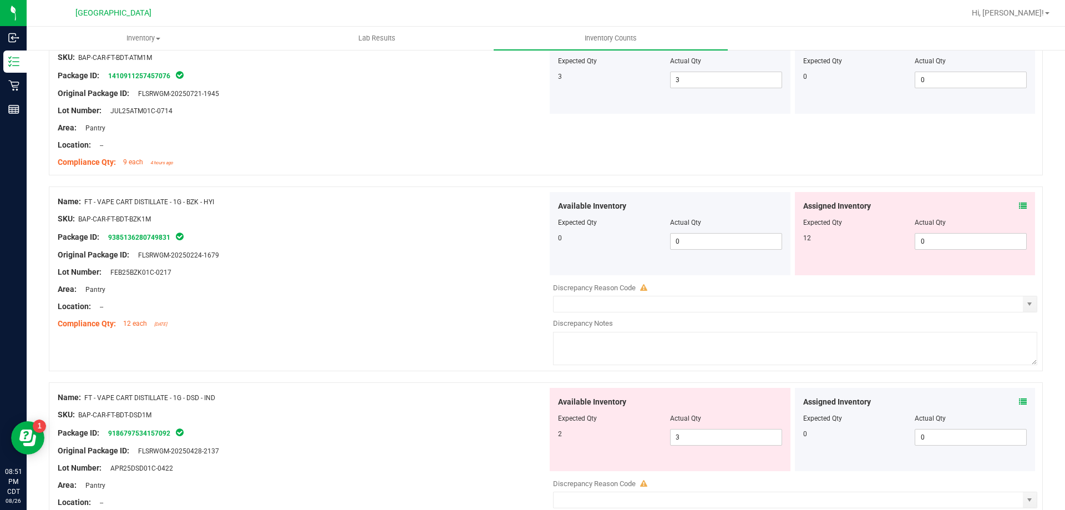
scroll to position [222, 0]
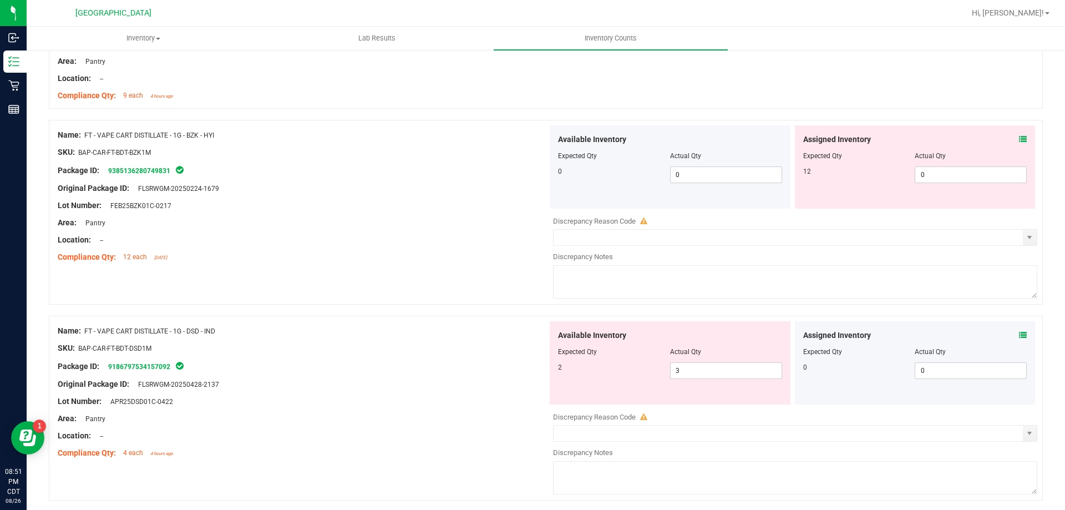
click at [1019, 339] on span at bounding box center [1023, 335] width 8 height 12
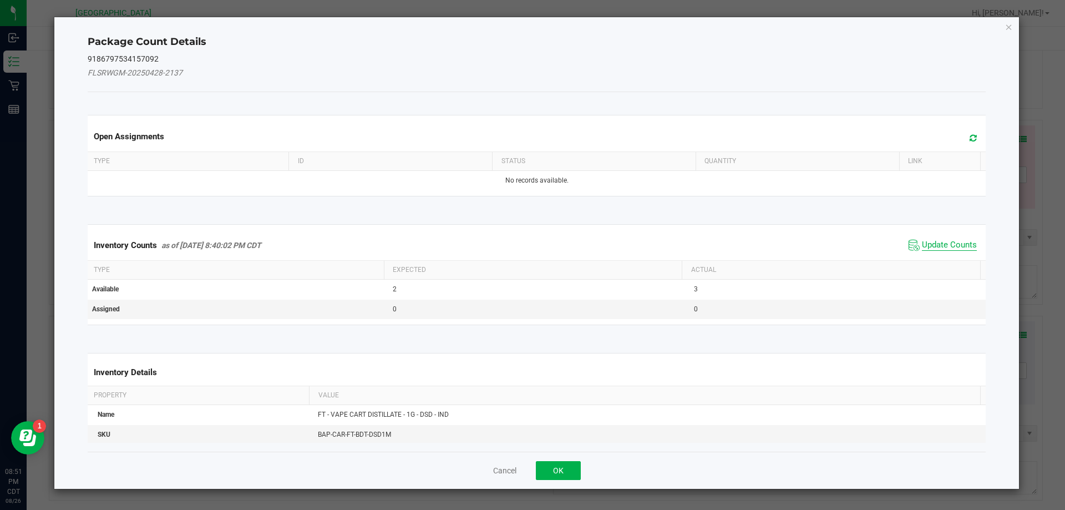
click at [955, 249] on span "Update Counts" at bounding box center [949, 245] width 55 height 11
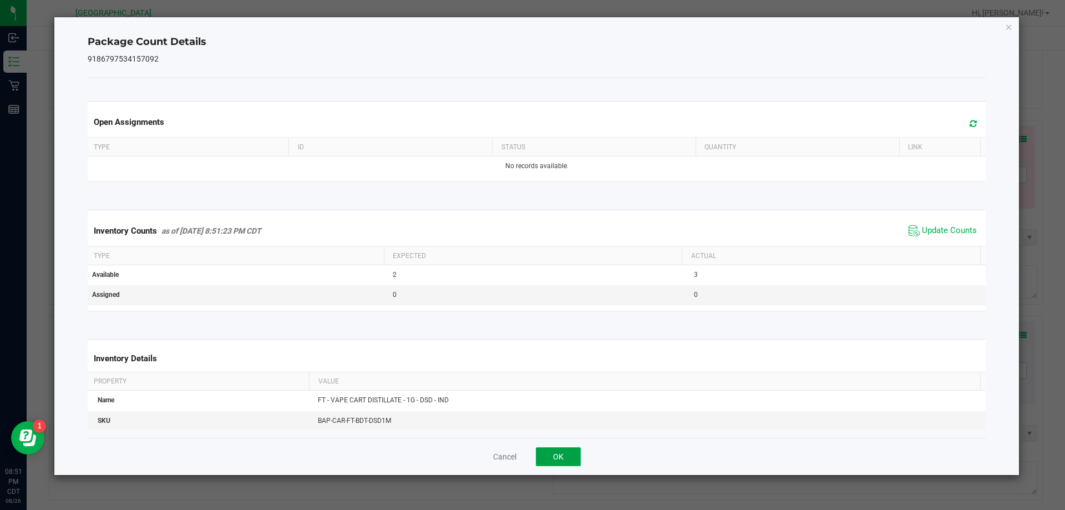
click at [559, 450] on button "OK" at bounding box center [558, 456] width 45 height 19
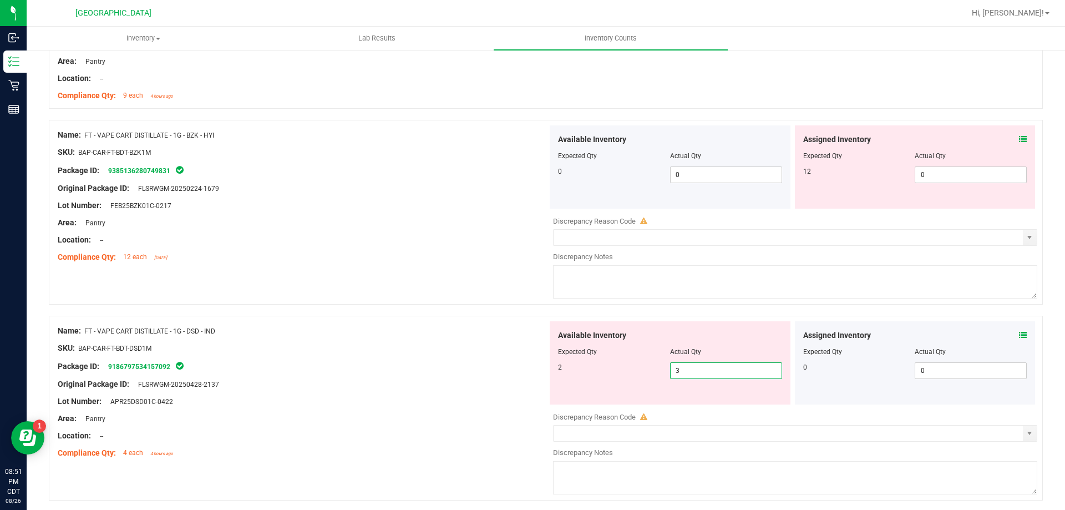
drag, startPoint x: 727, startPoint y: 370, endPoint x: 425, endPoint y: 370, distance: 302.2
click at [425, 370] on div "Name: FT - VAPE CART DISTILLATE - 1G - DSD - IND SKU: BAP-CAR-FT-BDT-DSD1M Pack…" at bounding box center [546, 407] width 994 height 185
click at [425, 370] on div "Package ID: 9186797534157092" at bounding box center [303, 365] width 490 height 13
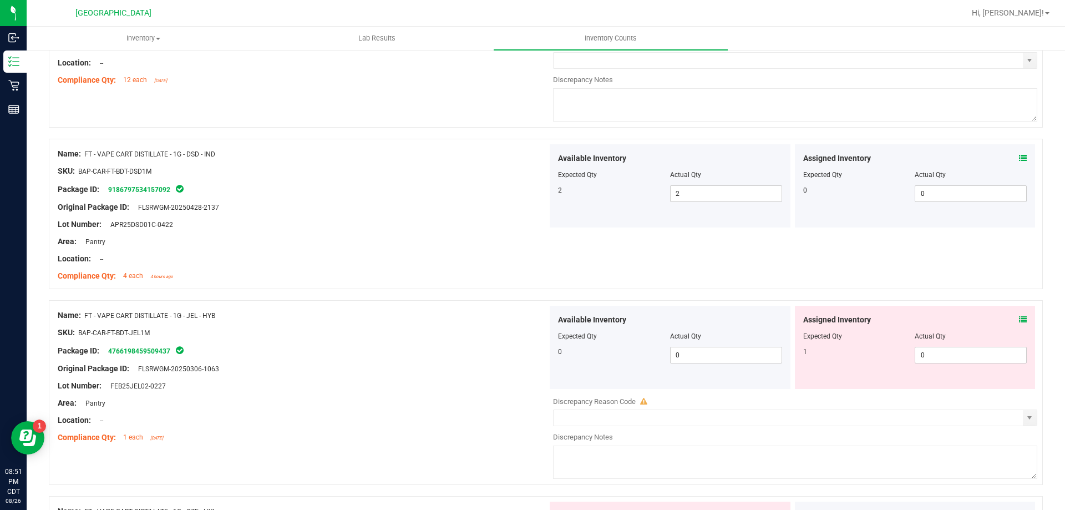
scroll to position [444, 0]
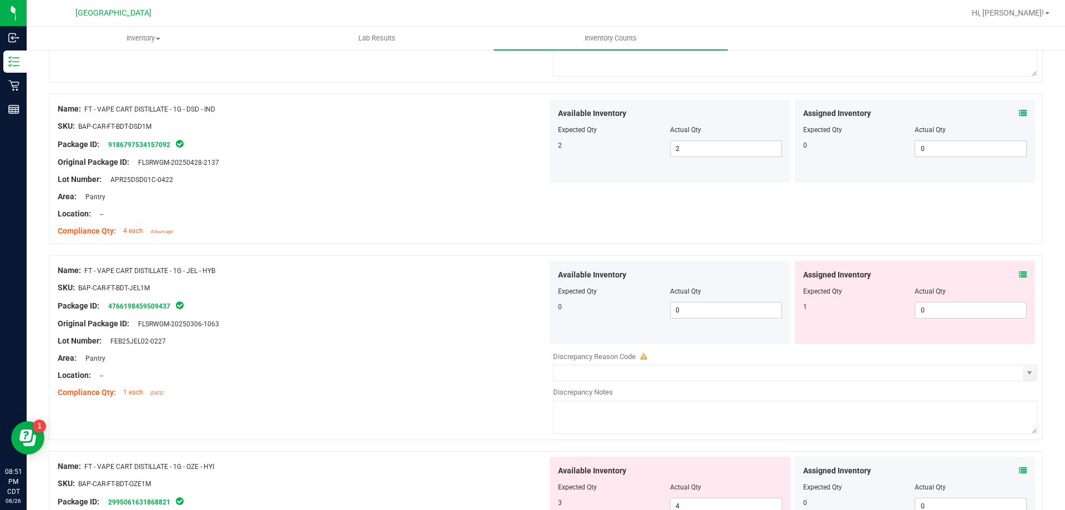
click at [1019, 275] on icon at bounding box center [1023, 275] width 8 height 8
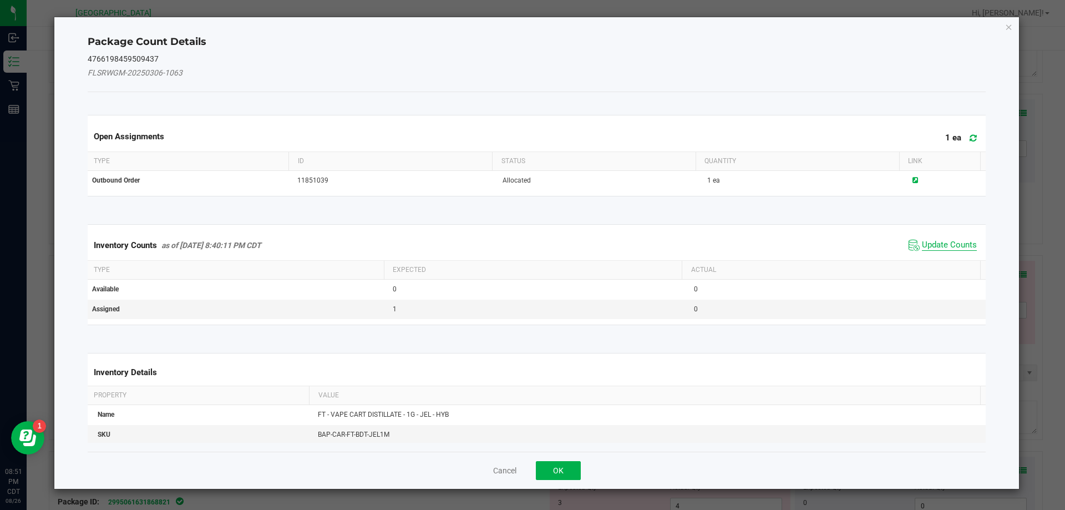
click at [960, 248] on span "Update Counts" at bounding box center [949, 245] width 55 height 11
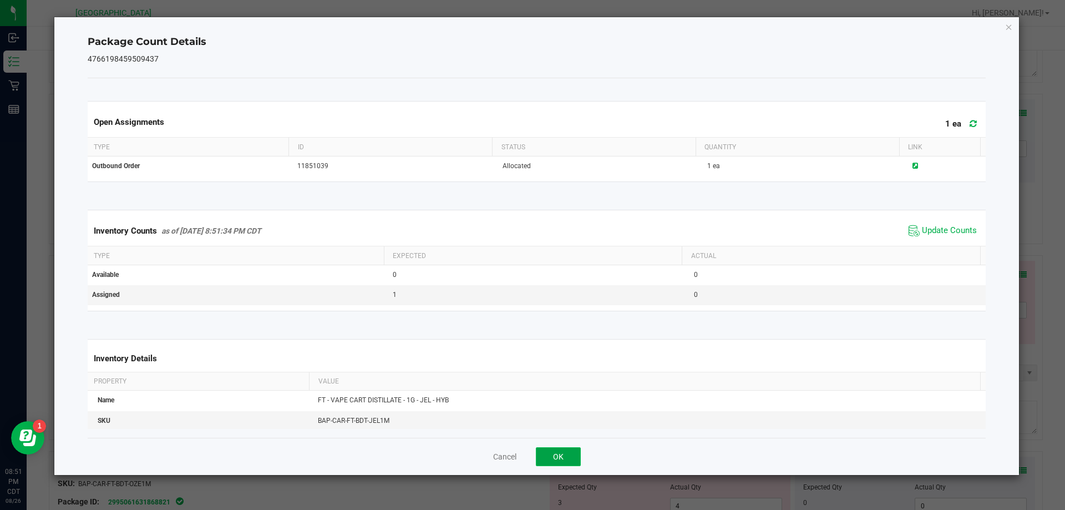
click at [549, 457] on button "OK" at bounding box center [558, 456] width 45 height 19
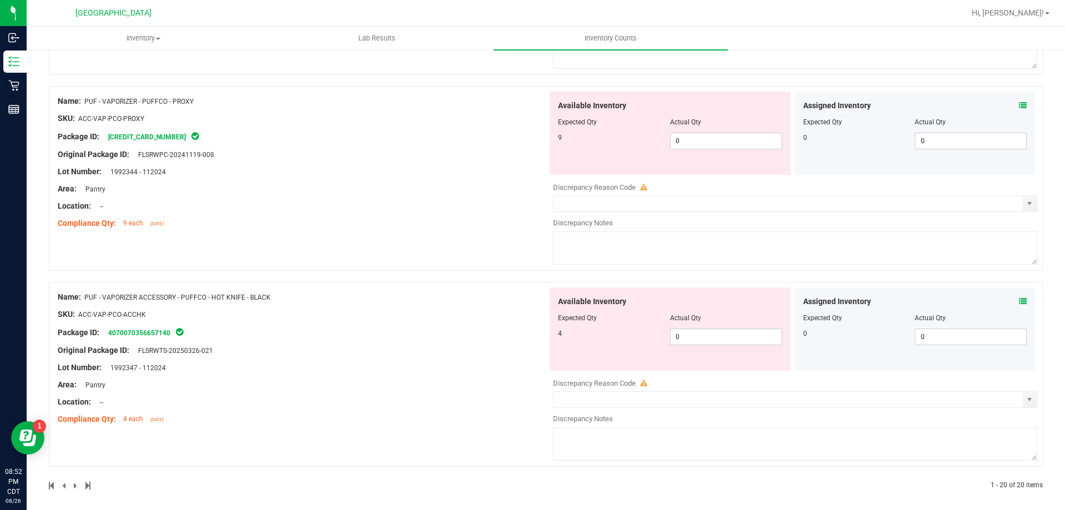
scroll to position [3554, 0]
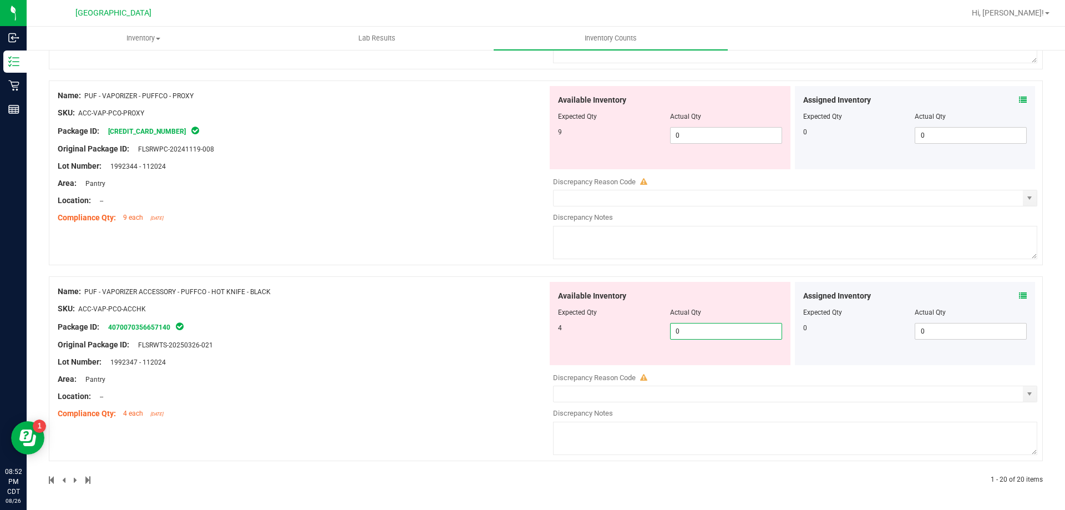
drag, startPoint x: 720, startPoint y: 334, endPoint x: 620, endPoint y: 324, distance: 100.9
click at [624, 324] on div "4 0 0" at bounding box center [670, 331] width 224 height 17
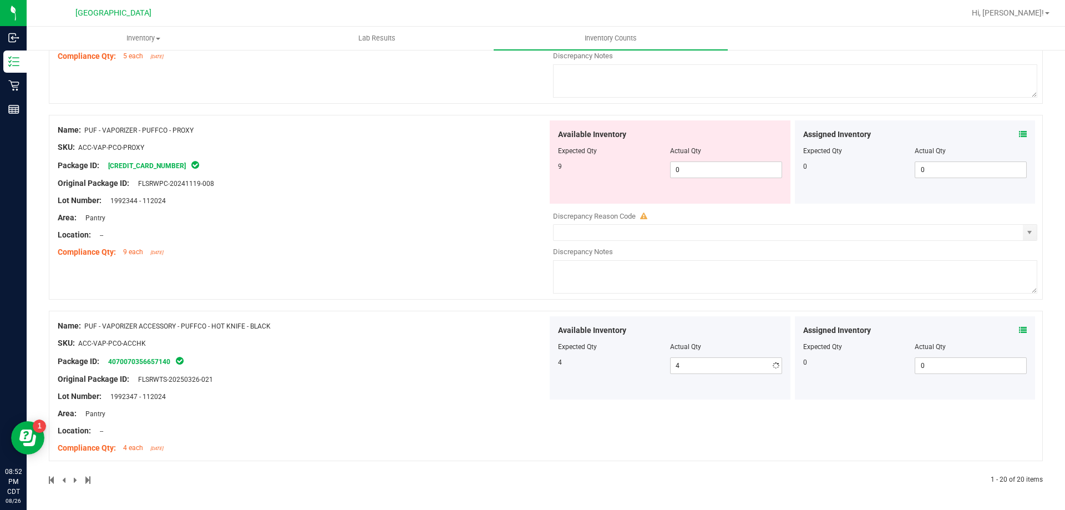
scroll to position [3520, 0]
drag, startPoint x: 680, startPoint y: 124, endPoint x: 654, endPoint y: 126, distance: 26.2
click at [654, 126] on div "Available Inventory Expected Qty Actual Qty 9 0 0" at bounding box center [669, 161] width 241 height 83
drag, startPoint x: 694, startPoint y: 180, endPoint x: 605, endPoint y: 180, distance: 88.7
click at [605, 180] on div "Available Inventory Expected Qty Actual Qty 9 0 0" at bounding box center [669, 161] width 241 height 83
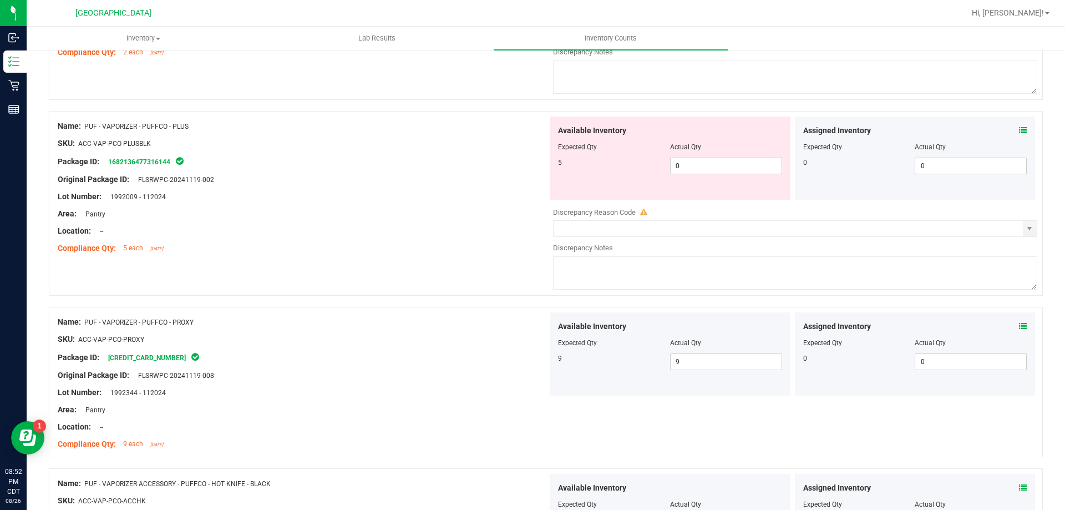
scroll to position [3319, 0]
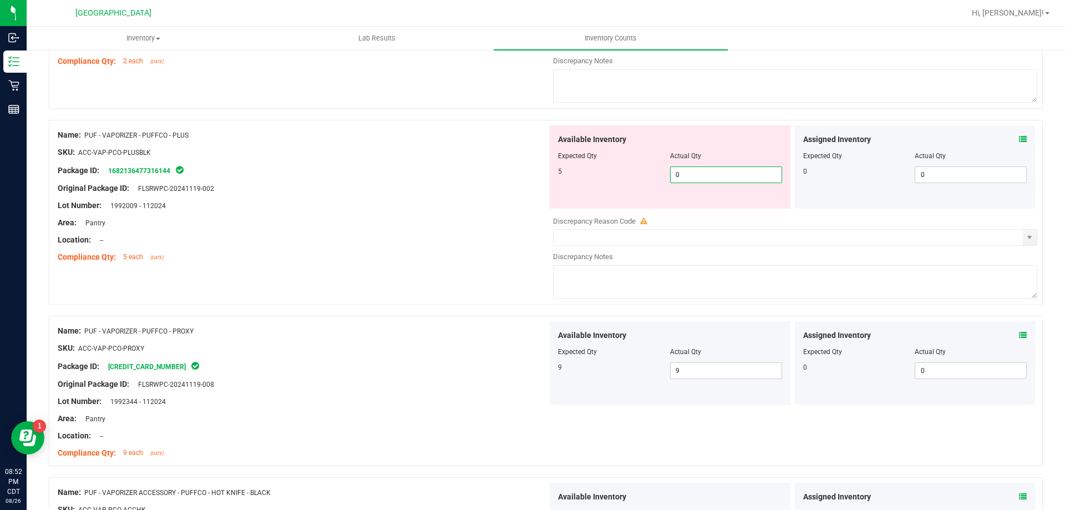
drag, startPoint x: 700, startPoint y: 177, endPoint x: 650, endPoint y: 171, distance: 50.3
click at [650, 173] on div "5 0 0" at bounding box center [670, 174] width 224 height 17
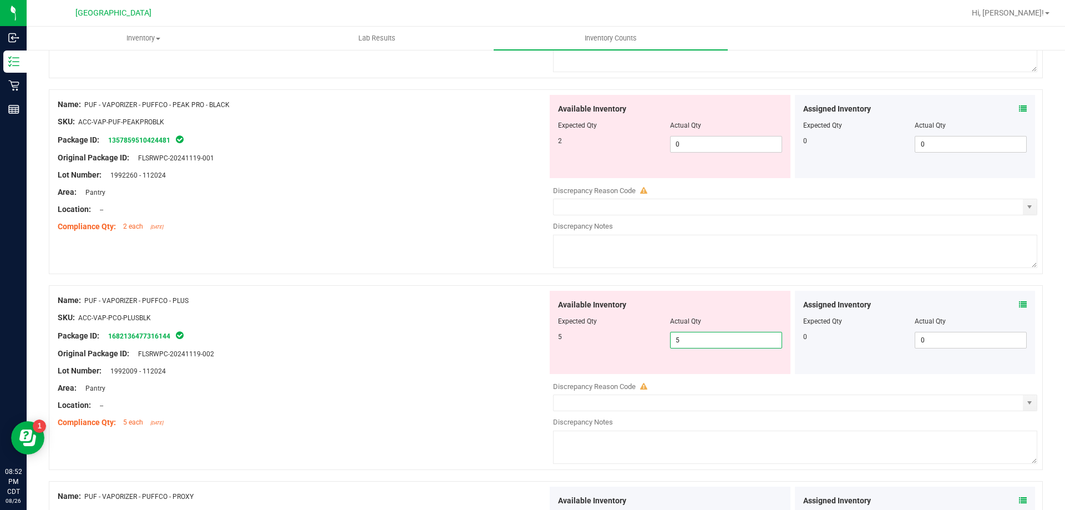
scroll to position [3153, 0]
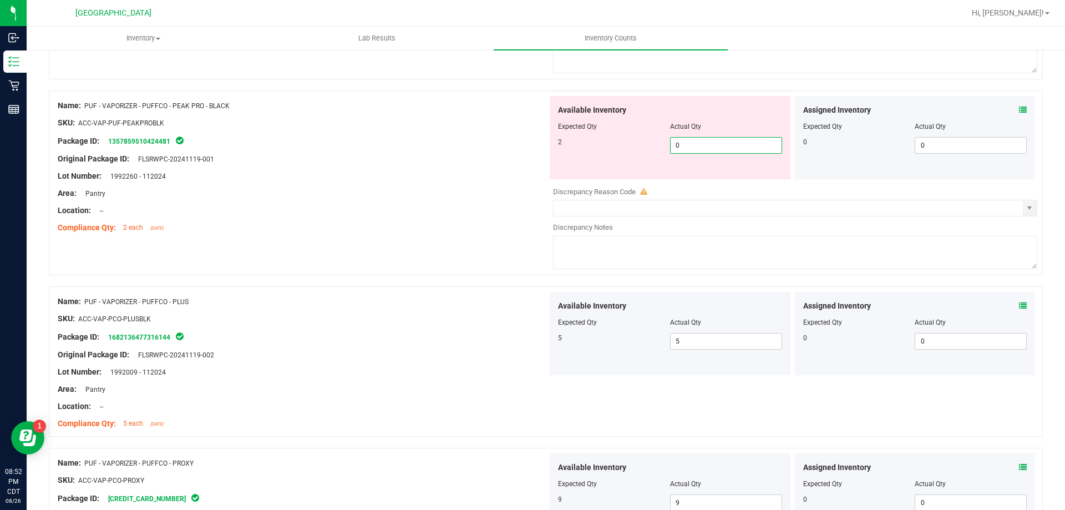
drag, startPoint x: 681, startPoint y: 145, endPoint x: 600, endPoint y: 126, distance: 82.5
click at [600, 126] on div "Available Inventory Expected Qty Actual Qty 2 0 0" at bounding box center [669, 137] width 241 height 83
click at [676, 162] on div "Available Inventory Expected Qty Actual Qty 2 2 2" at bounding box center [669, 137] width 241 height 83
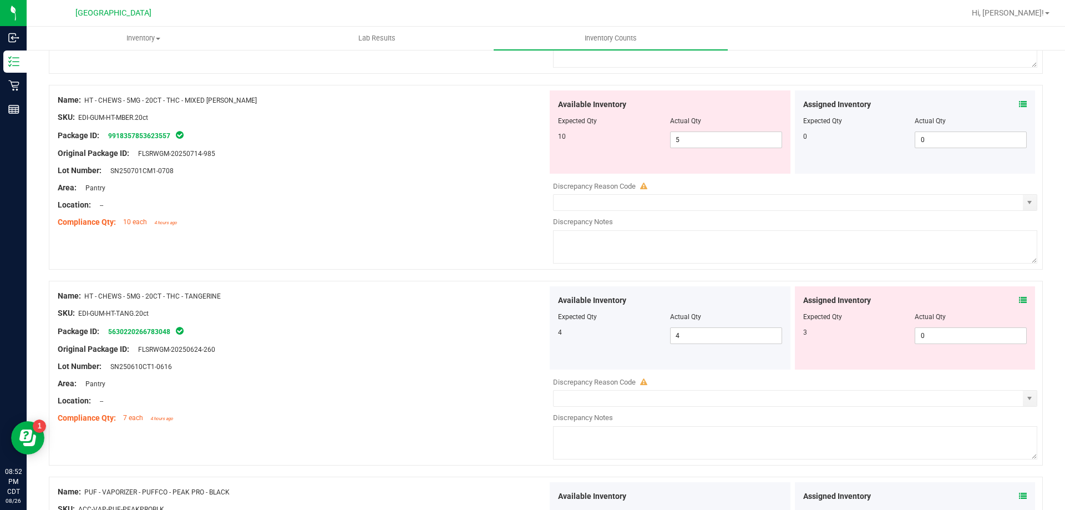
scroll to position [2765, 0]
click at [1019, 300] on icon at bounding box center [1023, 302] width 8 height 8
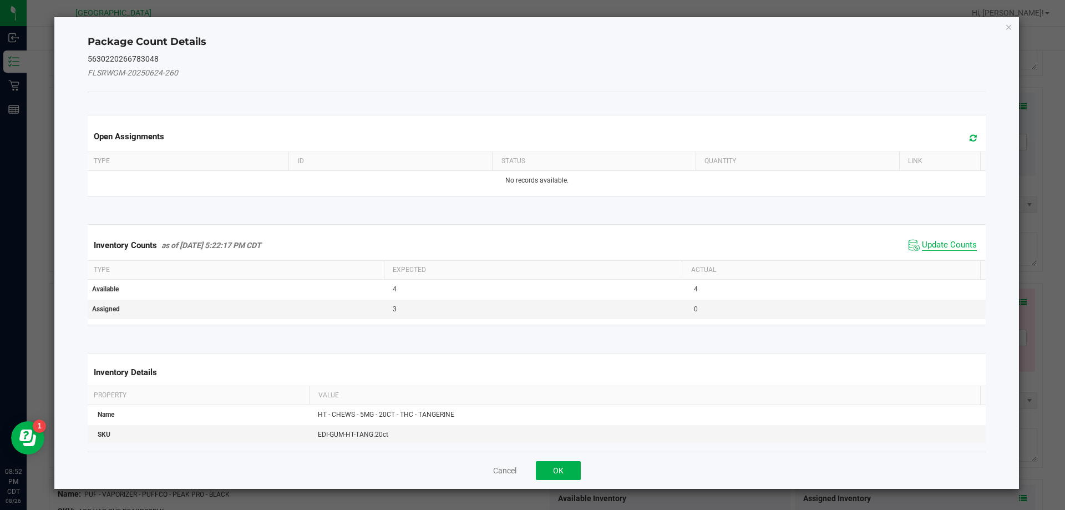
click at [932, 247] on span "Update Counts" at bounding box center [949, 245] width 55 height 11
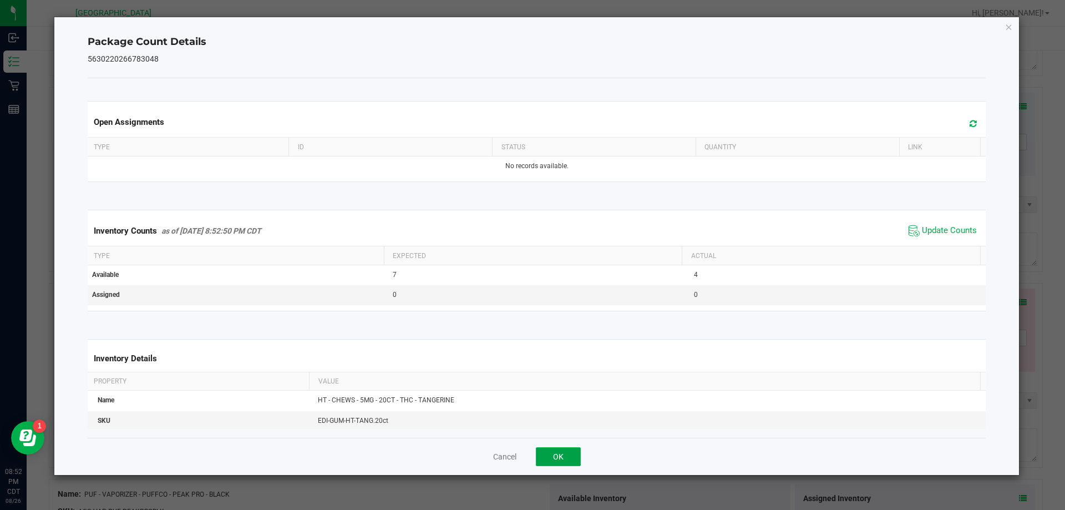
click at [568, 457] on button "OK" at bounding box center [558, 456] width 45 height 19
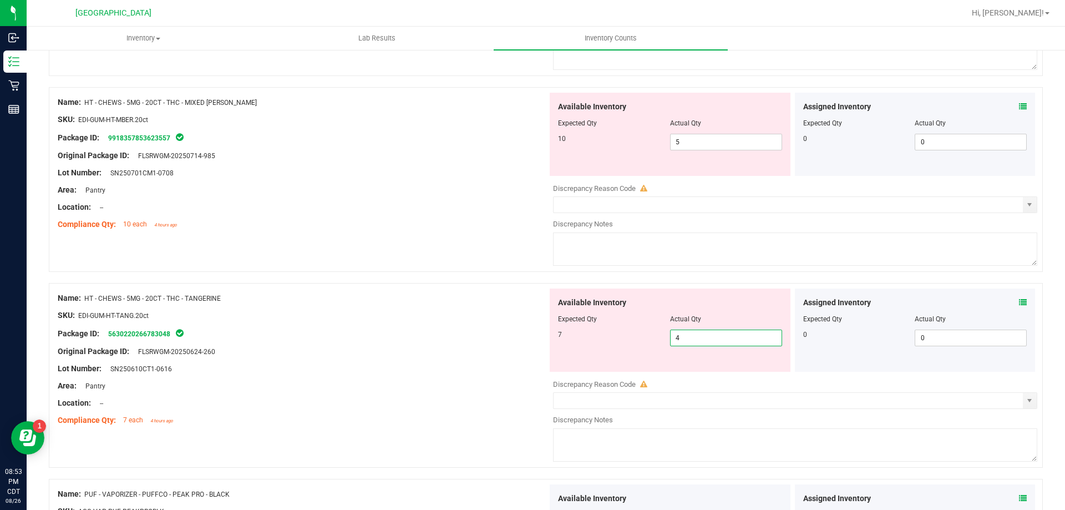
drag, startPoint x: 696, startPoint y: 335, endPoint x: 591, endPoint y: 340, distance: 105.4
click at [603, 339] on div "7 4 4" at bounding box center [670, 337] width 224 height 17
click at [671, 212] on input "text" at bounding box center [787, 205] width 469 height 16
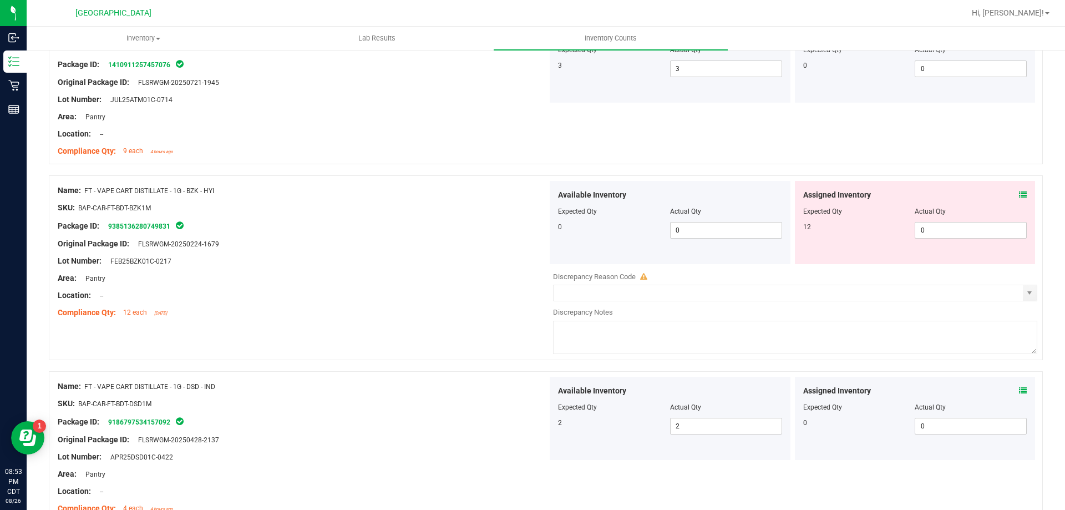
scroll to position [0, 0]
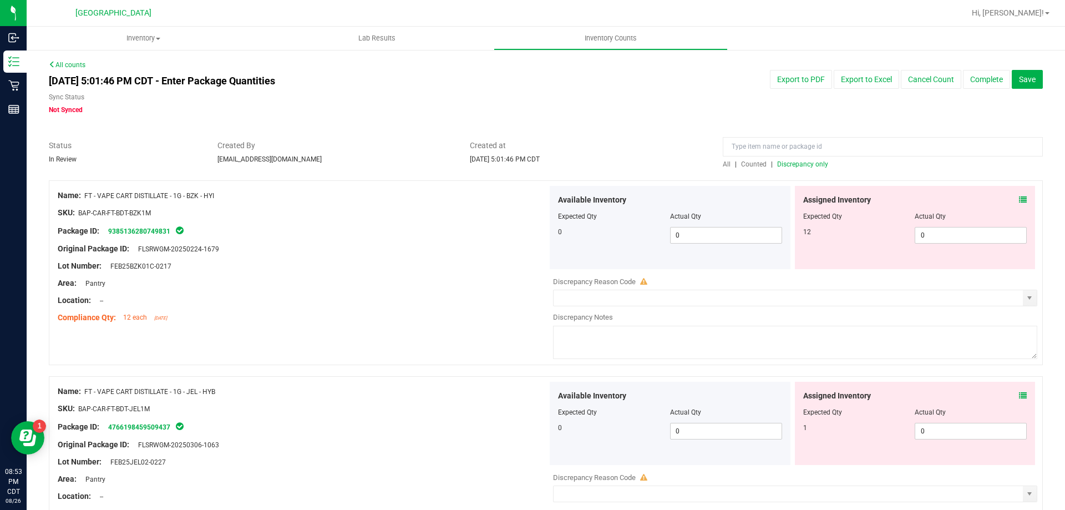
click at [794, 163] on span "Discrepancy only" at bounding box center [802, 164] width 51 height 8
click at [1019, 198] on icon at bounding box center [1023, 200] width 8 height 8
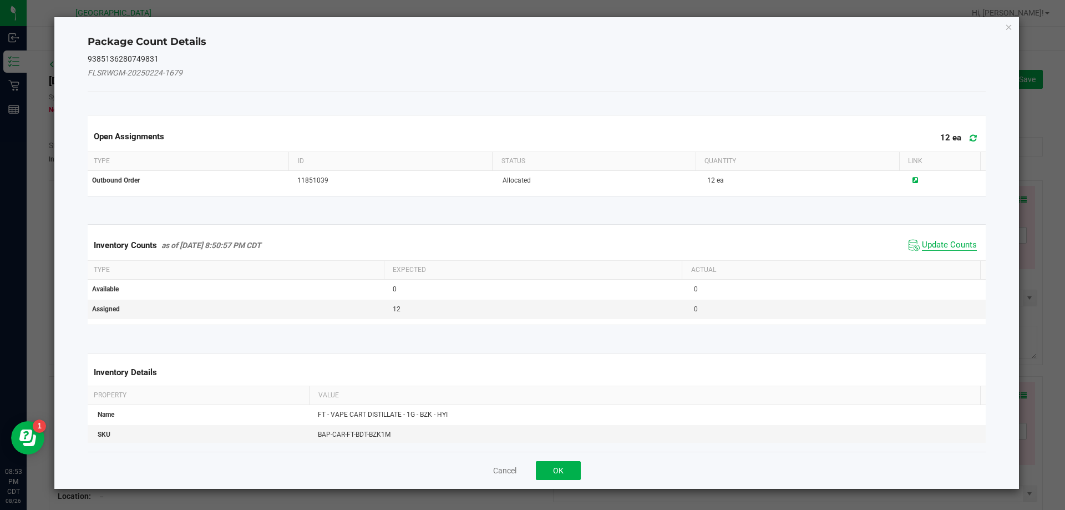
click at [956, 247] on span "Update Counts" at bounding box center [949, 245] width 55 height 11
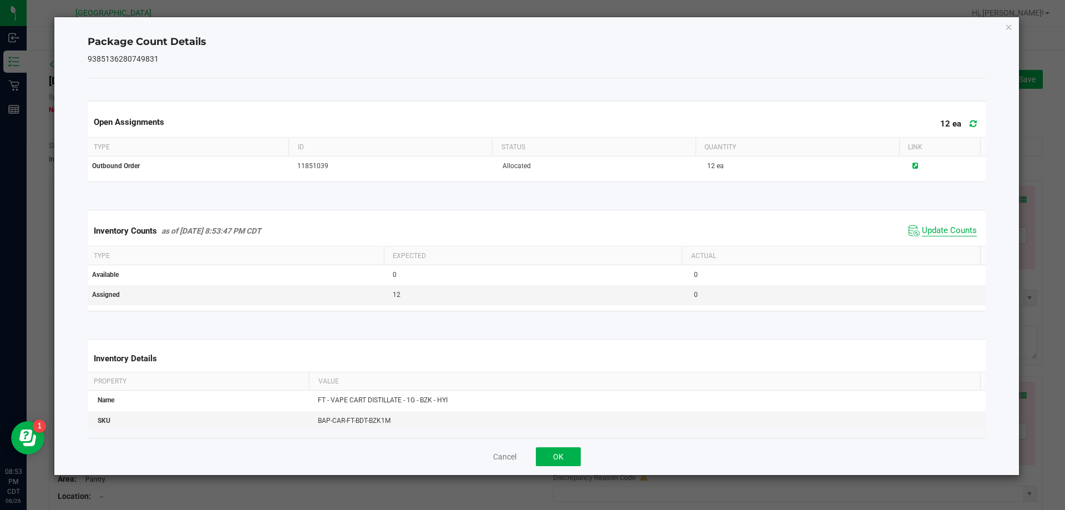
click at [958, 232] on span "Update Counts" at bounding box center [949, 230] width 55 height 11
click at [553, 452] on button "OK" at bounding box center [558, 456] width 45 height 19
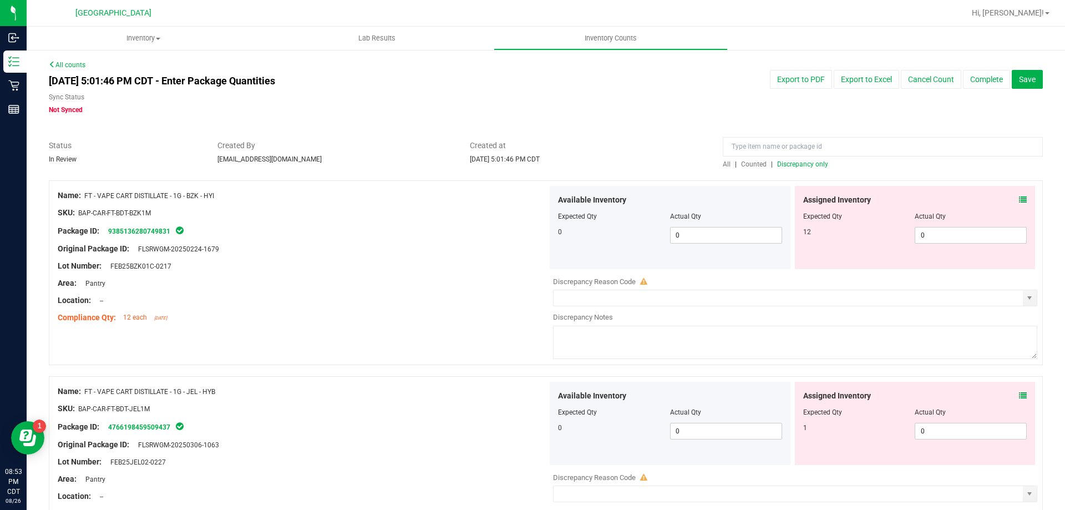
click at [1007, 396] on div "Assigned Inventory" at bounding box center [915, 396] width 224 height 12
click at [1019, 394] on icon at bounding box center [1023, 395] width 8 height 8
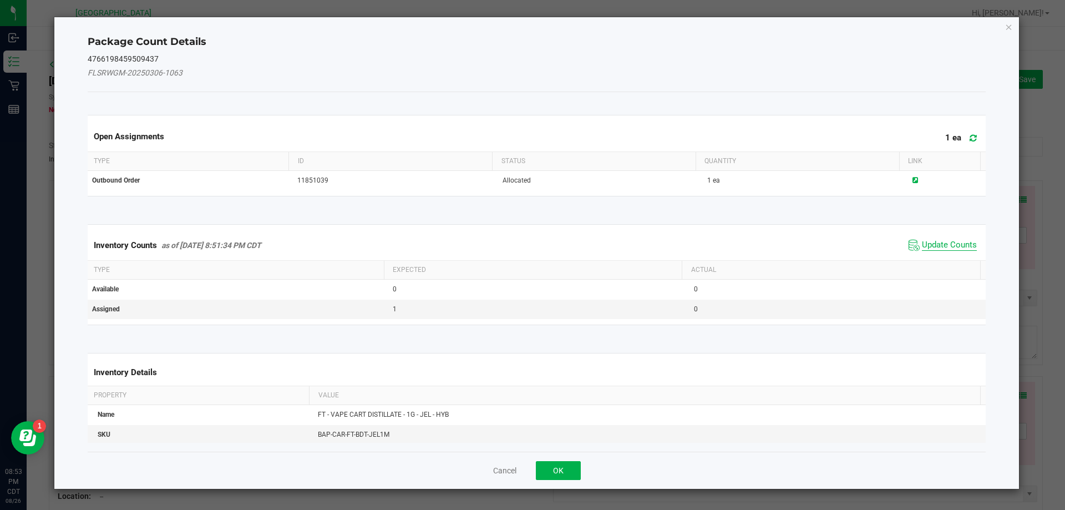
click at [922, 246] on span "Update Counts" at bounding box center [949, 245] width 55 height 11
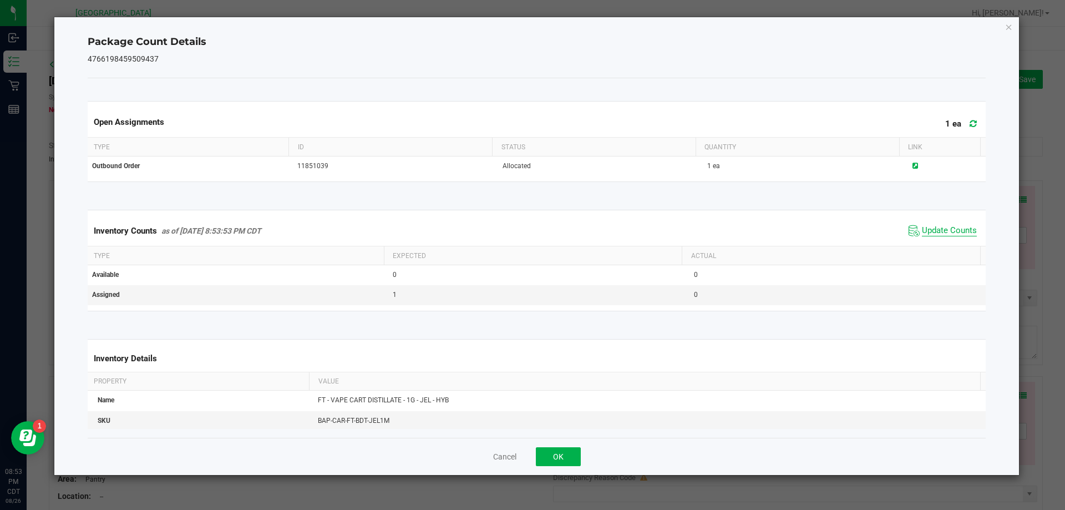
click at [939, 231] on span "Update Counts" at bounding box center [949, 230] width 55 height 11
click at [562, 445] on div "Cancel OK" at bounding box center [537, 455] width 898 height 37
click at [564, 448] on button "OK" at bounding box center [558, 456] width 45 height 19
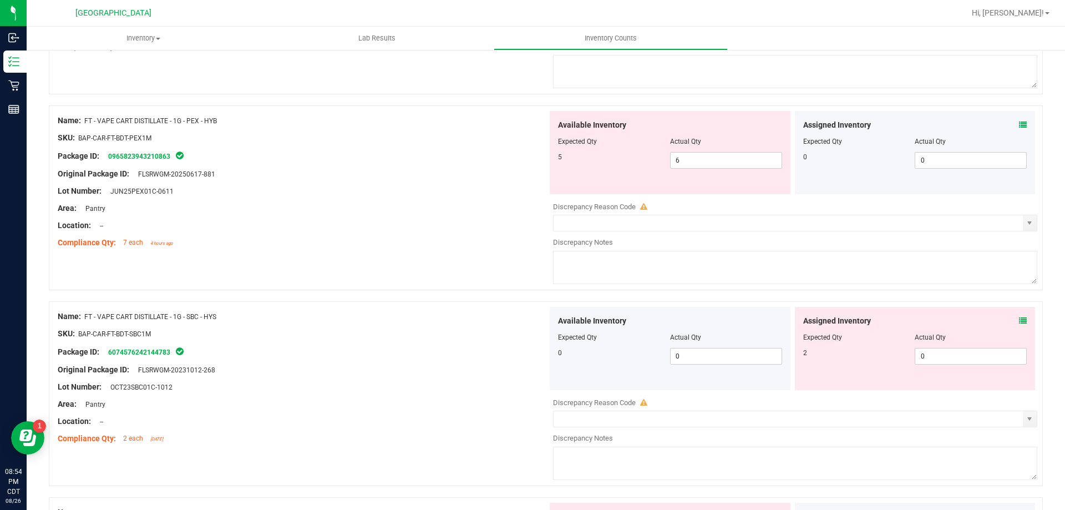
scroll to position [665, 0]
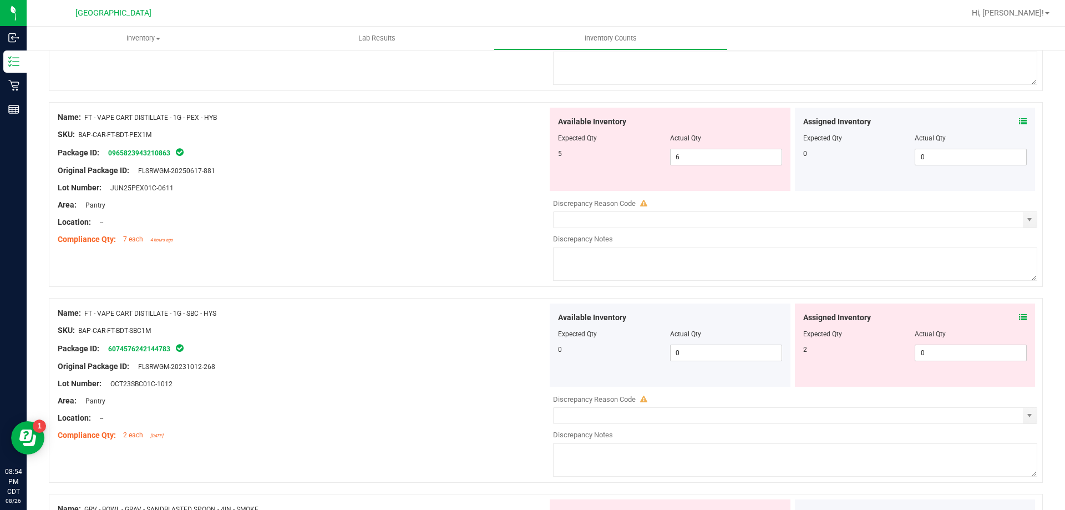
click at [1019, 315] on icon at bounding box center [1023, 317] width 8 height 8
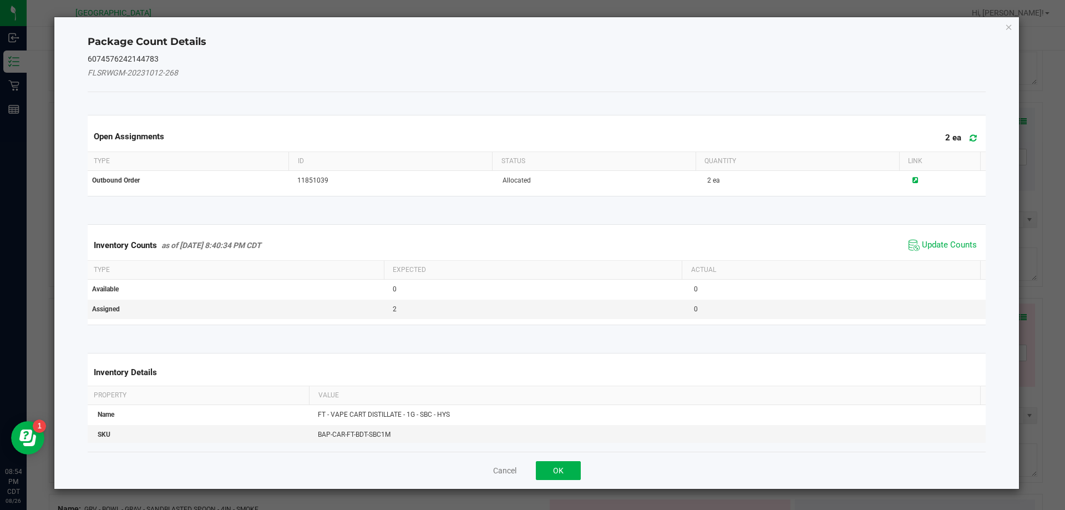
click at [935, 237] on span "Update Counts" at bounding box center [942, 245] width 74 height 17
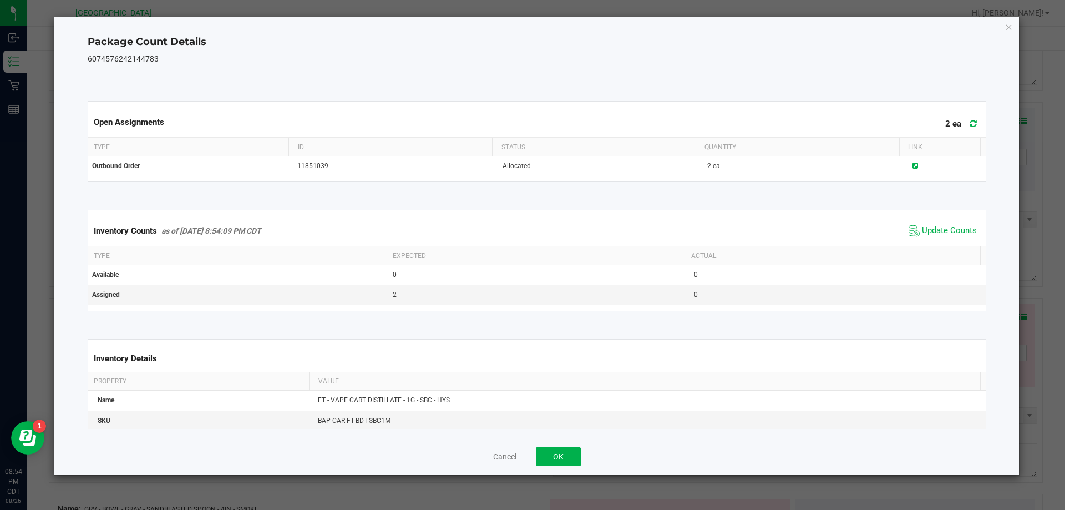
click at [940, 227] on span "Update Counts" at bounding box center [949, 230] width 55 height 11
click at [563, 454] on button "OK" at bounding box center [558, 456] width 45 height 19
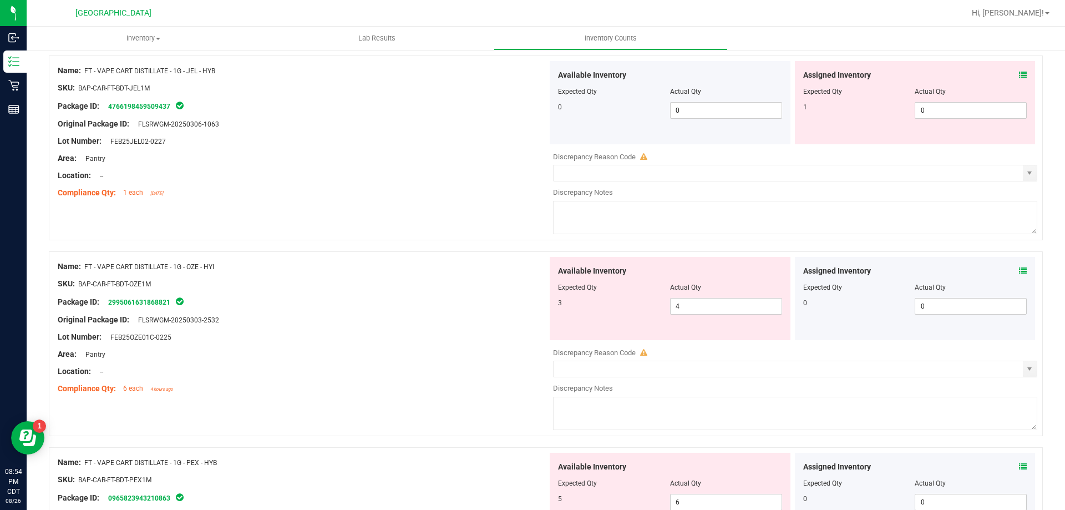
scroll to position [333, 0]
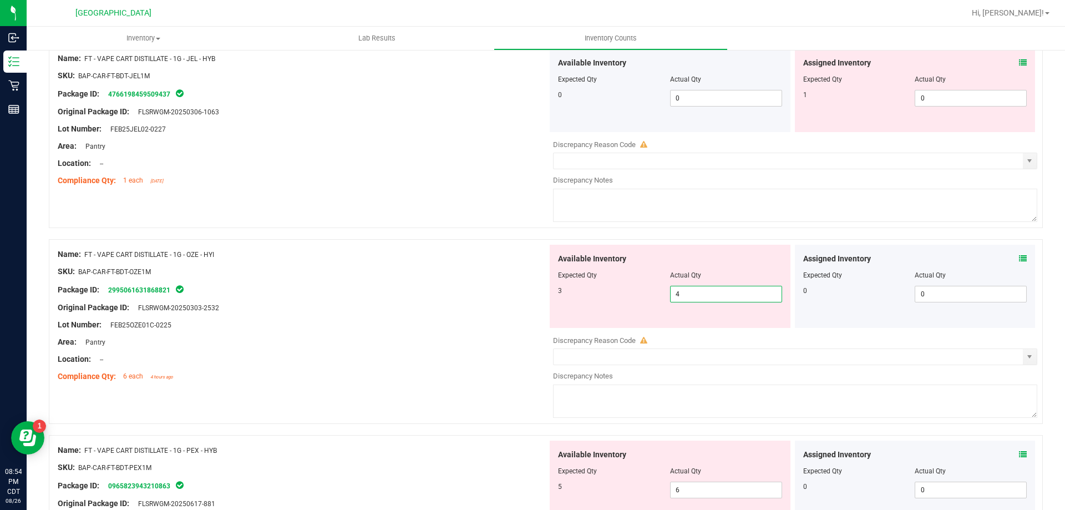
drag, startPoint x: 701, startPoint y: 291, endPoint x: 566, endPoint y: 313, distance: 136.5
click at [628, 304] on div "Available Inventory Expected Qty Actual Qty 3 4 4" at bounding box center [669, 286] width 241 height 83
type input "3"
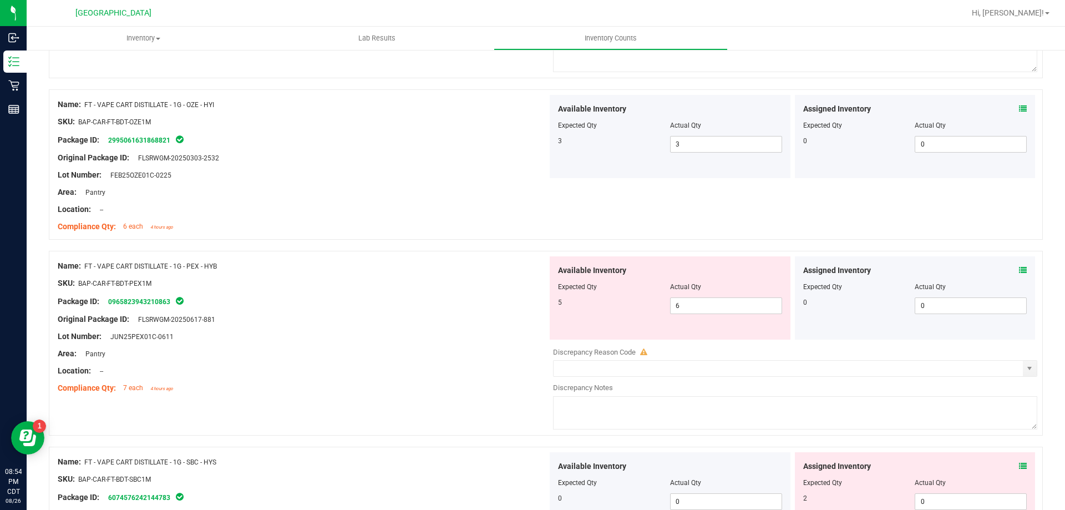
scroll to position [499, 0]
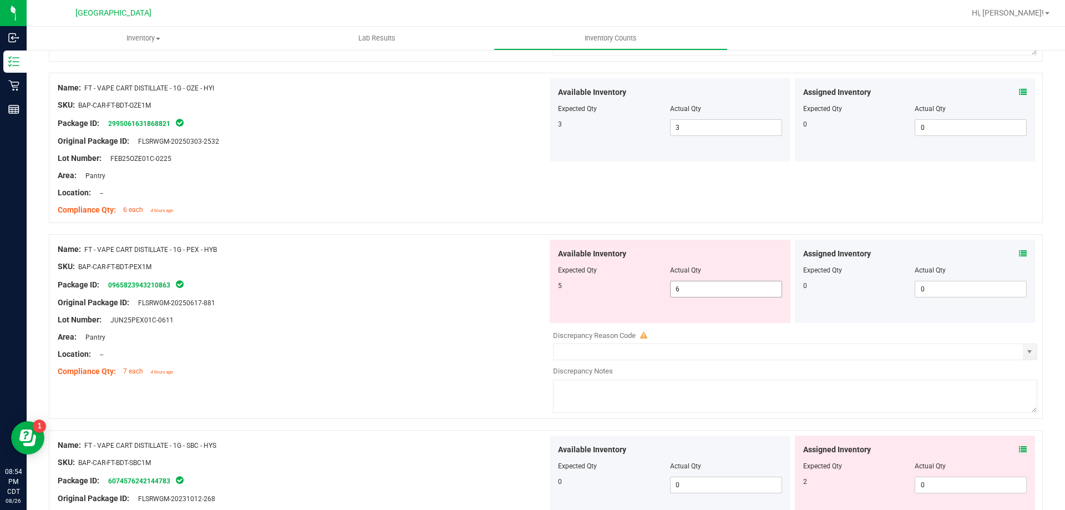
click at [671, 292] on span "6 6" at bounding box center [726, 289] width 112 height 17
type input "5"
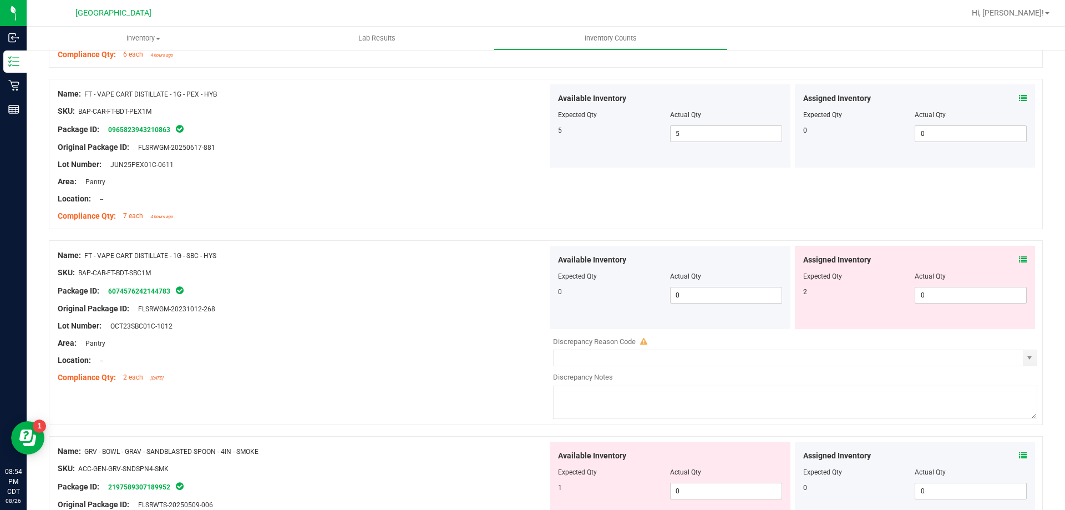
scroll to position [665, 0]
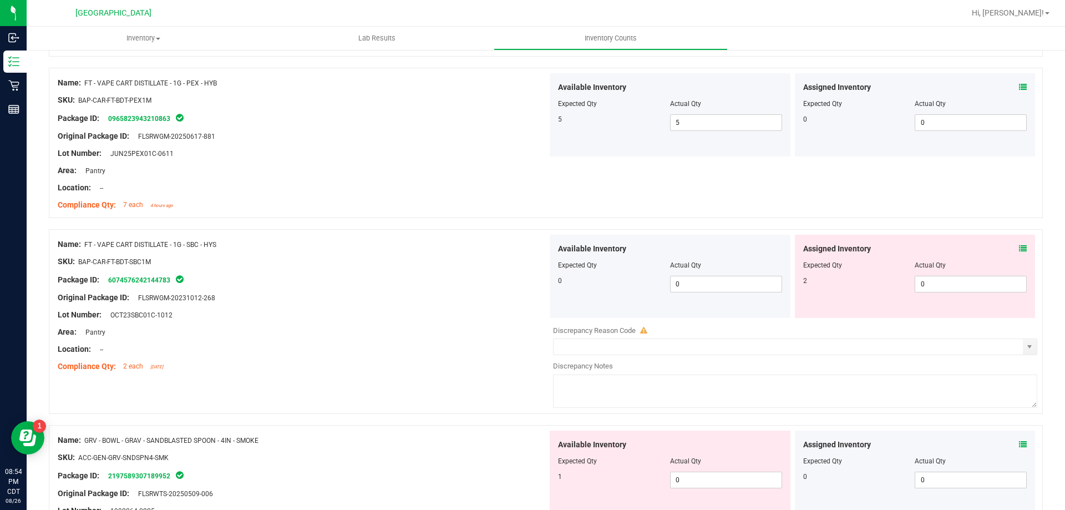
click at [1019, 248] on icon at bounding box center [1023, 249] width 8 height 8
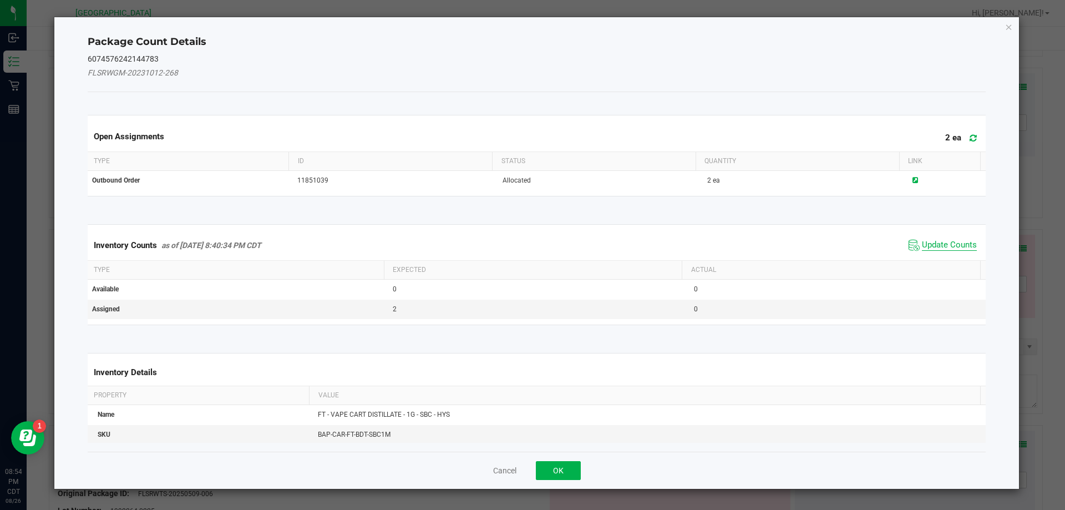
click at [922, 245] on span "Update Counts" at bounding box center [949, 245] width 55 height 11
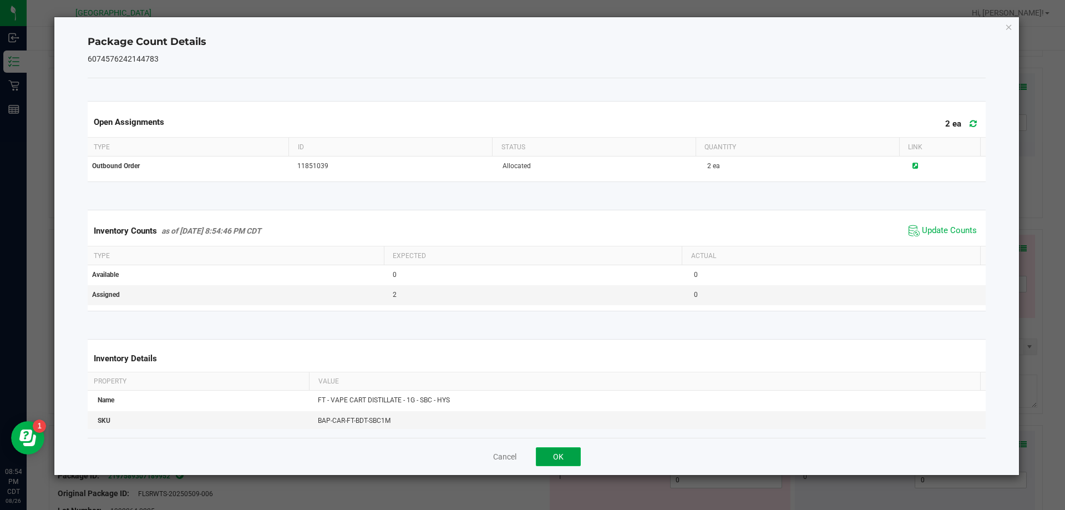
click at [548, 456] on button "OK" at bounding box center [558, 456] width 45 height 19
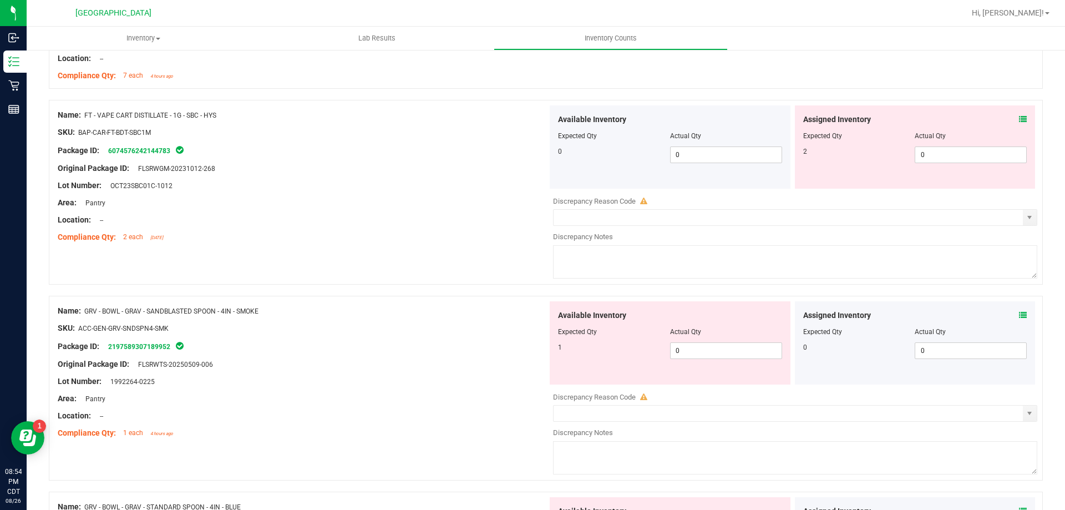
scroll to position [832, 0]
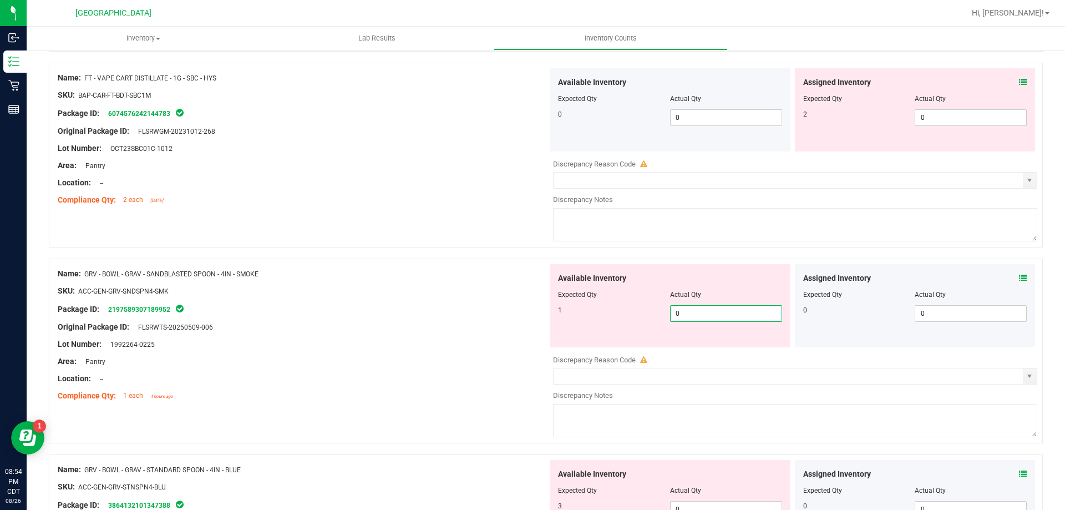
drag, startPoint x: 737, startPoint y: 318, endPoint x: 651, endPoint y: 319, distance: 85.9
click at [651, 319] on div "1 0 0" at bounding box center [670, 313] width 224 height 17
type input "1"
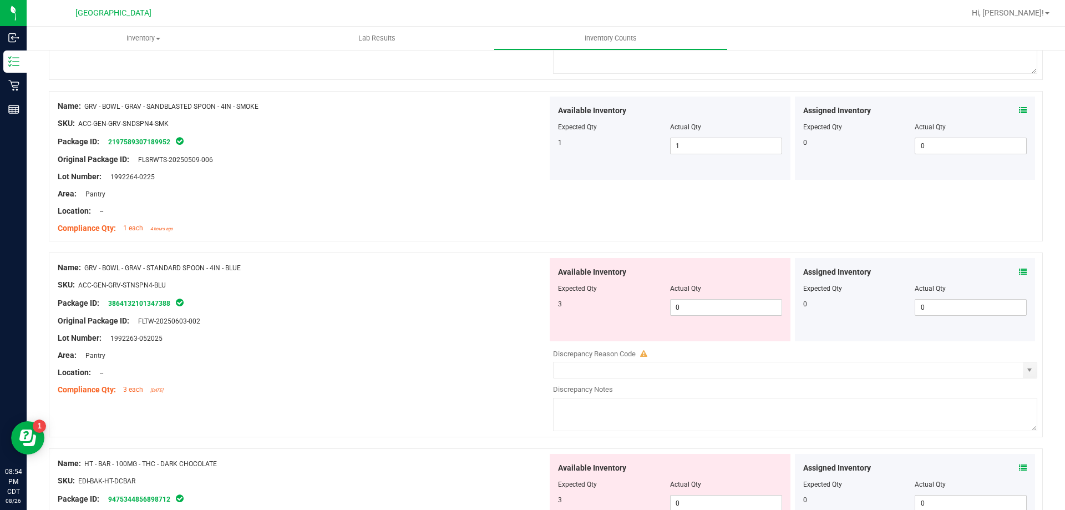
scroll to position [1053, 0]
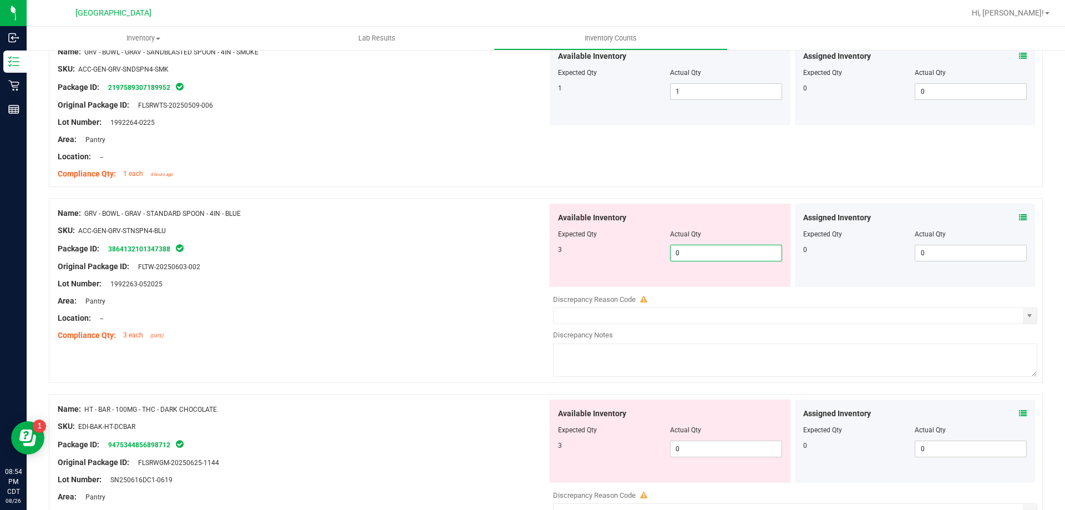
drag, startPoint x: 721, startPoint y: 255, endPoint x: 607, endPoint y: 268, distance: 115.0
click at [610, 271] on div "Available Inventory Expected Qty Actual Qty 3 0 0" at bounding box center [669, 244] width 241 height 83
type input "3"
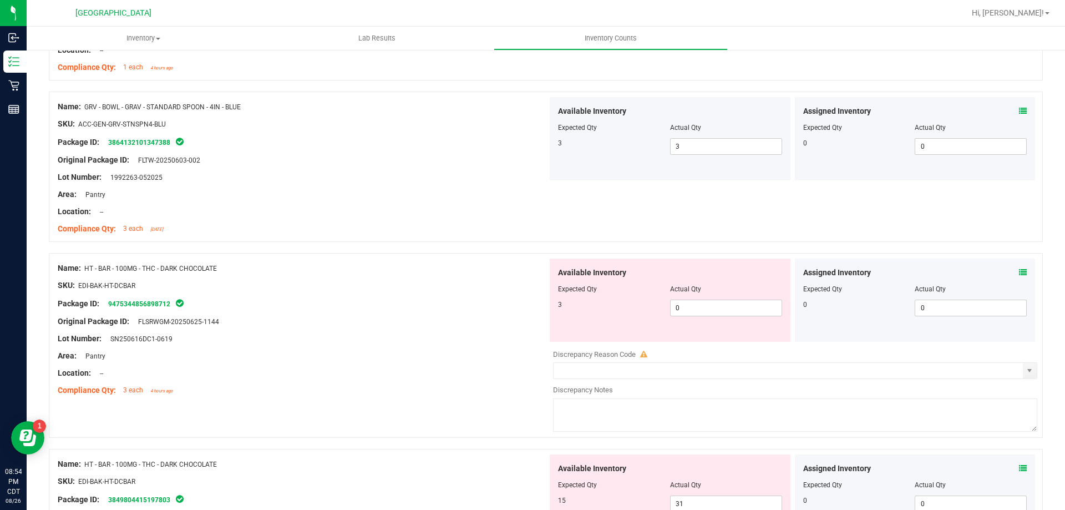
scroll to position [1164, 0]
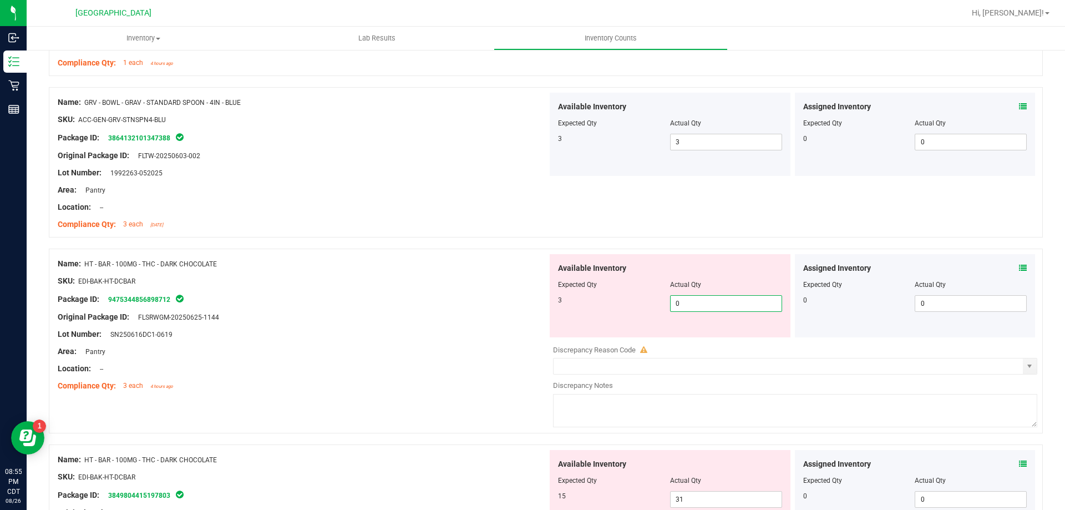
drag, startPoint x: 701, startPoint y: 303, endPoint x: 603, endPoint y: 277, distance: 101.0
click at [613, 284] on div "Available Inventory Expected Qty Actual Qty 3 0 0" at bounding box center [669, 295] width 241 height 83
type input "3"
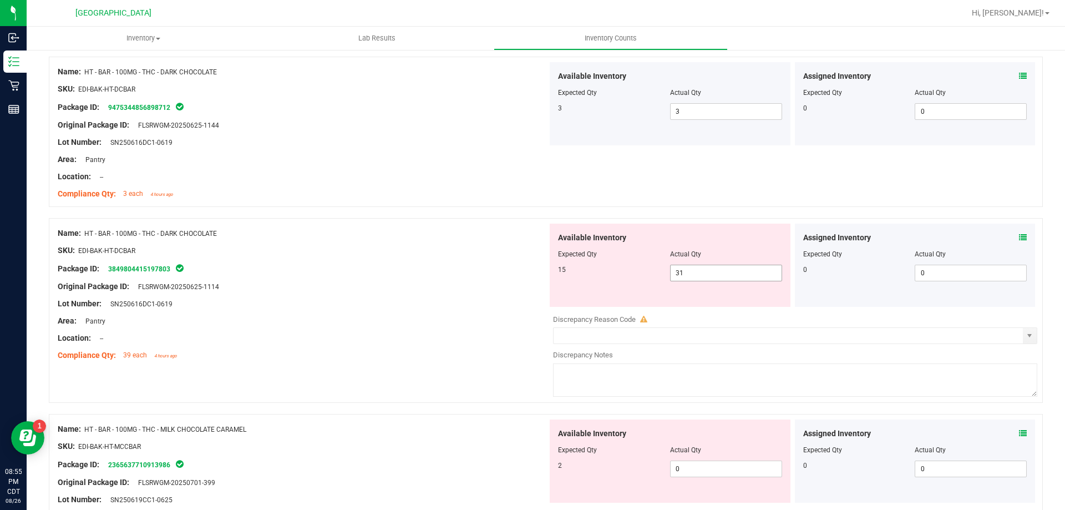
scroll to position [1386, 0]
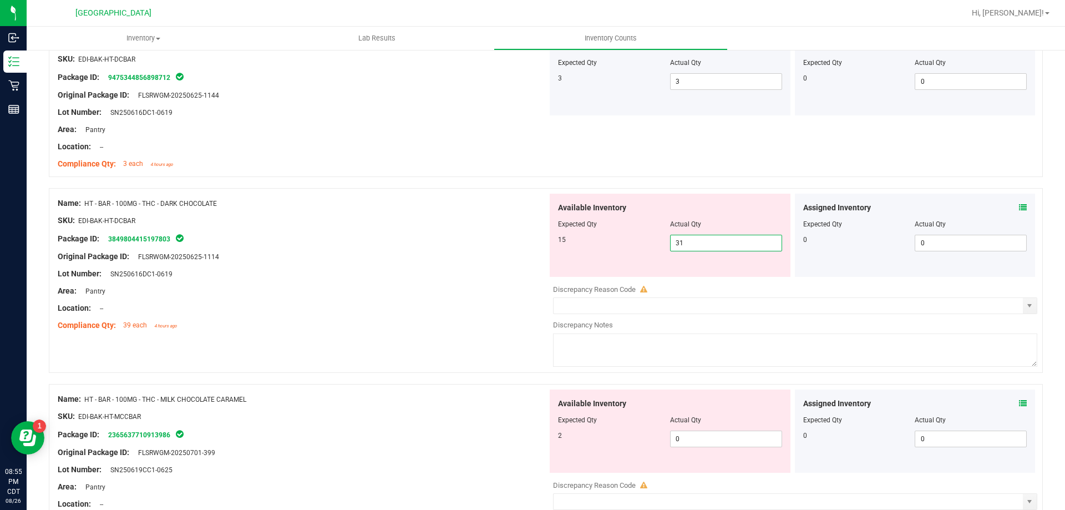
drag, startPoint x: 716, startPoint y: 243, endPoint x: 599, endPoint y: 259, distance: 118.6
click at [603, 258] on div "Available Inventory Expected Qty Actual Qty 15 31 31" at bounding box center [669, 235] width 241 height 83
type input "15"
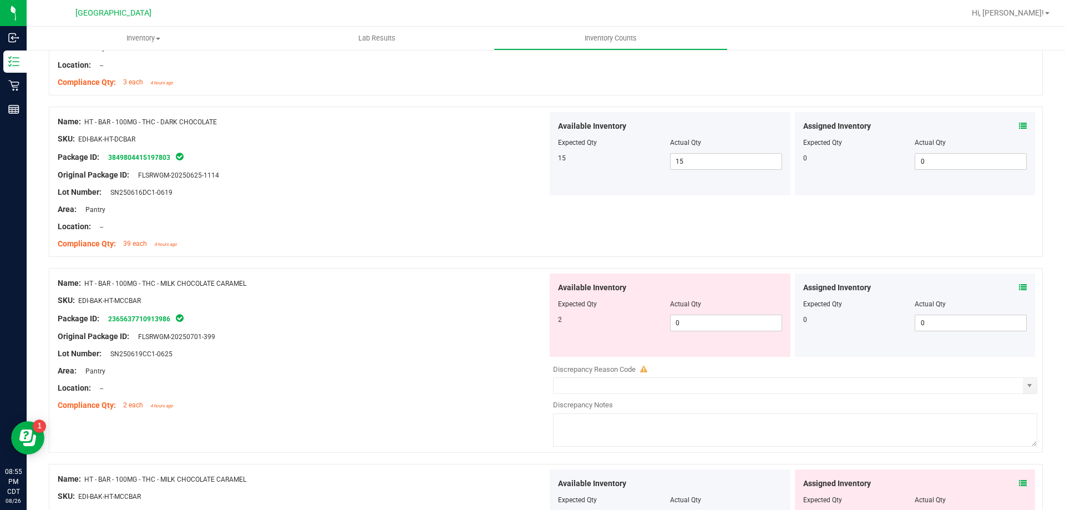
scroll to position [1497, 0]
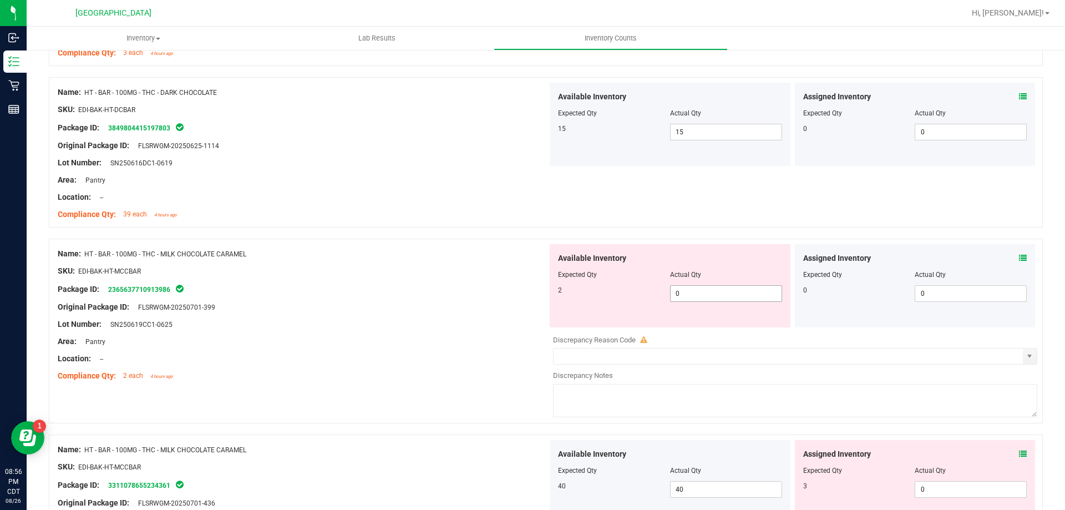
drag, startPoint x: 701, startPoint y: 283, endPoint x: 694, endPoint y: 293, distance: 12.8
click at [696, 291] on div "Available Inventory Expected Qty Actual Qty 2 0 0" at bounding box center [669, 285] width 241 height 83
drag, startPoint x: 653, startPoint y: 300, endPoint x: 680, endPoint y: 286, distance: 31.2
click at [634, 301] on div "2 0 0" at bounding box center [670, 293] width 224 height 17
type input "2"
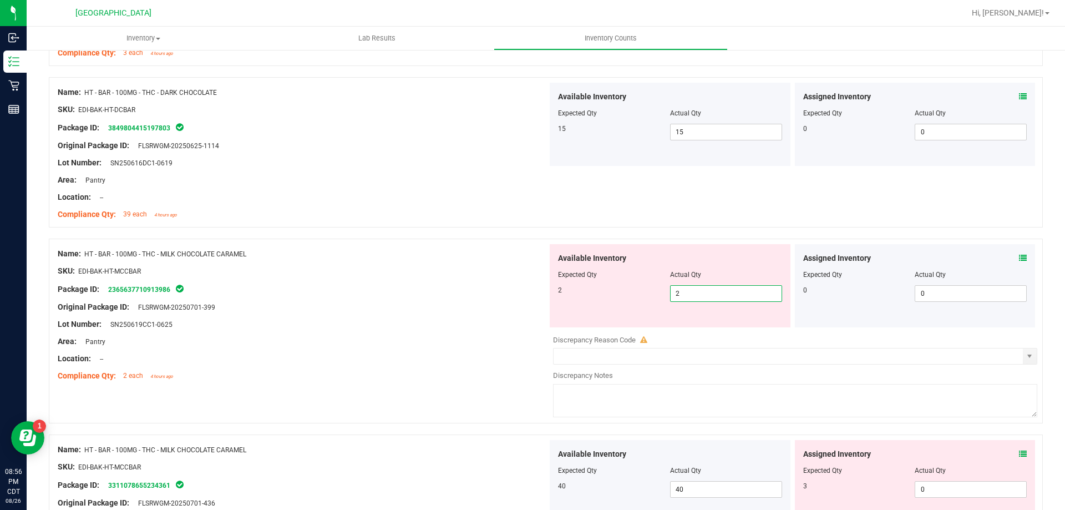
type input "2"
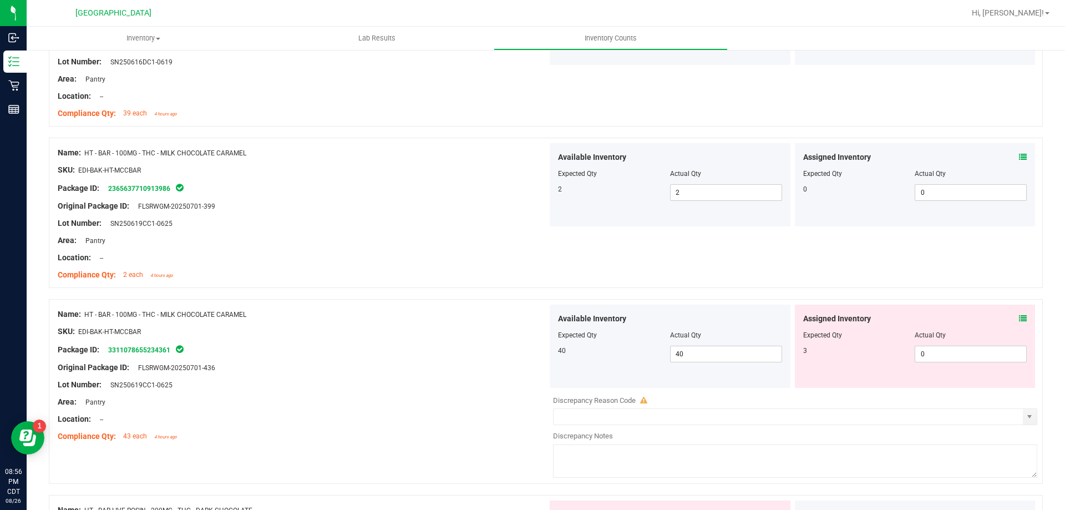
scroll to position [1608, 0]
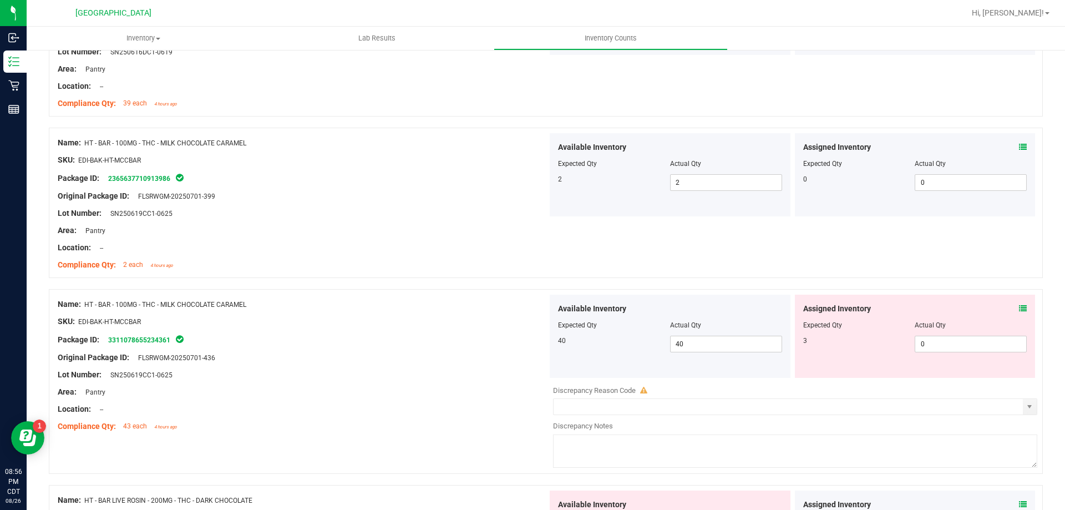
click at [1019, 303] on span at bounding box center [1023, 309] width 8 height 12
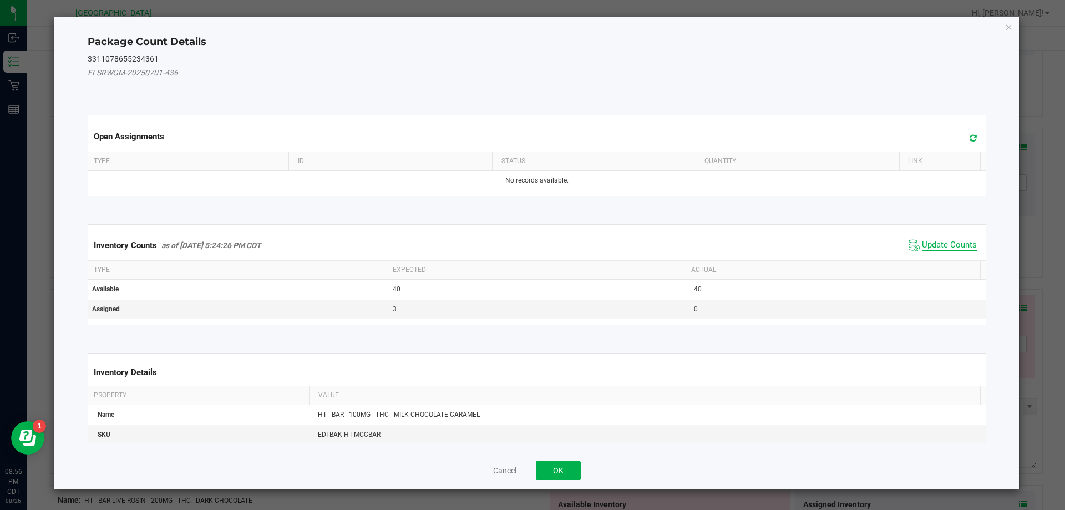
click at [959, 247] on span "Update Counts" at bounding box center [949, 245] width 55 height 11
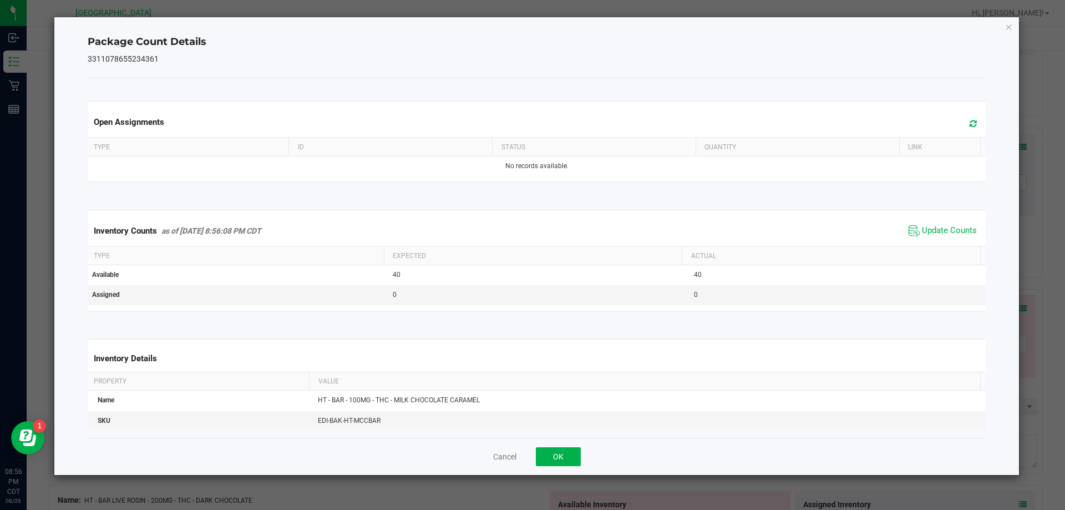
click at [959, 242] on div "Inventory Counts as of Aug 26, 2025 8:56:08 PM CDT Update Counts" at bounding box center [536, 231] width 903 height 30
click at [953, 231] on span "Update Counts" at bounding box center [949, 230] width 55 height 11
click at [560, 453] on button "OK" at bounding box center [558, 456] width 45 height 19
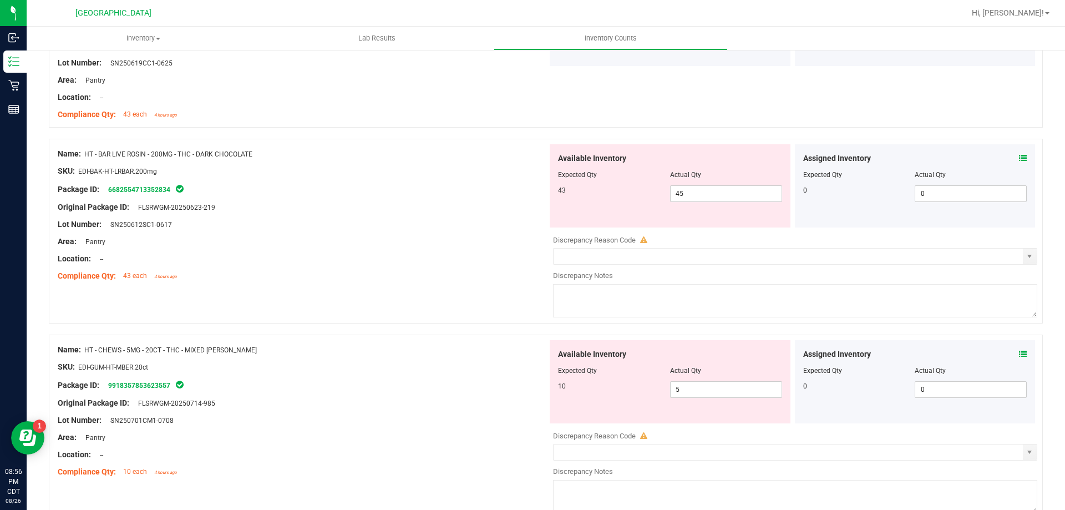
scroll to position [1941, 0]
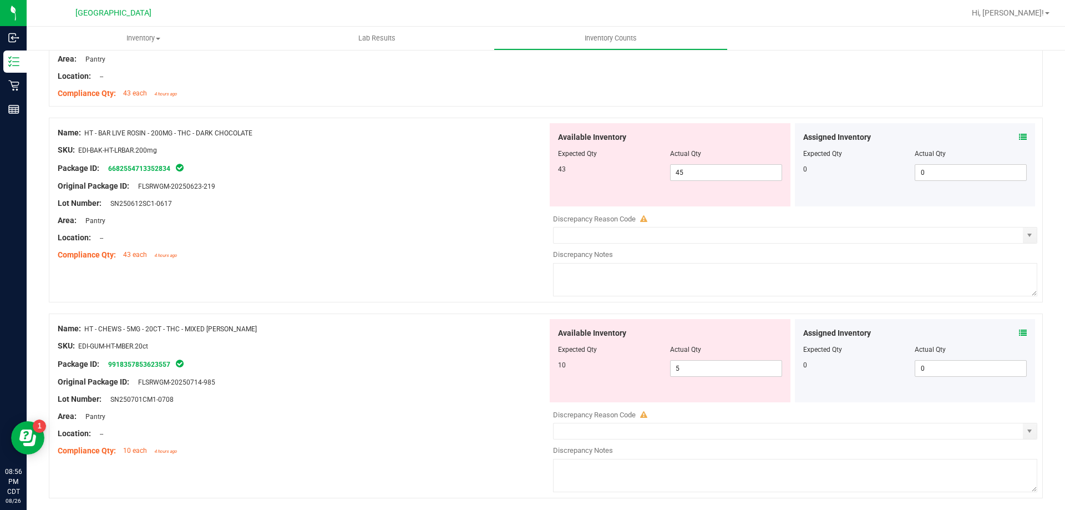
click at [1019, 139] on icon at bounding box center [1023, 137] width 8 height 8
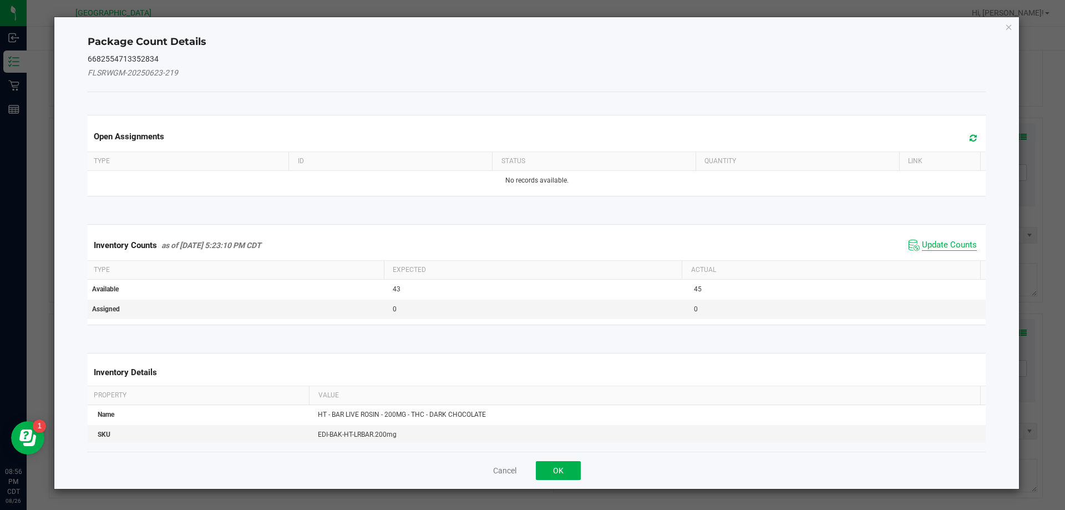
click at [955, 247] on span "Update Counts" at bounding box center [949, 245] width 55 height 11
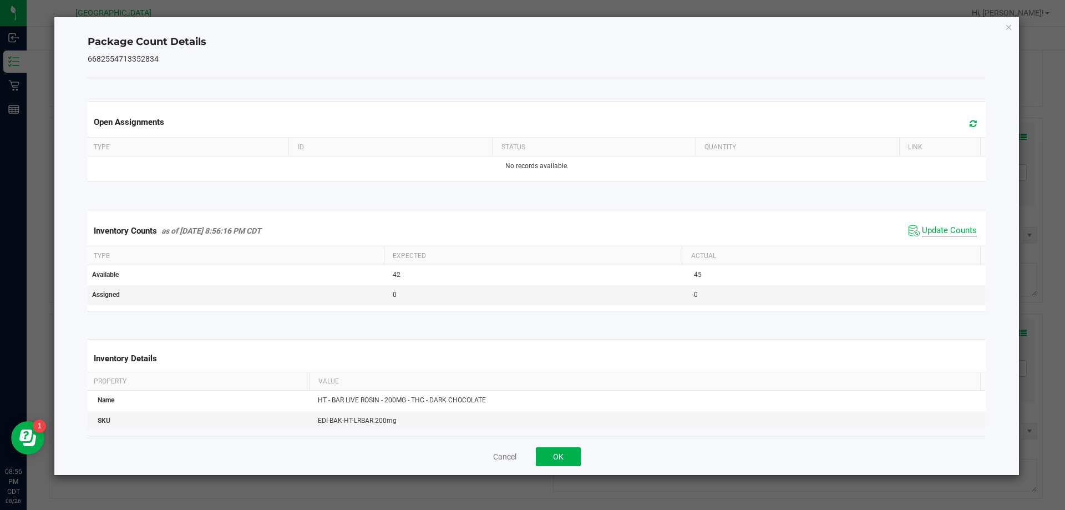
click at [954, 231] on span "Update Counts" at bounding box center [949, 230] width 55 height 11
click at [567, 452] on button "OK" at bounding box center [558, 456] width 45 height 19
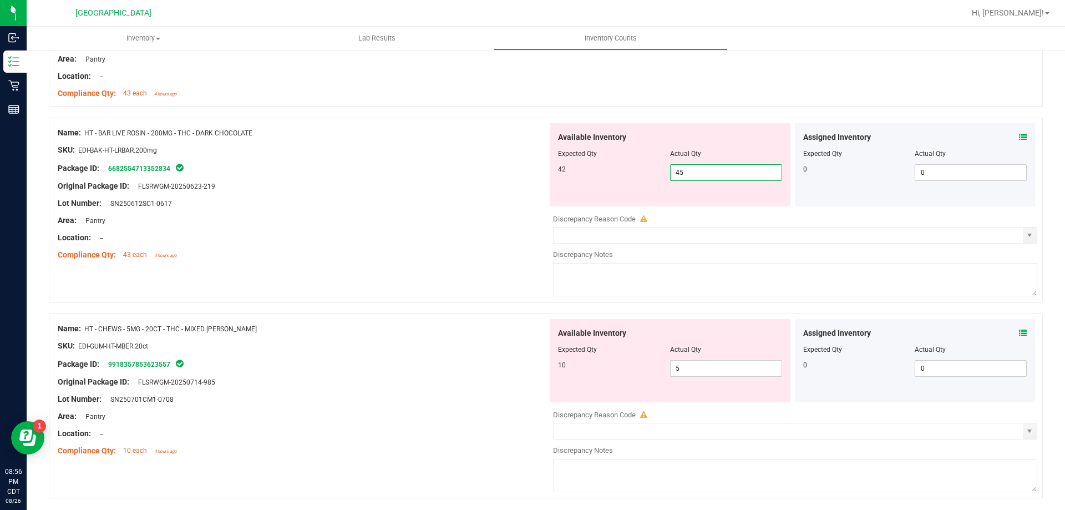
drag, startPoint x: 718, startPoint y: 177, endPoint x: 661, endPoint y: 174, distance: 56.6
click at [670, 177] on span "45 45" at bounding box center [726, 172] width 112 height 17
type input "42"
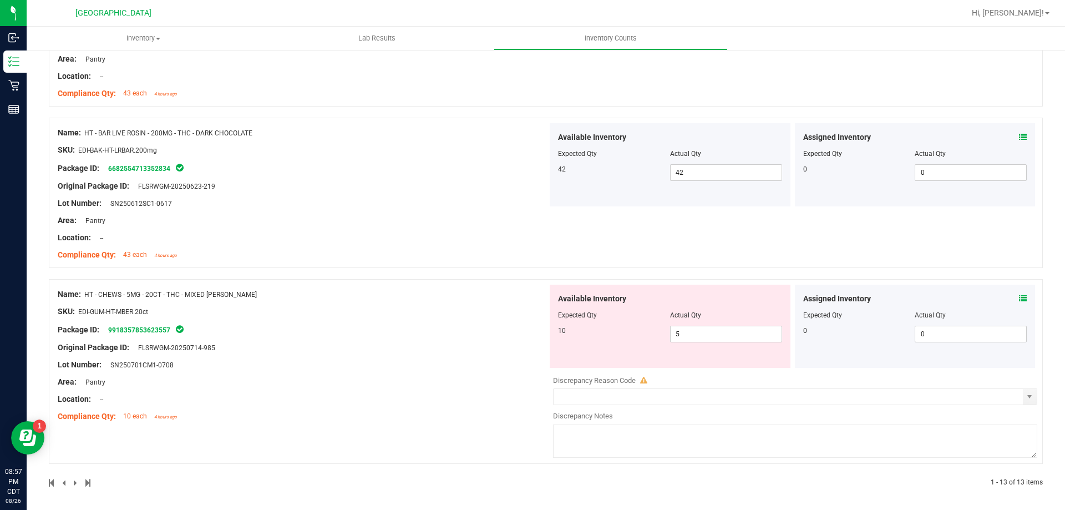
scroll to position [1943, 0]
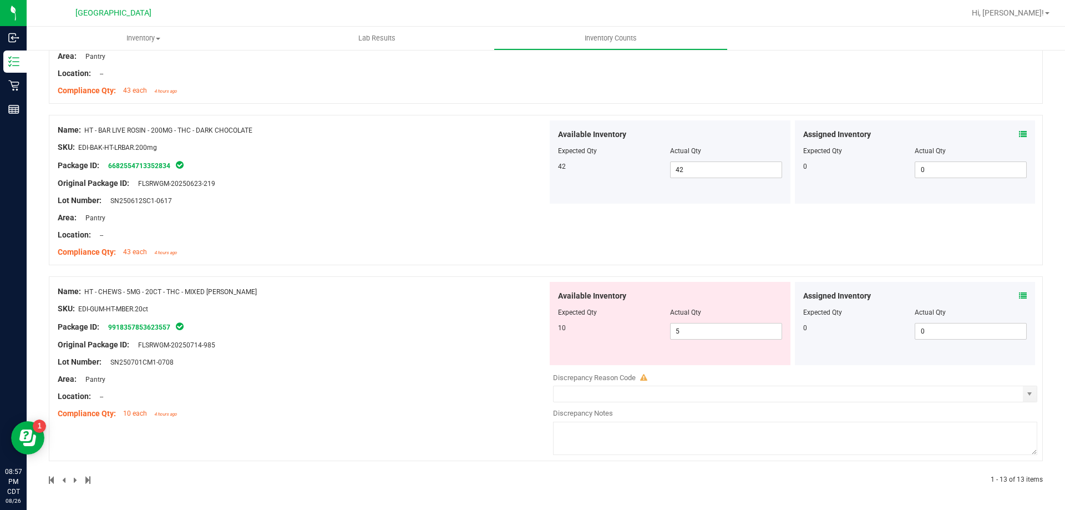
click at [1019, 293] on icon at bounding box center [1023, 296] width 8 height 8
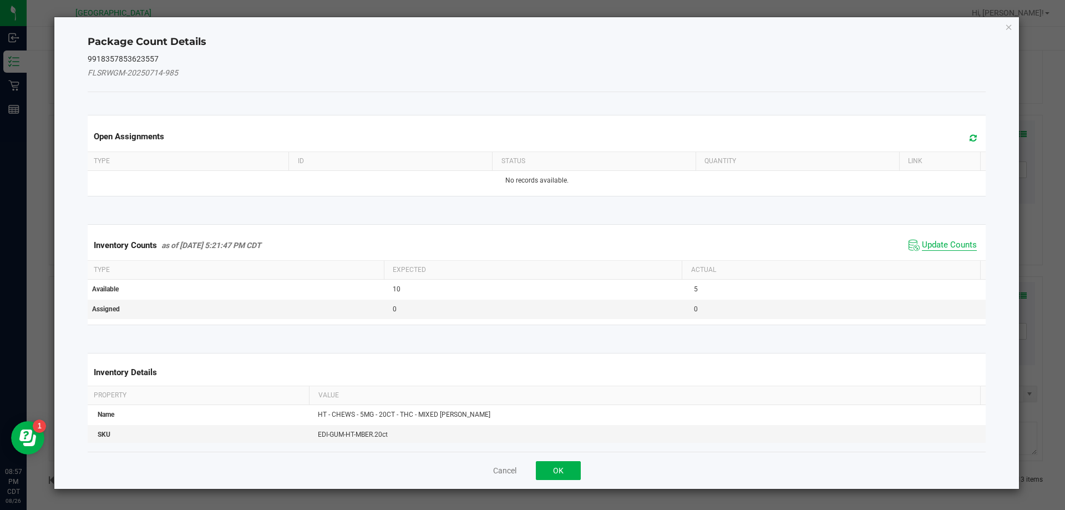
click at [936, 241] on span "Update Counts" at bounding box center [949, 245] width 55 height 11
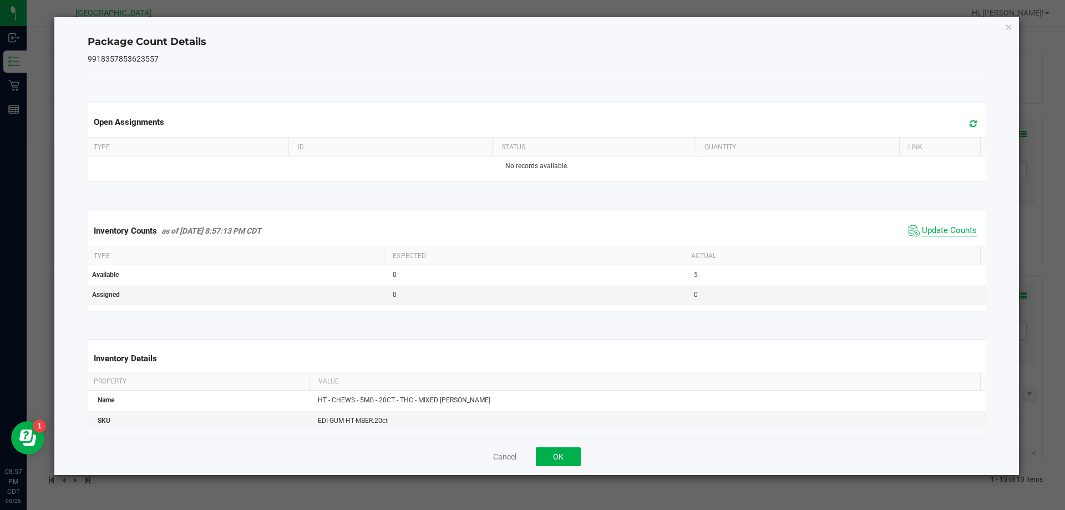
click at [936, 241] on div "Inventory Counts as of Aug 26, 2025 8:57:13 PM CDT Update Counts" at bounding box center [536, 231] width 903 height 30
click at [934, 229] on span "Update Counts" at bounding box center [949, 230] width 55 height 11
click at [563, 460] on button "OK" at bounding box center [558, 456] width 45 height 19
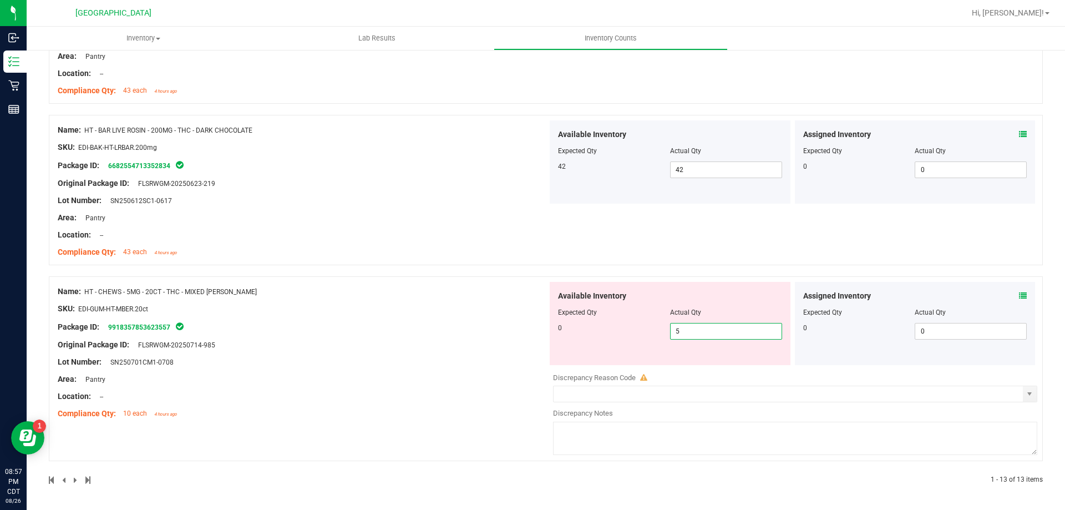
drag, startPoint x: 684, startPoint y: 329, endPoint x: 381, endPoint y: 386, distance: 307.5
click at [380, 386] on div "Name: HT - CHEWS - 5MG - 20CT - THC - MIXED BERRY SKU: EDI-GUM-HT-MBER.20ct Pac…" at bounding box center [546, 368] width 994 height 185
drag, startPoint x: 225, startPoint y: 292, endPoint x: 100, endPoint y: 296, distance: 124.3
click at [100, 296] on div "Name: HT - CHEWS - 5MG - 20CT - THC - MIXED BERRY" at bounding box center [303, 292] width 490 height 12
copy span "CHEWS - 5MG - 20CT - THC - MIXED BERR"
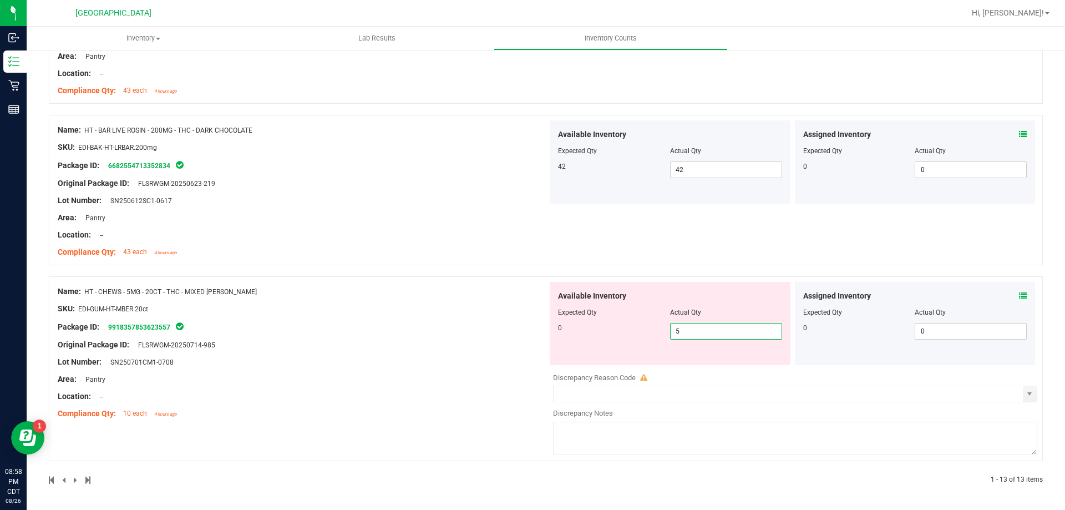
drag, startPoint x: 695, startPoint y: 329, endPoint x: 612, endPoint y: 336, distance: 83.5
click at [612, 336] on div "0 5 5" at bounding box center [670, 331] width 224 height 17
type input "0"
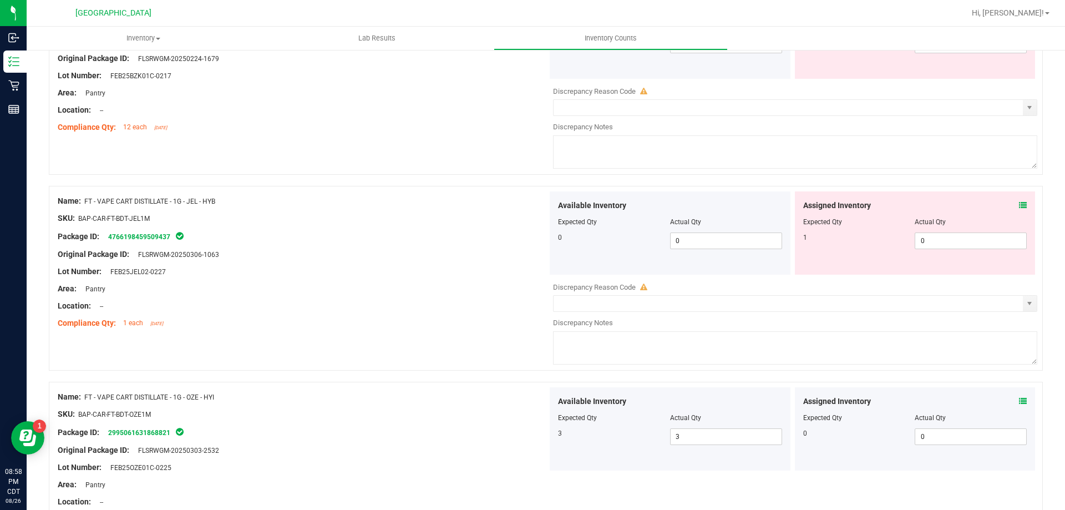
scroll to position [0, 0]
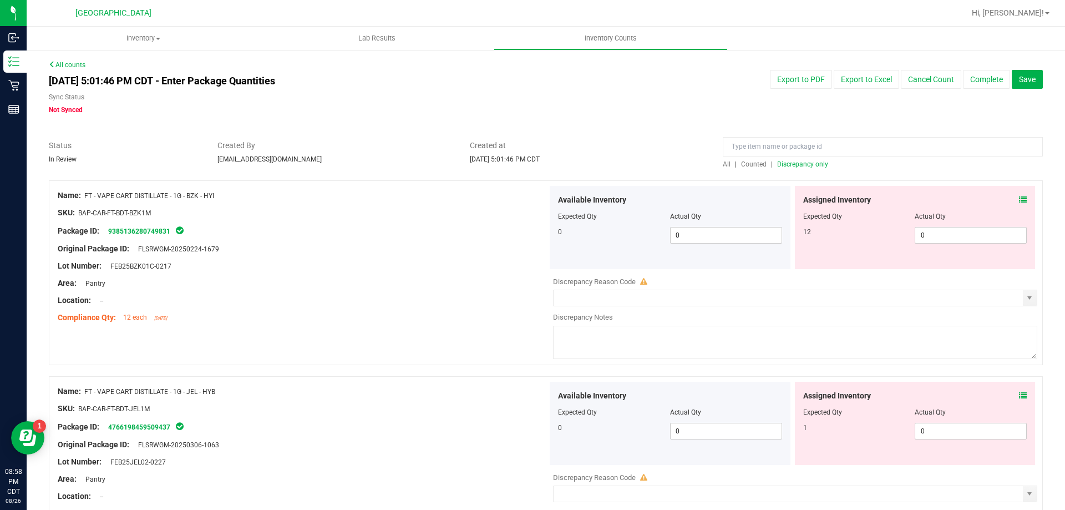
click at [801, 164] on span "Discrepancy only" at bounding box center [802, 164] width 51 height 8
click at [1029, 13] on span "Hi, [PERSON_NAME]!" at bounding box center [1007, 12] width 72 height 9
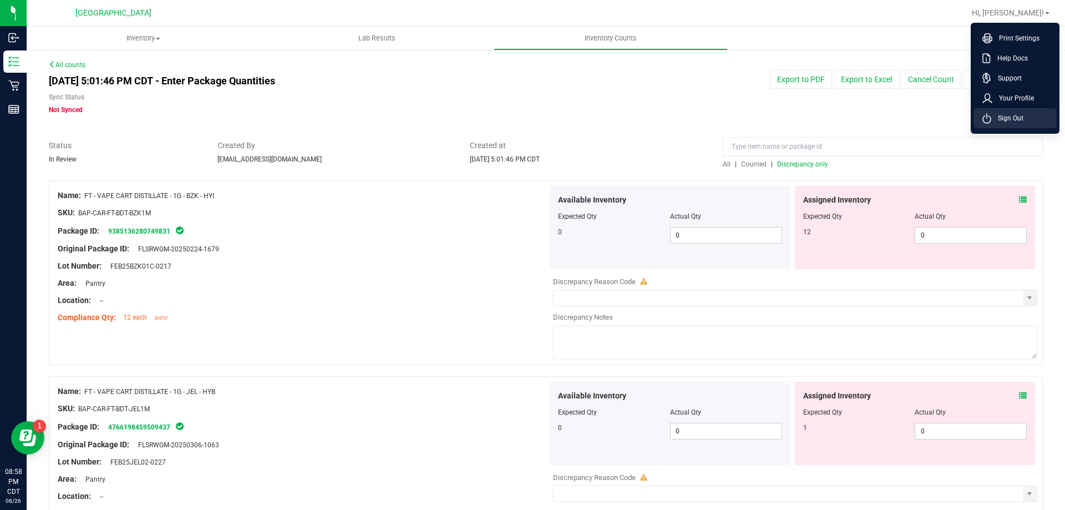
click at [992, 118] on span "Sign Out" at bounding box center [1007, 118] width 32 height 11
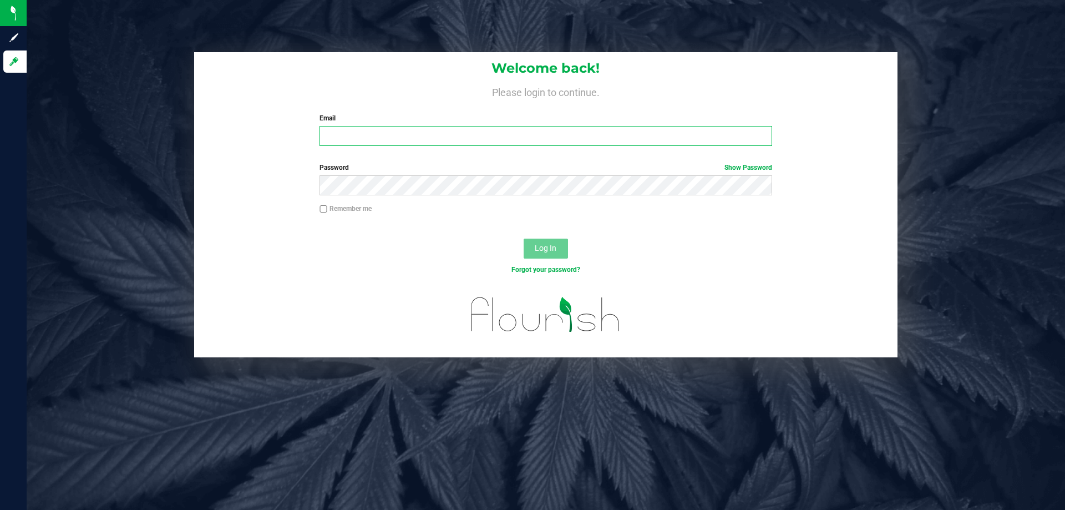
click at [398, 131] on input "Email" at bounding box center [545, 136] width 452 height 20
type input "krroberts@liveparallel.com"
click at [523, 238] on button "Log In" at bounding box center [545, 248] width 44 height 20
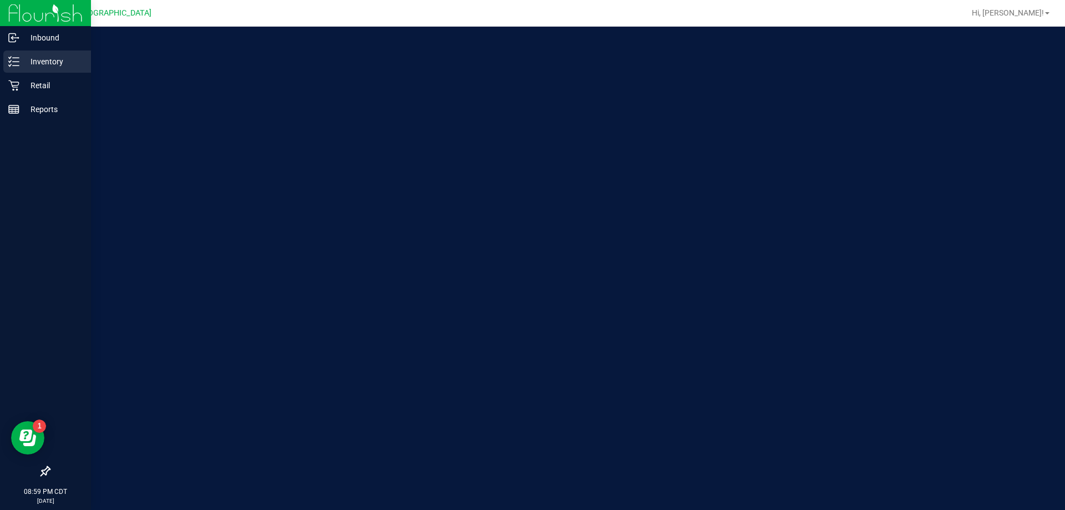
click at [18, 57] on icon at bounding box center [13, 61] width 11 height 11
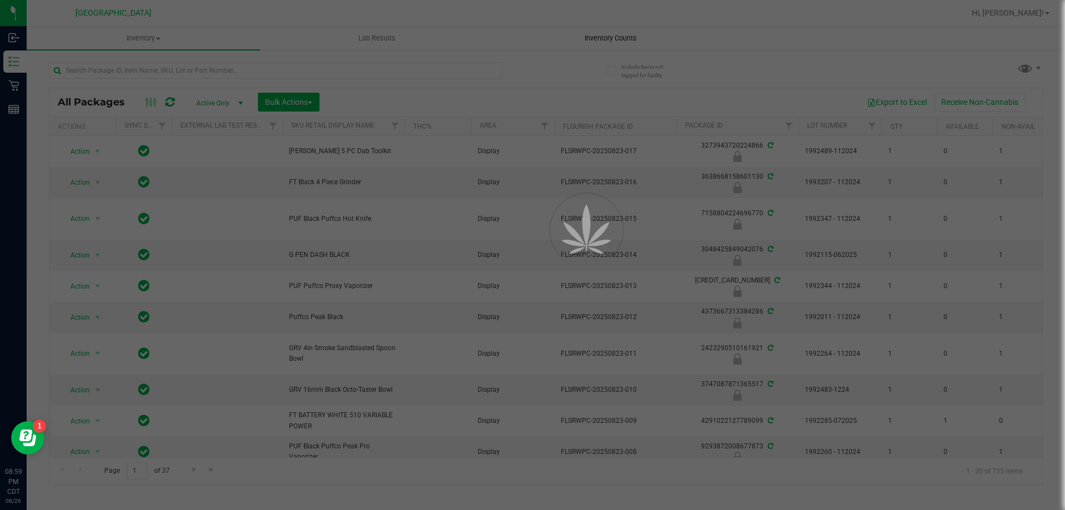
click at [621, 37] on span "Inventory Counts" at bounding box center [610, 38] width 82 height 10
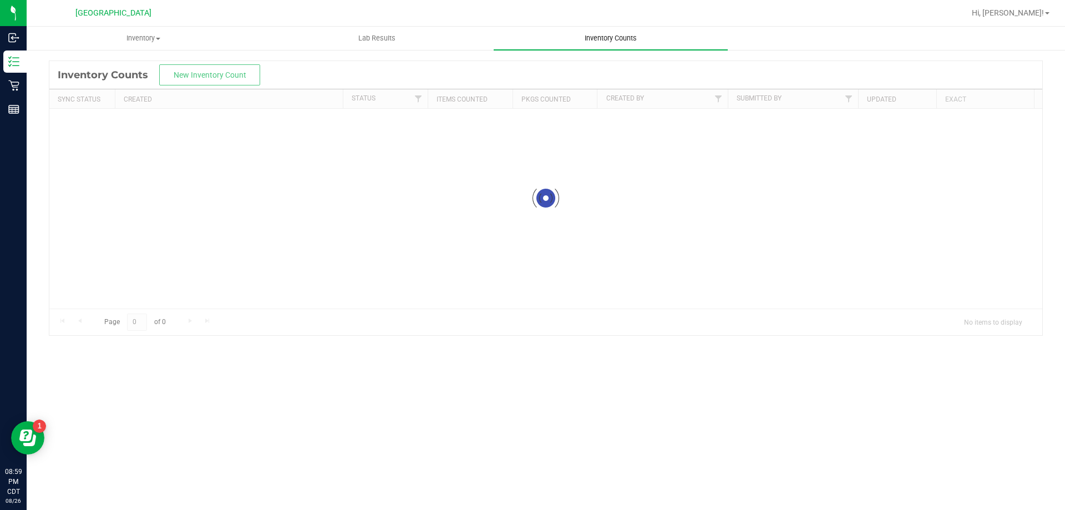
click at [621, 37] on span "Inventory Counts" at bounding box center [610, 38] width 82 height 10
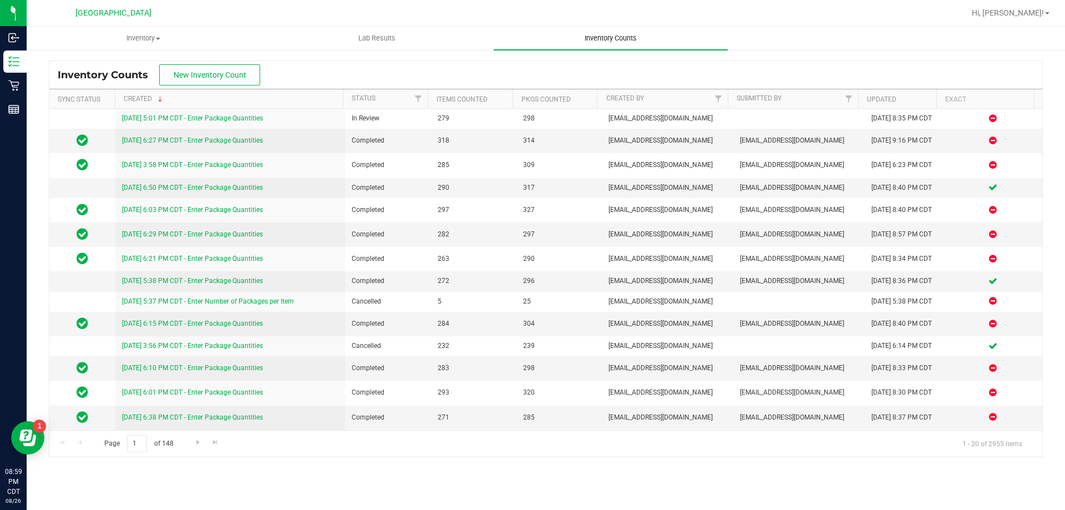
click at [621, 37] on span "Inventory Counts" at bounding box center [610, 38] width 82 height 10
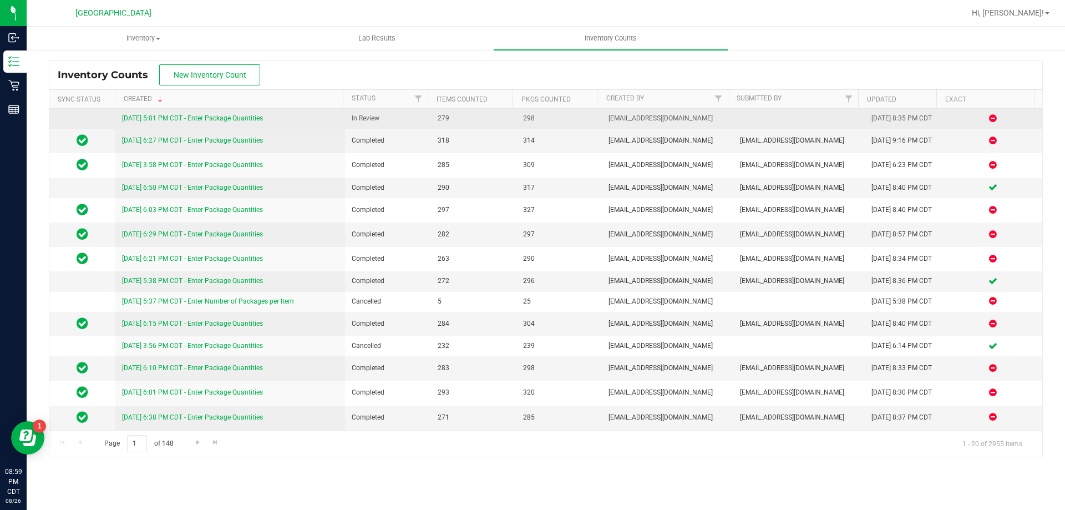
click at [154, 118] on link "8/26/25 5:01 PM CDT - Enter Package Quantities" at bounding box center [192, 118] width 141 height 8
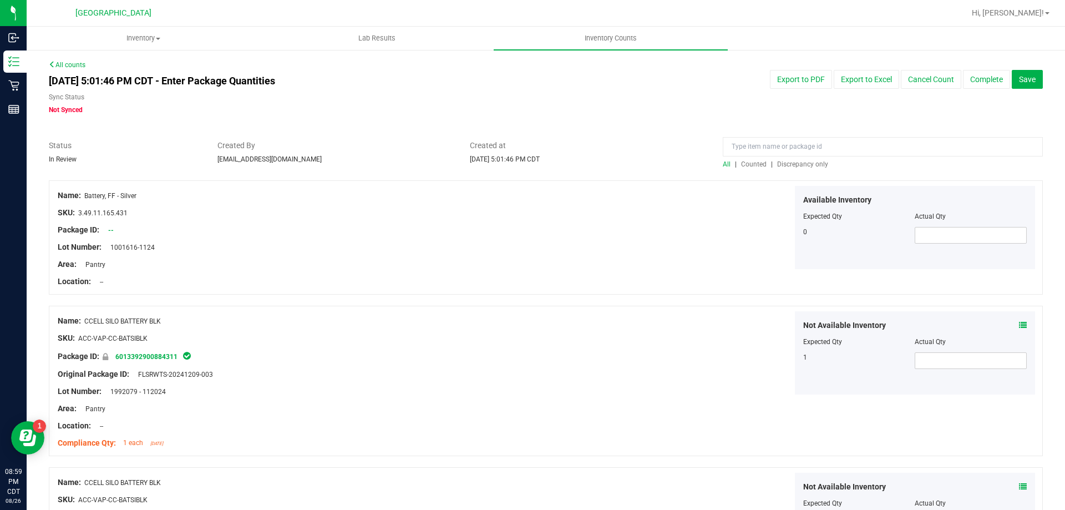
click at [793, 164] on span "Discrepancy only" at bounding box center [802, 164] width 51 height 8
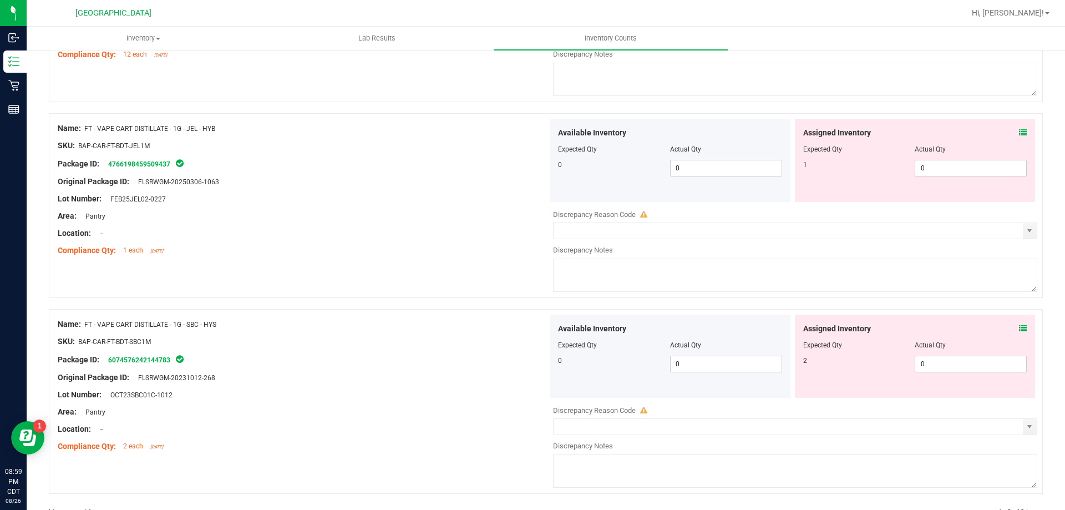
scroll to position [296, 0]
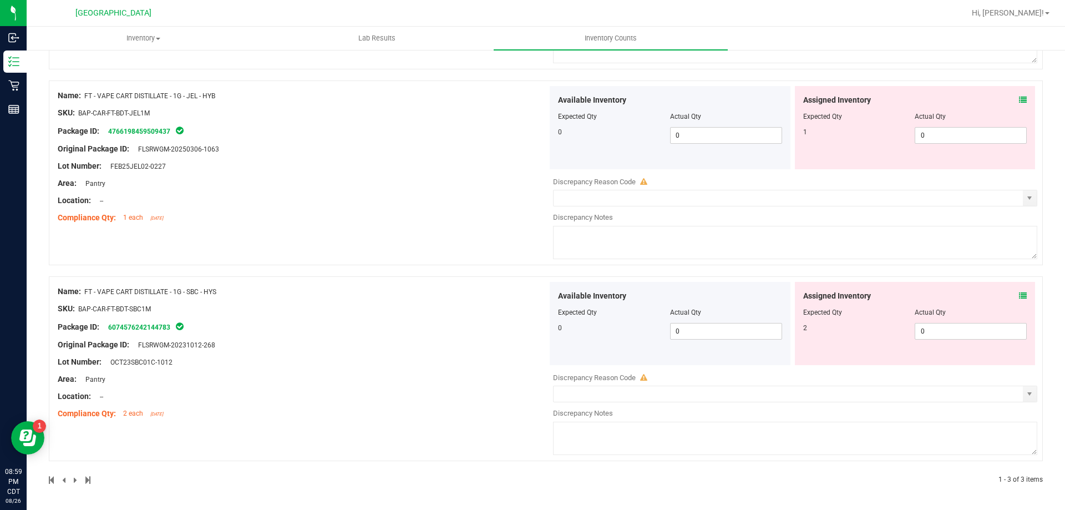
click at [1006, 297] on div "Assigned Inventory" at bounding box center [915, 296] width 224 height 12
click at [1009, 297] on div "Assigned Inventory" at bounding box center [915, 296] width 224 height 12
click at [1019, 297] on icon at bounding box center [1023, 296] width 8 height 8
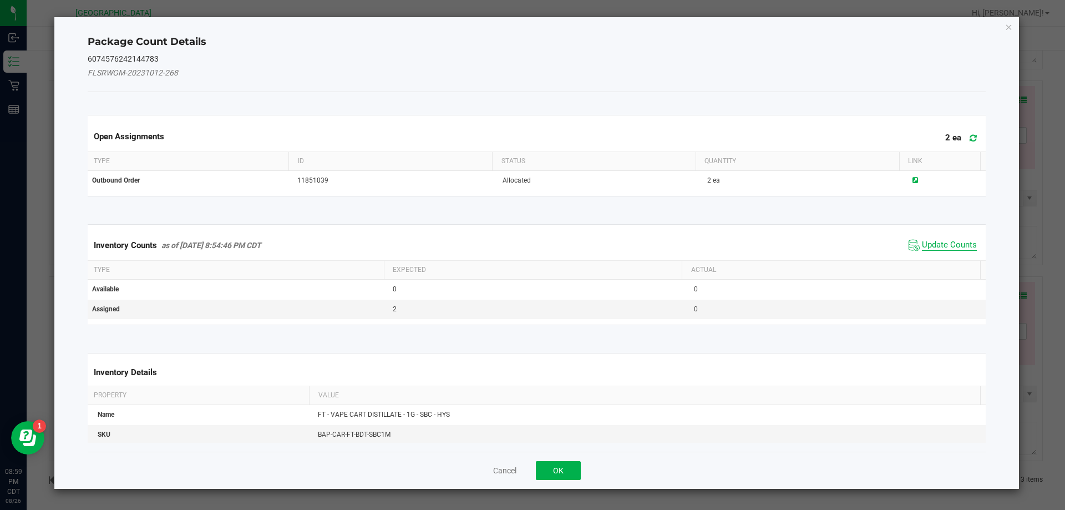
click at [924, 241] on span "Update Counts" at bounding box center [949, 245] width 55 height 11
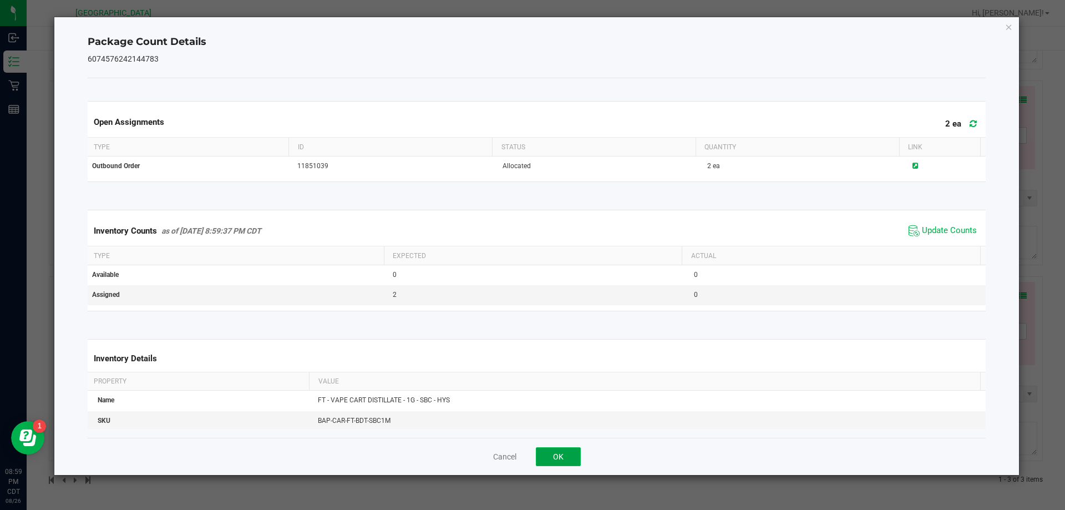
click at [549, 457] on button "OK" at bounding box center [558, 456] width 45 height 19
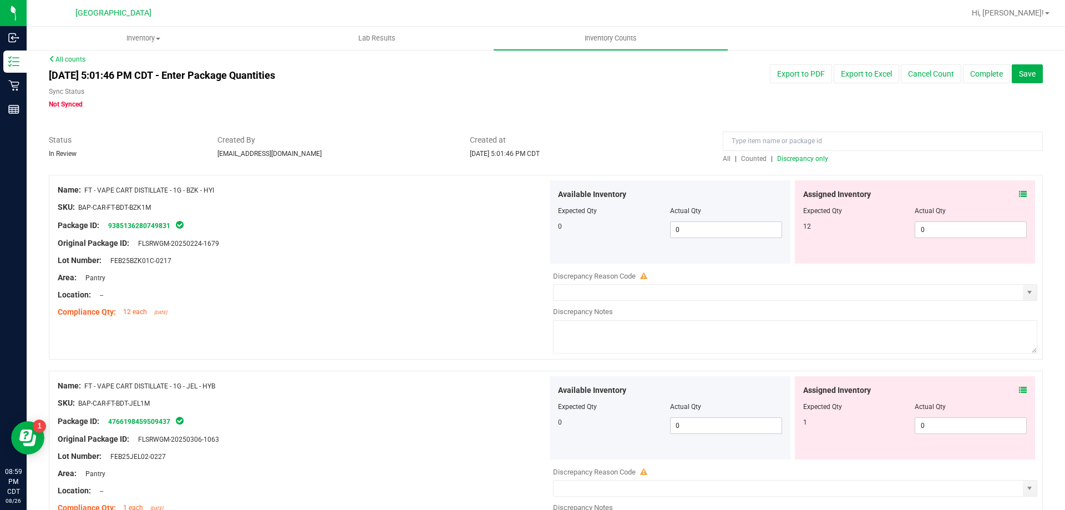
scroll to position [0, 0]
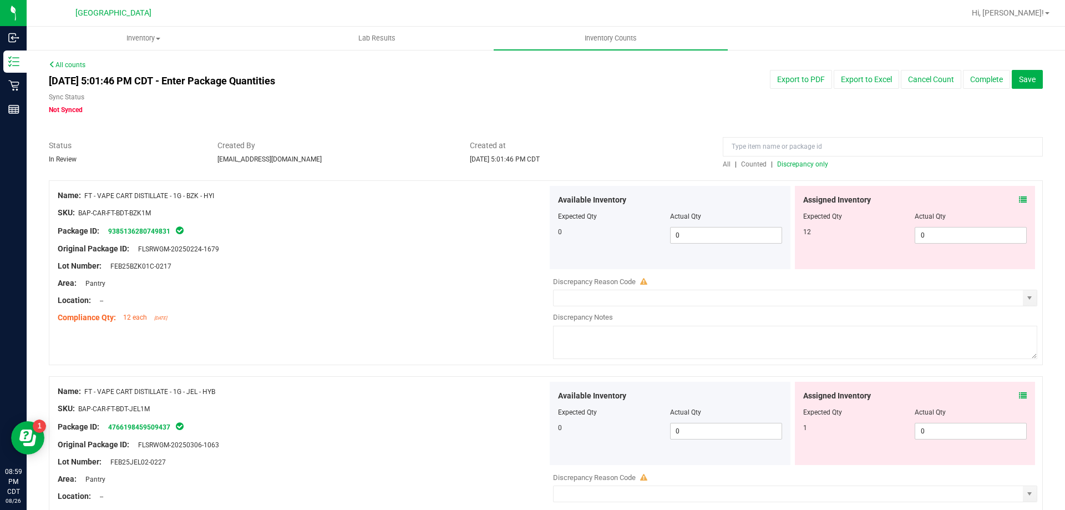
click at [1019, 390] on span at bounding box center [1023, 396] width 8 height 12
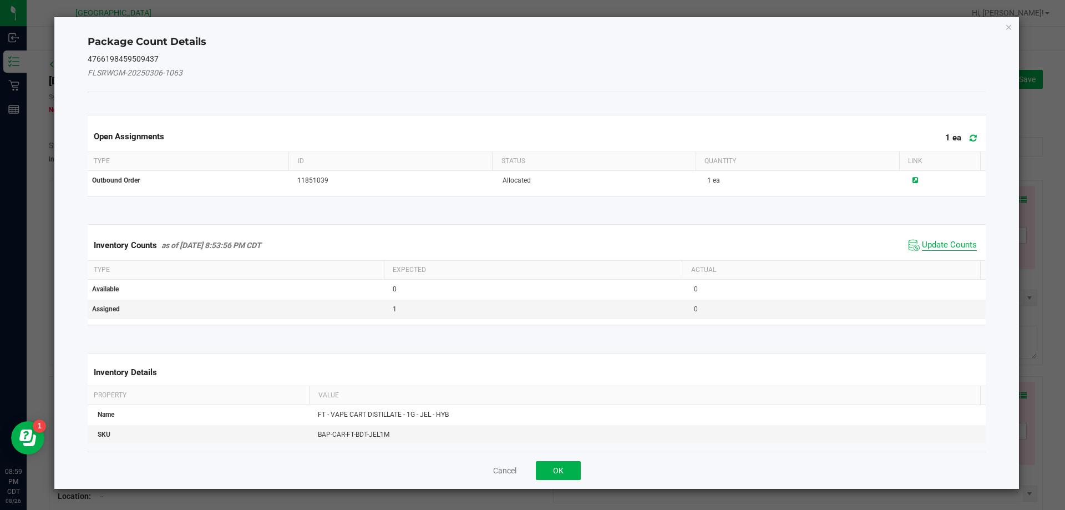
click at [940, 242] on span "Update Counts" at bounding box center [949, 245] width 55 height 11
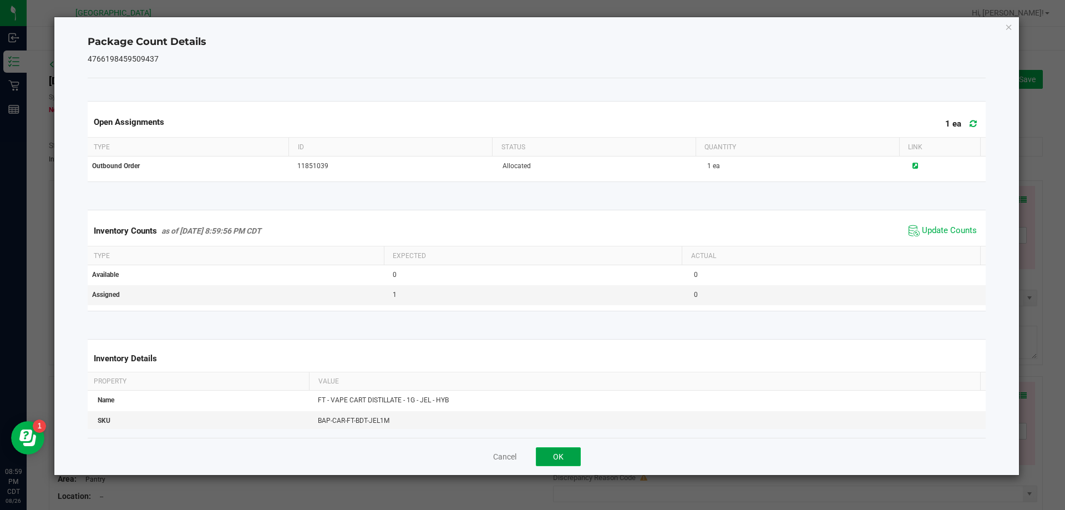
click at [567, 454] on button "OK" at bounding box center [558, 456] width 45 height 19
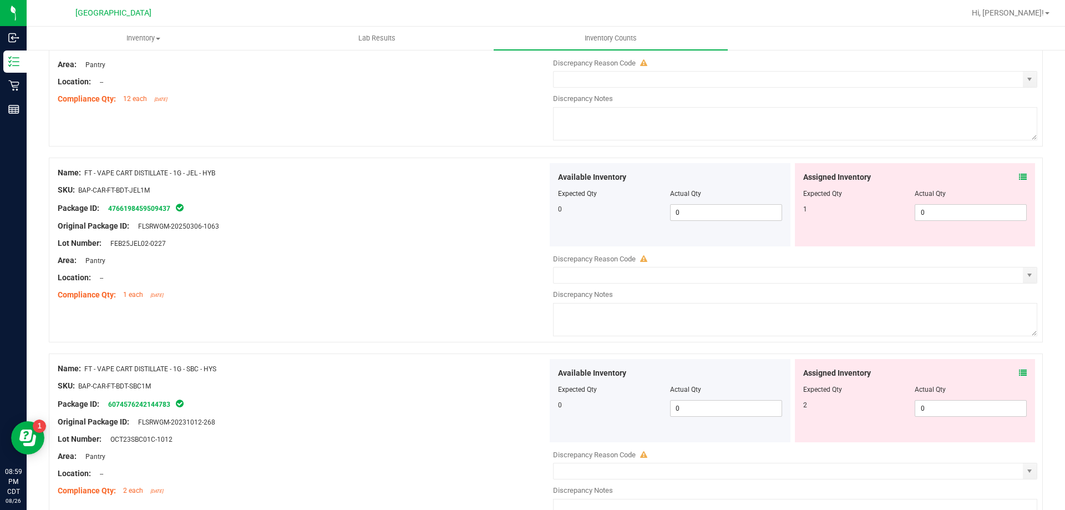
scroll to position [222, 0]
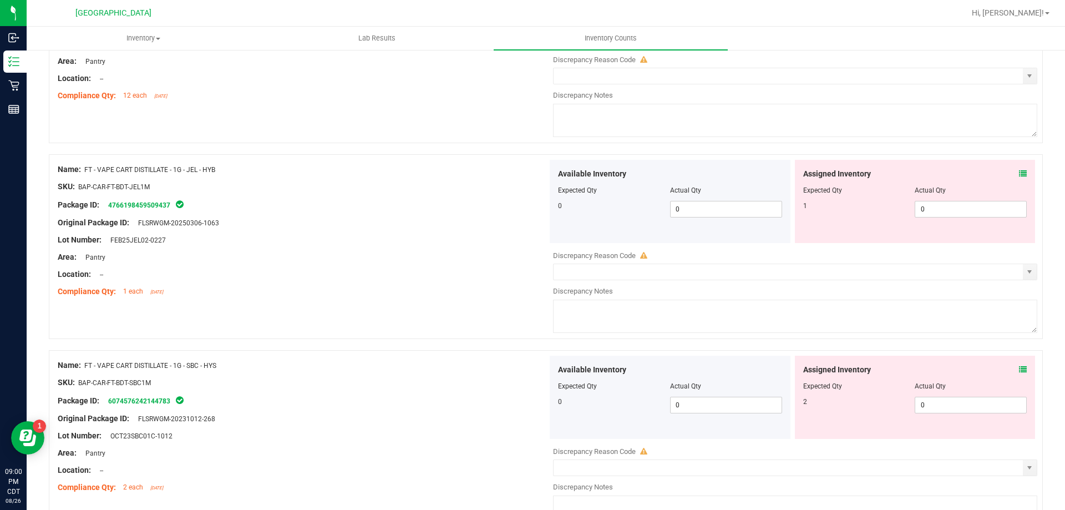
click at [1019, 370] on icon at bounding box center [1023, 369] width 8 height 8
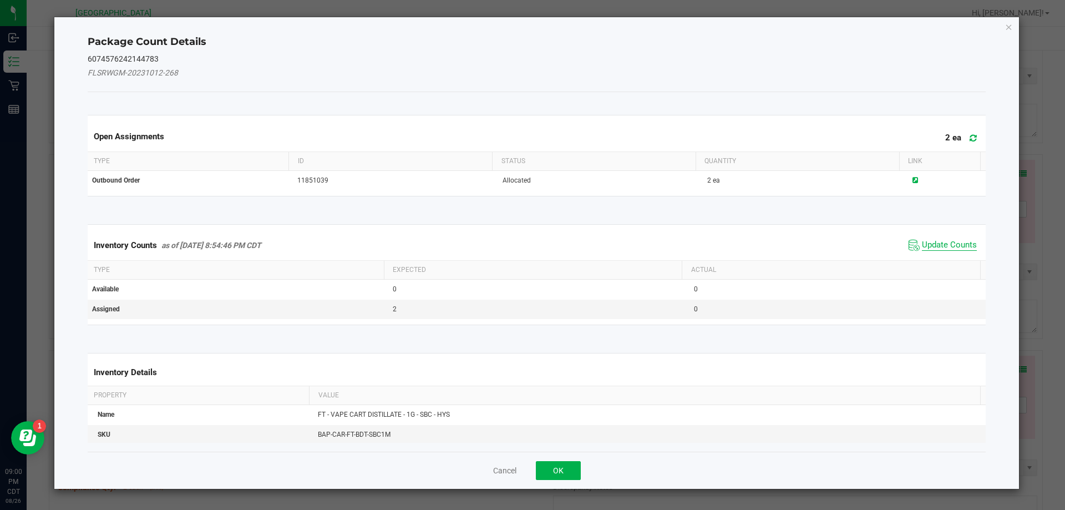
click at [939, 240] on span "Update Counts" at bounding box center [949, 245] width 55 height 11
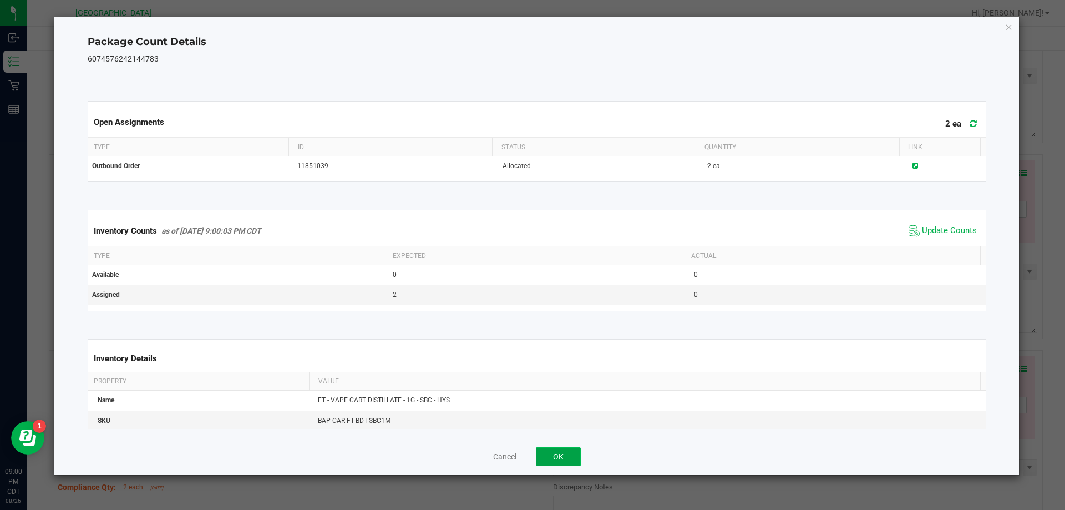
click at [562, 449] on button "OK" at bounding box center [558, 456] width 45 height 19
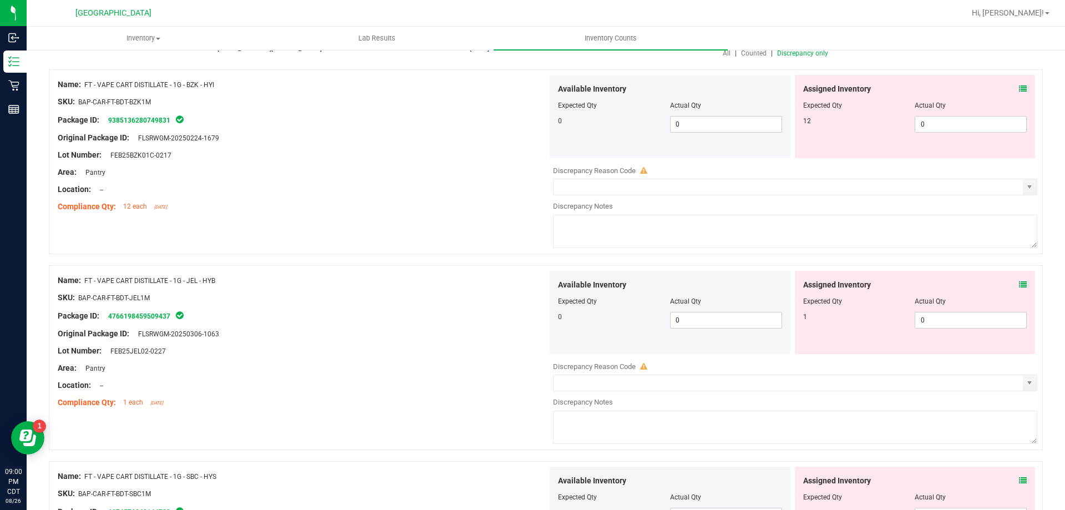
scroll to position [166, 0]
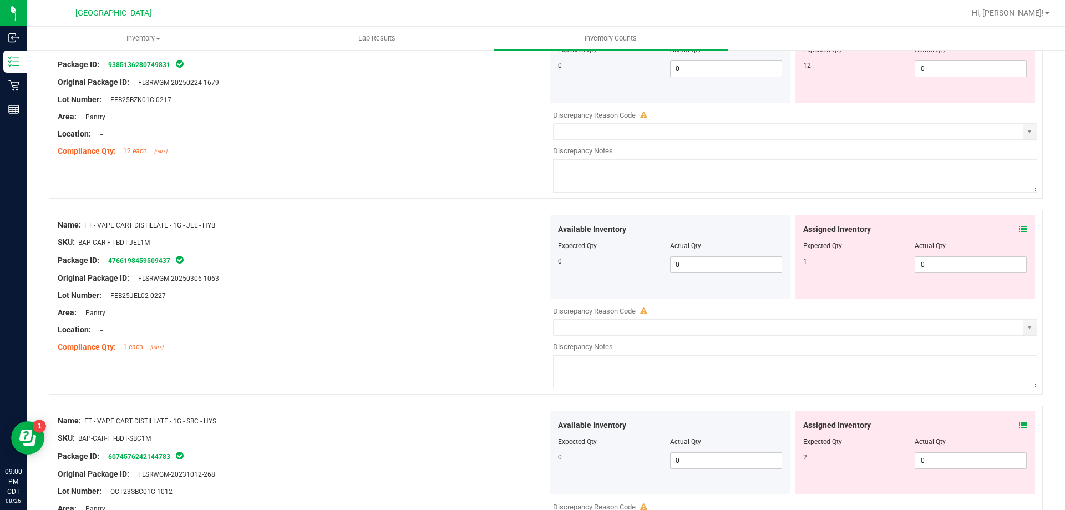
drag, startPoint x: 227, startPoint y: 425, endPoint x: 86, endPoint y: 418, distance: 140.5
click at [86, 418] on div "Name: FT - VAPE CART DISTILLATE - 1G - SBC - HYS" at bounding box center [303, 421] width 490 height 12
copy span "FT - VAPE CART DISTILLATE - 1G - SBC - HYS"
click at [959, 269] on span "0 0" at bounding box center [970, 264] width 112 height 17
type input "1"
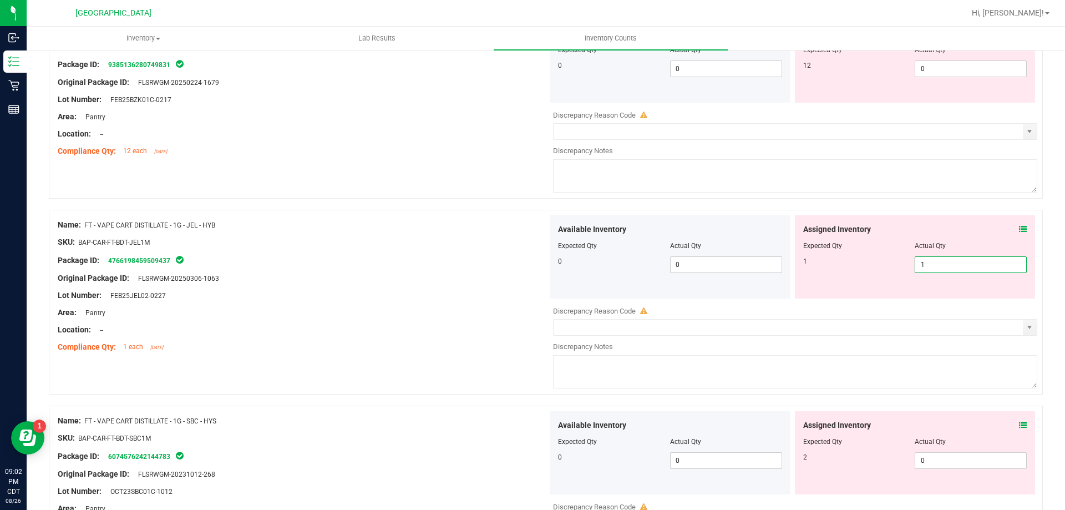
type input "1"
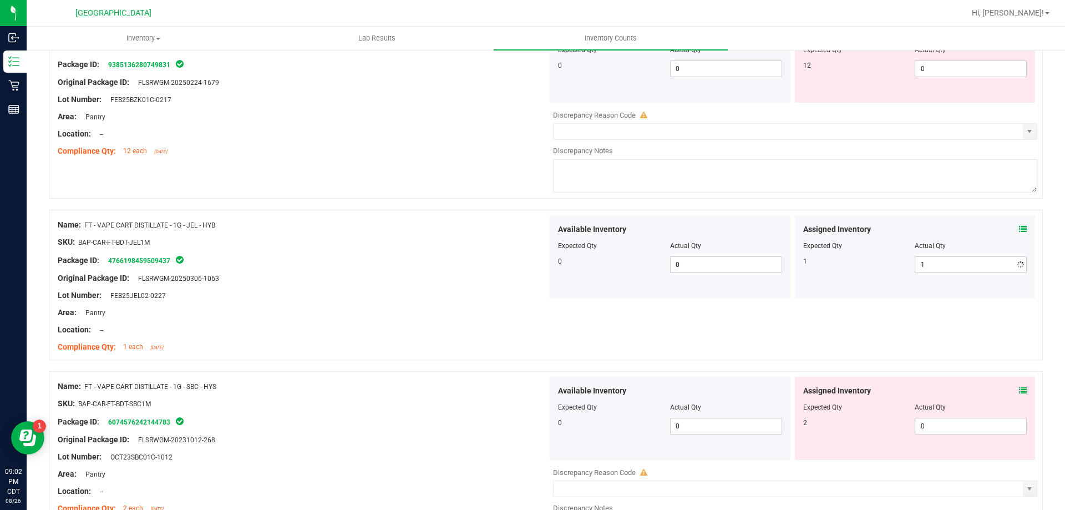
click at [954, 161] on textarea at bounding box center [795, 175] width 484 height 33
drag, startPoint x: 950, startPoint y: 426, endPoint x: 809, endPoint y: 447, distance: 142.4
click at [809, 447] on div "Assigned Inventory Expected Qty Actual Qty 2 0 0" at bounding box center [915, 417] width 241 height 83
type input "2"
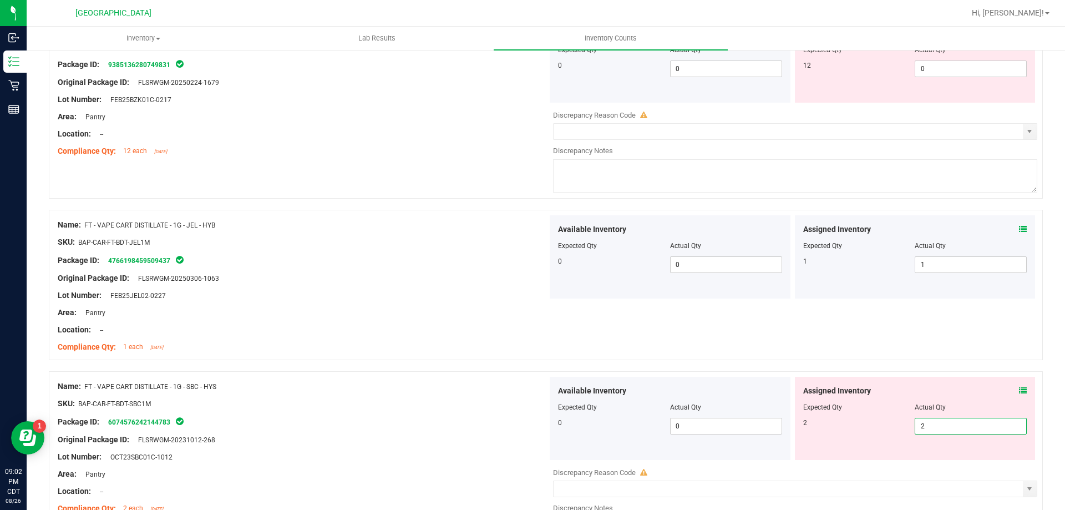
click at [399, 327] on div "Location: --" at bounding box center [303, 330] width 490 height 12
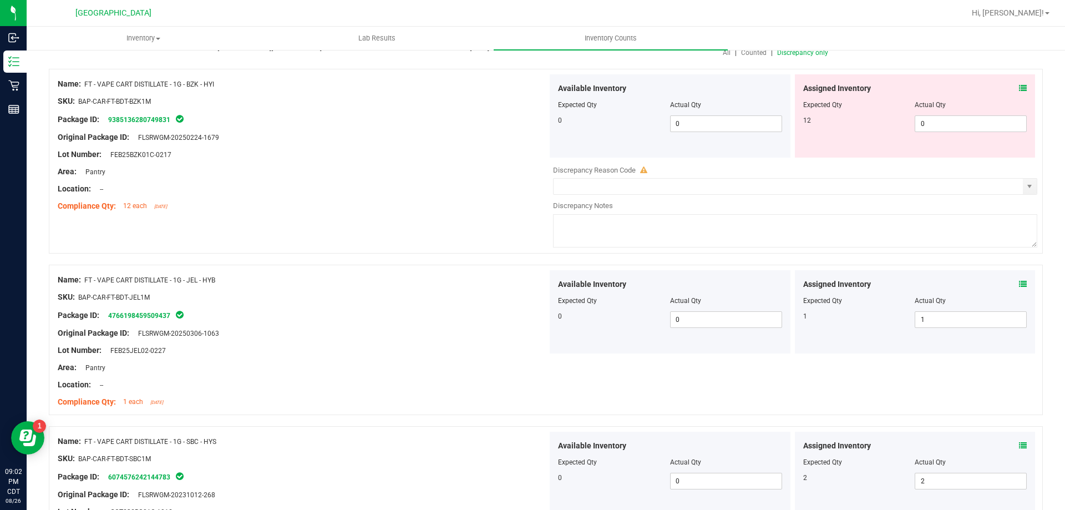
scroll to position [0, 0]
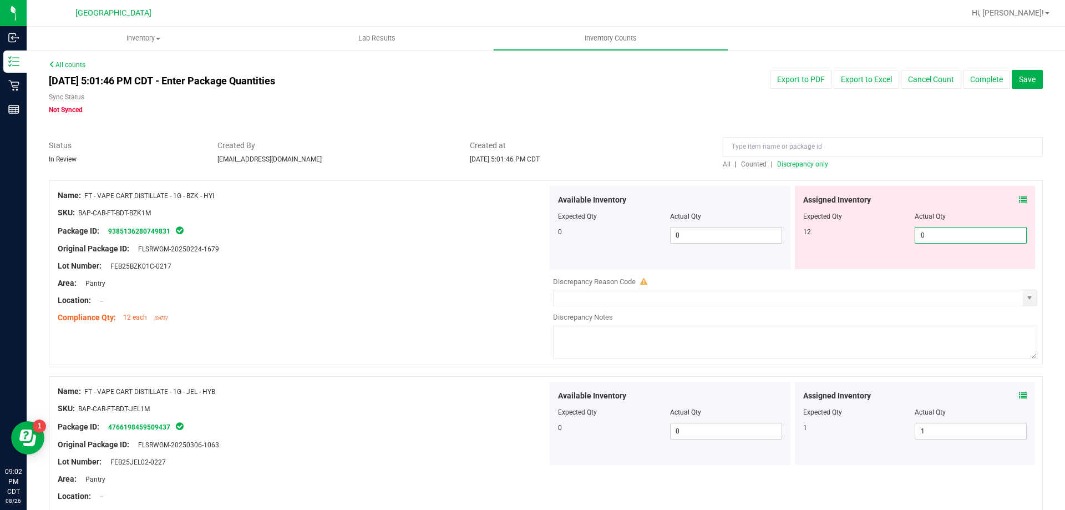
drag, startPoint x: 935, startPoint y: 233, endPoint x: 640, endPoint y: 235, distance: 295.5
click at [640, 235] on div "Available Inventory Expected Qty Actual Qty 0 0 0 0 0" at bounding box center [792, 227] width 490 height 83
type input "12"
click at [452, 255] on div at bounding box center [303, 257] width 490 height 6
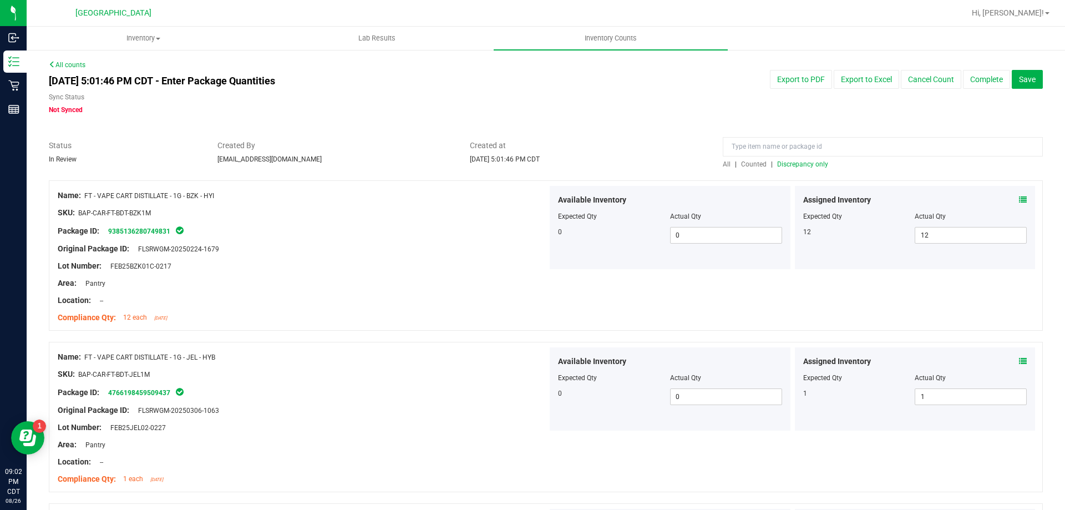
click at [789, 161] on span "Discrepancy only" at bounding box center [802, 164] width 51 height 8
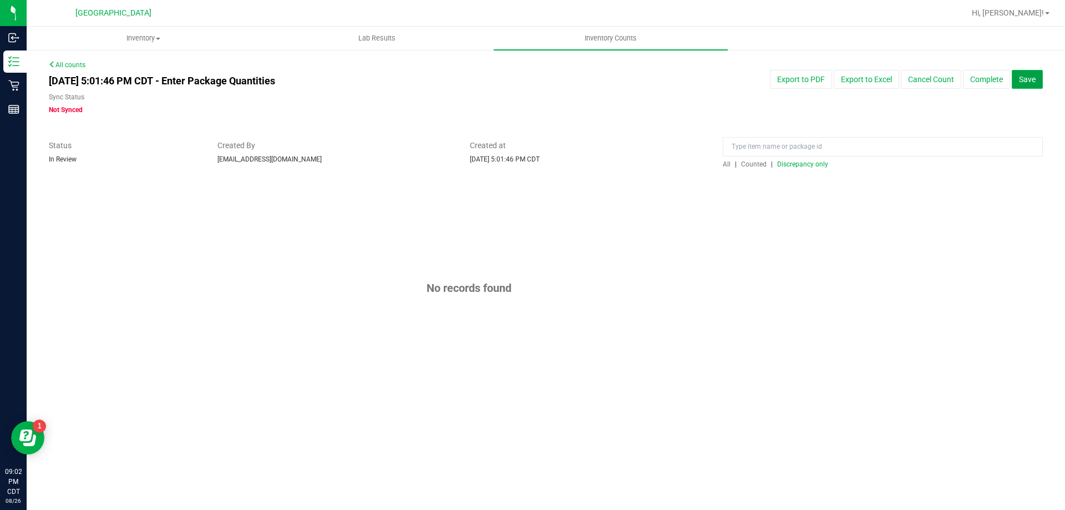
click at [1024, 77] on span "Save" at bounding box center [1027, 79] width 17 height 9
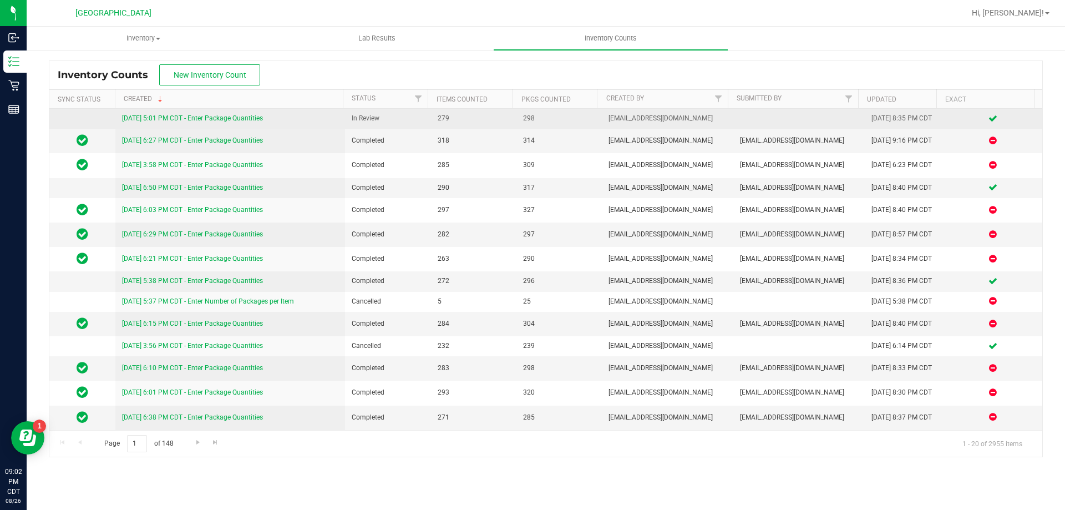
click at [220, 116] on link "8/26/25 5:01 PM CDT - Enter Package Quantities" at bounding box center [192, 118] width 141 height 8
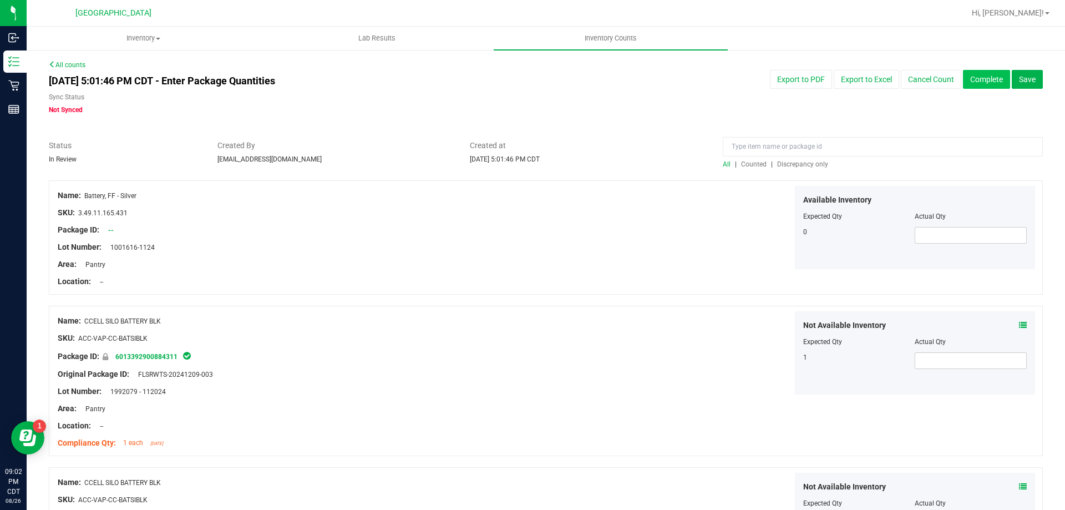
click at [977, 79] on button "Complete" at bounding box center [986, 79] width 47 height 19
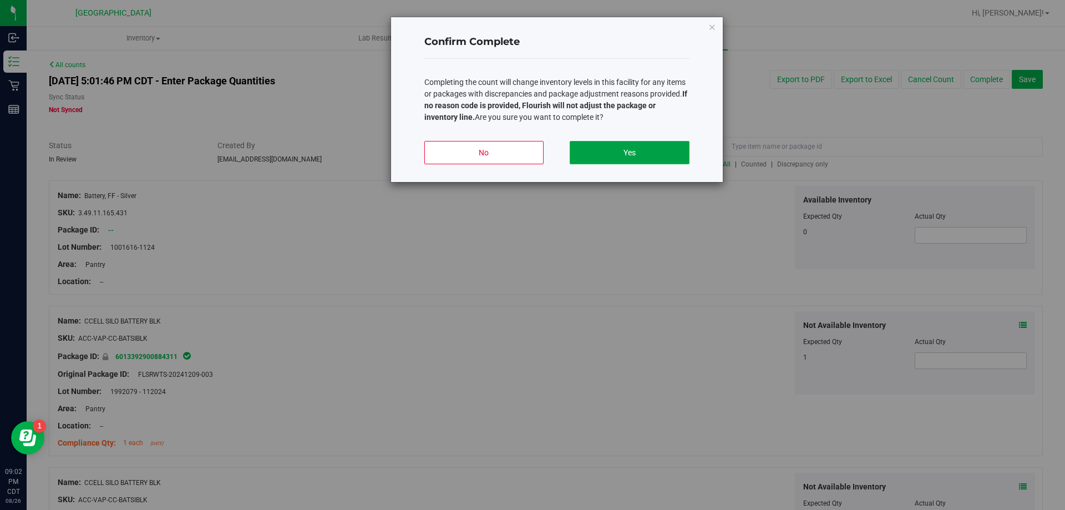
click at [666, 148] on button "Yes" at bounding box center [628, 152] width 119 height 23
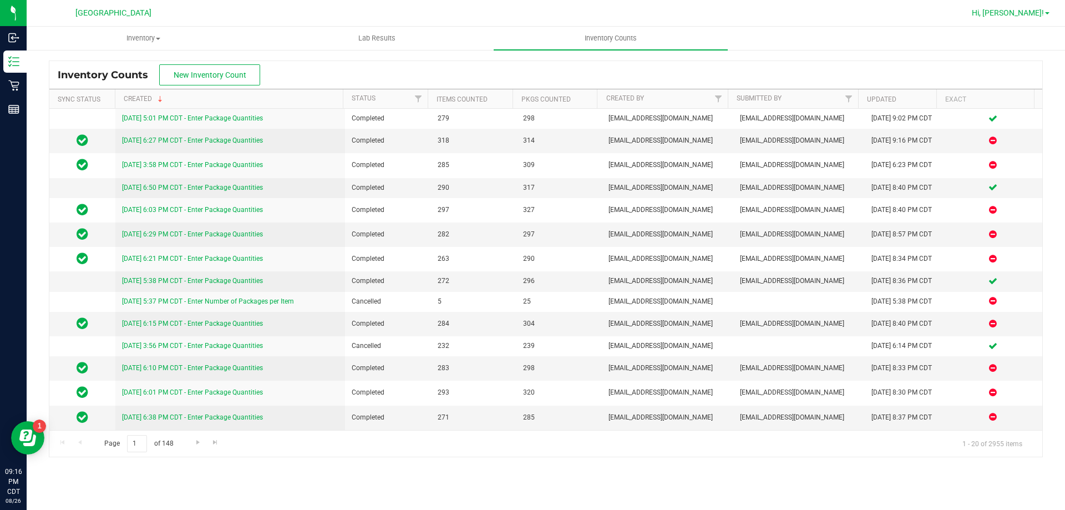
click at [1009, 12] on span "Hi, [PERSON_NAME]!" at bounding box center [1007, 12] width 72 height 9
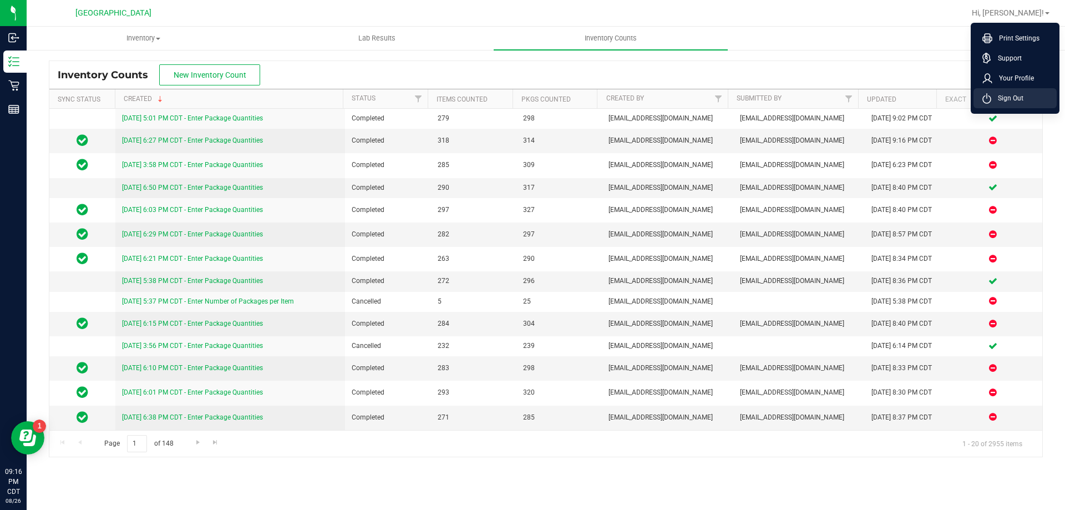
click at [1001, 91] on li "Sign Out" at bounding box center [1014, 98] width 83 height 20
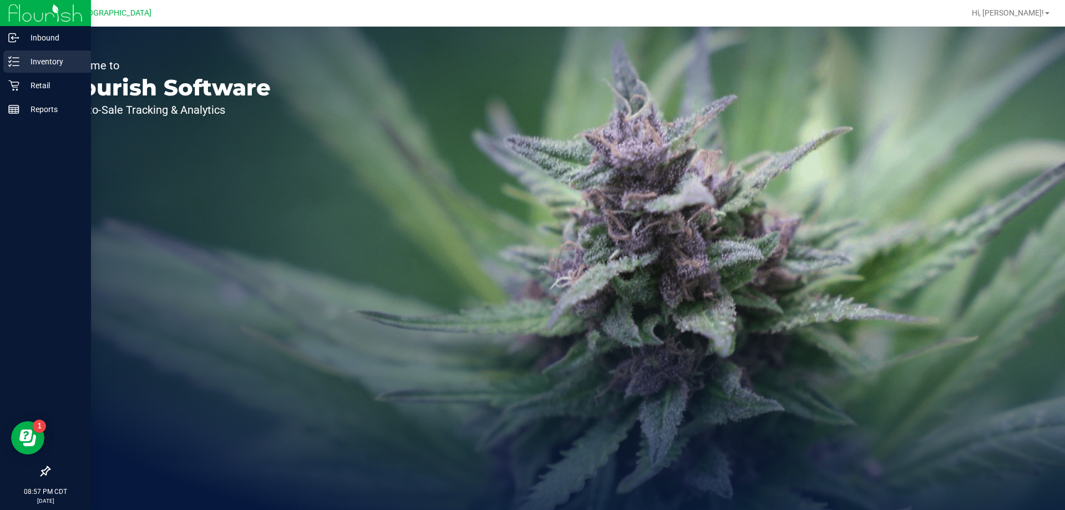
click at [53, 52] on div "Inventory" at bounding box center [47, 61] width 88 height 22
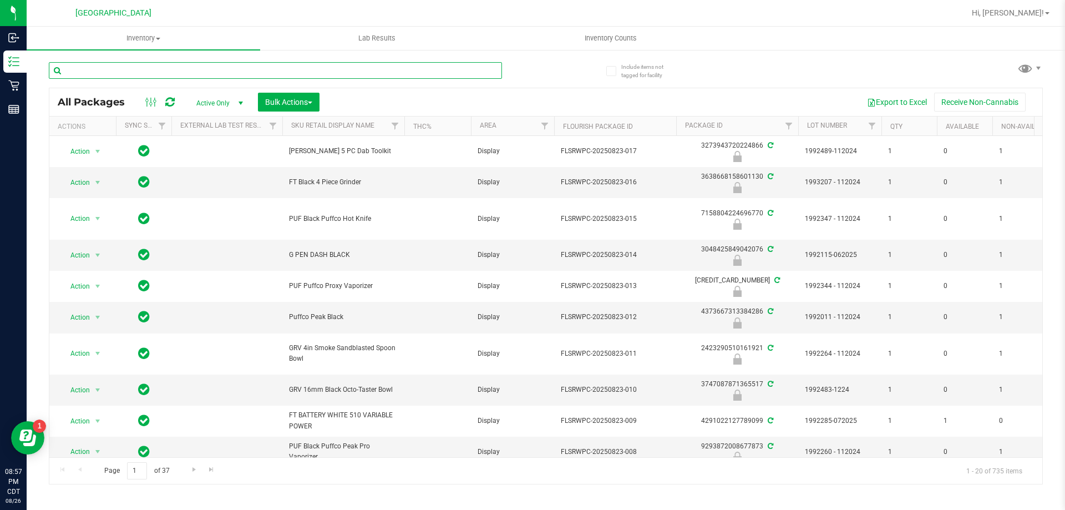
click at [161, 76] on input "text" at bounding box center [275, 70] width 453 height 17
paste input "CHEWS - 5MG - 20CT - THC - MIXED BERR"
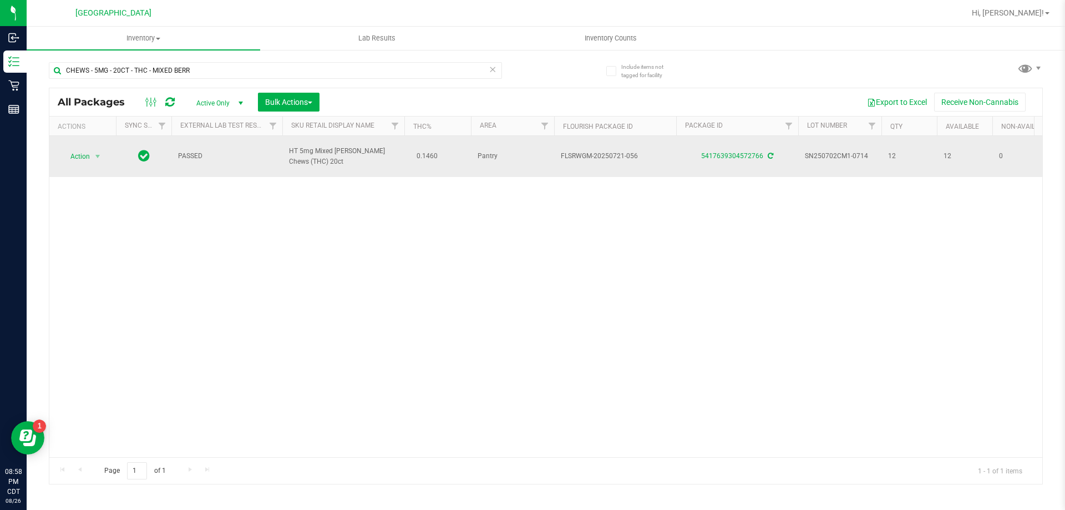
drag, startPoint x: 303, startPoint y: 158, endPoint x: 266, endPoint y: 151, distance: 37.2
copy tr "HT 5mg Mixed Berry Chews (THC) 20ct"
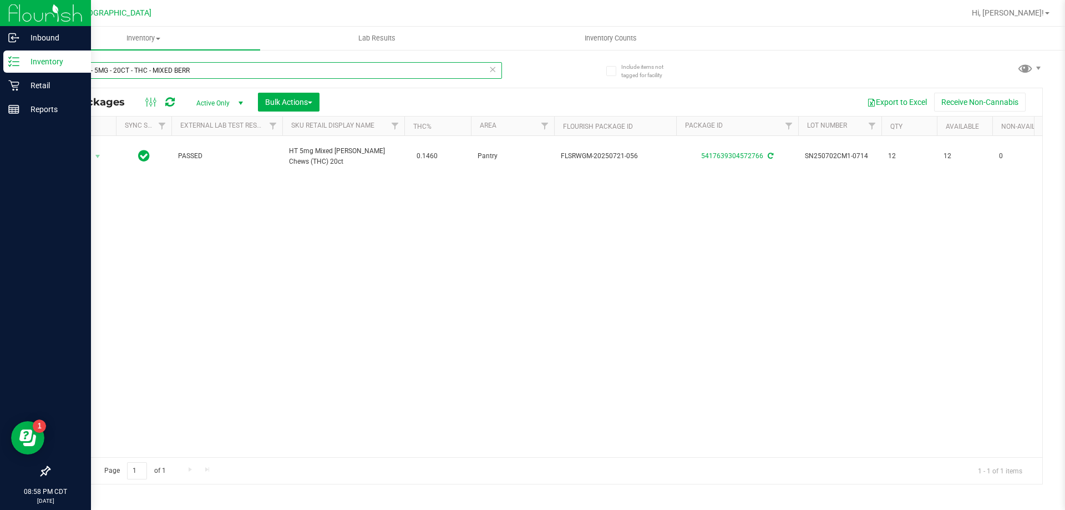
drag, startPoint x: 203, startPoint y: 75, endPoint x: 24, endPoint y: 55, distance: 180.8
click at [24, 55] on div "Inbound Inventory Retail Reports 08:58 PM CDT 08/26/2025 08/26 Panama City WC H…" at bounding box center [532, 255] width 1065 height 510
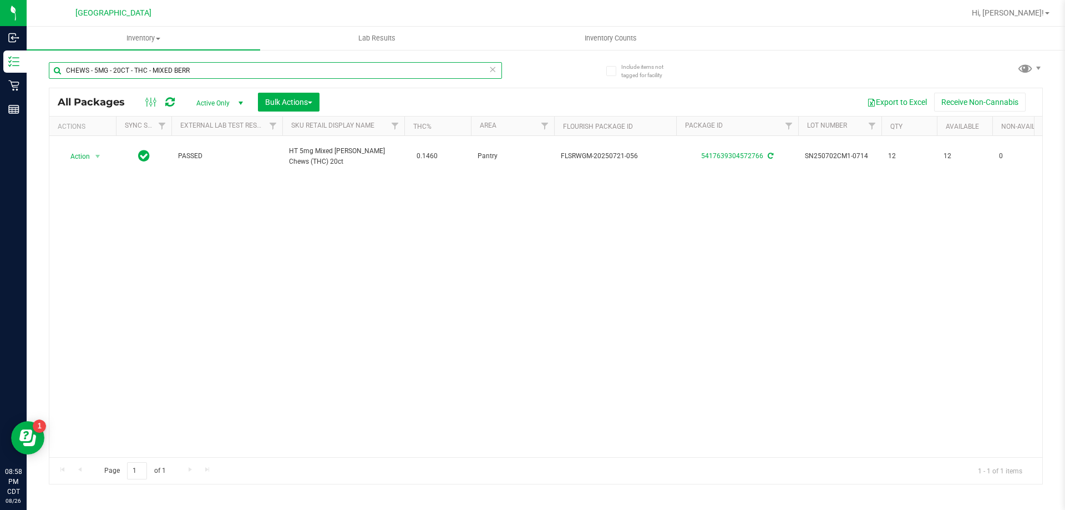
paste input "HT 5mg Mixed Berry Chews (THC) 20ct"
type input "HT 5mg Mixed Berry Chews (THC) 20ct"
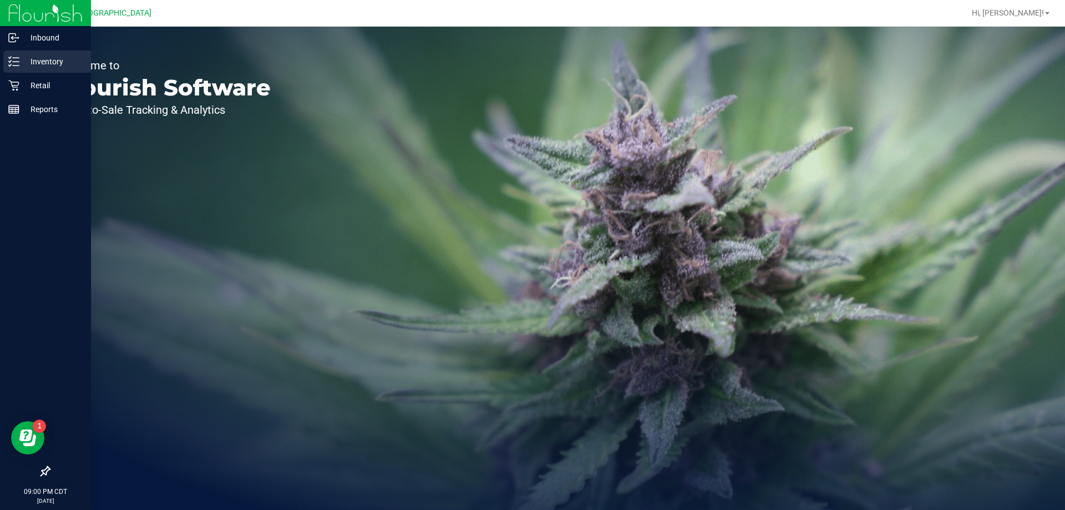
click at [15, 63] on icon at bounding box center [13, 61] width 11 height 11
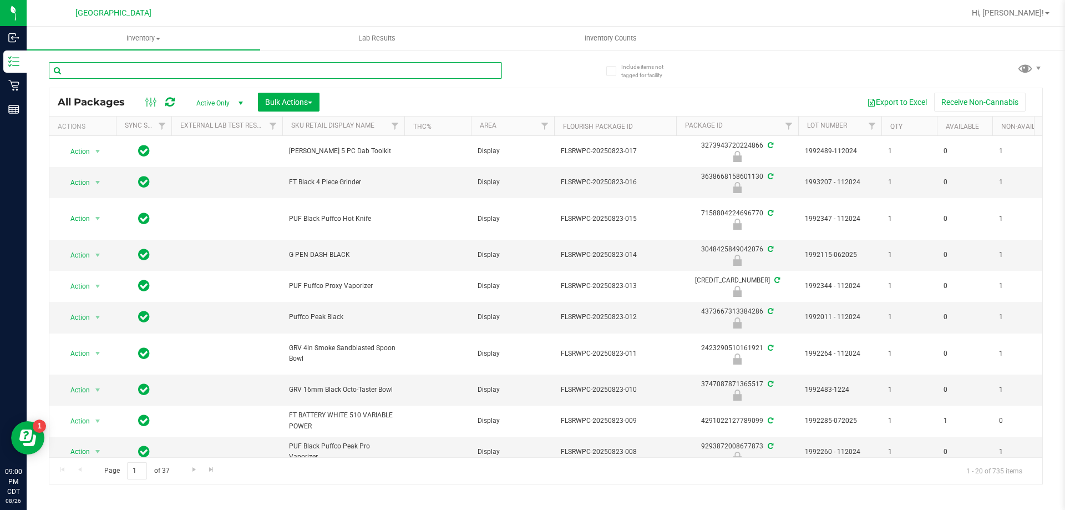
paste input "FT - VAPE CART DISTILLATE - 1G - SBC - HYS"
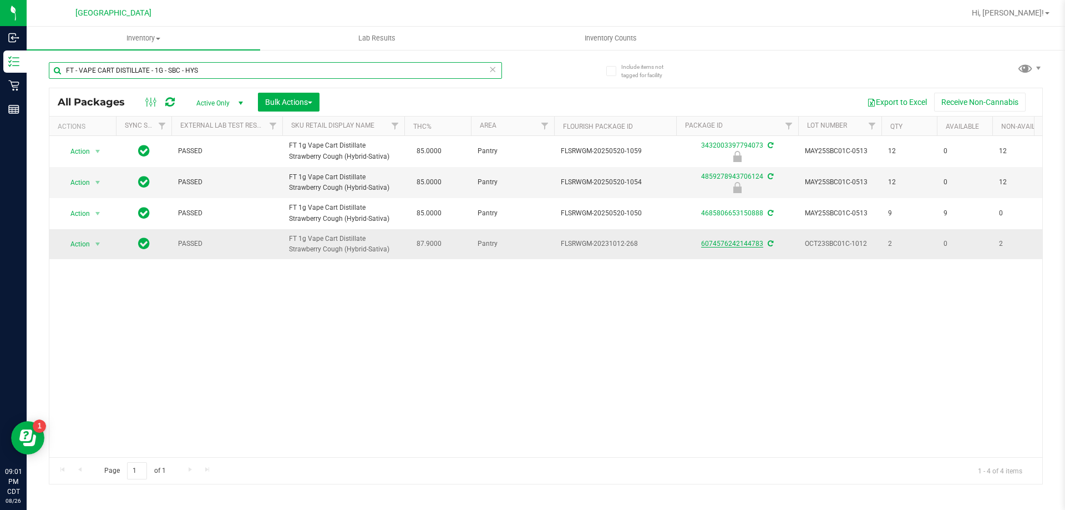
type input "FT - VAPE CART DISTILLATE - 1G - SBC - HYS"
click at [755, 241] on link "6074576242144783" at bounding box center [732, 244] width 62 height 8
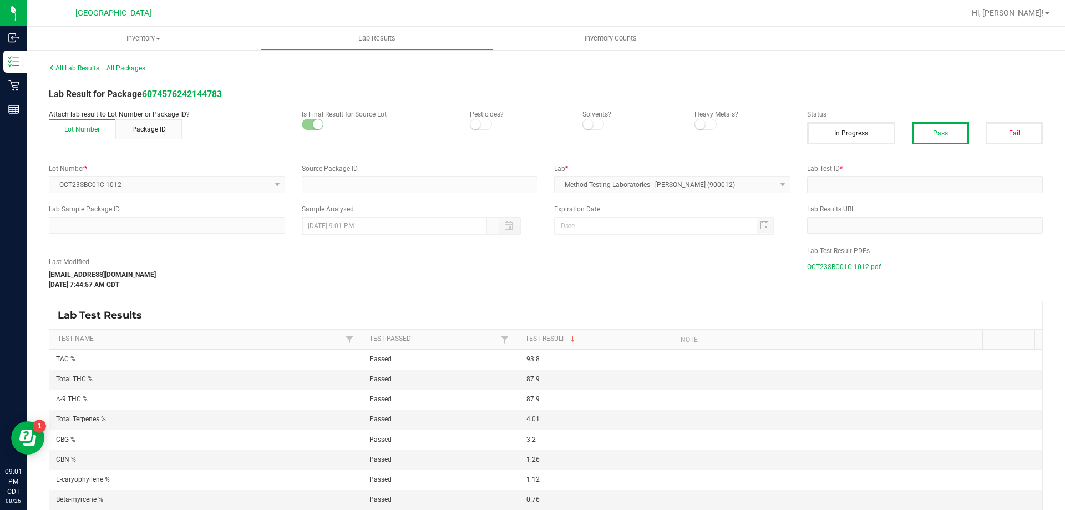
type input "6074576242144783"
type input "2310CBR0101-011"
type input "05/19/2025 7:44 AM"
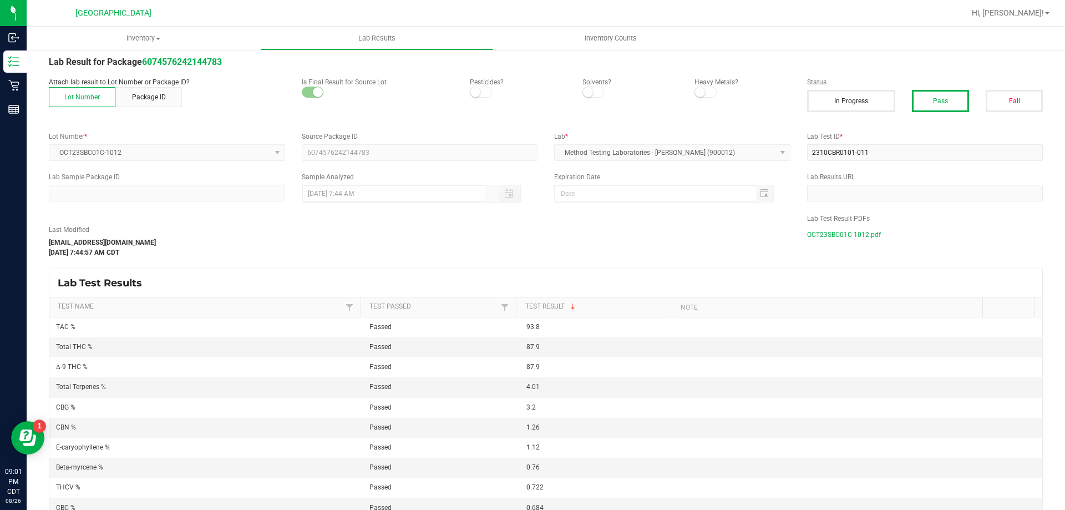
scroll to position [68, 0]
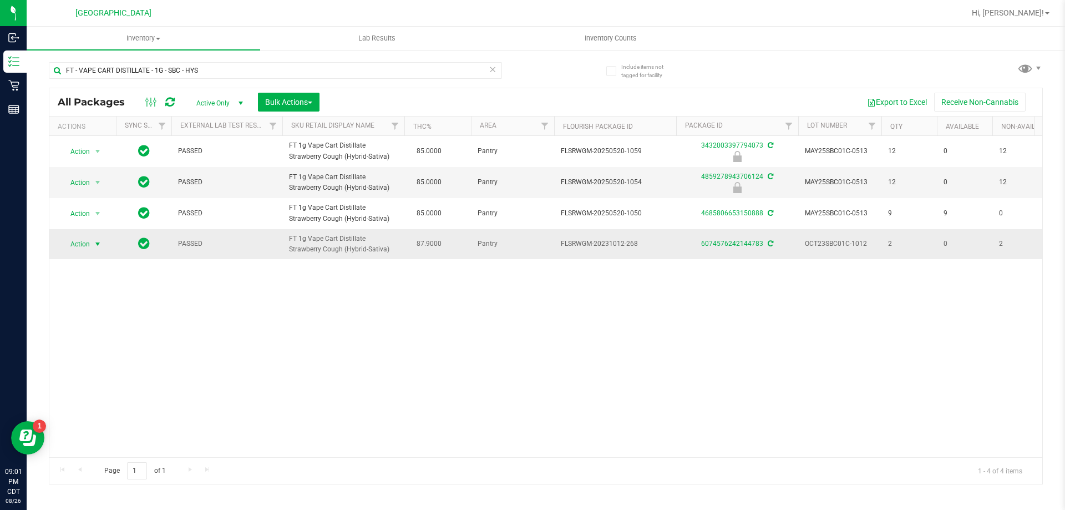
click at [79, 241] on span "Action" at bounding box center [75, 244] width 30 height 16
click at [91, 313] on li "Package audit log" at bounding box center [97, 312] width 72 height 17
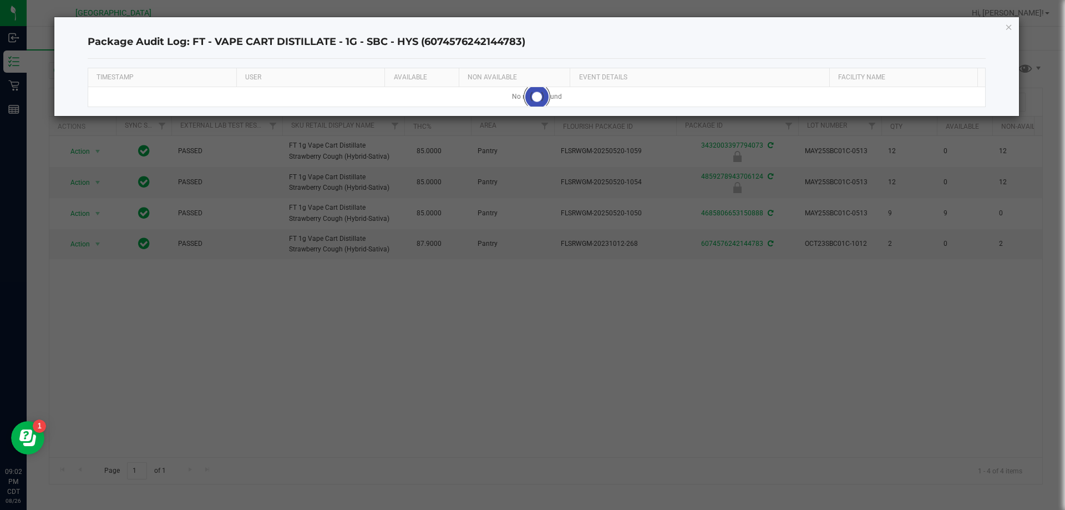
click at [292, 305] on ngb-modal-window "Package Audit Log: FT - VAPE CART DISTILLATE - 1G - SBC - HYS (6074576242144783…" at bounding box center [536, 255] width 1073 height 510
click at [1001, 29] on div "Package Audit Log: FT - VAPE CART DISTILLATE - 1G - SBC - HYS (6074576242144783…" at bounding box center [536, 66] width 965 height 99
click at [1019, 26] on div "Package Audit Log: FT - VAPE CART DISTILLATE - 1G - SBC - HYS (6074576242144783…" at bounding box center [537, 67] width 966 height 100
click at [1008, 27] on icon "button" at bounding box center [1009, 26] width 8 height 13
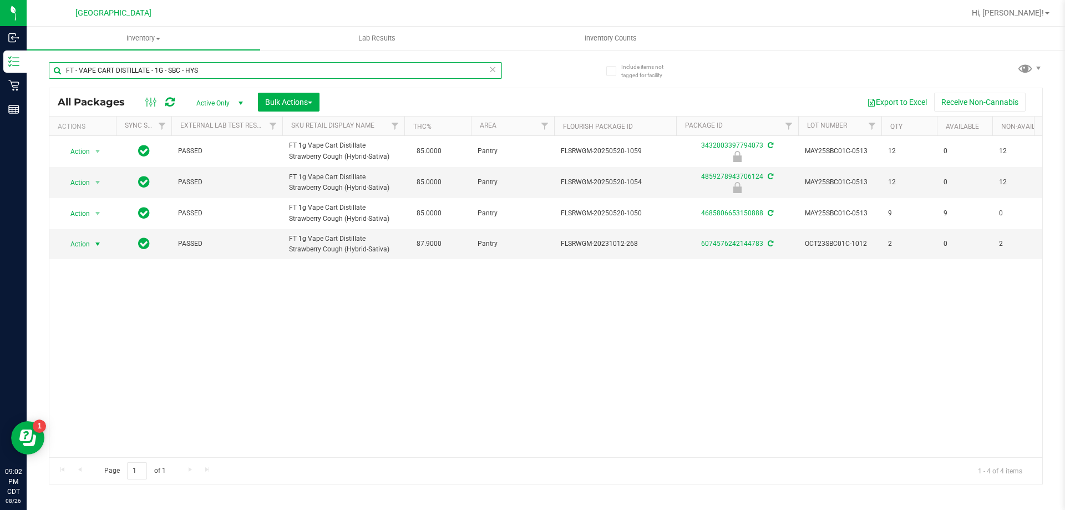
click at [136, 71] on input "FT - VAPE CART DISTILLATE - 1G - SBC - HYS" at bounding box center [275, 70] width 453 height 17
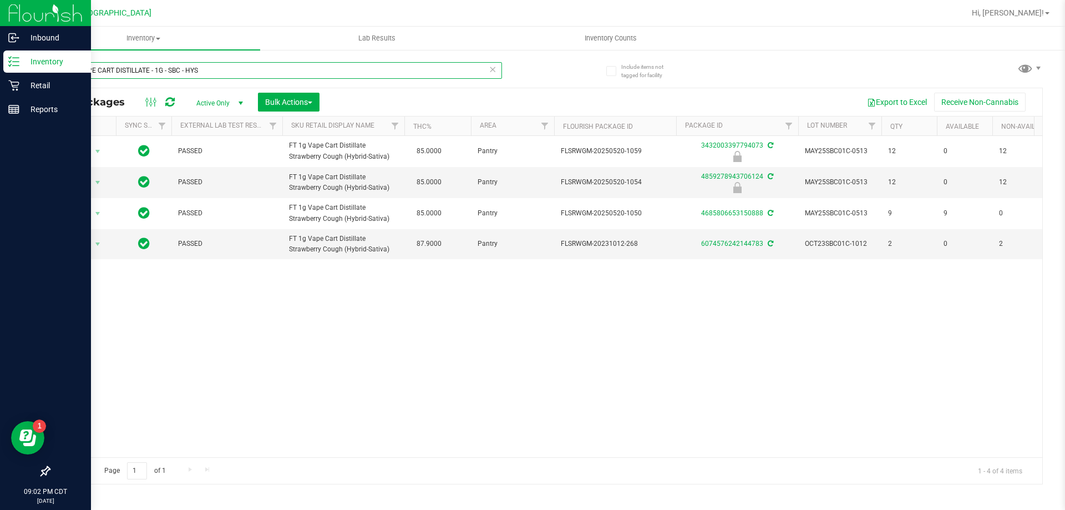
drag, startPoint x: 226, startPoint y: 70, endPoint x: 22, endPoint y: 71, distance: 203.5
click at [22, 71] on div "Inbound Inventory Retail Reports 09:02 PM CDT 08/26/2025 08/26 Panama City WC H…" at bounding box center [532, 255] width 1065 height 510
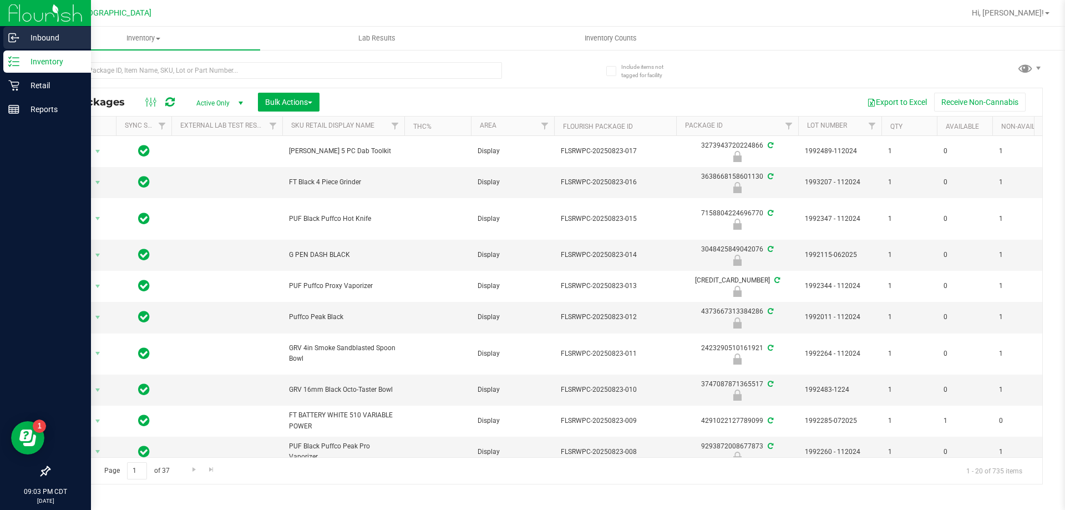
click at [30, 44] on p "Inbound" at bounding box center [52, 37] width 67 height 13
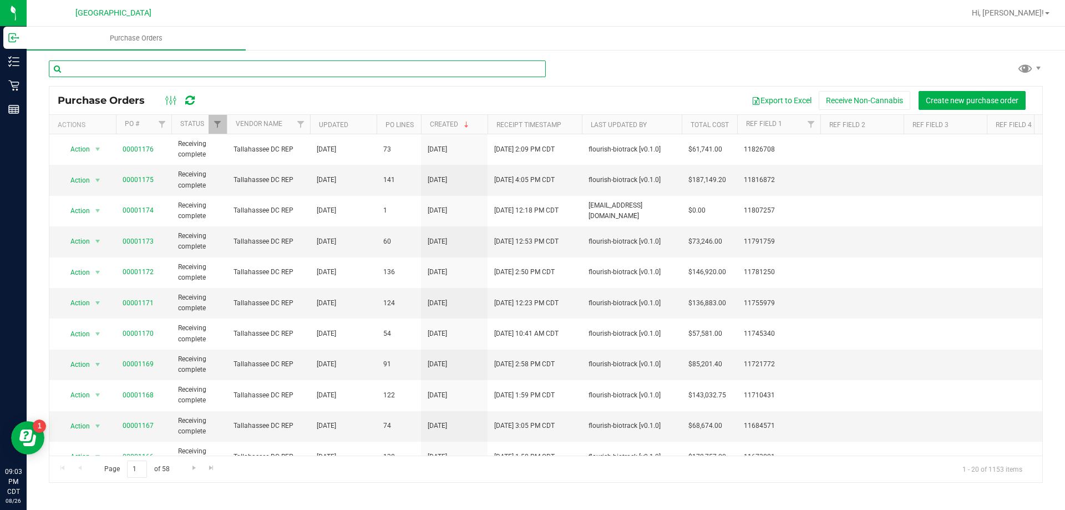
click at [133, 70] on input "text" at bounding box center [297, 68] width 497 height 17
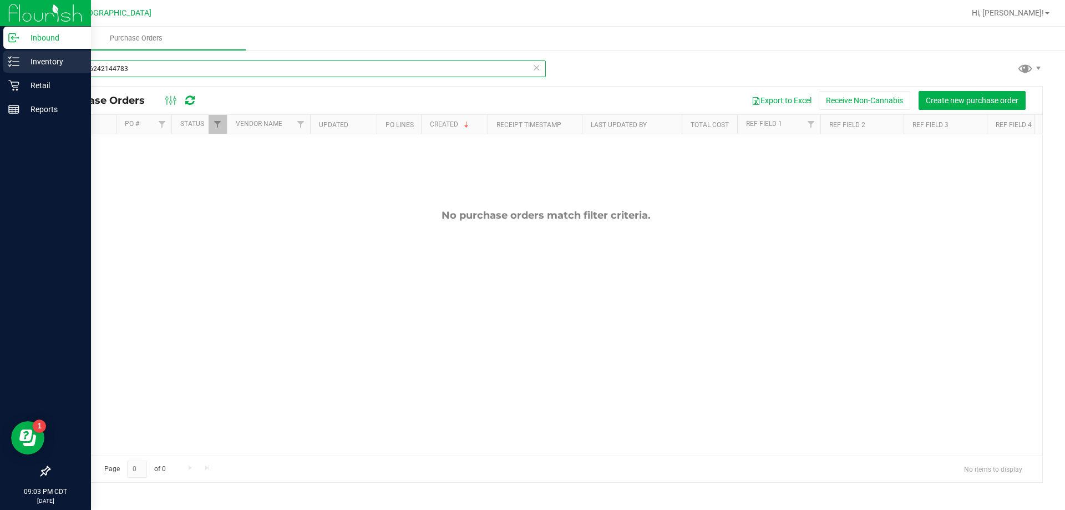
type input "6074576242144783"
click at [25, 67] on p "Inventory" at bounding box center [52, 61] width 67 height 13
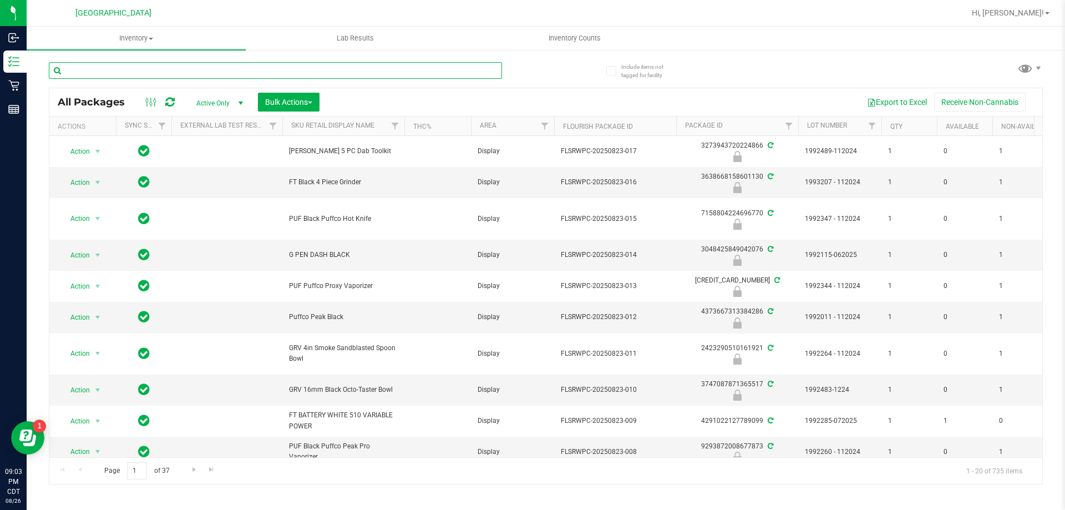
click at [203, 67] on input "text" at bounding box center [275, 70] width 453 height 17
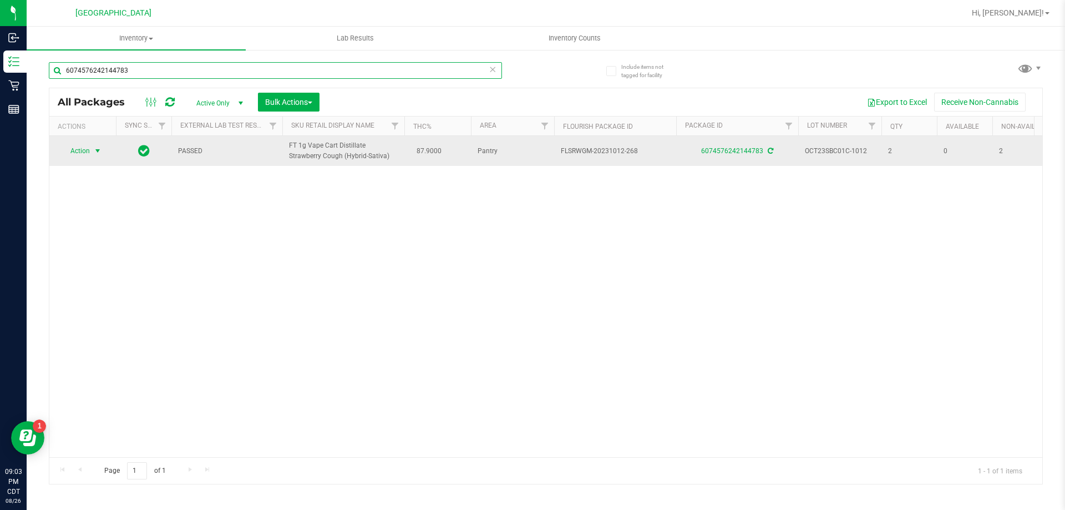
type input "6074576242144783"
click at [89, 154] on span "Action" at bounding box center [75, 151] width 30 height 16
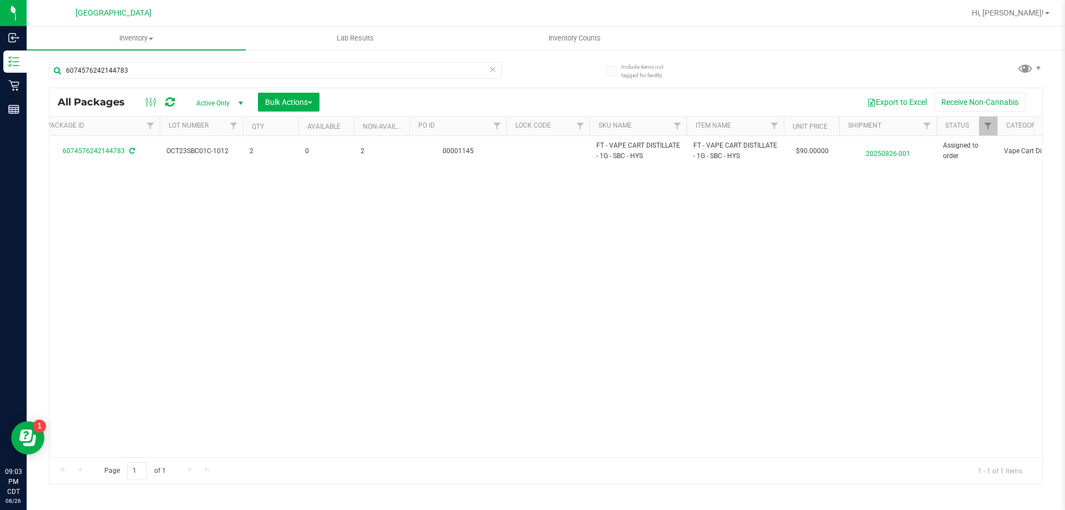
scroll to position [0, 679]
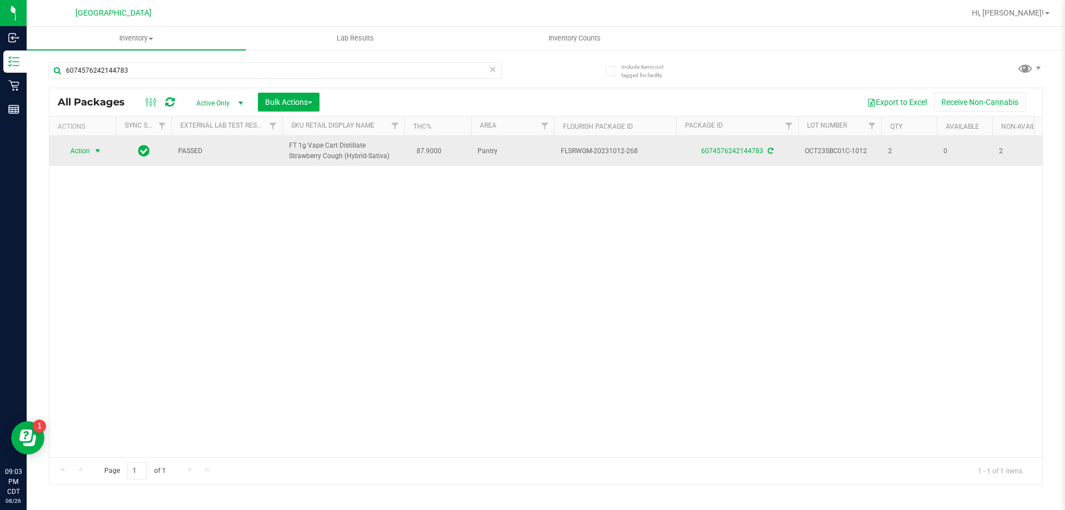
click at [94, 149] on span "select" at bounding box center [97, 150] width 9 height 9
click at [70, 153] on span "Action" at bounding box center [75, 151] width 30 height 16
